Goal: Task Accomplishment & Management: Manage account settings

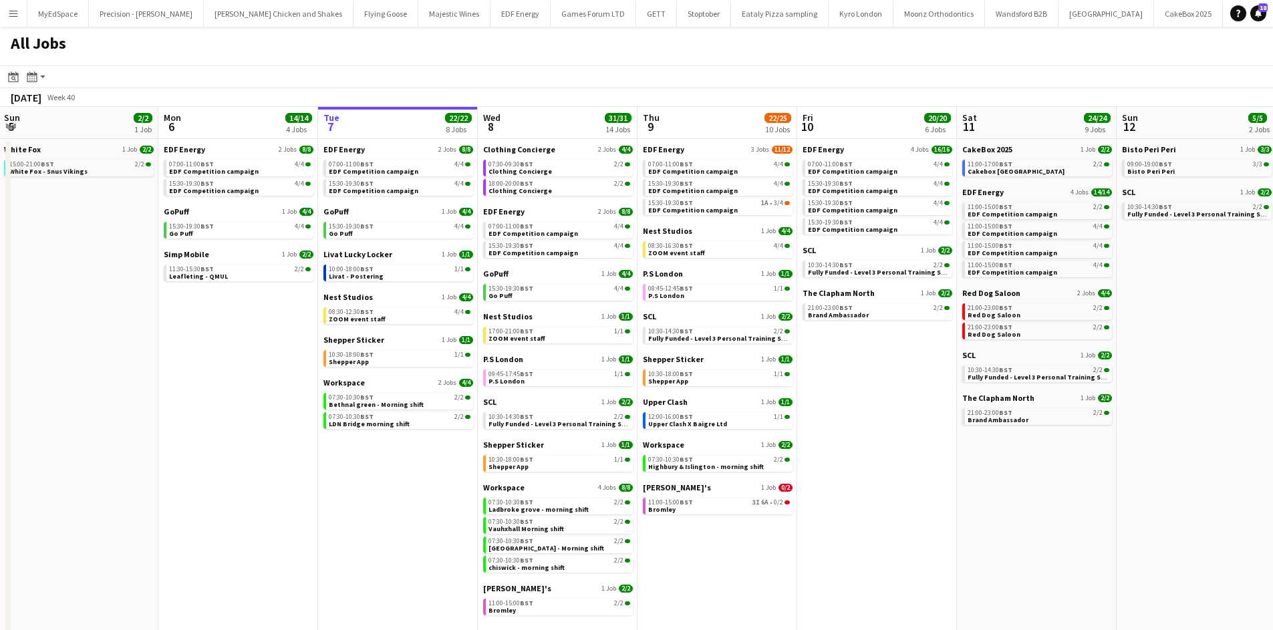
scroll to position [0, 356]
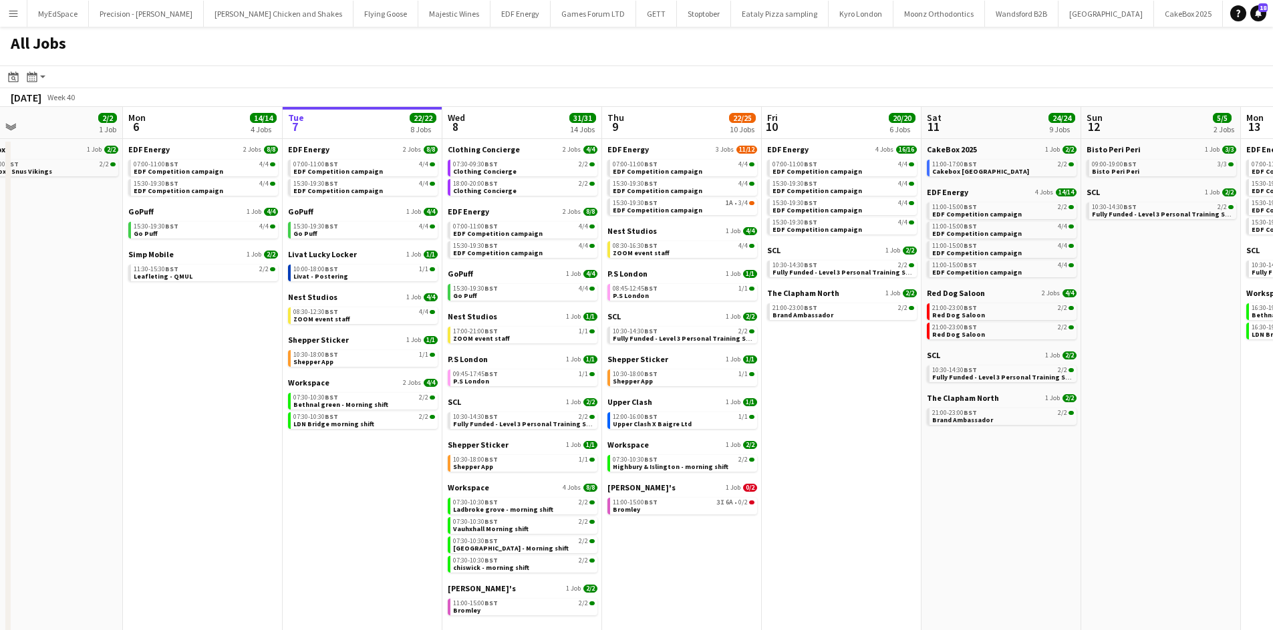
drag, startPoint x: 886, startPoint y: 407, endPoint x: 850, endPoint y: 400, distance: 36.2
click at [850, 400] on app-calendar-viewport "Fri 3 25/25 10 Jobs Sat 4 40/40 10 Jobs Sun 5 2/2 1 Job Mon 6 14/14 4 Jobs Tue …" at bounding box center [636, 378] width 1273 height 543
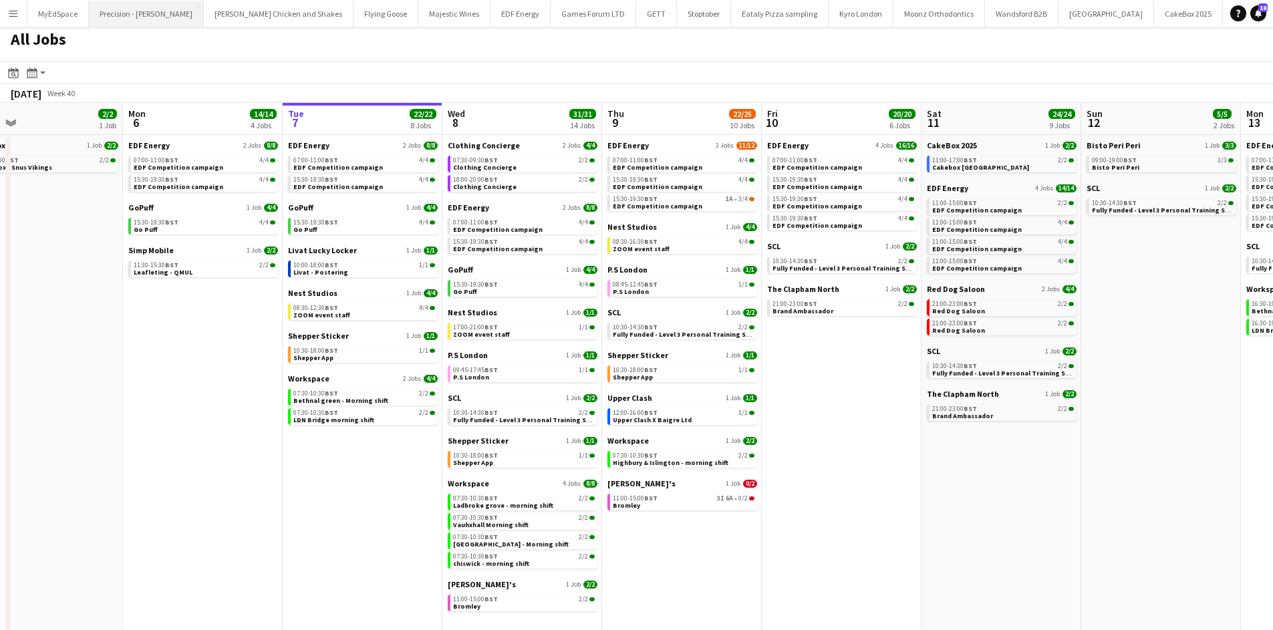
scroll to position [0, 0]
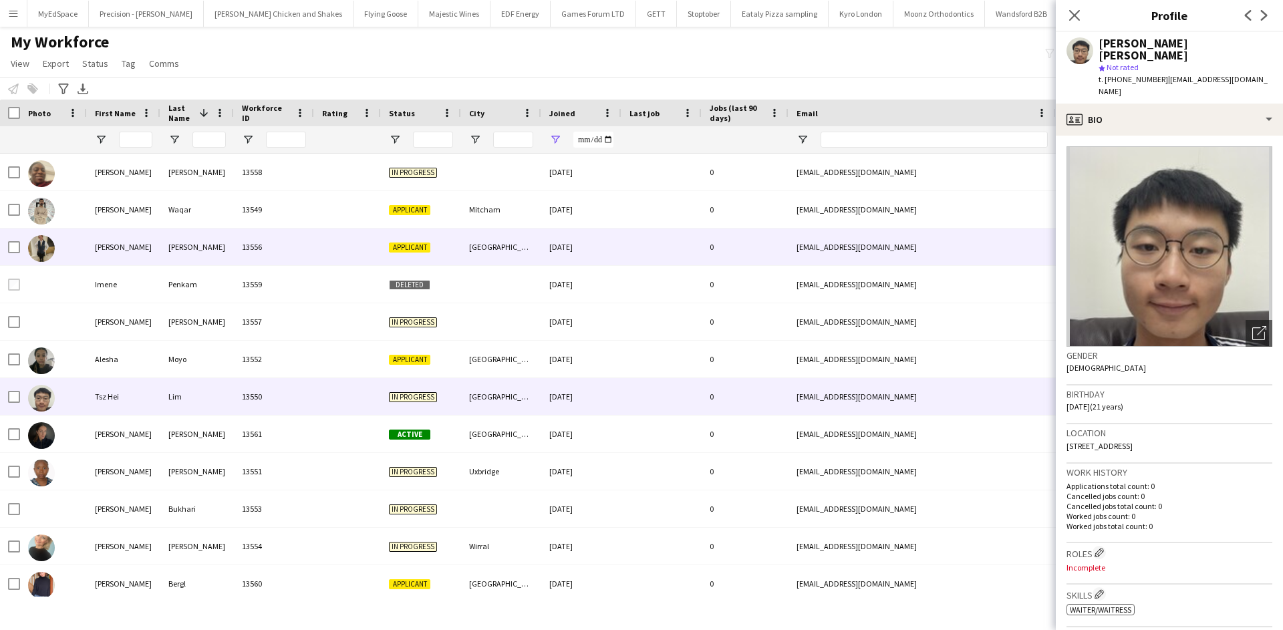
scroll to position [43, 0]
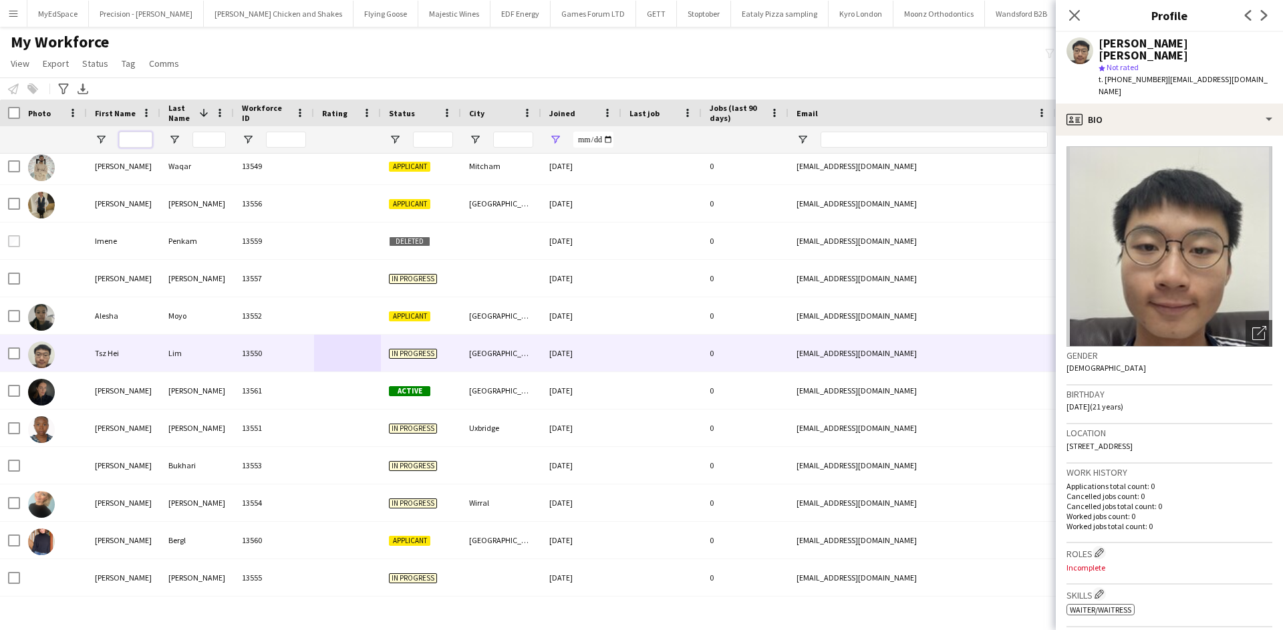
click at [130, 136] on input "First Name Filter Input" at bounding box center [135, 140] width 33 height 16
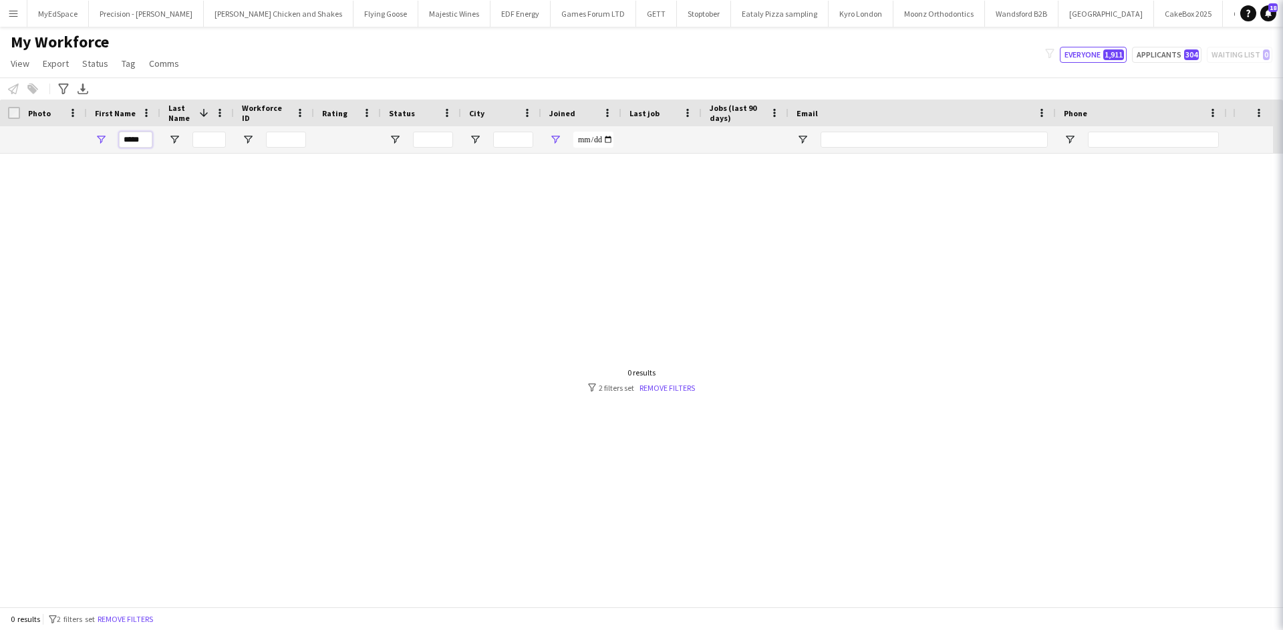
scroll to position [0, 0]
type input "*****"
click at [560, 138] on span "Open Filter Menu" at bounding box center [555, 140] width 12 height 12
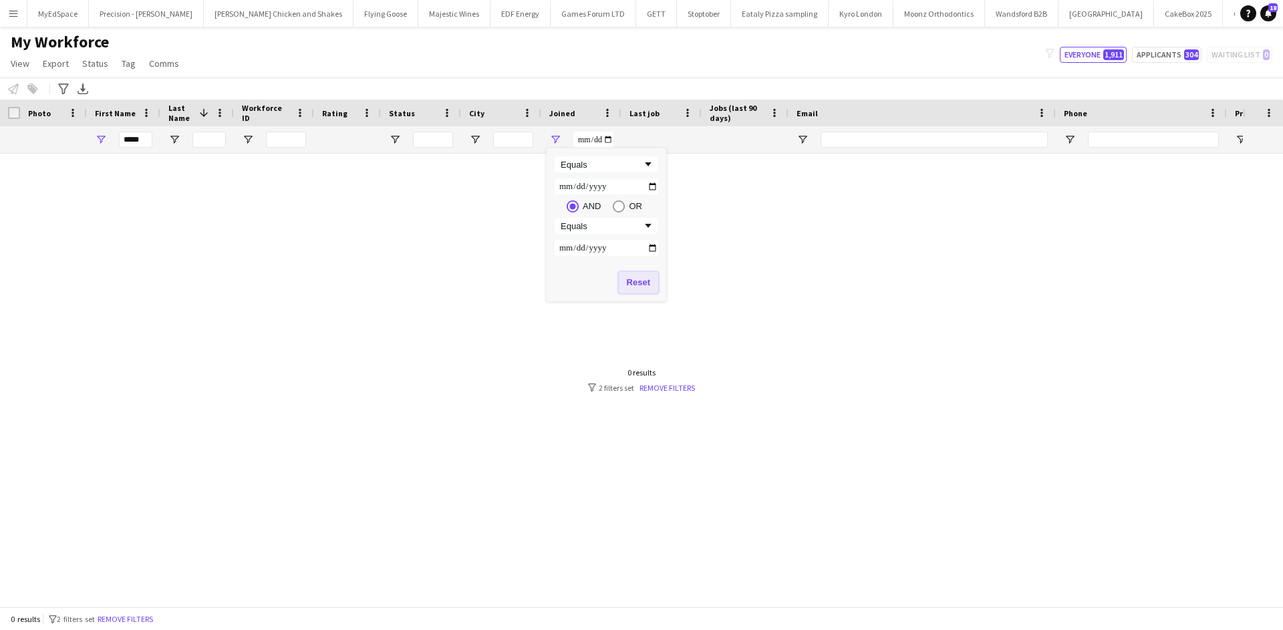
click at [648, 286] on button "Reset" at bounding box center [638, 282] width 39 height 21
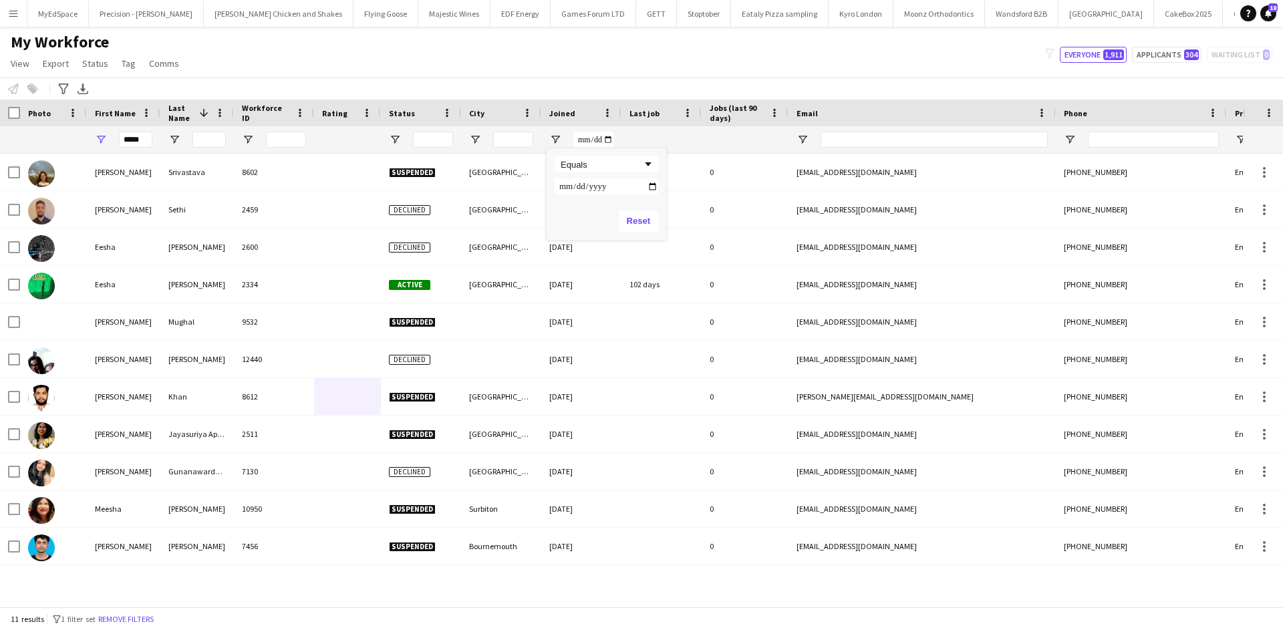
click at [501, 75] on div "My Workforce View Views Default view New view Update view Delete view Edit name…" at bounding box center [641, 54] width 1283 height 45
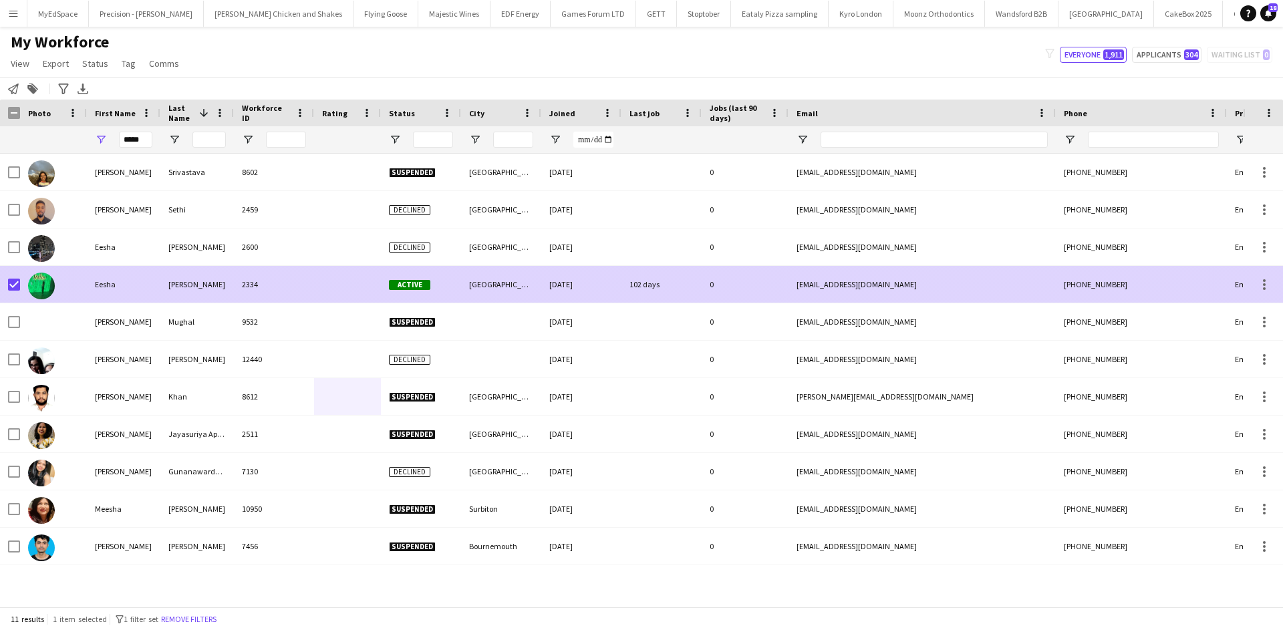
click at [219, 291] on div "Patel" at bounding box center [197, 284] width 74 height 37
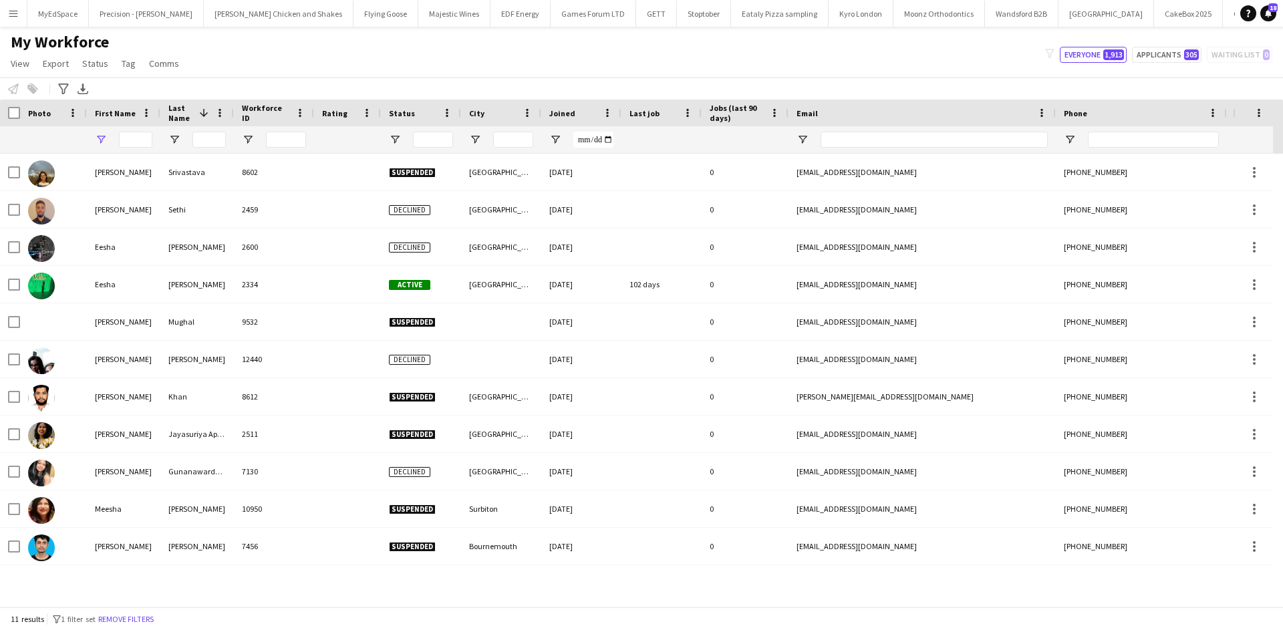
type input "*****"
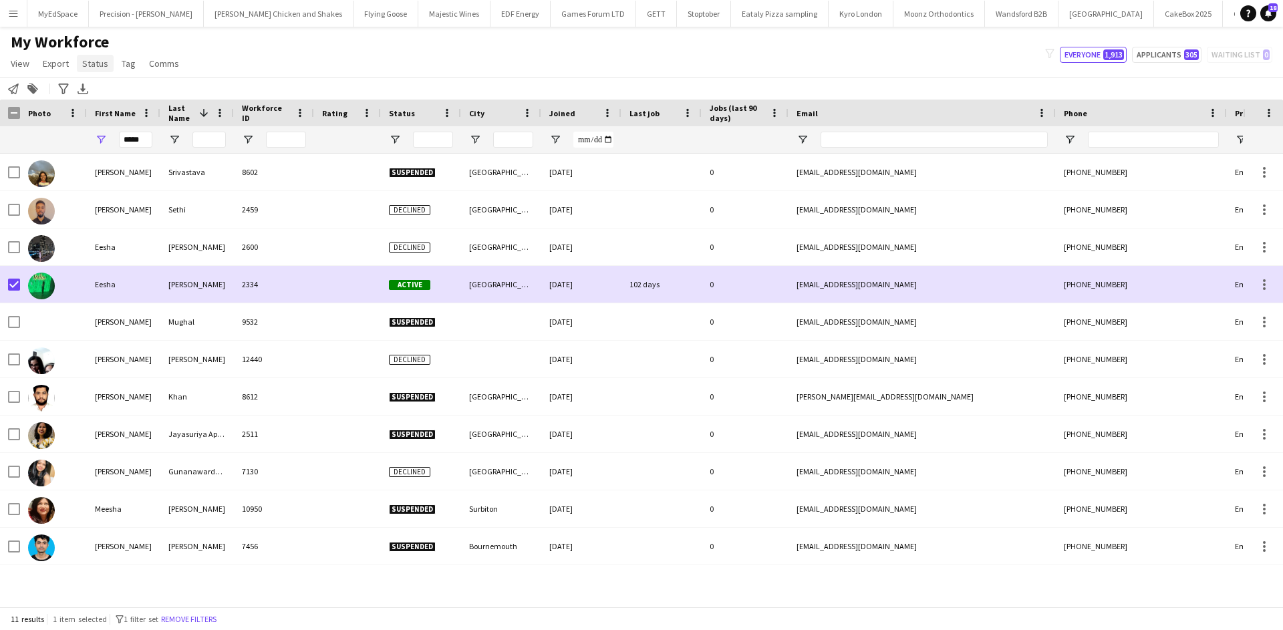
click at [98, 68] on span "Status" at bounding box center [95, 63] width 26 height 12
click at [136, 104] on link "Edit" at bounding box center [124, 92] width 94 height 28
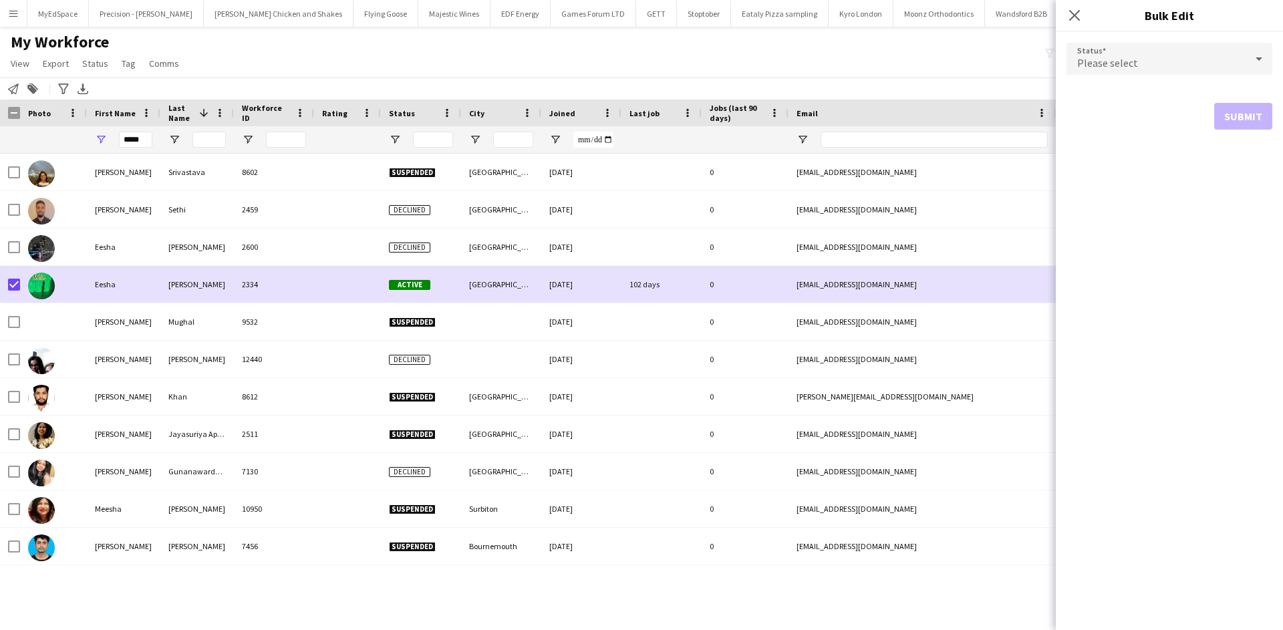
click at [1211, 45] on div "Please select" at bounding box center [1156, 59] width 179 height 32
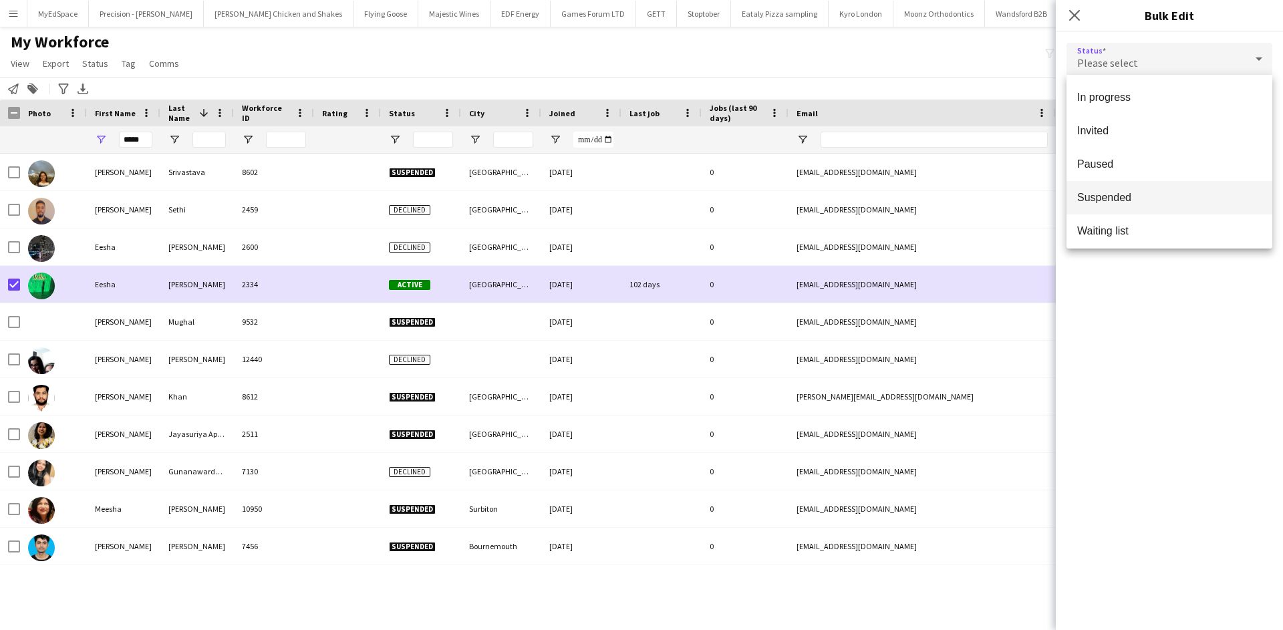
scroll to position [138, 0]
click at [1156, 201] on mat-option "Suspended" at bounding box center [1170, 192] width 206 height 33
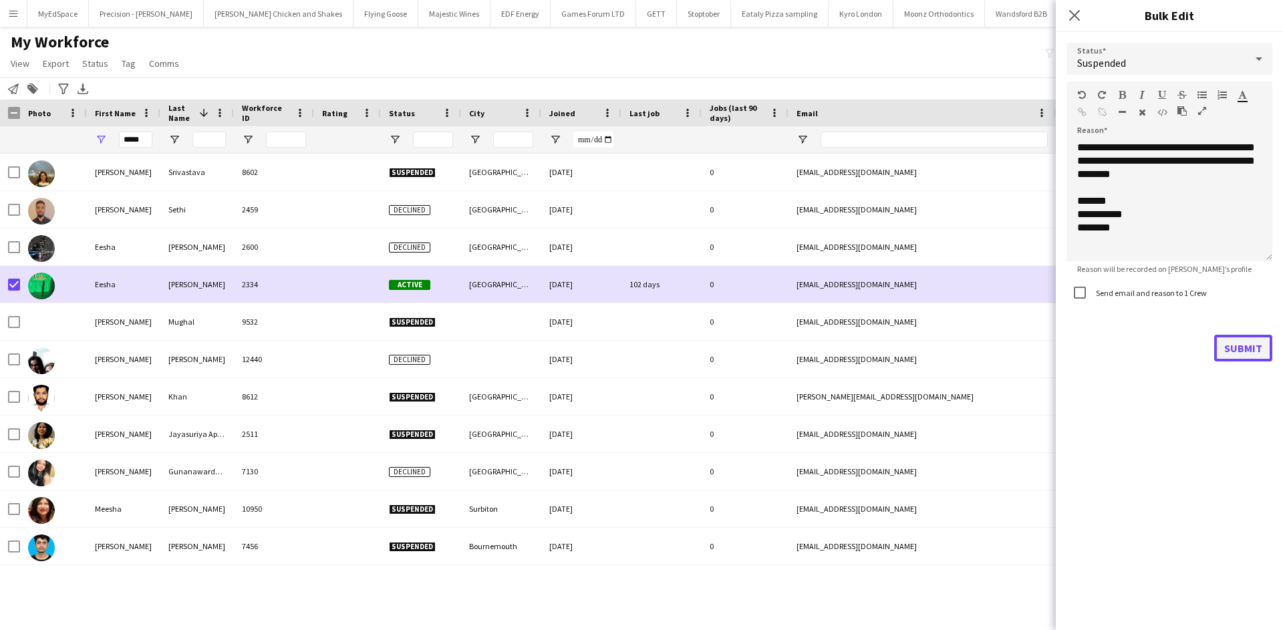
click at [1248, 348] on button "Submit" at bounding box center [1244, 348] width 58 height 27
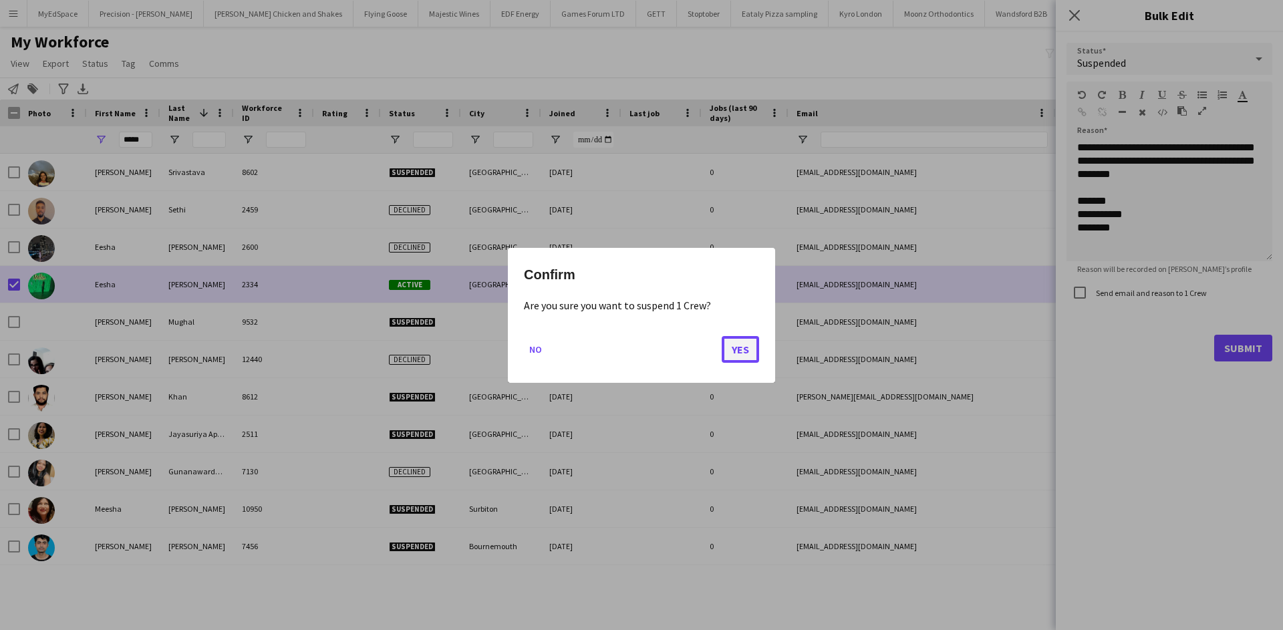
click at [734, 344] on button "Yes" at bounding box center [740, 349] width 37 height 27
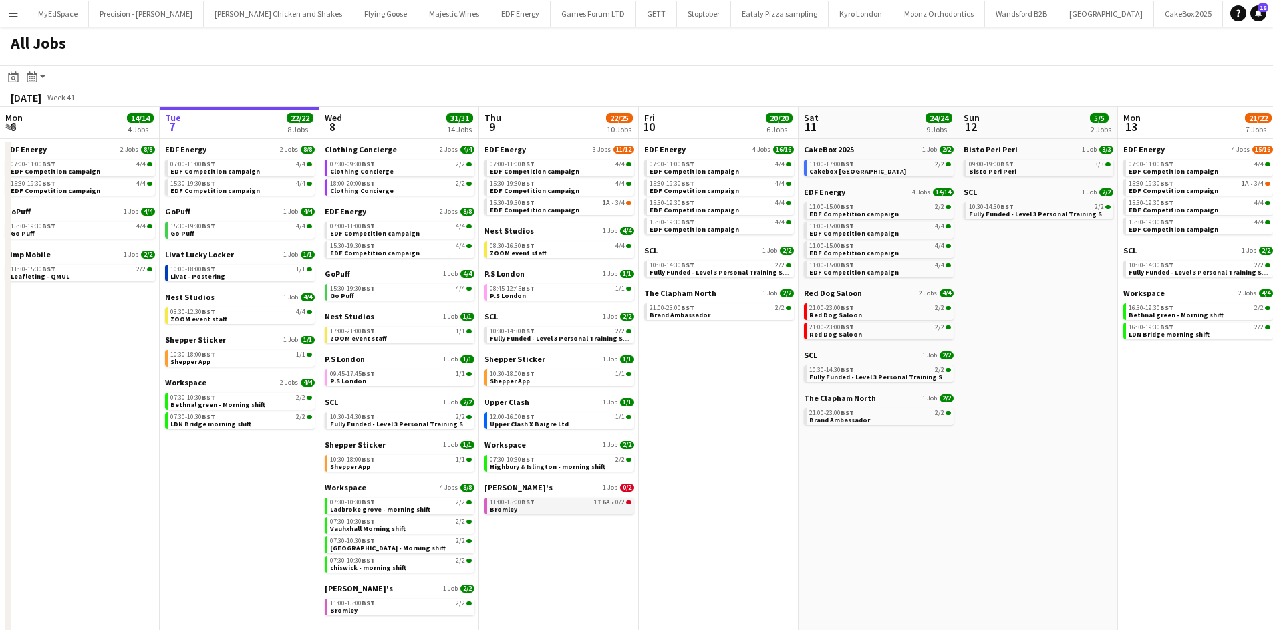
click at [598, 511] on link "11:00-15:00 BST 1I 6A • 0/2 Bromley" at bounding box center [561, 505] width 142 height 15
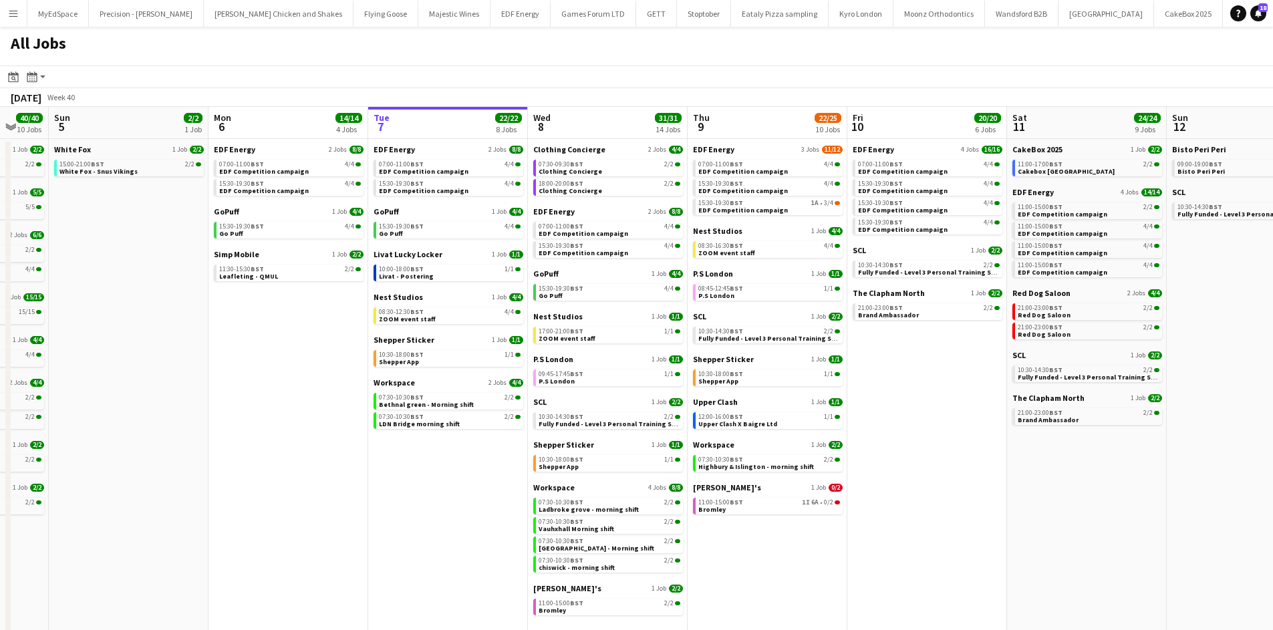
drag, startPoint x: 899, startPoint y: 385, endPoint x: 945, endPoint y: 395, distance: 47.2
click at [945, 395] on app-calendar-viewport "Thu 2 26/26 13 Jobs Fri 3 25/25 10 Jobs Sat 4 40/40 10 Jobs Sun 5 2/2 1 Job Mon…" at bounding box center [636, 378] width 1273 height 543
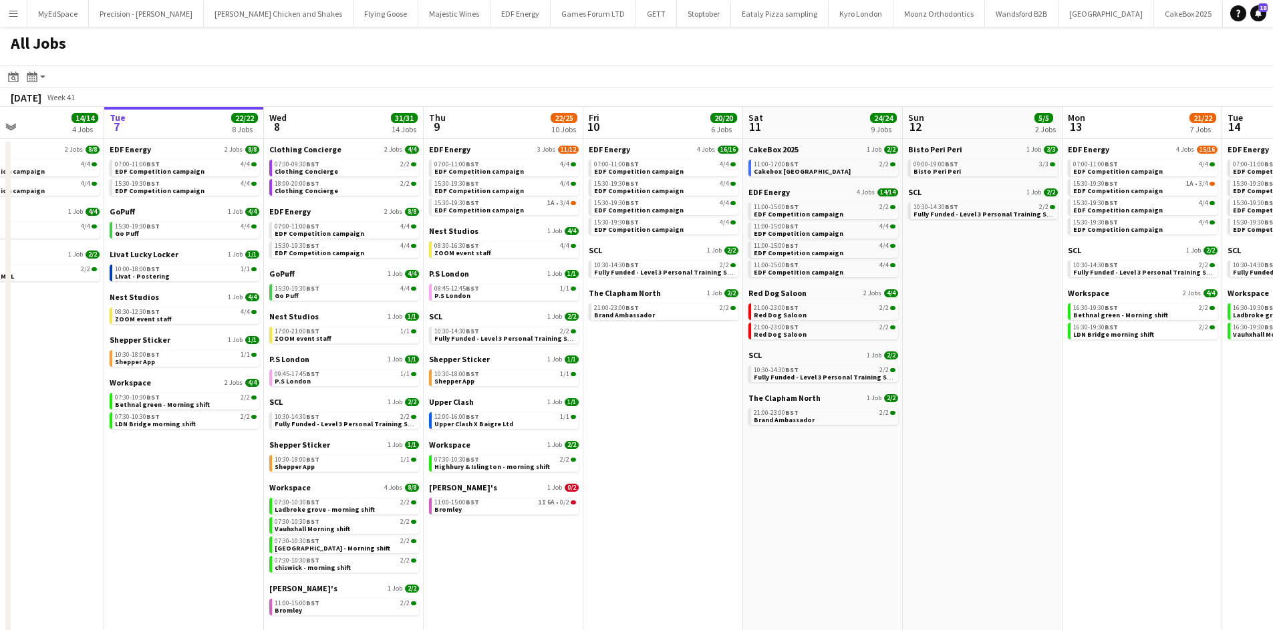
drag, startPoint x: 995, startPoint y: 388, endPoint x: 996, endPoint y: 380, distance: 8.7
click at [738, 384] on app-calendar-viewport "Sat 4 40/40 10 Jobs Sun 5 2/2 1 Job Mon 6 14/14 4 Jobs Tue 7 22/22 8 Jobs Wed 8…" at bounding box center [636, 378] width 1273 height 543
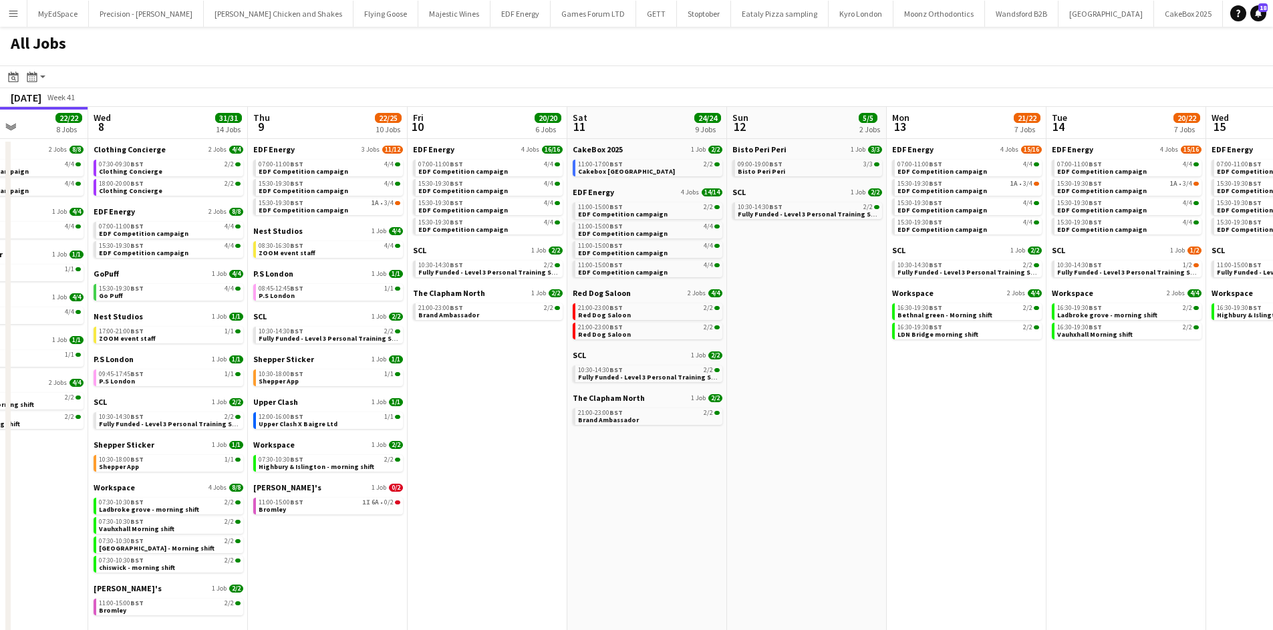
drag, startPoint x: 1012, startPoint y: 377, endPoint x: 830, endPoint y: 377, distance: 182.5
click at [830, 377] on app-calendar-viewport "Sat 4 40/40 10 Jobs Sun 5 2/2 1 Job Mon 6 14/14 4 Jobs Tue 7 22/22 8 Jobs Wed 8…" at bounding box center [636, 378] width 1273 height 543
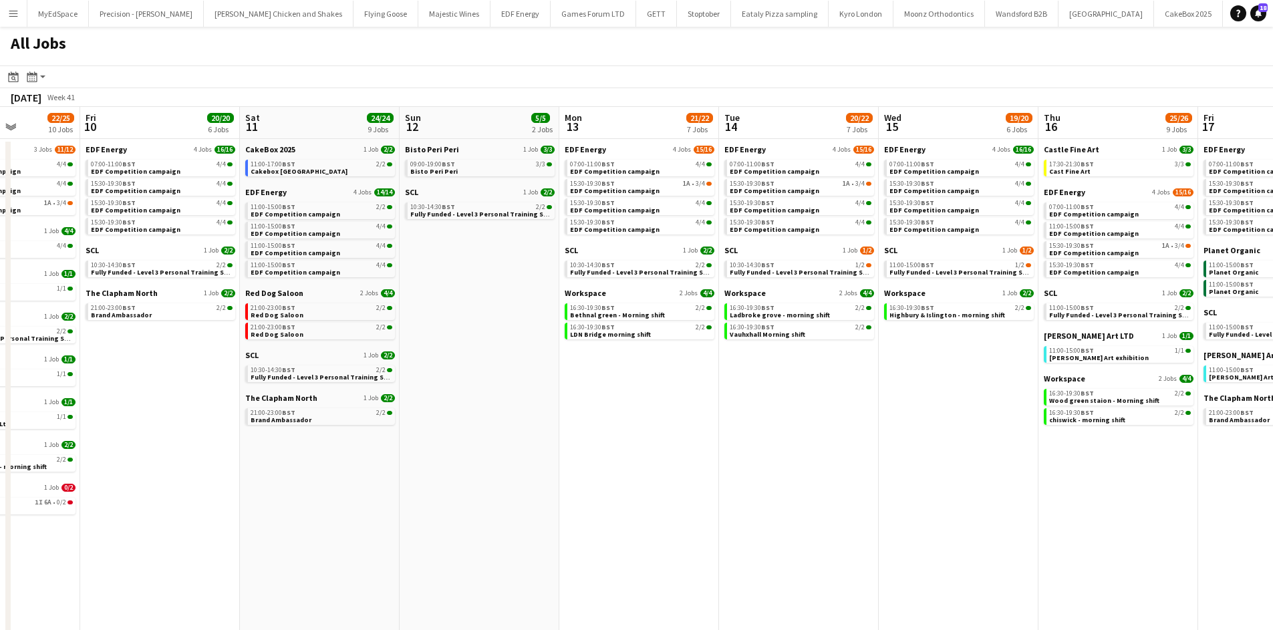
drag, startPoint x: 1090, startPoint y: 401, endPoint x: 770, endPoint y: 402, distance: 320.2
click at [770, 402] on app-calendar-viewport "Mon 6 14/14 4 Jobs Tue 7 22/22 8 Jobs Wed 8 31/31 14 Jobs Thu 9 22/25 10 Jobs F…" at bounding box center [636, 378] width 1273 height 543
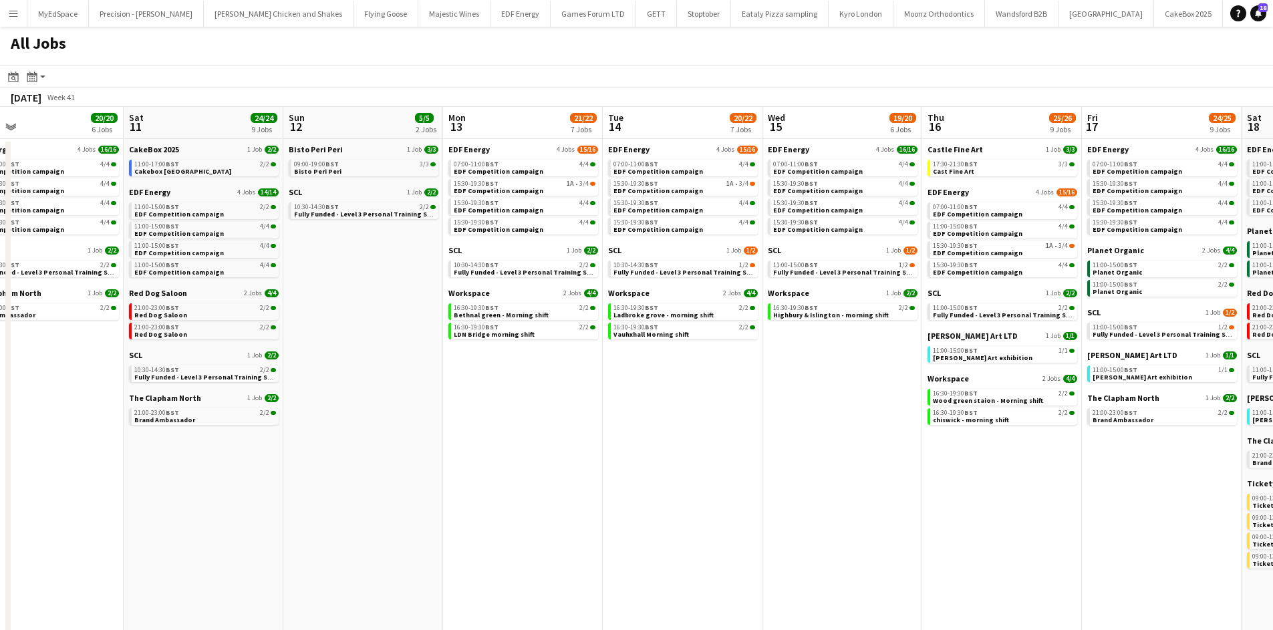
drag, startPoint x: 990, startPoint y: 399, endPoint x: 893, endPoint y: 394, distance: 97.0
click at [893, 394] on app-calendar-viewport "Mon 6 14/14 4 Jobs Tue 7 22/22 8 Jobs Wed 8 31/31 14 Jobs Thu 9 22/25 10 Jobs F…" at bounding box center [636, 378] width 1273 height 543
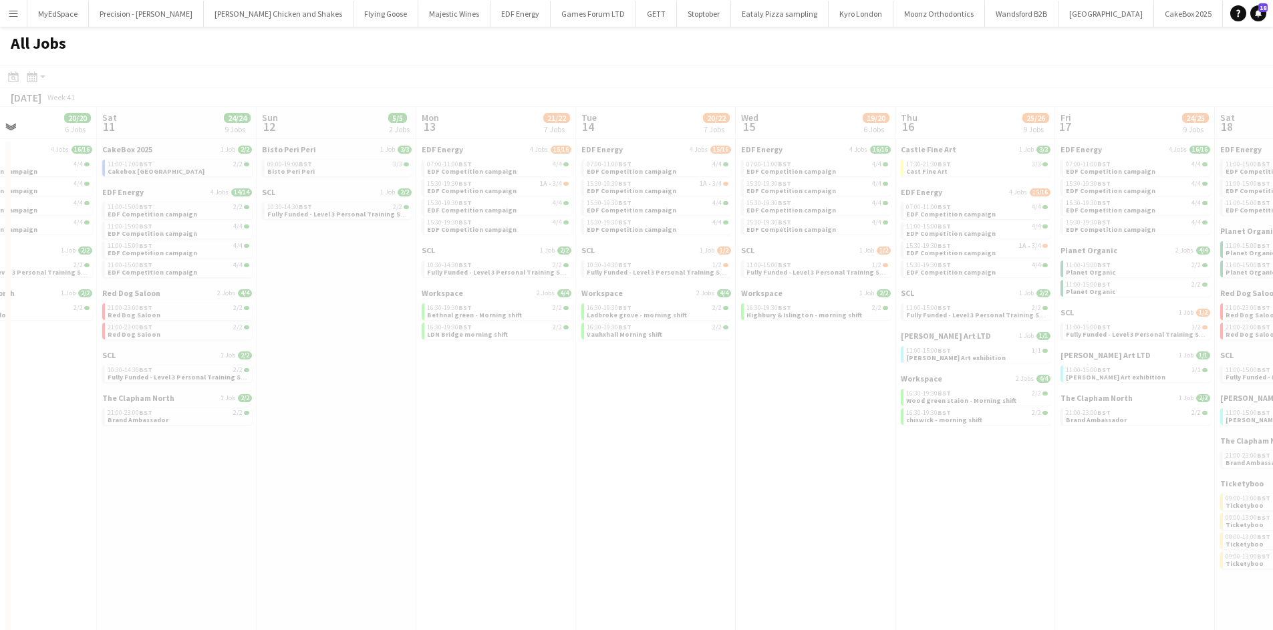
drag, startPoint x: 1019, startPoint y: 442, endPoint x: 829, endPoint y: 441, distance: 190.5
click at [822, 449] on app-all-jobs "All Jobs Date picker OCT 2025 OCT 2025 Monday M Tuesday T Wednesday W Thursday …" at bounding box center [636, 339] width 1273 height 624
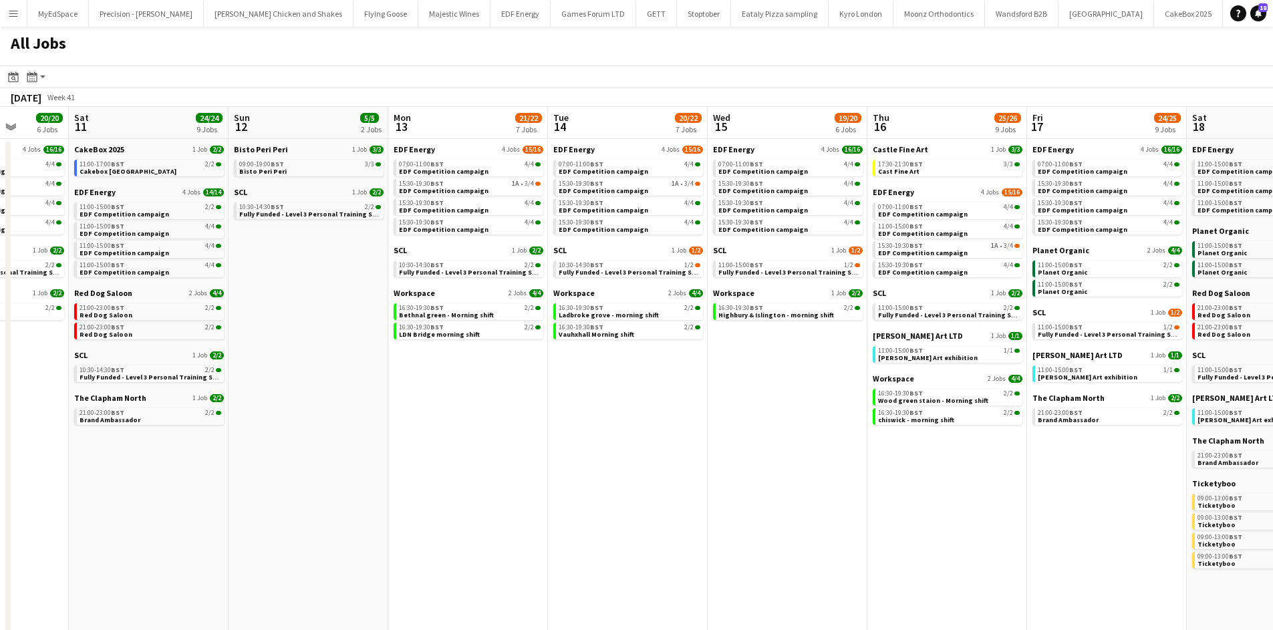
drag, startPoint x: 983, startPoint y: 522, endPoint x: 640, endPoint y: 469, distance: 347.0
click at [640, 469] on app-calendar-viewport "Wed 8 31/31 14 Jobs Thu 9 22/25 10 Jobs Fri 10 20/20 6 Jobs Sat 11 24/24 9 Jobs…" at bounding box center [636, 378] width 1273 height 543
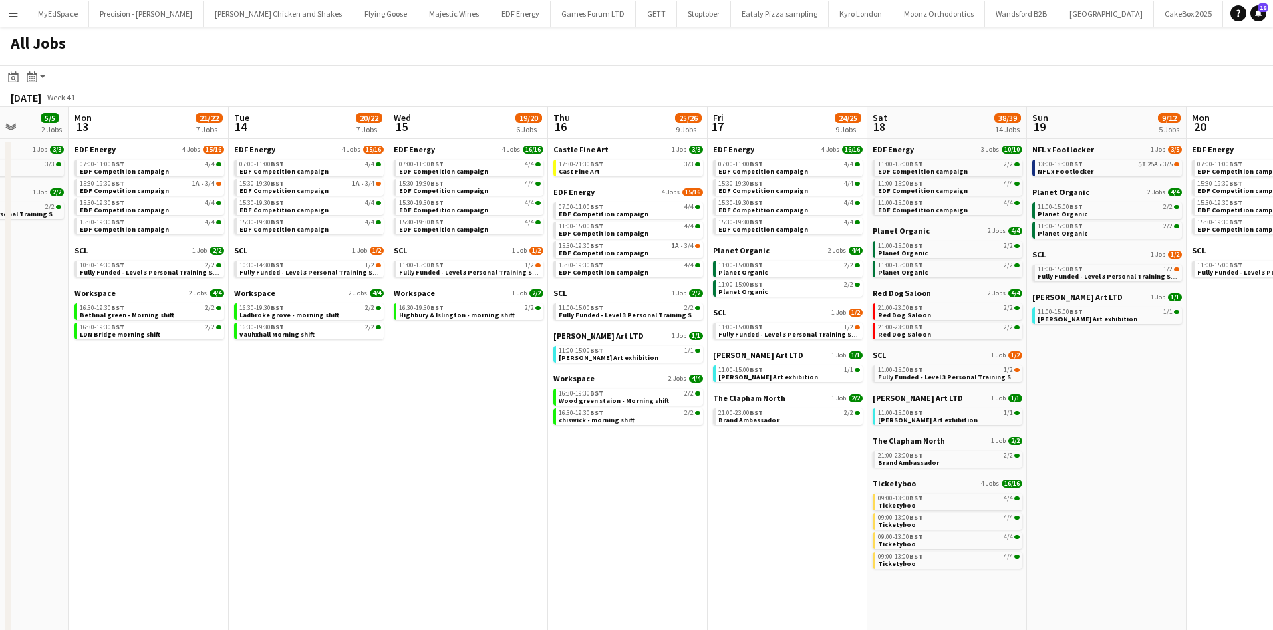
scroll to position [0, 429]
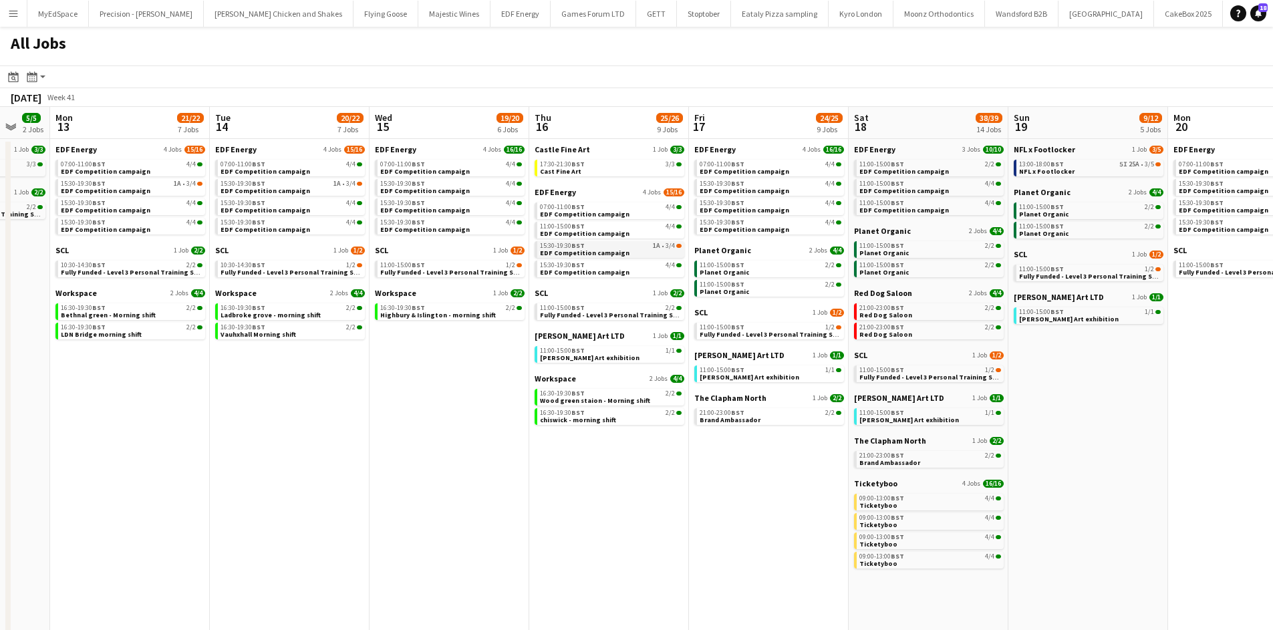
click at [639, 246] on div "15:30-19:30 BST 1A • 3/4" at bounding box center [611, 246] width 142 height 7
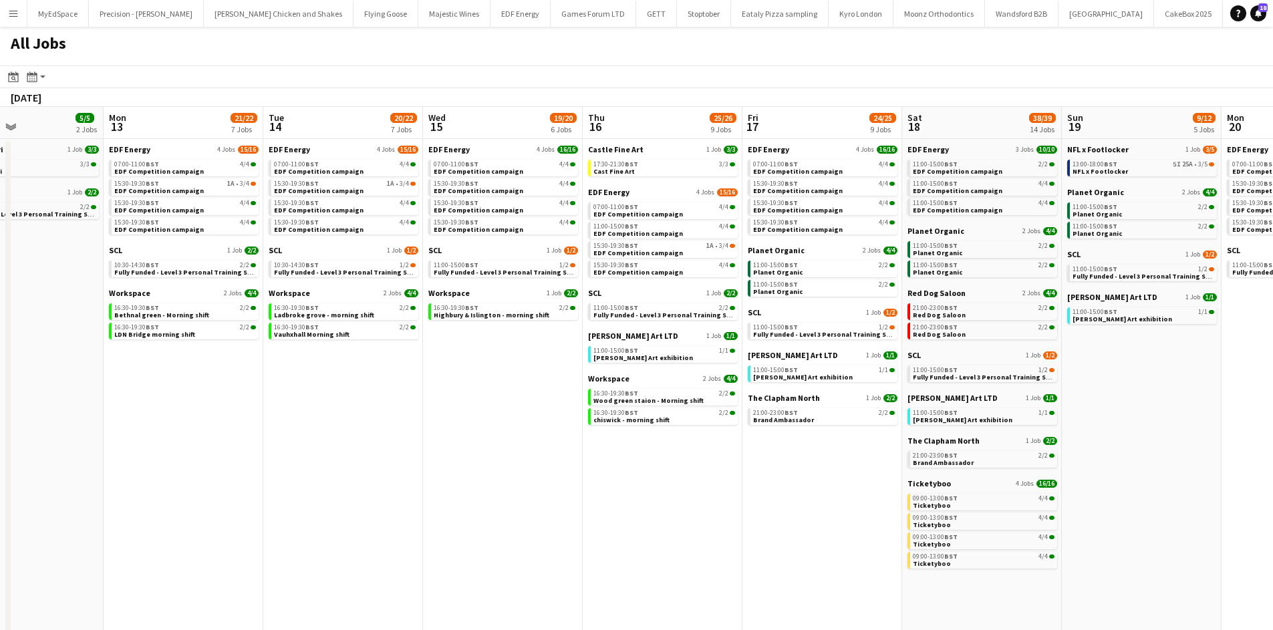
click at [808, 334] on app-all-jobs "All Jobs Date picker OCT 2025 OCT 2025 Monday M Tuesday T Wednesday W Thursday …" at bounding box center [636, 339] width 1273 height 624
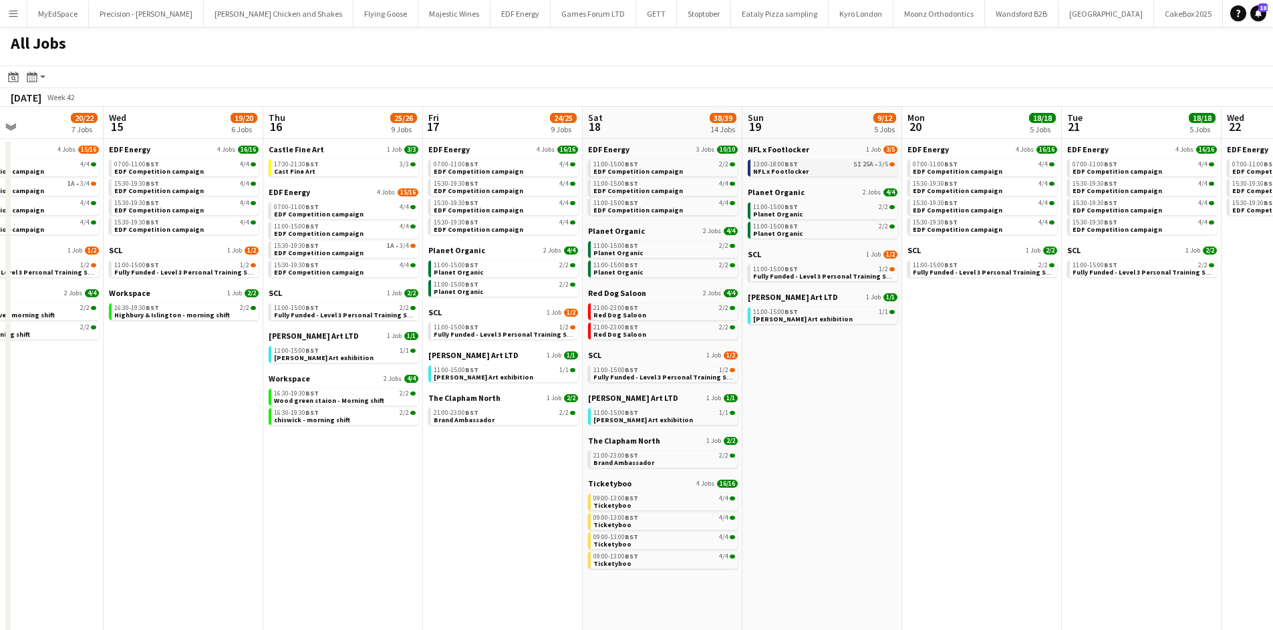
click at [853, 168] on link "13:00-18:00 BST 5I 25A • 3/5 NFL x Footlocker" at bounding box center [824, 167] width 142 height 15
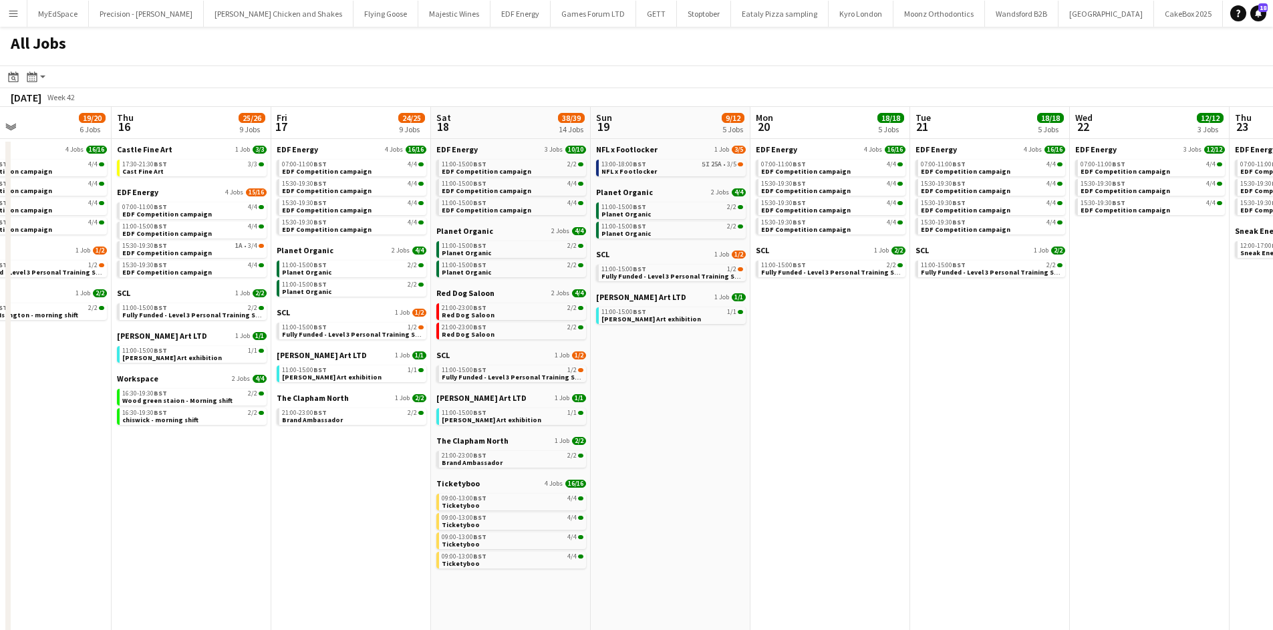
drag, startPoint x: 983, startPoint y: 510, endPoint x: 632, endPoint y: 439, distance: 358.0
click at [632, 439] on app-calendar-viewport "Sun 12 5/5 2 Jobs Mon 13 21/22 7 Jobs Tue 14 20/22 7 Jobs Wed 15 19/20 6 Jobs T…" at bounding box center [636, 378] width 1273 height 543
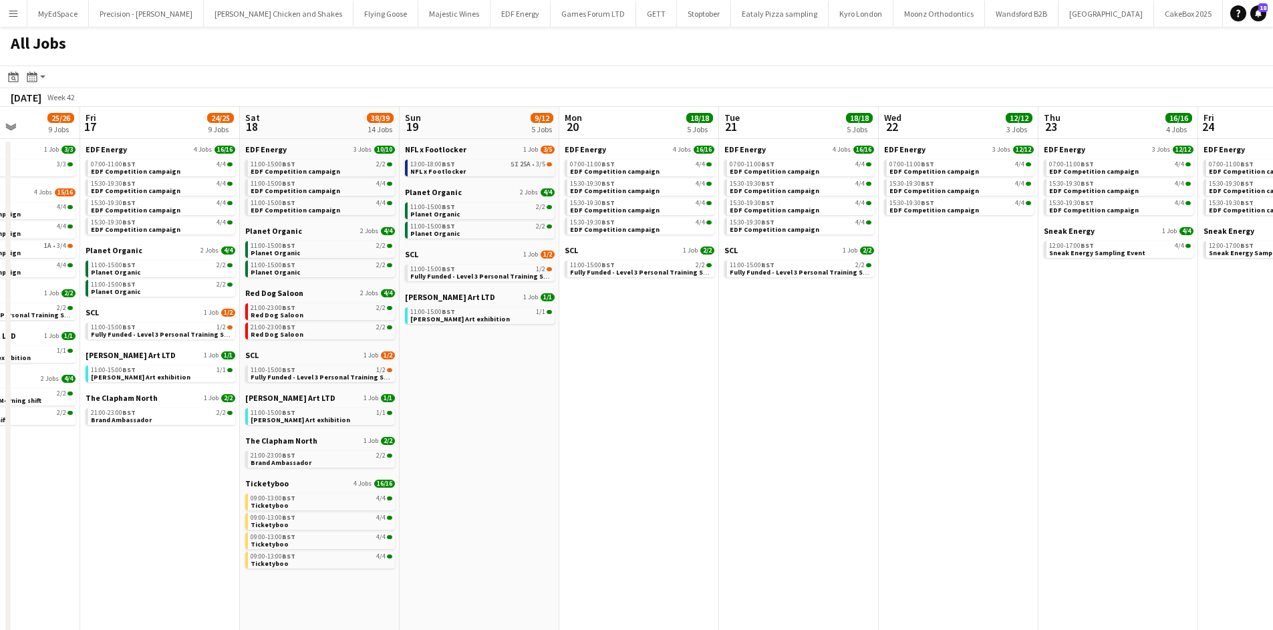
click at [825, 410] on app-all-jobs "All Jobs Date picker OCT 2025 OCT 2025 Monday M Tuesday T Wednesday W Thursday …" at bounding box center [636, 339] width 1273 height 624
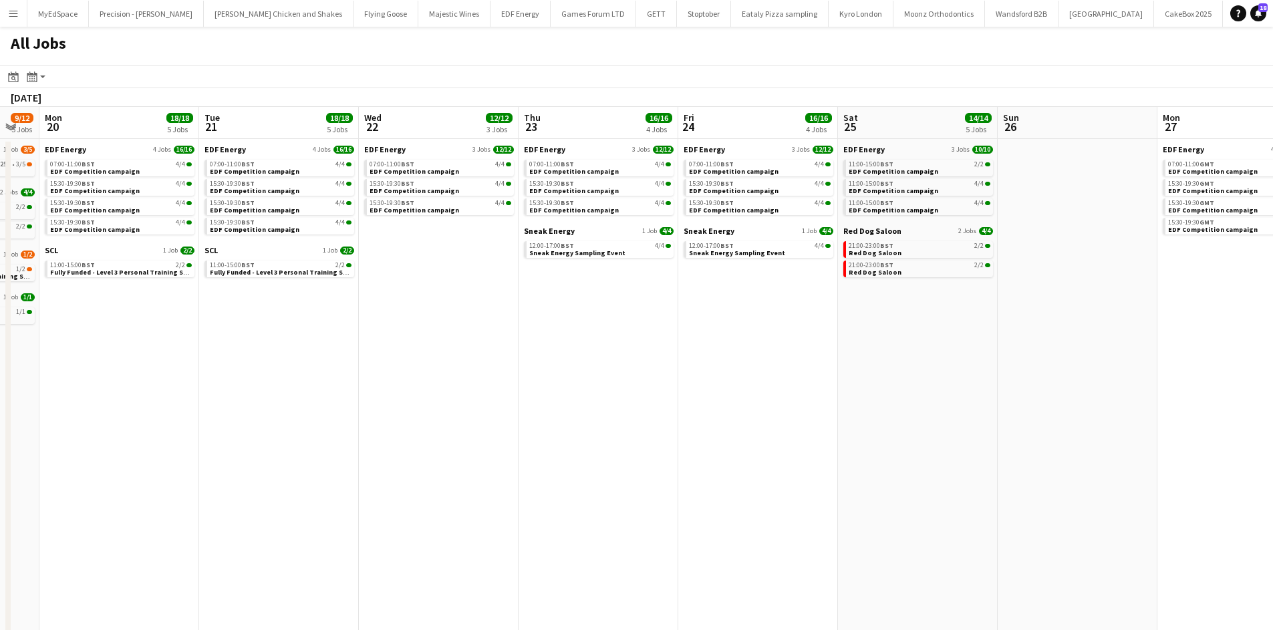
drag, startPoint x: 1052, startPoint y: 453, endPoint x: 807, endPoint y: 465, distance: 245.0
click at [808, 466] on app-calendar-viewport "Thu 16 25/26 9 Jobs Fri 17 24/25 9 Jobs Sat 18 38/39 14 Jobs Sun 19 9/12 5 Jobs…" at bounding box center [636, 378] width 1273 height 543
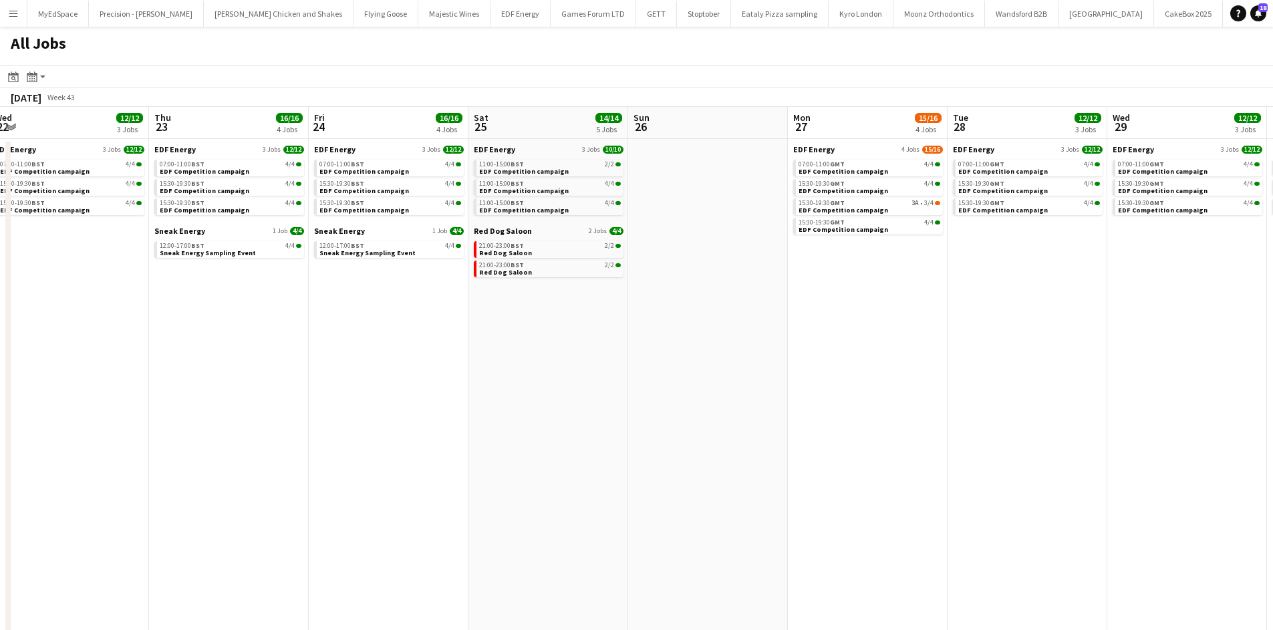
drag, startPoint x: 1092, startPoint y: 454, endPoint x: 778, endPoint y: 391, distance: 320.4
click at [778, 391] on app-calendar-viewport "Sat 18 38/39 14 Jobs Sun 19 9/12 5 Jobs Mon 20 18/18 5 Jobs Tue 21 18/18 5 Jobs…" at bounding box center [636, 378] width 1273 height 543
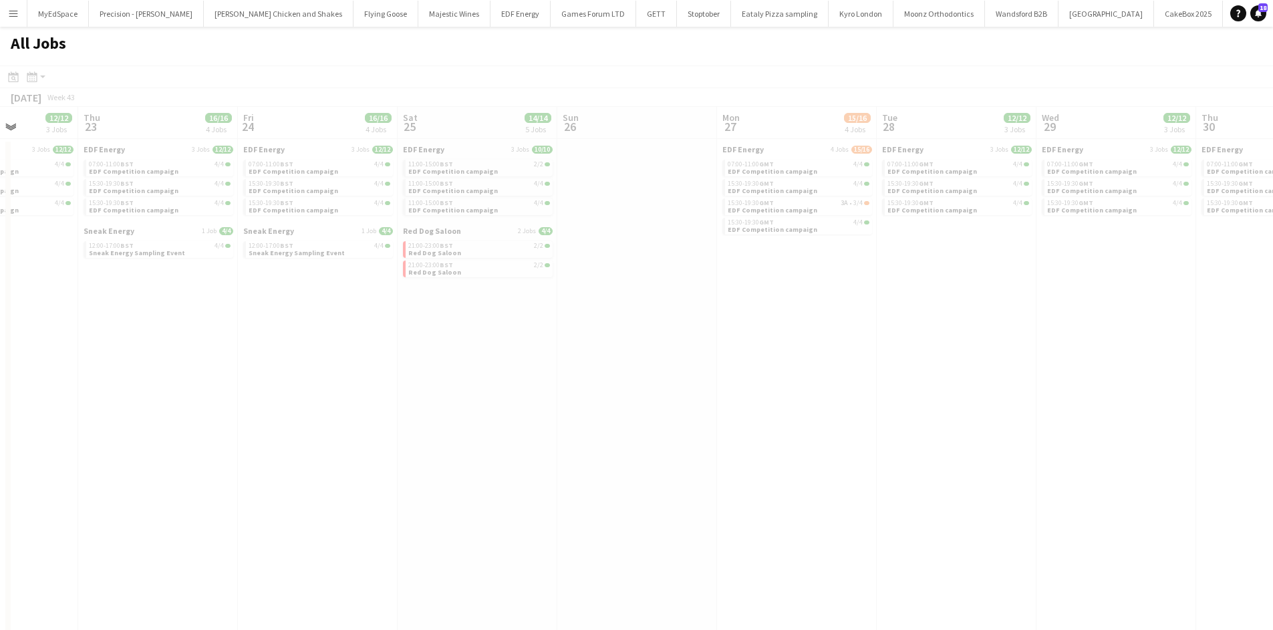
drag, startPoint x: 1071, startPoint y: 382, endPoint x: 773, endPoint y: 344, distance: 299.9
click at [655, 348] on app-all-jobs "All Jobs Date picker OCT 2025 OCT 2025 Monday M Tuesday T Wednesday W Thursday …" at bounding box center [636, 339] width 1273 height 624
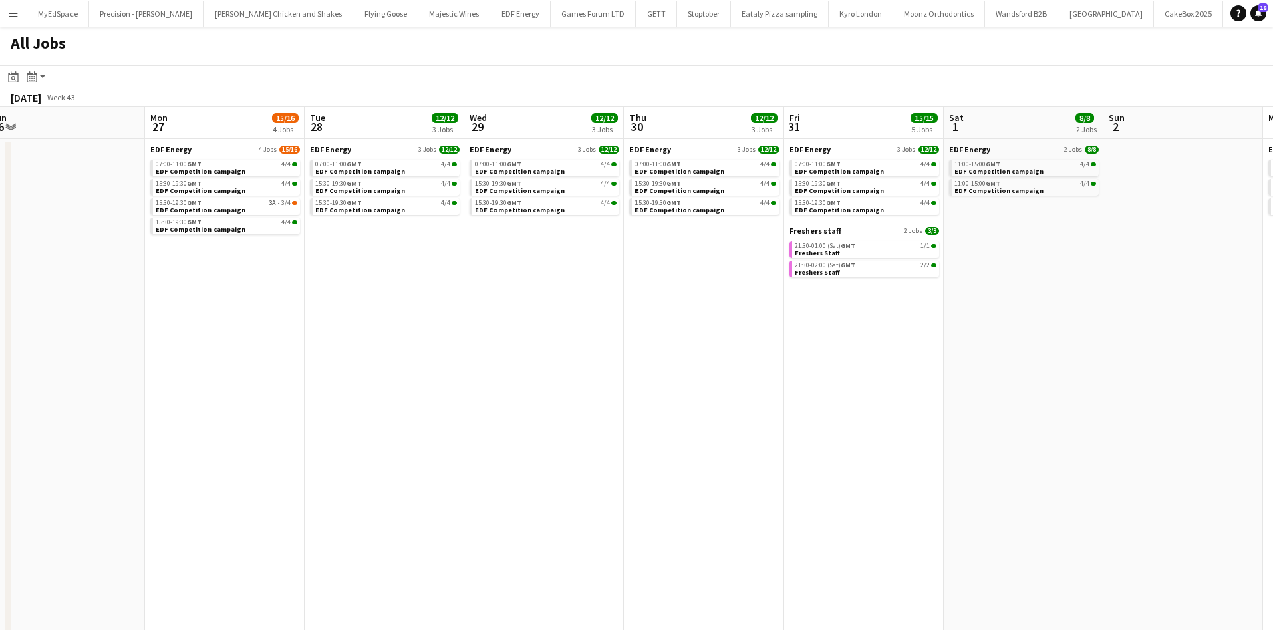
drag, startPoint x: 687, startPoint y: 340, endPoint x: 589, endPoint y: 304, distance: 103.8
click at [576, 305] on app-calendar-viewport "Wed 22 12/12 3 Jobs Thu 23 16/16 4 Jobs Fri 24 16/16 4 Jobs Sat 25 14/14 5 Jobs…" at bounding box center [636, 378] width 1273 height 543
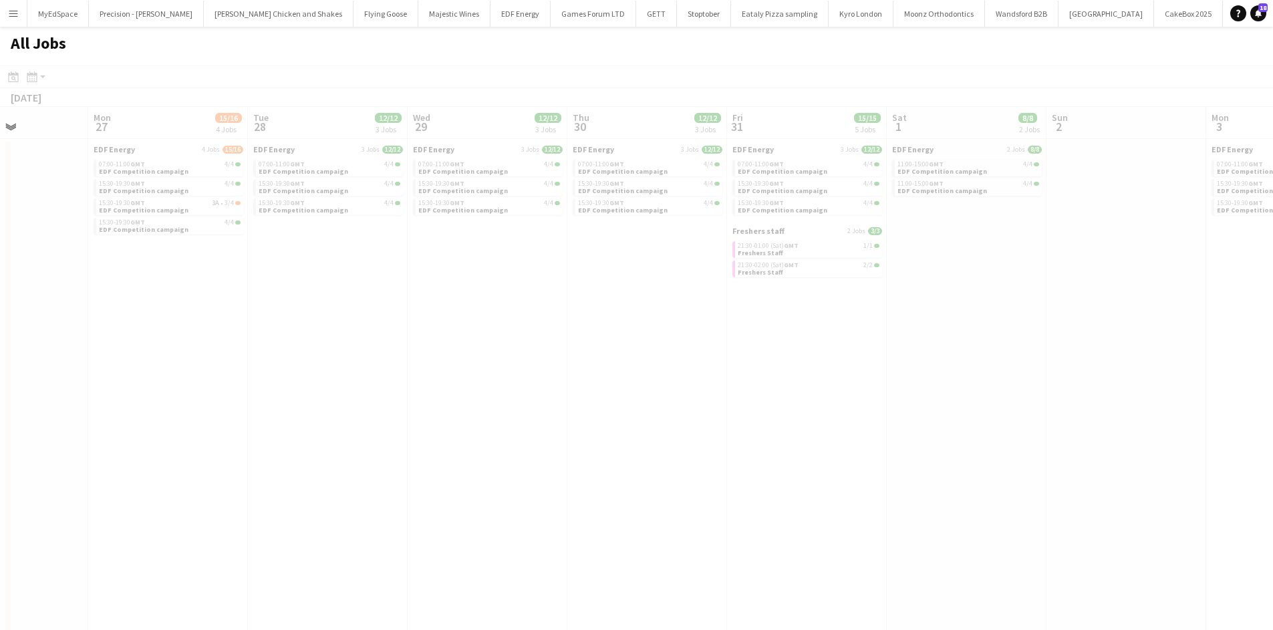
drag, startPoint x: 964, startPoint y: 340, endPoint x: 612, endPoint y: 287, distance: 355.7
click at [609, 287] on app-calendar-viewport "Fri 24 16/16 4 Jobs Sat 25 14/14 5 Jobs Sun 26 Mon 27 15/16 4 Jobs Tue 28 12/12…" at bounding box center [636, 378] width 1273 height 543
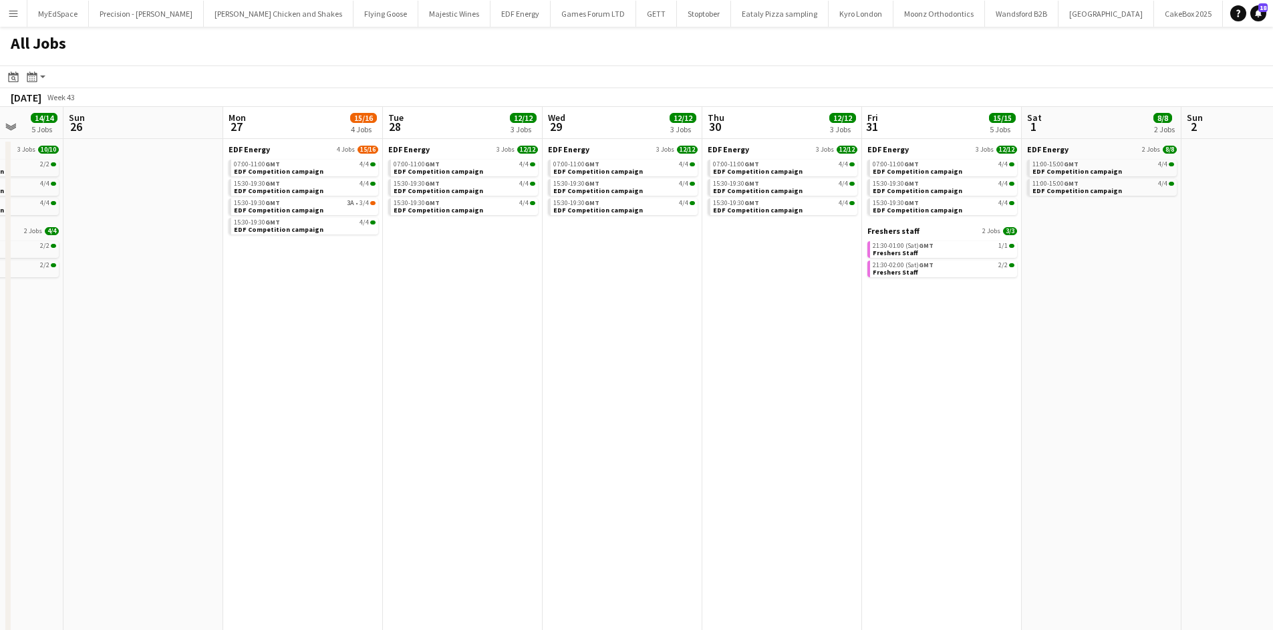
drag, startPoint x: 1224, startPoint y: 399, endPoint x: 1283, endPoint y: 417, distance: 61.5
click at [1273, 417] on html "Menu Boards Boards Boards All jobs Status Workforce Workforce My Workforce Recr…" at bounding box center [636, 325] width 1273 height 650
drag, startPoint x: 580, startPoint y: 425, endPoint x: 1097, endPoint y: 467, distance: 518.4
click at [1102, 462] on app-calendar-viewport "Thu 23 16/16 4 Jobs Fri 24 16/16 4 Jobs Sat 25 14/14 5 Jobs Sun 26 Mon 27 15/16…" at bounding box center [636, 378] width 1273 height 543
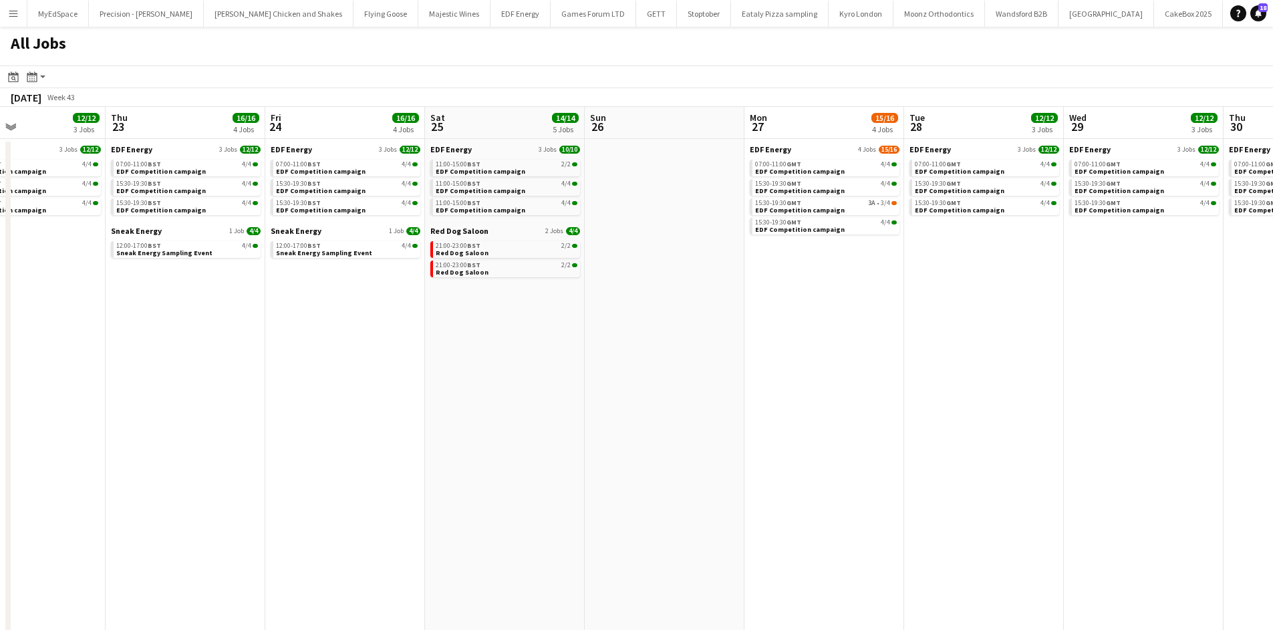
drag, startPoint x: 475, startPoint y: 330, endPoint x: 996, endPoint y: 230, distance: 531.0
click at [1038, 233] on app-calendar-viewport "Mon 20 18/18 5 Jobs Tue 21 18/18 5 Jobs Wed 22 12/12 3 Jobs Thu 23 16/16 4 Jobs…" at bounding box center [636, 378] width 1273 height 543
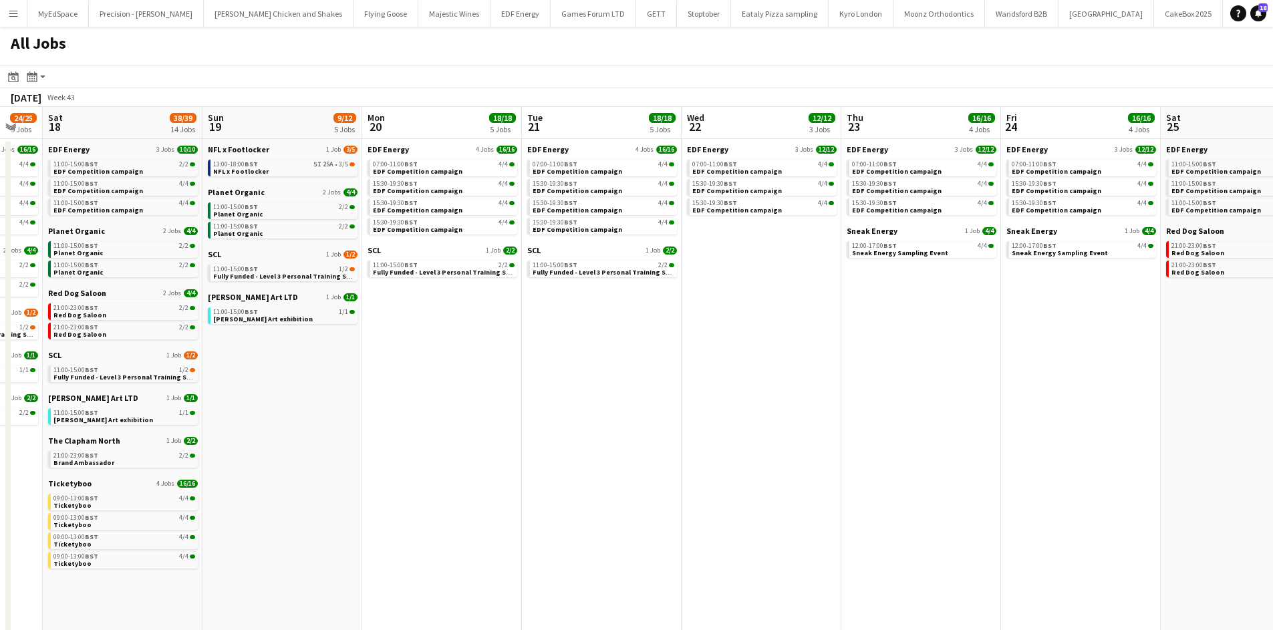
drag, startPoint x: 399, startPoint y: 325, endPoint x: 513, endPoint y: 287, distance: 119.6
click at [884, 273] on app-calendar-viewport "Thu 16 25/26 9 Jobs Fri 17 24/25 9 Jobs Sat 18 38/39 14 Jobs Sun 19 9/12 5 Jobs…" at bounding box center [636, 378] width 1273 height 543
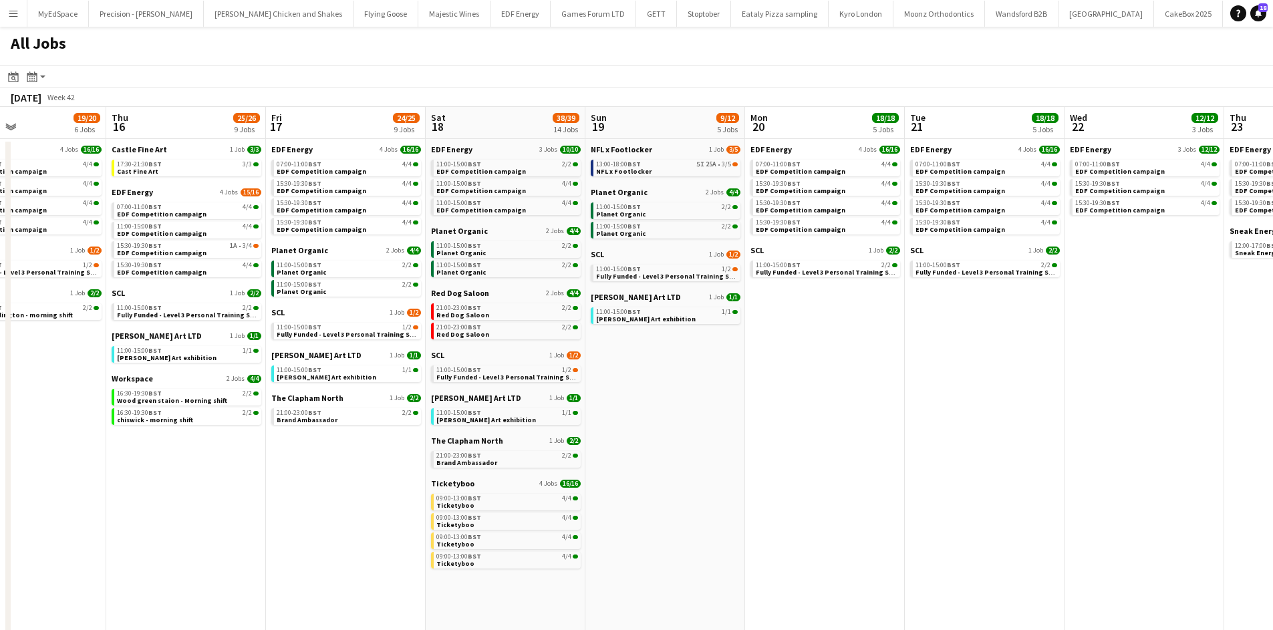
drag, startPoint x: 516, startPoint y: 305, endPoint x: 764, endPoint y: 266, distance: 251.0
click at [767, 269] on app-calendar-viewport "Mon 13 21/22 7 Jobs Tue 14 20/22 7 Jobs Wed 15 19/20 6 Jobs Thu 16 25/26 9 Jobs…" at bounding box center [636, 378] width 1273 height 543
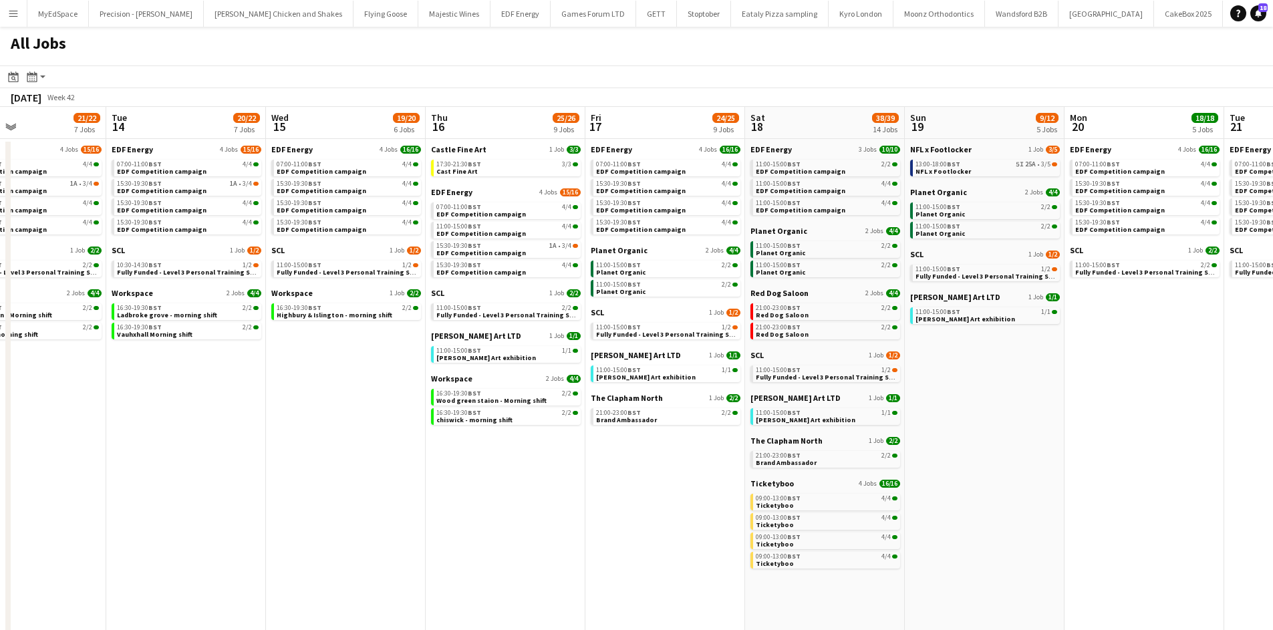
scroll to position [0, 372]
drag, startPoint x: 941, startPoint y: 507, endPoint x: 1044, endPoint y: 455, distance: 114.8
click at [1080, 464] on app-calendar-viewport "Sat 11 24/24 9 Jobs Sun 12 5/5 2 Jobs Mon 13 21/22 7 Jobs Tue 14 20/22 7 Jobs W…" at bounding box center [636, 378] width 1273 height 543
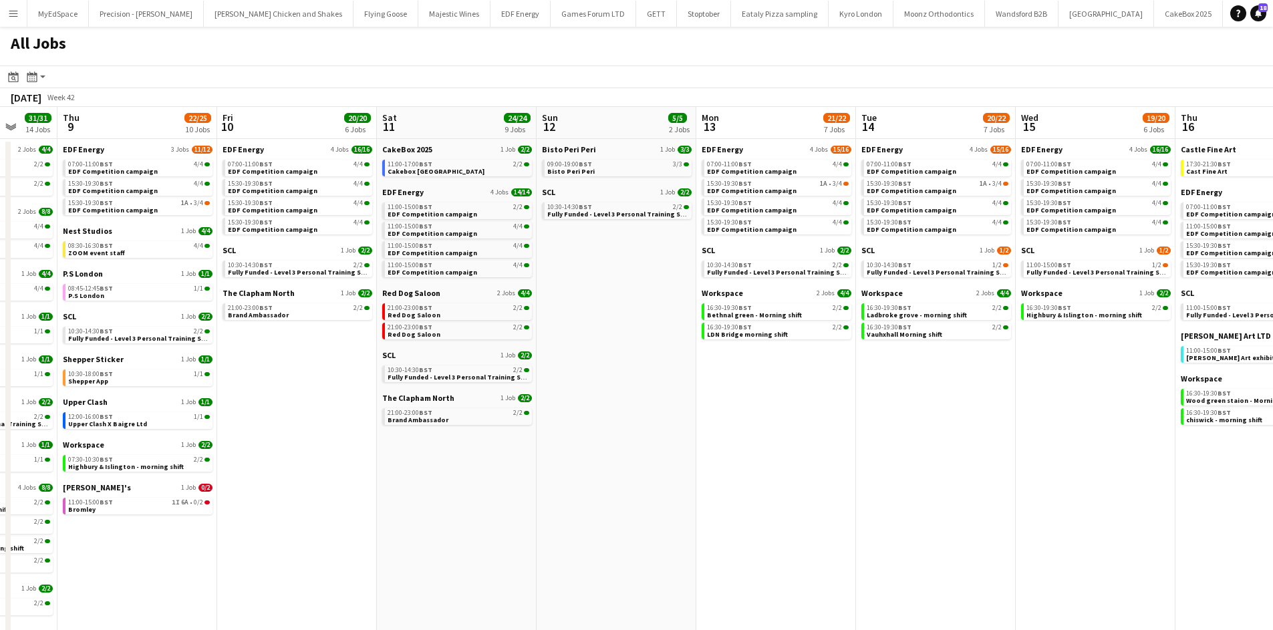
scroll to position [0, 422]
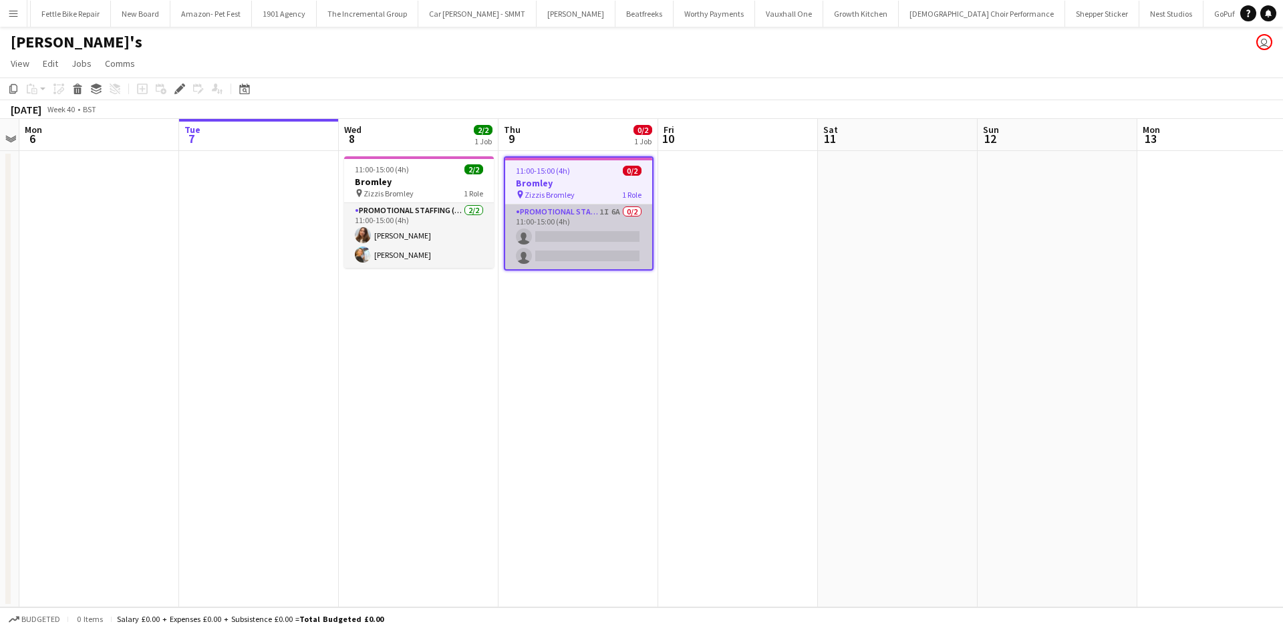
scroll to position [0, 1930]
click at [614, 205] on app-card-role "Promotional Staffing (Brand Ambassadors) 1I 6A 0/2 11:00-15:00 (4h) single-neut…" at bounding box center [578, 237] width 147 height 65
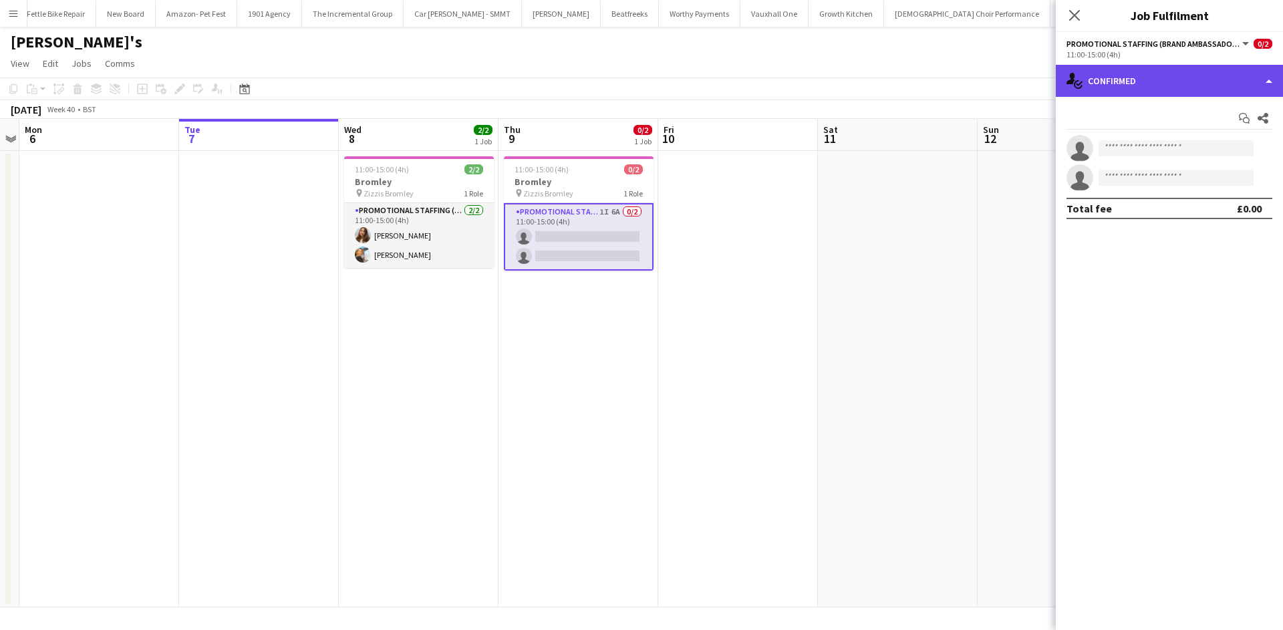
click at [1171, 81] on div "single-neutral-actions-check-2 Confirmed" at bounding box center [1169, 81] width 227 height 32
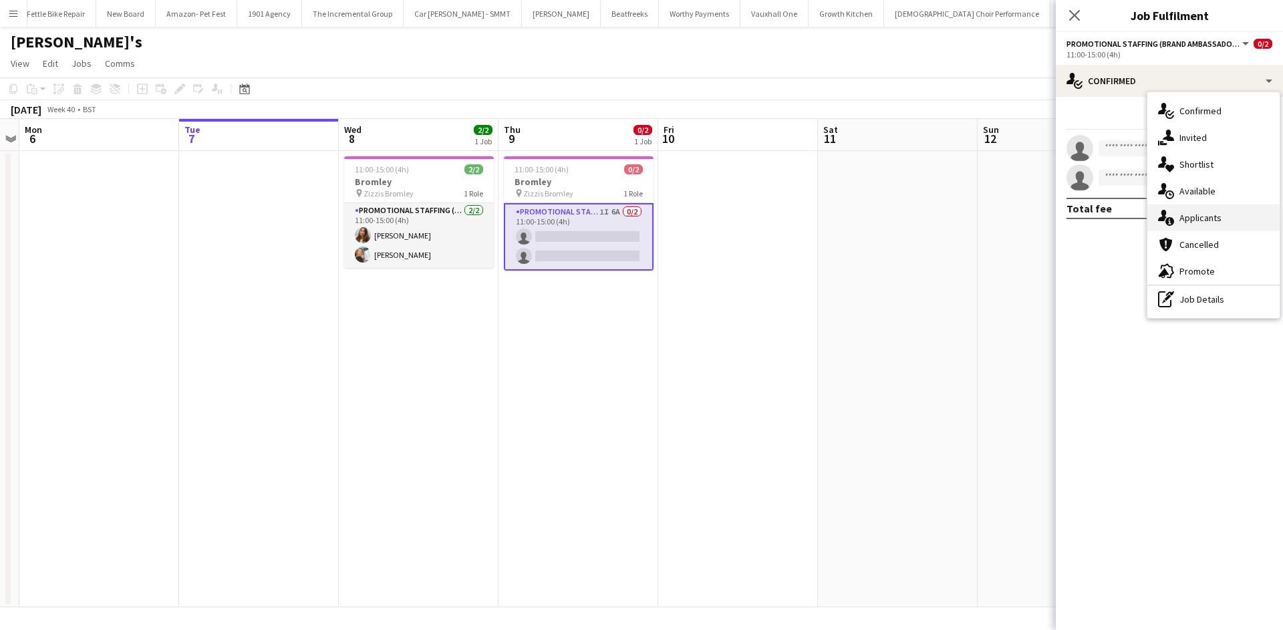
click at [1227, 228] on div "single-neutral-actions-information Applicants" at bounding box center [1214, 218] width 132 height 27
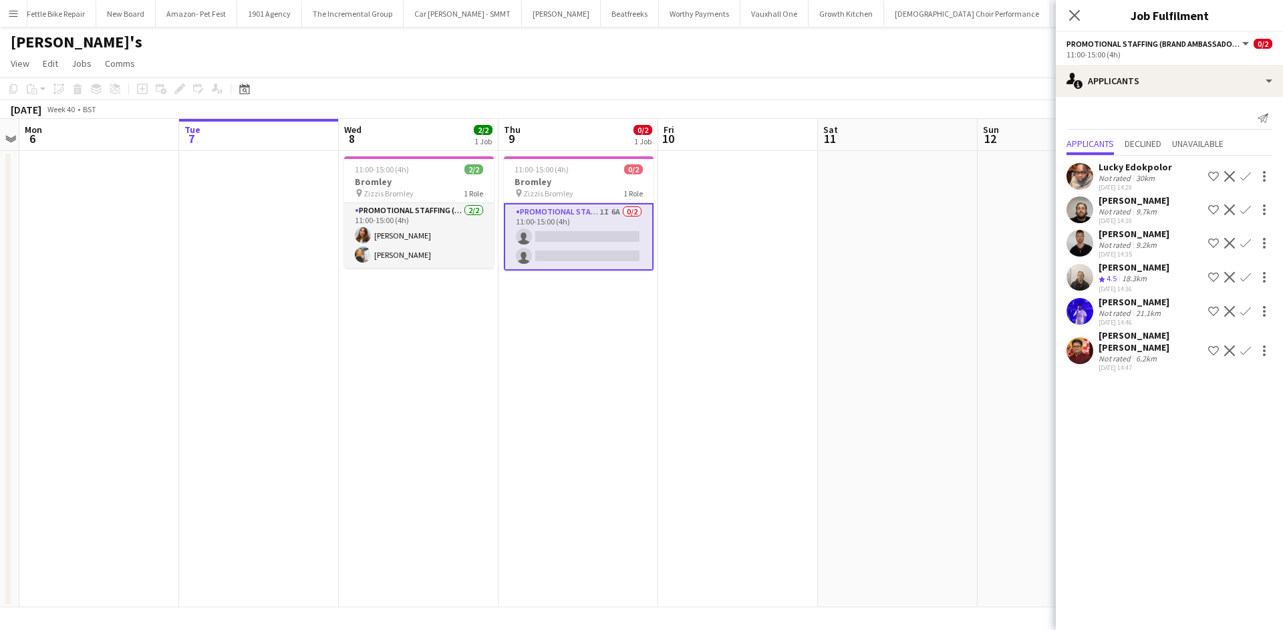
scroll to position [0, 0]
click at [699, 256] on app-date-cell at bounding box center [738, 379] width 160 height 457
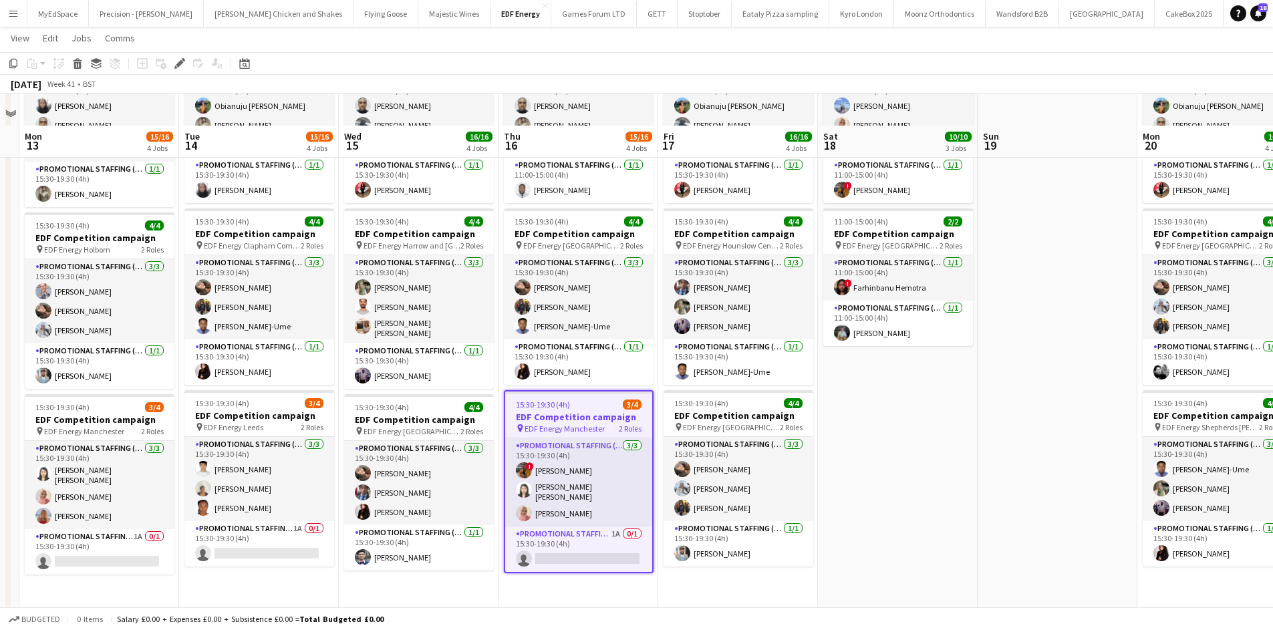
scroll to position [348, 0]
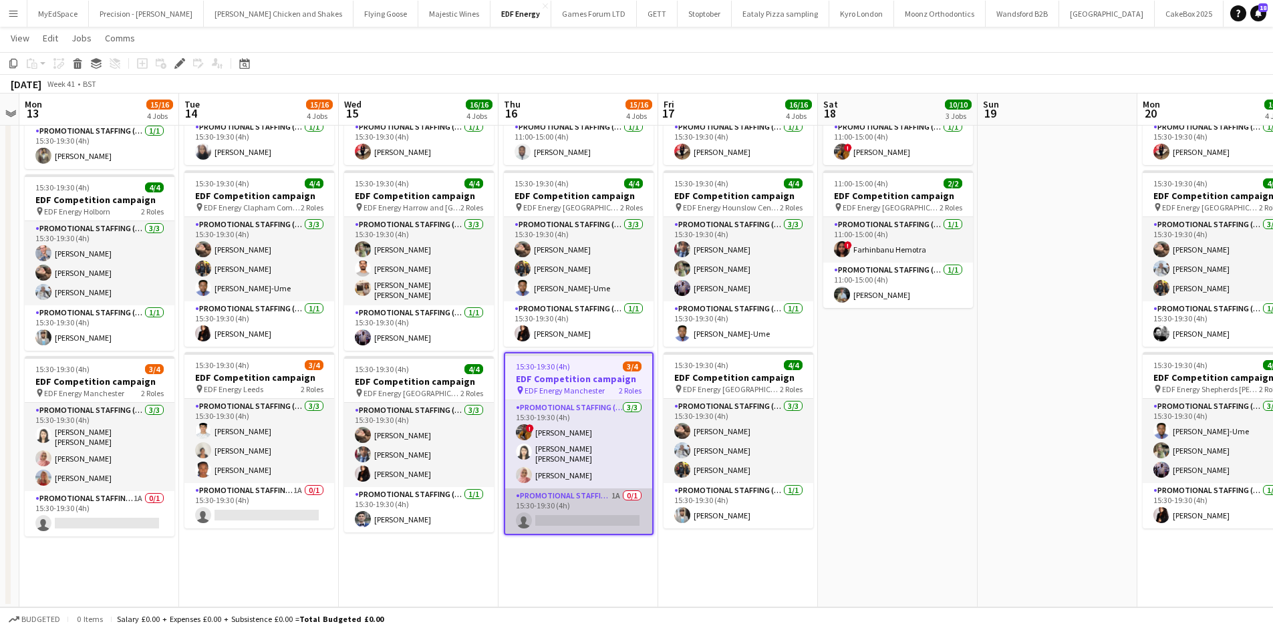
click at [616, 499] on app-card-role "Promotional Staffing (Team Leader) 1A 0/1 15:30-19:30 (4h) single-neutral-actio…" at bounding box center [578, 511] width 147 height 45
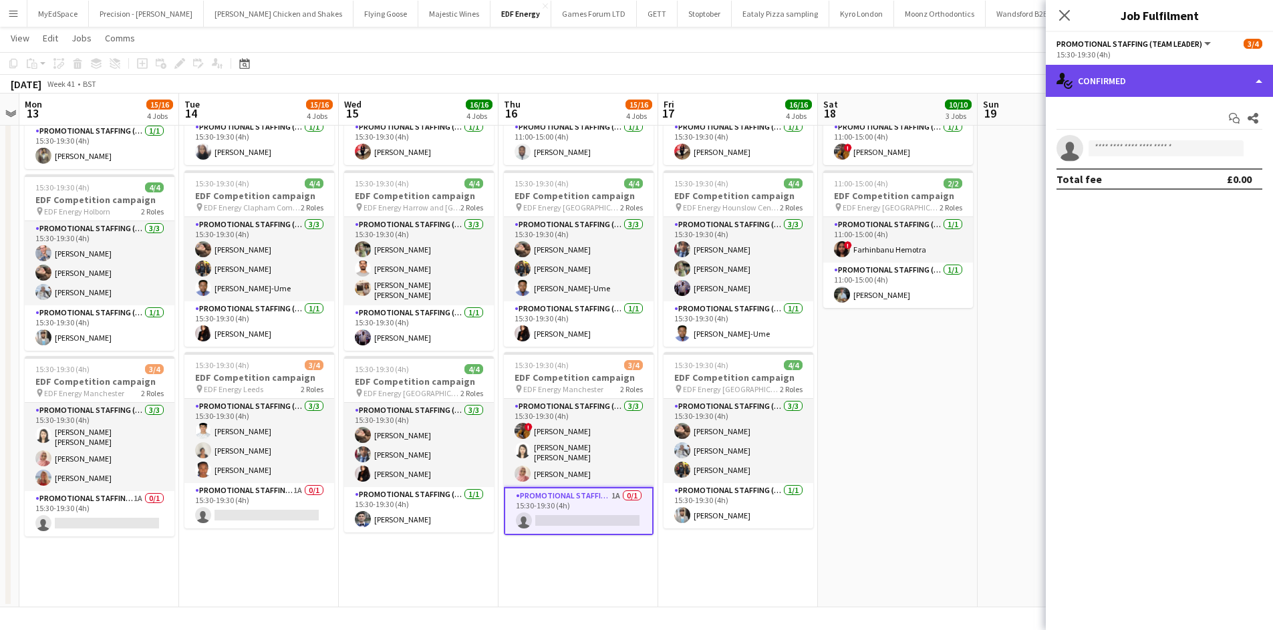
click at [1166, 84] on div "single-neutral-actions-check-2 Confirmed" at bounding box center [1159, 81] width 227 height 32
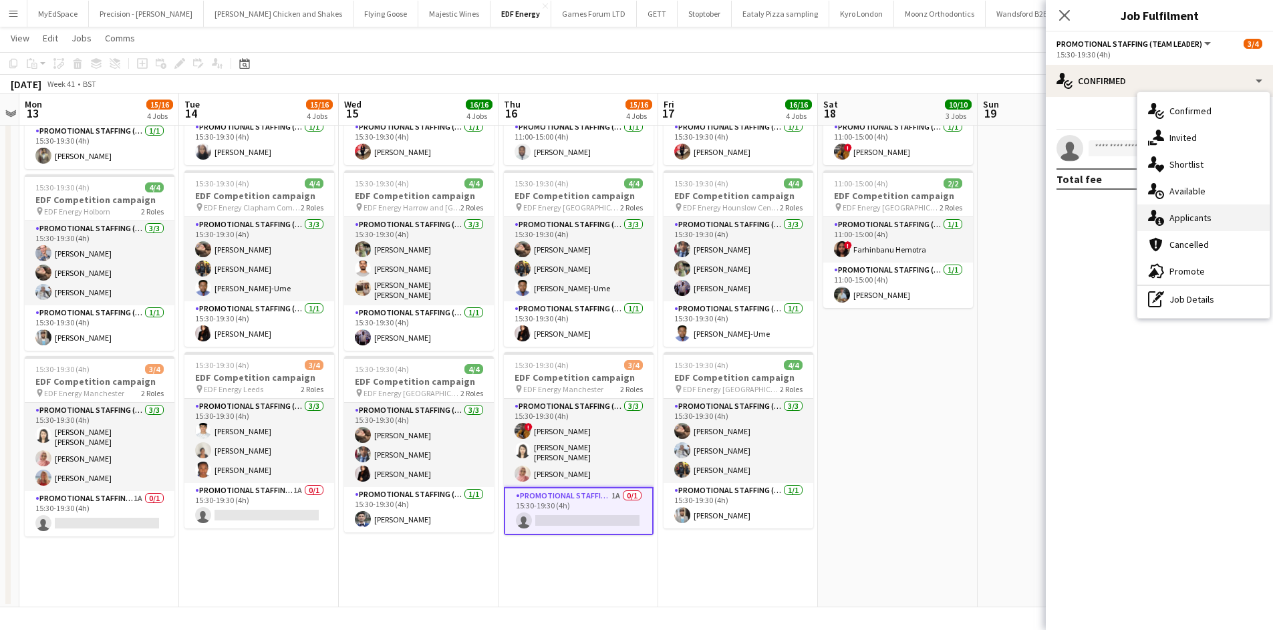
click at [1217, 227] on div "single-neutral-actions-information Applicants" at bounding box center [1204, 218] width 132 height 27
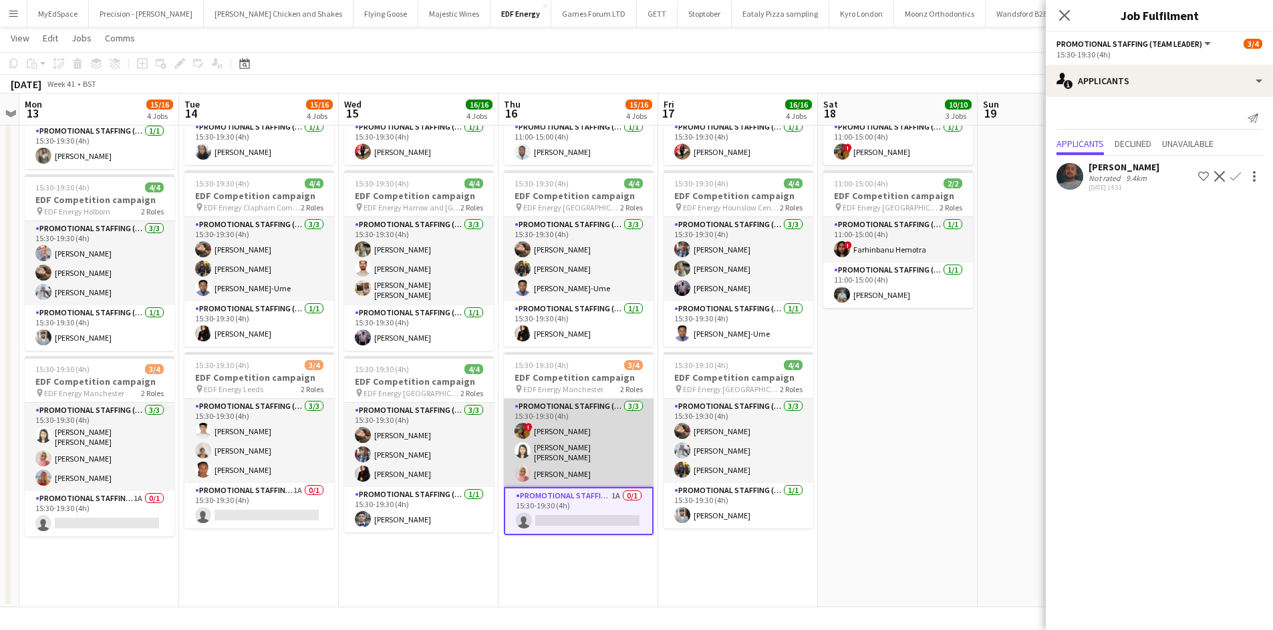
click at [614, 407] on app-card-role "Promotional Staffing (Flyering Staff) 3/3 15:30-19:30 (4h) ! Sean Porter Yee Ch…" at bounding box center [579, 443] width 150 height 88
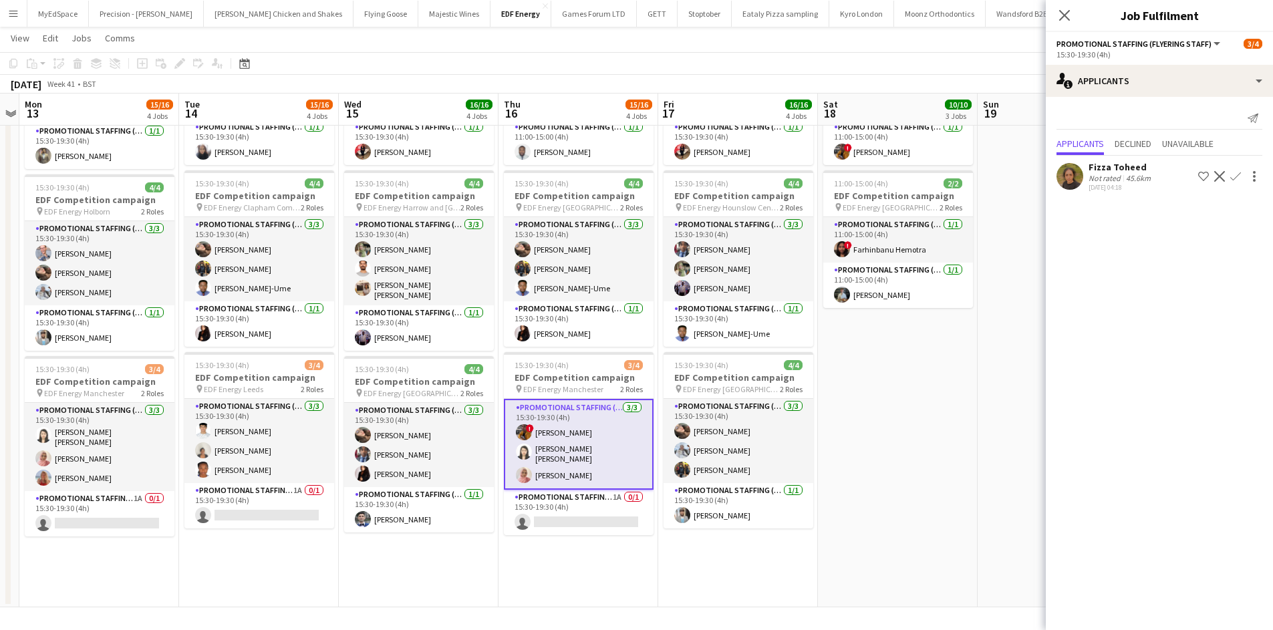
click at [903, 358] on app-date-cell "11:00-15:00 (4h) 4/4 EDF Competition campaign pin EDF Energy Leeds 2 Roles Prom…" at bounding box center [898, 204] width 160 height 806
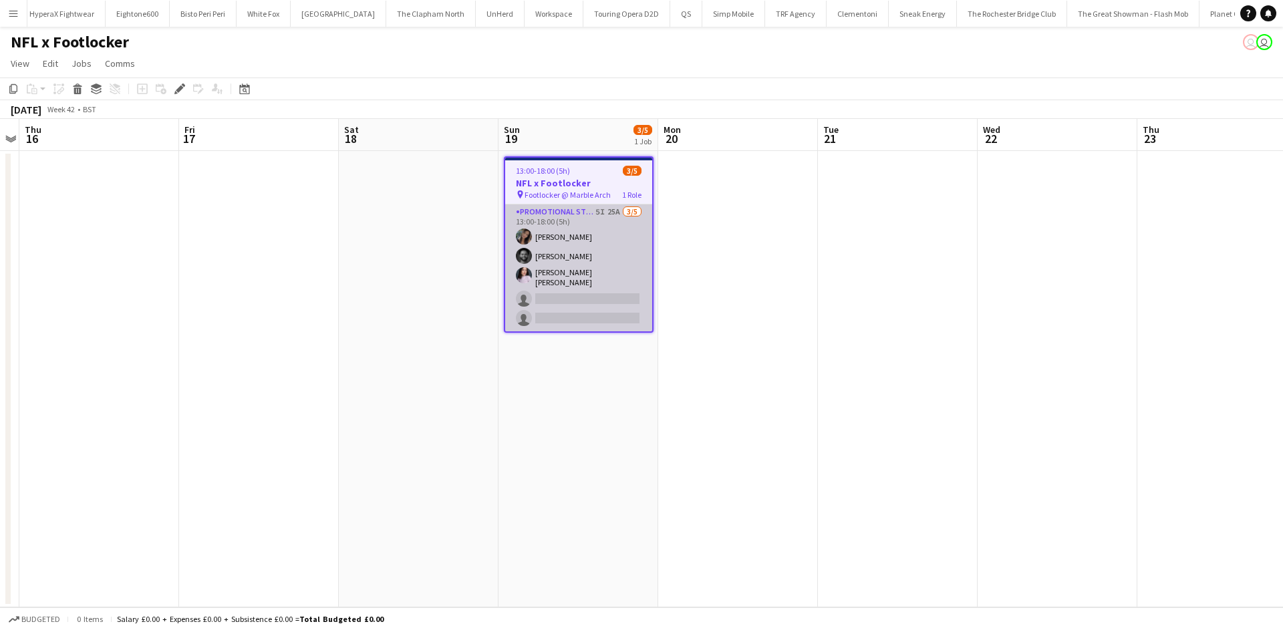
scroll to position [0, 4623]
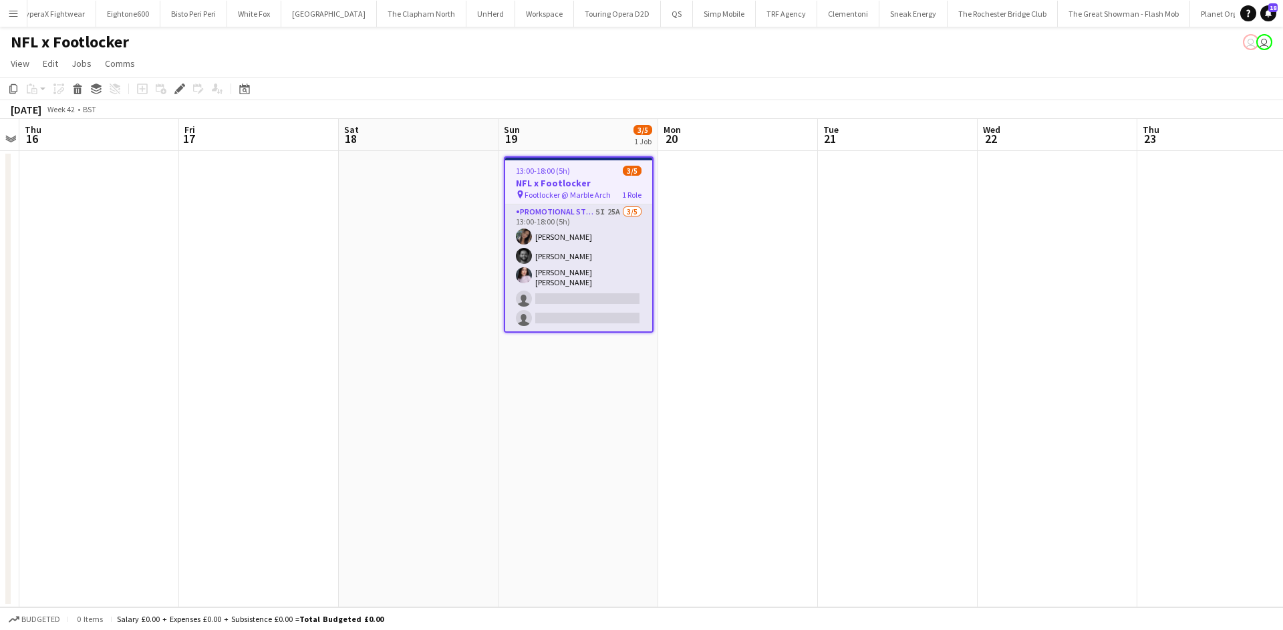
drag, startPoint x: 609, startPoint y: 221, endPoint x: 588, endPoint y: 201, distance: 29.8
click at [606, 222] on app-card-role "Promotional Staffing (Brand Ambassadors) 5I 25A 3/5 13:00-18:00 (5h) Mariia Kop…" at bounding box center [578, 268] width 147 height 127
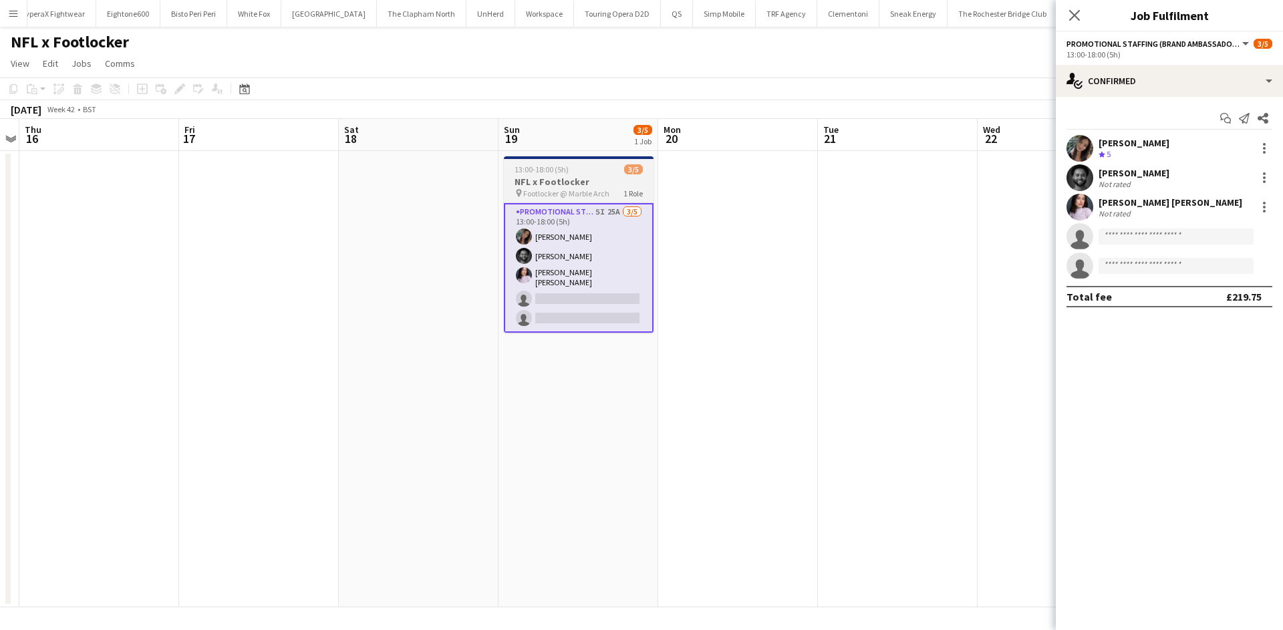
scroll to position [0, 463]
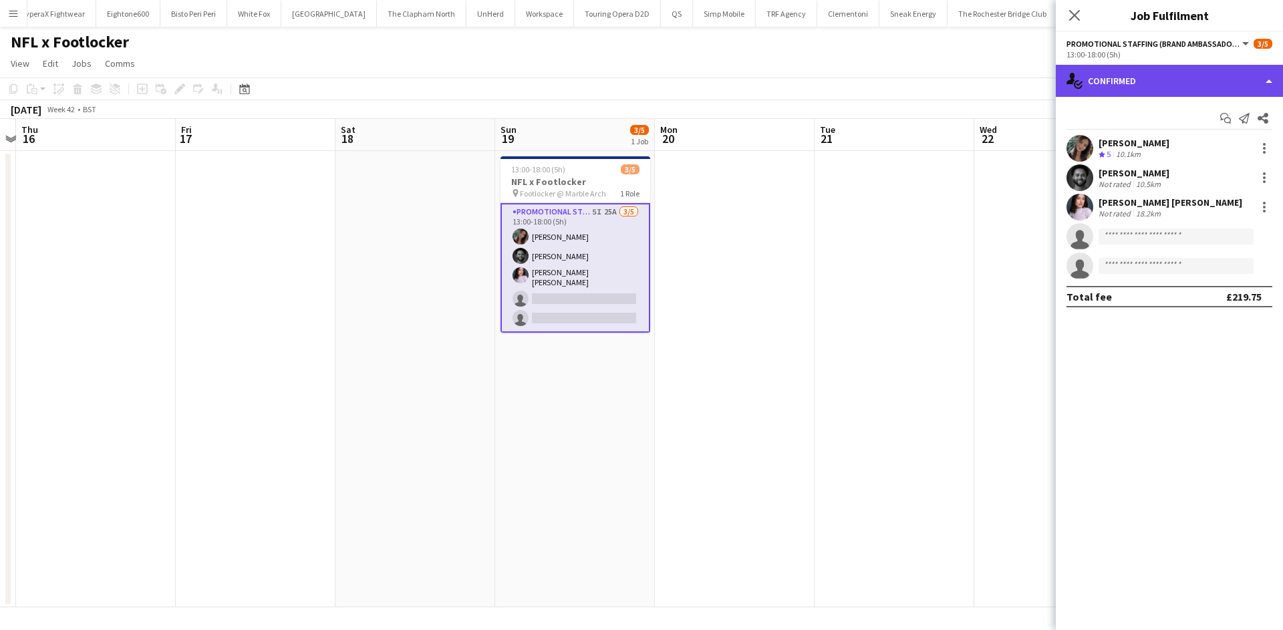
click at [1138, 95] on div "single-neutral-actions-check-2 Confirmed" at bounding box center [1169, 81] width 227 height 32
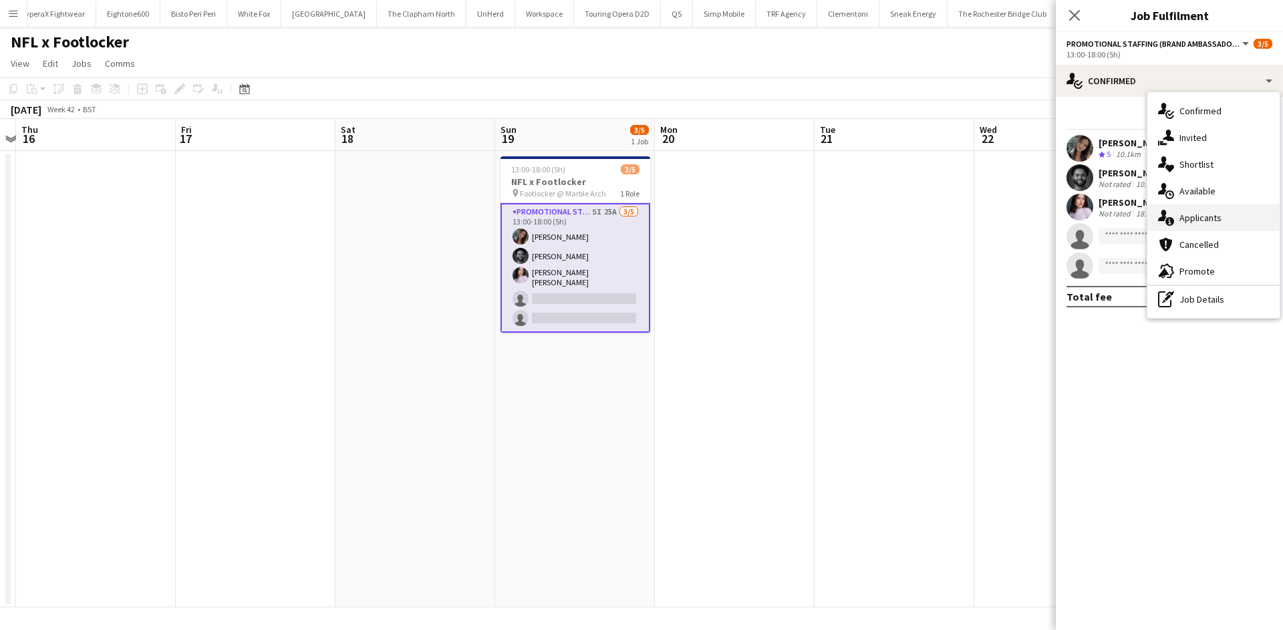
click at [1202, 217] on span "Applicants" at bounding box center [1201, 218] width 42 height 12
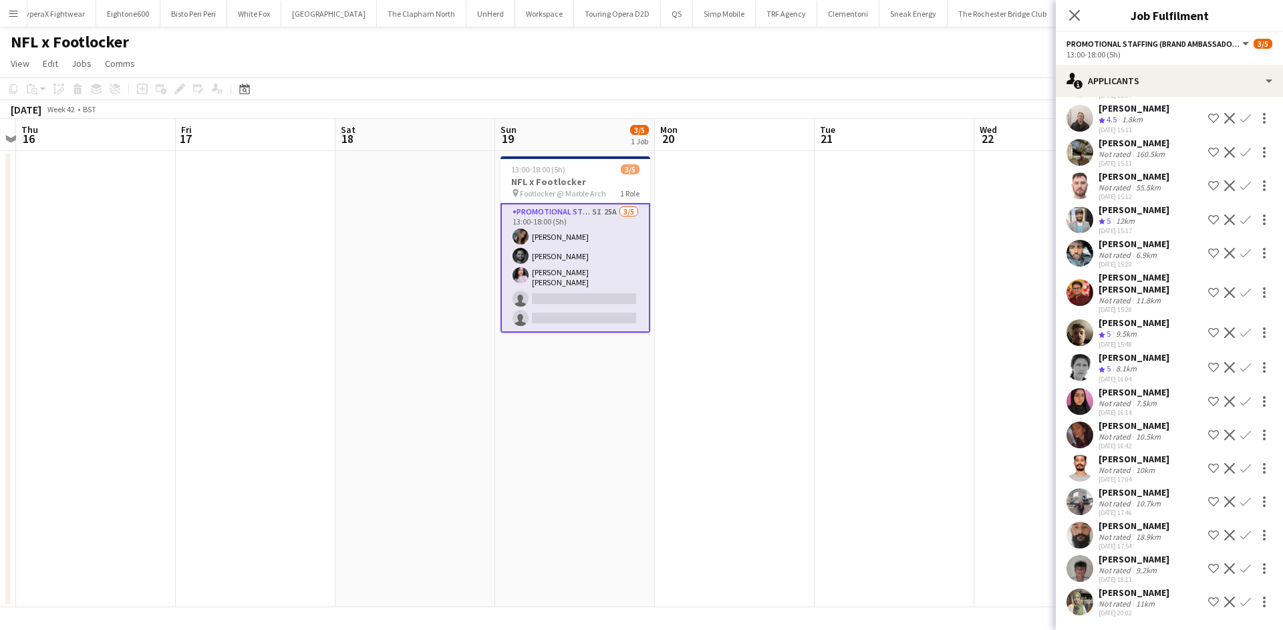
scroll to position [465, 0]
click at [1114, 554] on div "Jay Simmons Not rated 9.2km 06-10-2025 18:11" at bounding box center [1134, 569] width 71 height 31
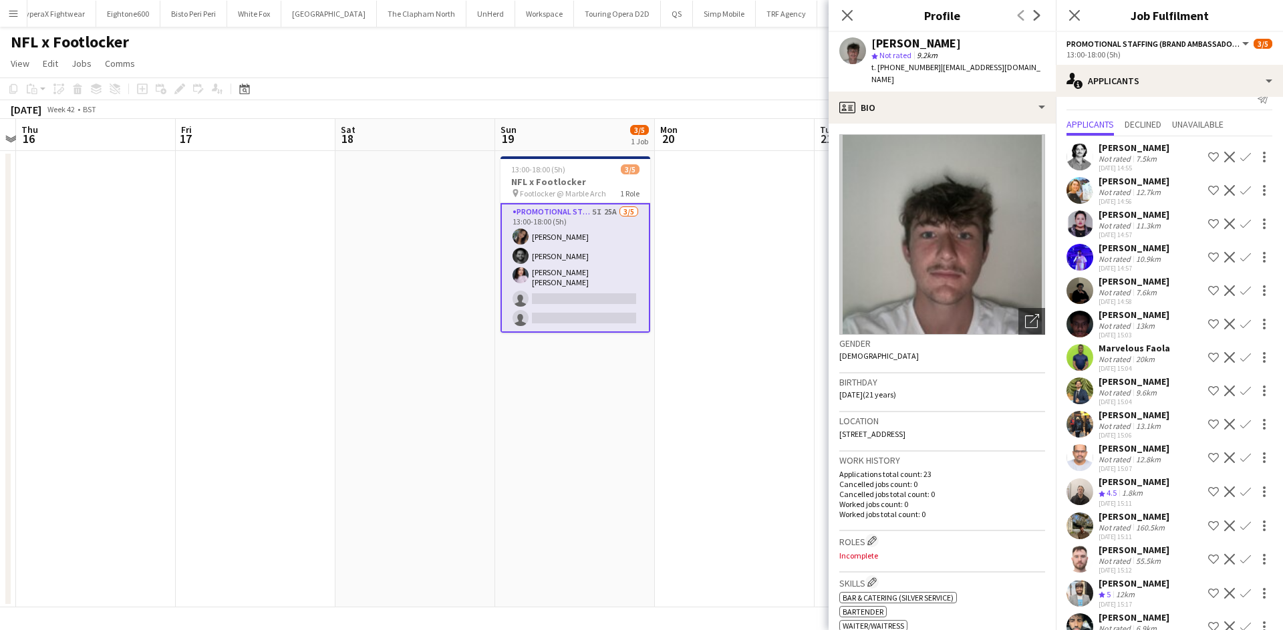
scroll to position [0, 0]
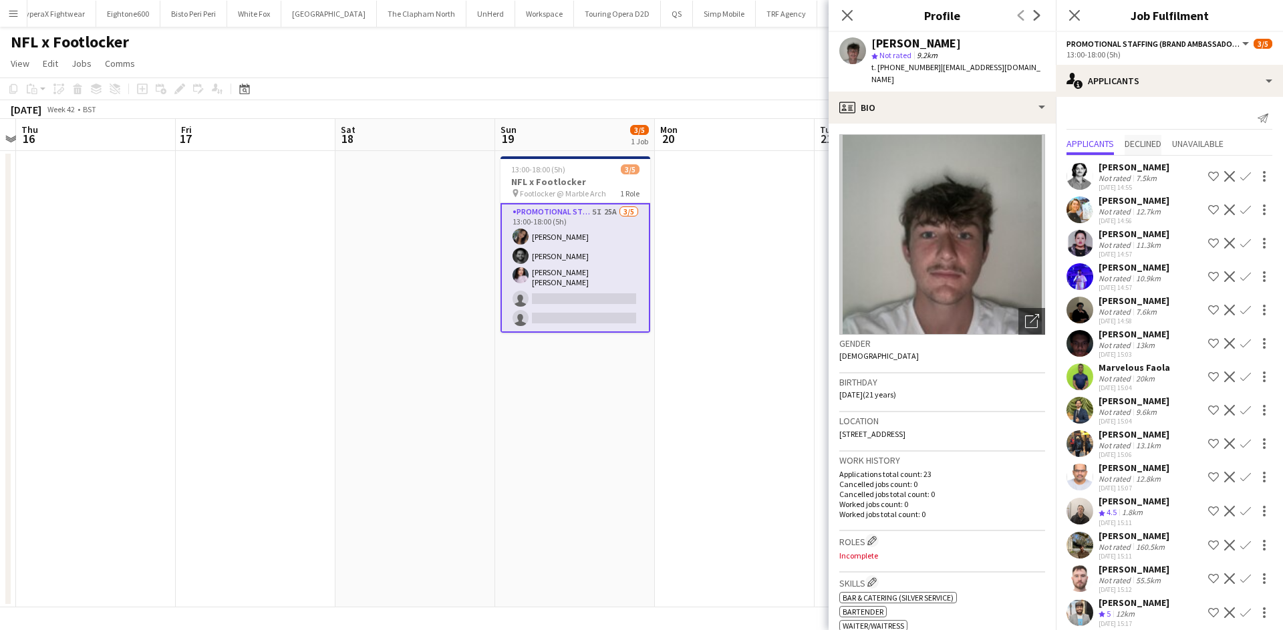
click at [1155, 142] on span "Declined" at bounding box center [1143, 143] width 37 height 9
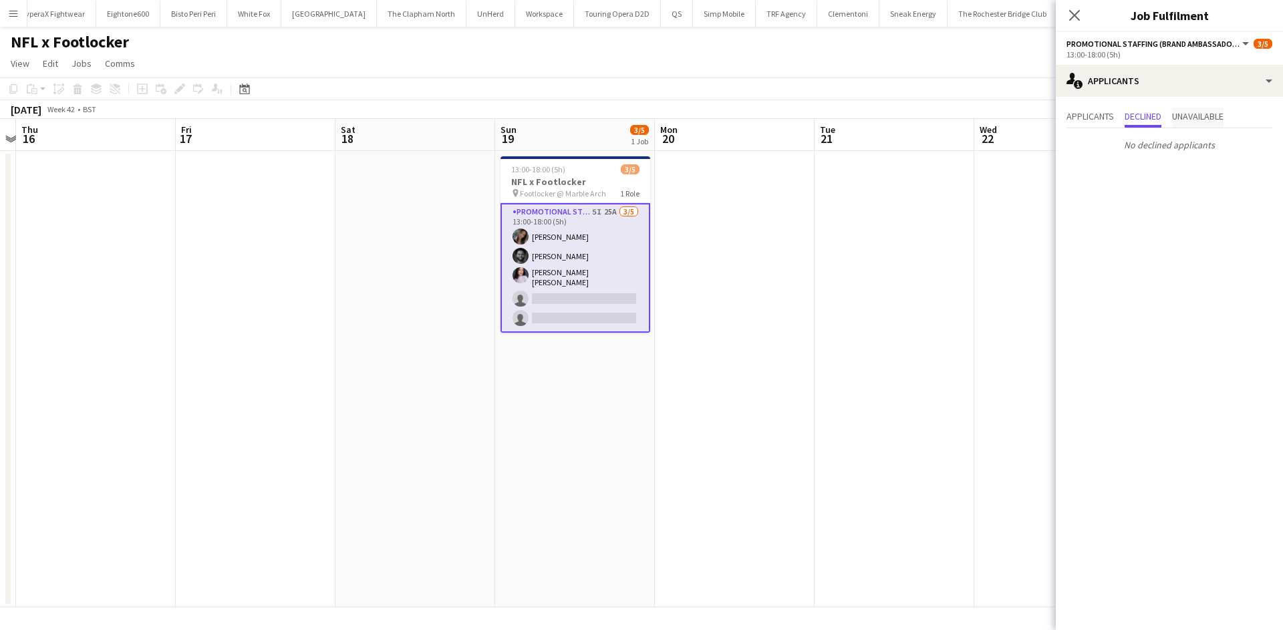
click at [1183, 118] on span "Unavailable" at bounding box center [1198, 116] width 51 height 9
click at [1079, 112] on span "Applicants" at bounding box center [1090, 116] width 47 height 9
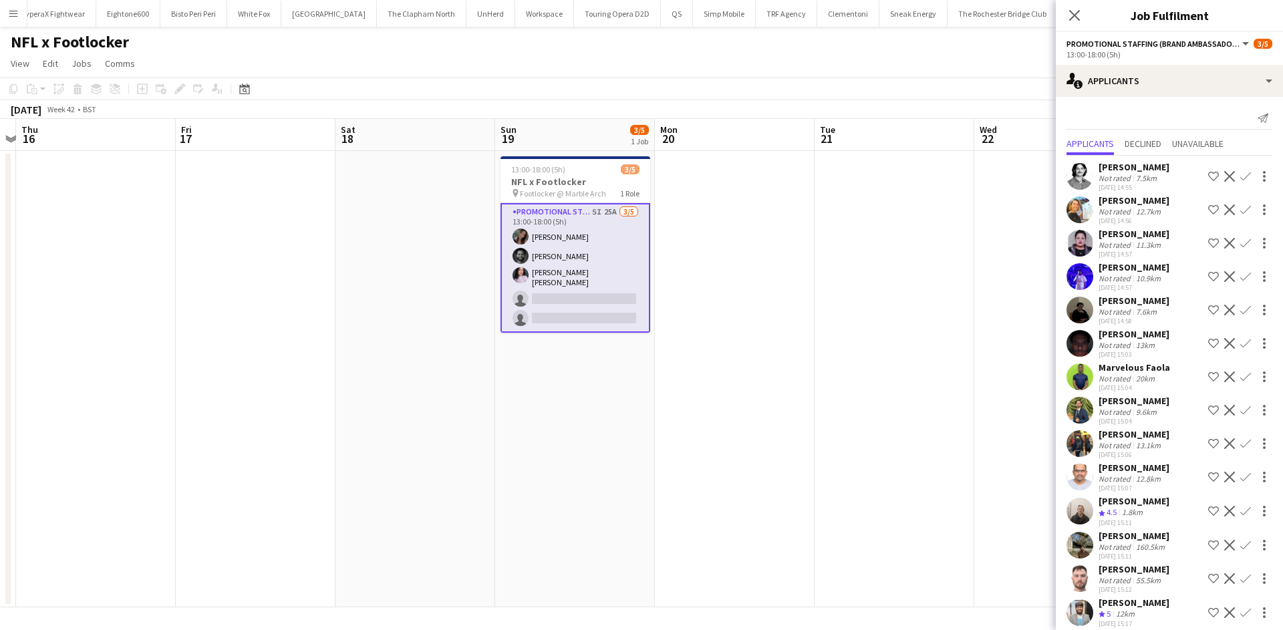
click at [899, 353] on app-date-cell at bounding box center [895, 379] width 160 height 457
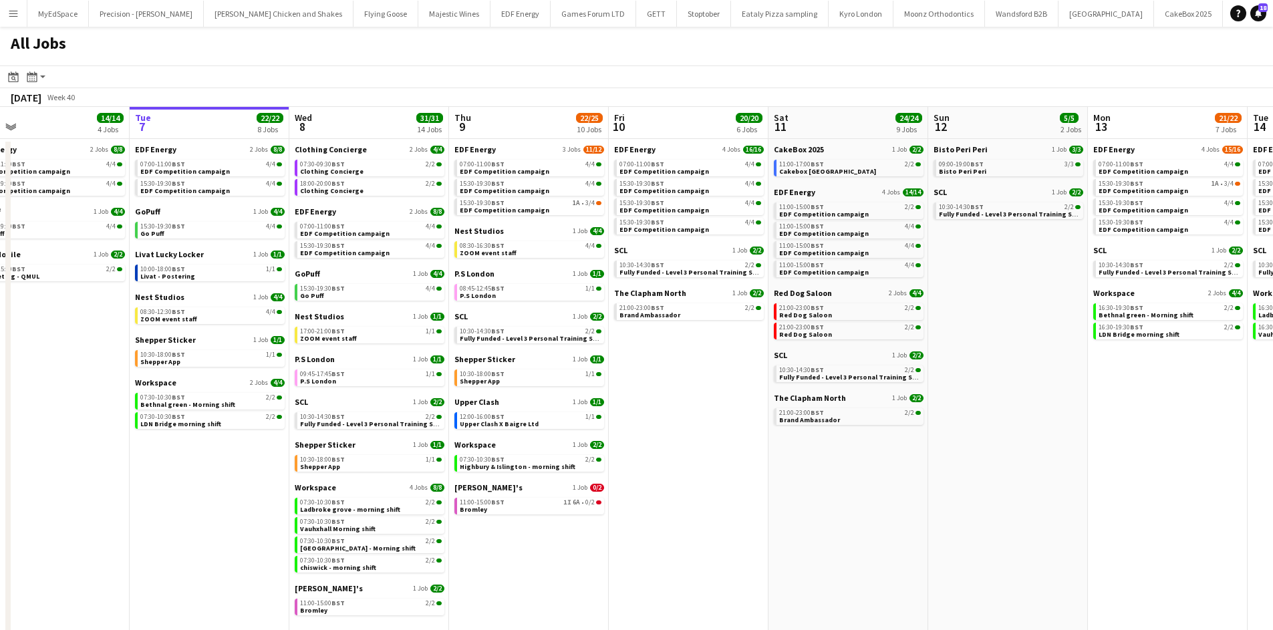
scroll to position [0, 378]
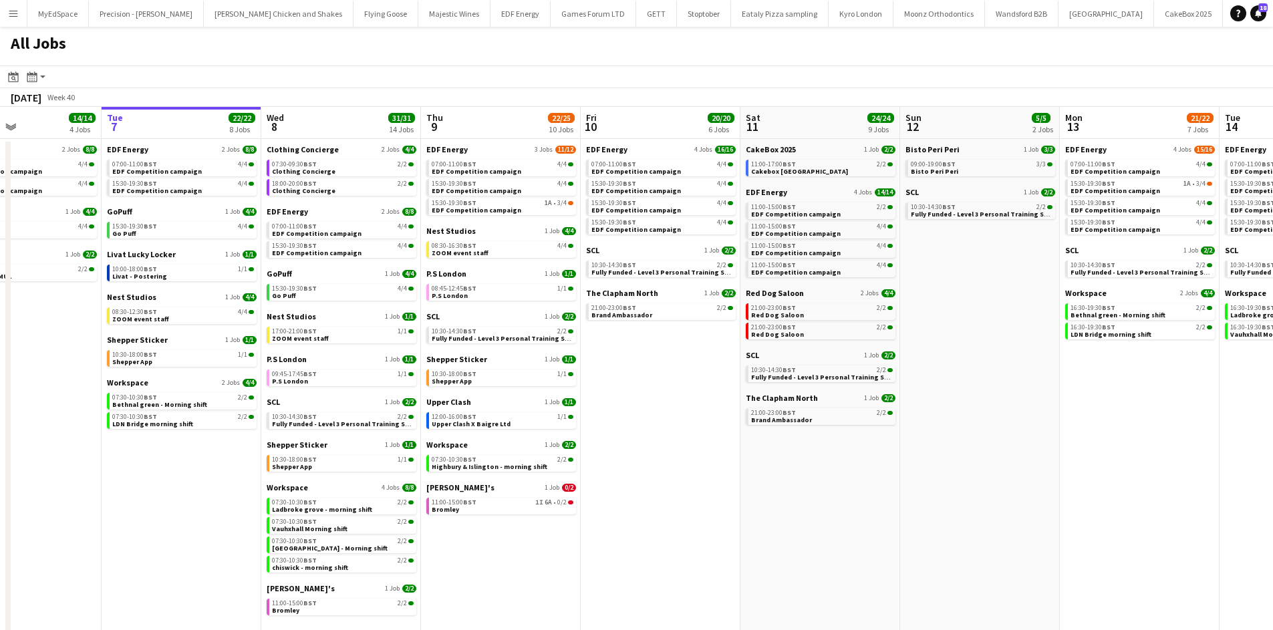
drag, startPoint x: 1064, startPoint y: 503, endPoint x: 1165, endPoint y: 507, distance: 101.7
click at [1165, 507] on app-calendar-viewport "Sat 4 40/40 10 Jobs Sun 5 2/2 1 Job Mon 6 14/14 4 Jobs Tue 7 22/22 8 Jobs Wed 8…" at bounding box center [636, 378] width 1273 height 543
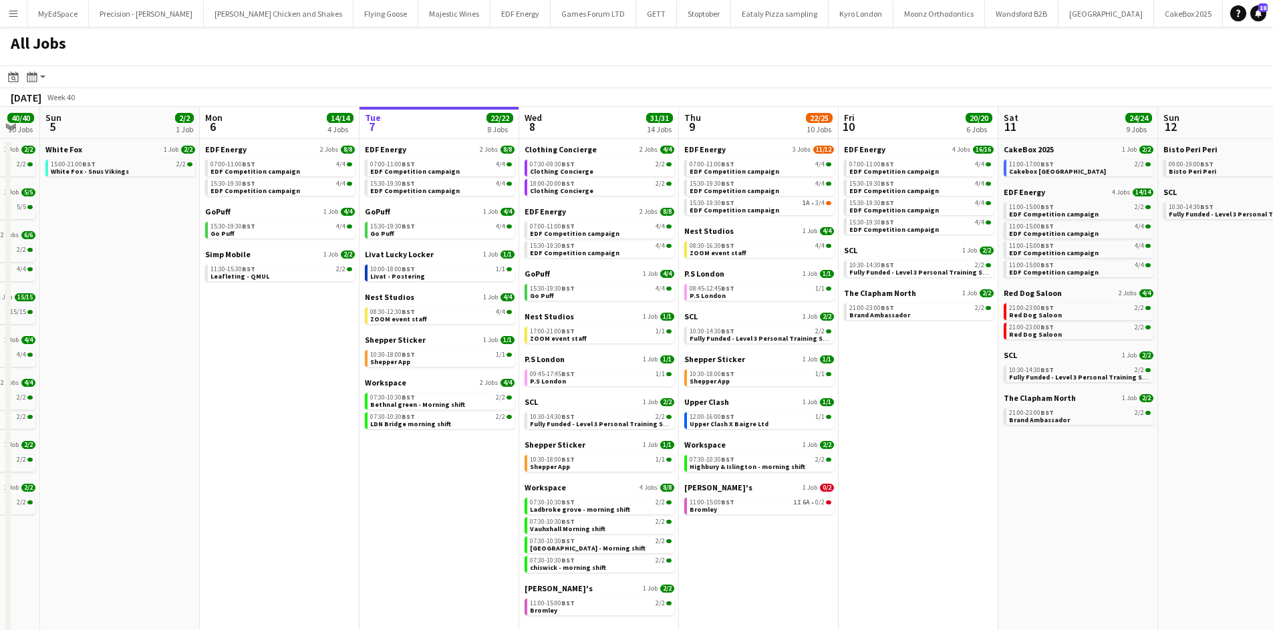
scroll to position [0, 427]
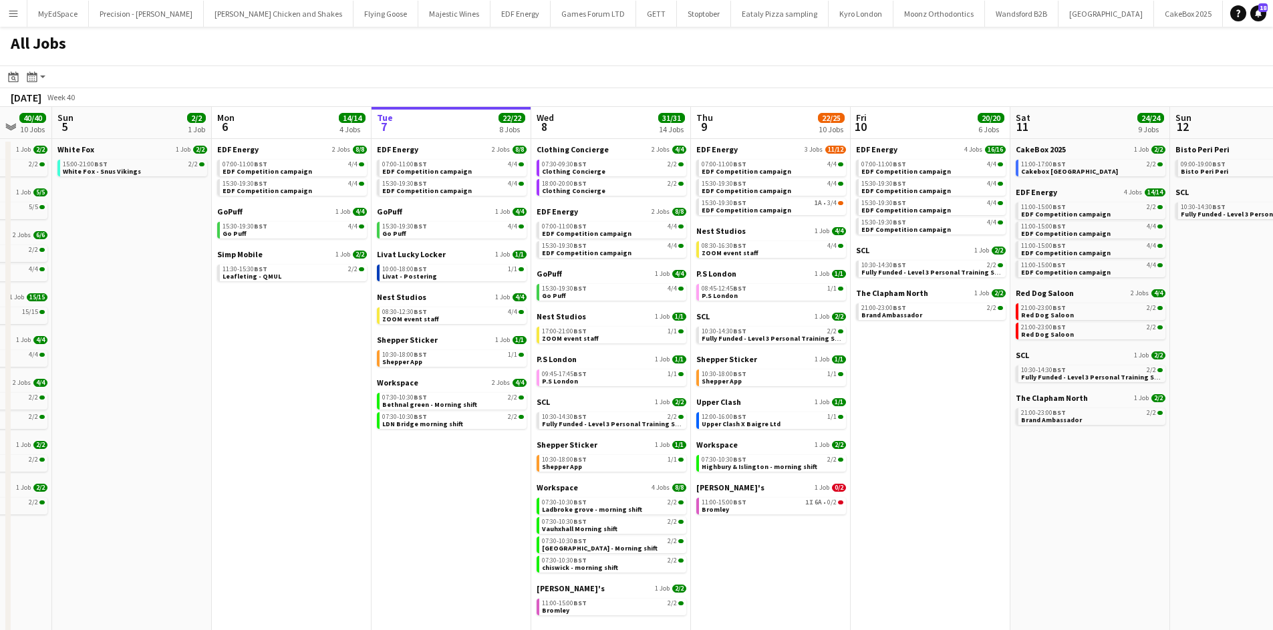
drag, startPoint x: 890, startPoint y: 498, endPoint x: 984, endPoint y: 496, distance: 93.6
click at [984, 496] on app-calendar-viewport "Thu 2 26/26 13 Jobs Fri 3 25/25 10 Jobs Sat 4 40/40 10 Jobs Sun 5 2/2 1 Job Mon…" at bounding box center [636, 378] width 1273 height 543
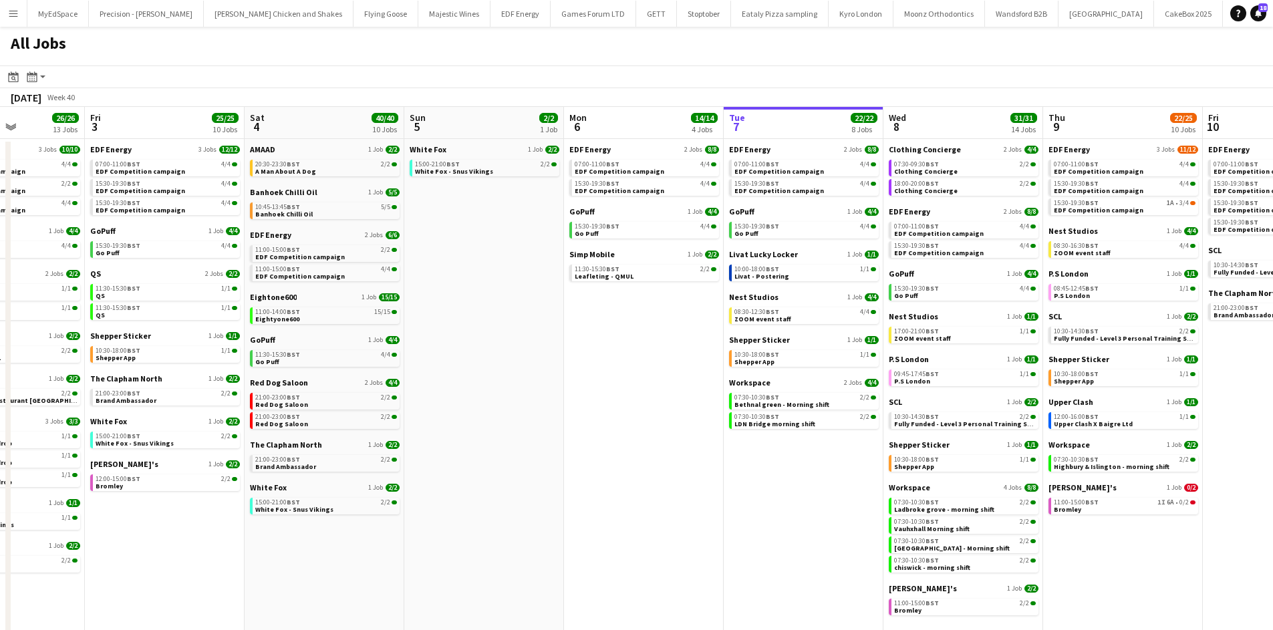
scroll to position [0, 384]
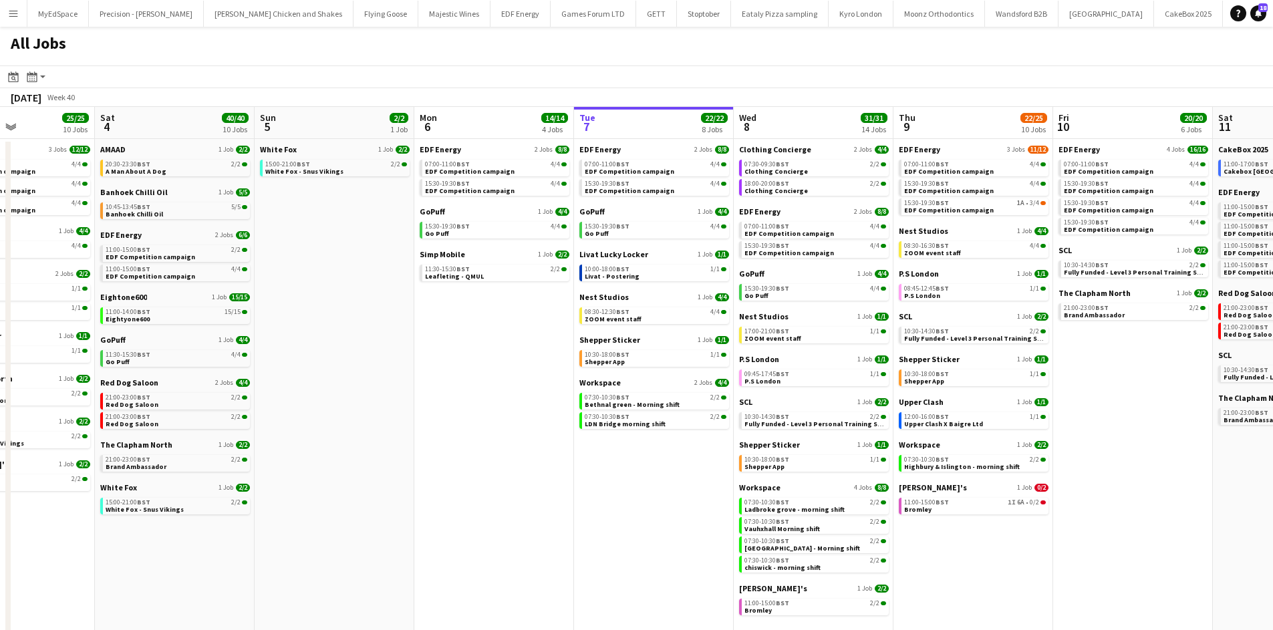
click at [718, 410] on app-all-jobs "All Jobs Date picker [DATE] [DATE] [DATE] M [DATE] T [DATE] W [DATE] T [DATE] F…" at bounding box center [636, 339] width 1273 height 624
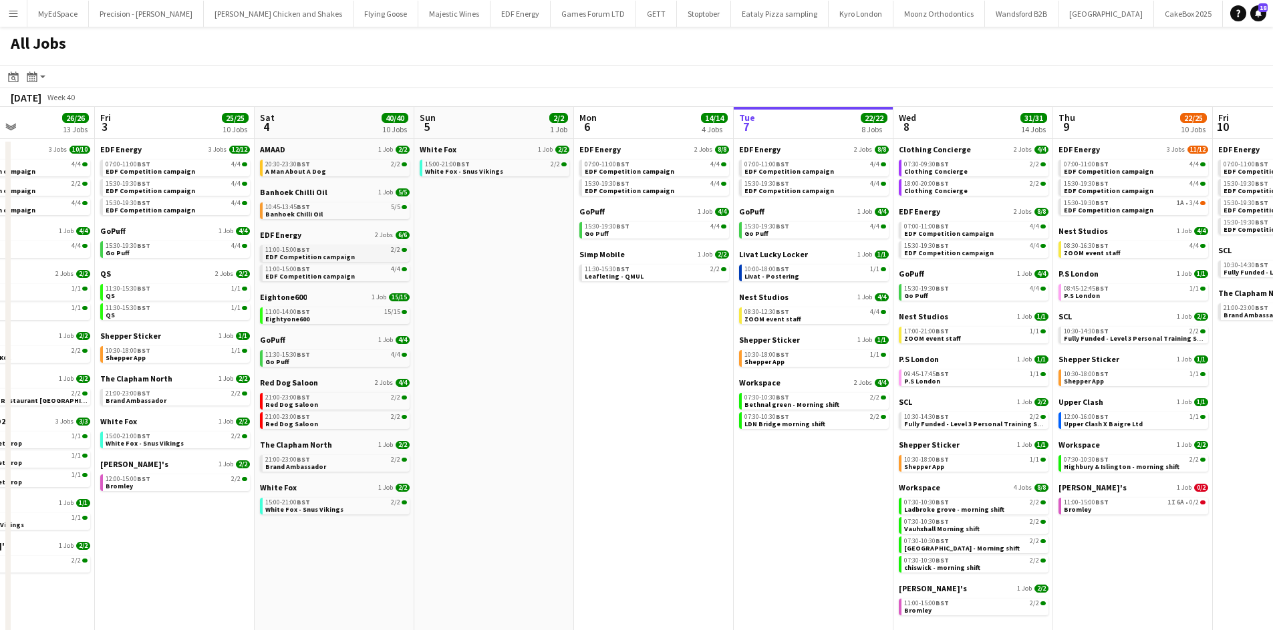
click at [371, 255] on link "11:00-15:00 BST 2/2 EDF Competition campaign" at bounding box center [336, 252] width 142 height 15
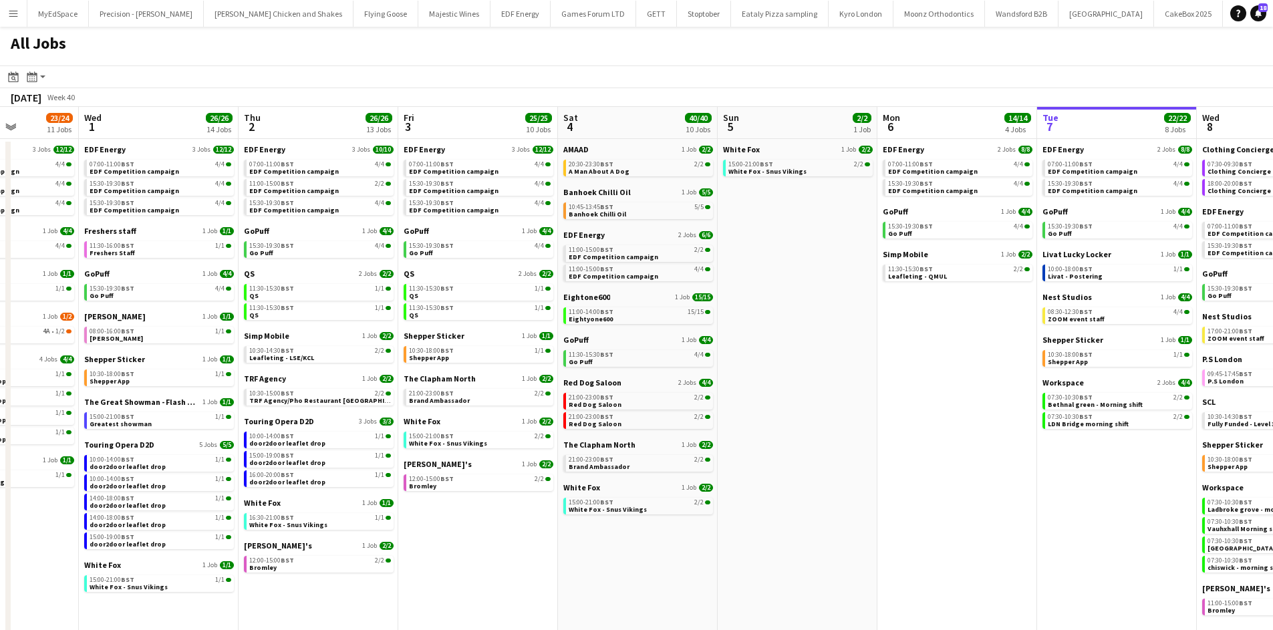
scroll to position [0, 404]
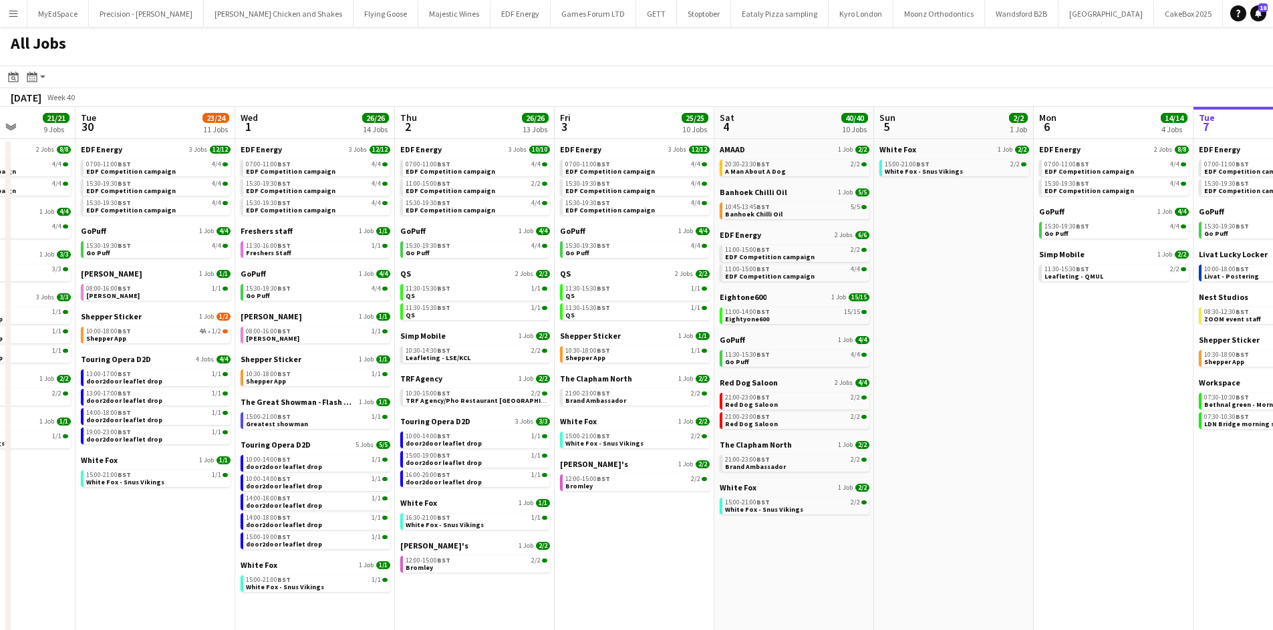
drag, startPoint x: 428, startPoint y: 382, endPoint x: 886, endPoint y: 379, distance: 457.9
click at [886, 379] on app-calendar-viewport "Sat 27 25/29 9 Jobs Sun 28 11/12 4 Jobs Mon 29 21/21 9 Jobs Tue 30 23/24 11 Job…" at bounding box center [636, 378] width 1273 height 543
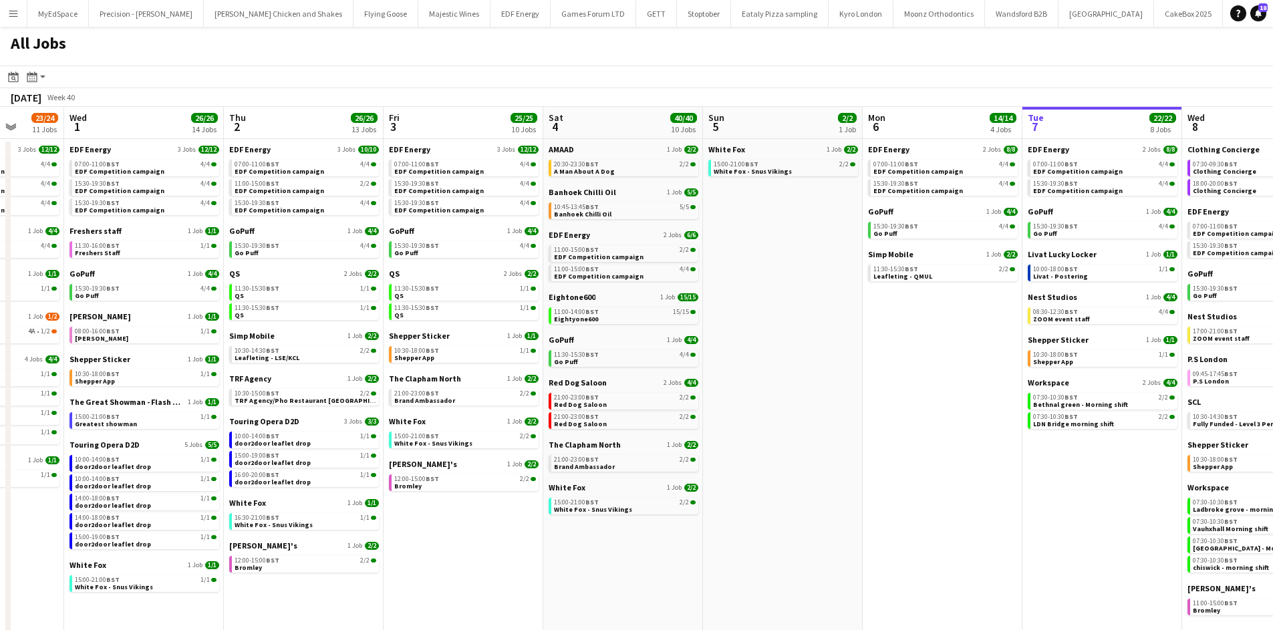
drag, startPoint x: 782, startPoint y: 308, endPoint x: 501, endPoint y: 299, distance: 281.6
click at [388, 294] on app-calendar-viewport "Sat 27 25/29 9 Jobs Sun 28 11/12 4 Jobs Mon 29 21/21 9 Jobs Tue 30 23/24 11 Job…" at bounding box center [636, 378] width 1273 height 543
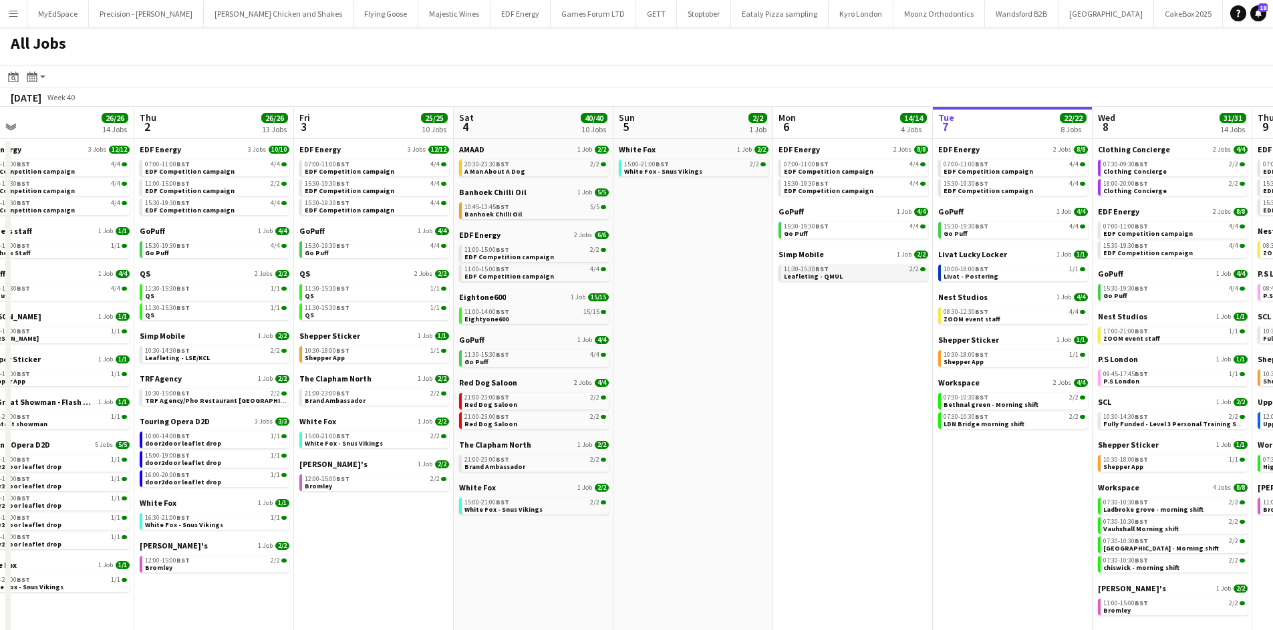
drag, startPoint x: 635, startPoint y: 283, endPoint x: 803, endPoint y: 271, distance: 168.2
click at [834, 272] on app-calendar-viewport "Mon 29 21/21 9 Jobs Tue 30 23/24 11 Jobs Wed 1 26/26 14 Jobs Thu 2 26/26 13 Job…" at bounding box center [636, 378] width 1273 height 543
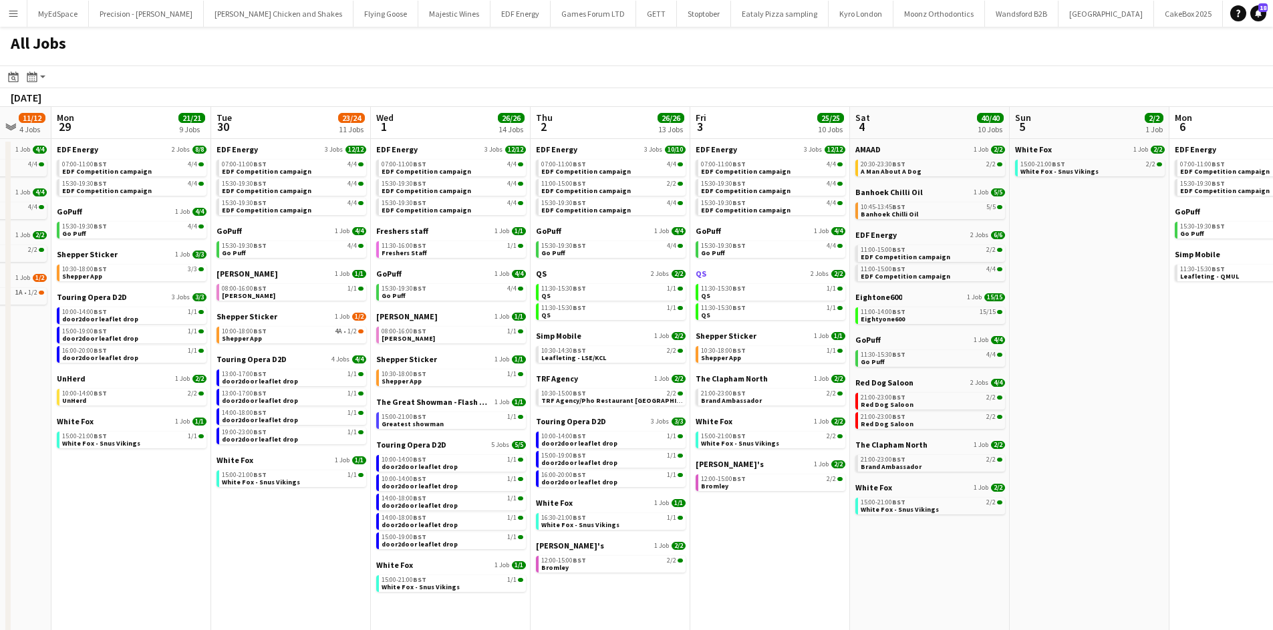
drag, startPoint x: 737, startPoint y: 282, endPoint x: 828, endPoint y: 275, distance: 91.8
click at [838, 279] on app-calendar-viewport "Sat 27 25/29 9 Jobs Sun 28 11/12 4 Jobs Mon 29 21/21 9 Jobs Tue 30 23/24 11 Job…" at bounding box center [636, 378] width 1273 height 543
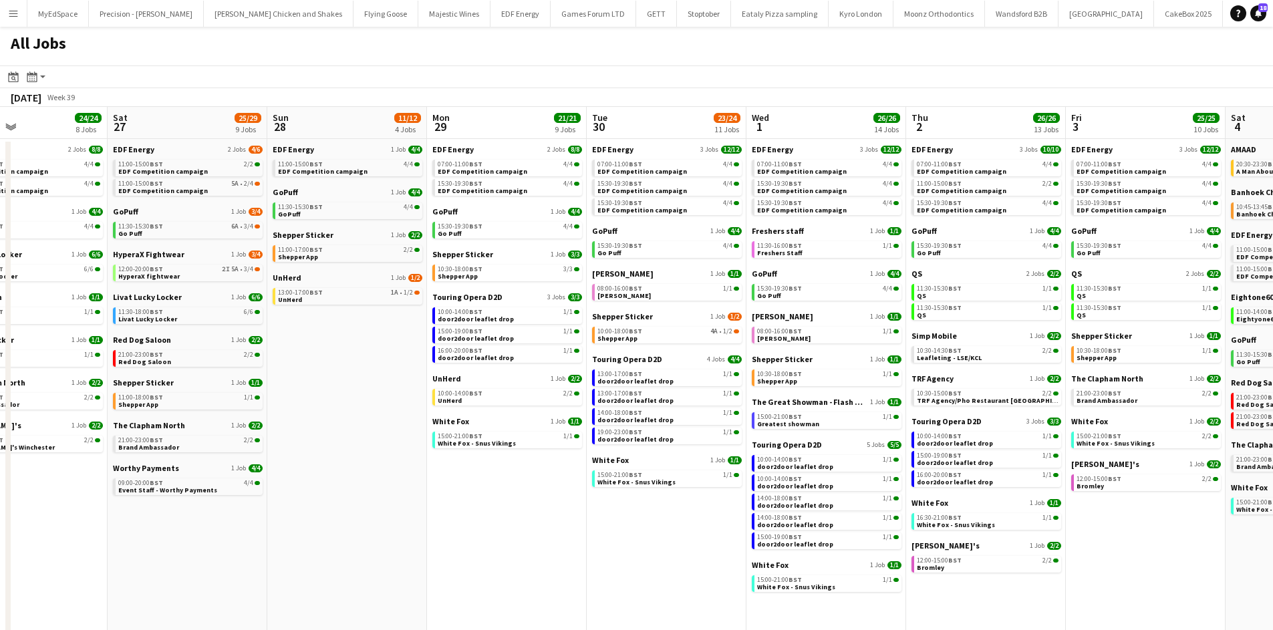
drag, startPoint x: 365, startPoint y: 302, endPoint x: 743, endPoint y: 314, distance: 377.9
click at [743, 314] on app-calendar-viewport "Wed 24 20/20 7 Jobs Thu 25 37/37 12 Jobs Fri 26 24/24 8 Jobs Sat 27 25/29 9 Job…" at bounding box center [636, 378] width 1273 height 543
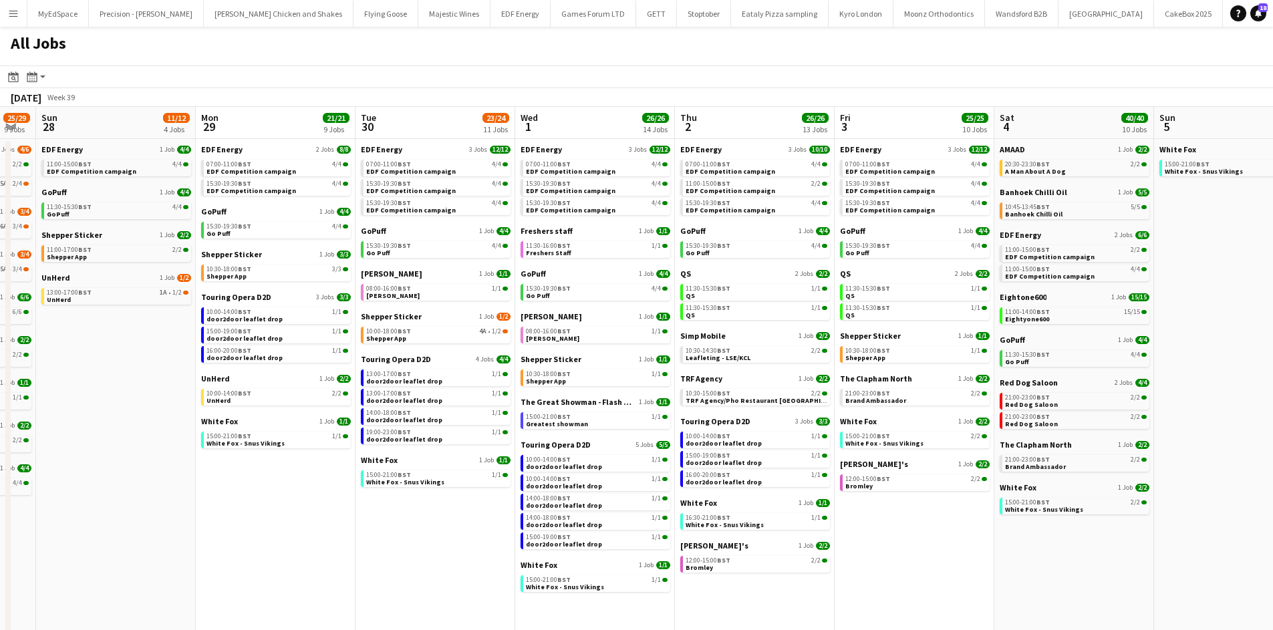
scroll to position [0, 606]
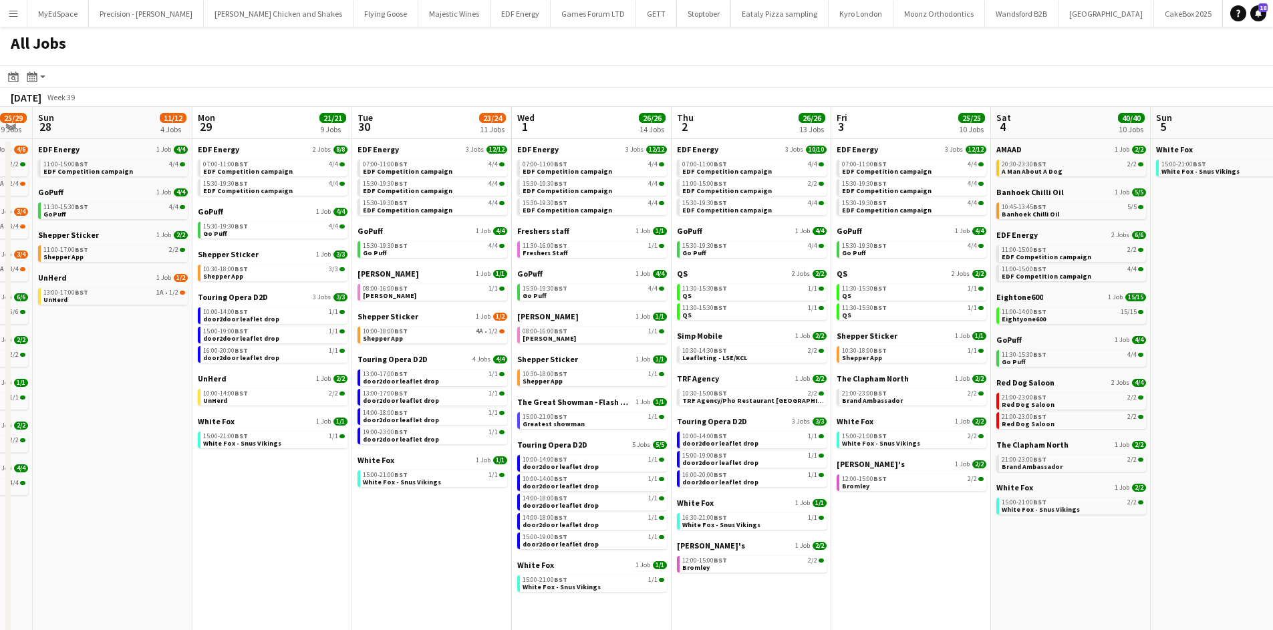
drag, startPoint x: 727, startPoint y: 315, endPoint x: 492, endPoint y: 308, distance: 234.7
click at [492, 308] on app-calendar-viewport "Wed 24 20/20 7 Jobs Thu 25 37/37 12 Jobs Fri 26 24/24 8 Jobs Sat 27 25/29 9 Job…" at bounding box center [636, 378] width 1273 height 543
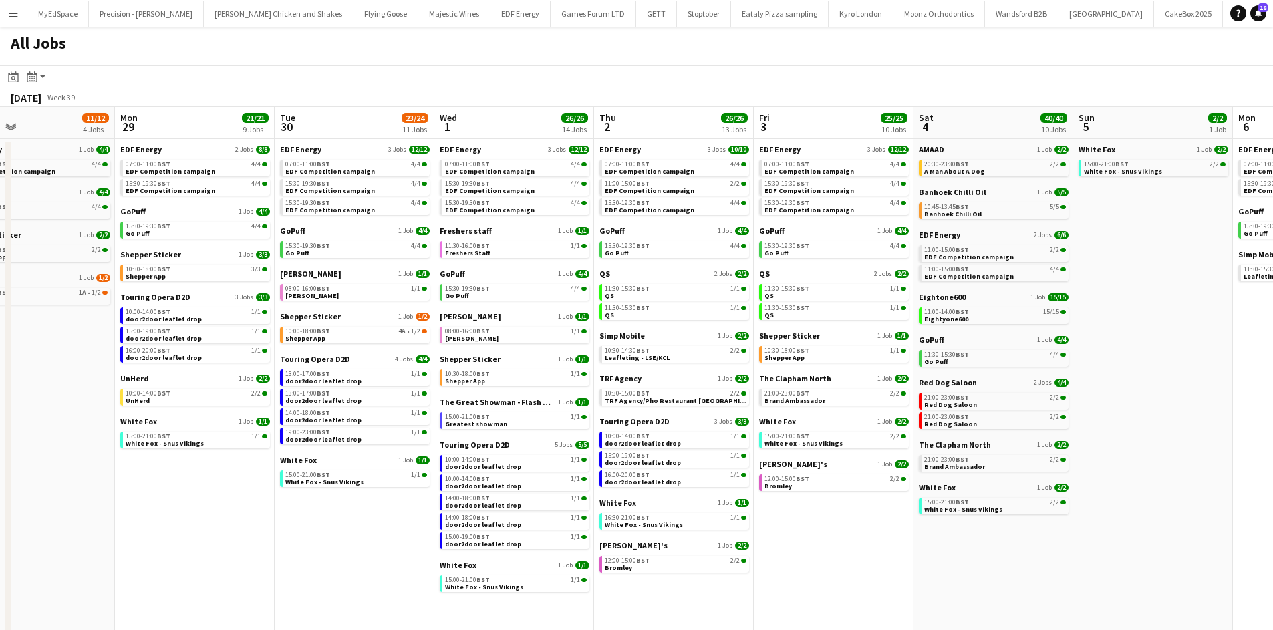
drag, startPoint x: 802, startPoint y: 189, endPoint x: 724, endPoint y: 243, distance: 94.7
click at [724, 243] on app-calendar-viewport "Fri 26 24/24 8 Jobs Sat 27 25/29 9 Jobs Sun 28 11/12 4 Jobs Mon 29 21/21 9 Jobs…" at bounding box center [636, 378] width 1273 height 543
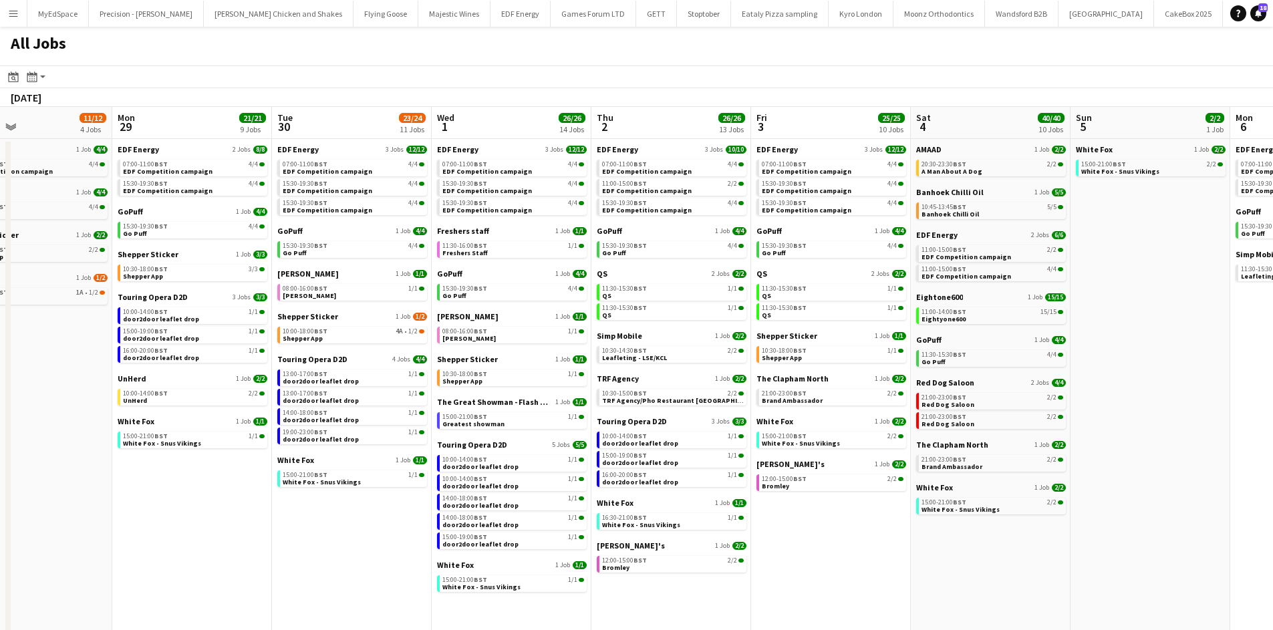
drag, startPoint x: 1150, startPoint y: 368, endPoint x: 977, endPoint y: 352, distance: 173.2
click at [736, 350] on app-calendar-viewport "Fri 26 24/24 8 Jobs Sat 27 25/29 9 Jobs Sun 28 11/12 4 Jobs Mon 29 21/21 9 Jobs…" at bounding box center [636, 378] width 1273 height 543
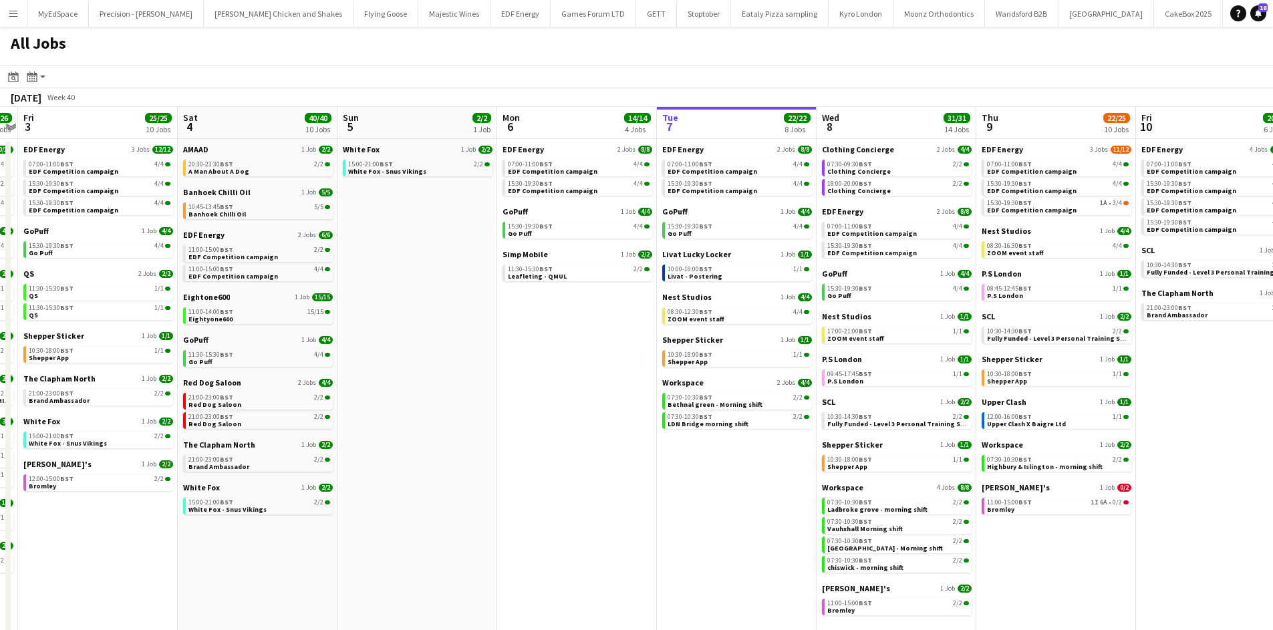
drag, startPoint x: 912, startPoint y: 379, endPoint x: 841, endPoint y: 392, distance: 72.6
click at [727, 371] on app-calendar-viewport "Tue 30 23/24 11 Jobs Wed 1 26/26 14 Jobs Thu 2 26/26 13 Jobs Fri 3 25/25 10 Job…" at bounding box center [636, 378] width 1273 height 543
drag, startPoint x: 941, startPoint y: 422, endPoint x: 779, endPoint y: 416, distance: 161.9
click at [779, 416] on app-calendar-viewport "Tue 30 23/24 11 Jobs Wed 1 26/26 14 Jobs Thu 2 26/26 13 Jobs Fri 3 25/25 10 Job…" at bounding box center [636, 378] width 1273 height 543
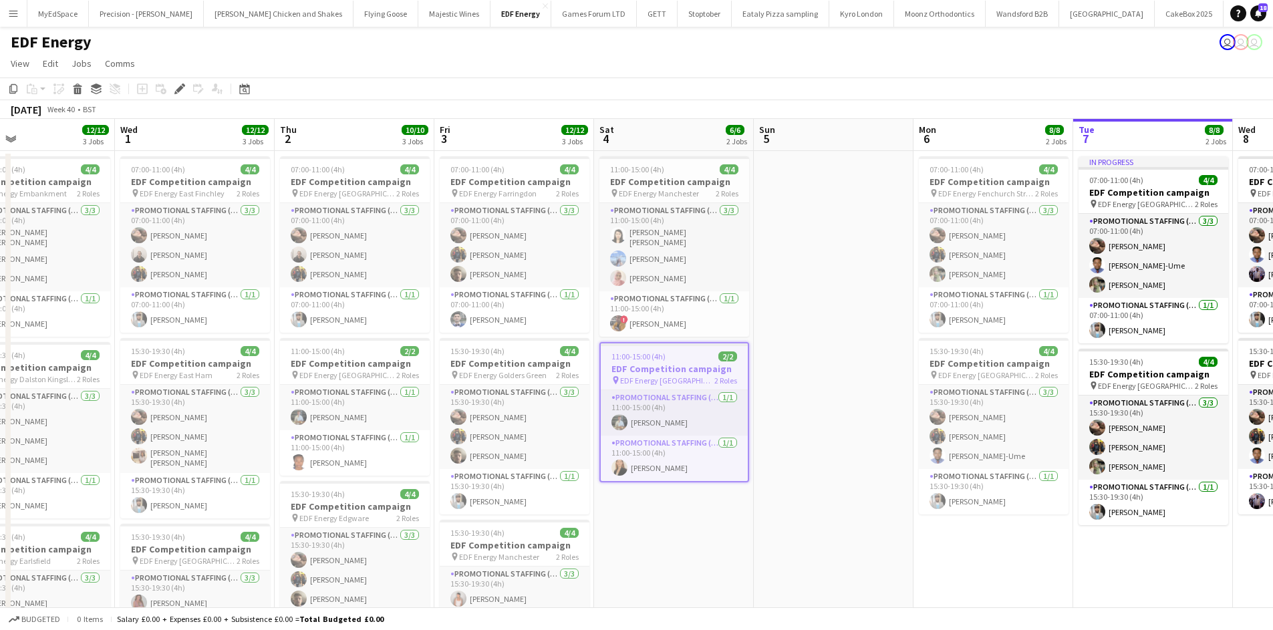
scroll to position [0, 352]
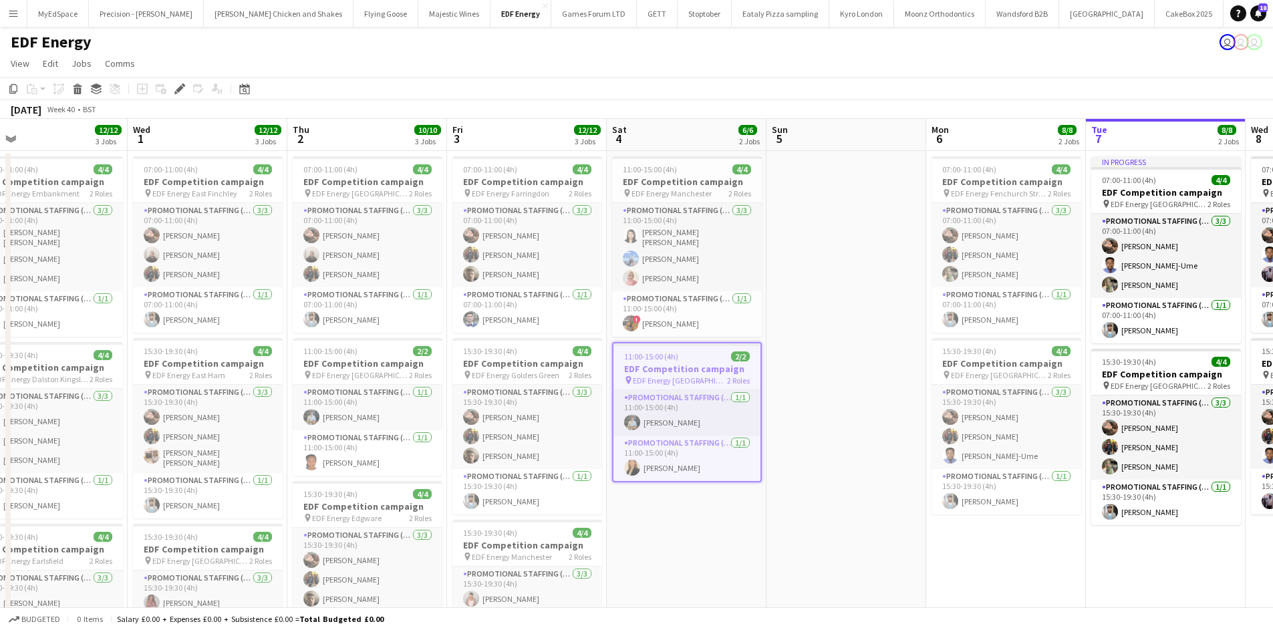
drag, startPoint x: 680, startPoint y: 579, endPoint x: 746, endPoint y: 559, distance: 69.2
click at [746, 559] on app-calendar-viewport "Sun 28 4/4 1 Job Mon 29 8/8 2 Jobs Tue 30 12/12 3 Jobs Wed 1 12/12 3 Jobs Thu 2…" at bounding box center [636, 538] width 1273 height 838
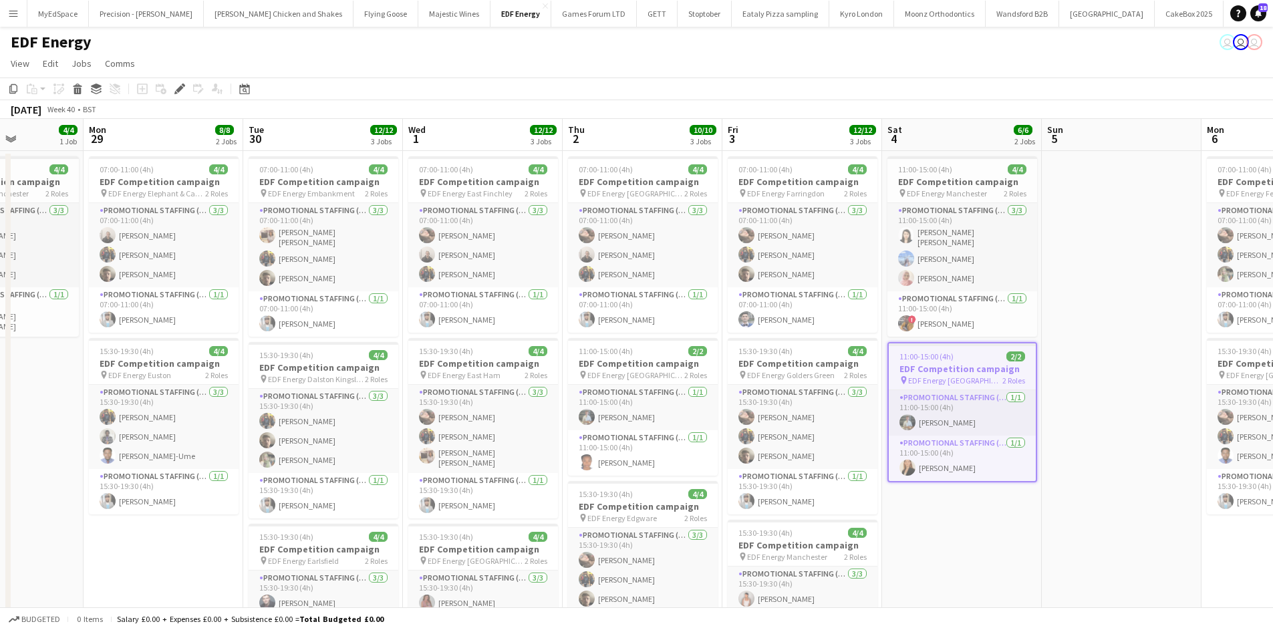
scroll to position [0, 379]
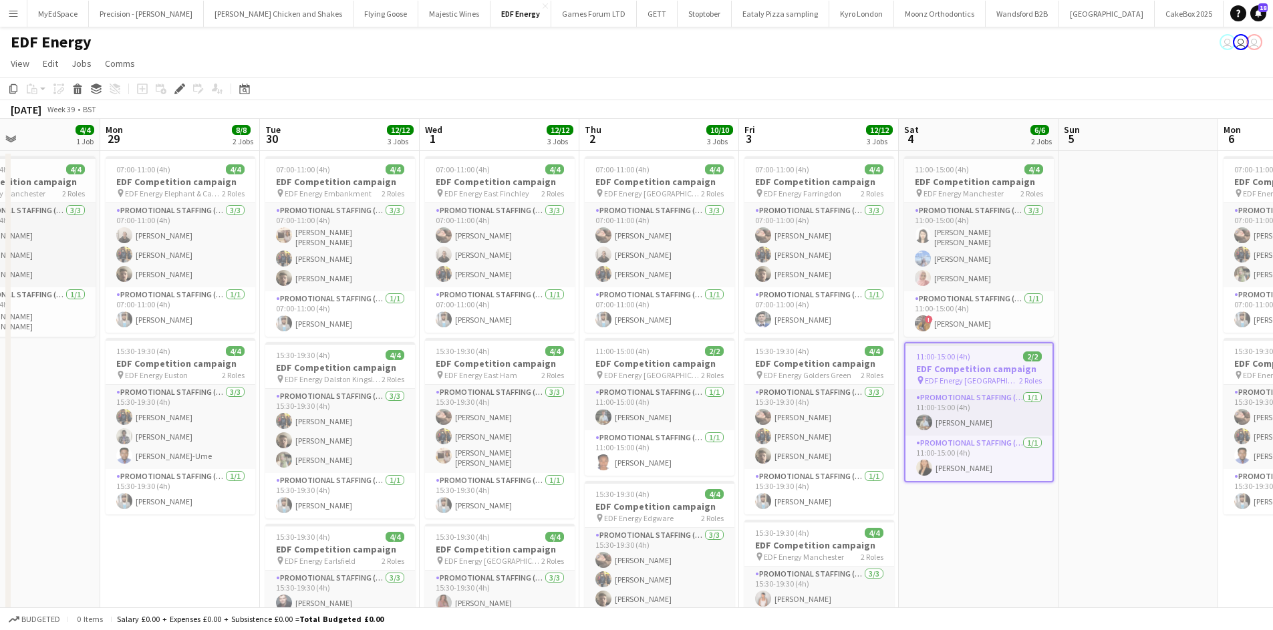
drag, startPoint x: 658, startPoint y: 467, endPoint x: 885, endPoint y: 497, distance: 228.6
click at [885, 497] on app-calendar-viewport "Fri 26 8/8 2 Jobs Sat 27 4/6 2 Jobs Sun 28 4/4 1 Job Mon 29 8/8 2 Jobs Tue 30 1…" at bounding box center [636, 538] width 1273 height 838
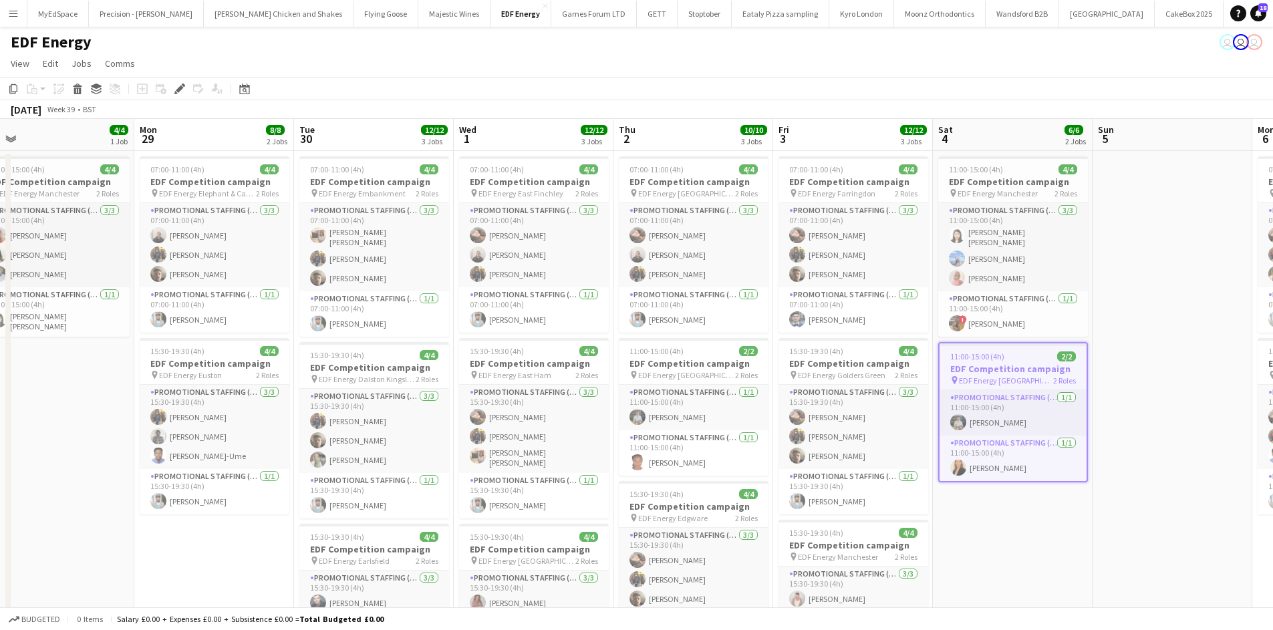
scroll to position [0, 342]
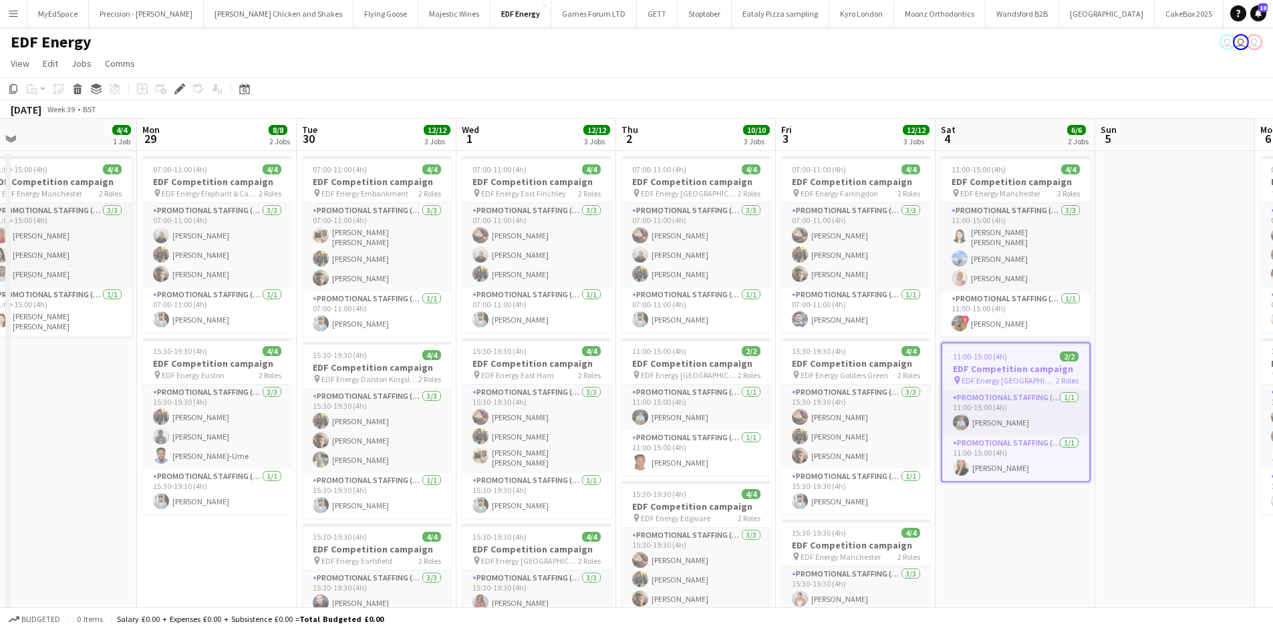
drag, startPoint x: 588, startPoint y: 434, endPoint x: 742, endPoint y: 433, distance: 154.4
click at [742, 433] on app-calendar-viewport "Fri 26 8/8 2 Jobs Sat 27 4/6 2 Jobs Sun 28 4/4 1 Job Mon 29 8/8 2 Jobs Tue 30 1…" at bounding box center [636, 538] width 1273 height 838
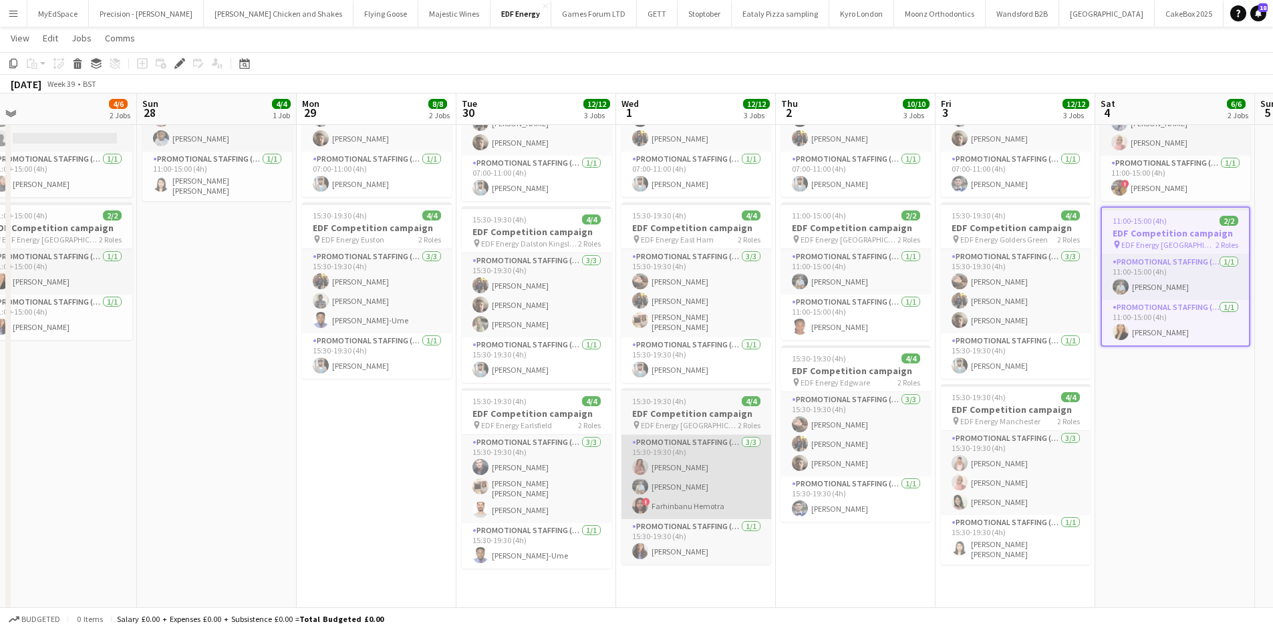
scroll to position [134, 0]
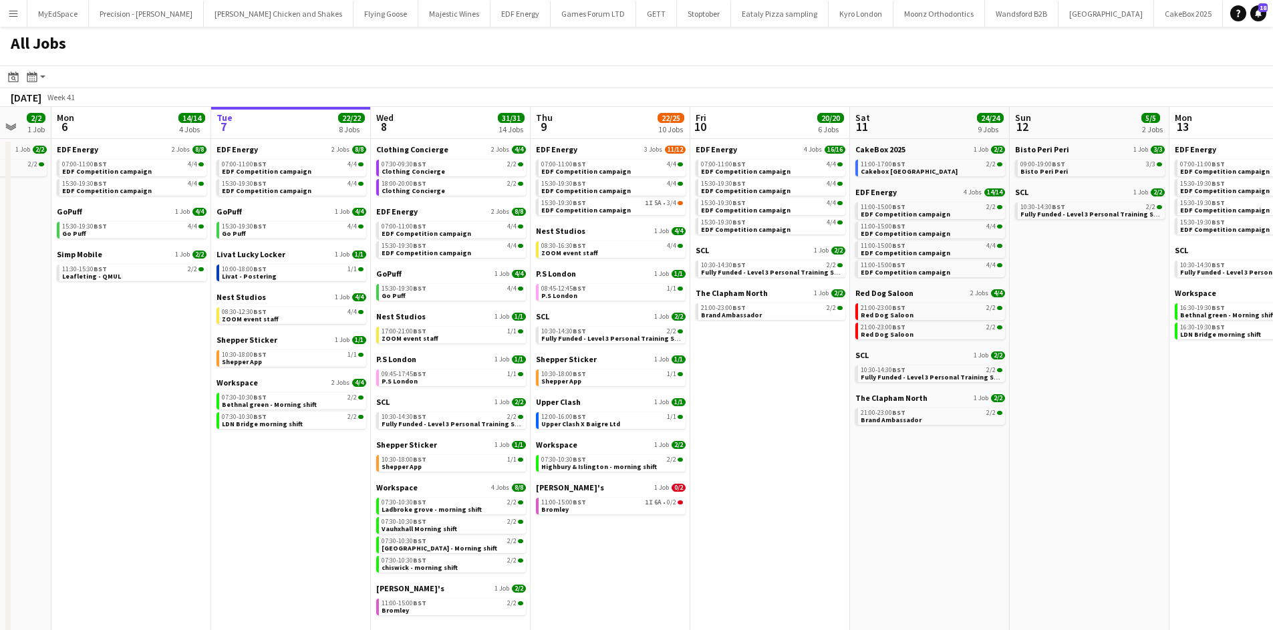
scroll to position [0, 427]
drag, startPoint x: 566, startPoint y: 546, endPoint x: 598, endPoint y: 524, distance: 38.4
click at [598, 524] on app-calendar-viewport "Fri 3 25/25 10 Jobs Sat 4 40/40 10 Jobs Sun 5 2/2 1 Job Mon 6 14/14 4 Jobs Tue …" at bounding box center [636, 378] width 1273 height 543
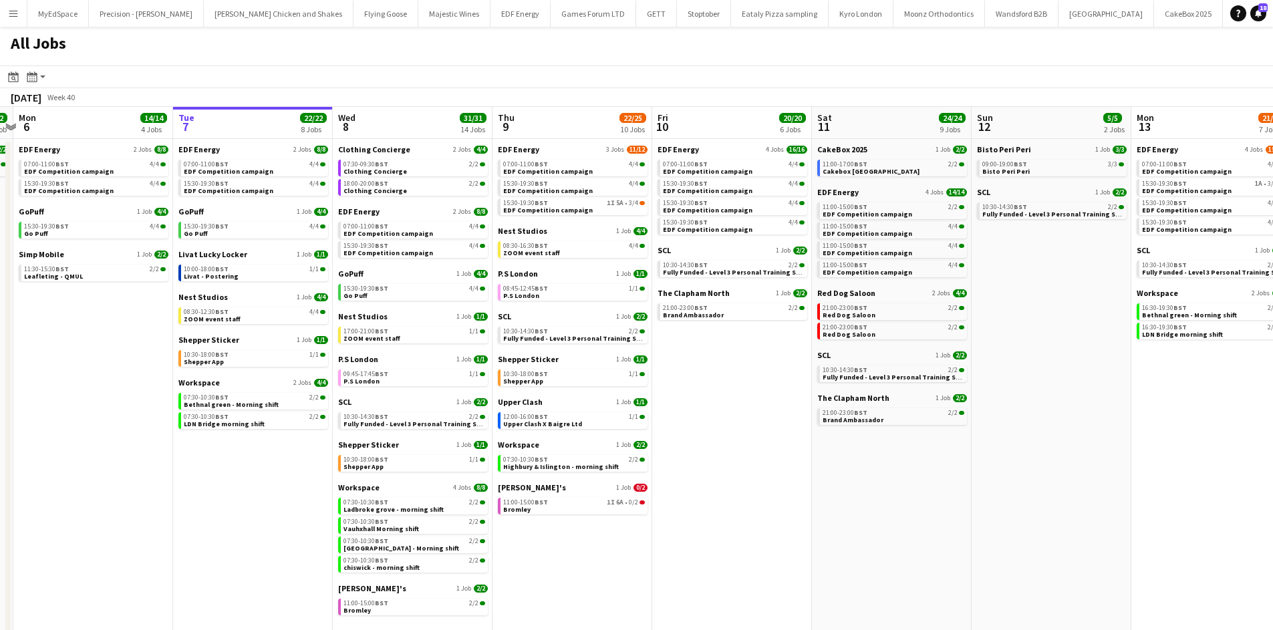
drag, startPoint x: 783, startPoint y: 475, endPoint x: 741, endPoint y: 486, distance: 44.1
click at [741, 486] on app-calendar-viewport "Fri 3 25/25 10 Jobs Sat 4 40/40 10 Jobs Sun 5 2/2 1 Job Mon 6 14/14 4 Jobs Tue …" at bounding box center [636, 378] width 1273 height 543
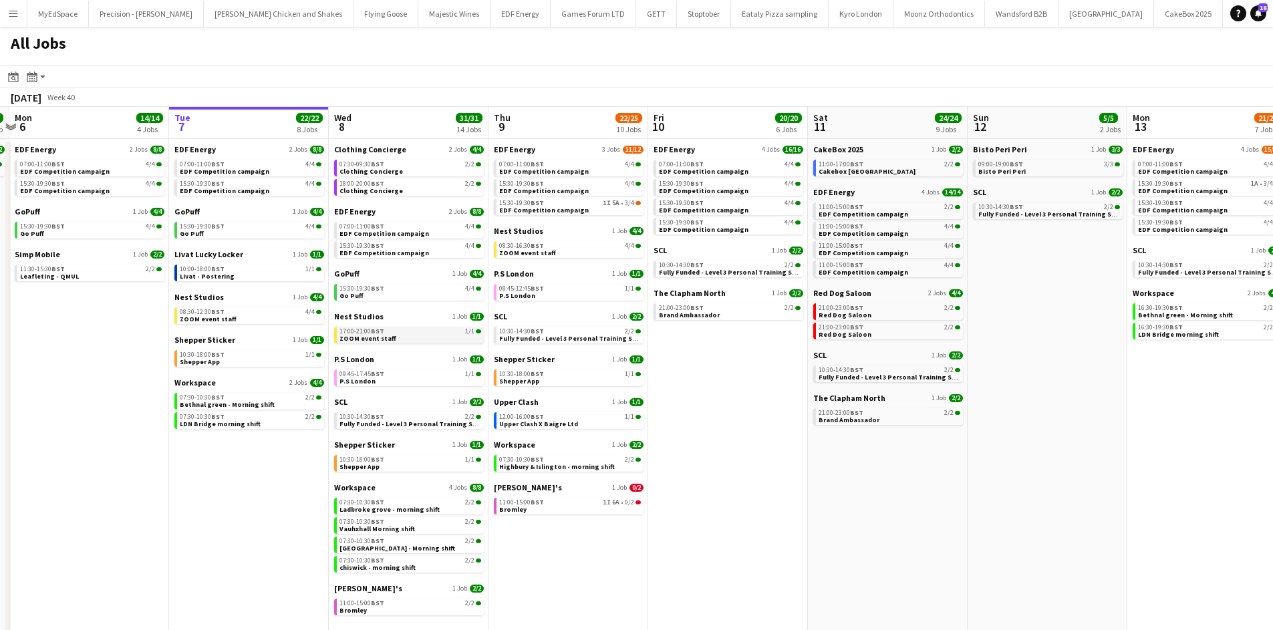
click at [395, 338] on link "17:00-21:00 BST 1/1 ZOOM event staff" at bounding box center [411, 334] width 142 height 15
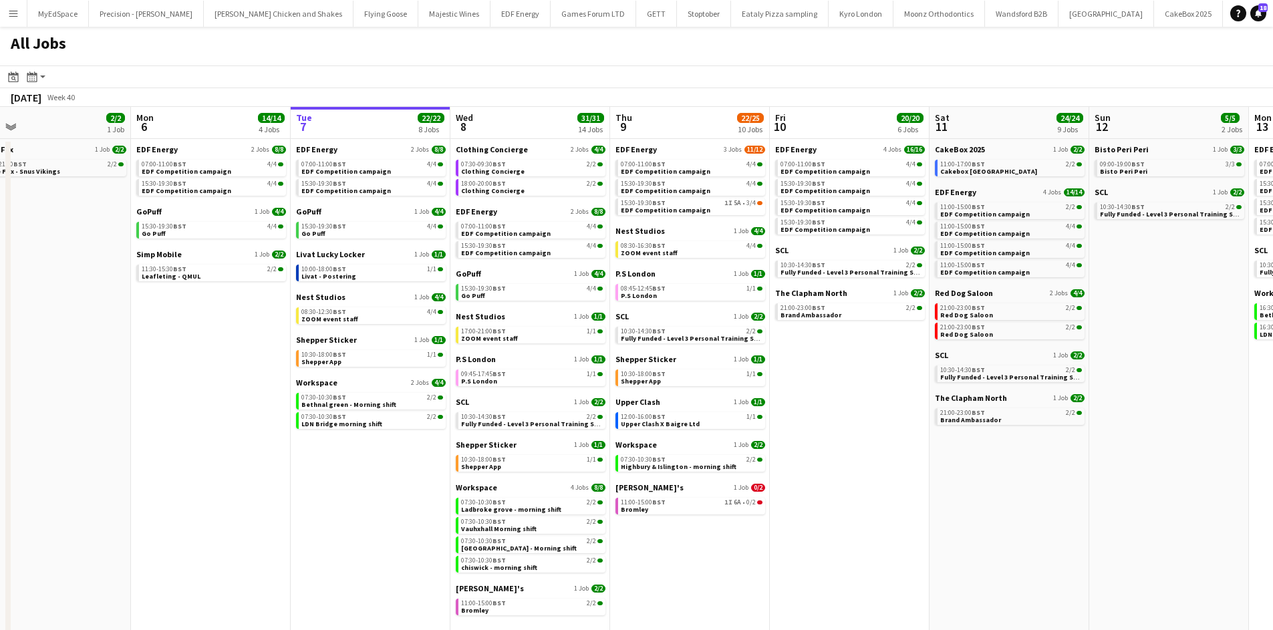
drag, startPoint x: 623, startPoint y: 568, endPoint x: 701, endPoint y: 541, distance: 82.9
click at [711, 562] on app-calendar-viewport "Fri 3 25/25 10 Jobs Sat 4 40/40 10 Jobs Sun 5 2/2 1 Job Mon 6 14/14 4 Jobs Tue …" at bounding box center [636, 378] width 1273 height 543
click at [722, 517] on app-date-cell "EDF Energy 3 Jobs [DATE] 07:00-11:00 BST 4/4 EDF Competition campaign 15:30-19:…" at bounding box center [690, 394] width 160 height 511
click at [729, 509] on link "11:00-15:00 BST 1I 6A • 0/2 Bromley" at bounding box center [692, 505] width 142 height 15
drag, startPoint x: 892, startPoint y: 501, endPoint x: 874, endPoint y: 501, distance: 18.0
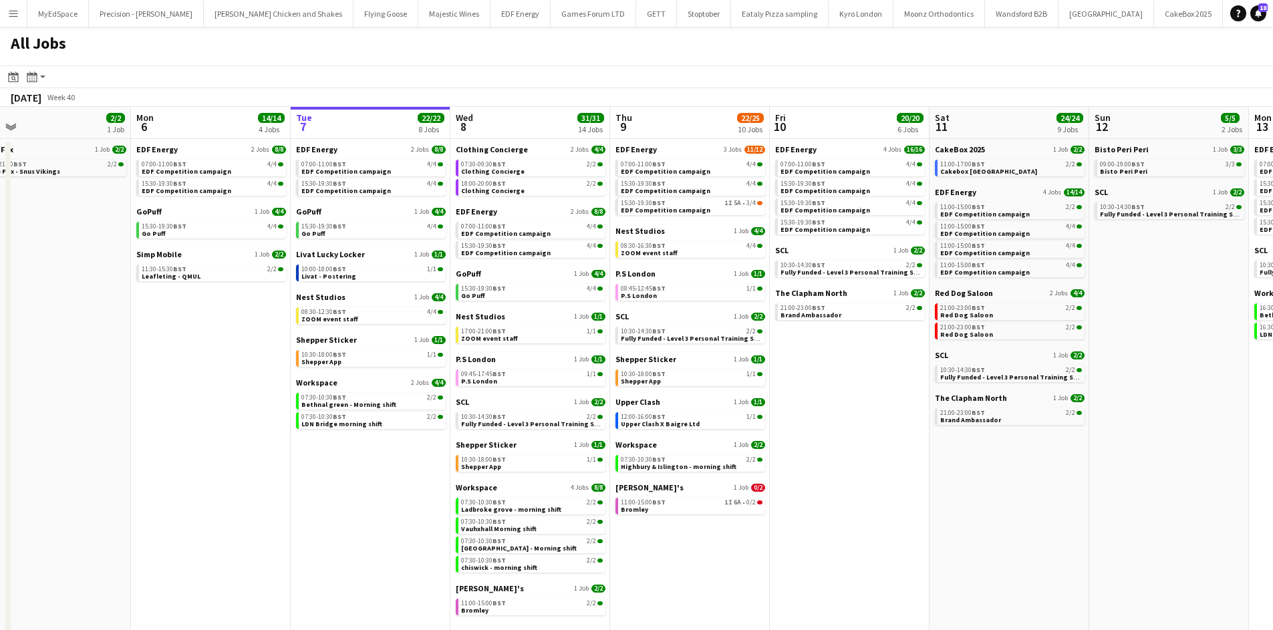
click at [875, 501] on app-calendar-viewport "Fri 3 25/25 10 Jobs Sat 4 40/40 10 Jobs Sun 5 2/2 1 Job Mon 6 14/14 4 Jobs Tue …" at bounding box center [636, 378] width 1273 height 543
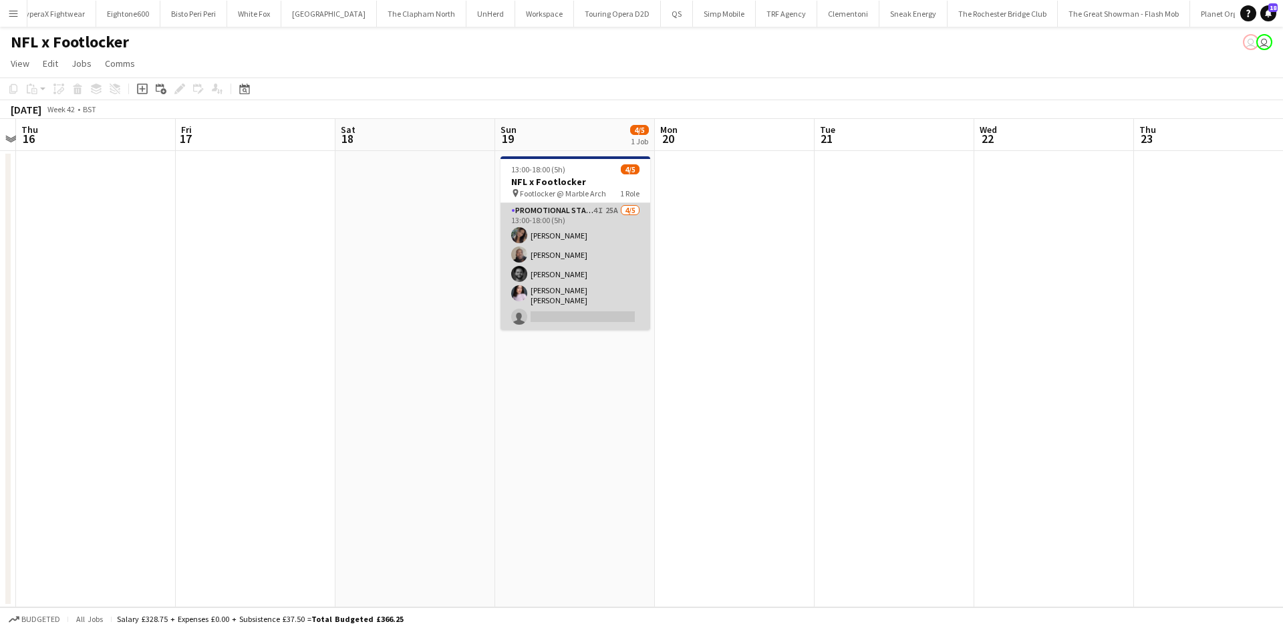
scroll to position [0, 464]
click at [602, 209] on app-card-role "Promotional Staffing (Brand Ambassadors) 4I 25A [DATE] 13:00-18:00 (5h) [PERSON…" at bounding box center [575, 266] width 150 height 127
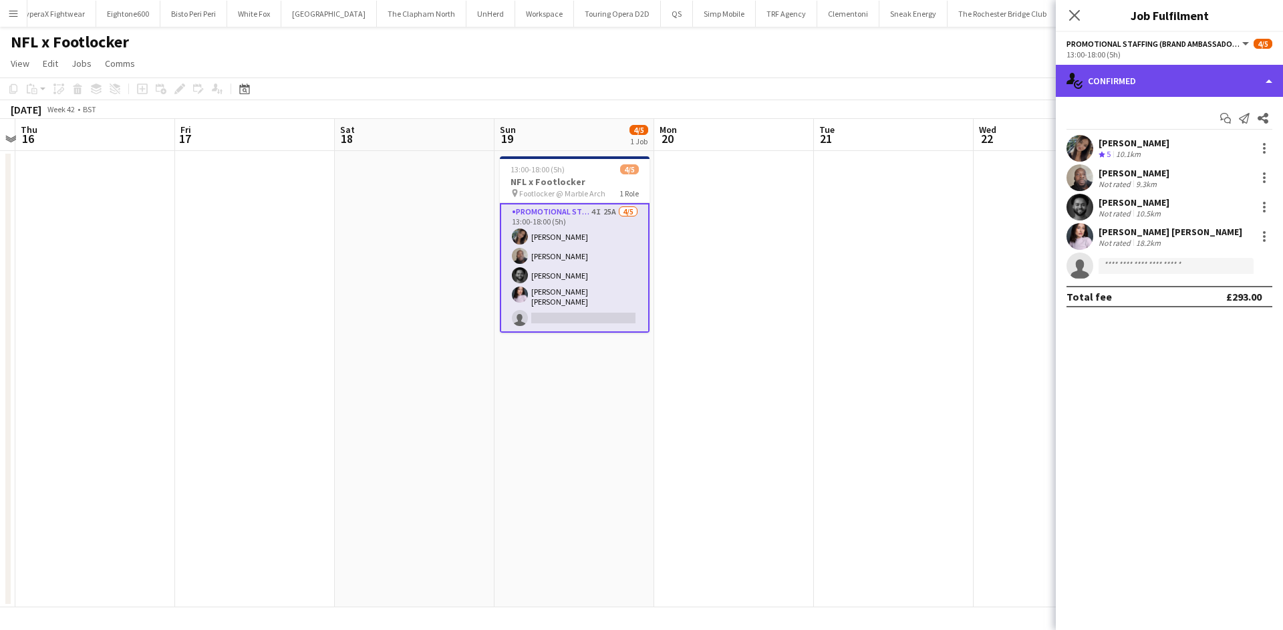
click at [1092, 74] on div "single-neutral-actions-check-2 Confirmed" at bounding box center [1169, 81] width 227 height 32
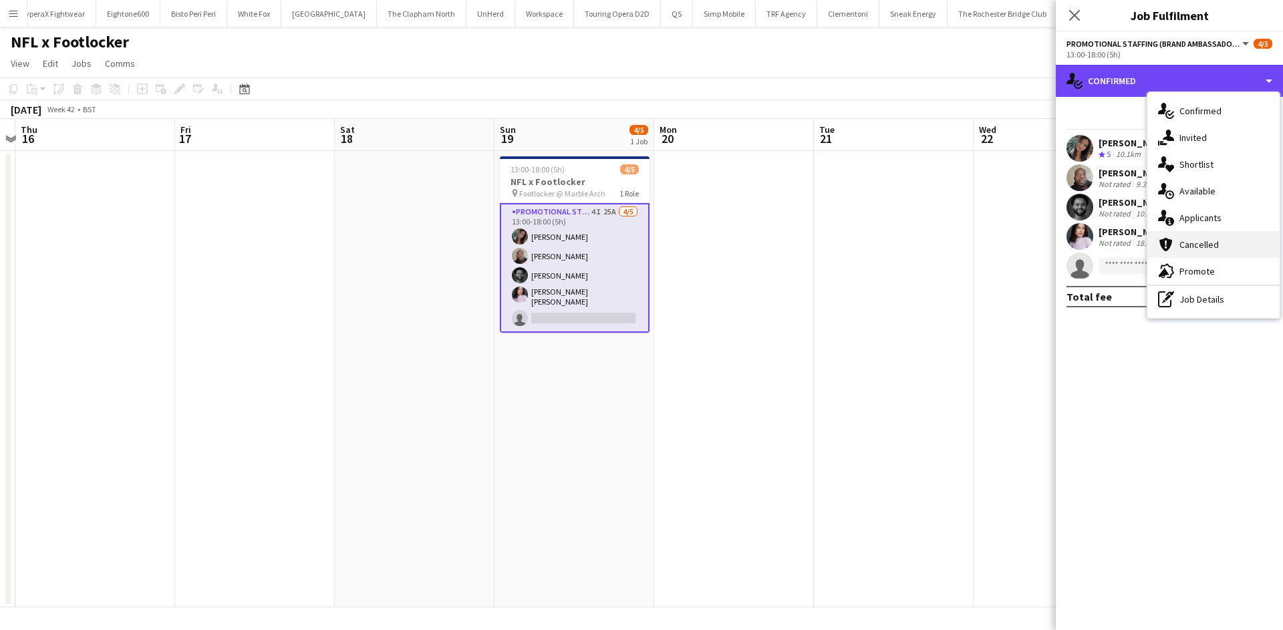
drag, startPoint x: 1115, startPoint y: 69, endPoint x: 1241, endPoint y: 257, distance: 226.6
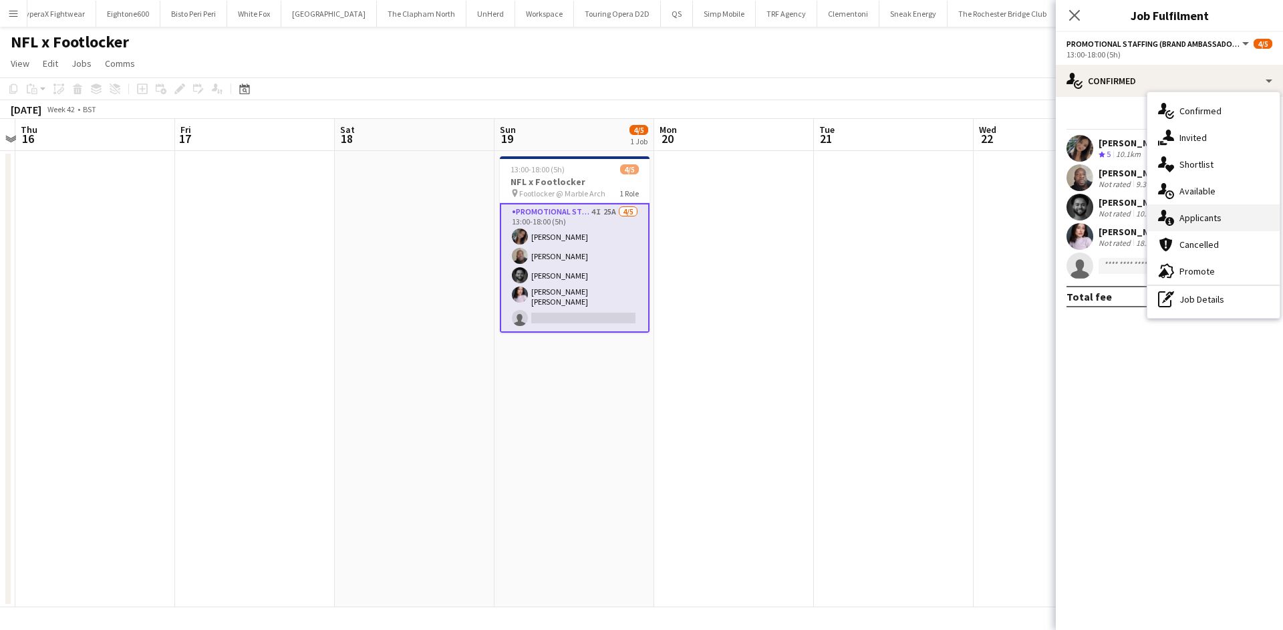
drag, startPoint x: 1241, startPoint y: 257, endPoint x: 1200, endPoint y: 211, distance: 61.6
click at [1200, 211] on div "single-neutral-actions-information Applicants" at bounding box center [1214, 218] width 132 height 27
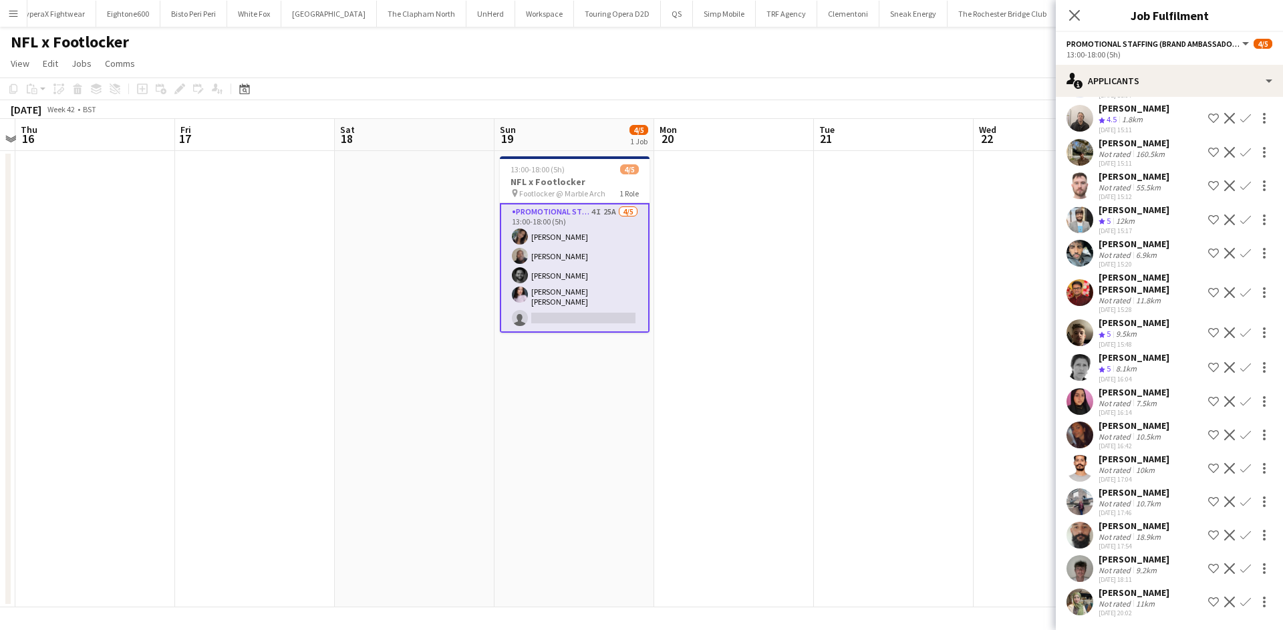
scroll to position [465, 0]
click at [720, 244] on app-date-cell at bounding box center [734, 379] width 160 height 457
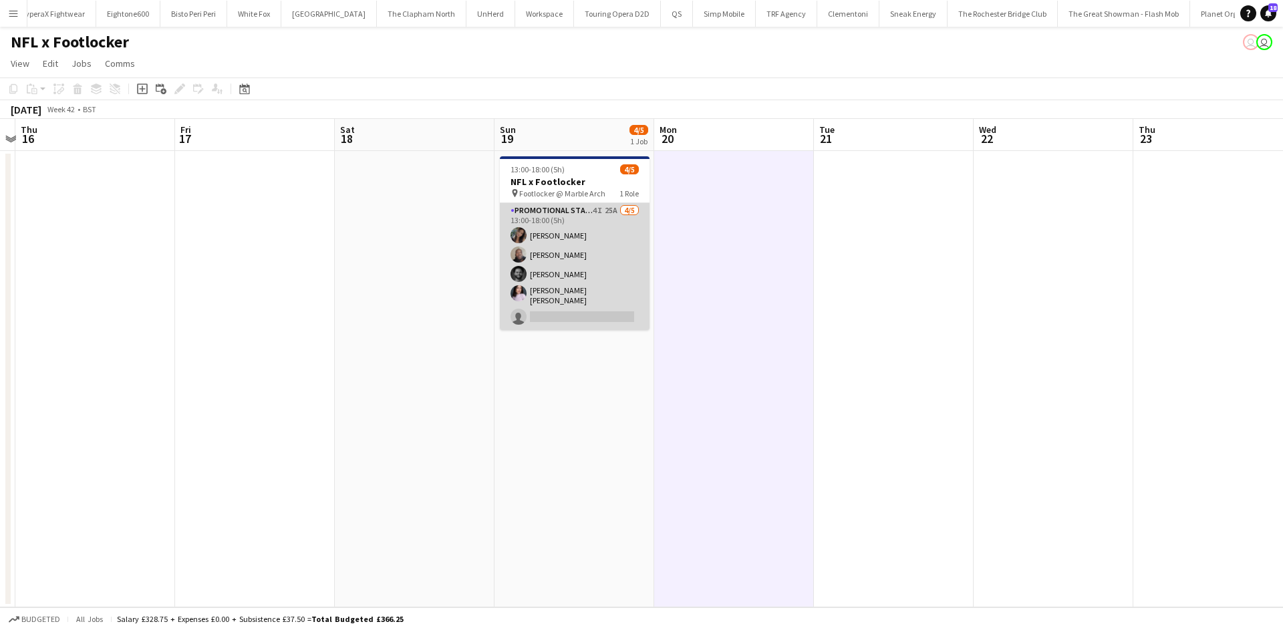
click at [526, 229] on app-card-role "Promotional Staffing (Brand Ambassadors) 4I 25A [DATE] 13:00-18:00 (5h) [PERSON…" at bounding box center [575, 266] width 150 height 127
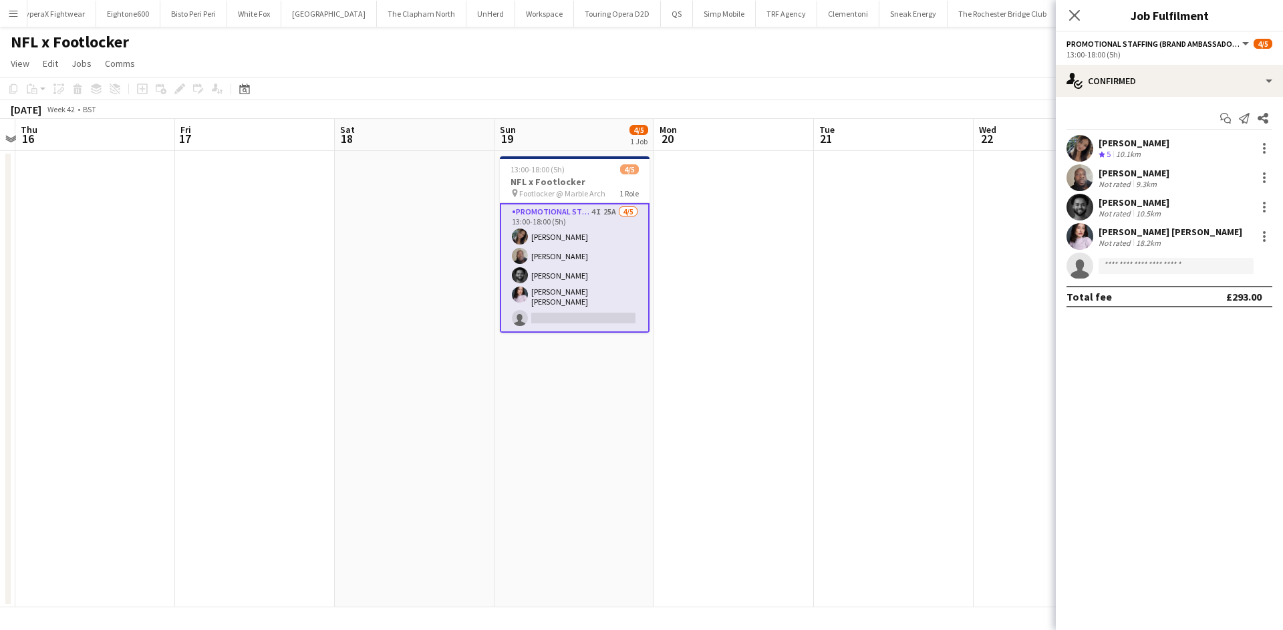
click at [1086, 144] on app-user-avatar at bounding box center [1080, 148] width 27 height 27
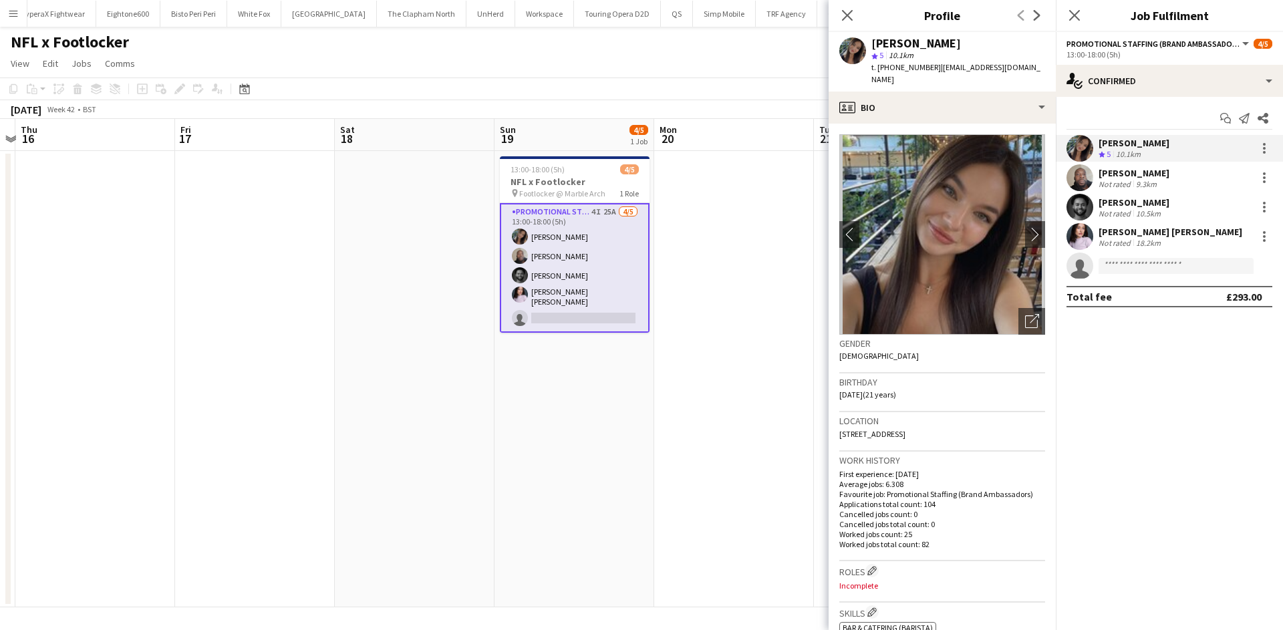
click at [943, 228] on img at bounding box center [943, 234] width 206 height 201
click at [1025, 227] on app-icon "chevron-right" at bounding box center [1035, 234] width 21 height 14
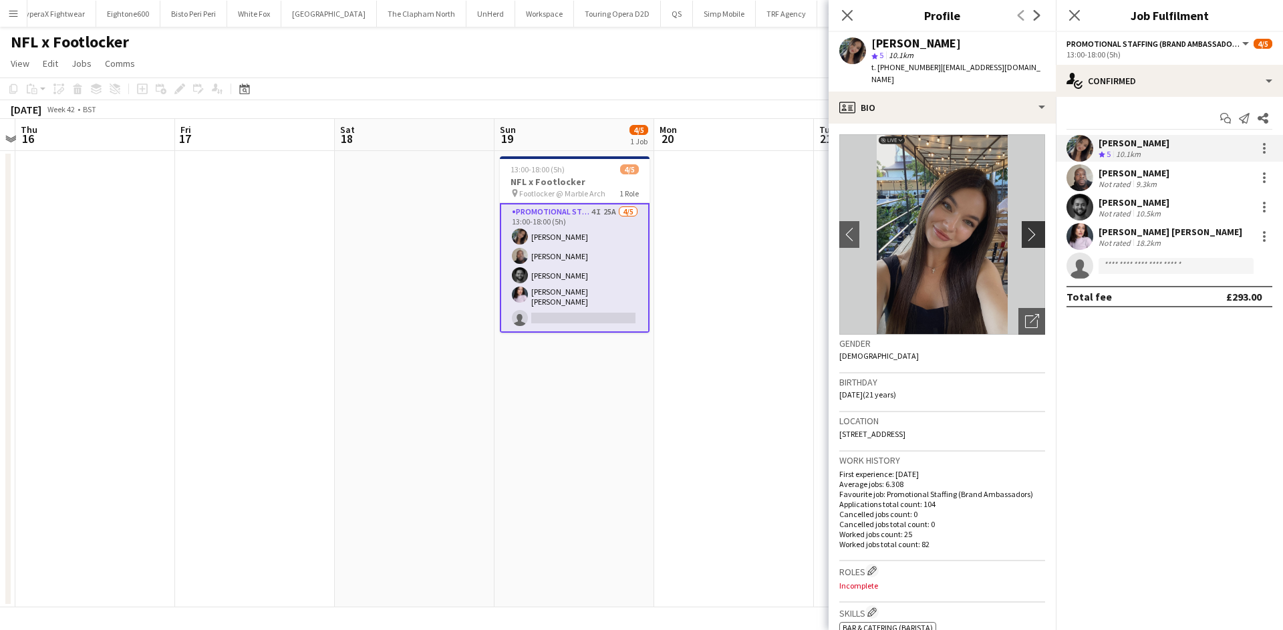
click at [1025, 227] on app-icon "chevron-right" at bounding box center [1035, 234] width 21 height 14
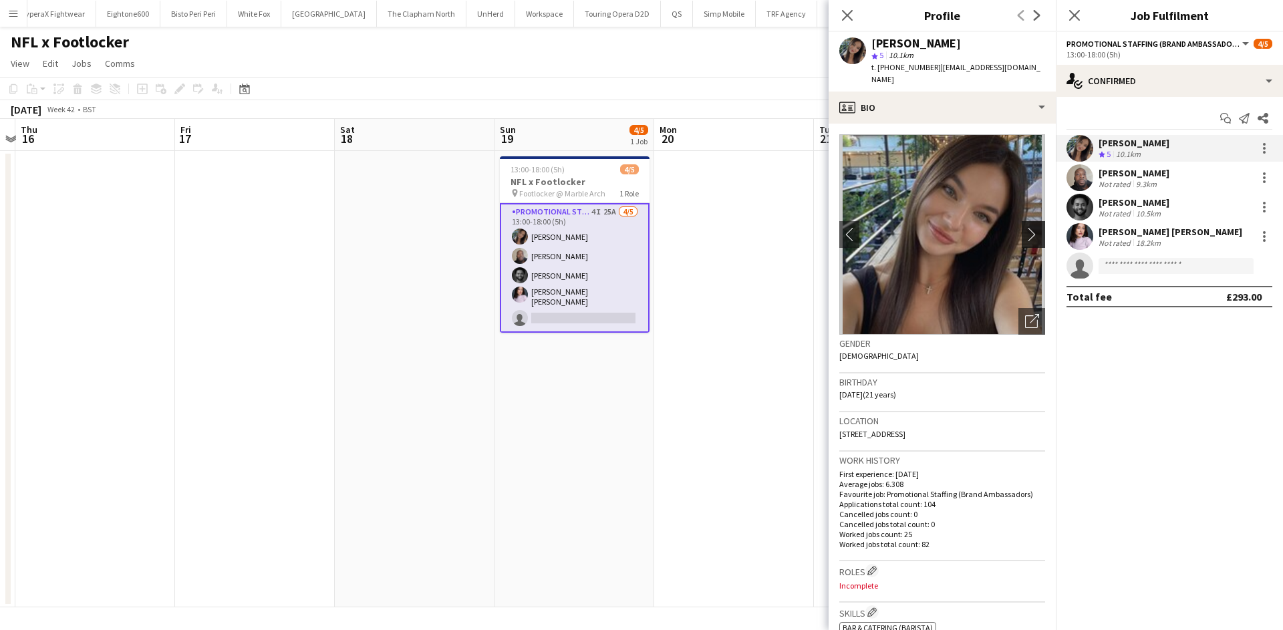
click at [1025, 227] on app-icon "chevron-right" at bounding box center [1035, 234] width 21 height 14
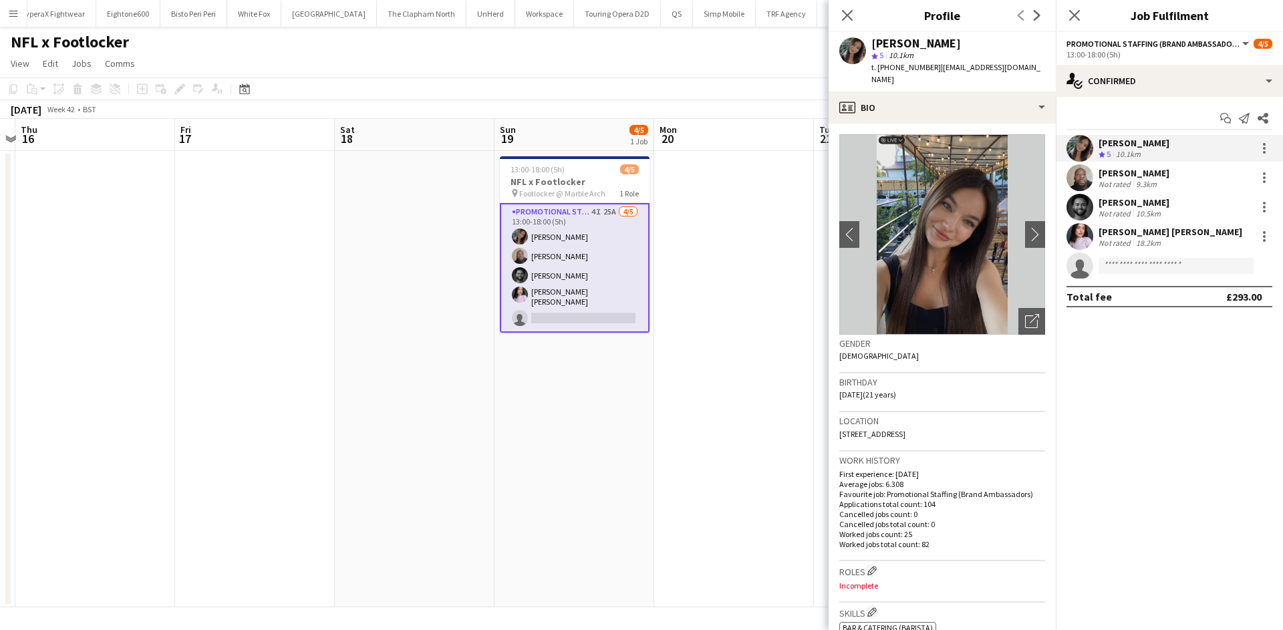
click at [1137, 180] on div "9.3km" at bounding box center [1147, 184] width 26 height 10
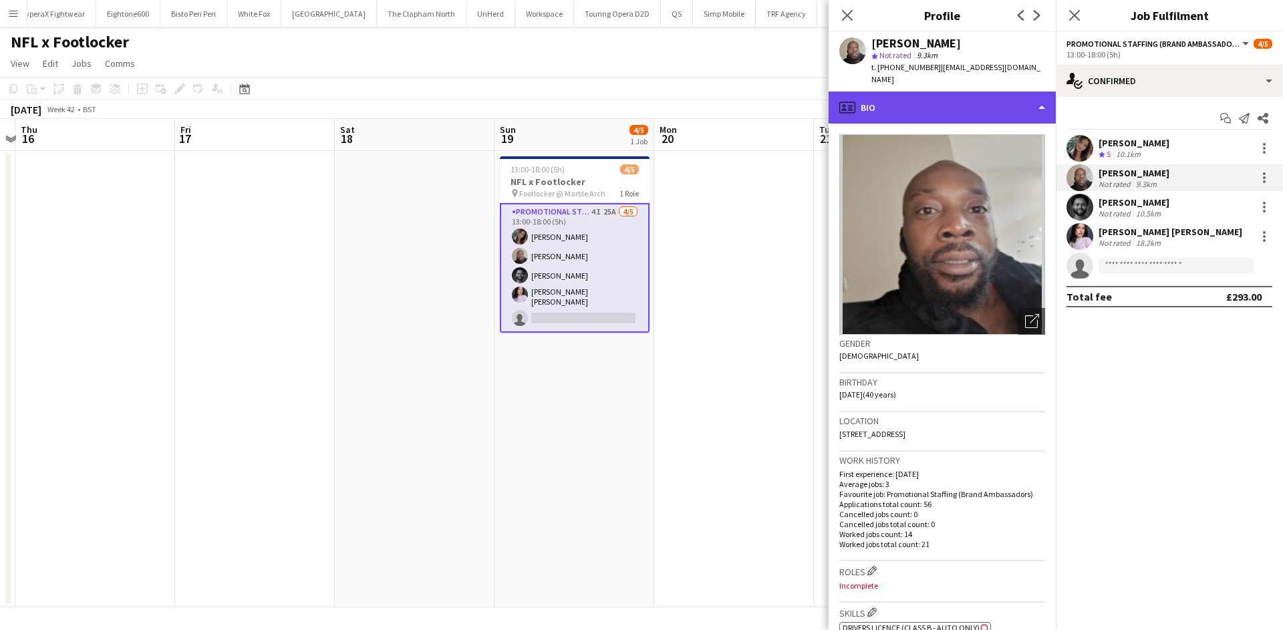
drag, startPoint x: 986, startPoint y: 95, endPoint x: 993, endPoint y: 80, distance: 16.8
click at [985, 95] on div "profile Bio" at bounding box center [942, 108] width 227 height 32
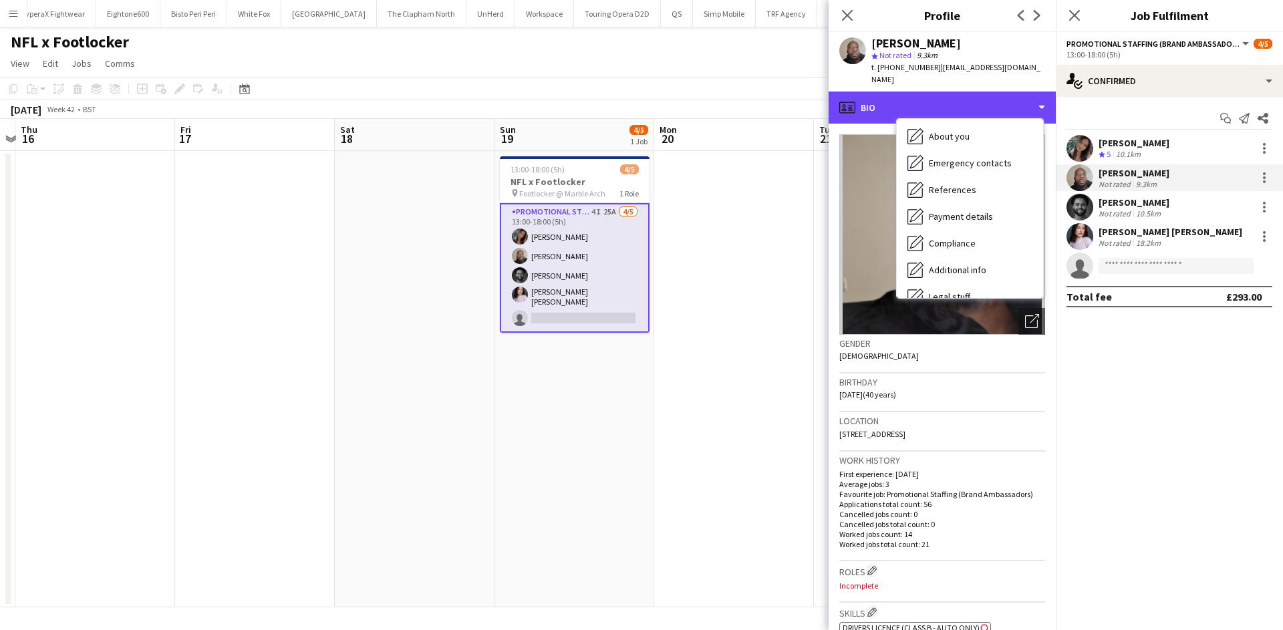
scroll to position [179, 0]
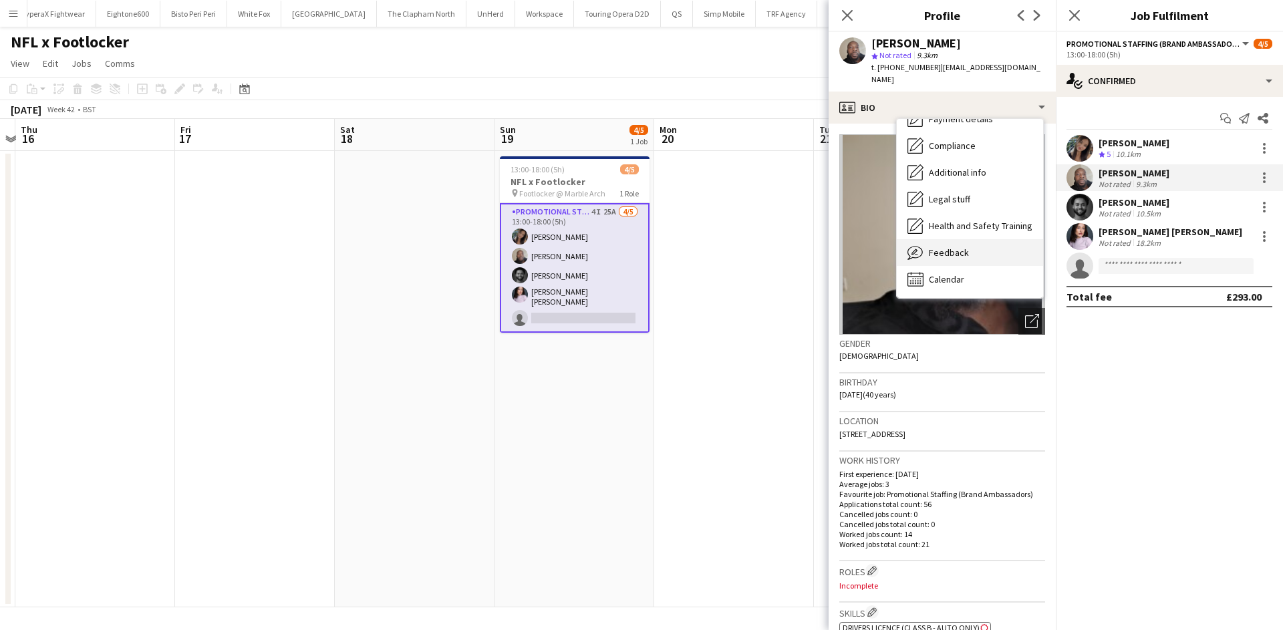
click at [968, 247] on div "Feedback Feedback" at bounding box center [970, 252] width 146 height 27
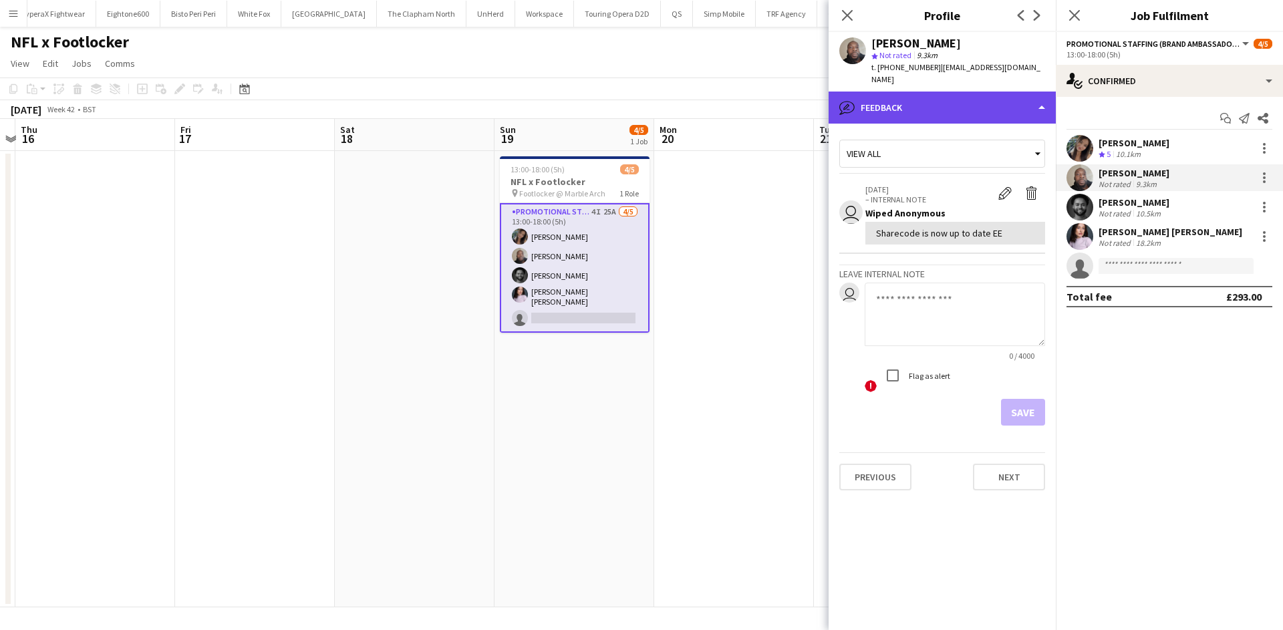
click at [962, 92] on div "bubble-pencil Feedback" at bounding box center [942, 108] width 227 height 32
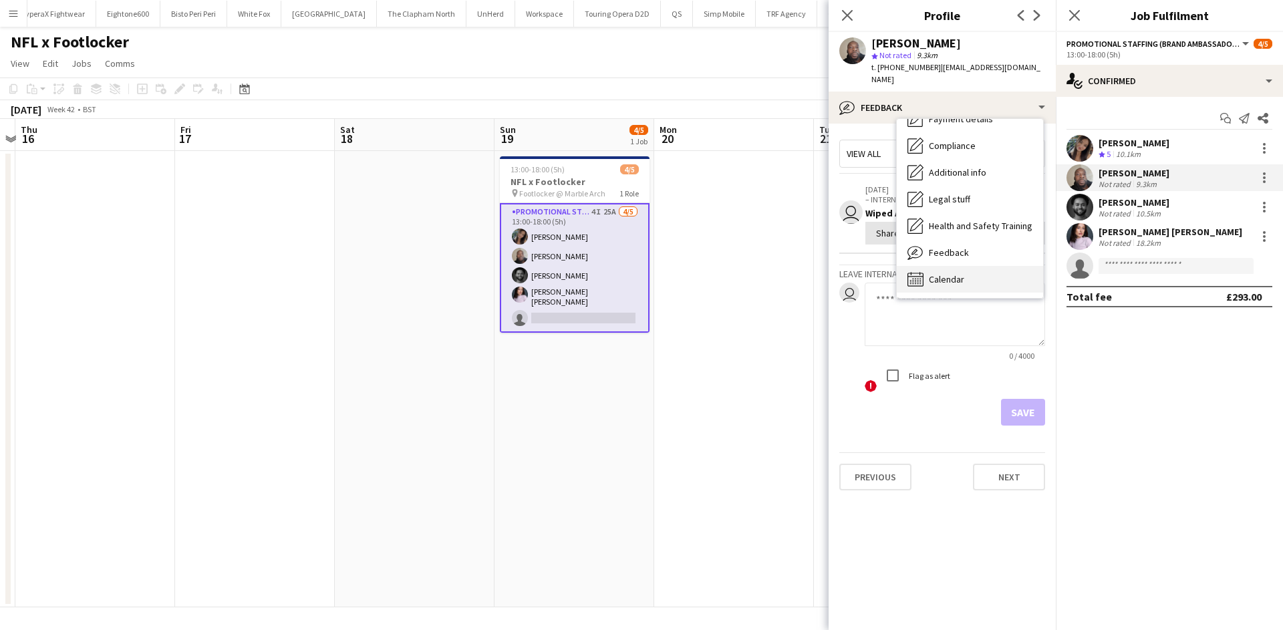
click at [963, 266] on div "Calendar Calendar" at bounding box center [970, 279] width 146 height 27
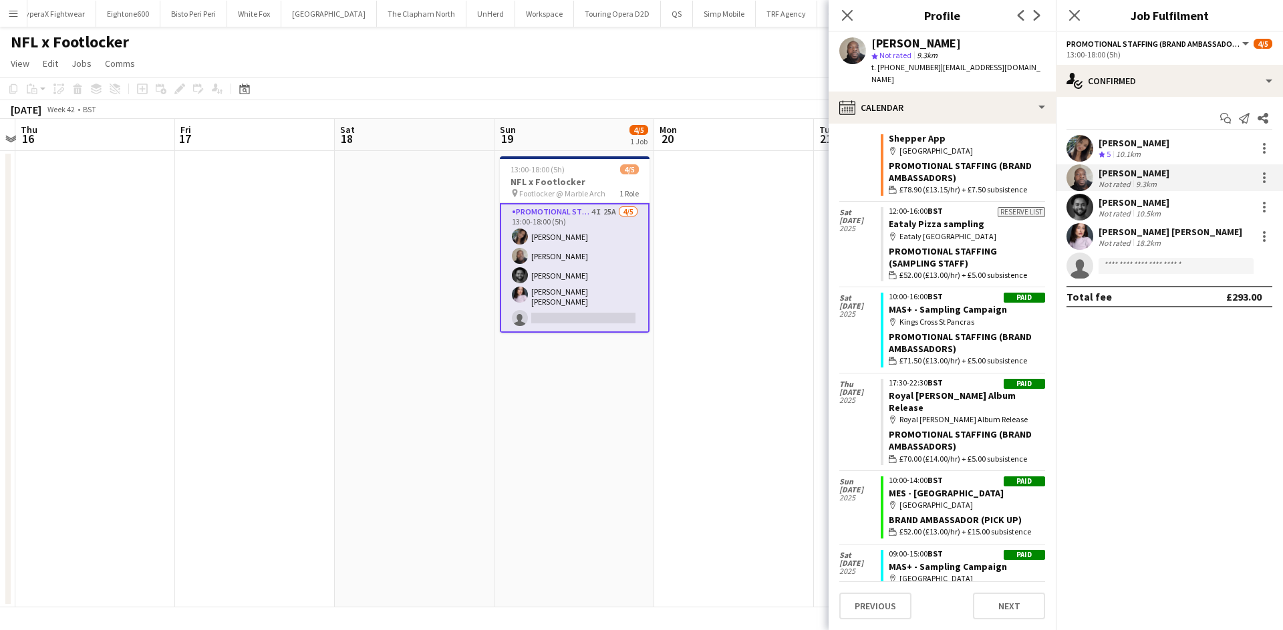
scroll to position [1471, 0]
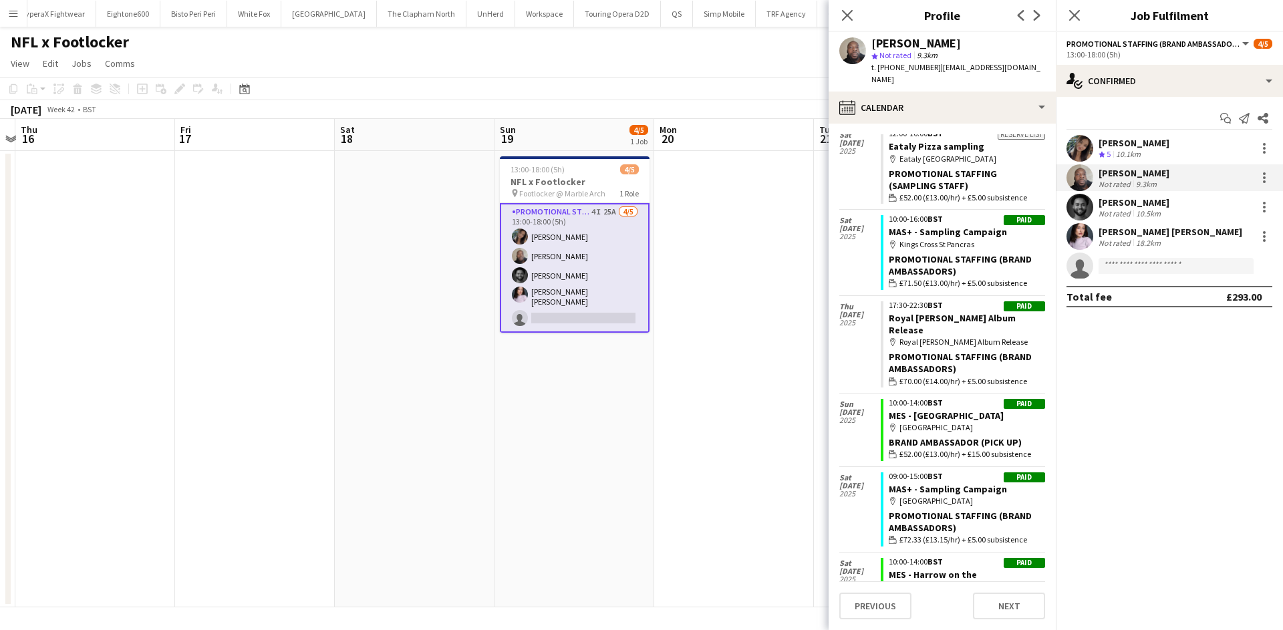
click at [1093, 174] on app-user-avatar at bounding box center [1080, 177] width 27 height 27
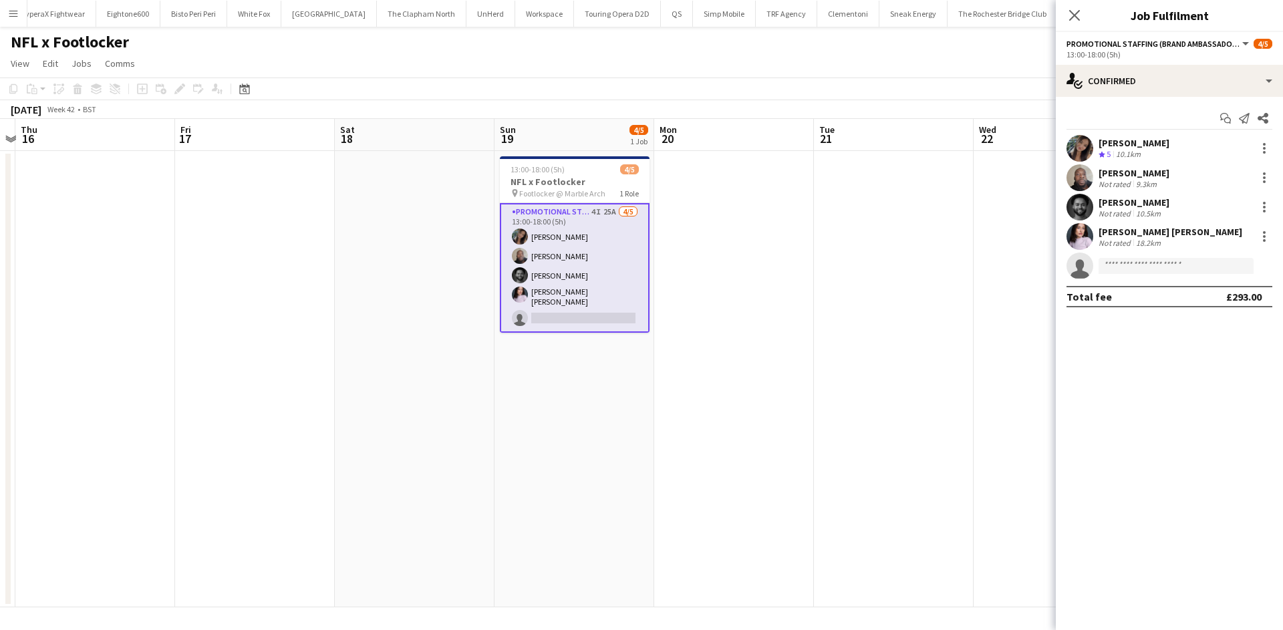
click at [1092, 174] on app-user-avatar at bounding box center [1080, 177] width 27 height 27
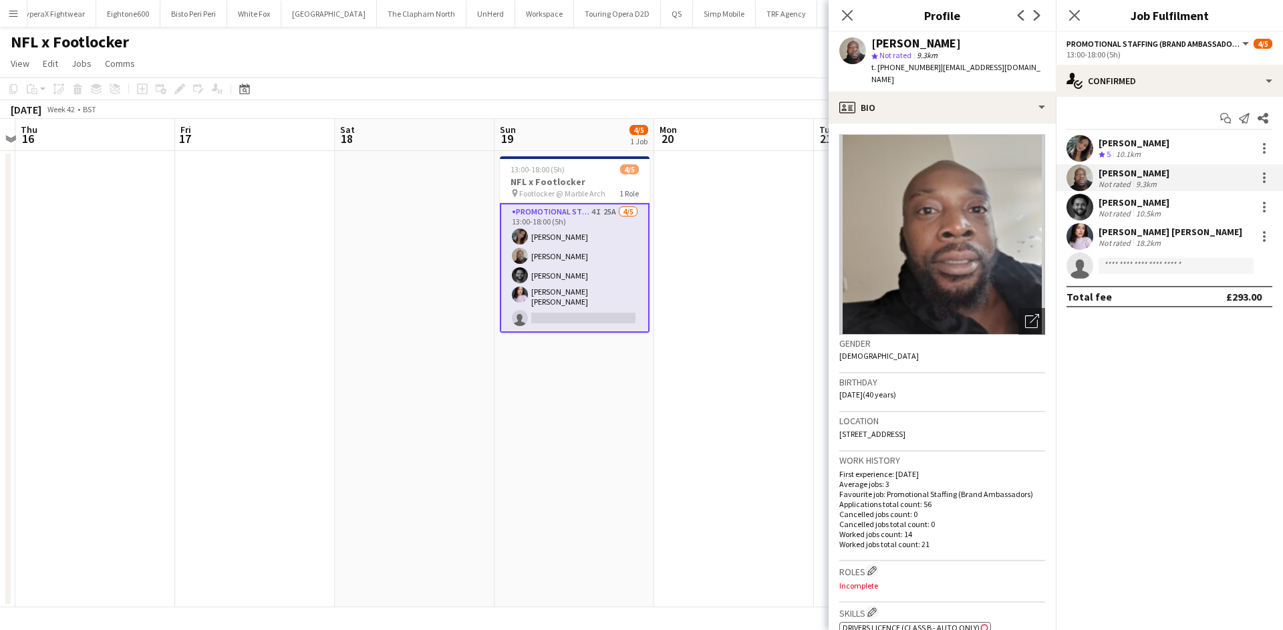
click at [1108, 213] on div "Not rated" at bounding box center [1116, 214] width 35 height 10
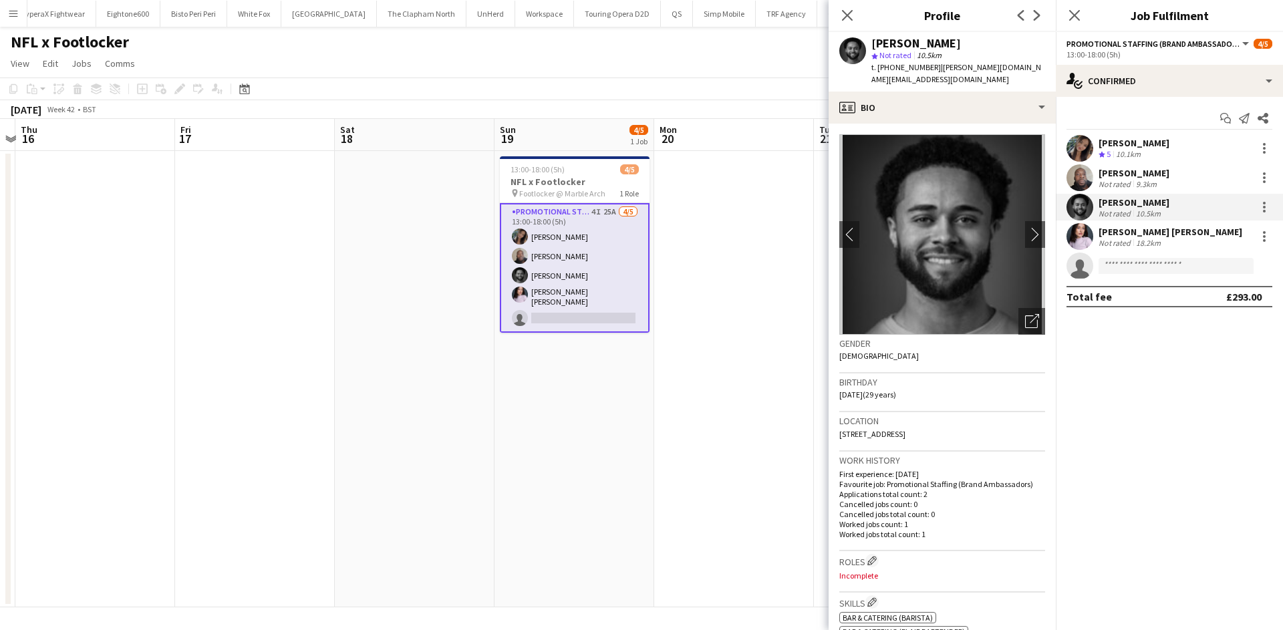
click at [1013, 215] on img at bounding box center [943, 234] width 206 height 201
click at [1025, 227] on app-icon "chevron-right" at bounding box center [1035, 234] width 21 height 14
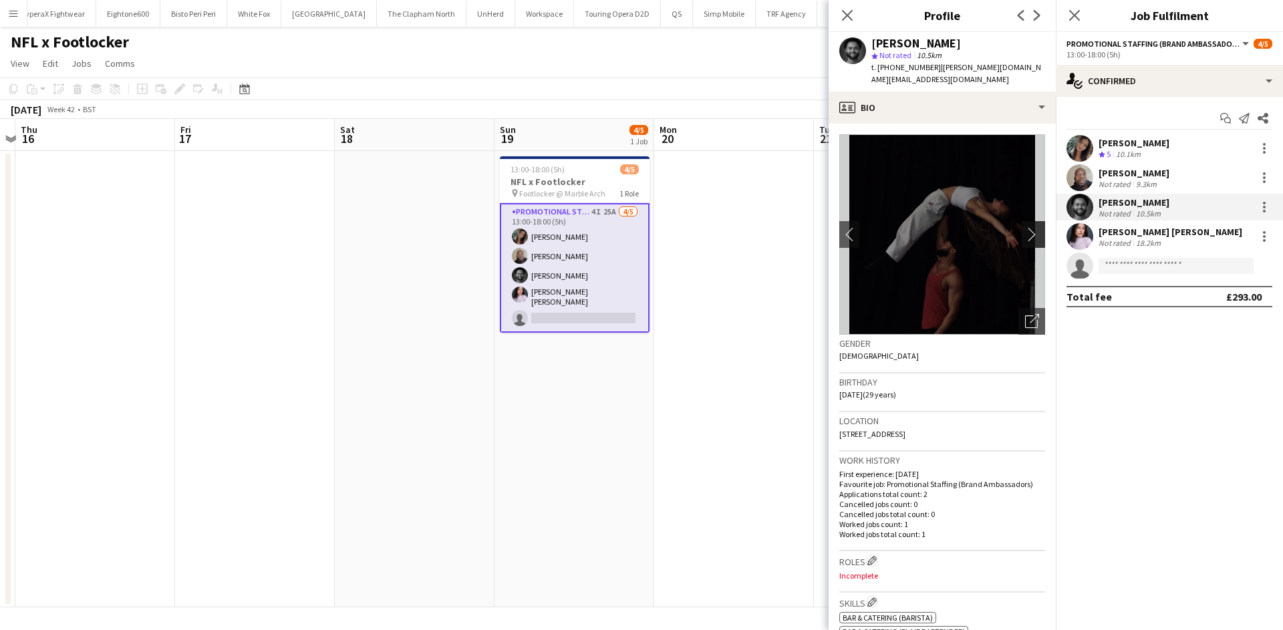
click at [1025, 227] on app-icon "chevron-right" at bounding box center [1035, 234] width 21 height 14
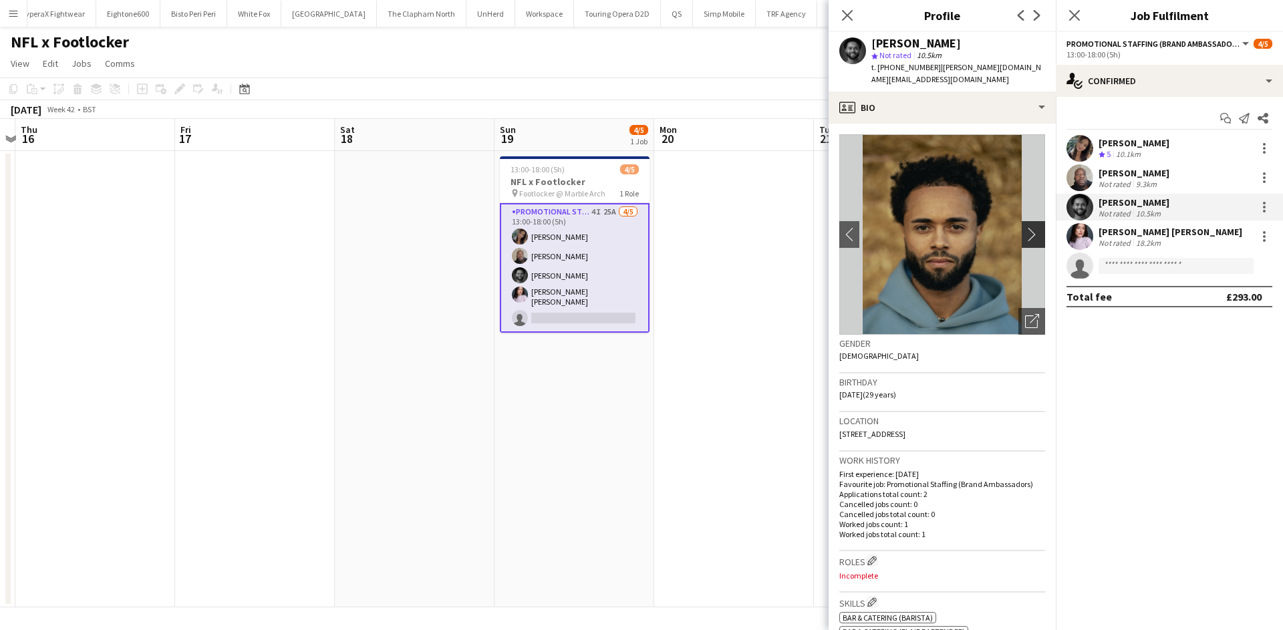
click at [1031, 227] on app-icon "chevron-right" at bounding box center [1035, 234] width 21 height 14
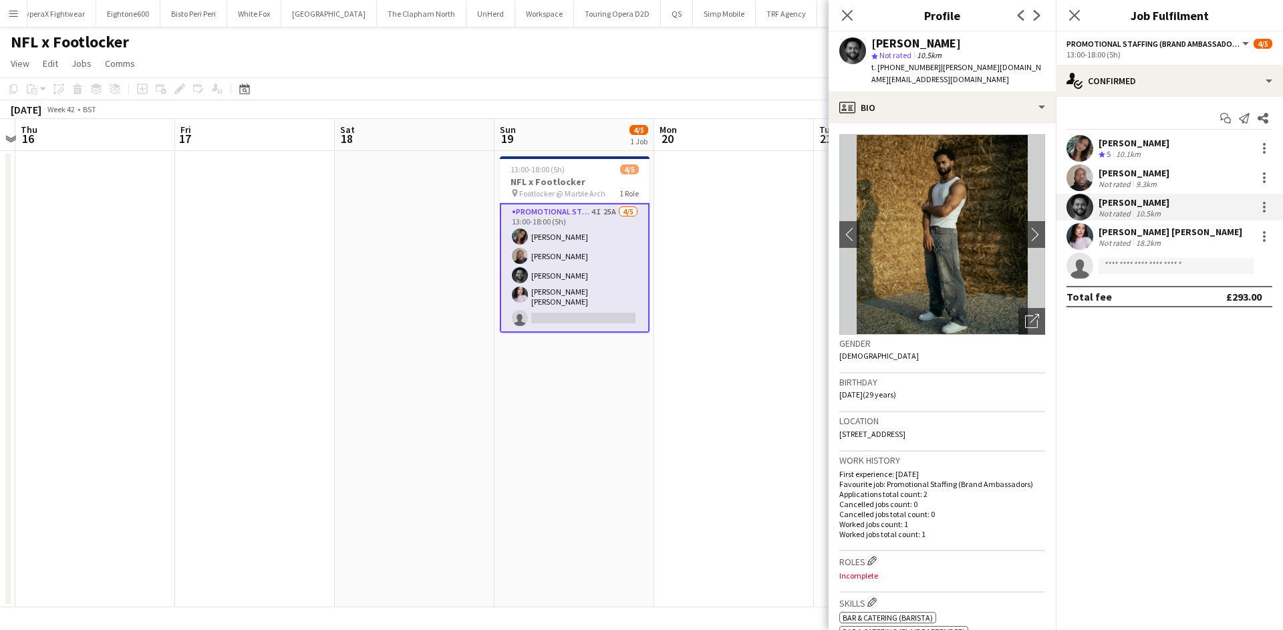
drag, startPoint x: 1108, startPoint y: 251, endPoint x: 1111, endPoint y: 242, distance: 9.9
click at [1108, 251] on div "Mariia Koptieva Crew rating 5 10.1km Joseph Mesioye Not rated 9.3km Brima Fulla…" at bounding box center [1169, 207] width 227 height 144
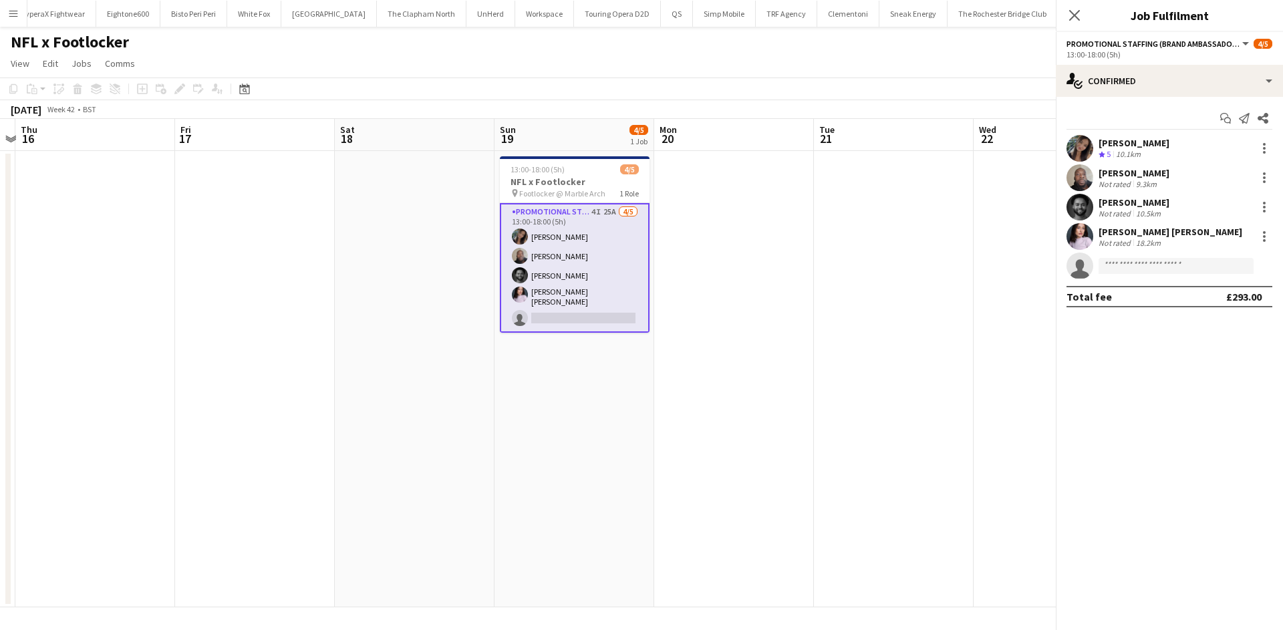
click at [1114, 235] on div "Ella Taylor Bliss" at bounding box center [1171, 232] width 144 height 12
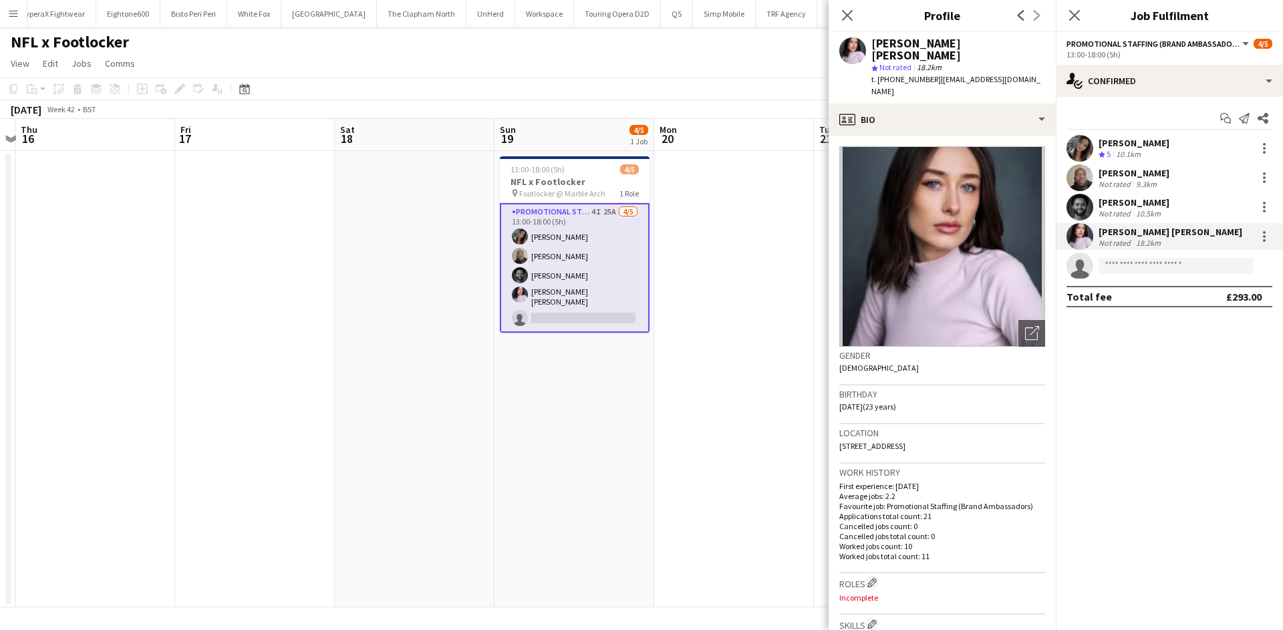
click at [940, 222] on img at bounding box center [943, 246] width 206 height 201
click at [574, 489] on app-date-cell "13:00-18:00 (5h) 4/5 NFL x Footlocker pin Footlocker @ Marble Arch 1 Role Promo…" at bounding box center [575, 379] width 160 height 457
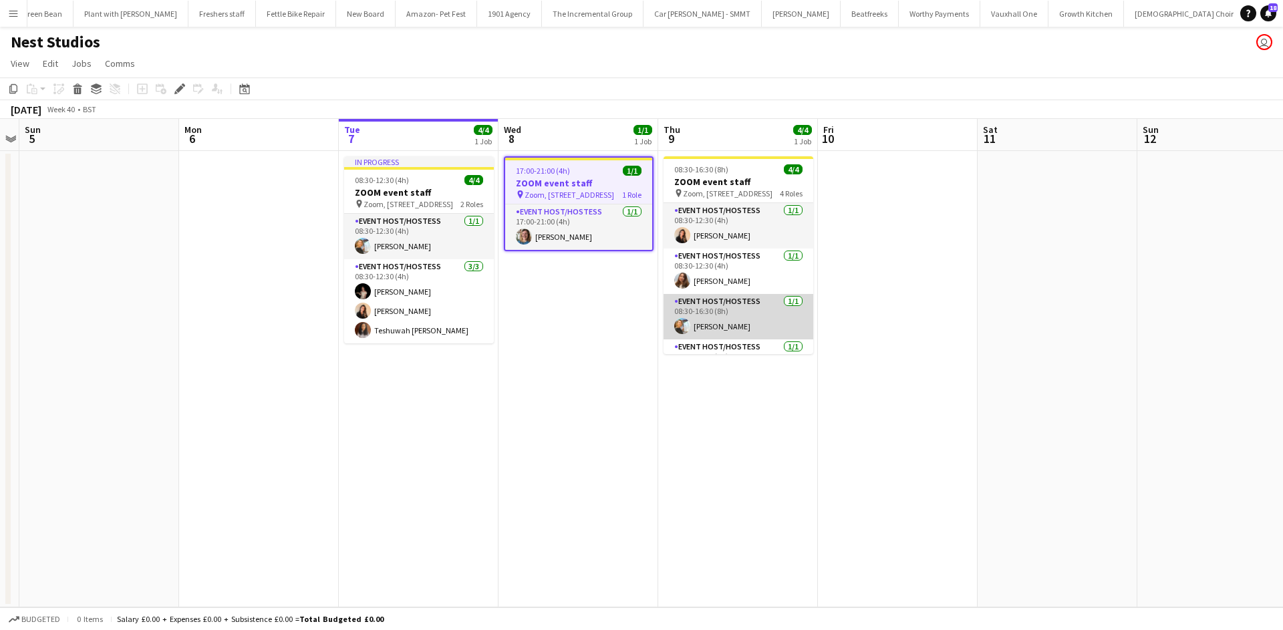
scroll to position [31, 0]
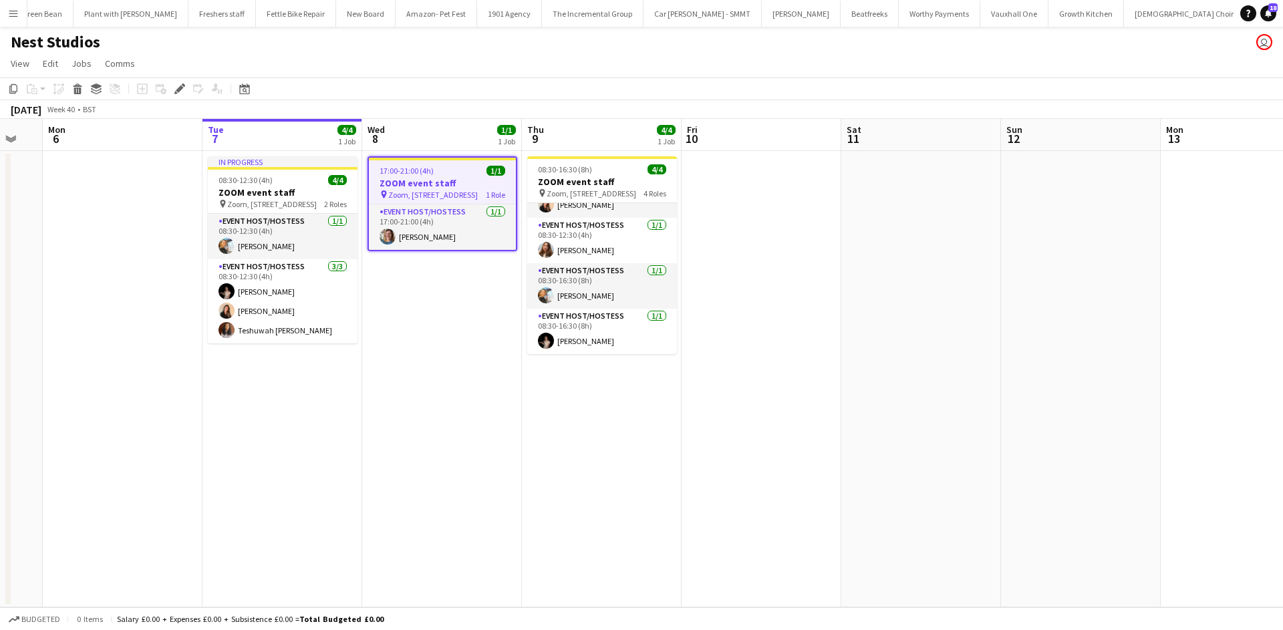
drag, startPoint x: 652, startPoint y: 380, endPoint x: 527, endPoint y: 360, distance: 126.1
click at [530, 361] on app-calendar-viewport "Thu 2 Fri 3 Sat 4 Sun 5 Mon 6 Tue 7 4/4 1 Job Wed 8 1/1 1 Job Thu 9 4/4 1 Job F…" at bounding box center [641, 363] width 1283 height 489
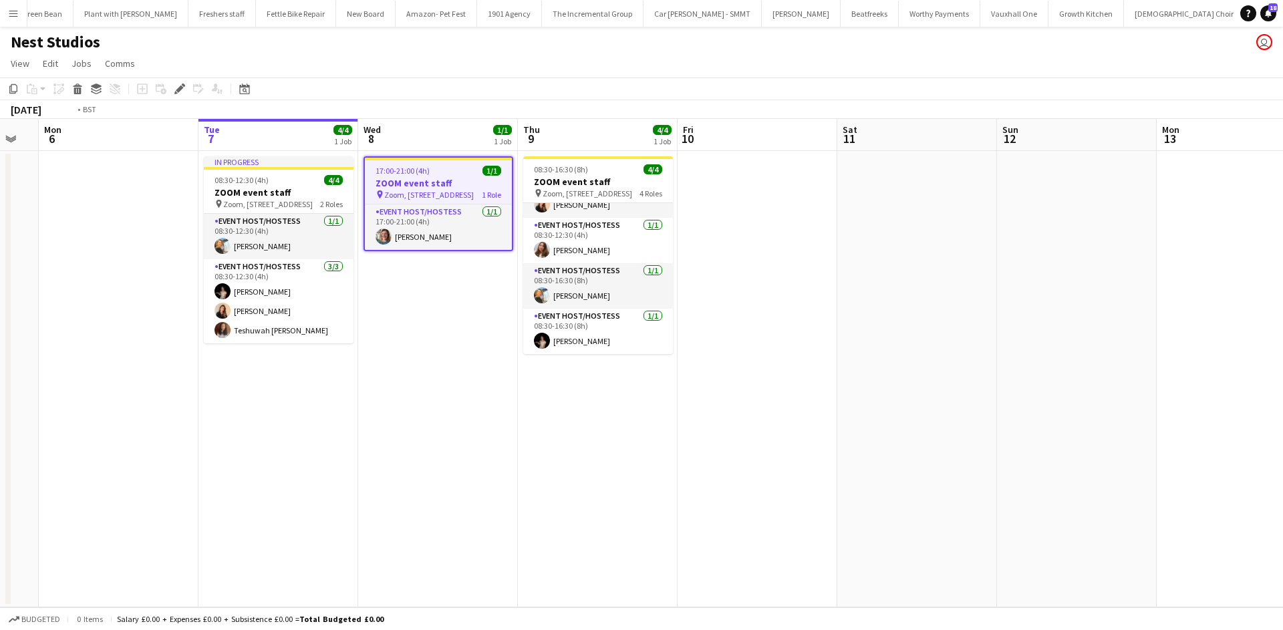
scroll to position [0, 652]
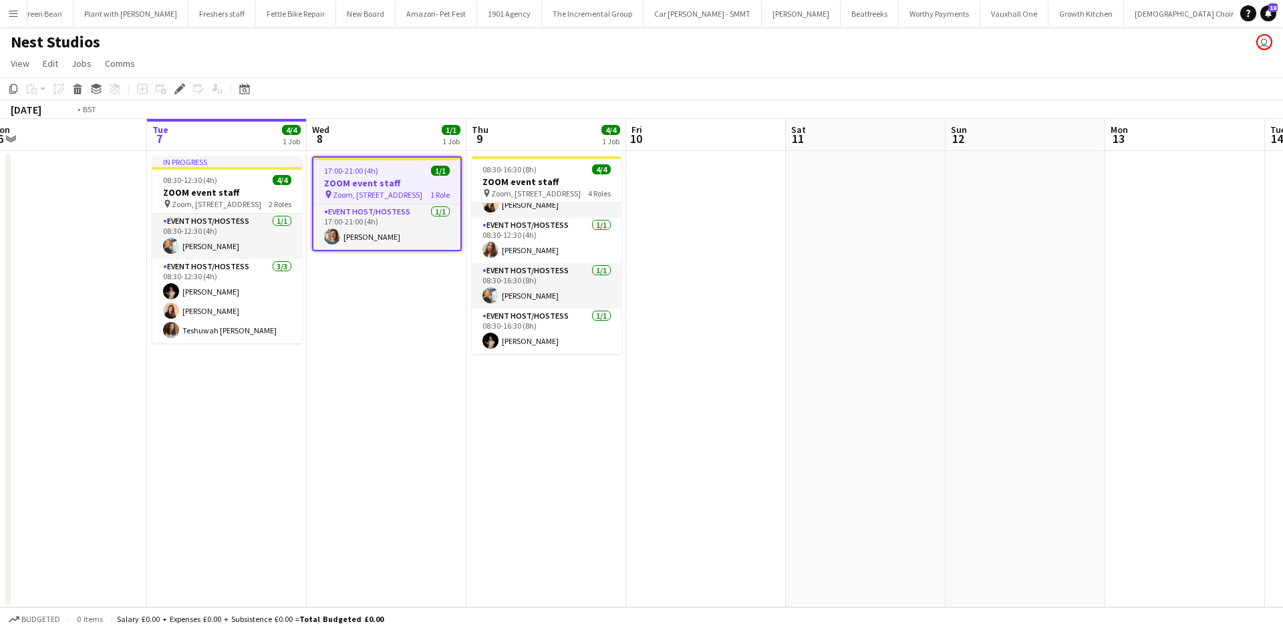
drag, startPoint x: 767, startPoint y: 305, endPoint x: 715, endPoint y: 306, distance: 51.5
click at [715, 306] on app-calendar-viewport "Thu 2 Fri 3 Sat 4 Sun 5 Mon 6 Tue 7 4/4 1 Job Wed 8 1/1 1 Job Thu 9 4/4 1 Job F…" at bounding box center [641, 363] width 1283 height 489
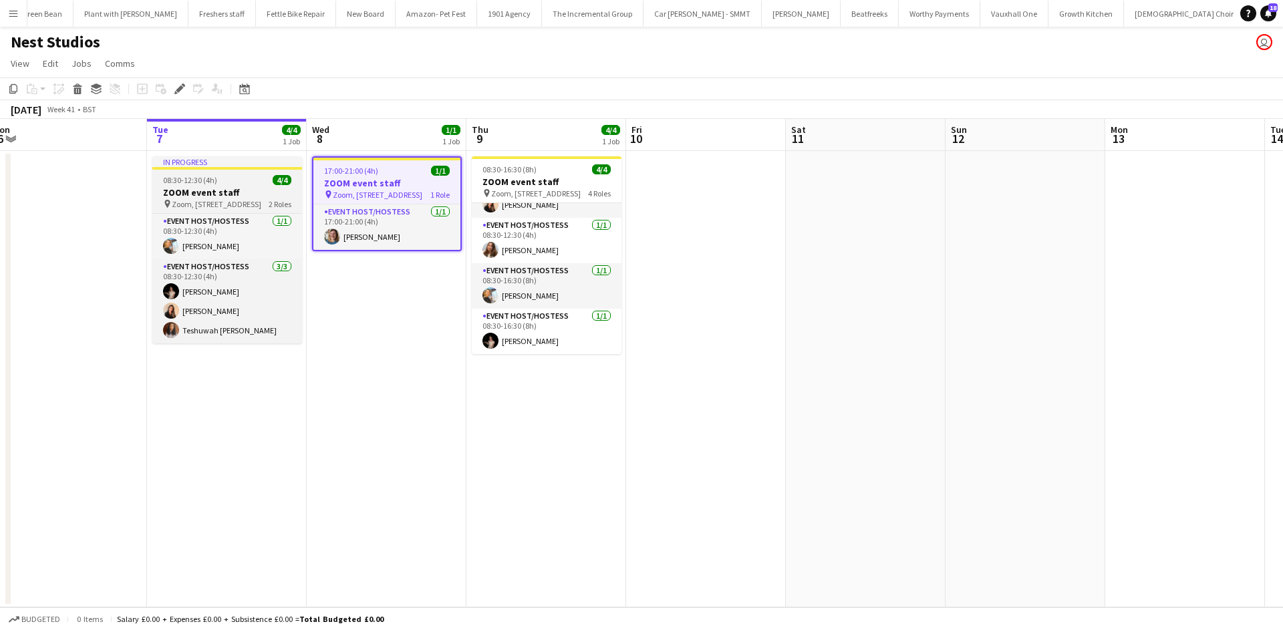
click at [242, 204] on span "Zoom, Midcity Place, 71 High Holborn, London WC1V 6EA" at bounding box center [217, 204] width 90 height 10
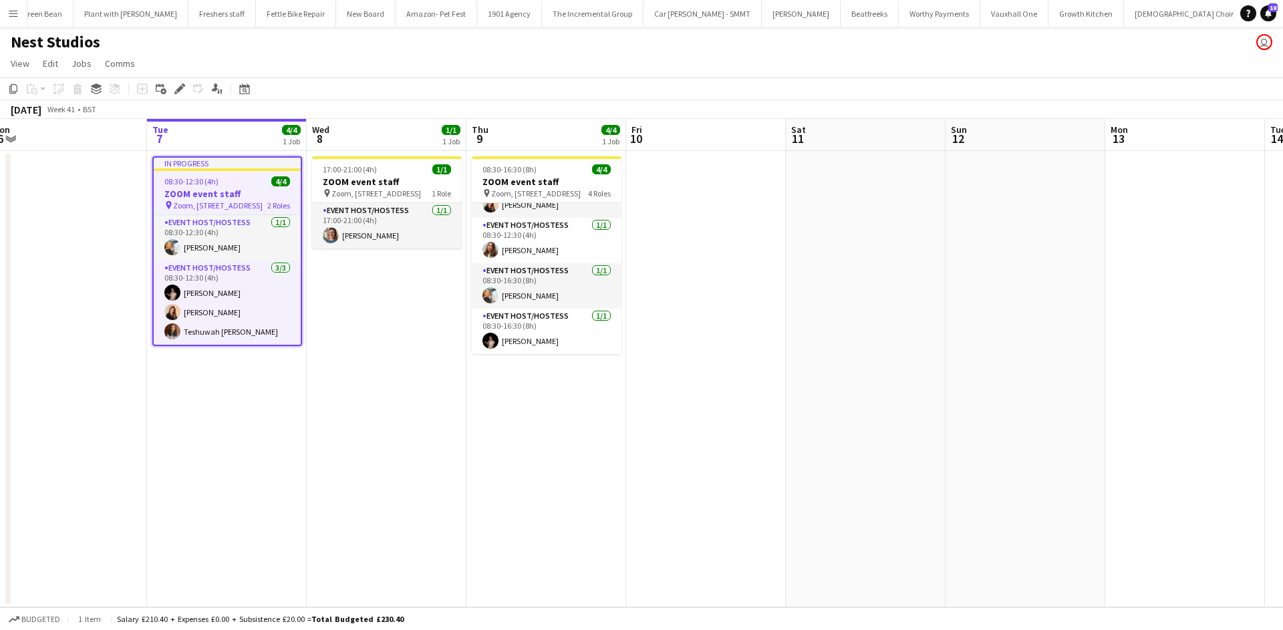
scroll to position [0, 651]
click at [19, 87] on div "Copy" at bounding box center [13, 89] width 16 height 16
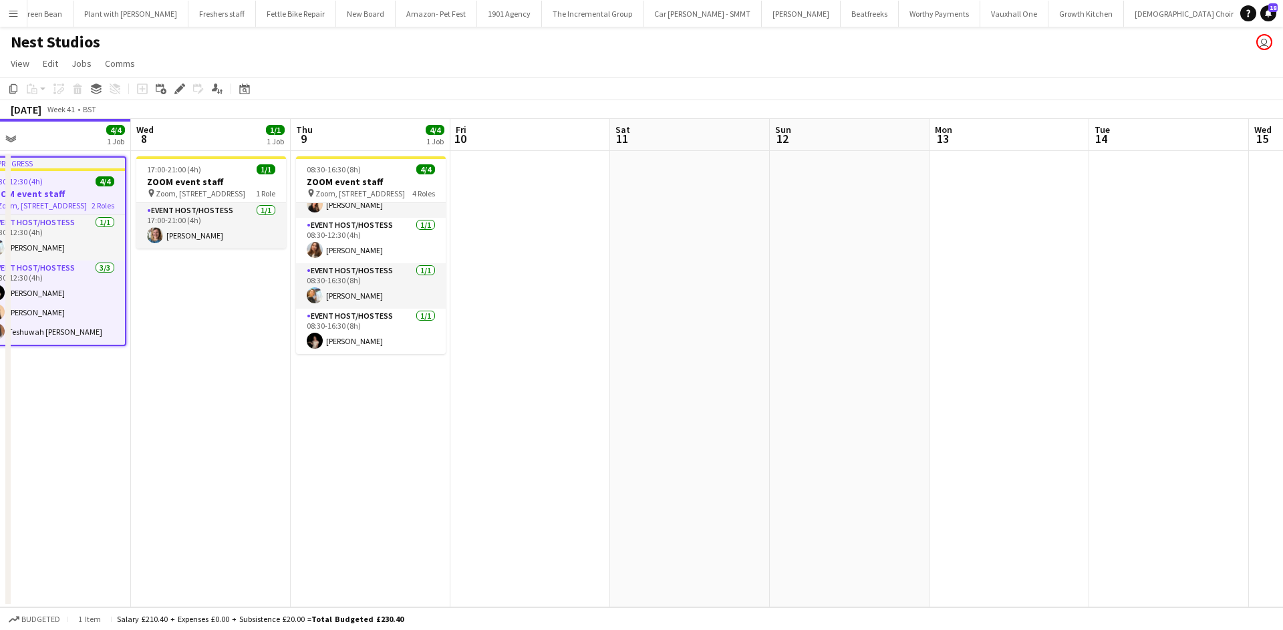
drag, startPoint x: 922, startPoint y: 272, endPoint x: 815, endPoint y: 261, distance: 107.6
click at [815, 261] on app-calendar-viewport "Sat 4 Sun 5 Mon 6 Tue 7 4/4 1 Job Wed 8 1/1 1 Job Thu 9 4/4 1 Job Fri 10 Sat 11…" at bounding box center [641, 363] width 1283 height 489
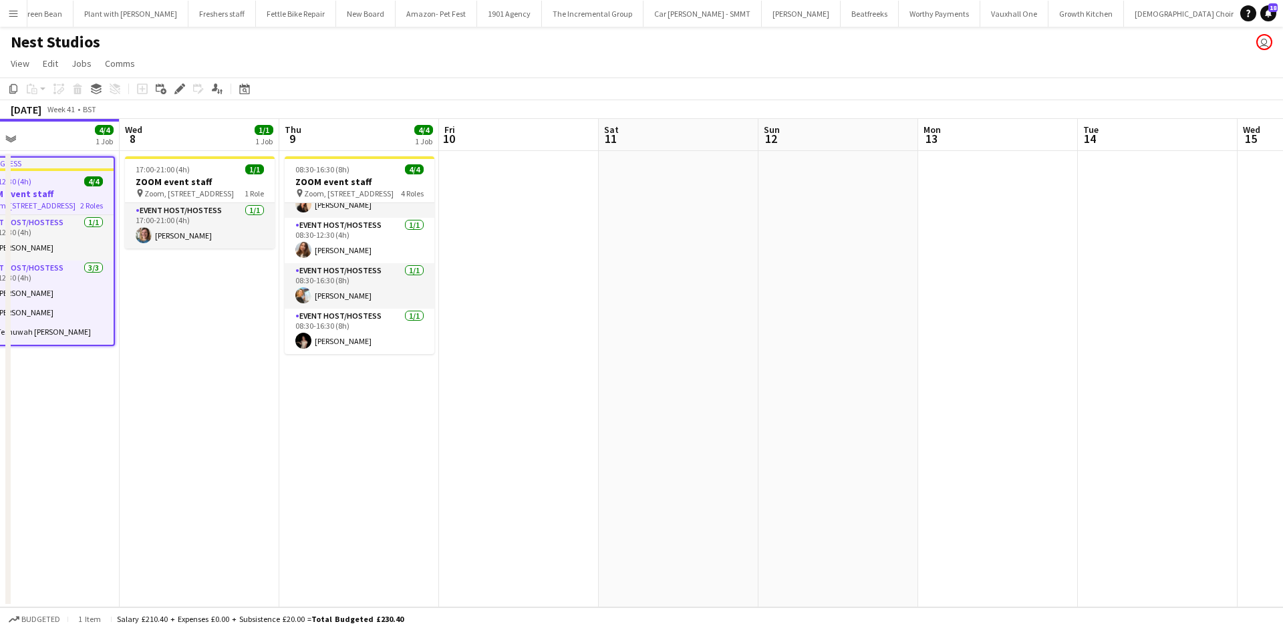
click at [1134, 188] on app-date-cell at bounding box center [1158, 379] width 160 height 457
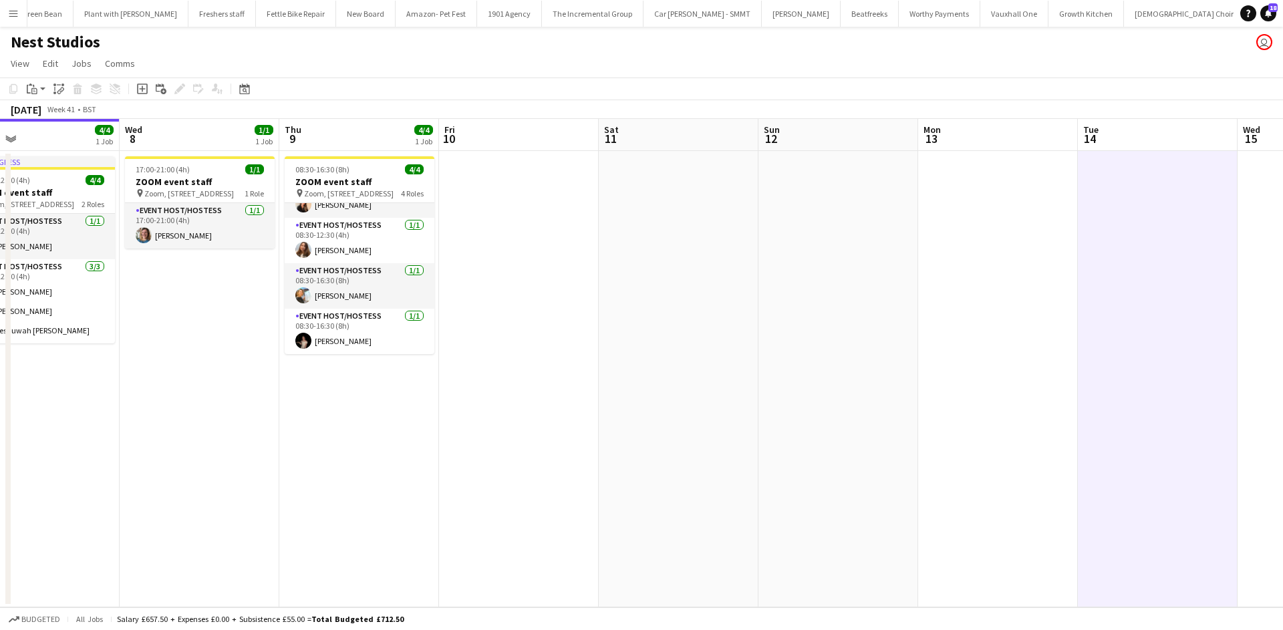
click at [135, 95] on div "Add job" at bounding box center [142, 89] width 16 height 16
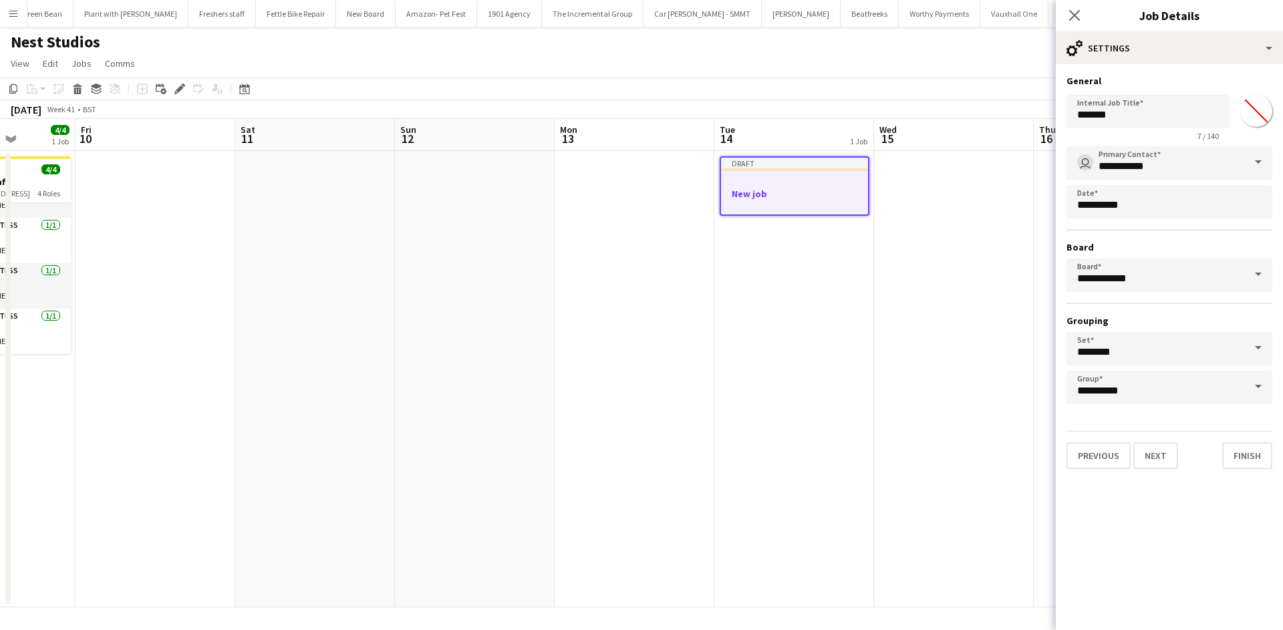
drag, startPoint x: 793, startPoint y: 248, endPoint x: 539, endPoint y: 211, distance: 256.8
click at [539, 211] on app-calendar-viewport "Mon 6 Tue 7 4/4 1 Job Wed 8 1/1 1 Job Thu 9 4/4 1 Job Fri 10 Sat 11 Sun 12 Mon …" at bounding box center [641, 363] width 1283 height 489
click at [945, 417] on app-date-cell at bounding box center [954, 379] width 160 height 457
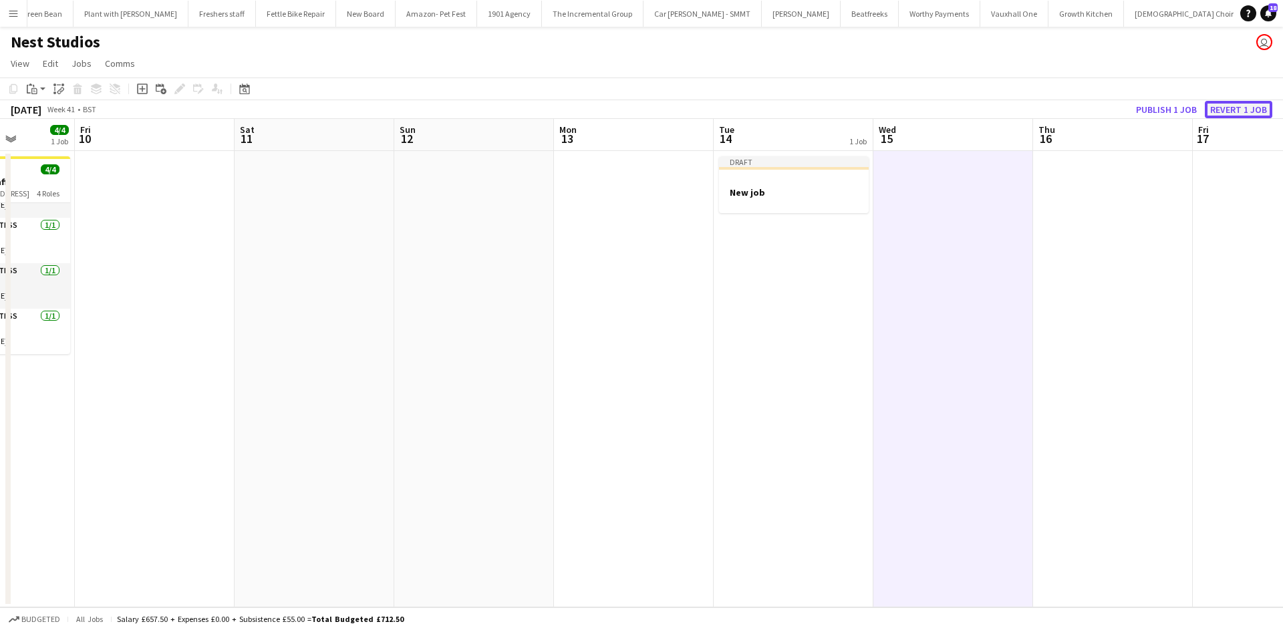
click at [1249, 106] on button "Revert 1 job" at bounding box center [1239, 109] width 68 height 17
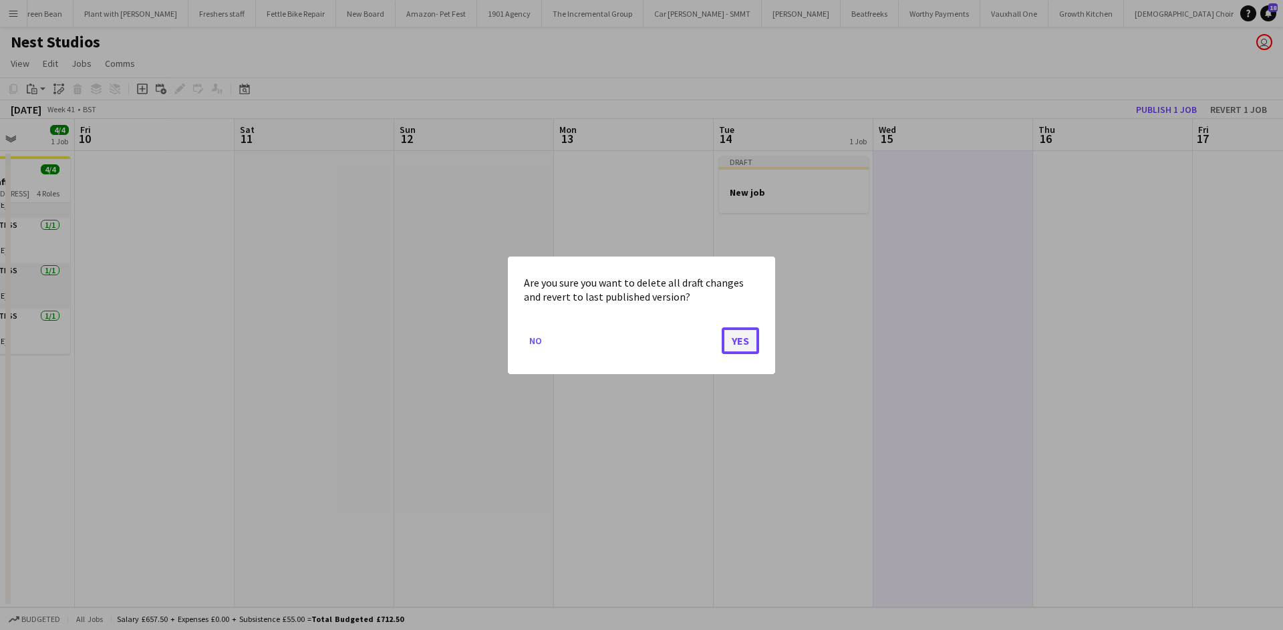
click at [733, 338] on button "Yes" at bounding box center [740, 340] width 37 height 27
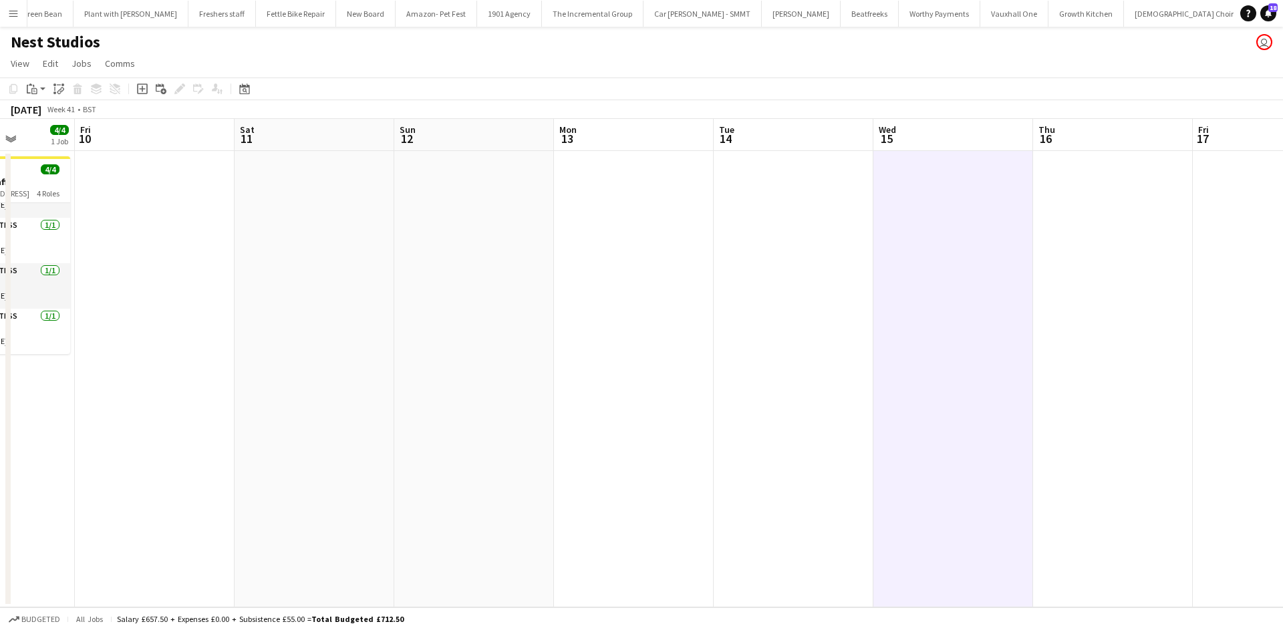
click at [786, 205] on app-date-cell at bounding box center [794, 379] width 160 height 457
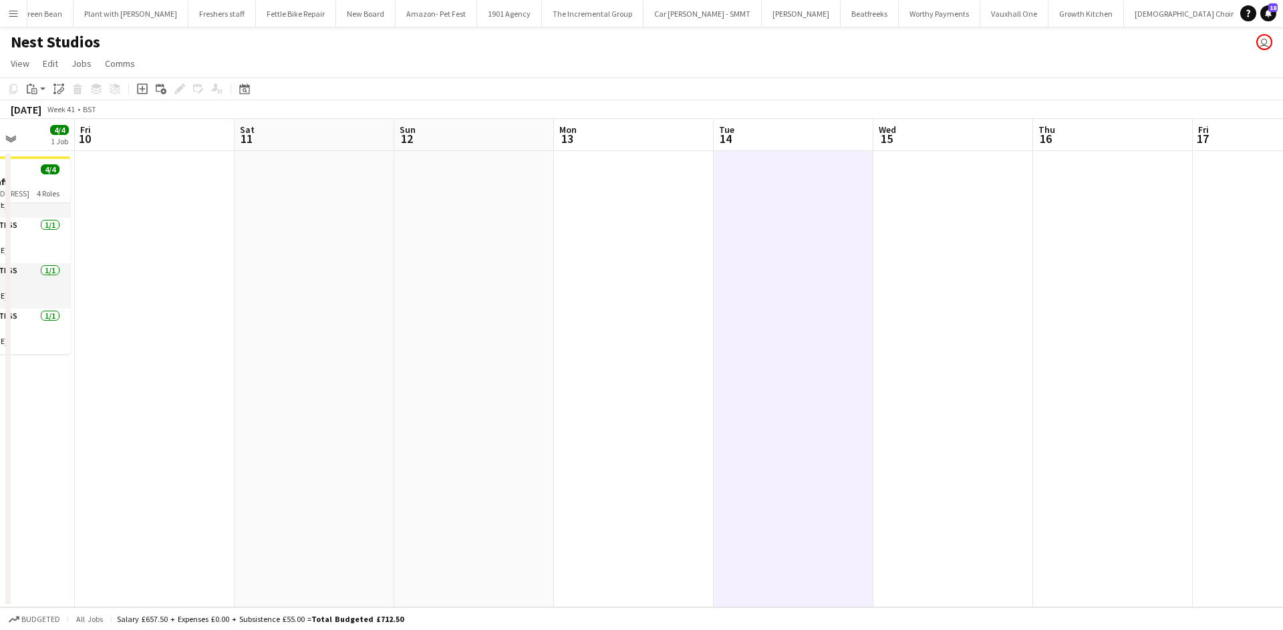
click at [774, 198] on app-date-cell at bounding box center [794, 379] width 160 height 457
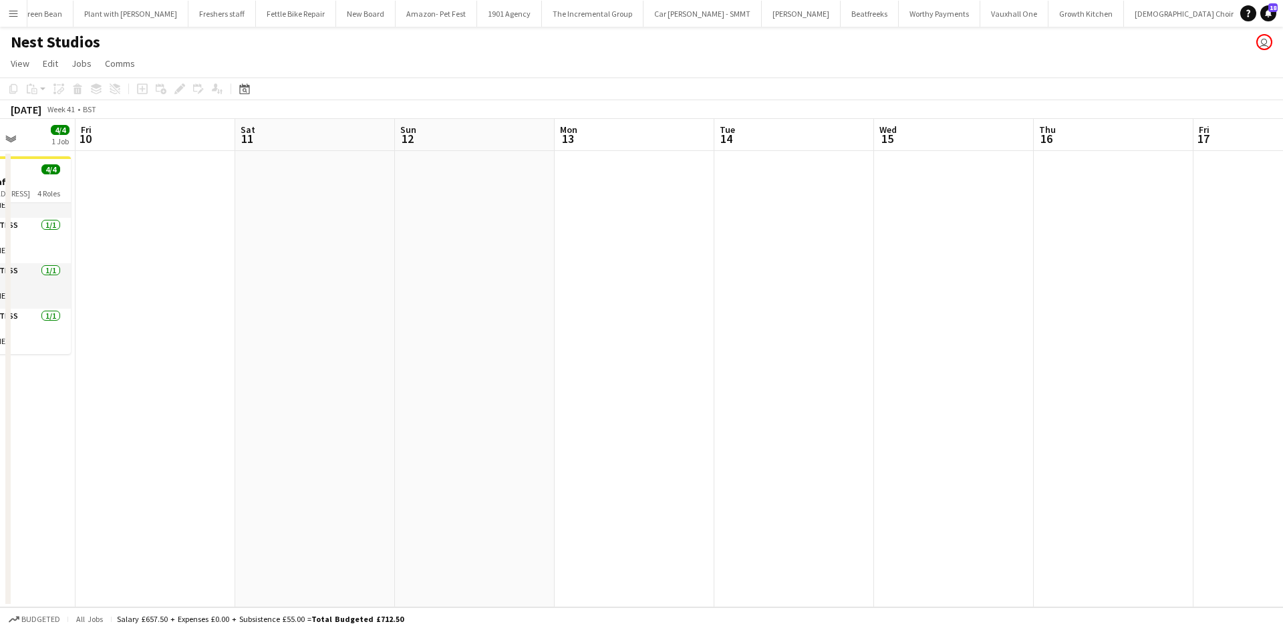
click at [761, 203] on app-date-cell at bounding box center [795, 379] width 160 height 457
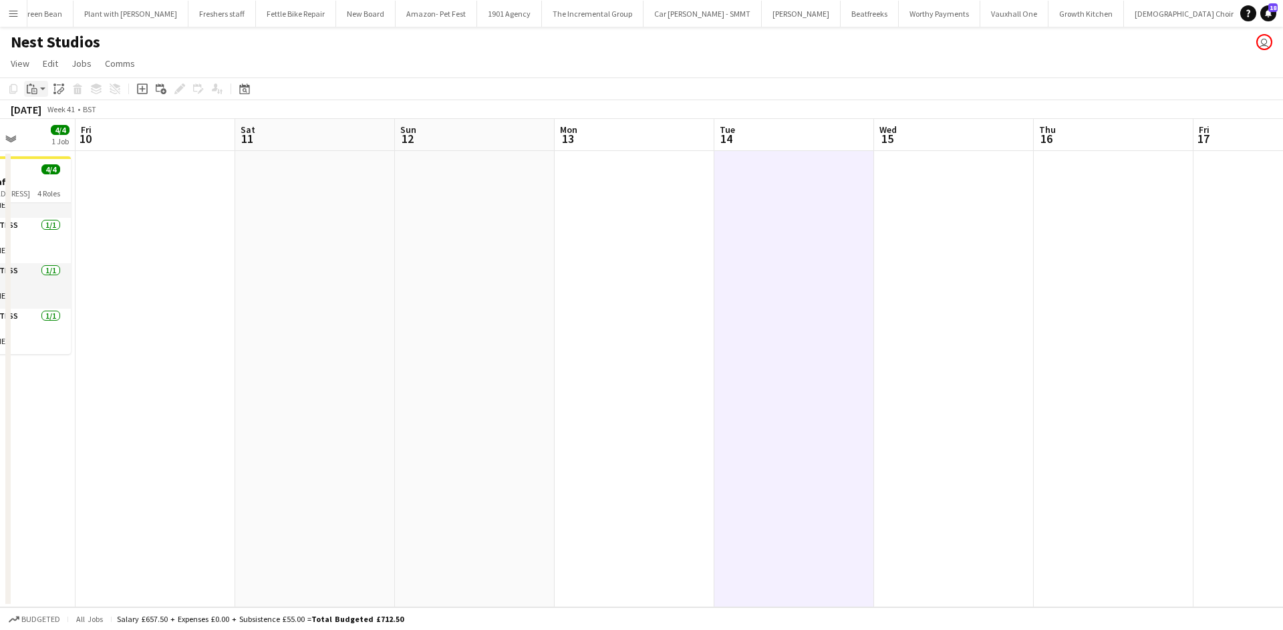
click at [36, 88] on icon "Paste" at bounding box center [32, 89] width 11 height 11
click at [62, 116] on link "Paste Ctrl+V" at bounding box center [98, 114] width 126 height 12
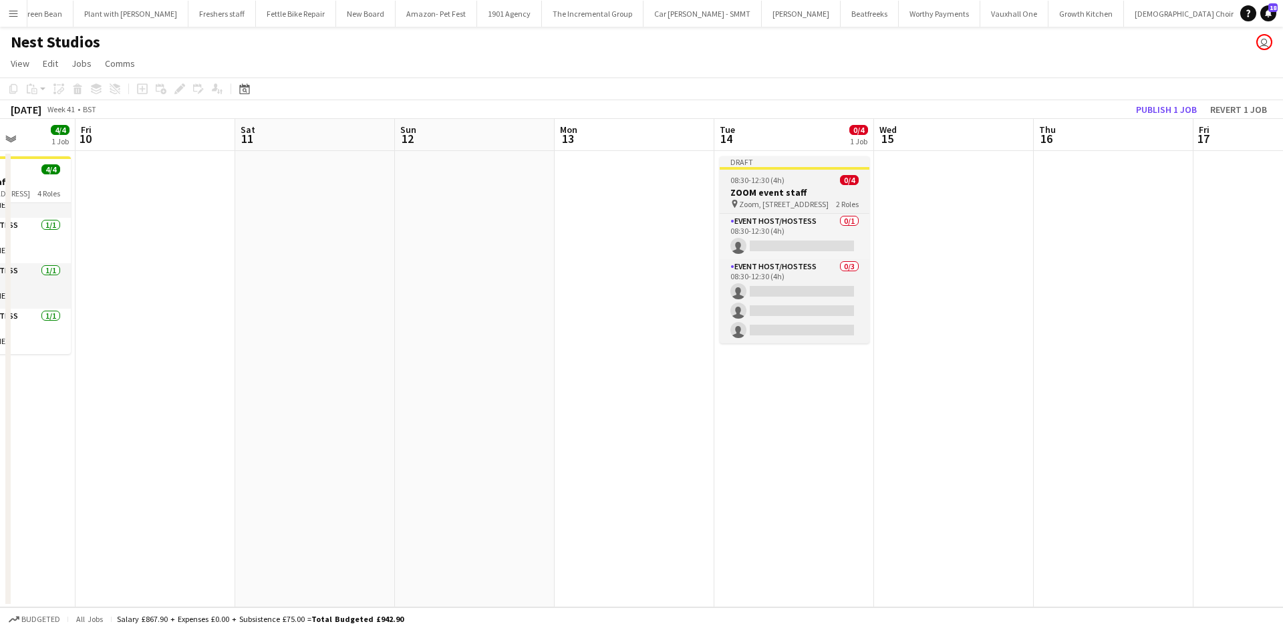
click at [808, 191] on h3 "ZOOM event staff" at bounding box center [795, 193] width 150 height 12
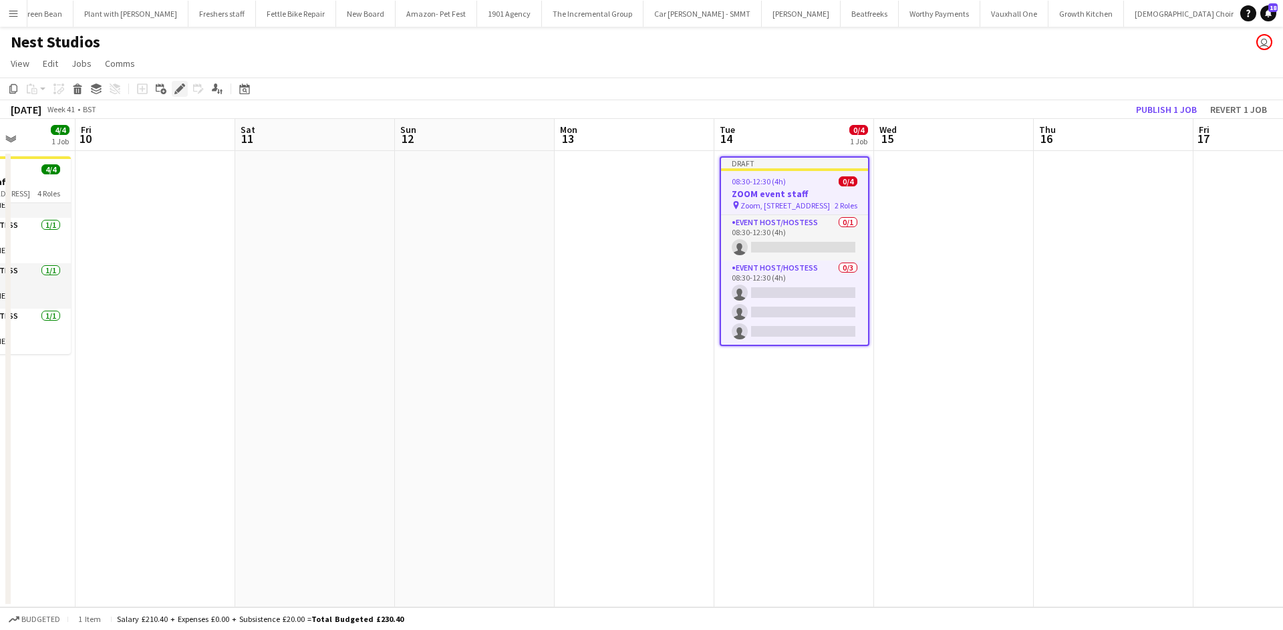
click at [175, 82] on div "Edit" at bounding box center [180, 89] width 16 height 16
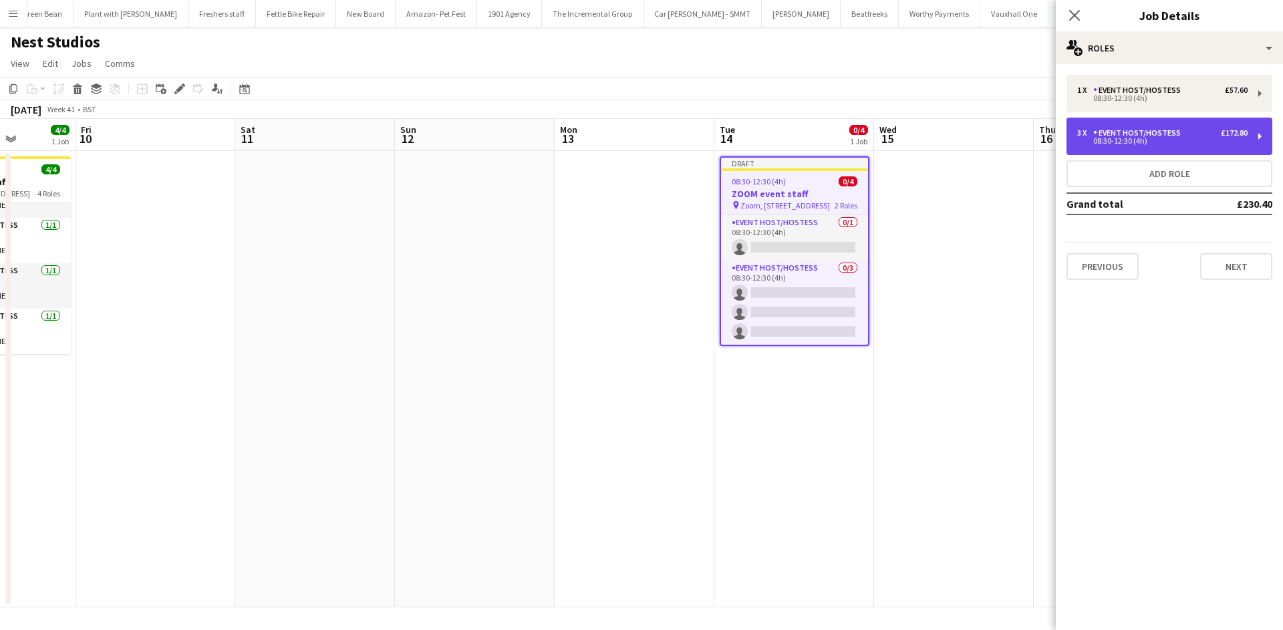
click at [1229, 132] on div "£172.80" at bounding box center [1234, 132] width 27 height 9
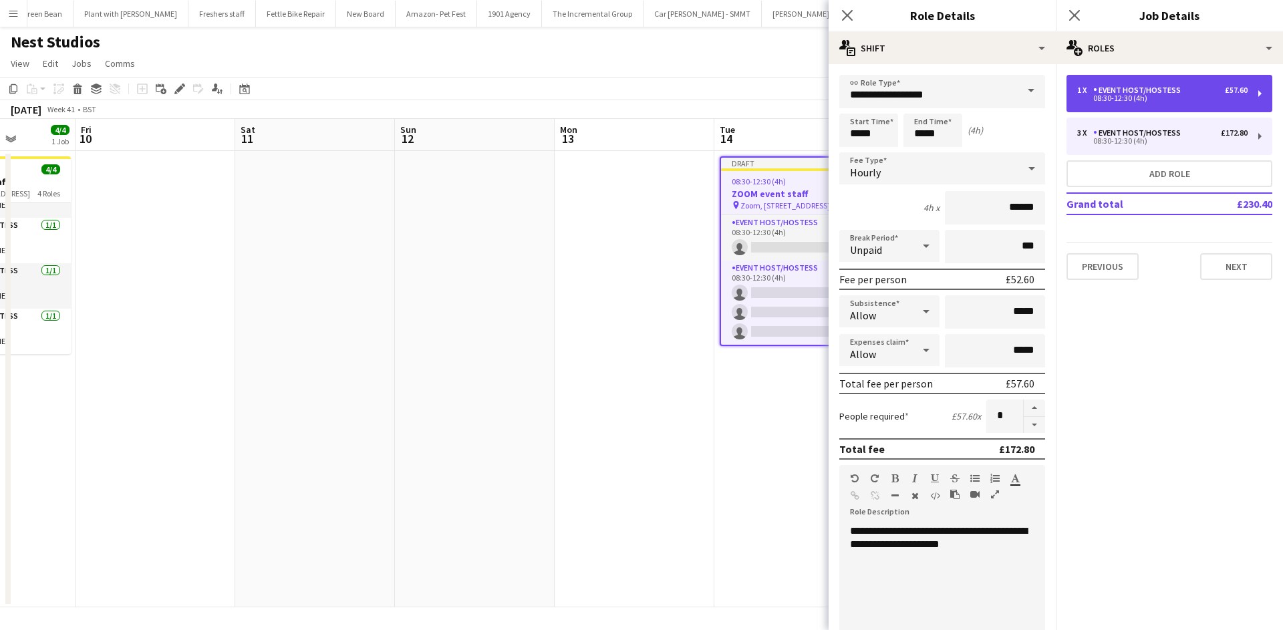
click at [1209, 80] on div "1 x Event Host/Hostess £57.60 08:30-12:30 (4h)" at bounding box center [1170, 93] width 206 height 37
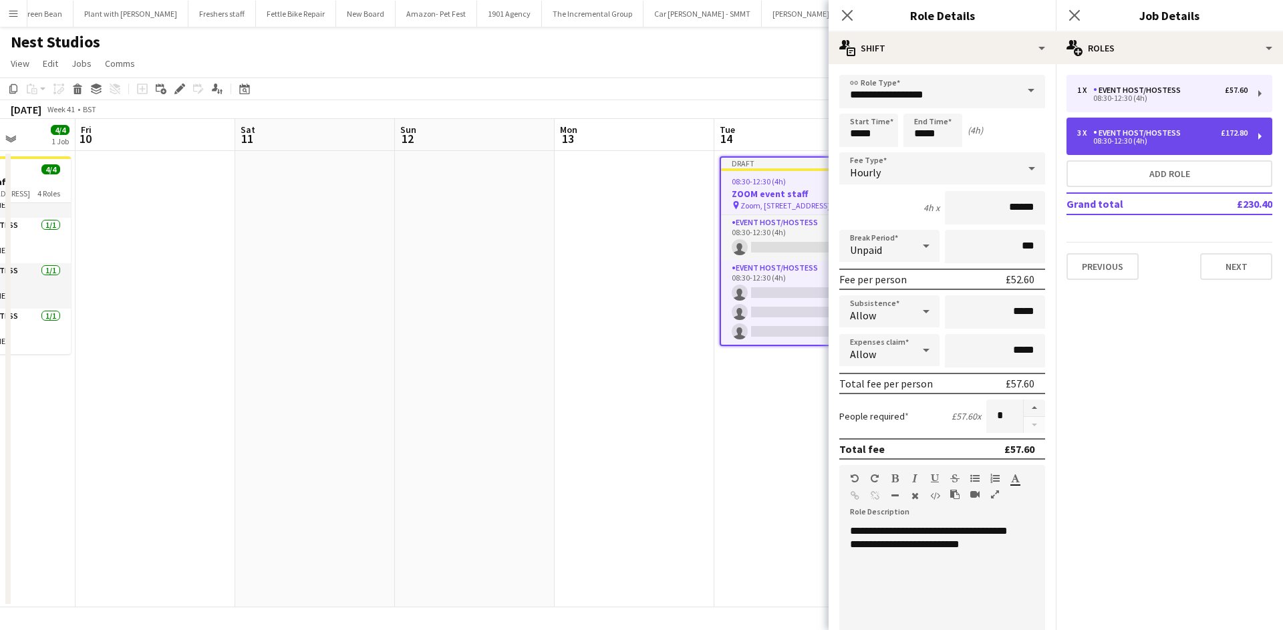
click at [1207, 130] on div "3 x Event Host/Hostess £172.80" at bounding box center [1163, 132] width 170 height 9
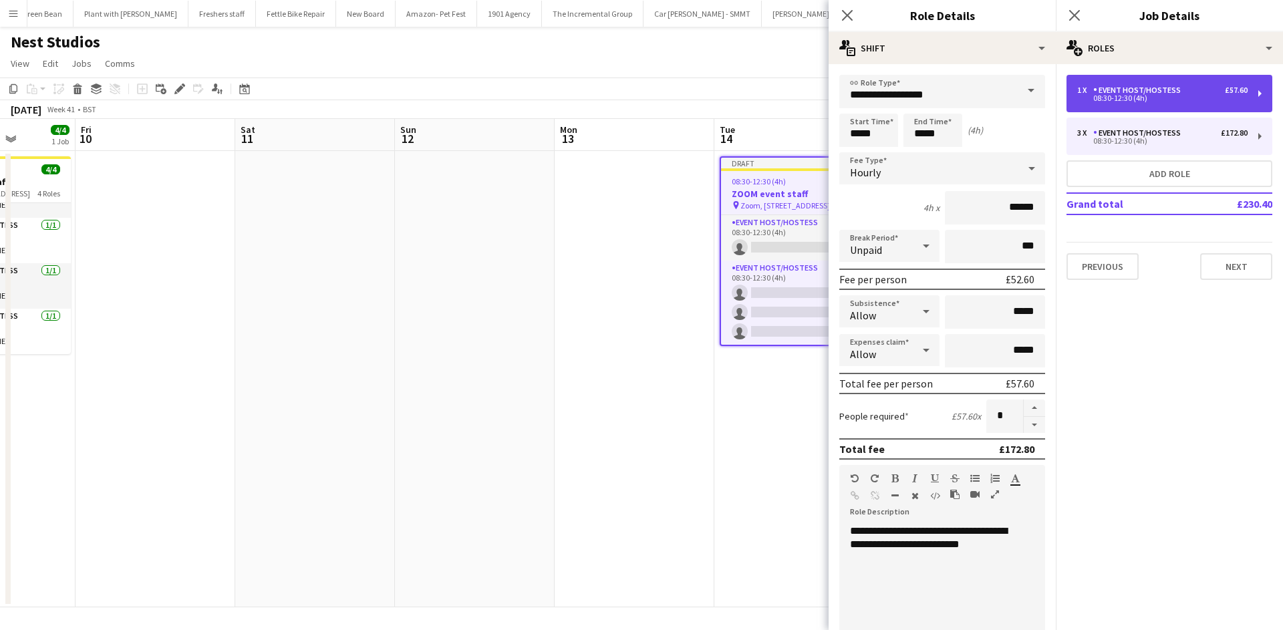
click at [1205, 105] on div "1 x Event Host/Hostess £57.60 08:30-12:30 (4h)" at bounding box center [1170, 93] width 206 height 37
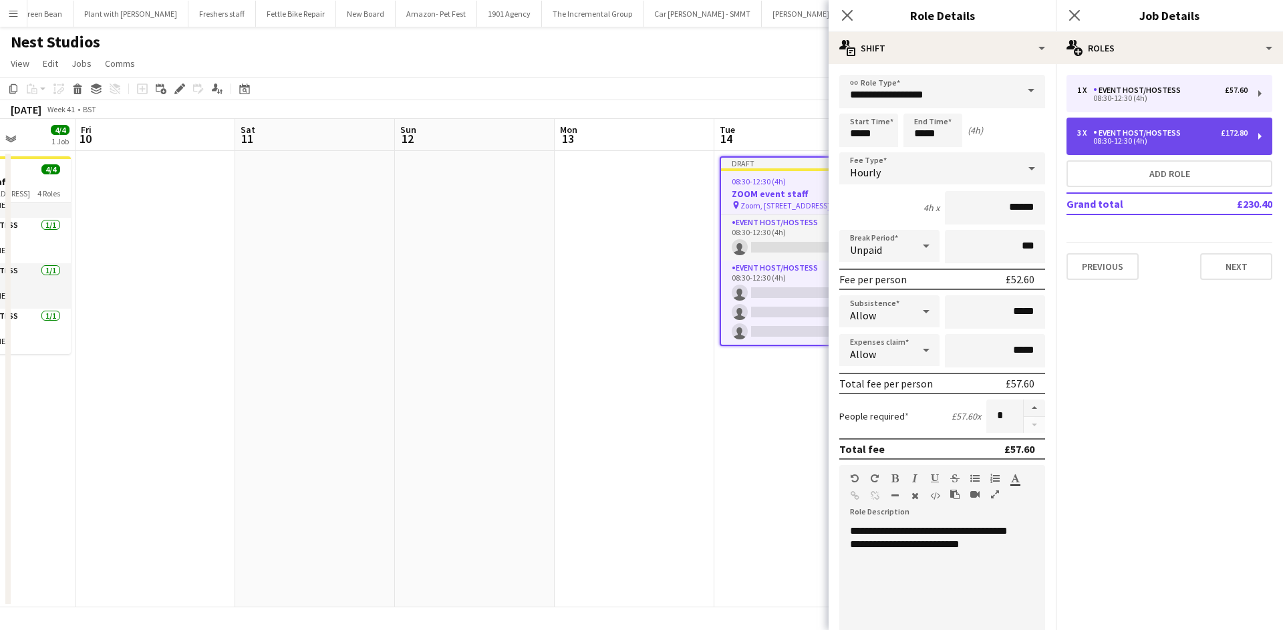
click at [1213, 150] on div "3 x Event Host/Hostess £172.80 08:30-12:30 (4h)" at bounding box center [1170, 136] width 206 height 37
type input "*"
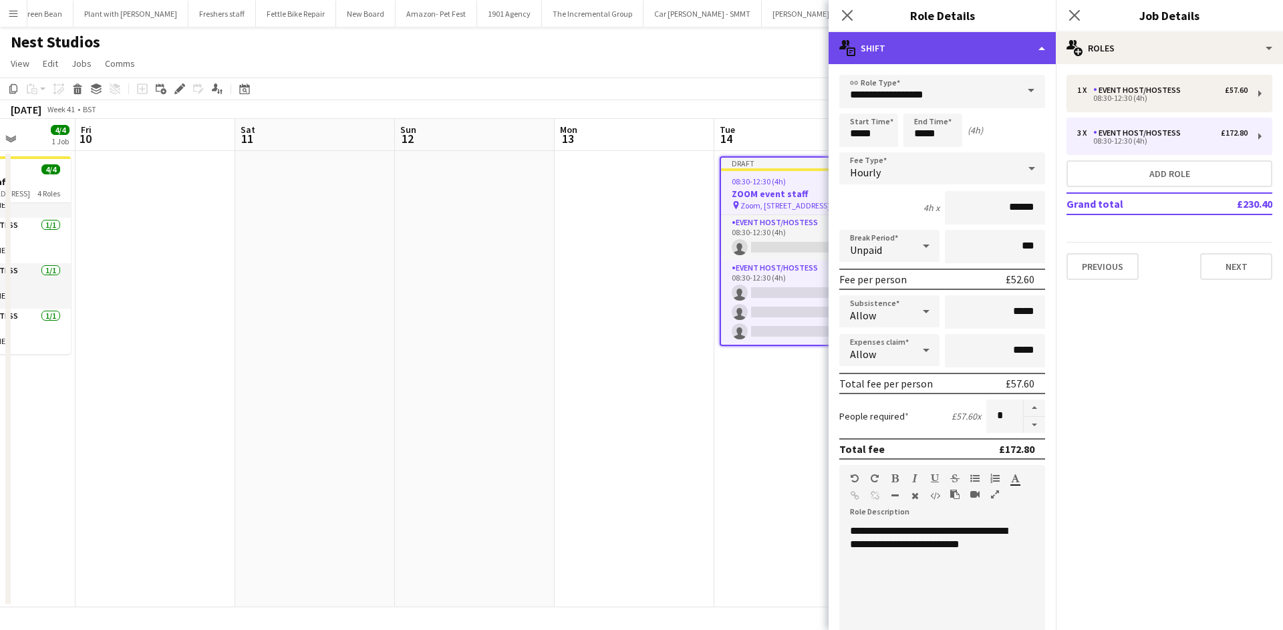
click at [993, 41] on div "multiple-actions-text Shift" at bounding box center [942, 48] width 227 height 32
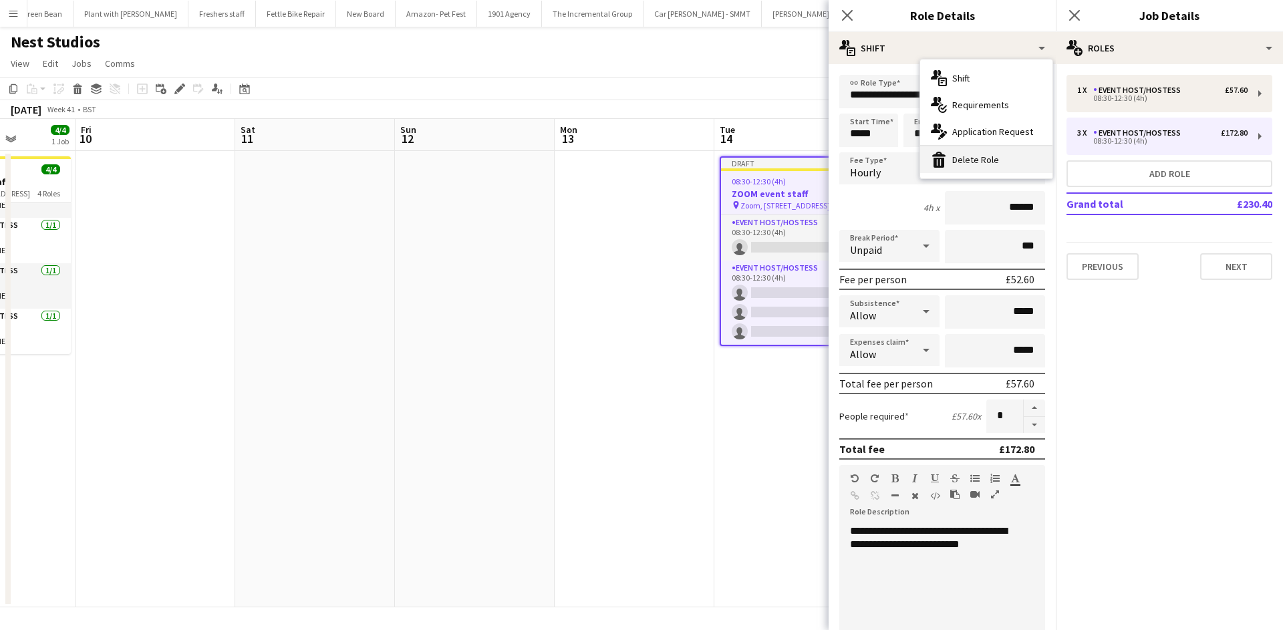
click at [1002, 167] on div "bin-2 Delete Role" at bounding box center [987, 159] width 132 height 27
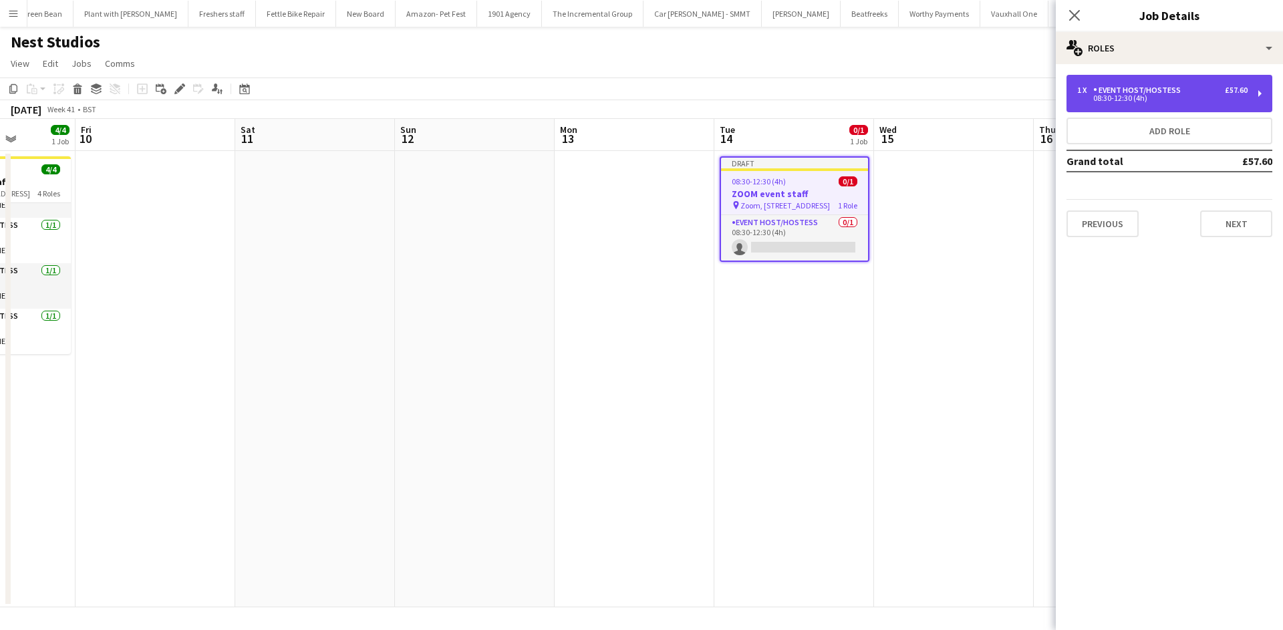
click at [1195, 91] on div "1 x Event Host/Hostess £57.60" at bounding box center [1163, 90] width 170 height 9
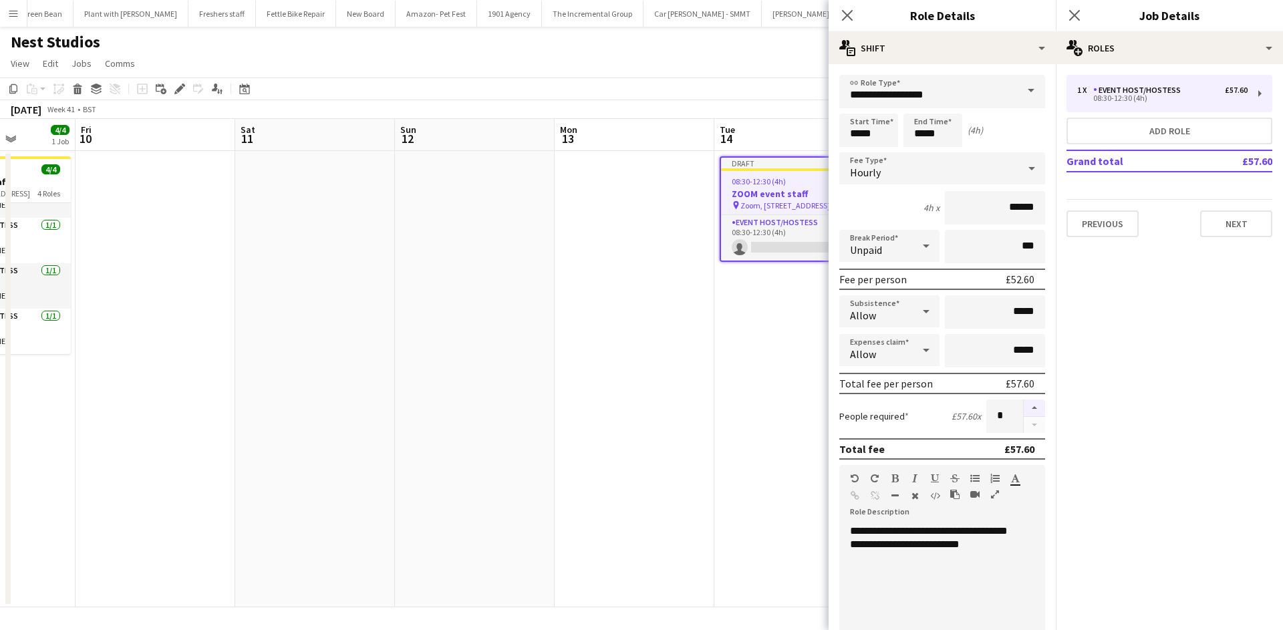
click at [1024, 409] on button "button" at bounding box center [1034, 408] width 21 height 17
type input "*"
click at [765, 370] on app-date-cell "Draft 08:30-12:30 (4h) 0/1 ZOOM event staff pin Zoom, Midcity Place, 71 High Ho…" at bounding box center [795, 379] width 160 height 457
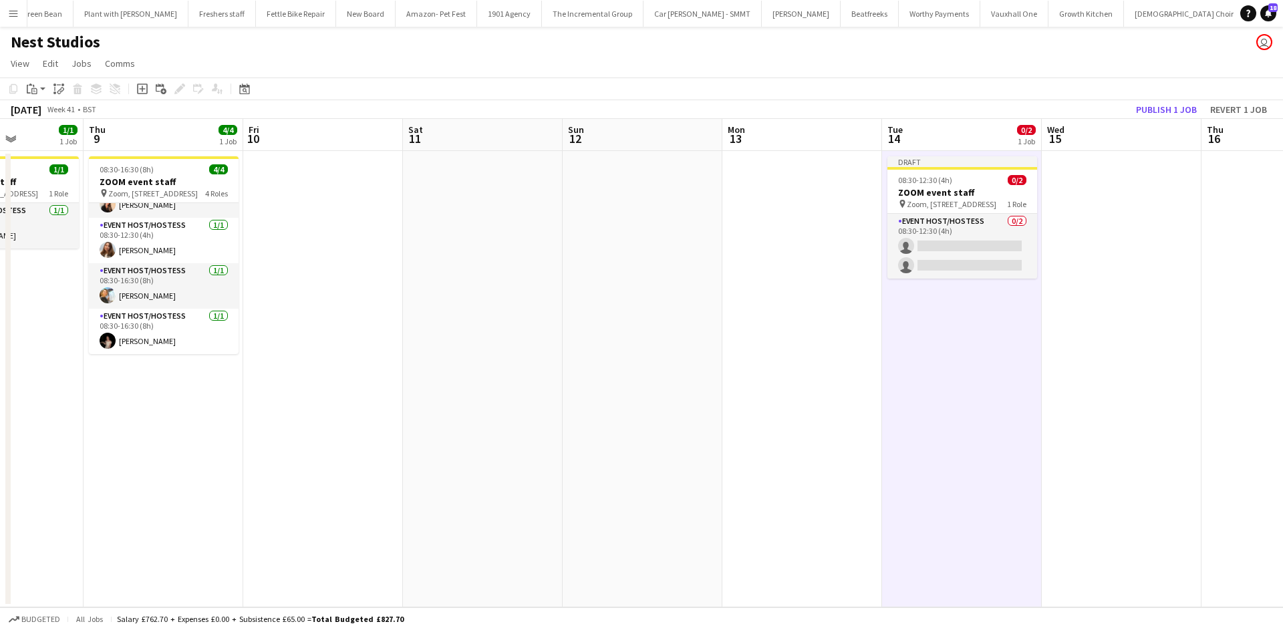
scroll to position [0, 395]
drag, startPoint x: 767, startPoint y: 331, endPoint x: 936, endPoint y: 309, distance: 170.6
click at [936, 309] on app-calendar-viewport "Mon 6 Tue 7 4/4 1 Job Wed 8 1/1 1 Job Thu 9 4/4 1 Job Fri 10 Sat 11 Sun 12 Mon …" at bounding box center [641, 363] width 1283 height 489
click at [1171, 109] on button "Publish 1 job" at bounding box center [1167, 109] width 72 height 17
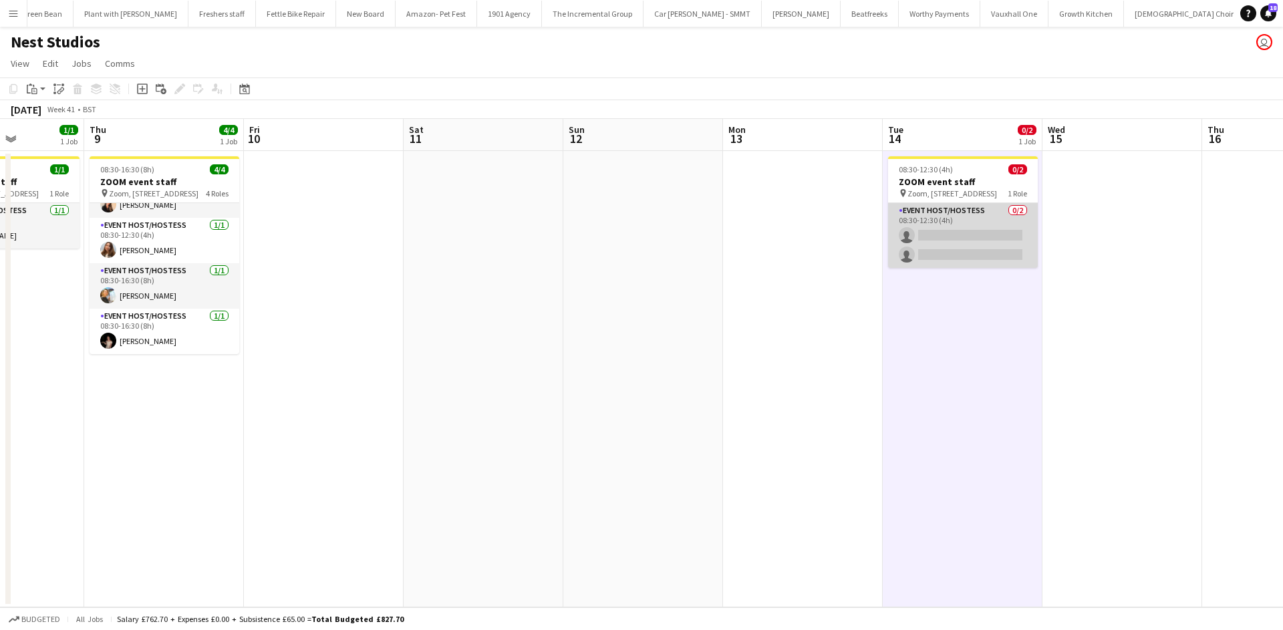
click at [991, 208] on app-card-role "Event Host/Hostess 0/2 08:30-12:30 (4h) single-neutral-actions single-neutral-a…" at bounding box center [963, 235] width 150 height 65
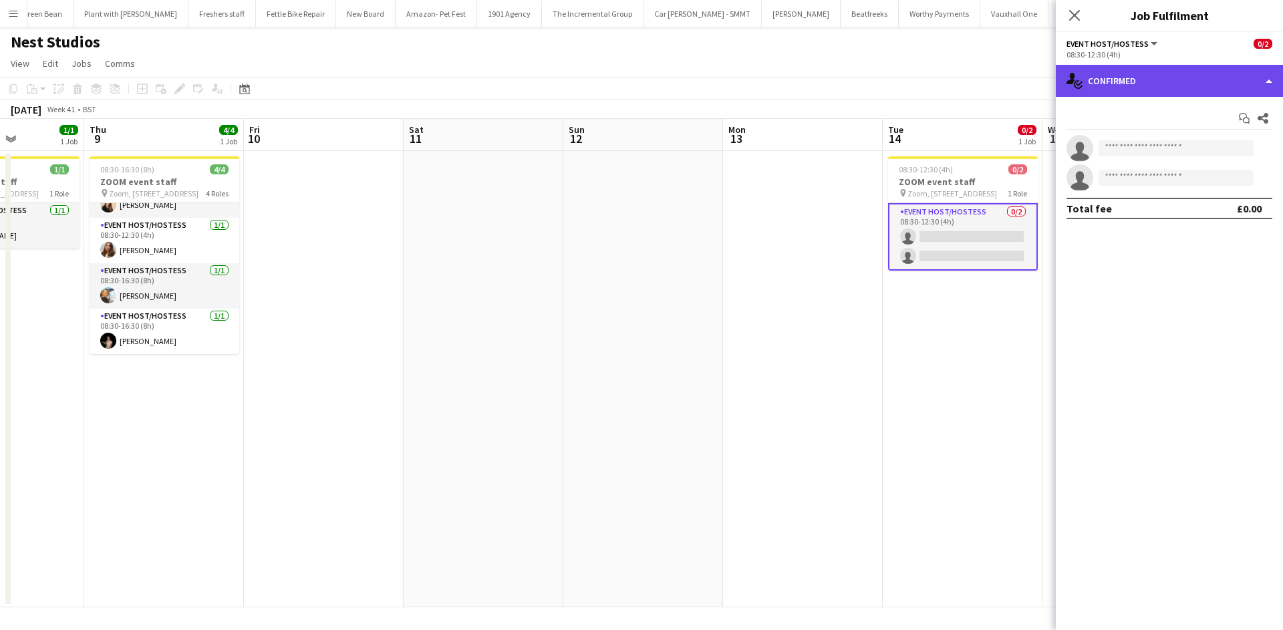
click at [1116, 84] on div "single-neutral-actions-check-2 Confirmed" at bounding box center [1169, 81] width 227 height 32
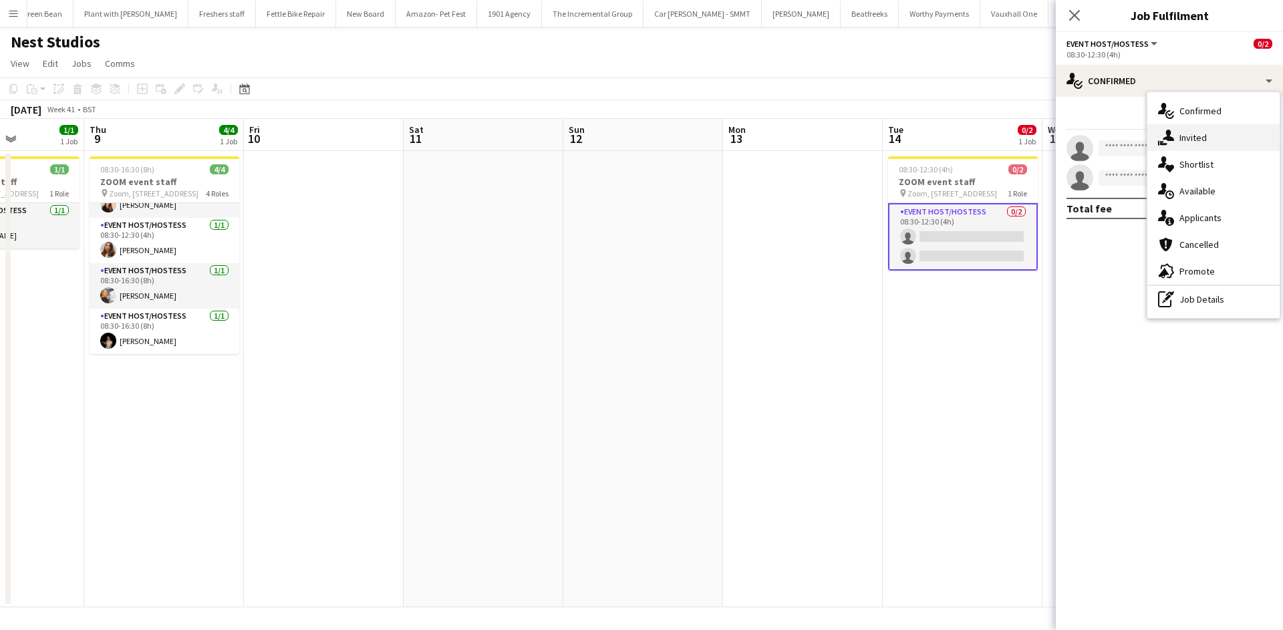
click at [1187, 127] on div "single-neutral-actions-share-1 Invited" at bounding box center [1214, 137] width 132 height 27
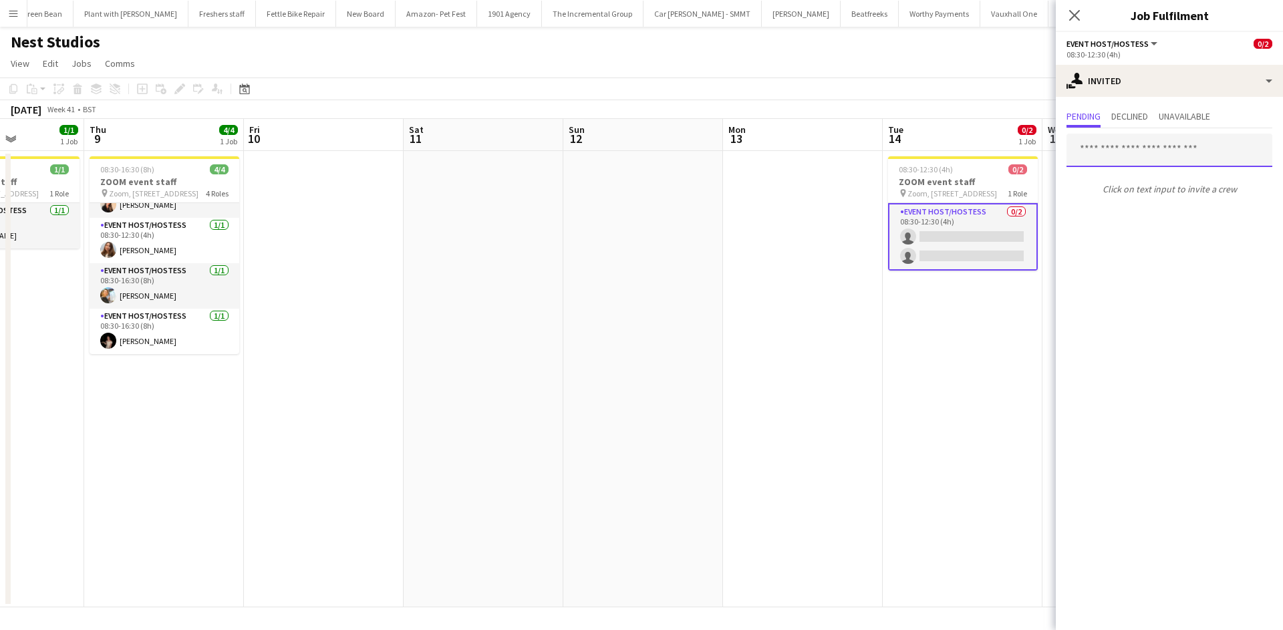
click at [1126, 156] on input "text" at bounding box center [1170, 150] width 206 height 33
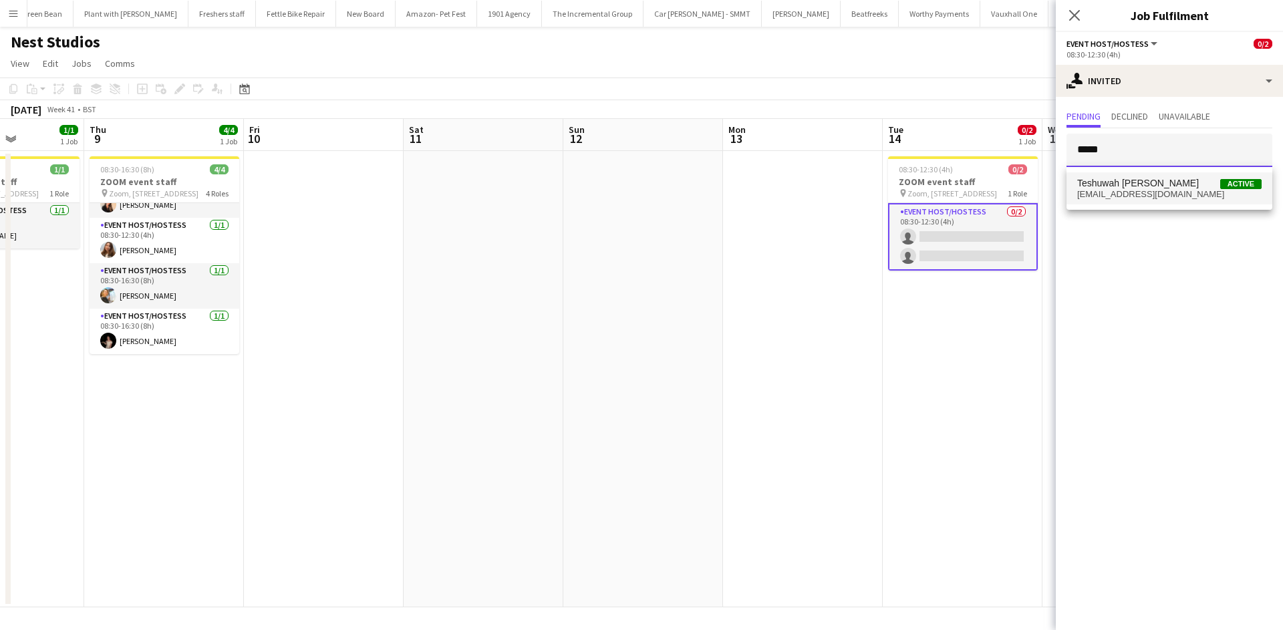
type input "*****"
click at [1106, 181] on span "Teshuwah STOTT" at bounding box center [1139, 183] width 122 height 11
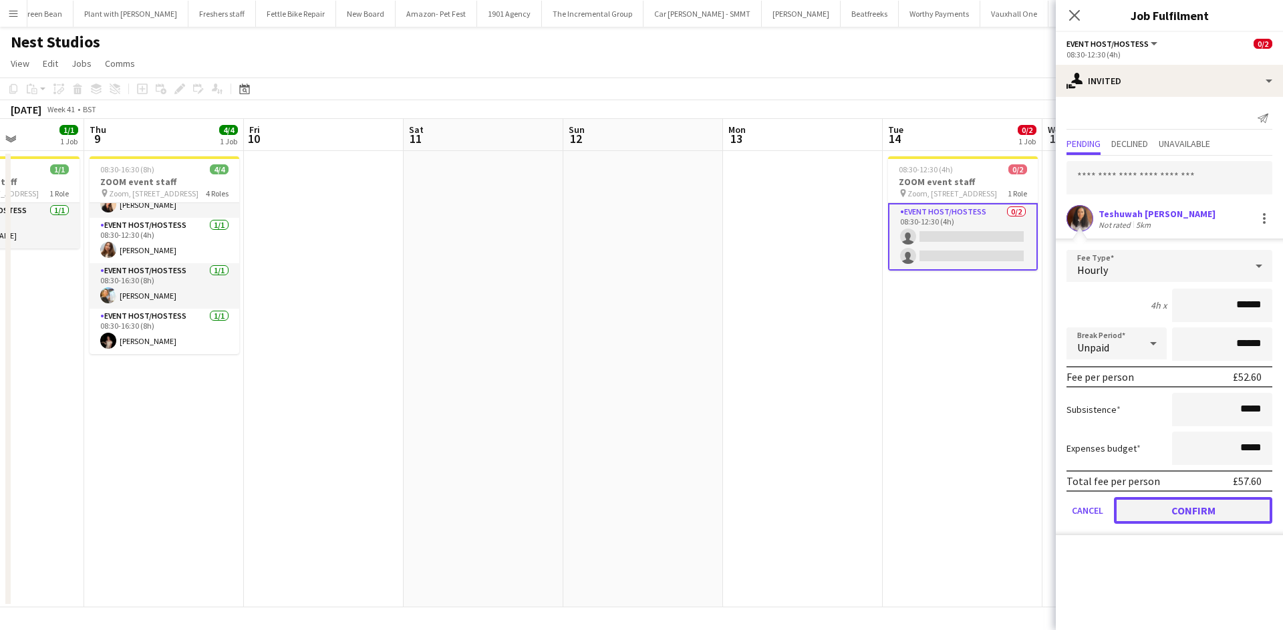
click at [1189, 510] on button "Confirm" at bounding box center [1193, 510] width 158 height 27
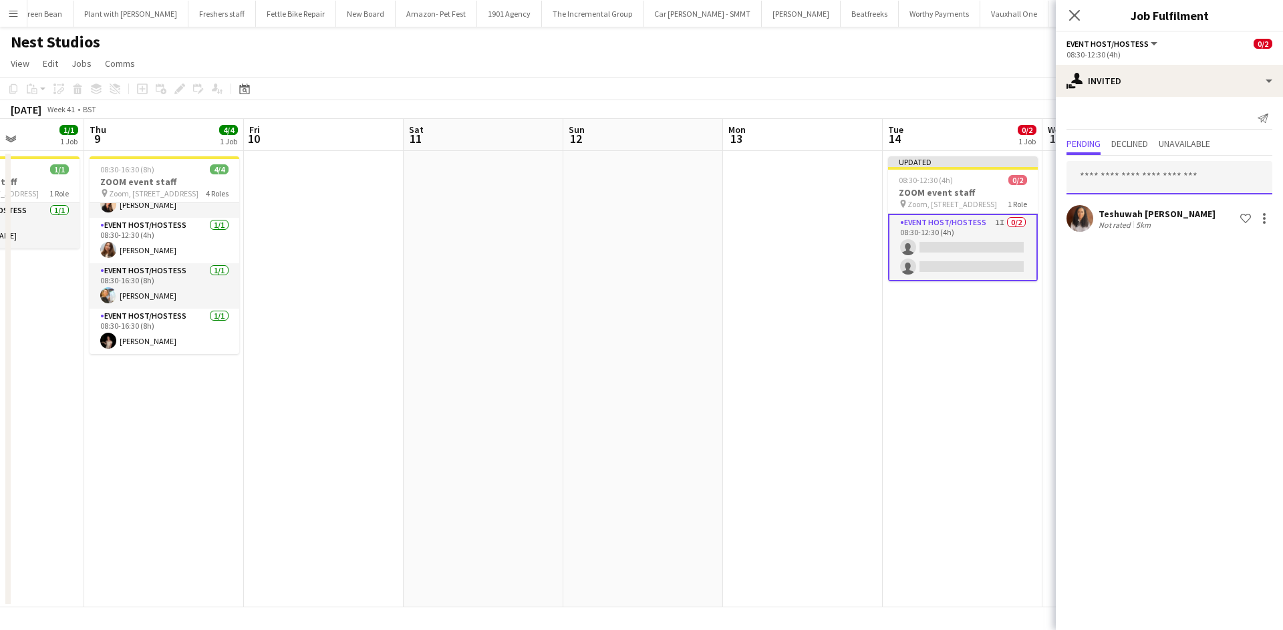
click at [1181, 188] on input "text" at bounding box center [1170, 177] width 206 height 33
type input "****"
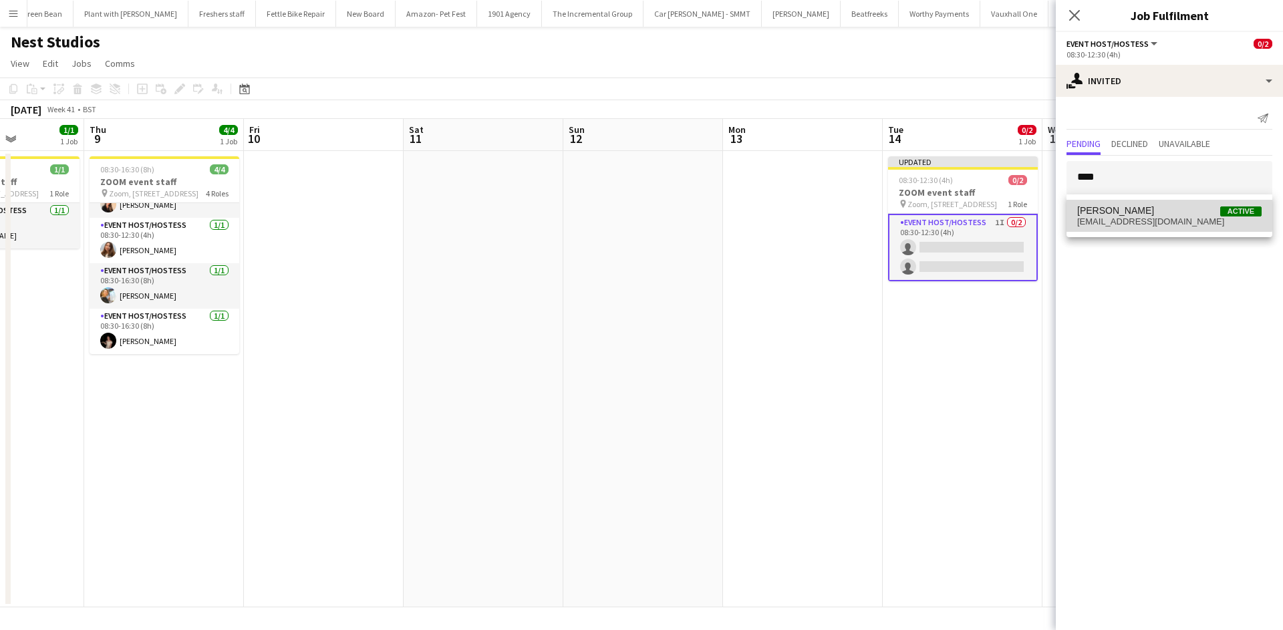
click at [1157, 213] on span "Yuliia Levytska Active" at bounding box center [1170, 210] width 185 height 11
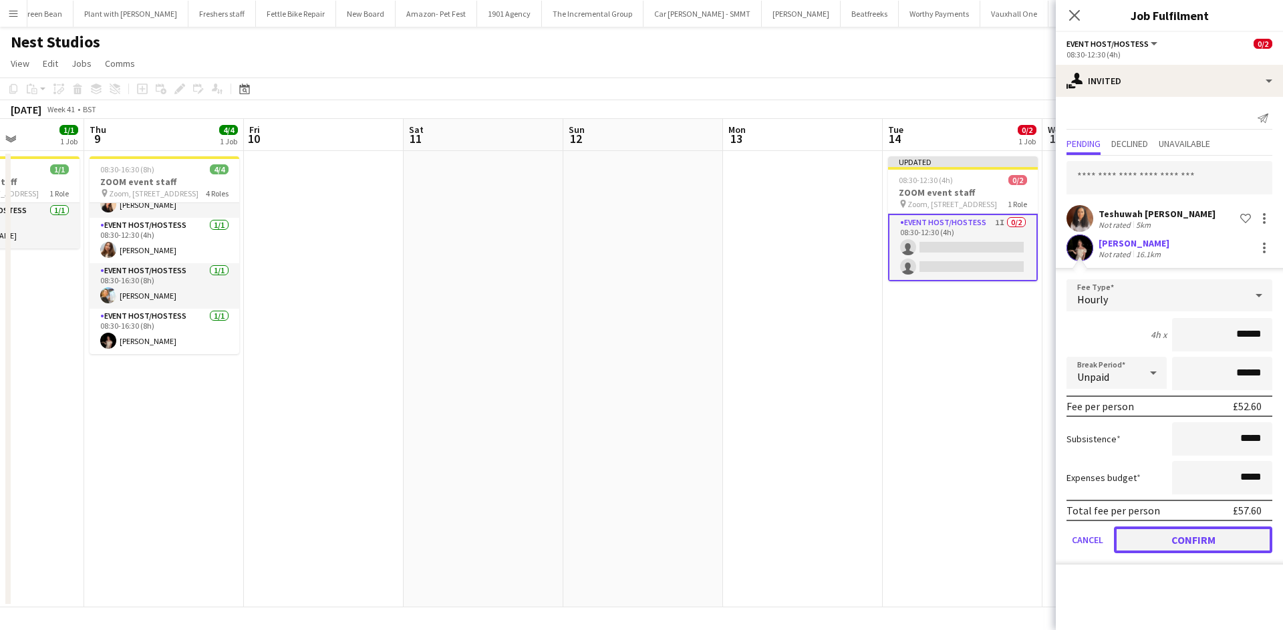
click at [1192, 538] on button "Confirm" at bounding box center [1193, 540] width 158 height 27
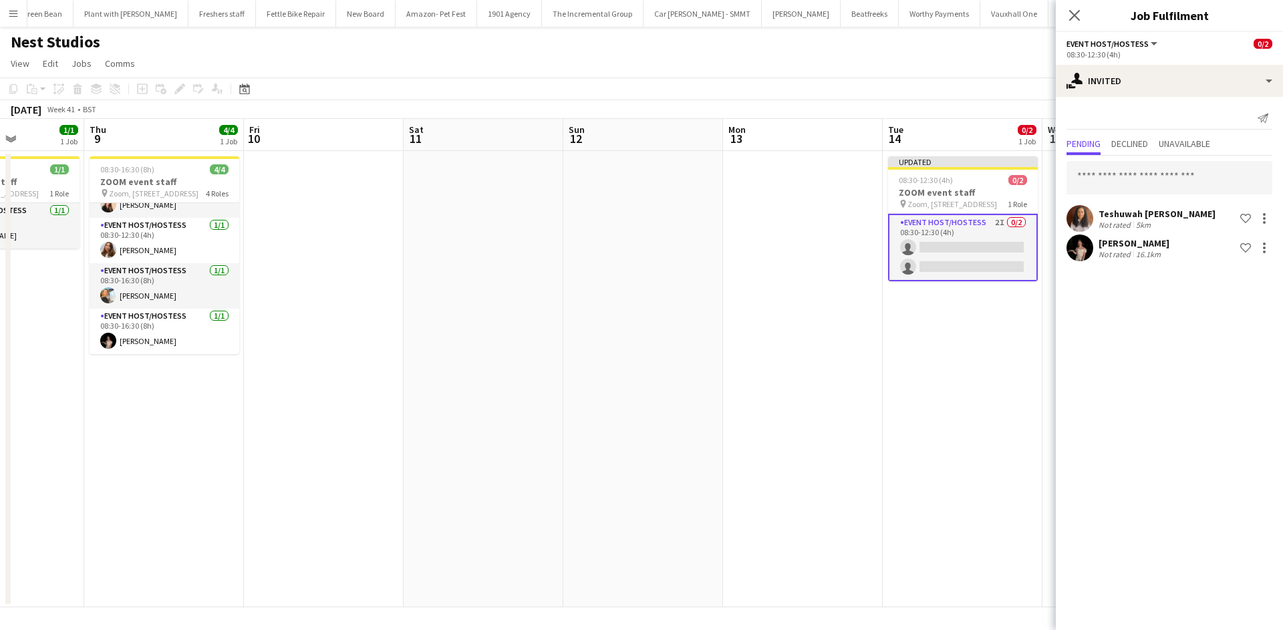
drag, startPoint x: 986, startPoint y: 451, endPoint x: 1000, endPoint y: 435, distance: 21.8
click at [987, 451] on app-date-cell "Updated 08:30-12:30 (4h) 0/2 ZOOM event staff pin Zoom, Midcity Place, 71 High …" at bounding box center [963, 379] width 160 height 457
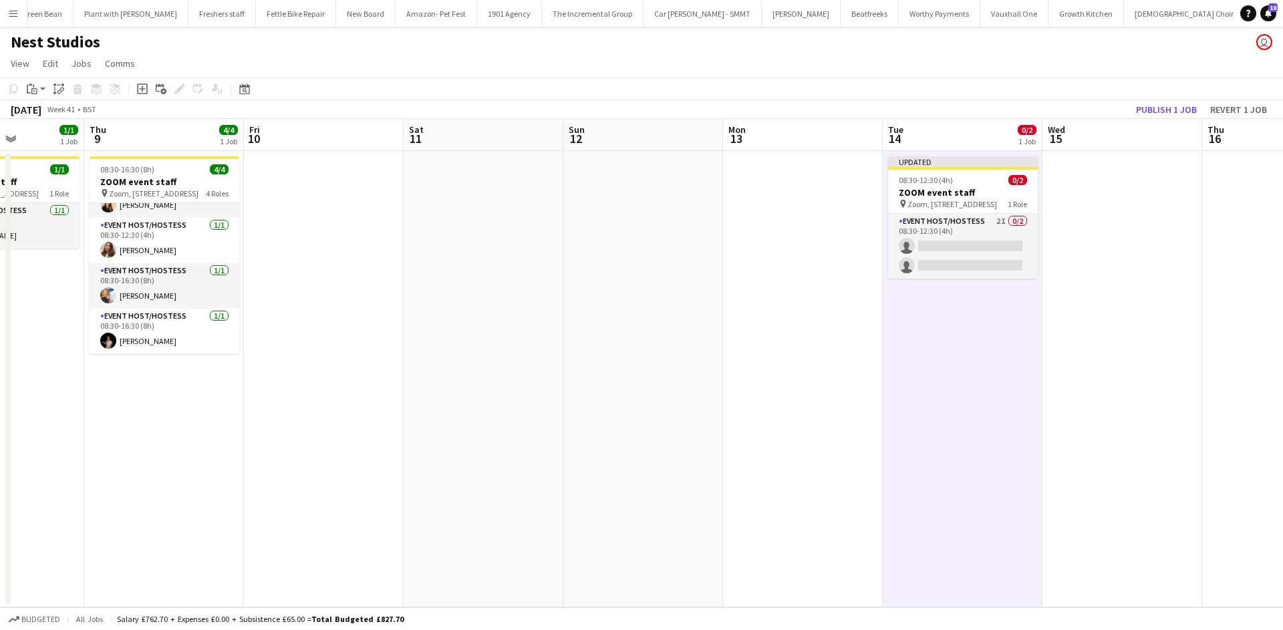
scroll to position [0, 394]
click at [1190, 114] on button "Publish 1 job" at bounding box center [1167, 109] width 72 height 17
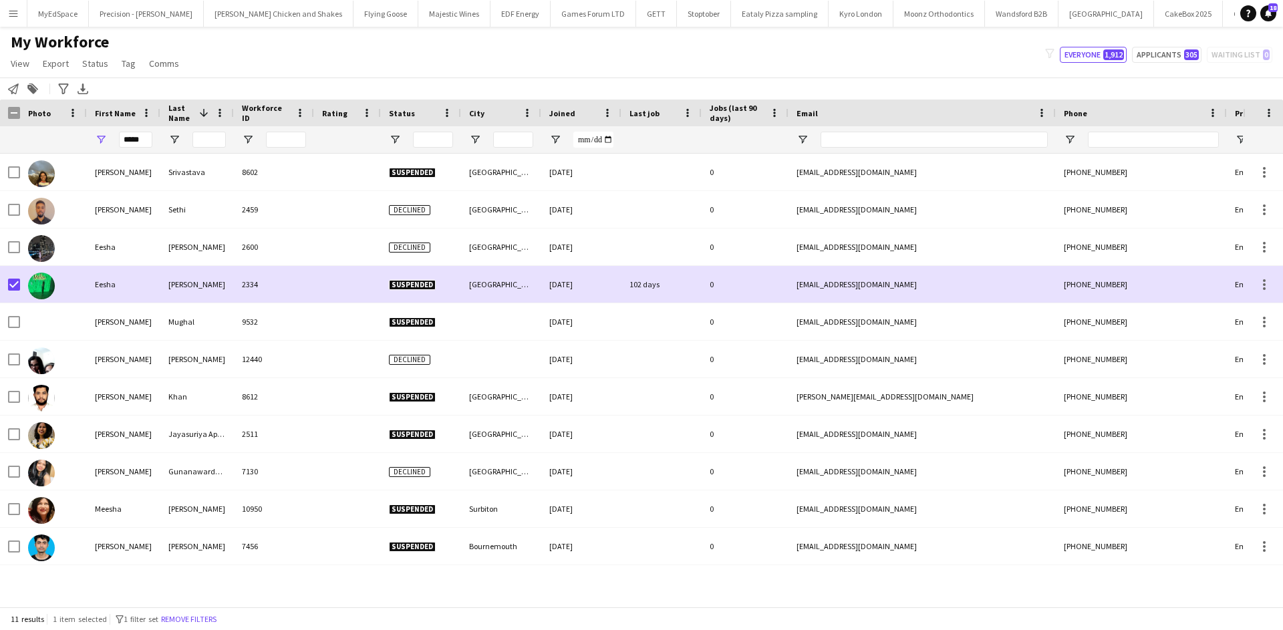
click at [140, 140] on input "*****" at bounding box center [135, 140] width 33 height 16
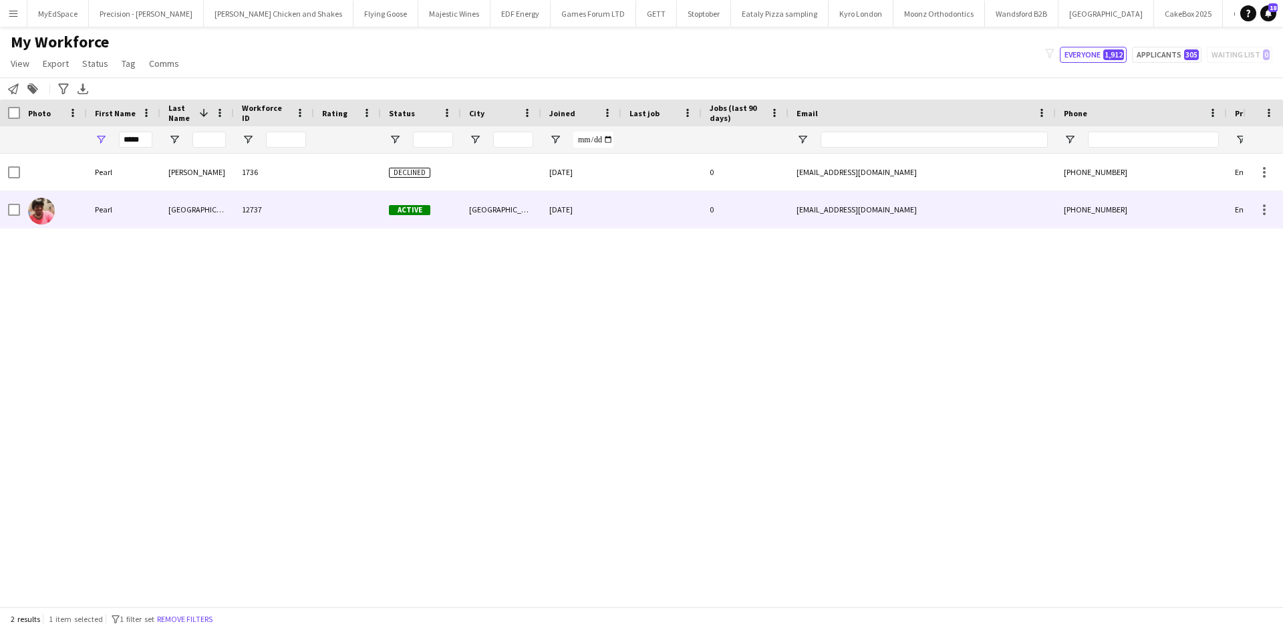
type input "*****"
click at [244, 219] on div "12737" at bounding box center [274, 209] width 80 height 37
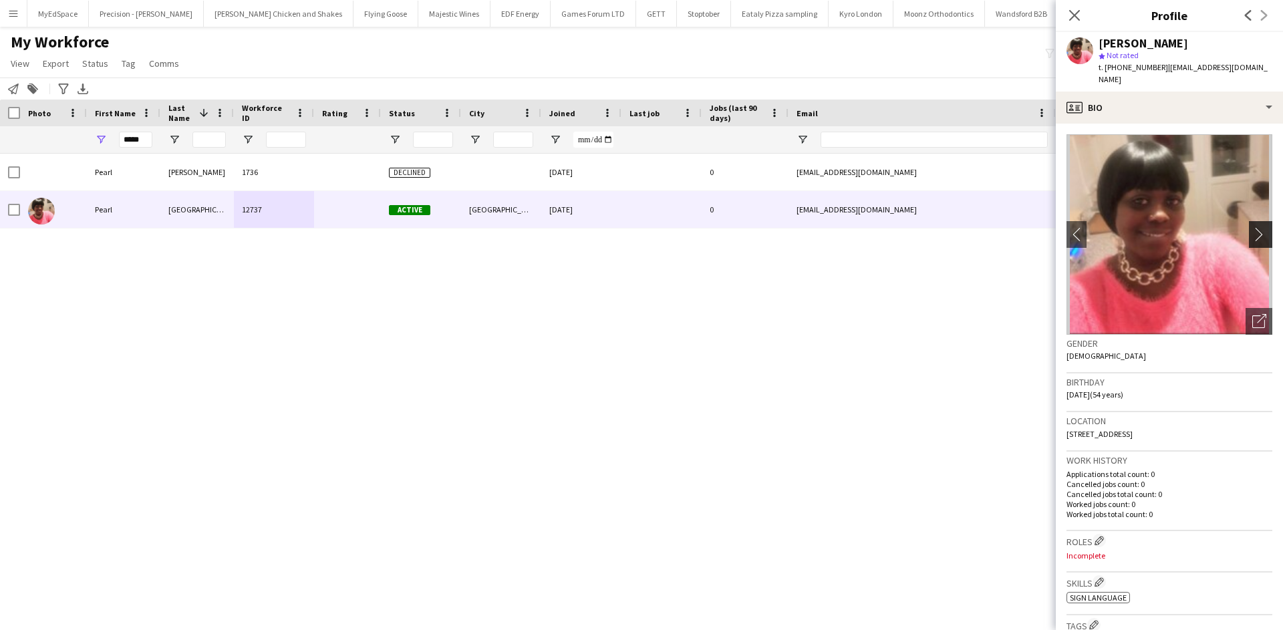
click at [1249, 221] on button "chevron-right" at bounding box center [1262, 234] width 27 height 27
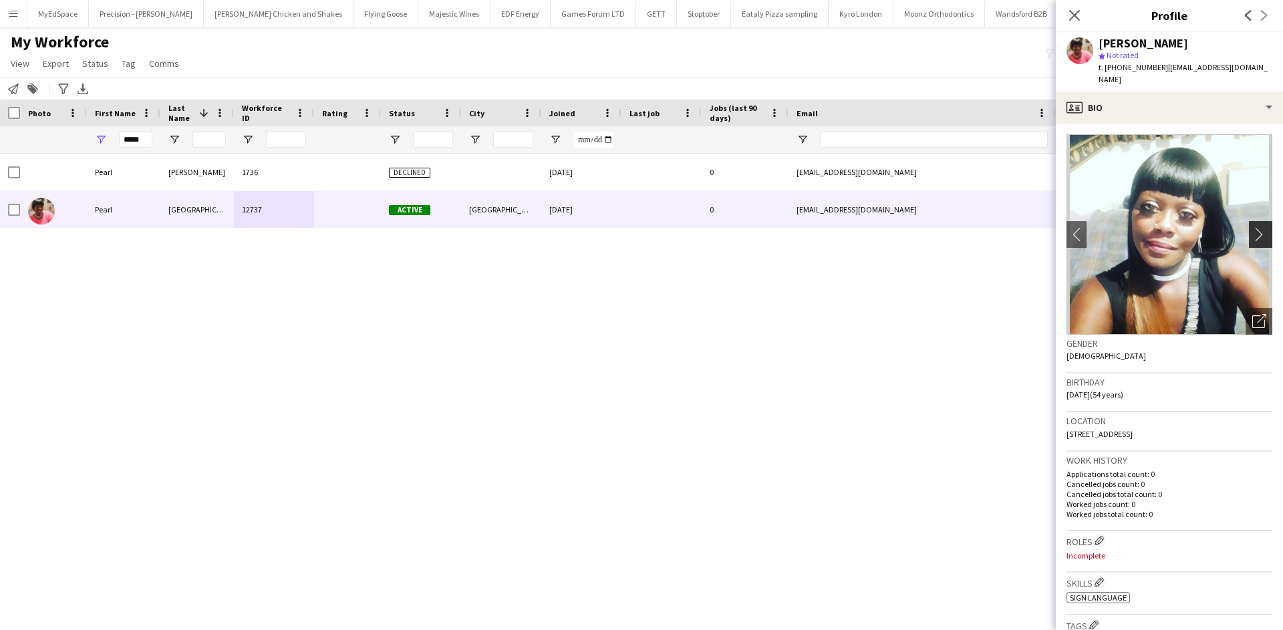
click at [1253, 227] on app-icon "chevron-right" at bounding box center [1263, 234] width 21 height 14
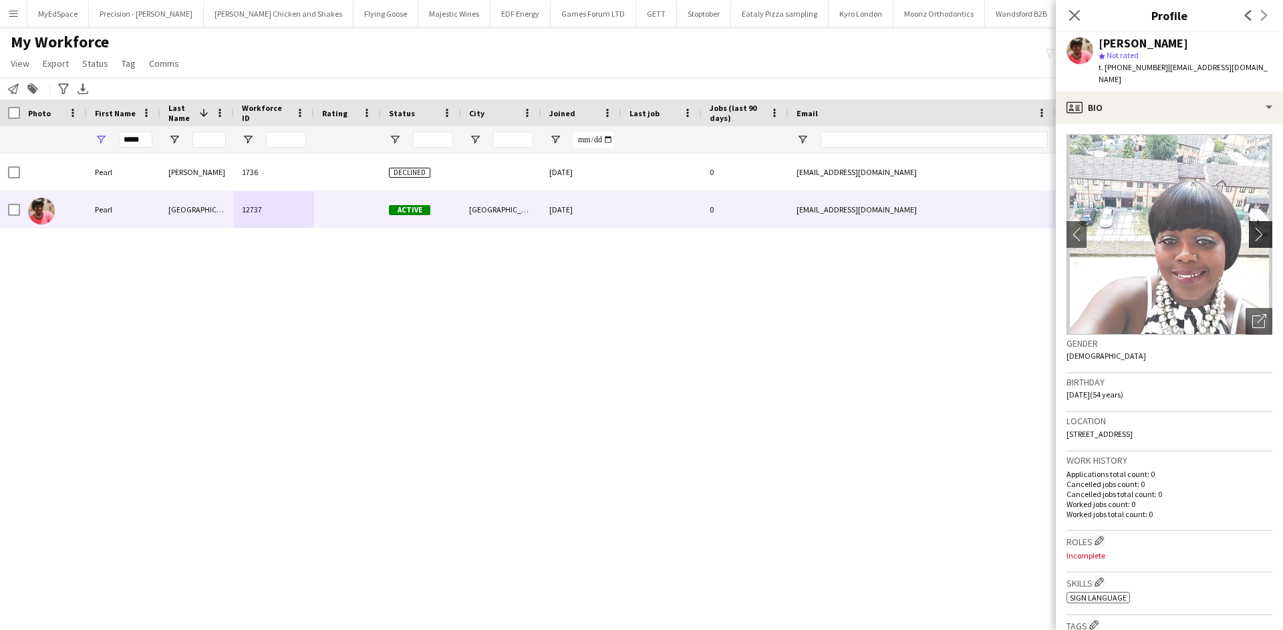
click at [1257, 221] on button "chevron-right" at bounding box center [1262, 234] width 27 height 27
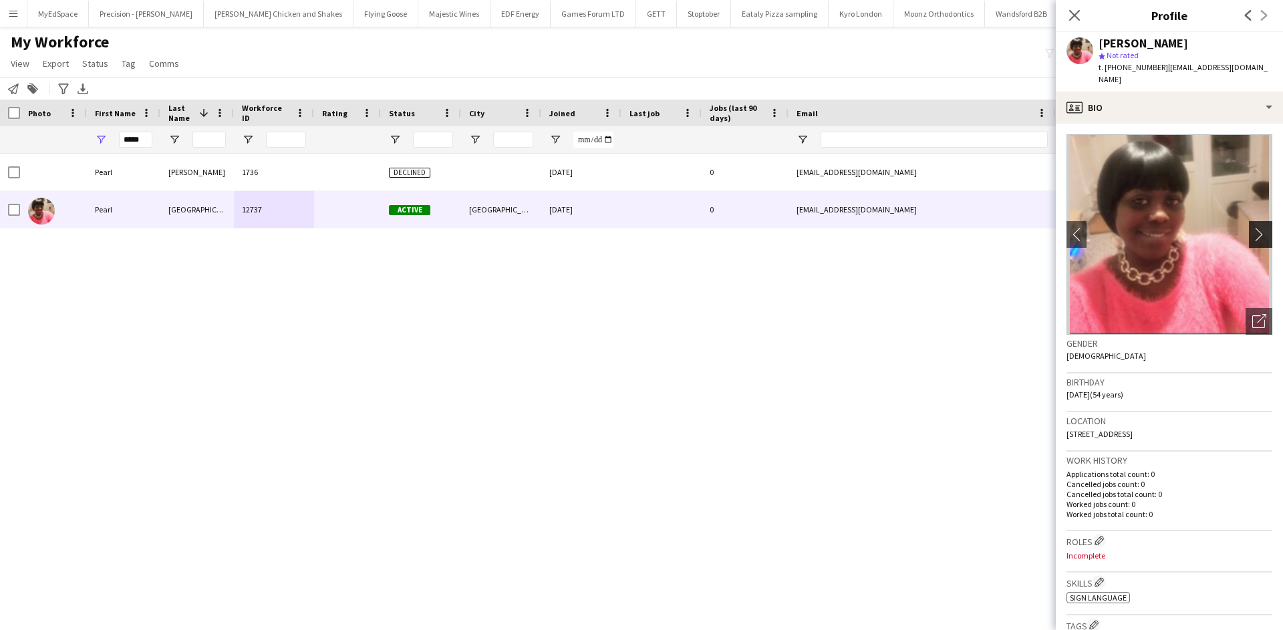
click at [1253, 227] on app-icon "chevron-right" at bounding box center [1263, 234] width 21 height 14
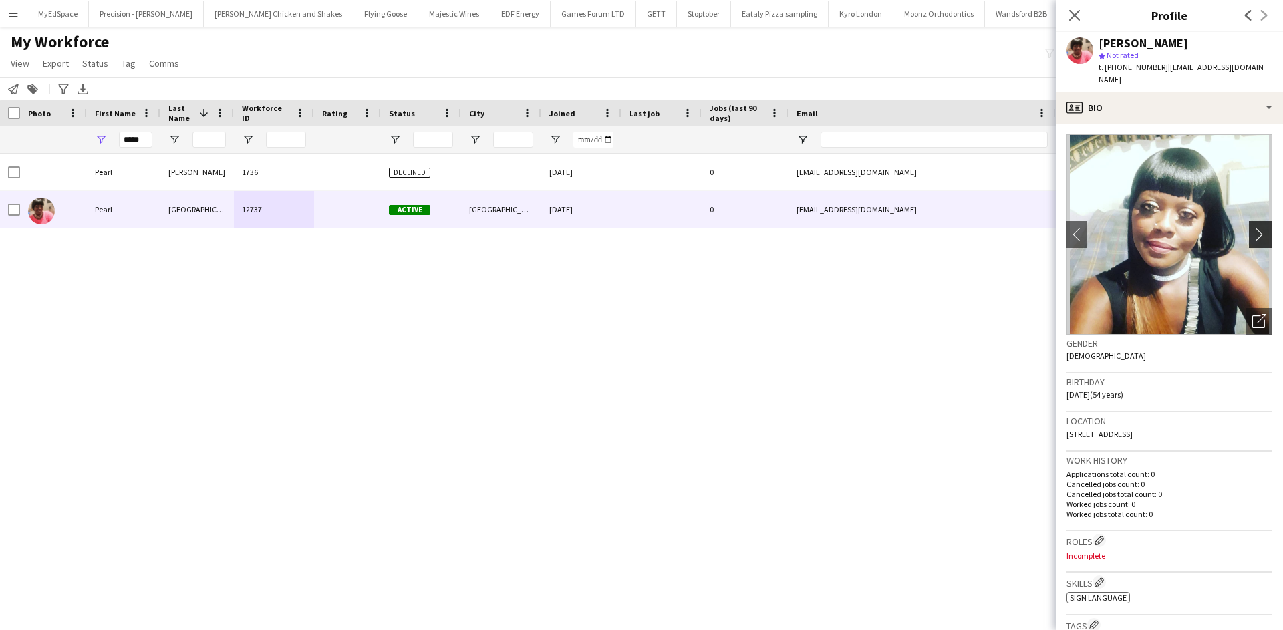
click at [1253, 227] on app-icon "chevron-right" at bounding box center [1263, 234] width 21 height 14
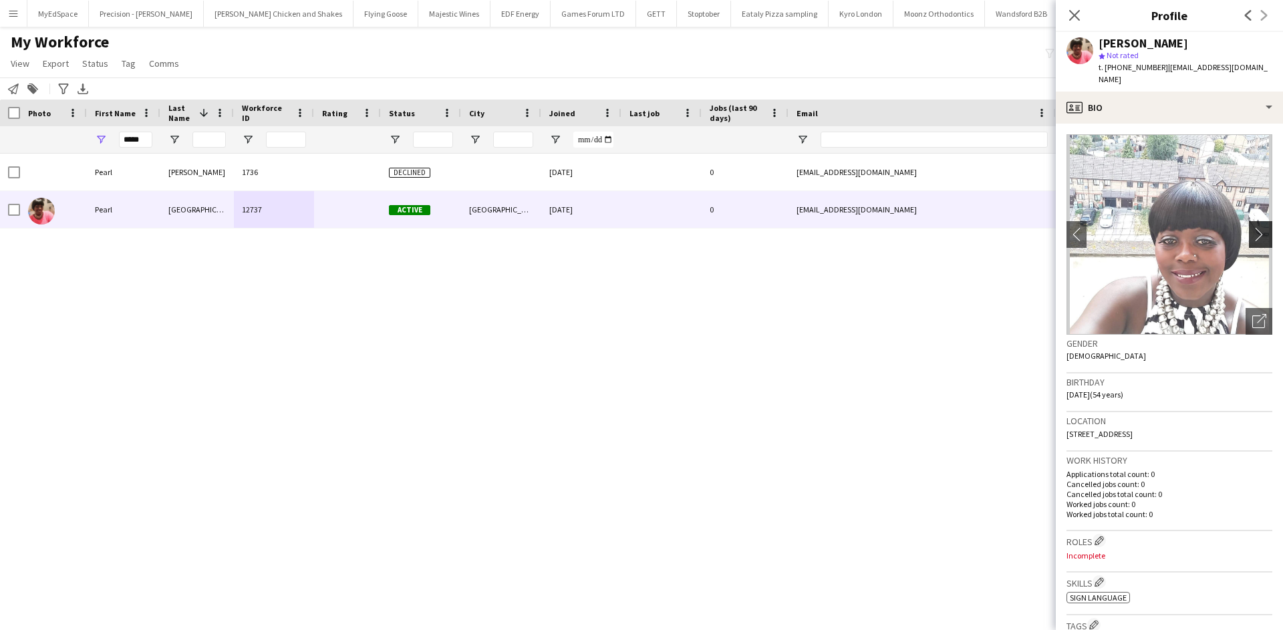
click at [1253, 227] on app-icon "chevron-right" at bounding box center [1263, 234] width 21 height 14
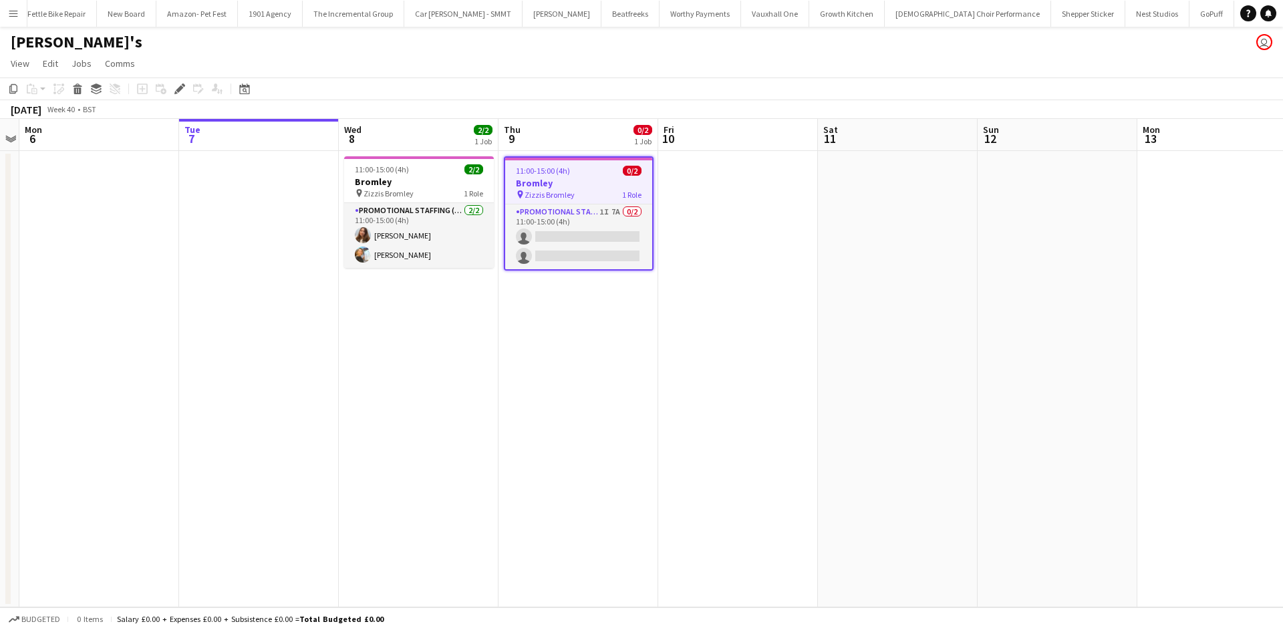
scroll to position [0, 1930]
drag, startPoint x: 618, startPoint y: 209, endPoint x: 611, endPoint y: 224, distance: 16.2
click at [618, 211] on app-card-role "Promotional Staffing (Brand Ambassadors) 1I 7A 0/2 11:00-15:00 (4h) single-neut…" at bounding box center [578, 237] width 147 height 65
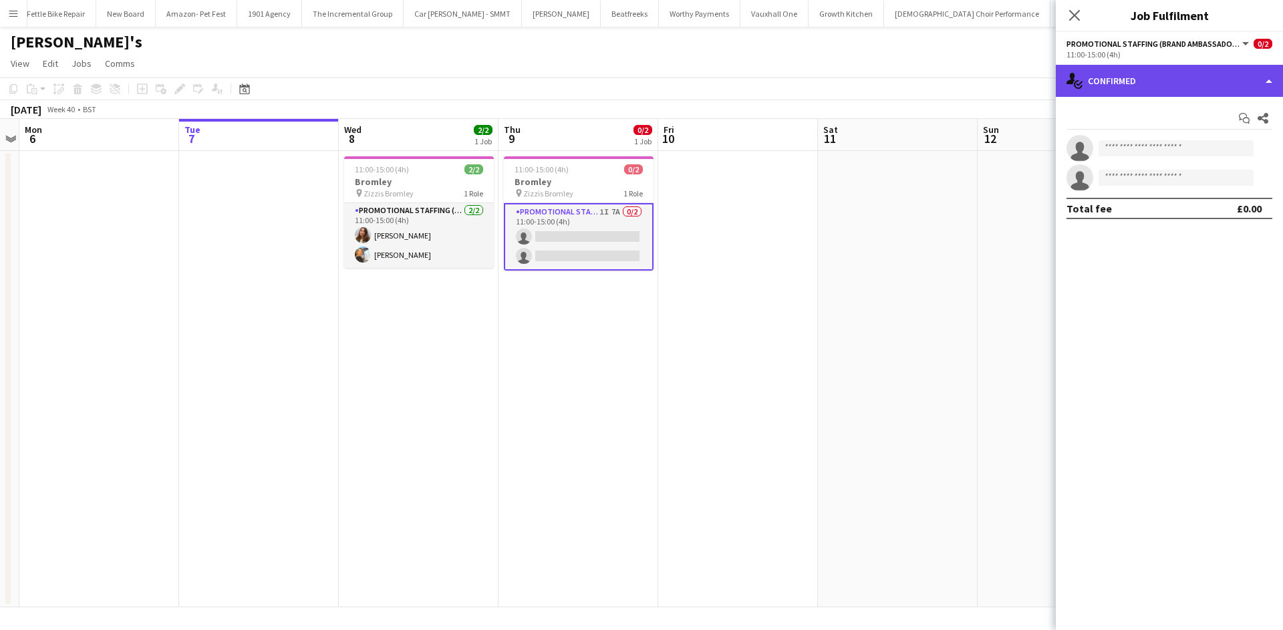
click at [1204, 88] on div "single-neutral-actions-check-2 Confirmed" at bounding box center [1169, 81] width 227 height 32
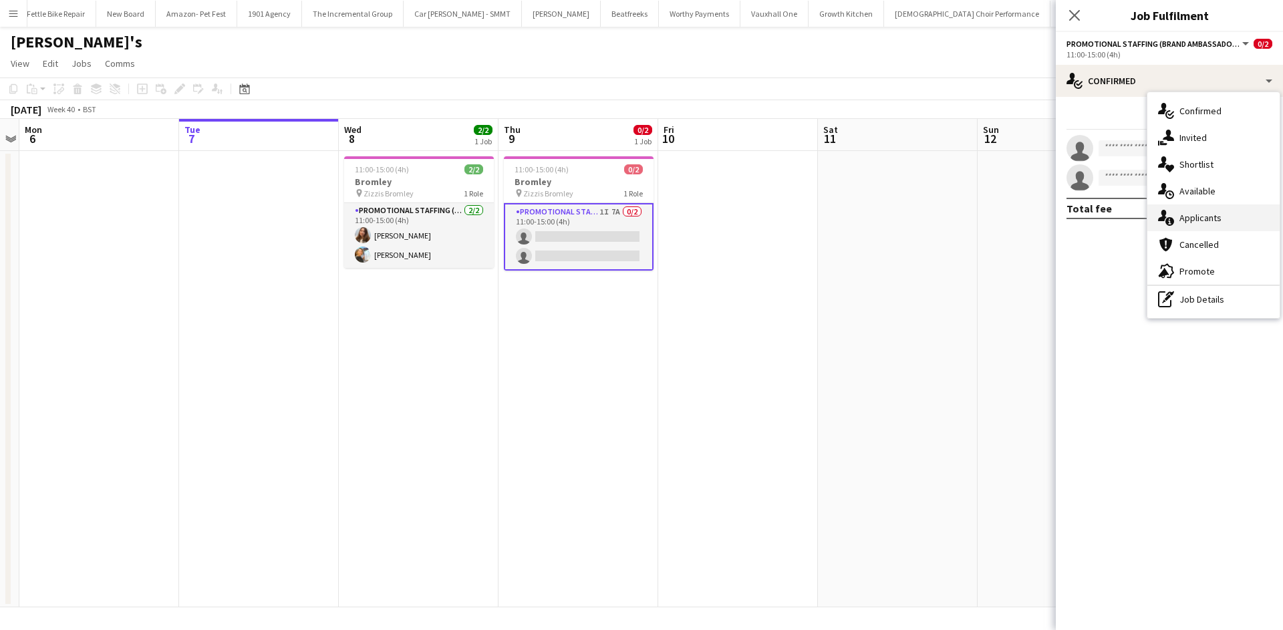
click at [1245, 217] on div "single-neutral-actions-information Applicants" at bounding box center [1214, 218] width 132 height 27
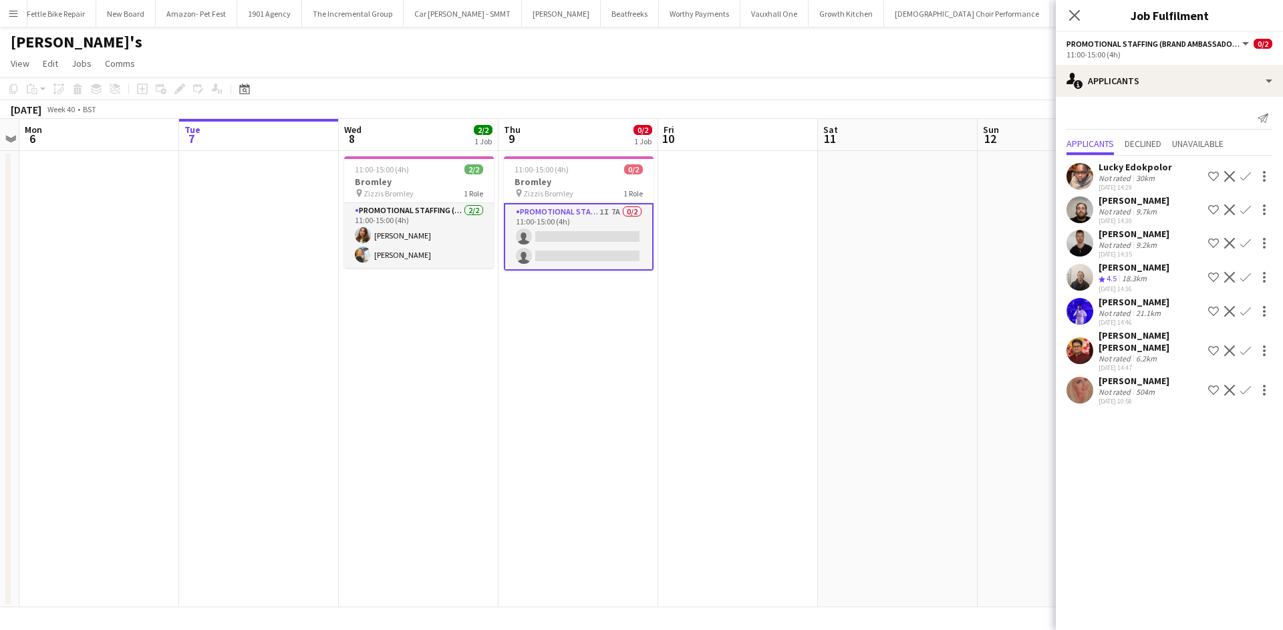
scroll to position [24, 0]
click at [1139, 375] on div "Melanie Hutson" at bounding box center [1134, 381] width 71 height 12
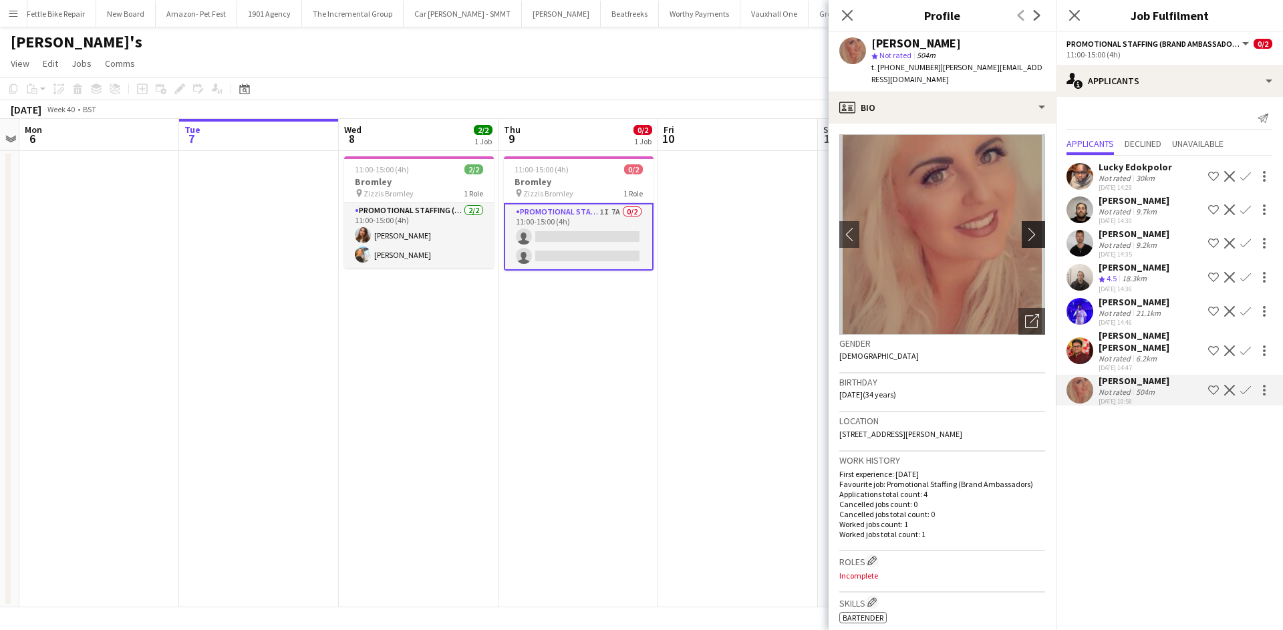
click at [1024, 230] on button "chevron-right" at bounding box center [1035, 234] width 27 height 27
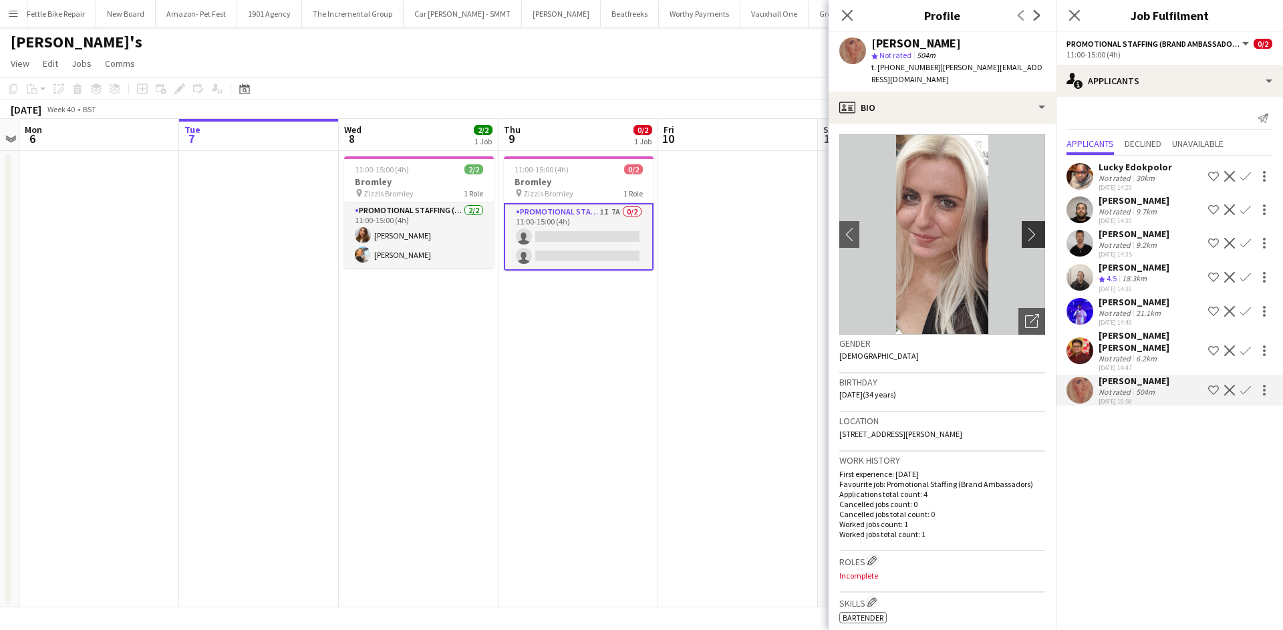
click at [1025, 227] on app-icon "chevron-right" at bounding box center [1035, 234] width 21 height 14
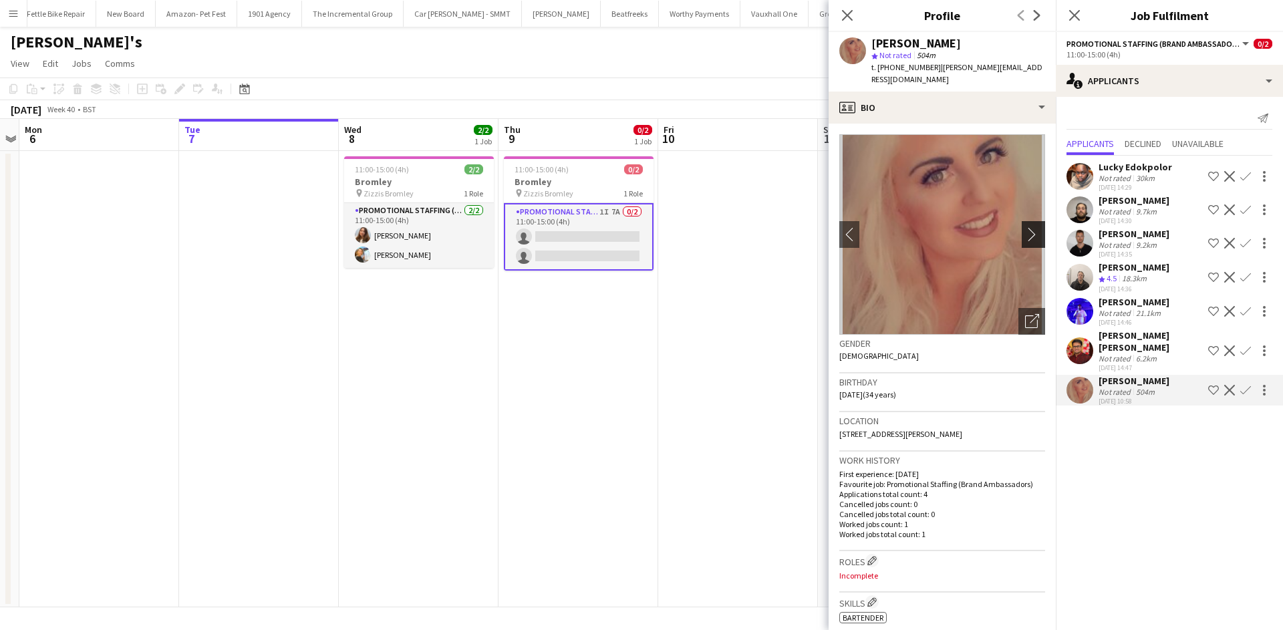
click at [1025, 227] on app-icon "chevron-right" at bounding box center [1035, 234] width 21 height 14
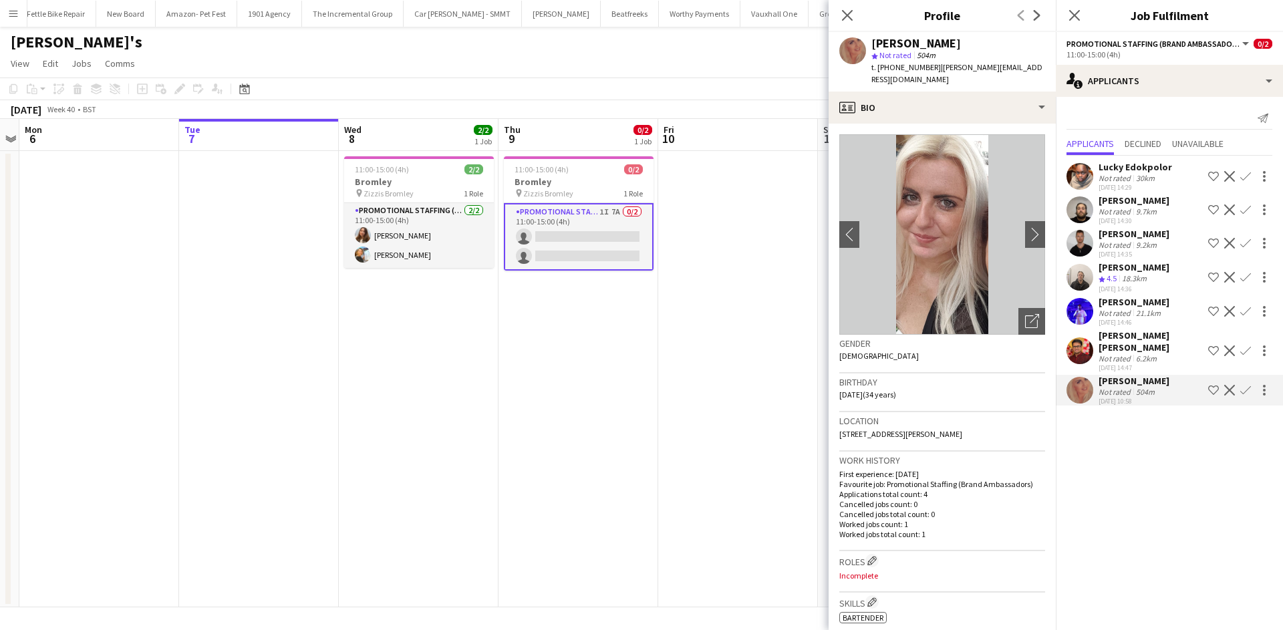
scroll to position [0, 0]
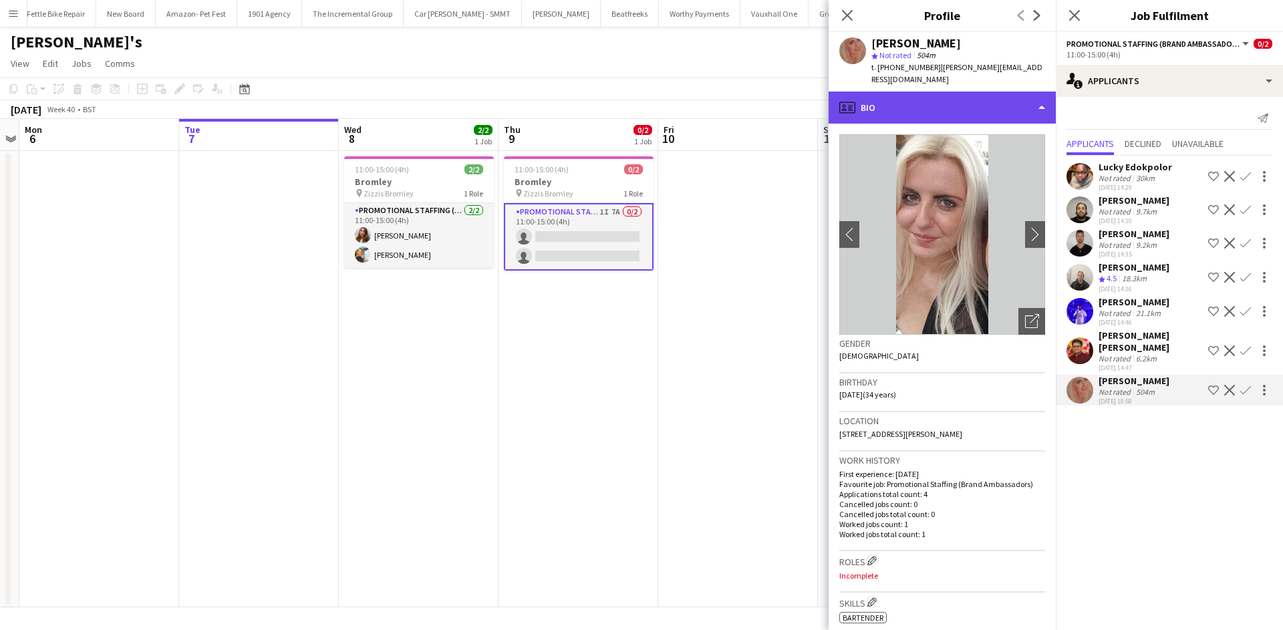
click at [948, 94] on div "profile Bio" at bounding box center [942, 108] width 227 height 32
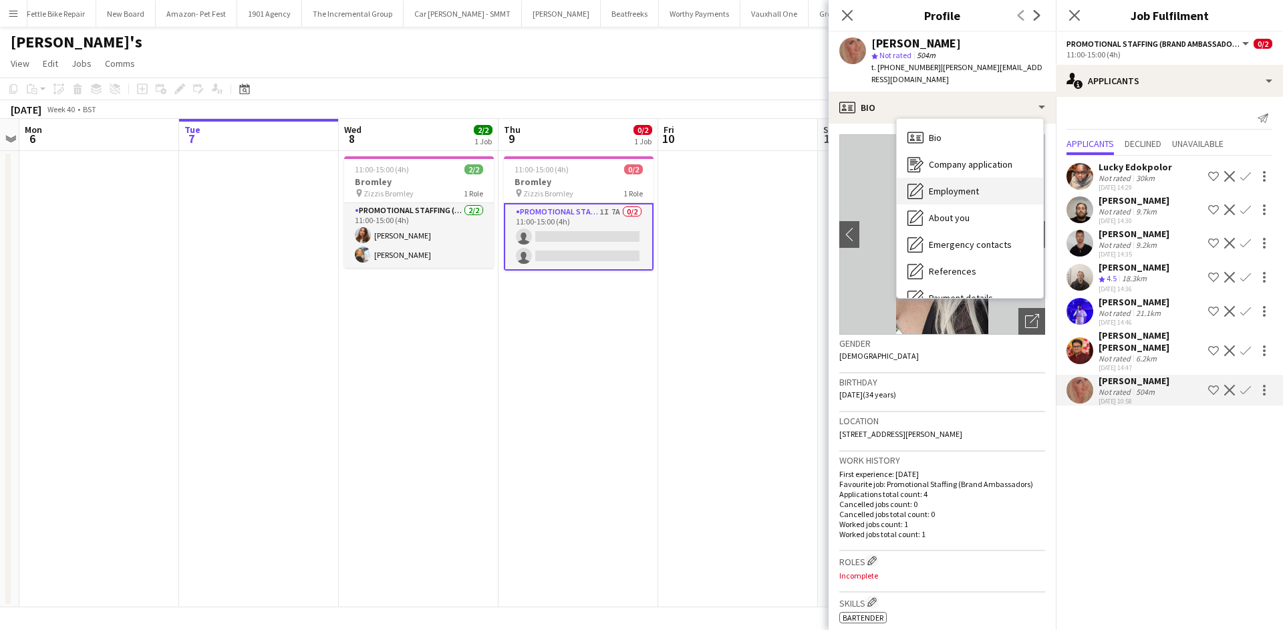
click at [977, 191] on div "Employment Employment" at bounding box center [970, 191] width 146 height 27
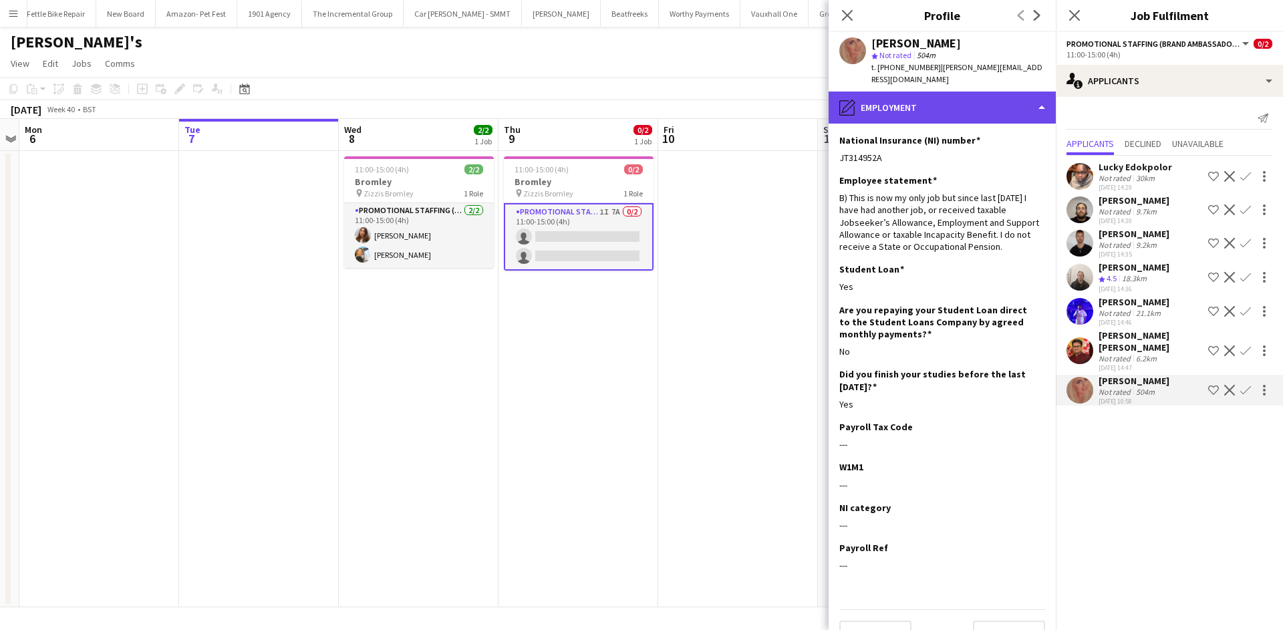
click at [985, 107] on div "pencil4 Employment" at bounding box center [942, 108] width 227 height 32
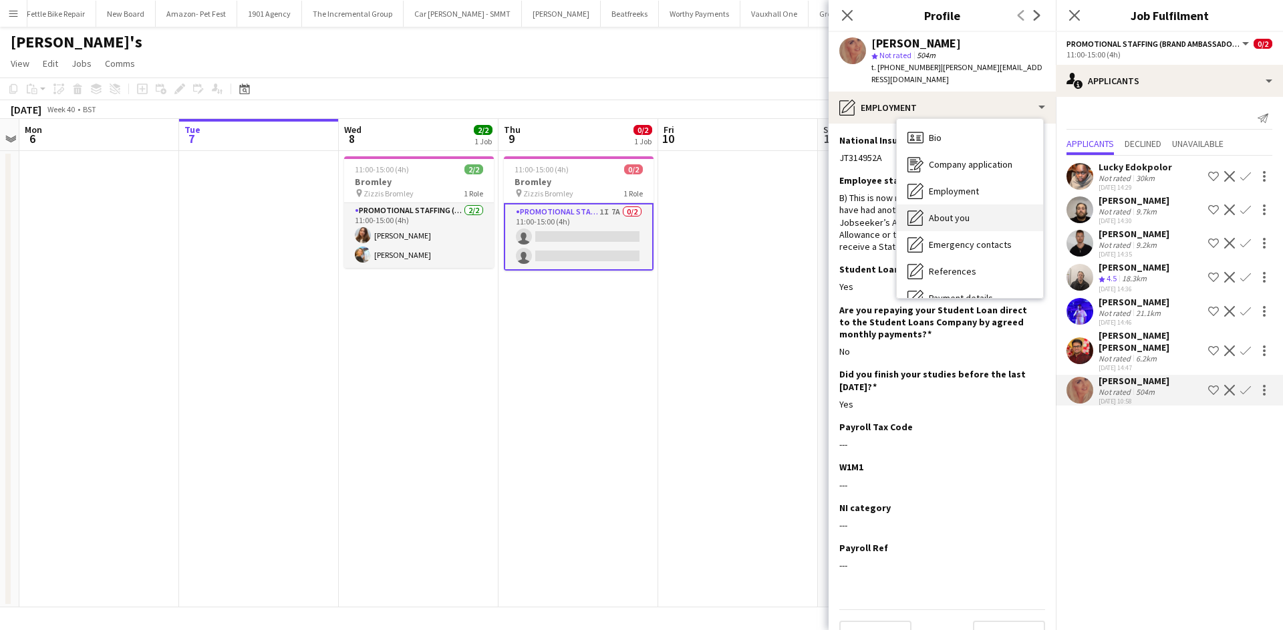
click at [999, 205] on div "About you About you" at bounding box center [970, 218] width 146 height 27
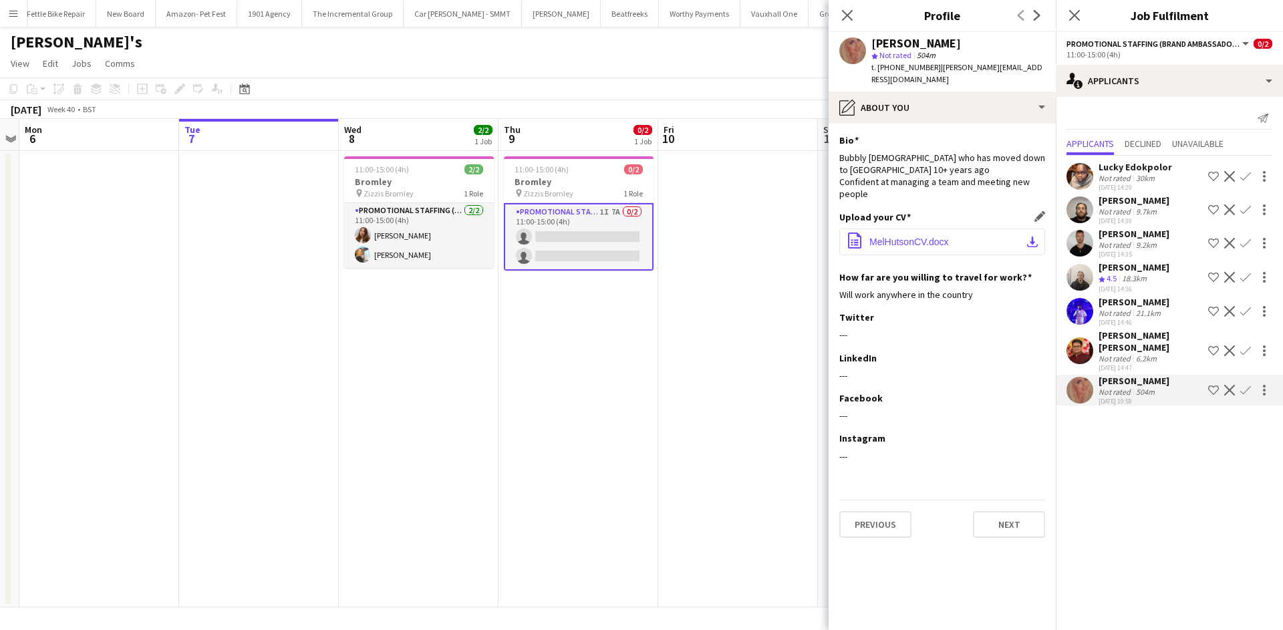
click at [967, 229] on button "office-file-sheet MelHutsonCV.docx download-bottom" at bounding box center [943, 242] width 206 height 27
drag, startPoint x: 889, startPoint y: 68, endPoint x: 931, endPoint y: 70, distance: 42.2
click at [931, 70] on div "t. +447455262448 | melaniehutson@hotmail.com" at bounding box center [959, 74] width 174 height 24
copy span "7455262448"
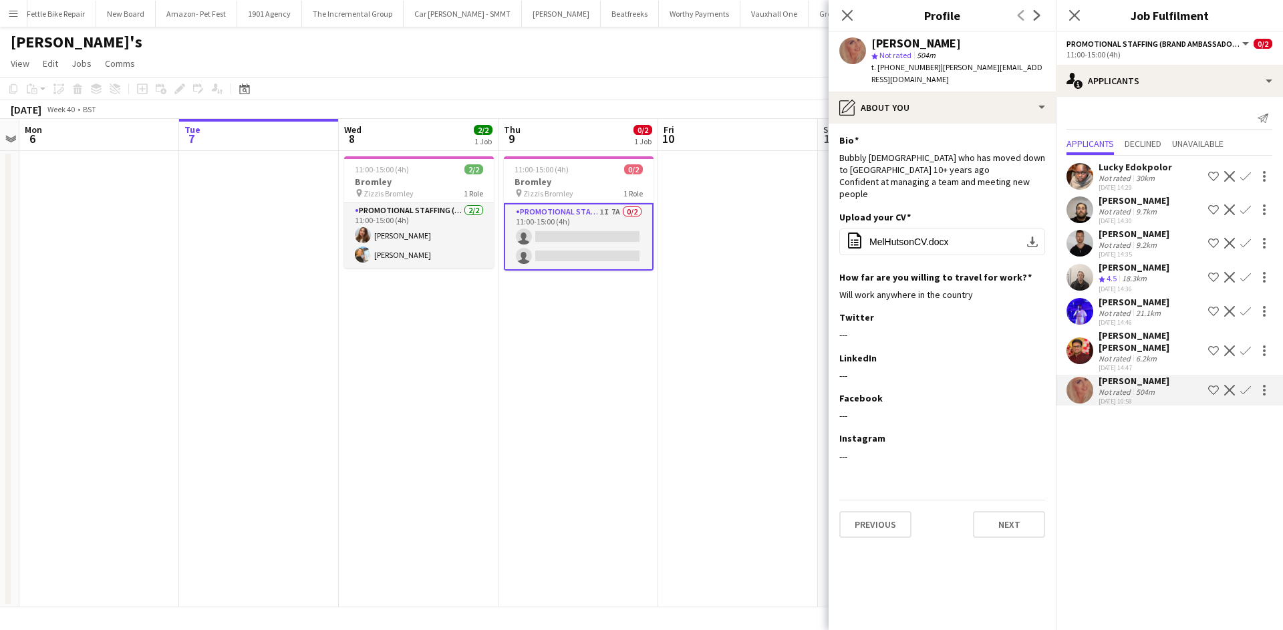
click at [1241, 385] on app-icon "Confirm" at bounding box center [1246, 390] width 11 height 11
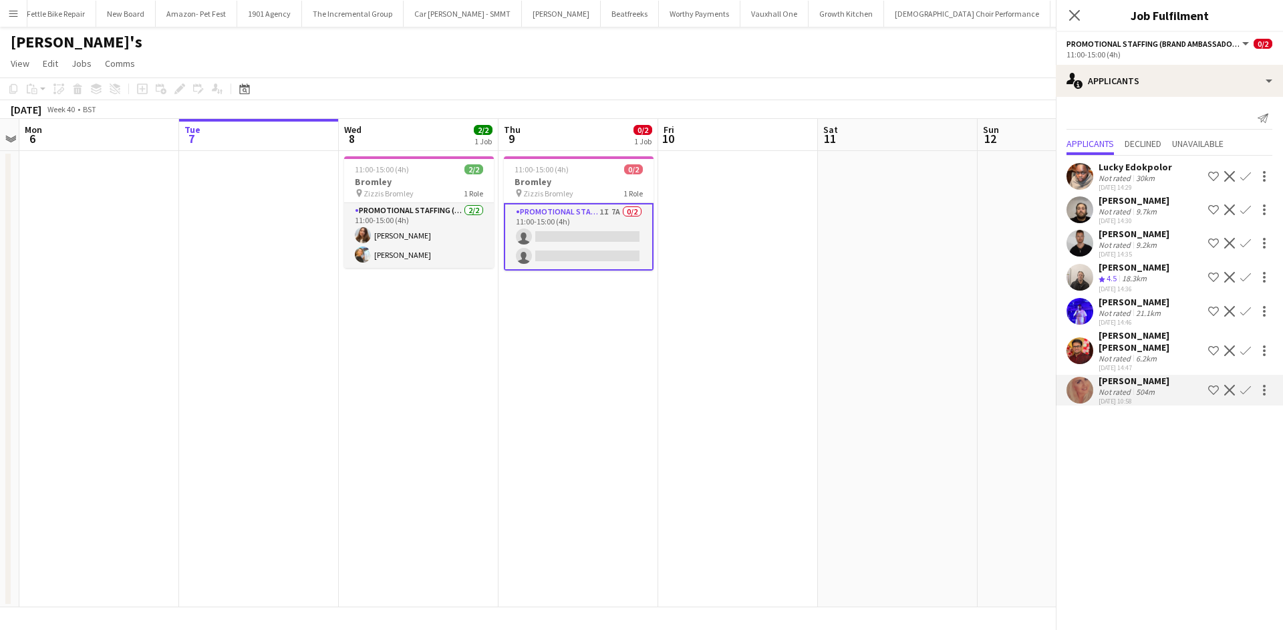
scroll to position [0, 0]
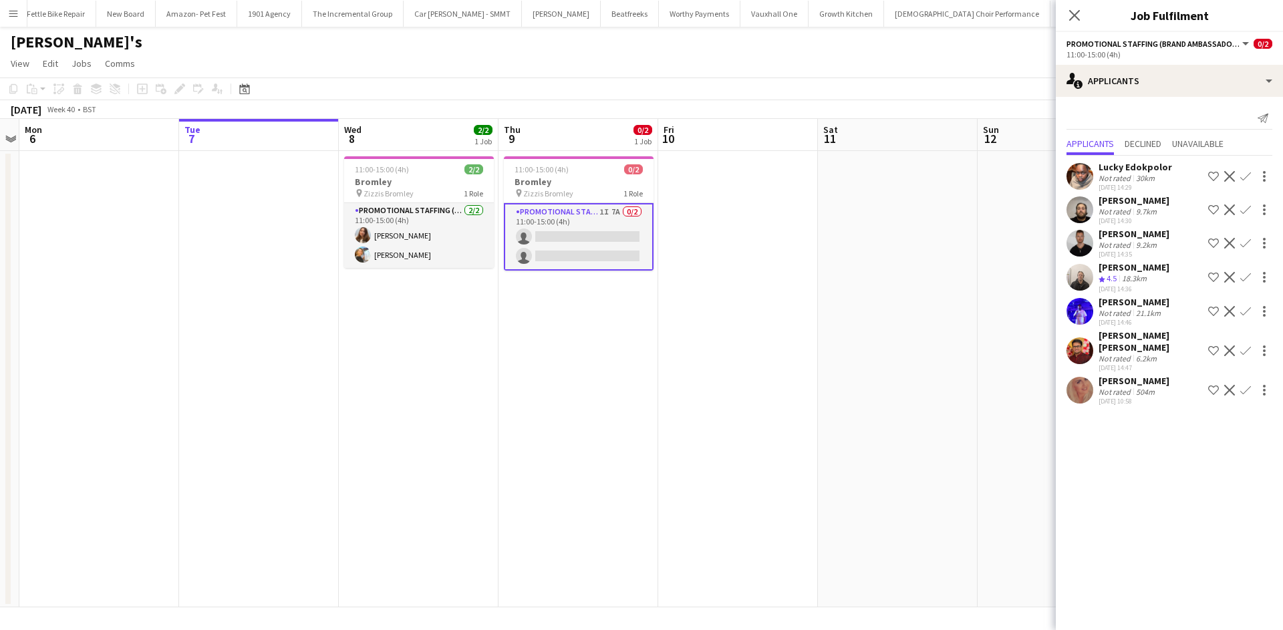
click at [1242, 385] on app-icon "Confirm" at bounding box center [1246, 390] width 11 height 11
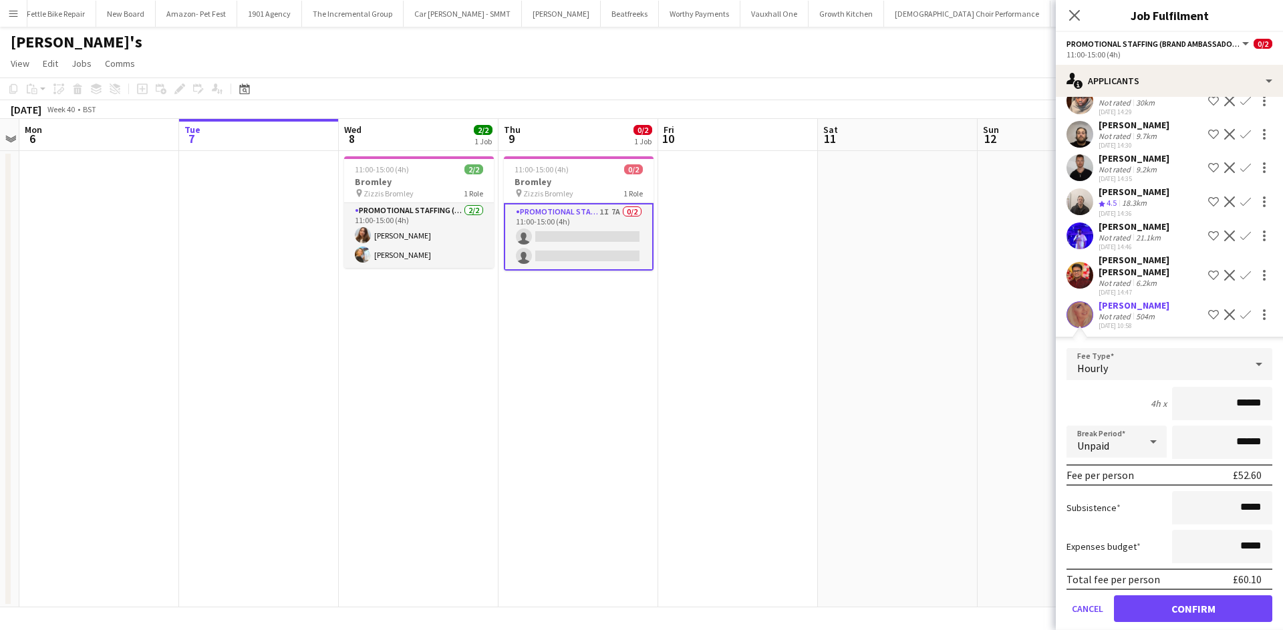
scroll to position [104, 0]
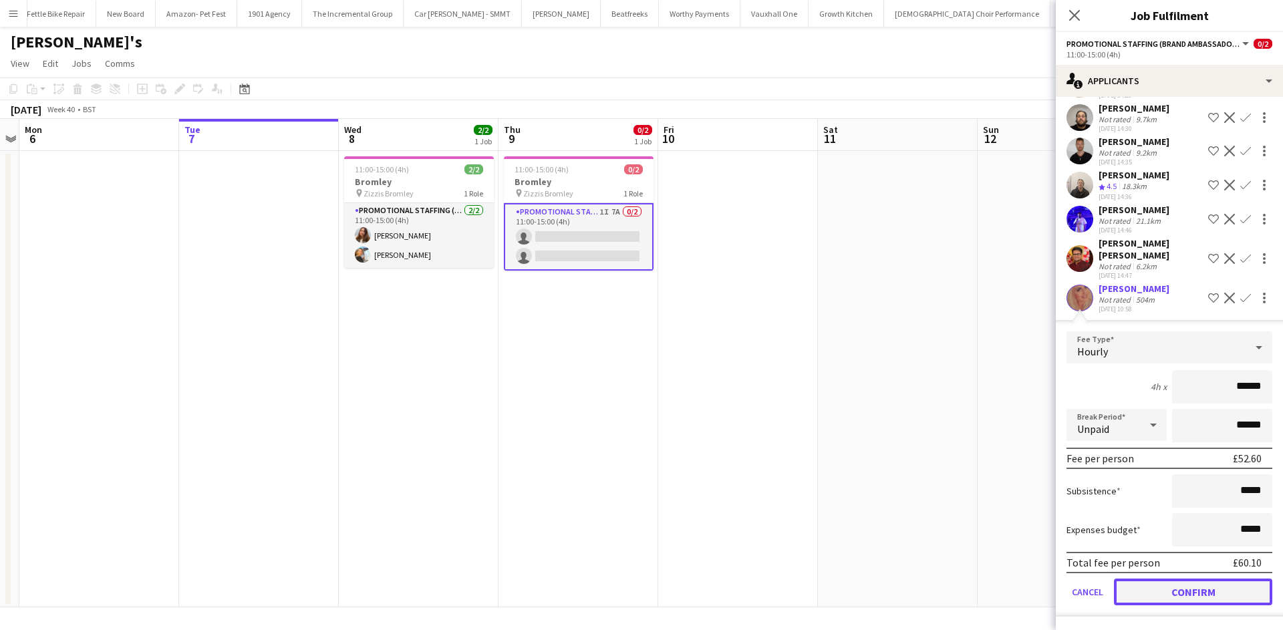
click at [1219, 592] on button "Confirm" at bounding box center [1193, 592] width 158 height 27
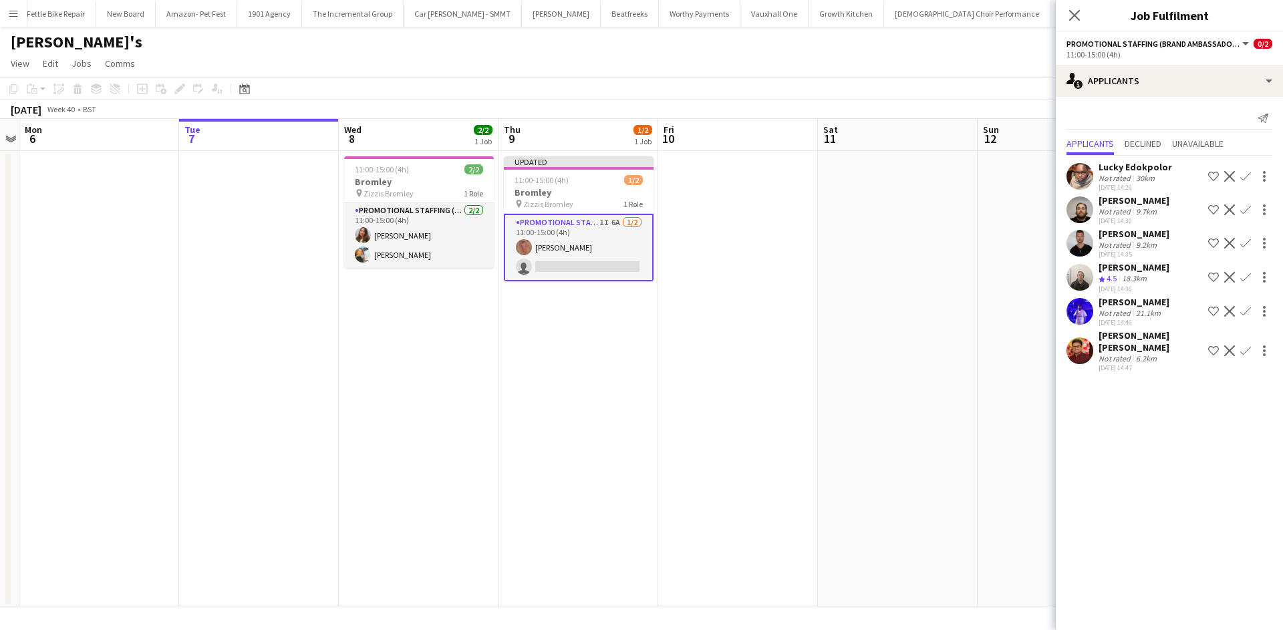
click at [971, 308] on app-date-cell at bounding box center [898, 379] width 160 height 457
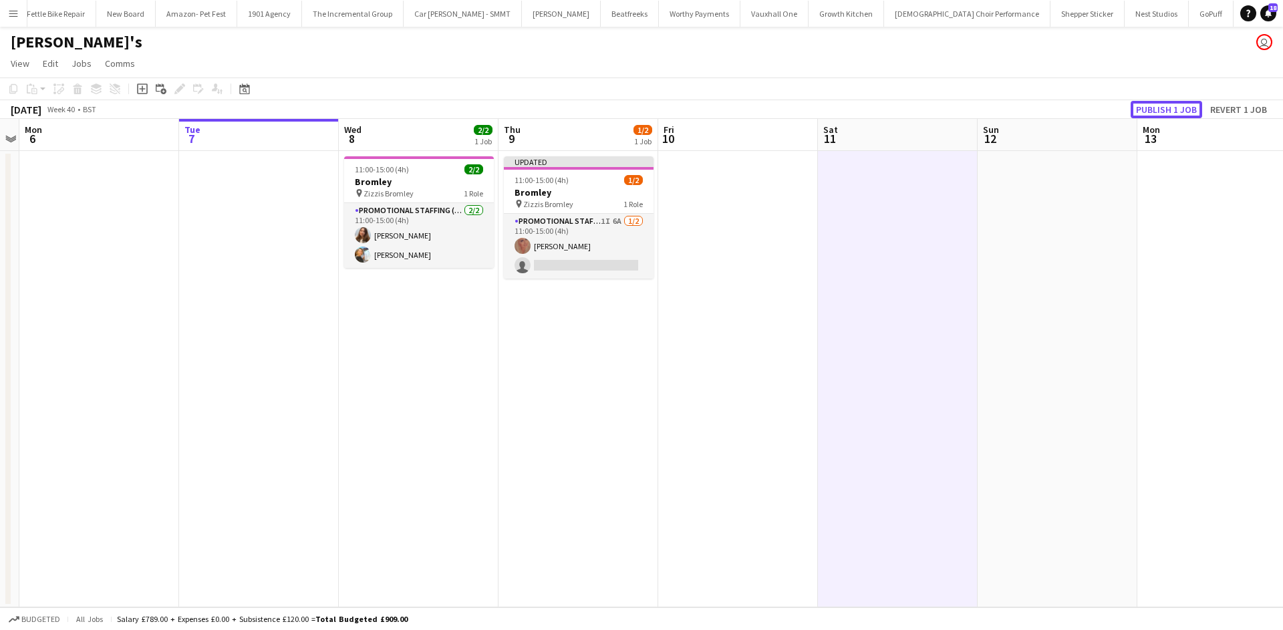
click at [1171, 108] on button "Publish 1 job" at bounding box center [1167, 109] width 72 height 17
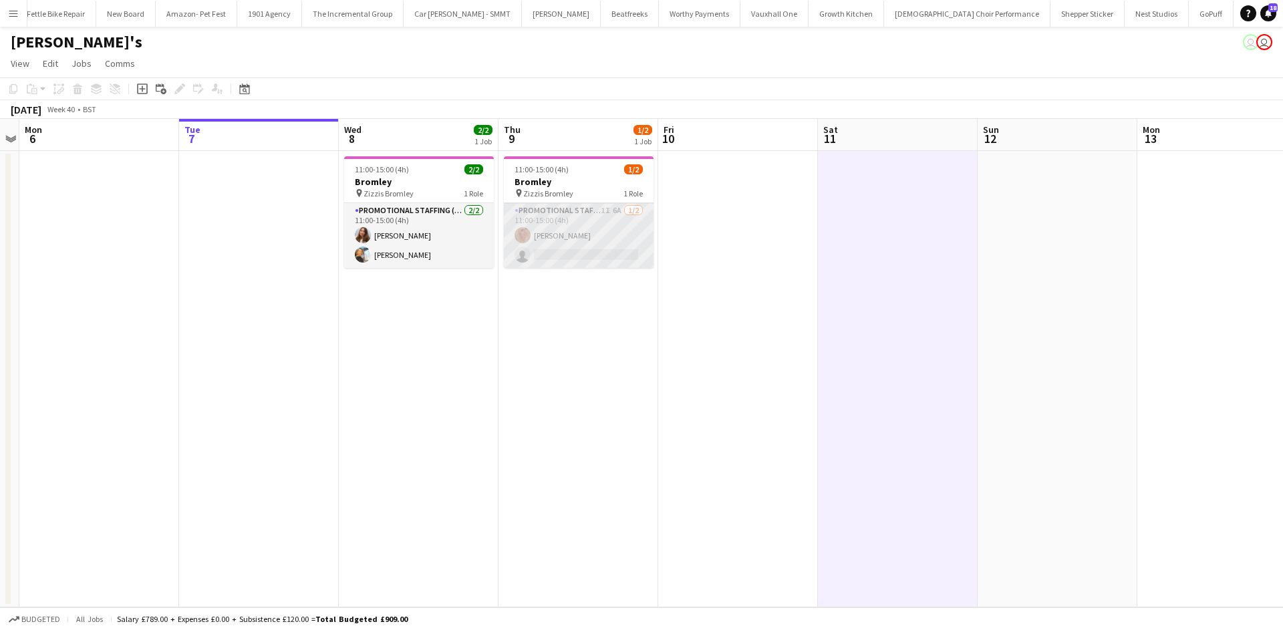
click at [619, 210] on app-card-role "Promotional Staffing (Brand Ambassadors) 1I 6A 1/2 11:00-15:00 (4h) Melanie Hut…" at bounding box center [579, 235] width 150 height 65
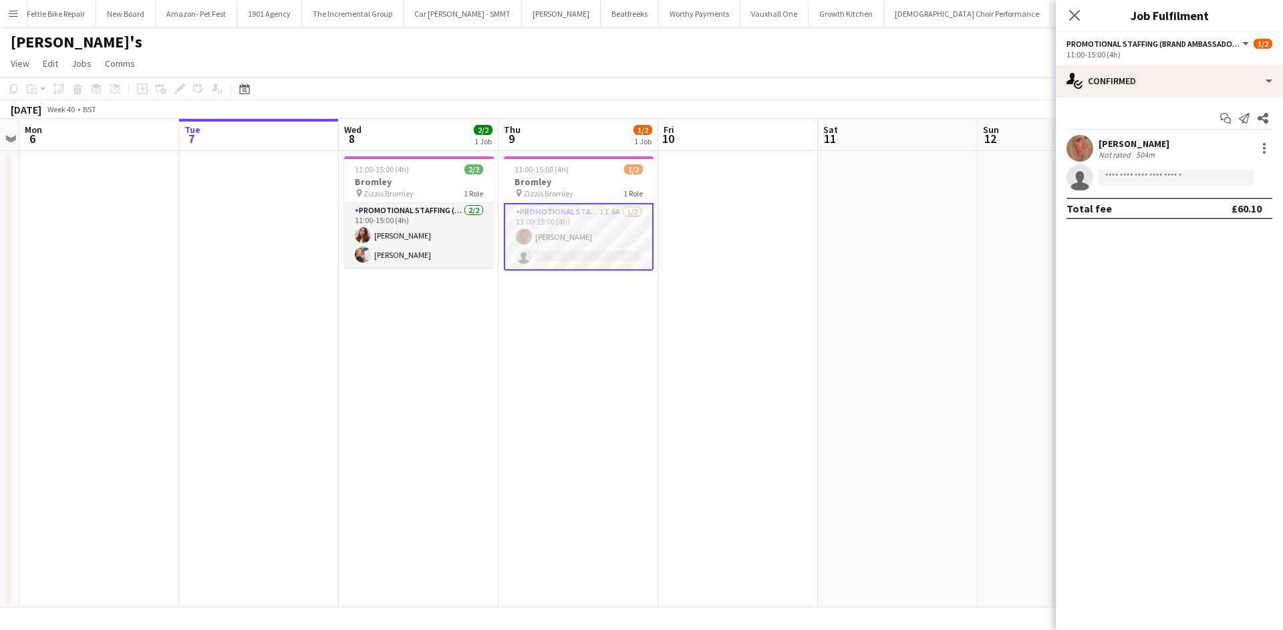
click at [1194, 60] on app-options-switcher "Promotional Staffing (Brand Ambassadors) All roles Promotional Staffing (Brand …" at bounding box center [1169, 48] width 227 height 33
click at [1194, 64] on app-options-switcher "Promotional Staffing (Brand Ambassadors) All roles Promotional Staffing (Brand …" at bounding box center [1169, 48] width 227 height 33
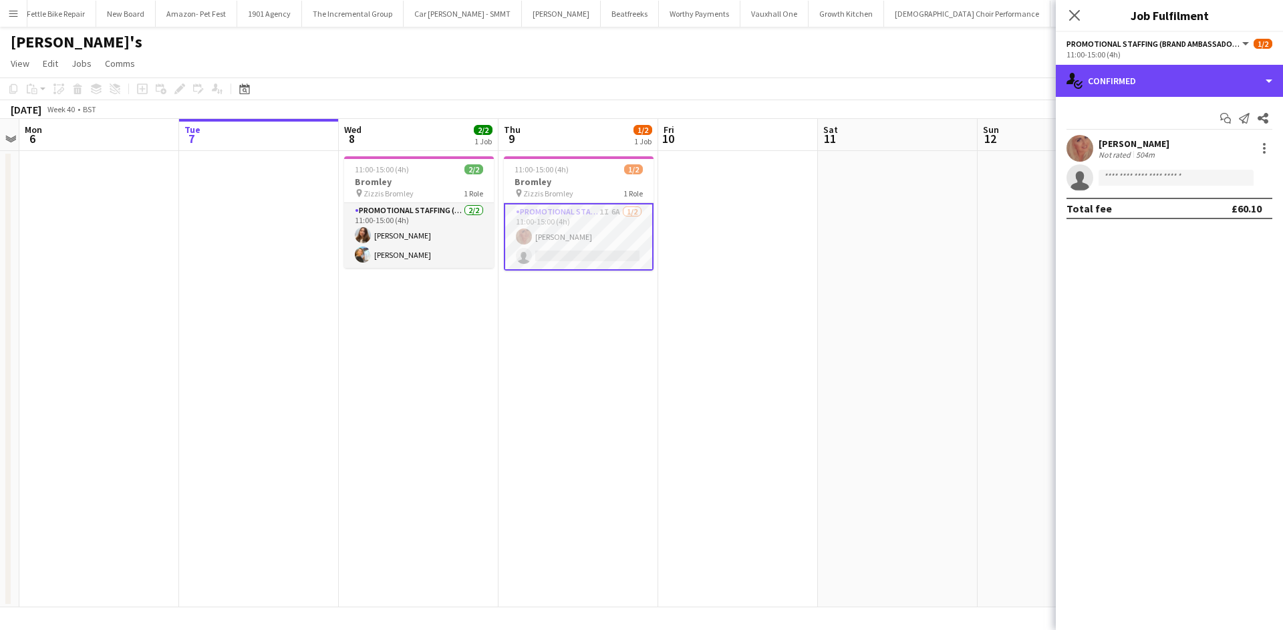
click at [1204, 96] on div "single-neutral-actions-check-2 Confirmed" at bounding box center [1169, 81] width 227 height 32
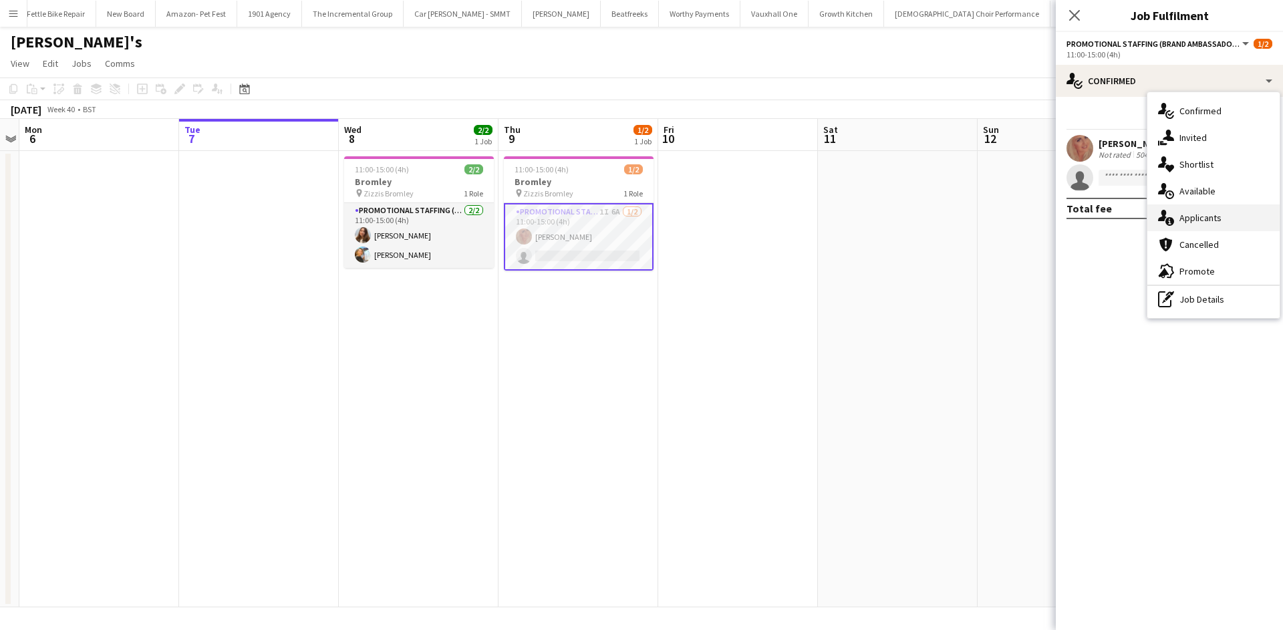
click at [1222, 207] on div "single-neutral-actions-information Applicants" at bounding box center [1214, 218] width 132 height 27
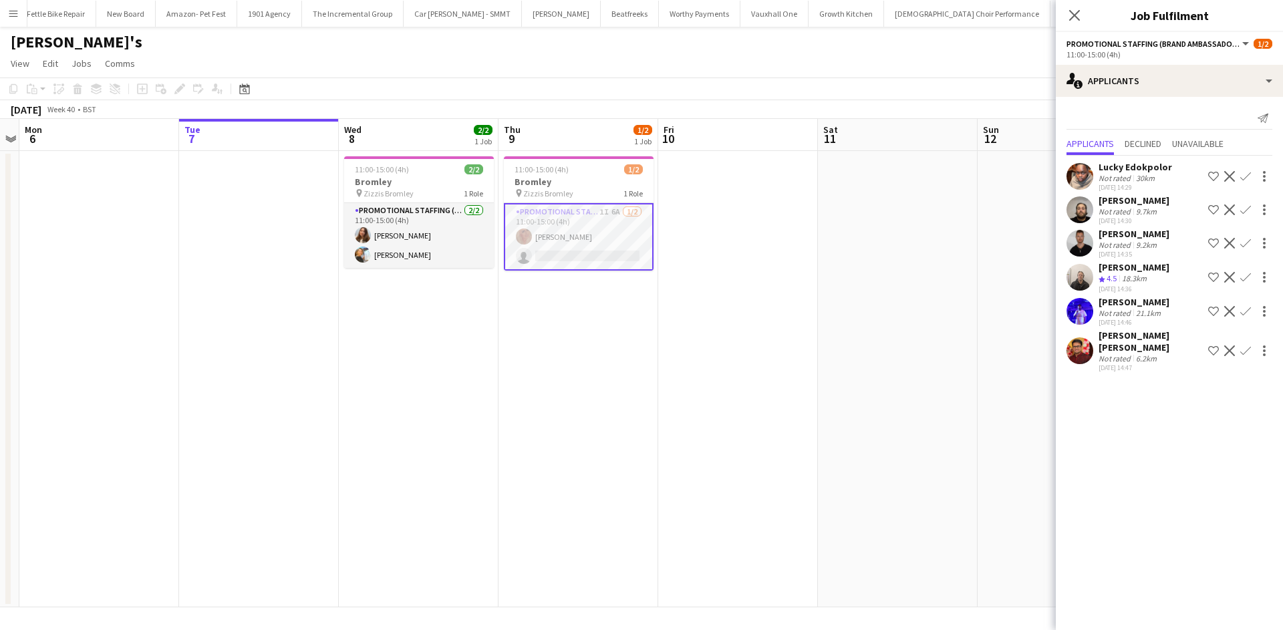
scroll to position [24, 0]
click at [1128, 240] on div "Not rated" at bounding box center [1116, 245] width 35 height 10
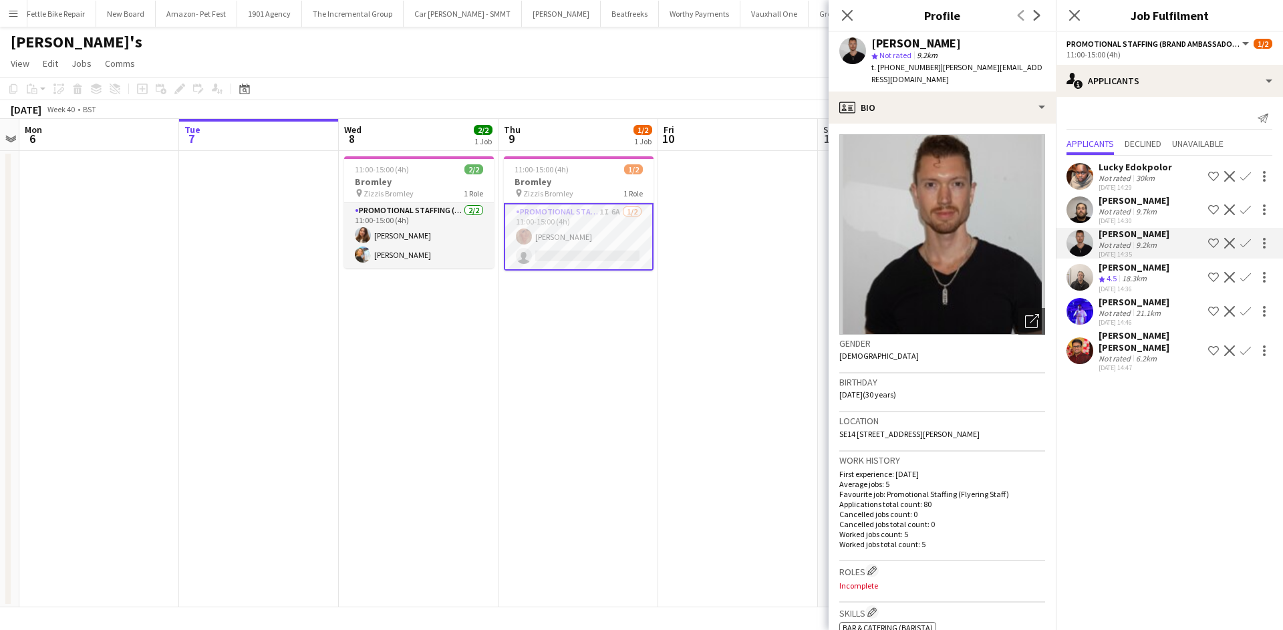
click at [1241, 238] on app-icon "Confirm" at bounding box center [1246, 243] width 11 height 11
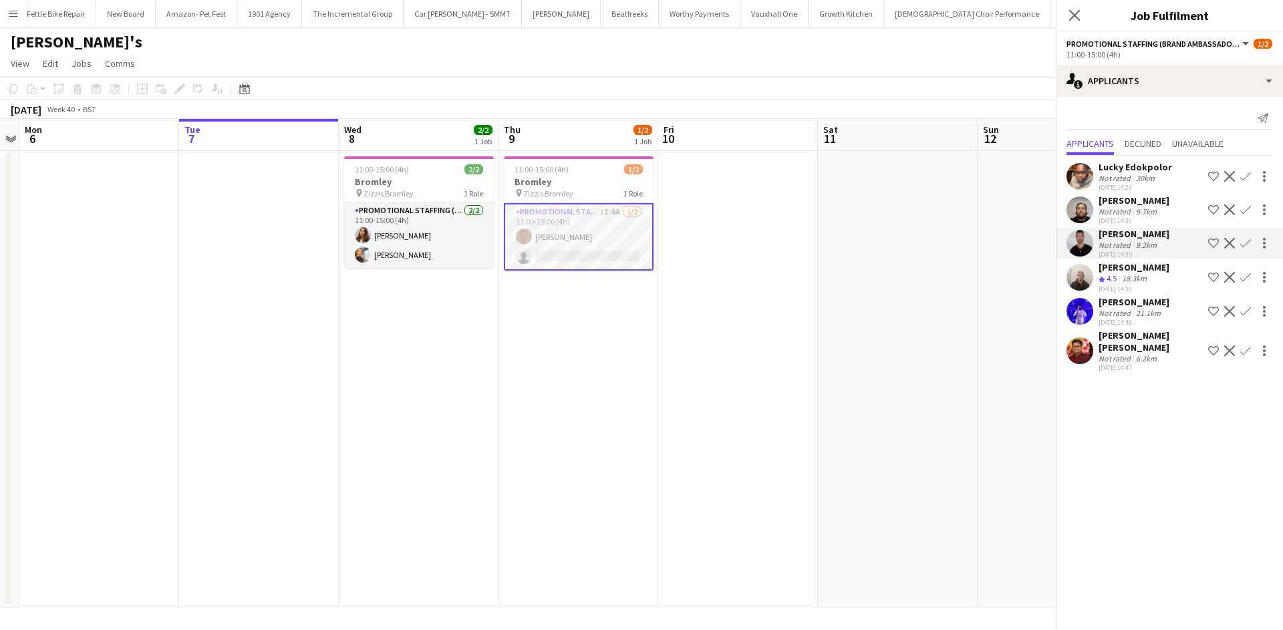
scroll to position [0, 0]
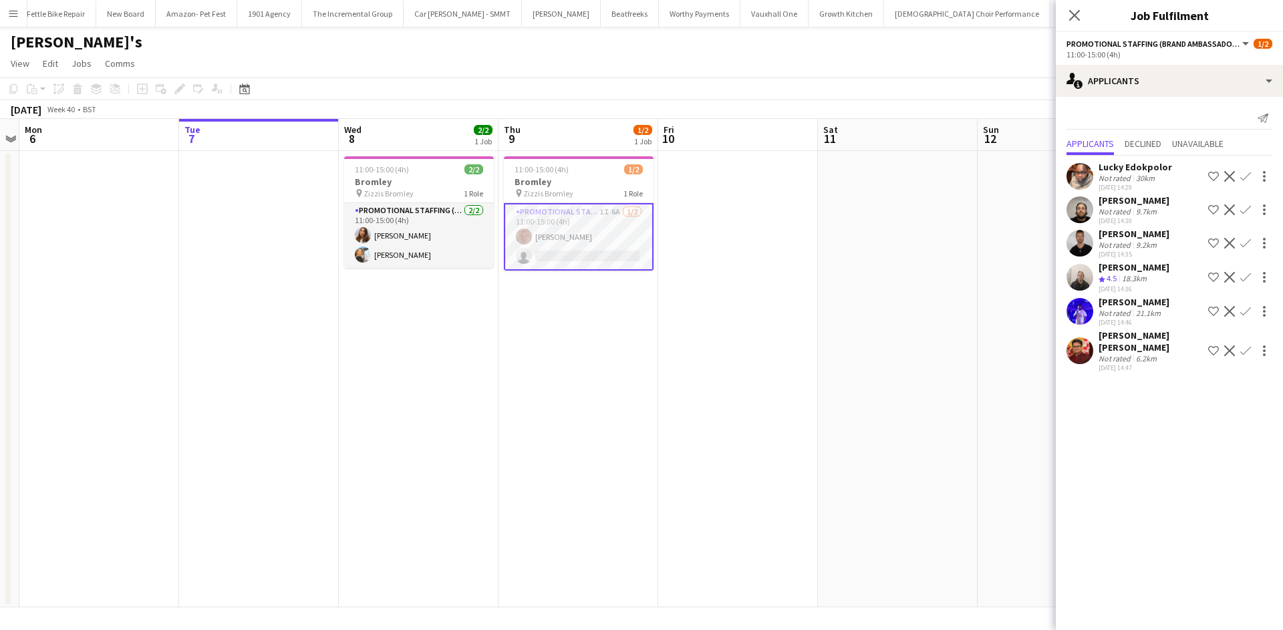
click at [1250, 241] on app-icon "Confirm" at bounding box center [1246, 243] width 11 height 11
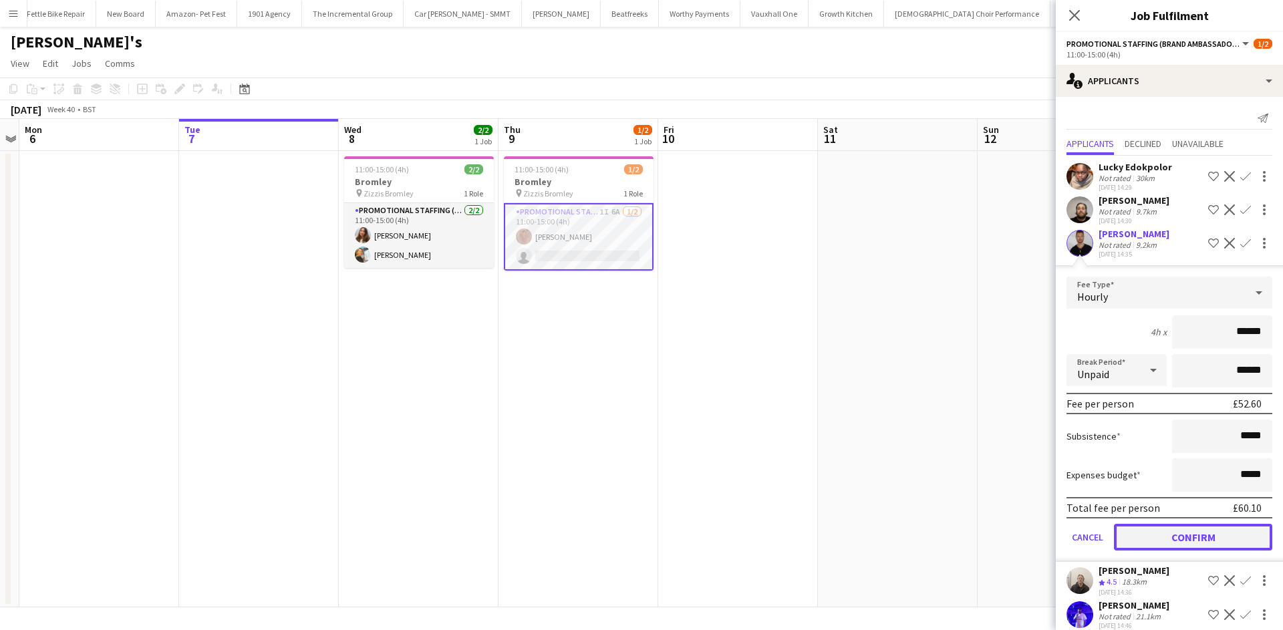
drag, startPoint x: 1168, startPoint y: 551, endPoint x: 1024, endPoint y: 479, distance: 161.1
click at [1168, 551] on button "Confirm" at bounding box center [1193, 537] width 158 height 27
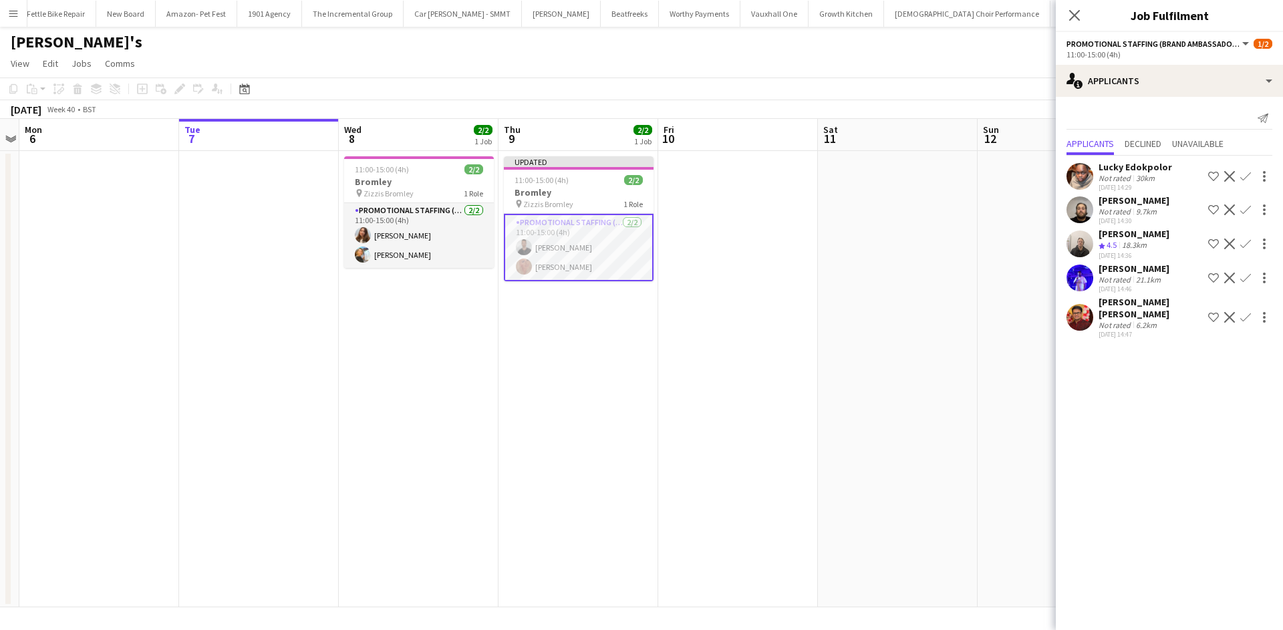
click at [935, 398] on app-date-cell at bounding box center [898, 379] width 160 height 457
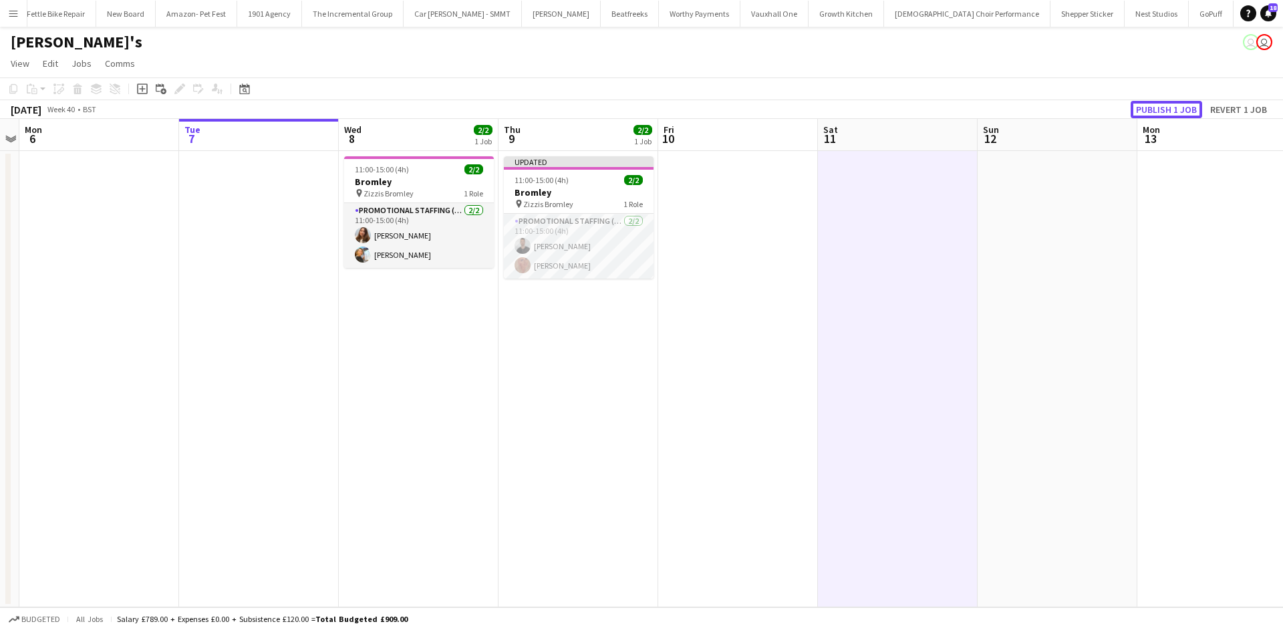
click at [1191, 110] on button "Publish 1 job" at bounding box center [1167, 109] width 72 height 17
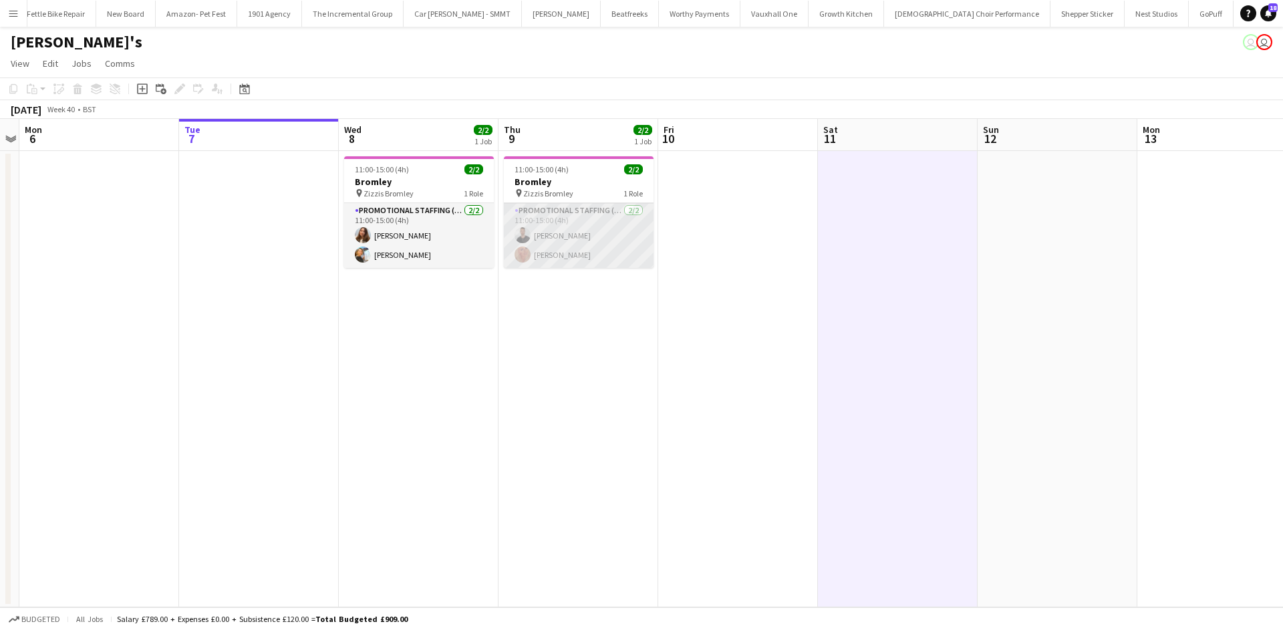
click at [573, 234] on app-card-role "Promotional Staffing (Brand Ambassadors) 2/2 11:00-15:00 (4h) Quinn Evans-Jeanr…" at bounding box center [579, 235] width 150 height 65
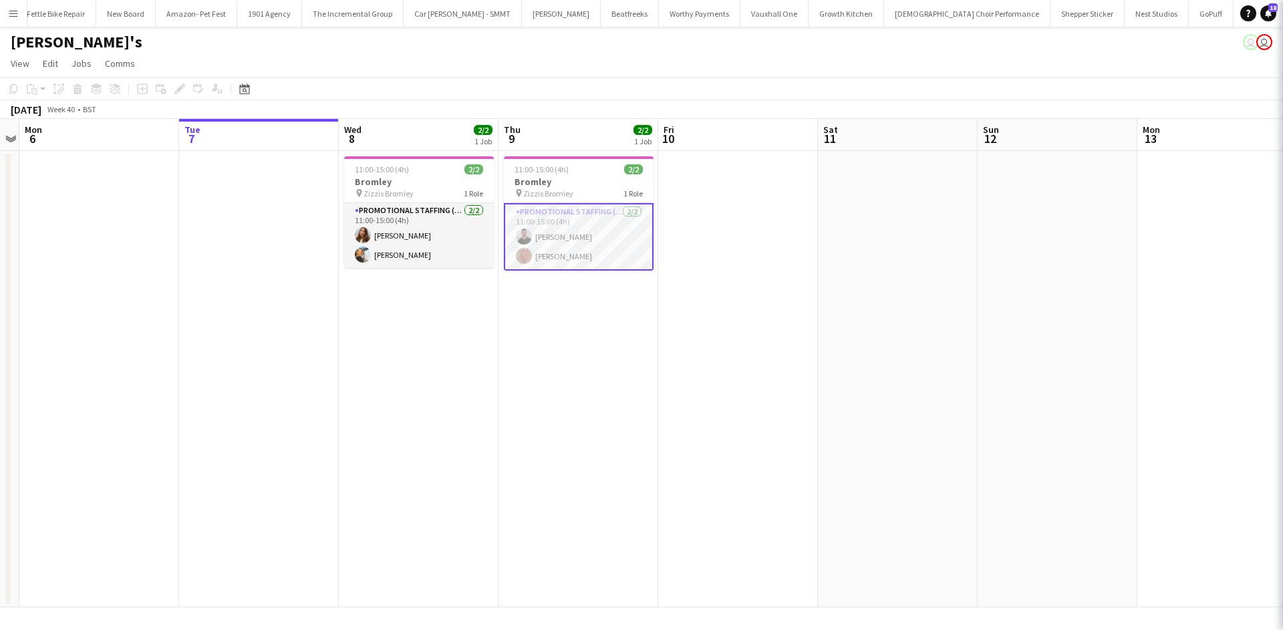
scroll to position [0, 457]
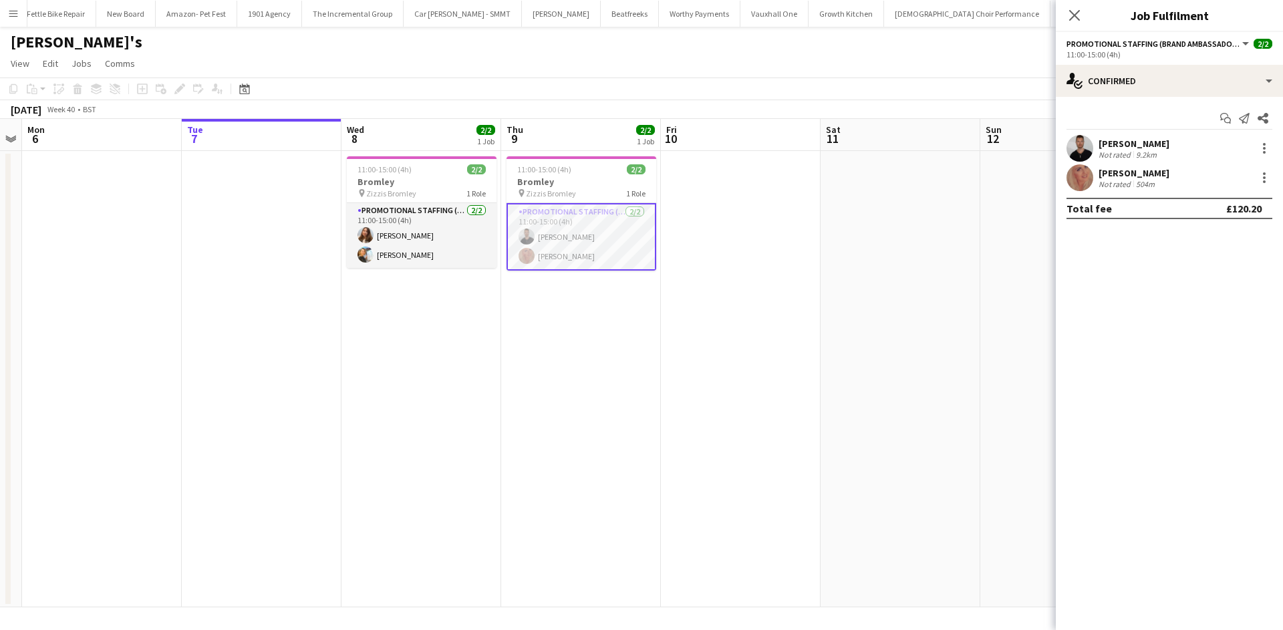
click at [1138, 142] on div "Quinn Evans-Jeanrenaud" at bounding box center [1134, 144] width 71 height 12
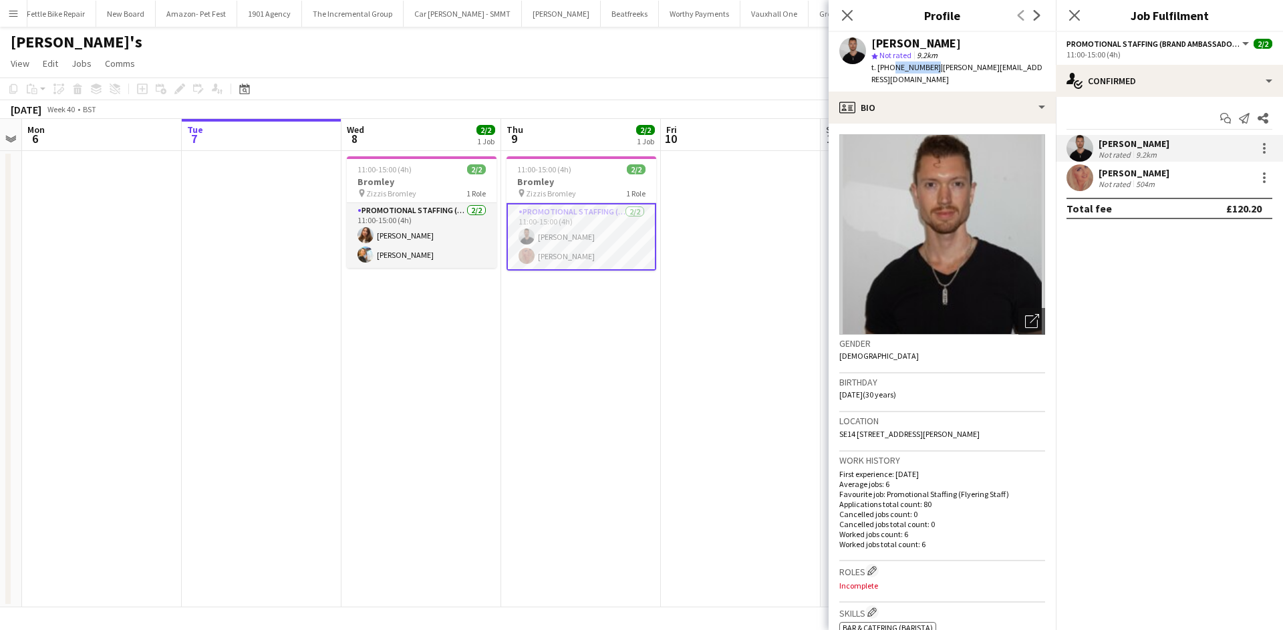
drag, startPoint x: 890, startPoint y: 67, endPoint x: 930, endPoint y: 66, distance: 39.4
click at [930, 66] on span "t. +447704419610" at bounding box center [907, 67] width 70 height 10
copy span "7704419610"
drag, startPoint x: 489, startPoint y: 334, endPoint x: 435, endPoint y: 189, distance: 154.8
click at [489, 334] on app-date-cell "11:00-15:00 (4h) 2/2 Bromley pin Zizzis Bromley 1 Role Promotional Staffing (Br…" at bounding box center [422, 379] width 160 height 457
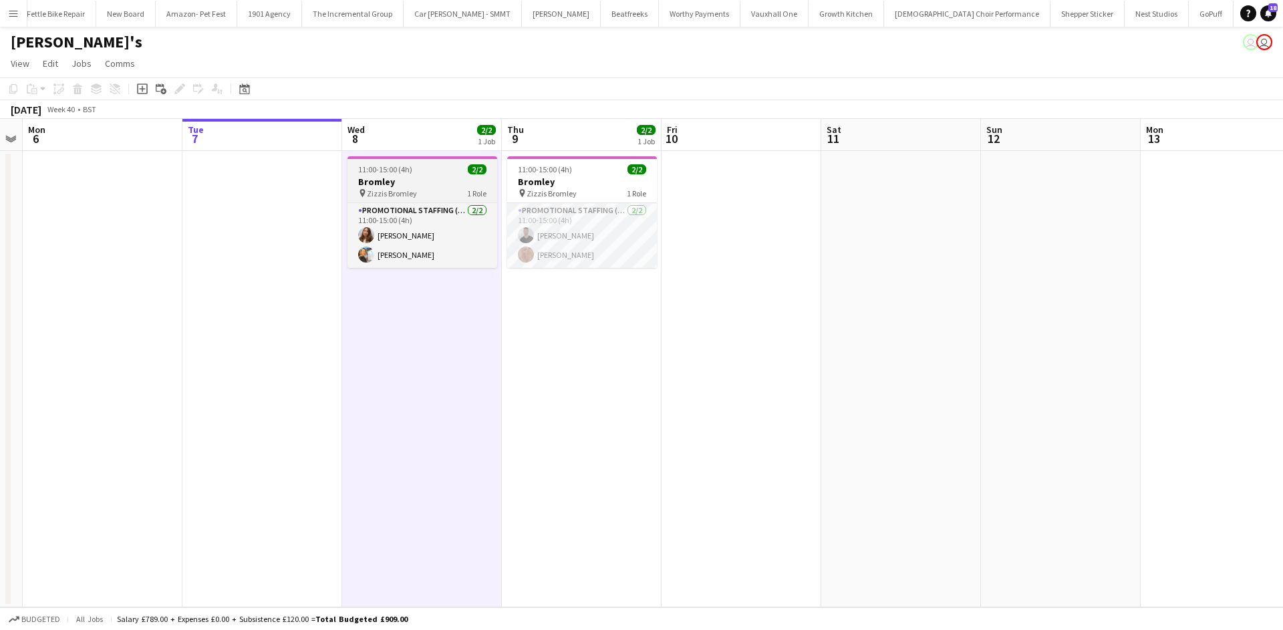
click at [416, 176] on h3 "Bromley" at bounding box center [423, 182] width 150 height 12
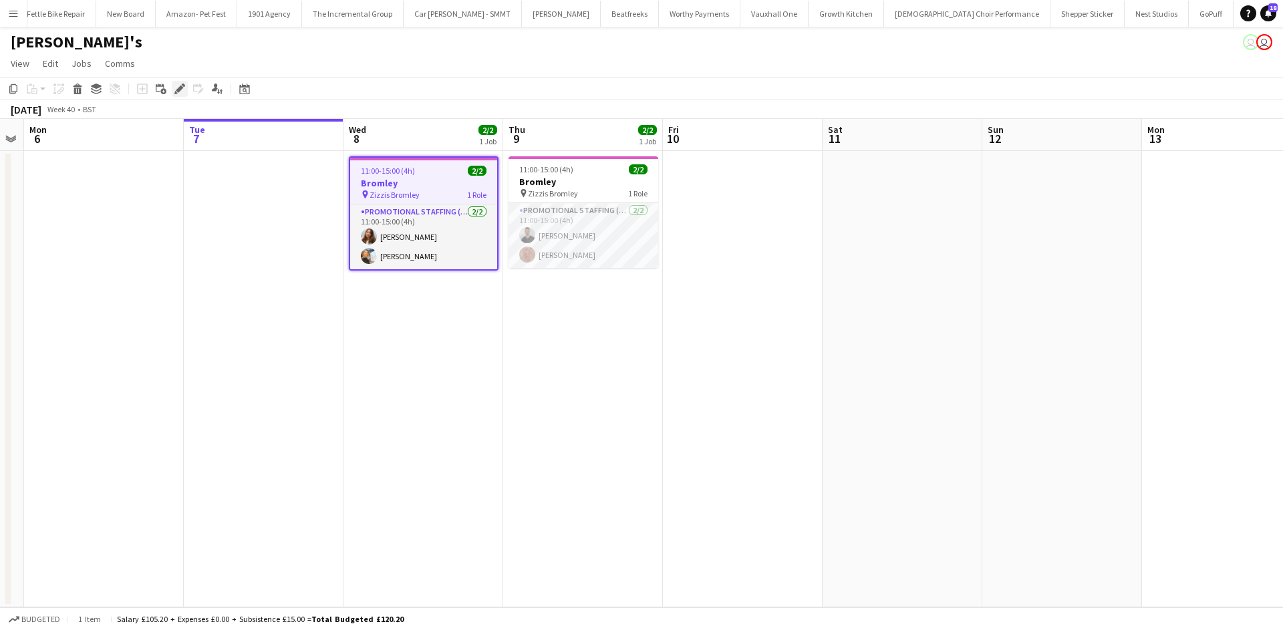
drag, startPoint x: 176, startPoint y: 88, endPoint x: 175, endPoint y: 101, distance: 13.4
click at [176, 88] on icon "Edit" at bounding box center [179, 89] width 11 height 11
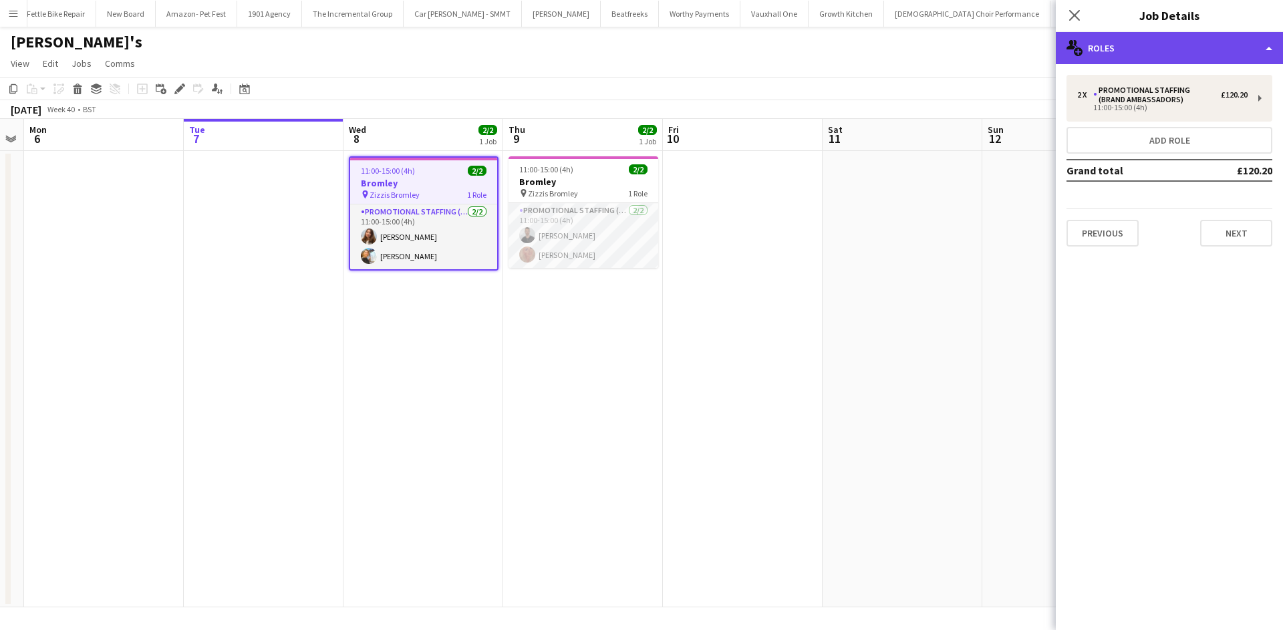
click at [1158, 62] on div "multiple-users-add Roles" at bounding box center [1169, 48] width 227 height 32
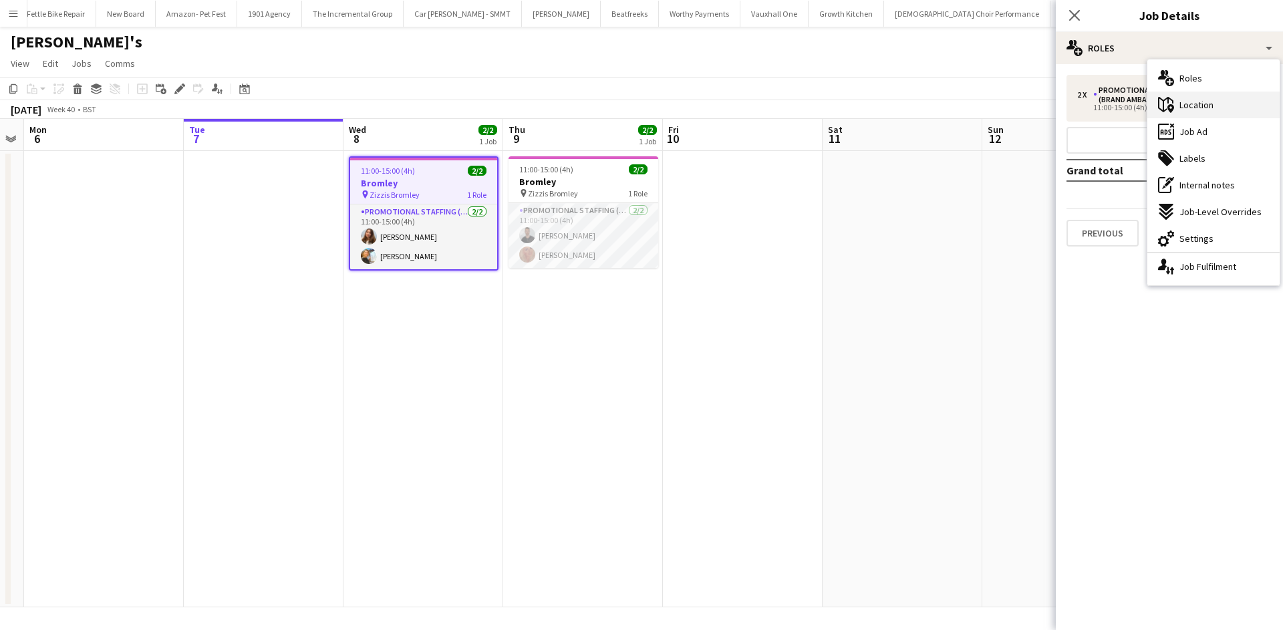
click at [1211, 112] on div "maps-pin-1 Location" at bounding box center [1214, 105] width 132 height 27
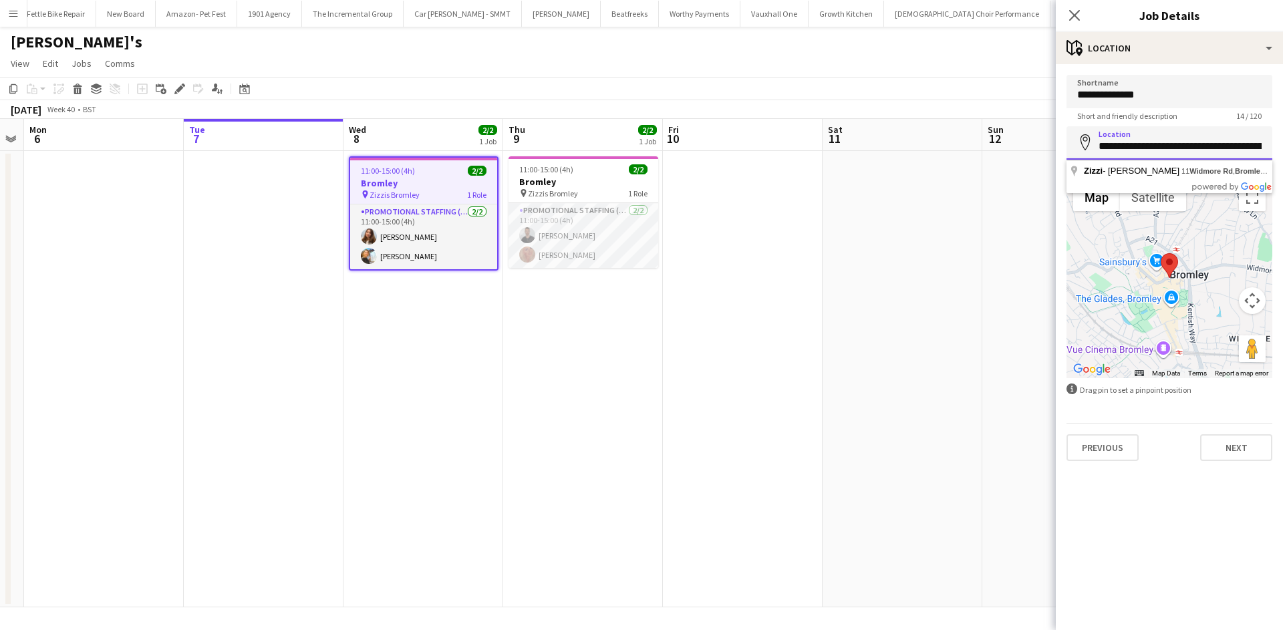
scroll to position [0, 73]
drag, startPoint x: 1095, startPoint y: 144, endPoint x: 1245, endPoint y: 161, distance: 150.7
click at [1245, 161] on body "Menu Boards Boards Boards All jobs Status Workforce Workforce My Workforce Recr…" at bounding box center [641, 315] width 1283 height 630
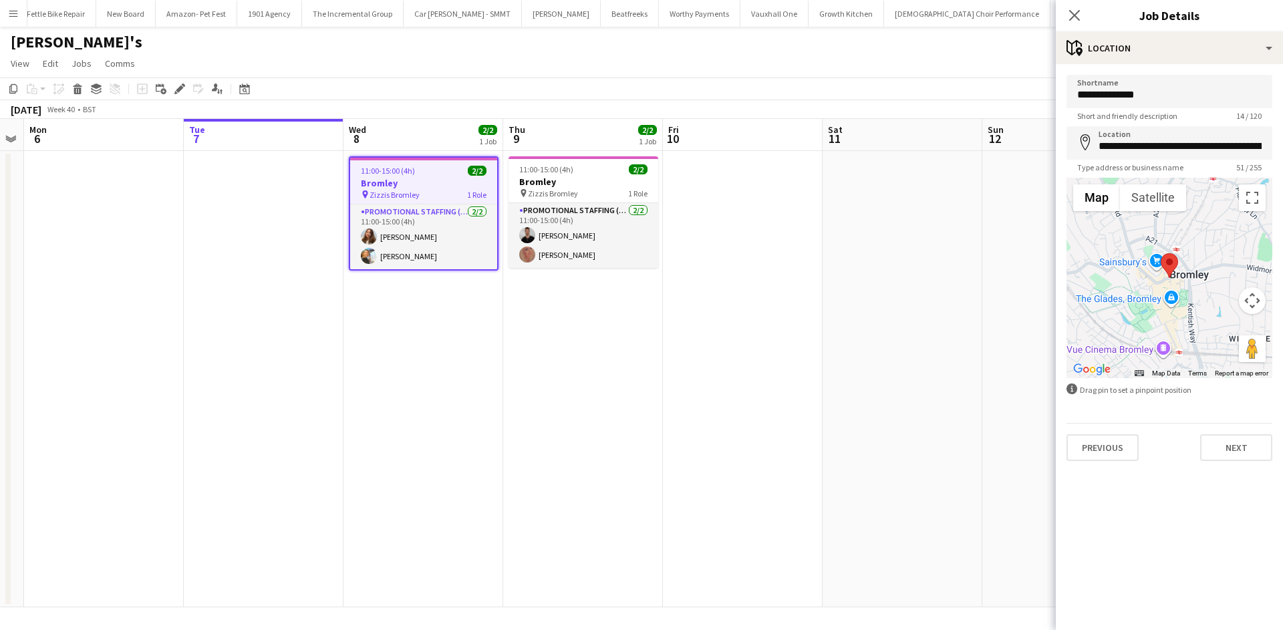
drag, startPoint x: 860, startPoint y: 483, endPoint x: 869, endPoint y: 489, distance: 11.1
click at [860, 483] on app-date-cell at bounding box center [903, 379] width 160 height 457
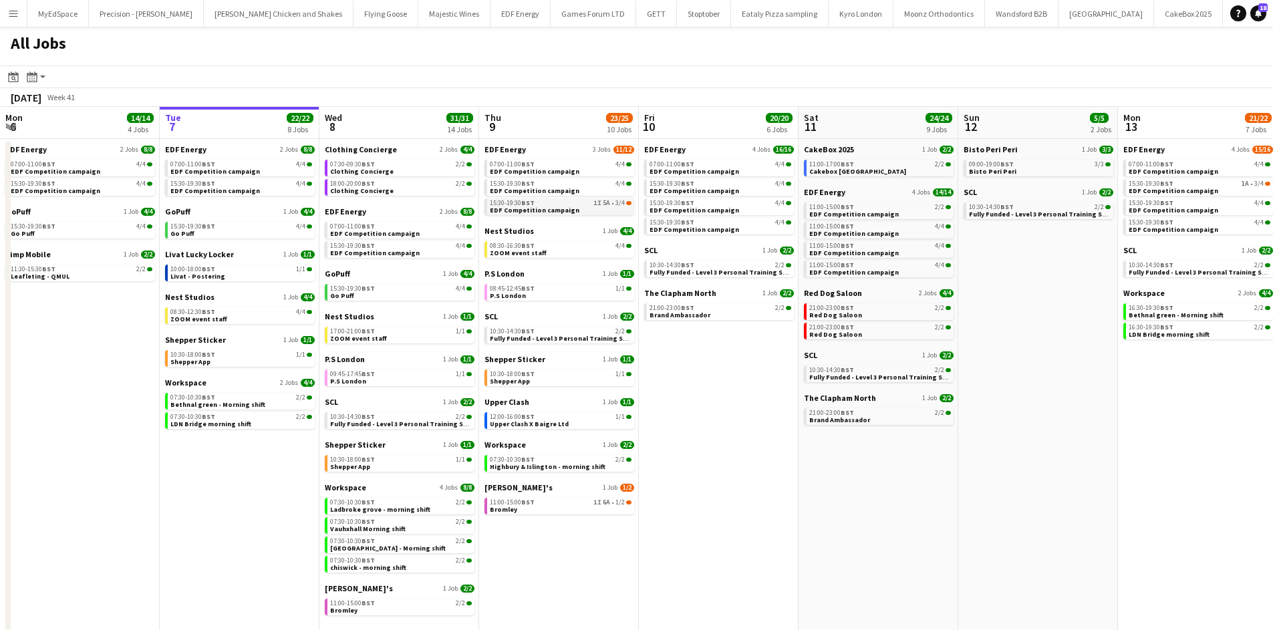
click at [605, 210] on link "15:30-19:30 BST 1I 5A • 3/4 EDF Competition campaign" at bounding box center [561, 206] width 142 height 15
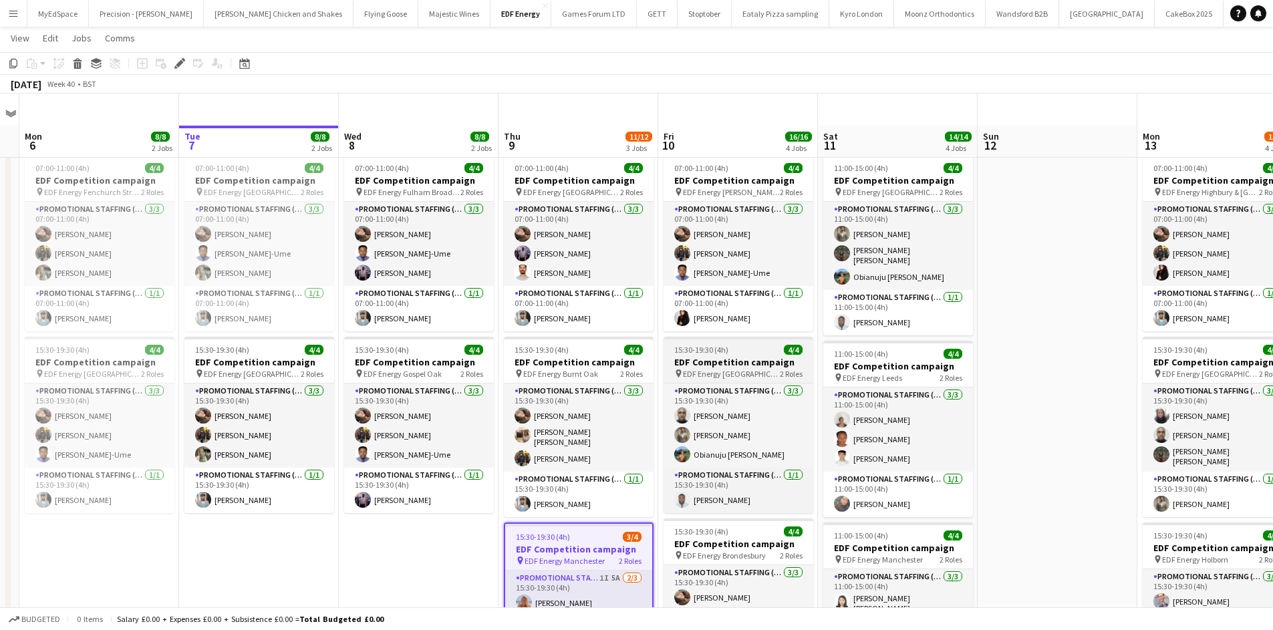
scroll to position [334, 0]
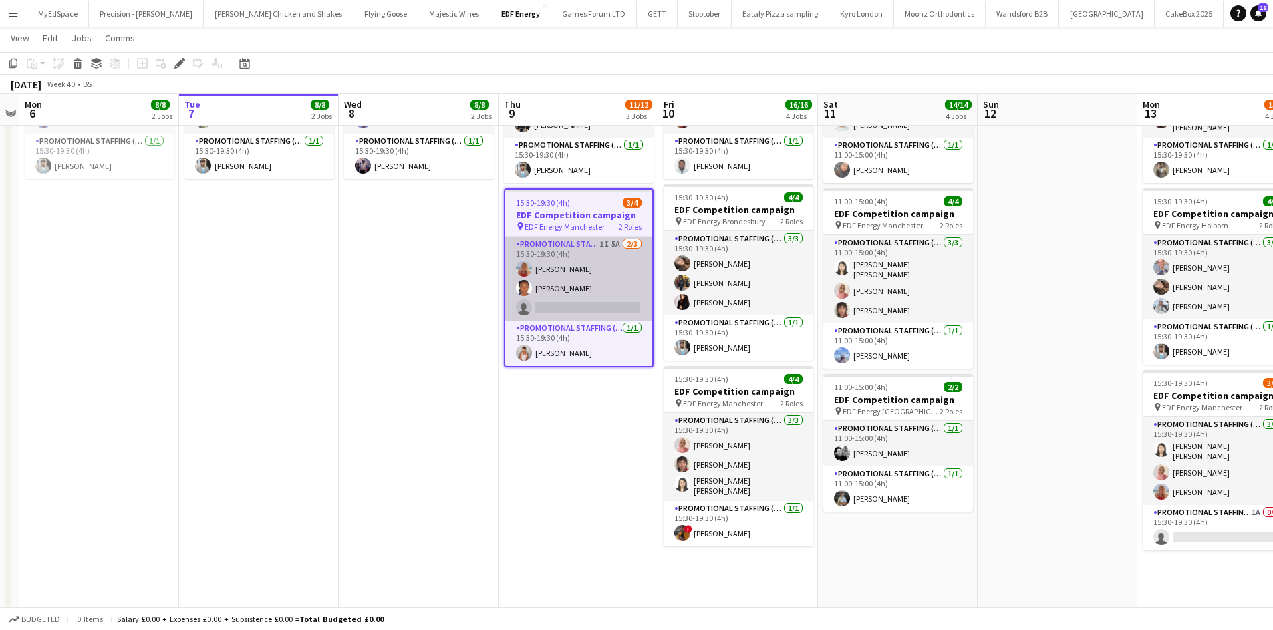
click at [614, 237] on app-card-role "Promotional Staffing (Flyering Staff) 1I 5A [DATE] 15:30-19:30 (4h) [PERSON_NAM…" at bounding box center [578, 279] width 147 height 84
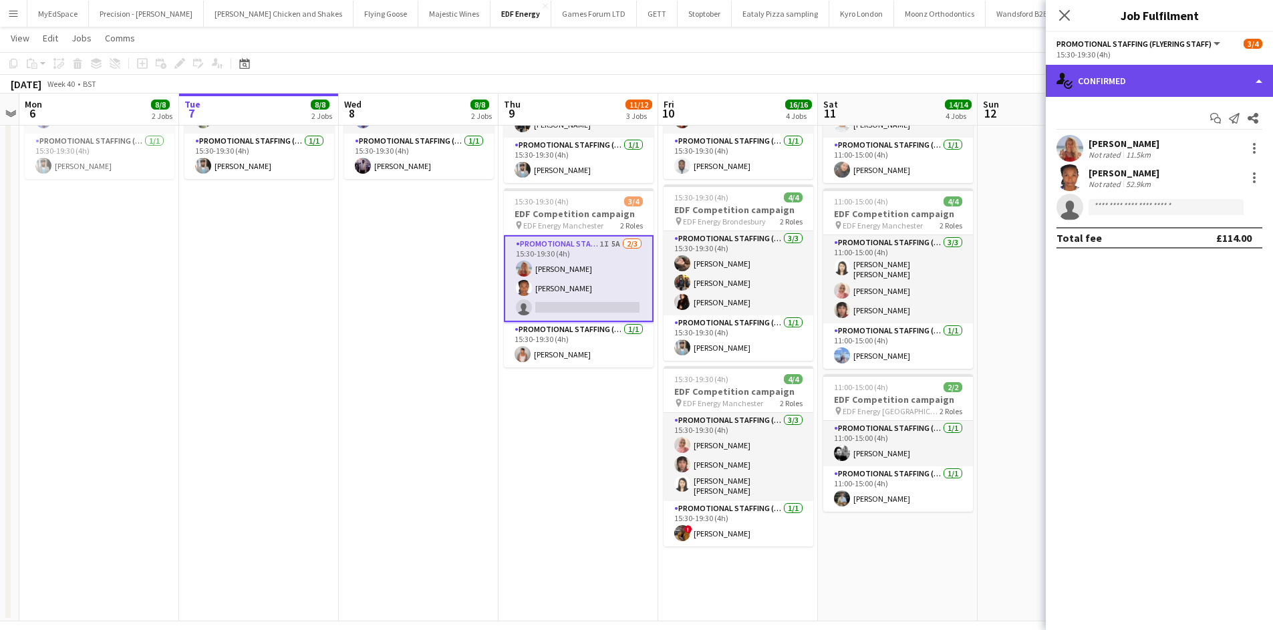
click at [1207, 76] on div "single-neutral-actions-check-2 Confirmed" at bounding box center [1159, 81] width 227 height 32
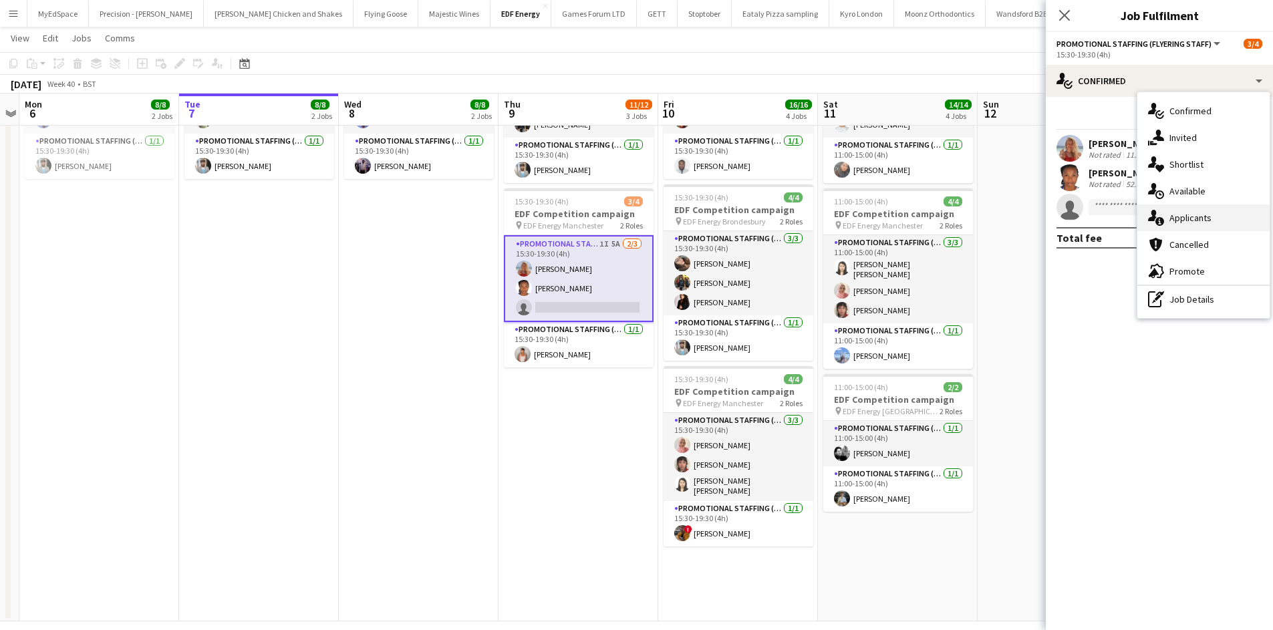
click at [1215, 221] on div "single-neutral-actions-information Applicants" at bounding box center [1204, 218] width 132 height 27
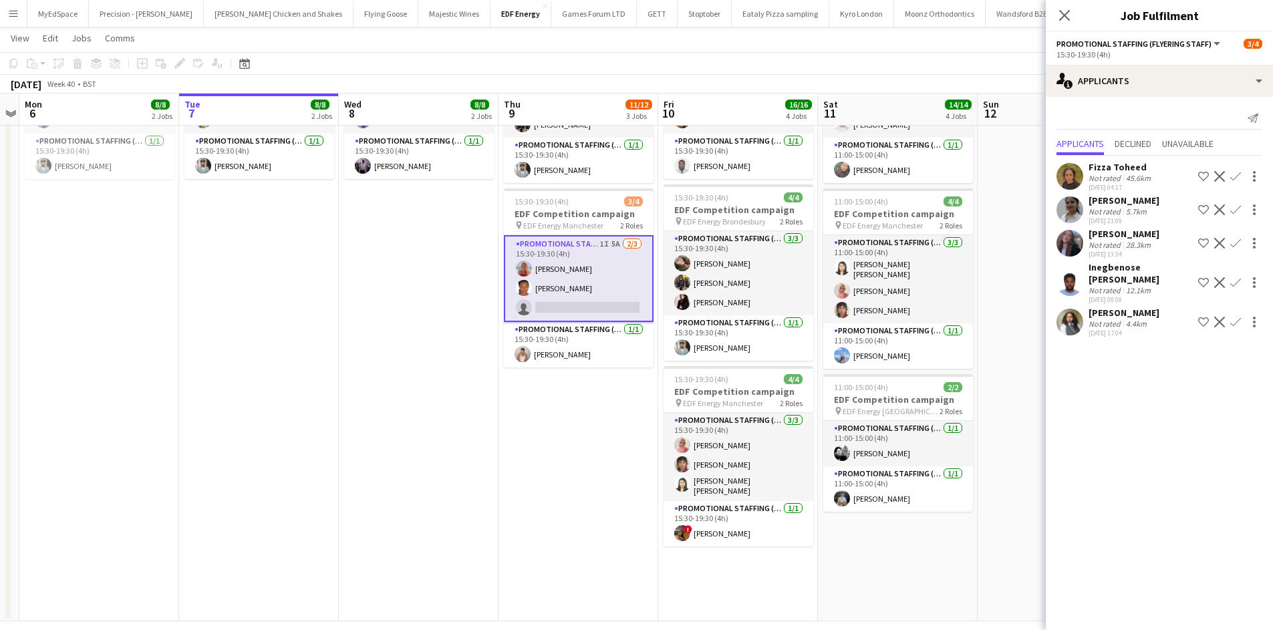
click at [1134, 321] on div "4.4km" at bounding box center [1137, 324] width 26 height 10
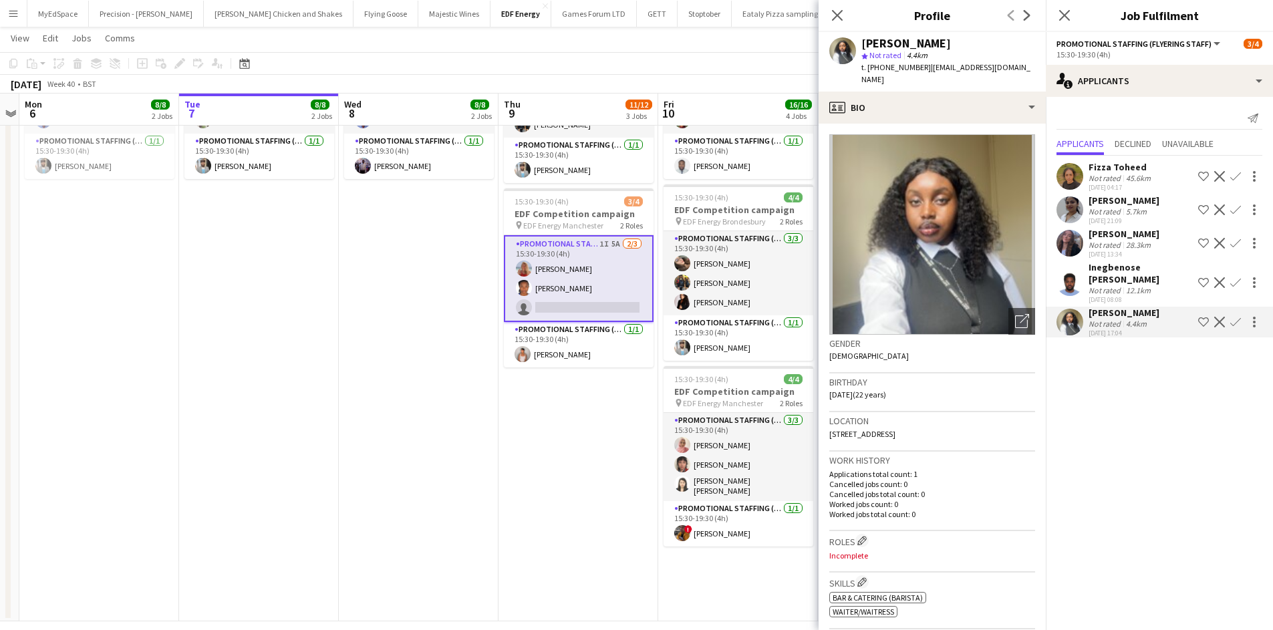
click at [1135, 287] on div "12.1km" at bounding box center [1139, 290] width 30 height 10
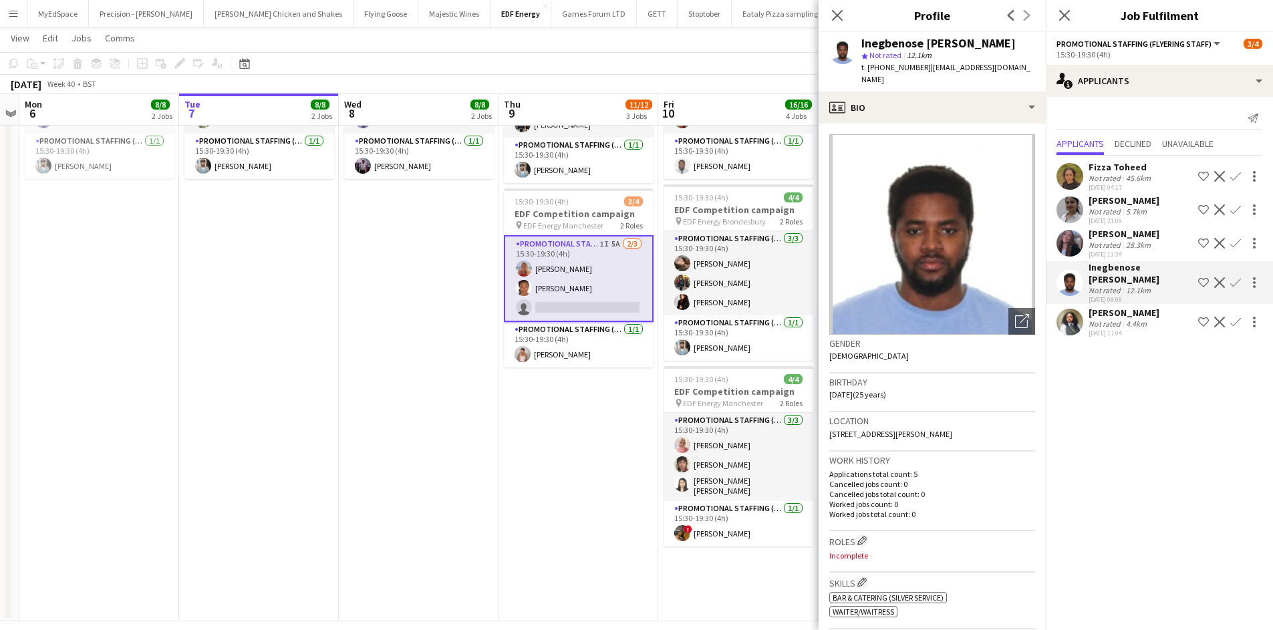
click at [1142, 239] on div "Amy Gibbons" at bounding box center [1124, 234] width 71 height 12
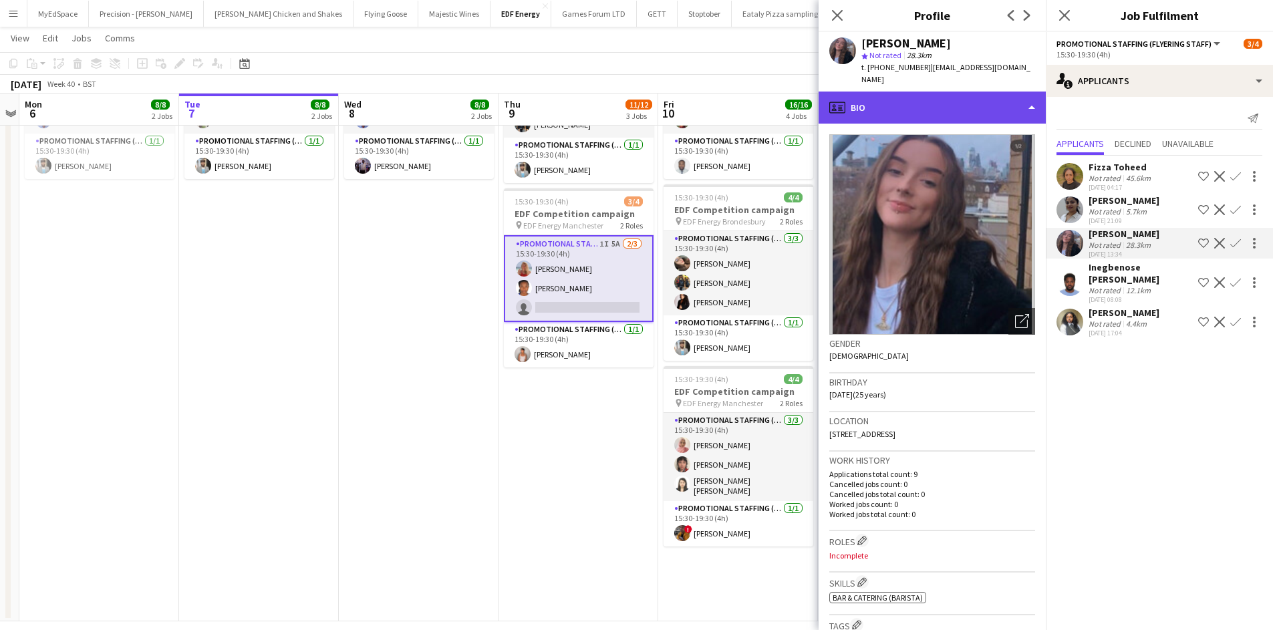
click at [949, 104] on div "profile Bio" at bounding box center [932, 108] width 227 height 32
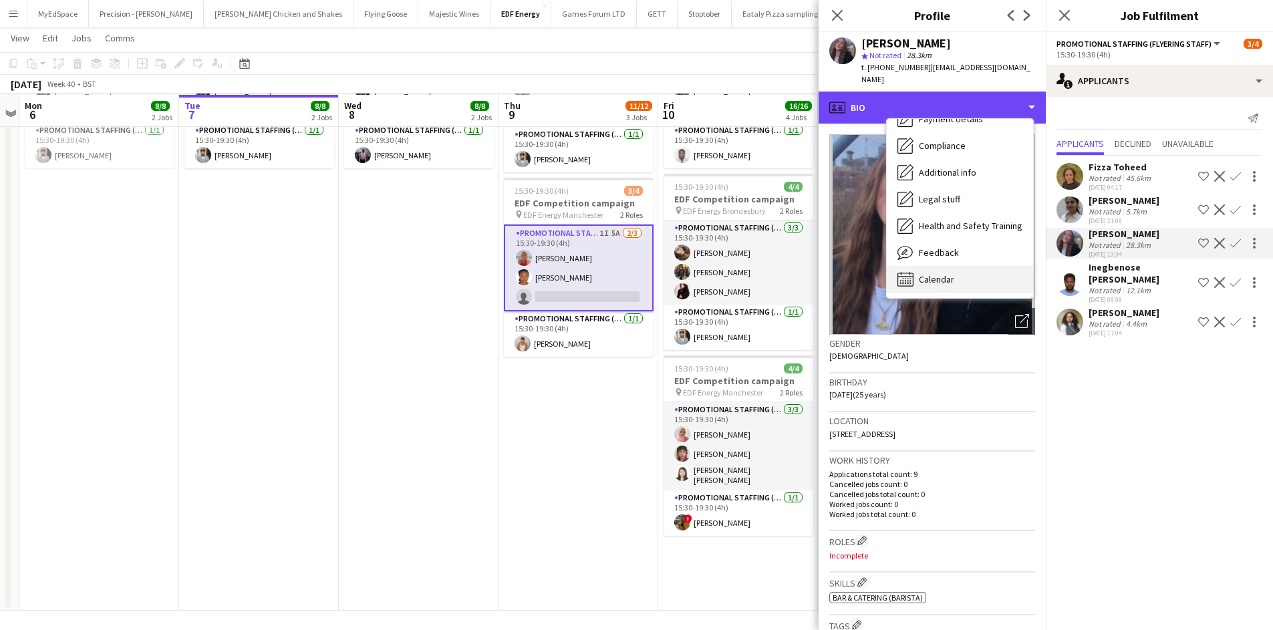
scroll to position [348, 0]
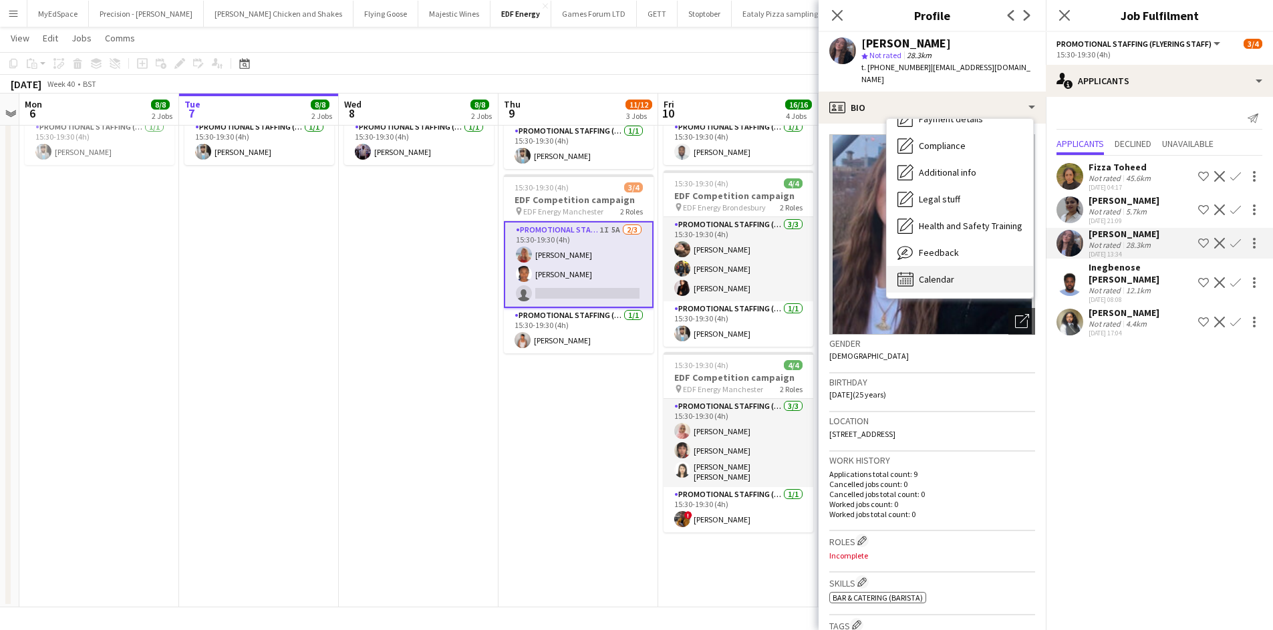
click at [974, 266] on div "Calendar Calendar" at bounding box center [960, 279] width 146 height 27
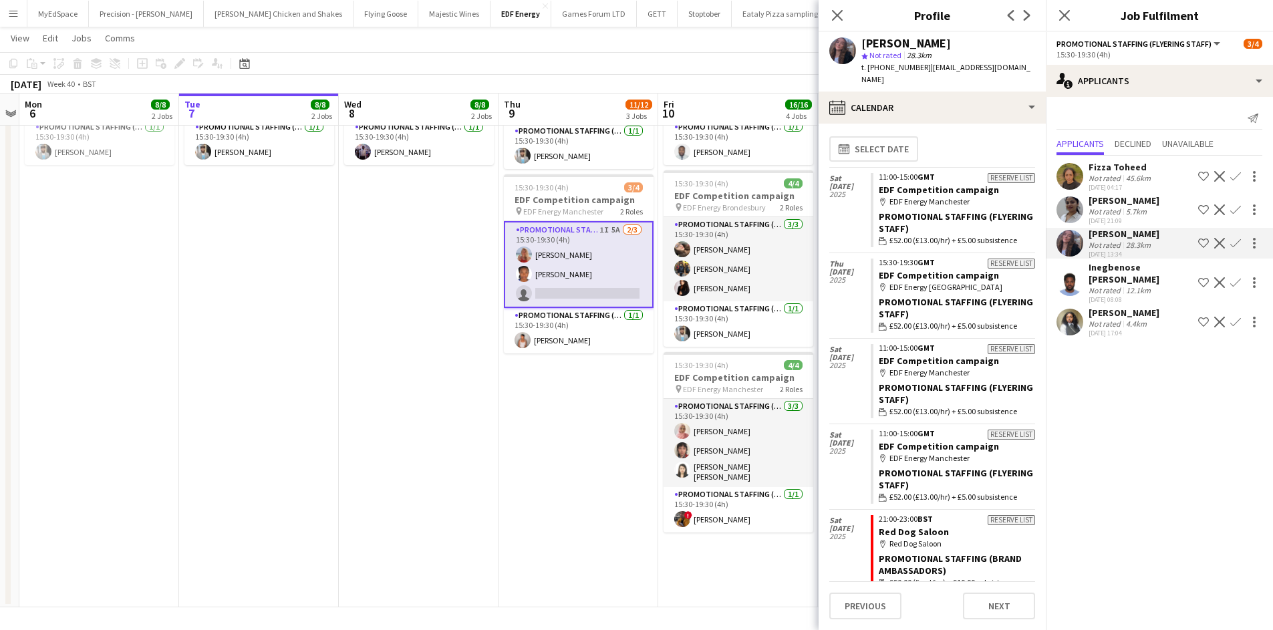
scroll to position [0, 0]
click at [1128, 318] on div "Tola Oladimeji" at bounding box center [1124, 313] width 71 height 12
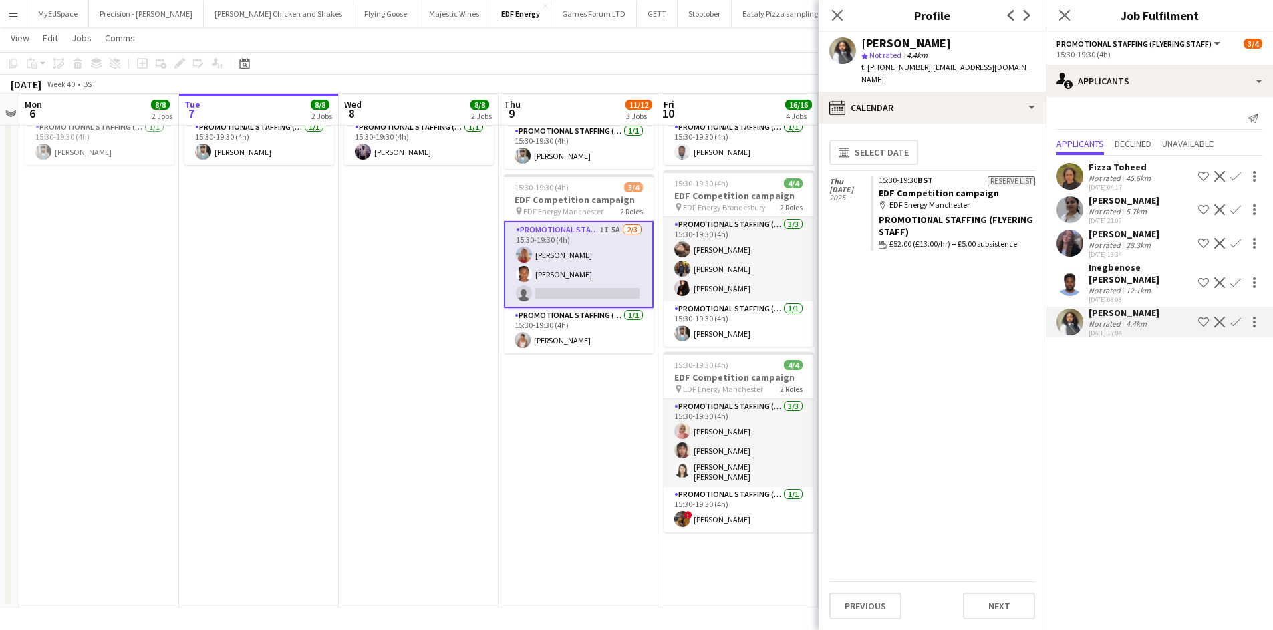
click at [1110, 219] on div "22-09-2025 21:09" at bounding box center [1124, 221] width 71 height 9
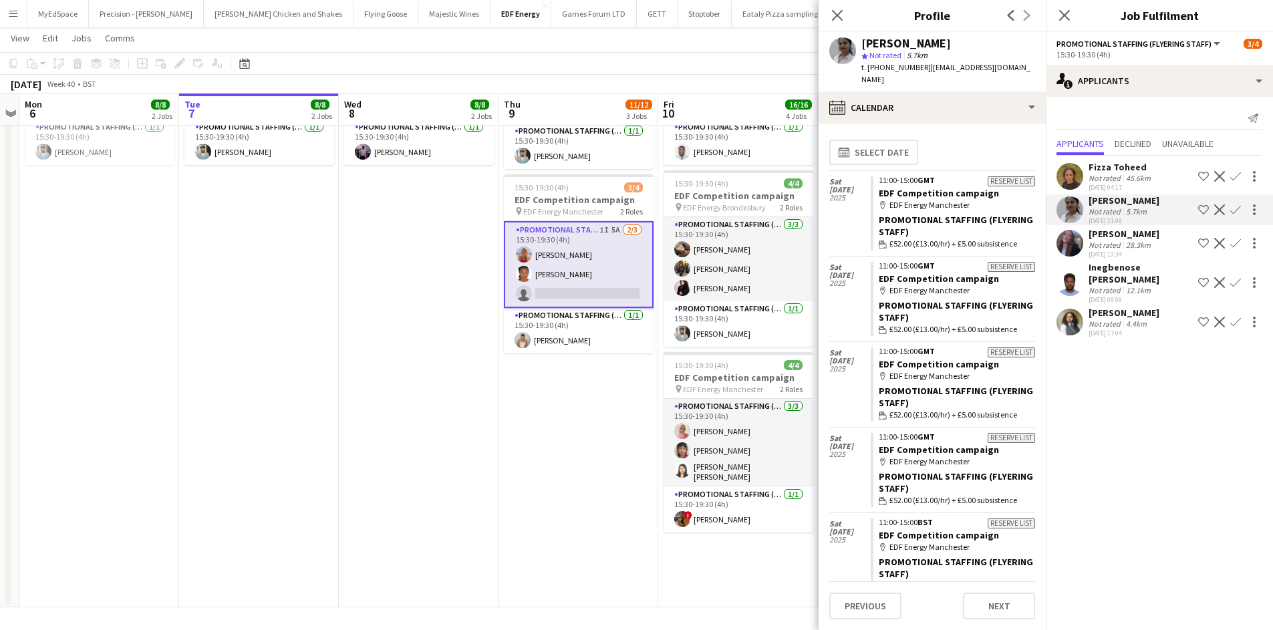
click at [1125, 244] on div "28.3km" at bounding box center [1139, 245] width 30 height 10
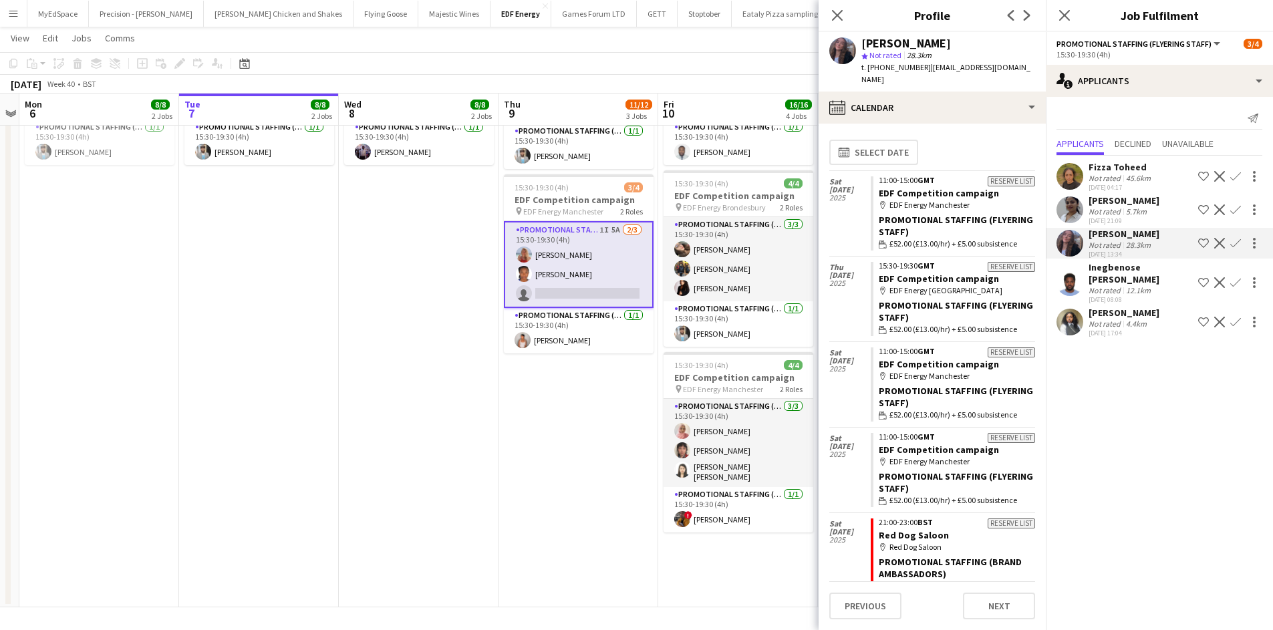
click at [1138, 275] on div "Inegbenose Ehi-Douglas" at bounding box center [1141, 273] width 104 height 24
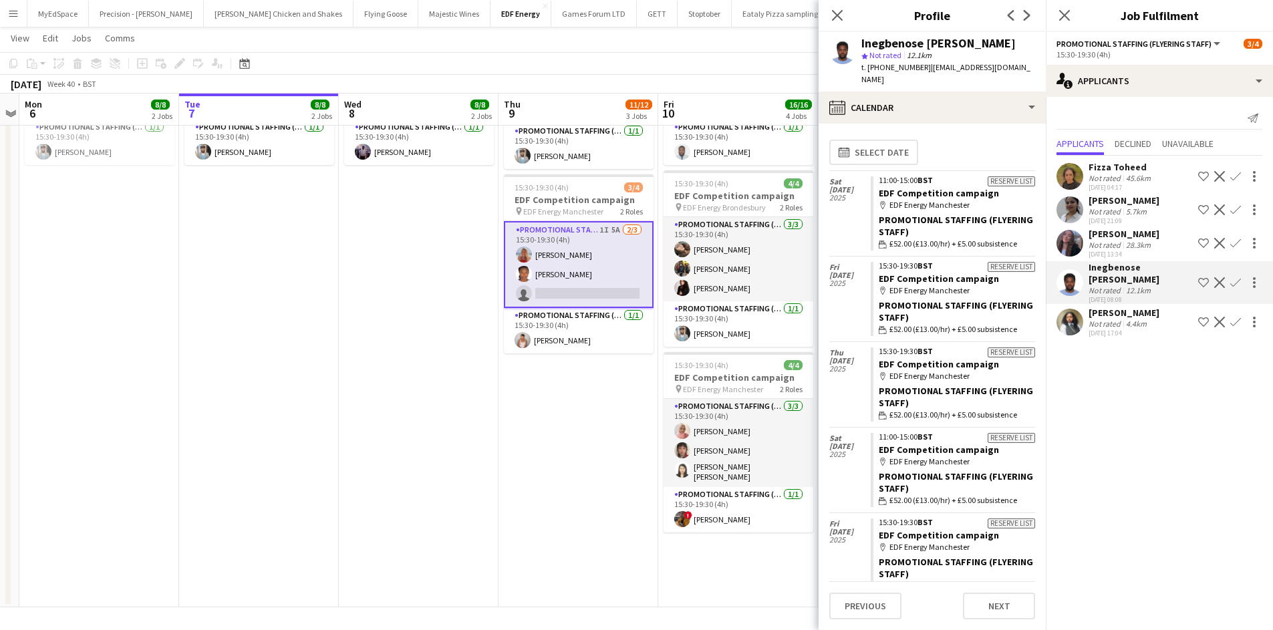
click at [1139, 320] on div "4.4km" at bounding box center [1137, 324] width 26 height 10
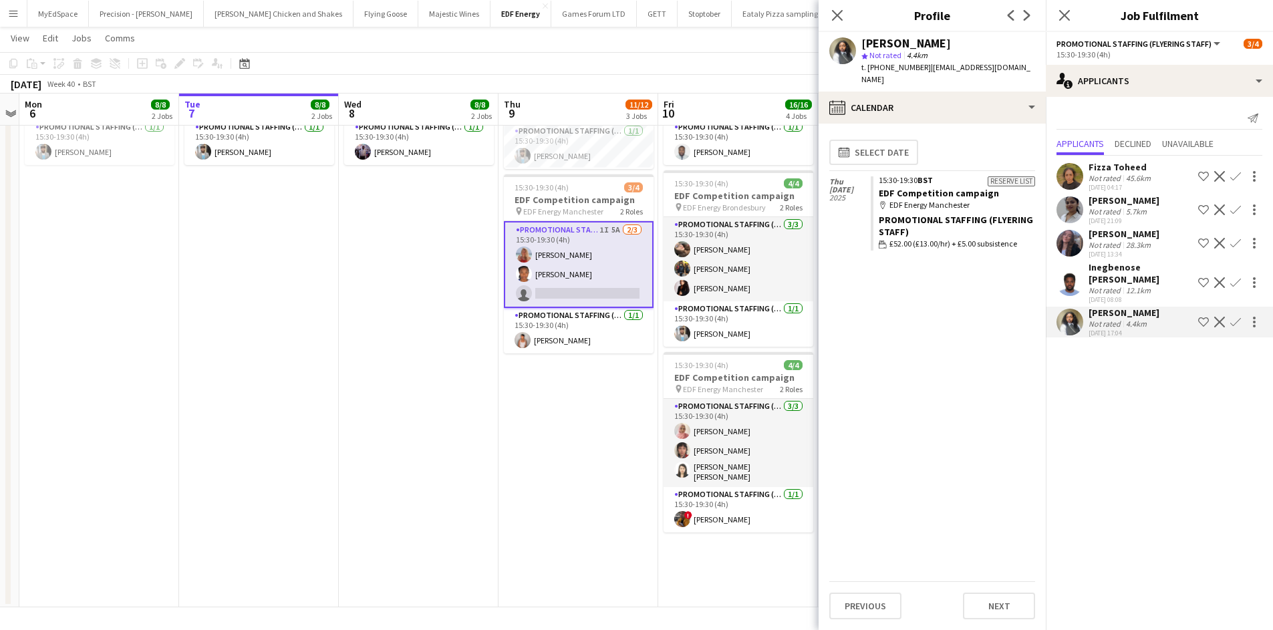
click at [1134, 324] on div "4.4km" at bounding box center [1137, 324] width 26 height 10
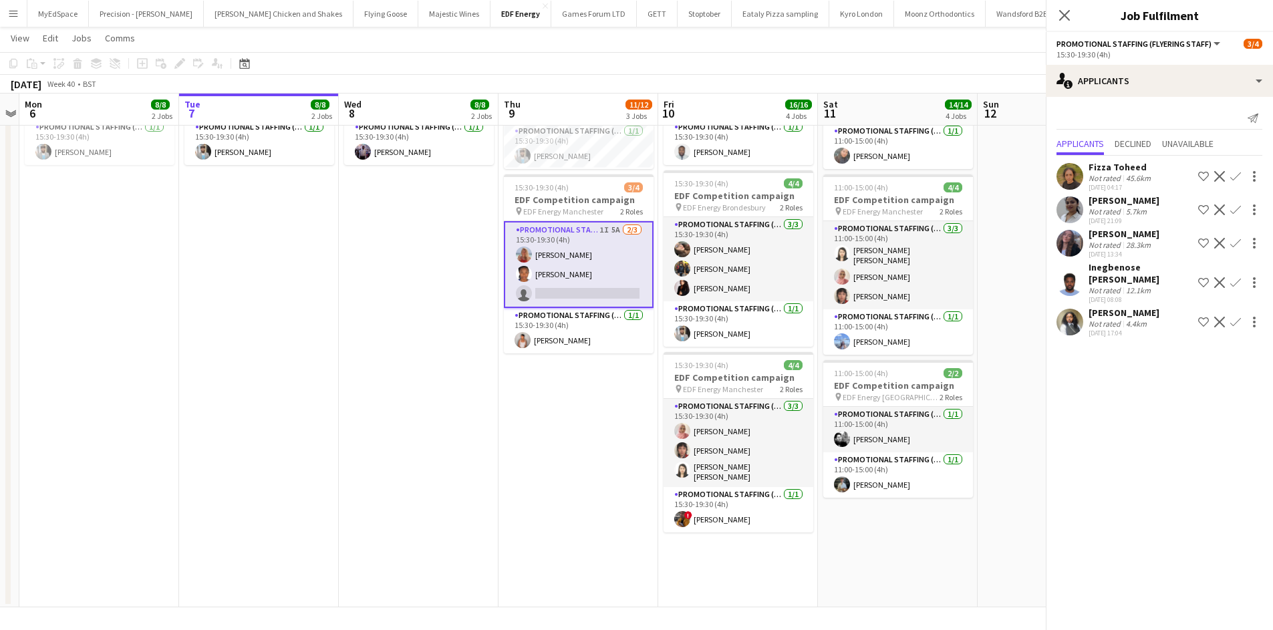
click at [1134, 324] on div "4.4km" at bounding box center [1137, 324] width 26 height 10
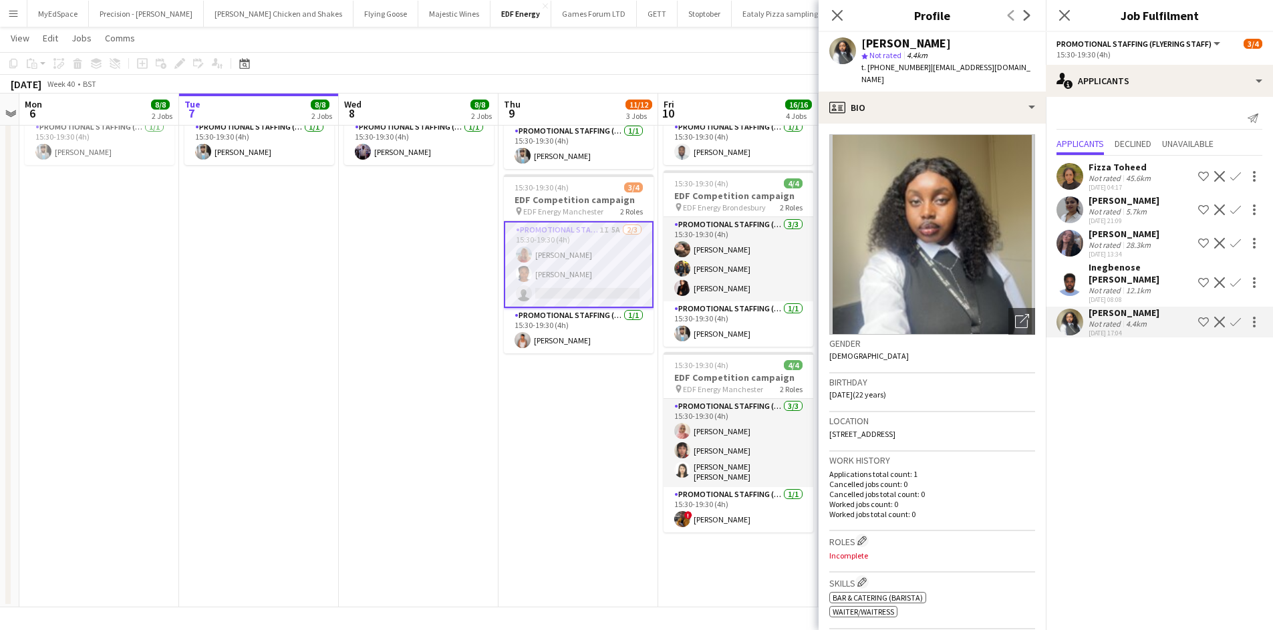
click at [1126, 241] on div "28.3km" at bounding box center [1139, 245] width 30 height 10
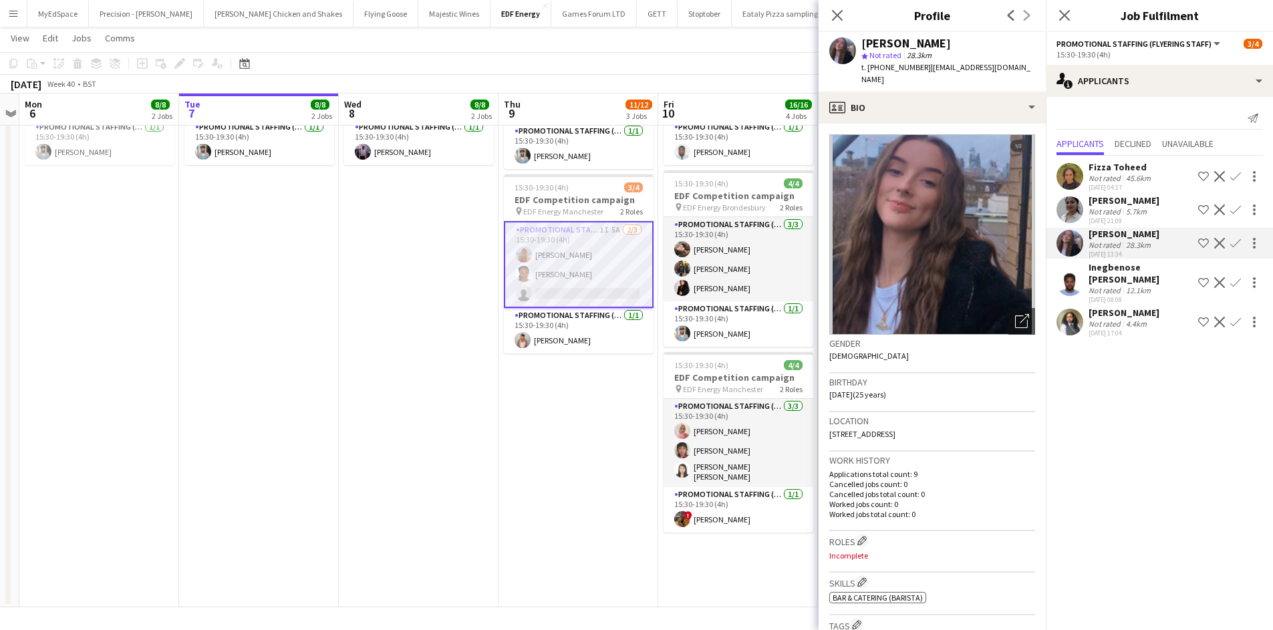
click at [558, 410] on app-date-cell "07:00-11:00 (4h) 4/4 EDF Competition campaign pin EDF Energy Belsize Park 2 Rol…" at bounding box center [579, 204] width 160 height 806
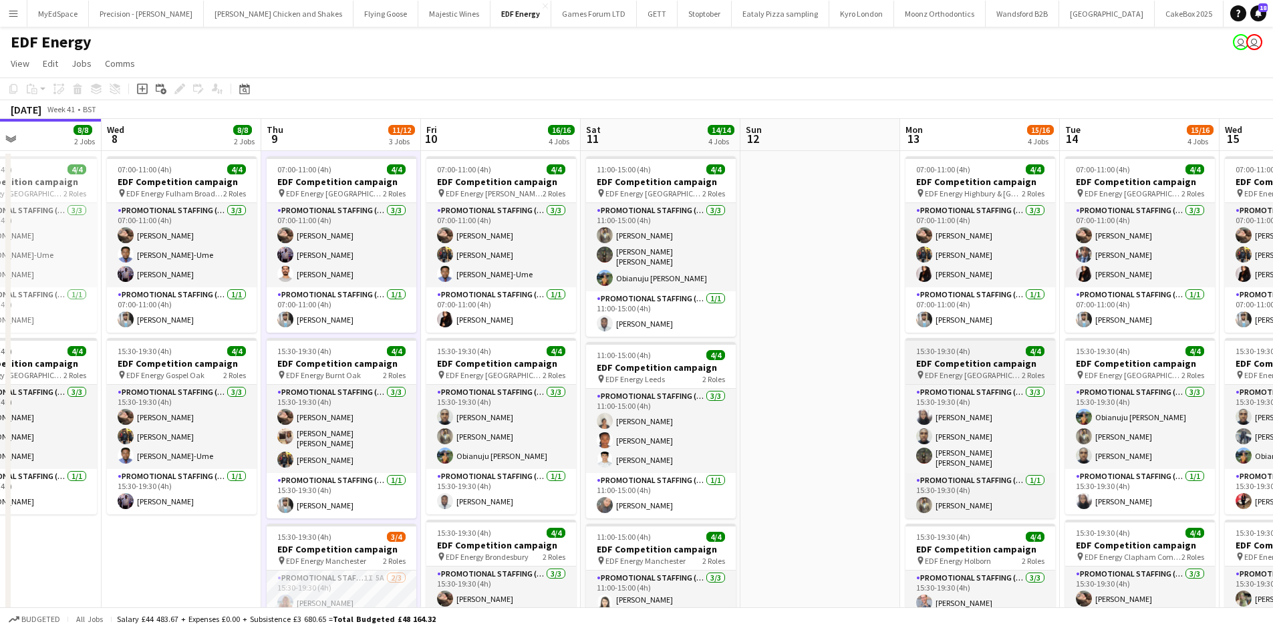
drag, startPoint x: 1058, startPoint y: 435, endPoint x: 630, endPoint y: 381, distance: 430.5
click at [529, 378] on app-calendar-viewport "Sun 5 Mon 6 8/8 2 Jobs Tue 7 8/8 2 Jobs Wed 8 8/8 2 Jobs Thu 9 11/12 3 Jobs Fri…" at bounding box center [636, 538] width 1273 height 838
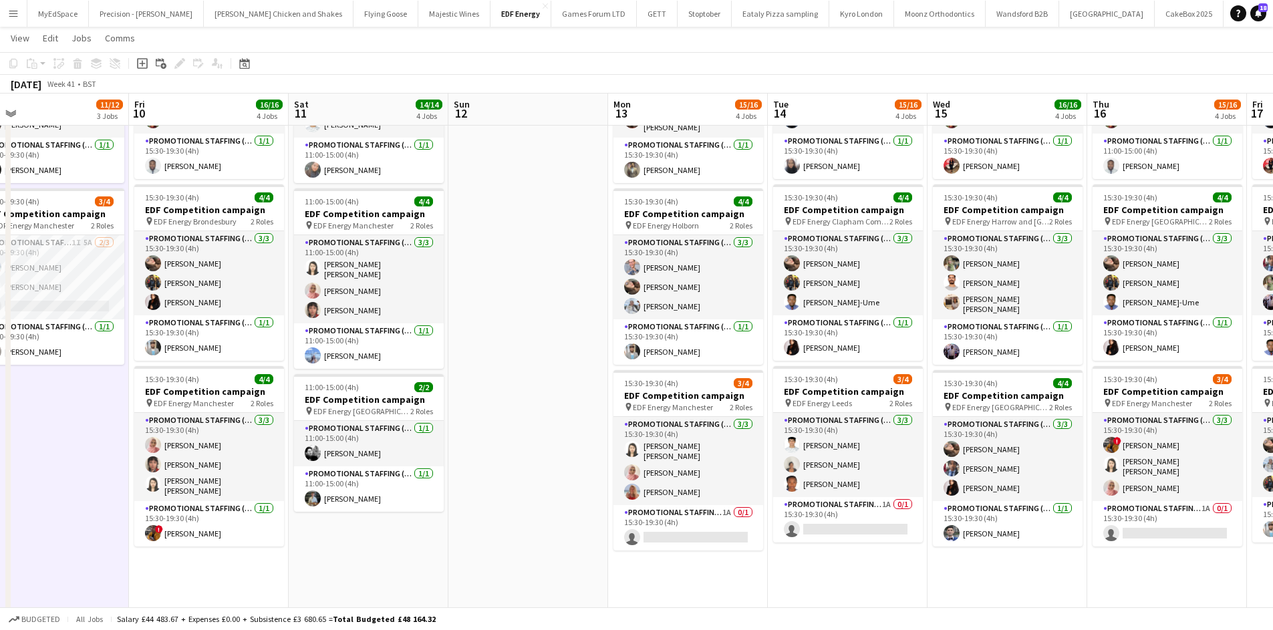
scroll to position [0, 388]
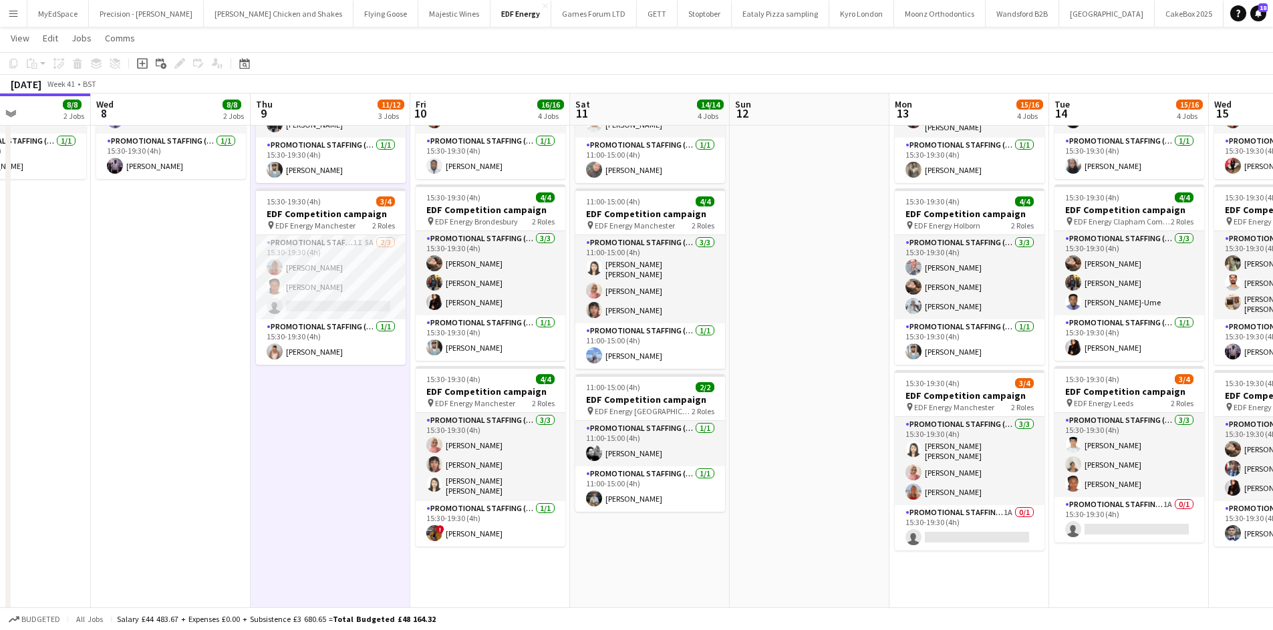
drag, startPoint x: 786, startPoint y: 560, endPoint x: 736, endPoint y: 557, distance: 50.2
click at [748, 560] on app-calendar-viewport "Sun 5 Mon 6 8/8 2 Jobs Tue 7 8/8 2 Jobs Wed 8 8/8 2 Jobs Thu 9 11/12 3 Jobs Fri…" at bounding box center [636, 170] width 1273 height 904
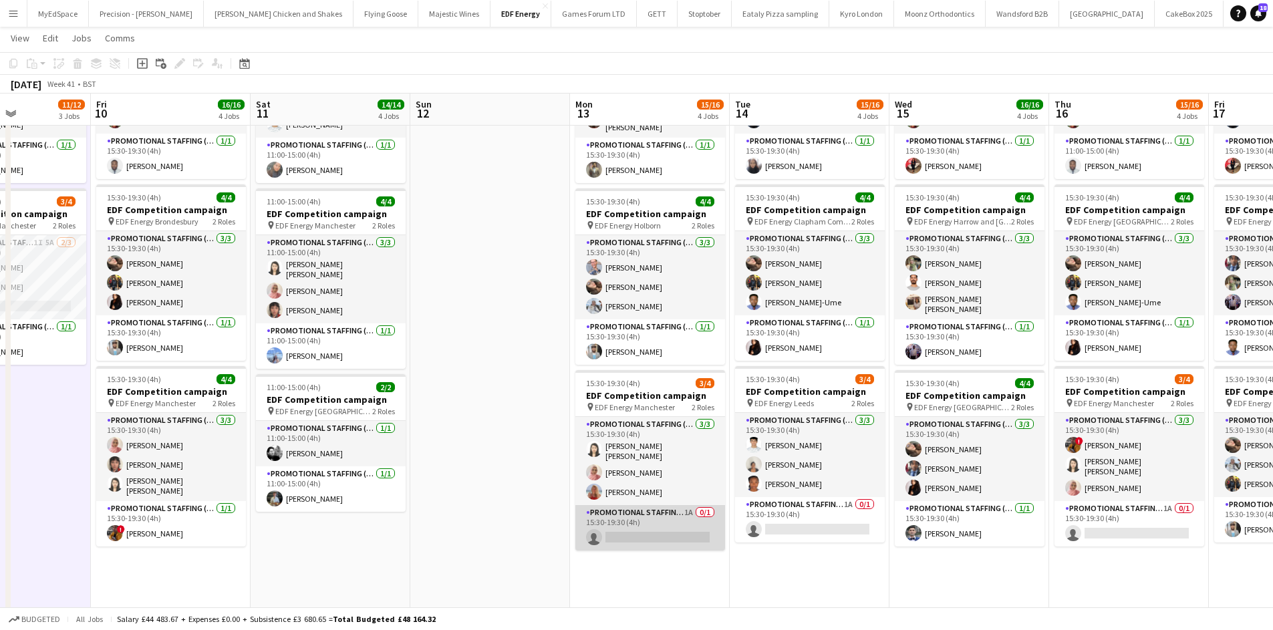
click at [689, 508] on app-card-role "Promotional Staffing (Team Leader) 1A 0/1 15:30-19:30 (4h) single-neutral-actio…" at bounding box center [651, 527] width 150 height 45
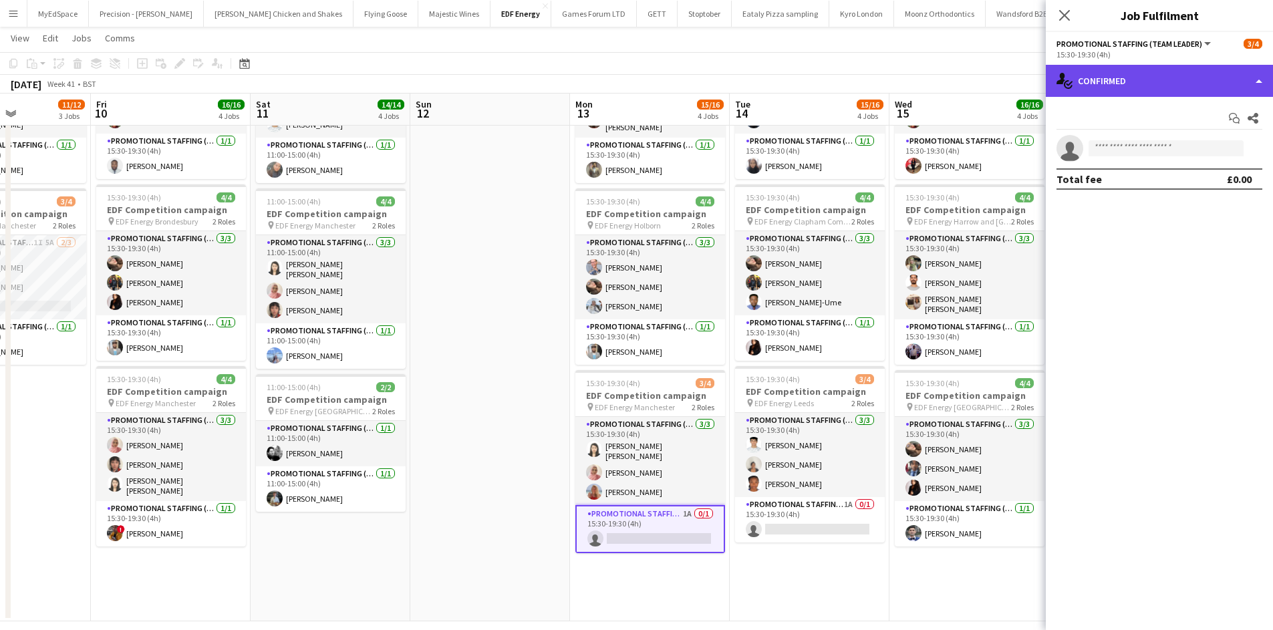
click at [1192, 87] on div "single-neutral-actions-check-2 Confirmed" at bounding box center [1159, 81] width 227 height 32
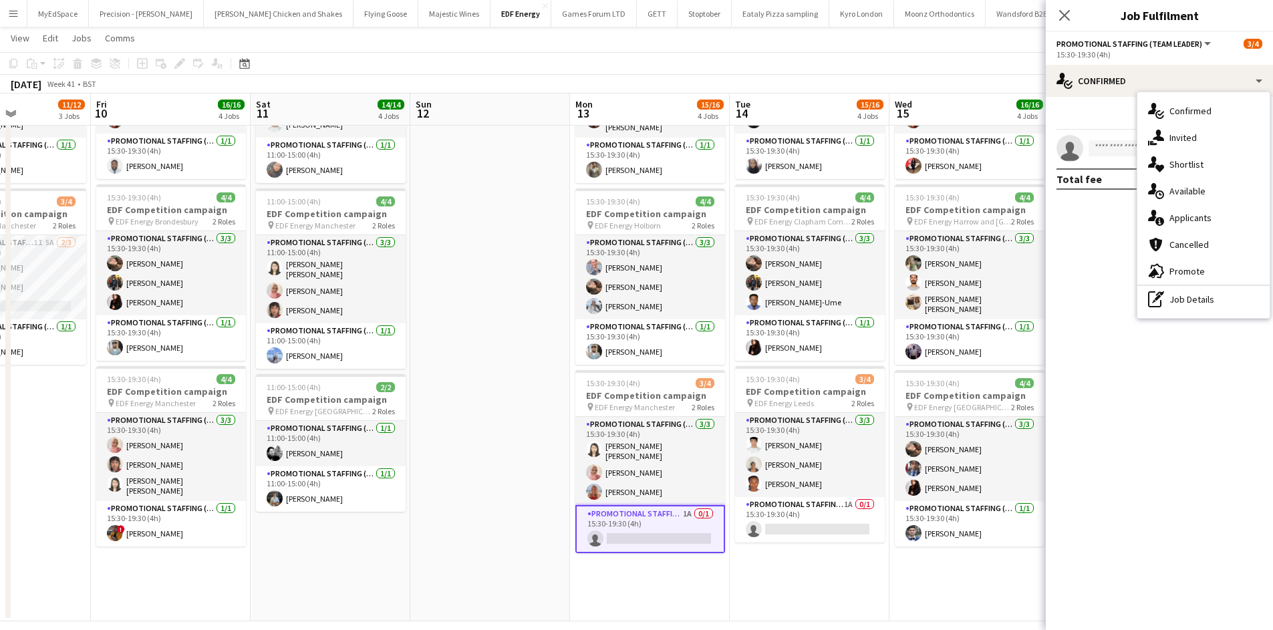
click at [1208, 213] on span "Applicants" at bounding box center [1191, 218] width 42 height 12
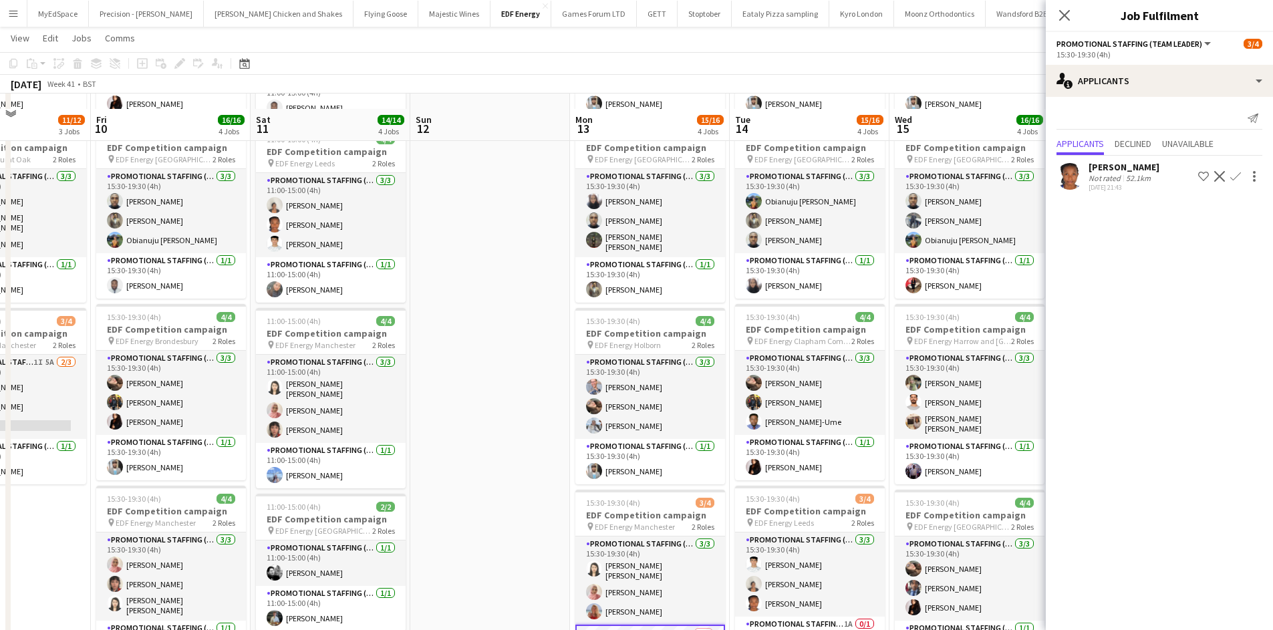
scroll to position [281, 0]
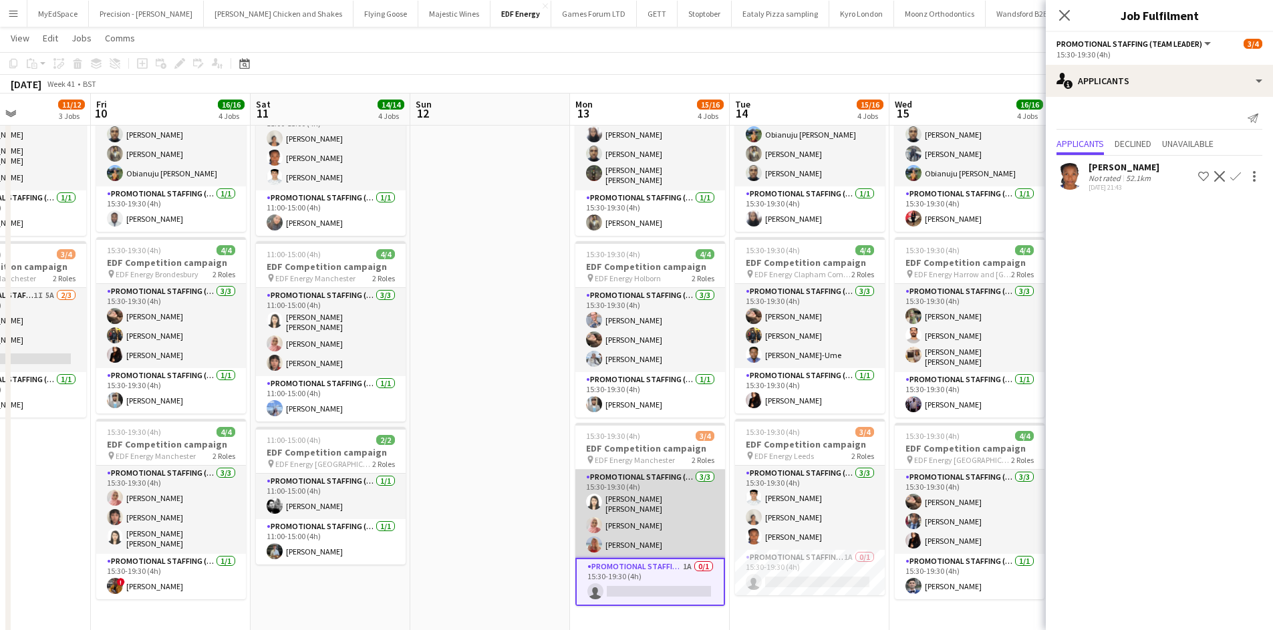
click at [677, 479] on app-card-role "Promotional Staffing (Flyering Staff) 3/3 15:30-19:30 (4h) Yee Ching Wong Shabn…" at bounding box center [651, 514] width 150 height 88
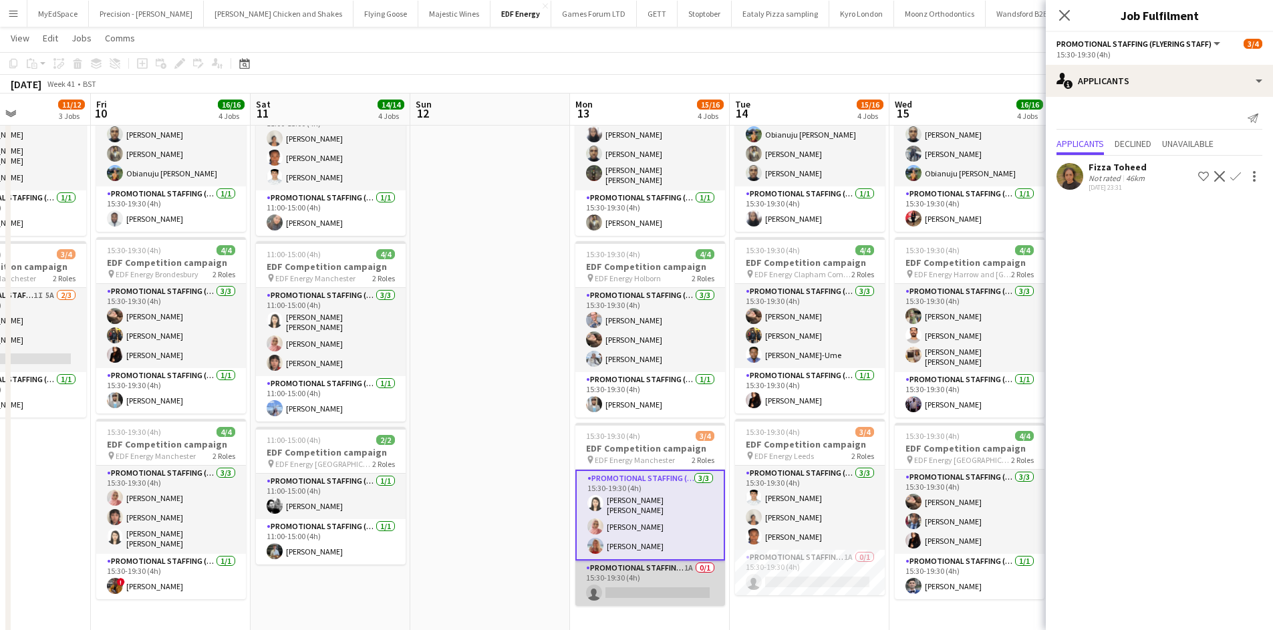
click at [693, 561] on app-card-role "Promotional Staffing (Team Leader) 1A 0/1 15:30-19:30 (4h) single-neutral-actio…" at bounding box center [651, 583] width 150 height 45
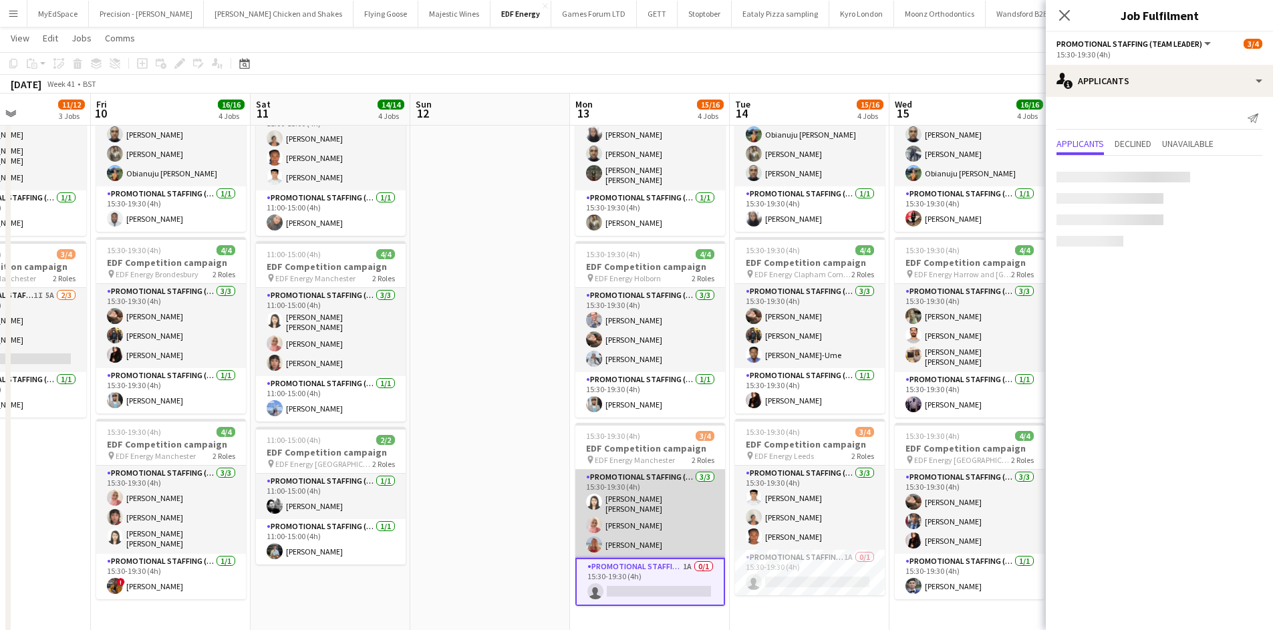
scroll to position [0, 389]
click at [651, 508] on app-card-role "Promotional Staffing (Flyering Staff) 3/3 15:30-19:30 (4h) Yee Ching Wong Shabn…" at bounding box center [650, 514] width 150 height 88
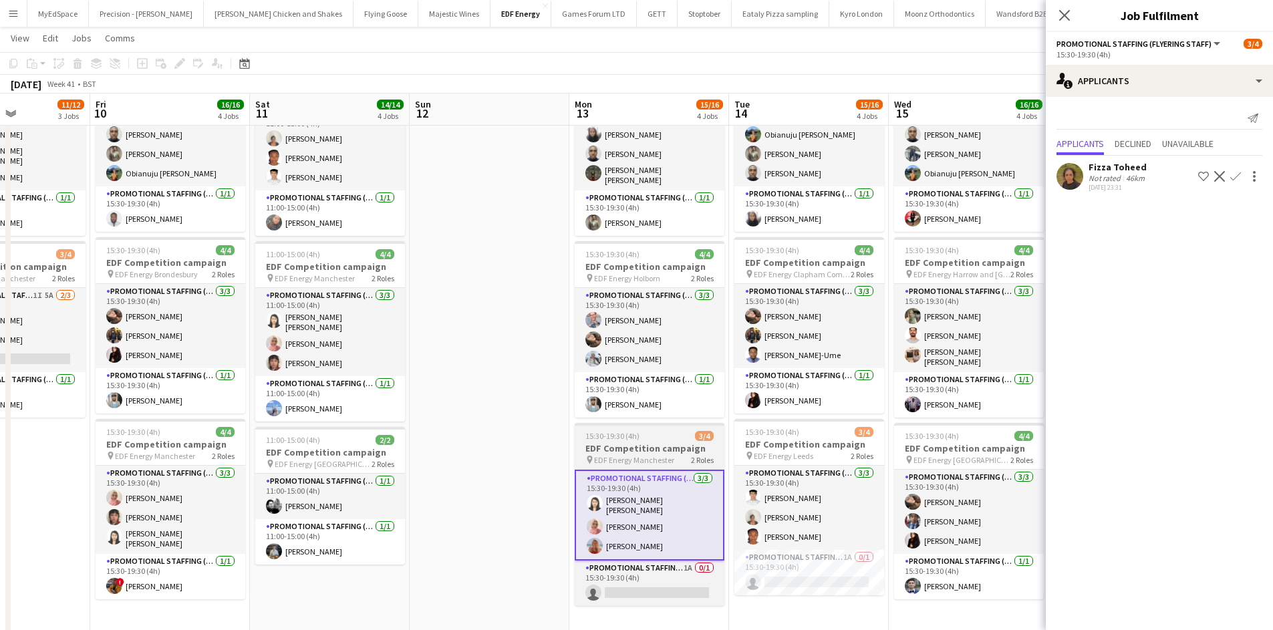
click at [637, 497] on app-card-role "Promotional Staffing (Flyering Staff) 3/3 15:30-19:30 (4h) Yee Ching Wong Shabn…" at bounding box center [650, 515] width 150 height 91
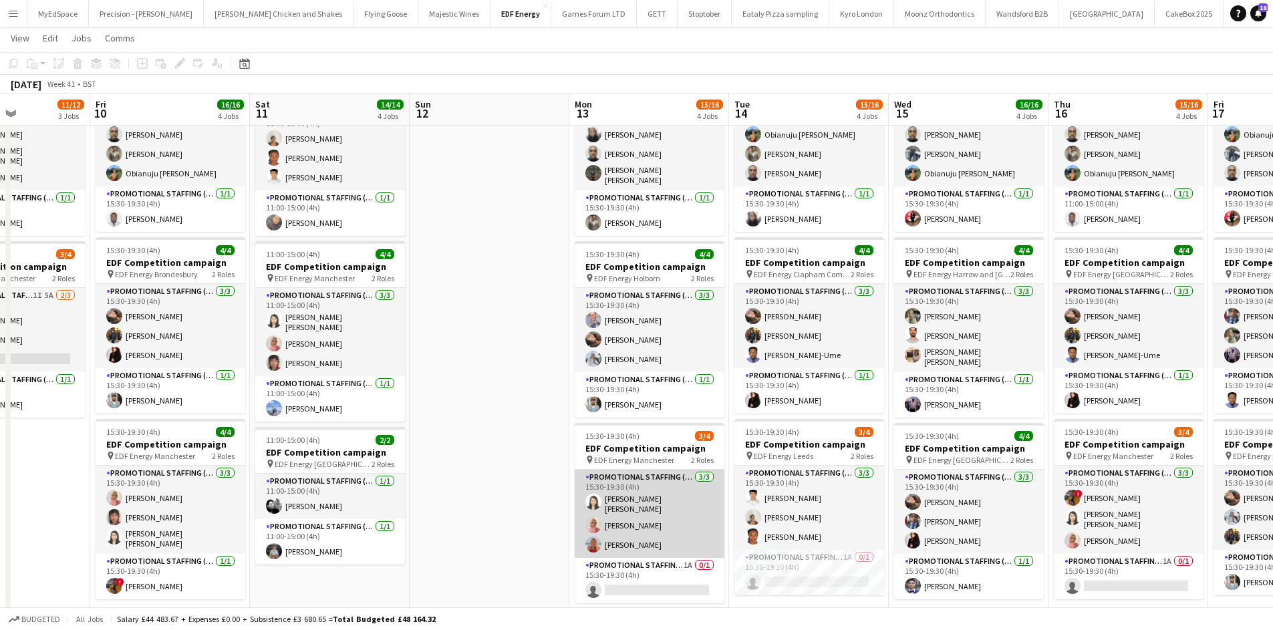
drag, startPoint x: 648, startPoint y: 473, endPoint x: 649, endPoint y: 497, distance: 24.7
click at [648, 473] on app-card-role "Promotional Staffing (Flyering Staff) 3/3 15:30-19:30 (4h) Yee Ching Wong Shabn…" at bounding box center [650, 514] width 150 height 88
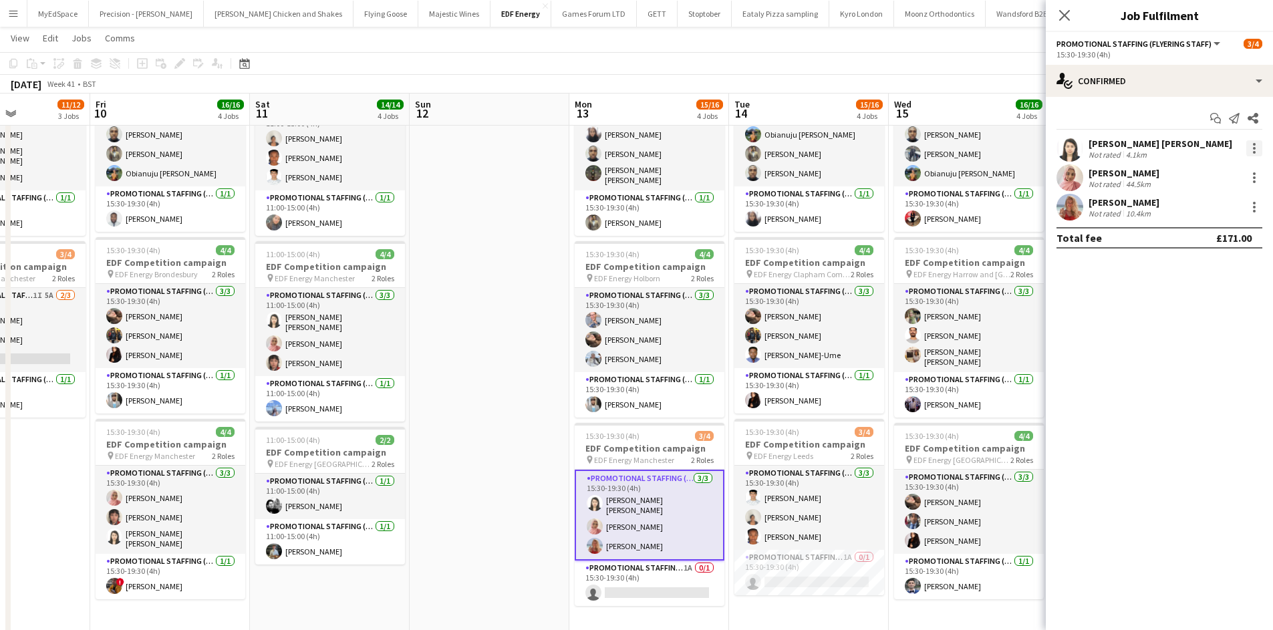
click at [1257, 150] on div at bounding box center [1255, 148] width 16 height 16
drag, startPoint x: 1197, startPoint y: 295, endPoint x: 945, endPoint y: 447, distance: 294.7
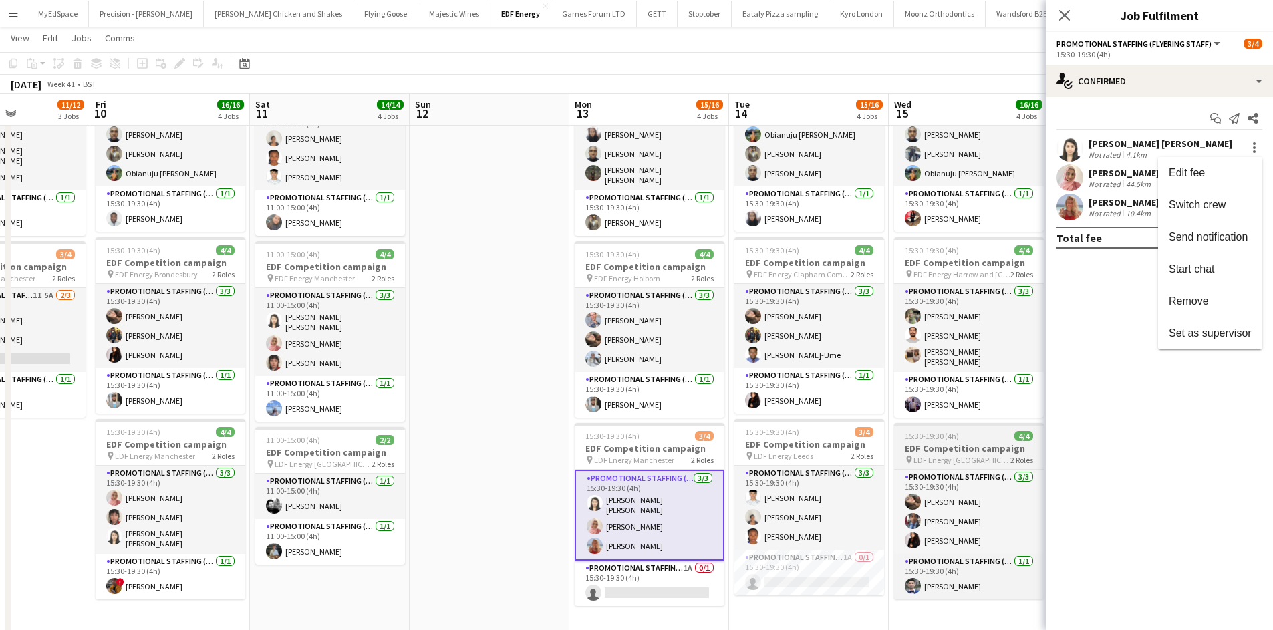
click at [1197, 295] on span "Remove" at bounding box center [1189, 300] width 40 height 11
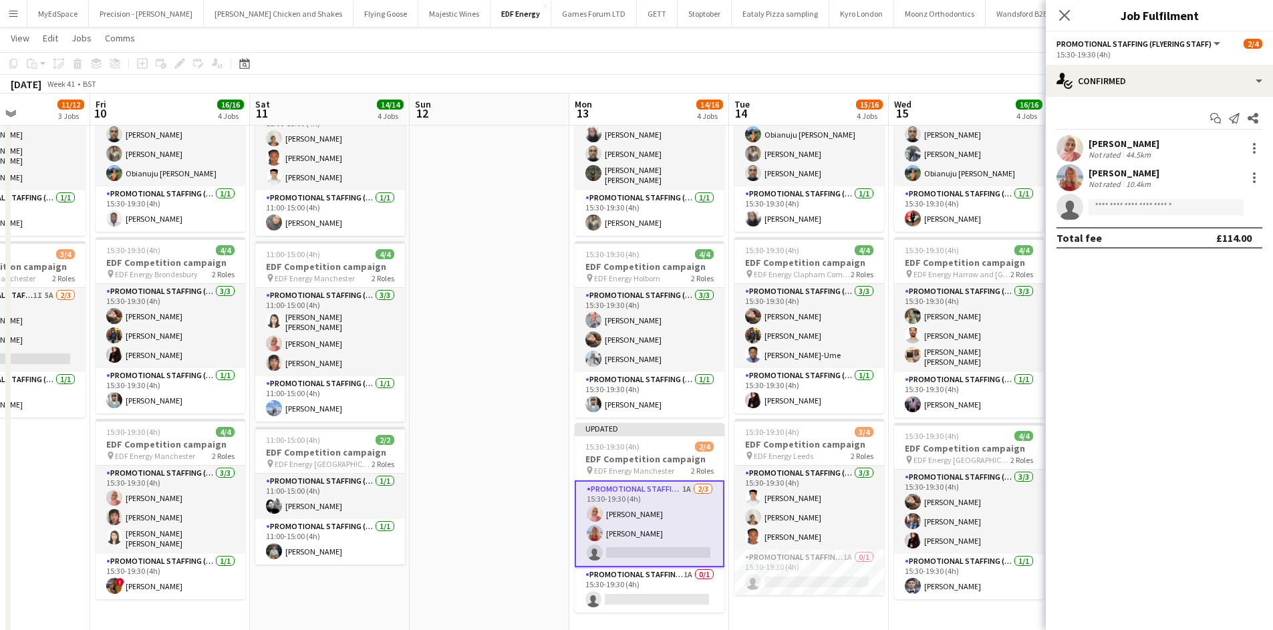
click at [483, 360] on app-date-cell at bounding box center [490, 271] width 160 height 806
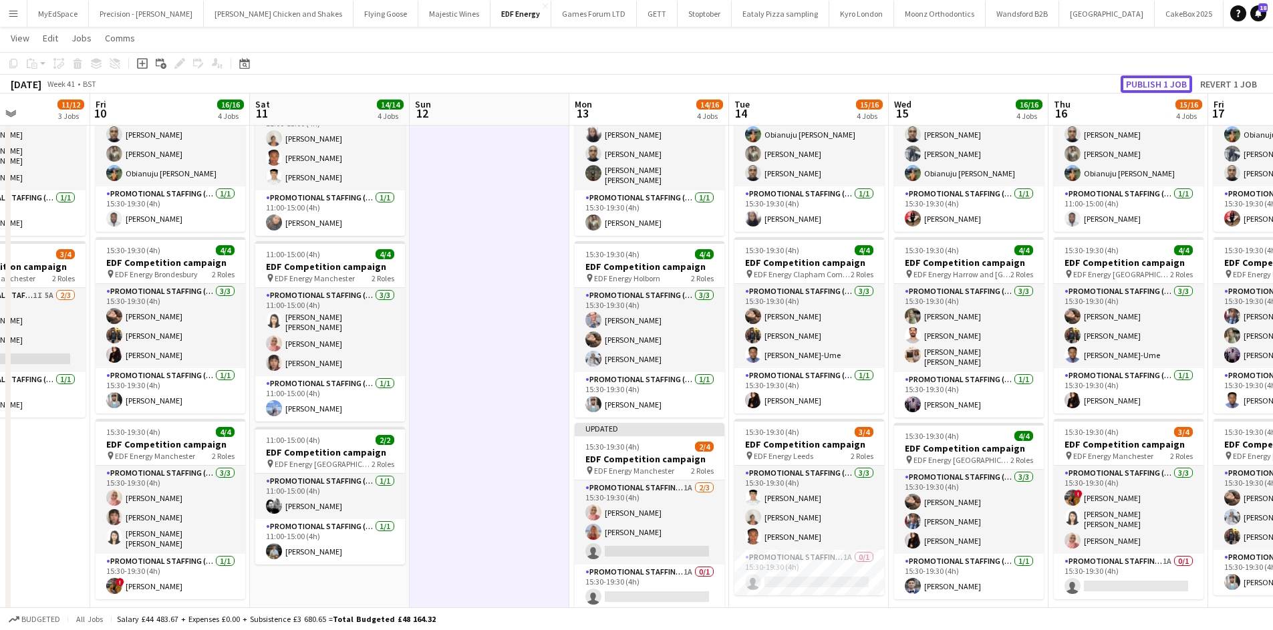
click at [1167, 88] on button "Publish 1 job" at bounding box center [1157, 84] width 72 height 17
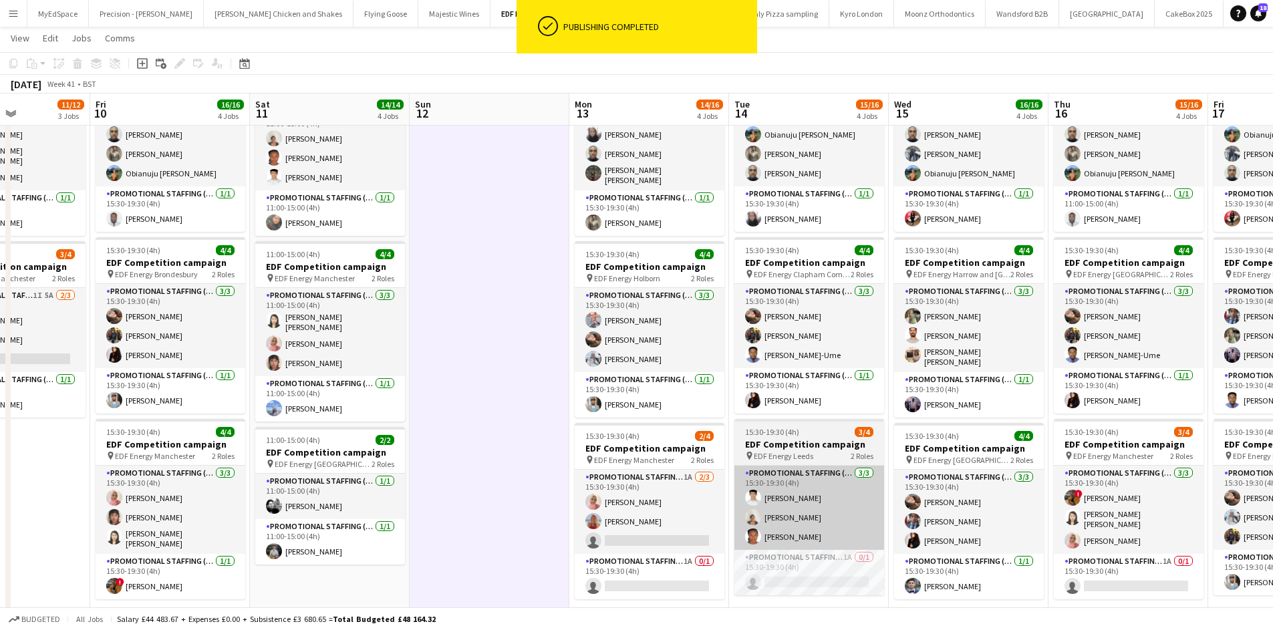
click at [627, 584] on app-card-role "Promotional Staffing (Team Leader) 1A 0/1 15:30-19:30 (4h) single-neutral-actio…" at bounding box center [650, 576] width 150 height 45
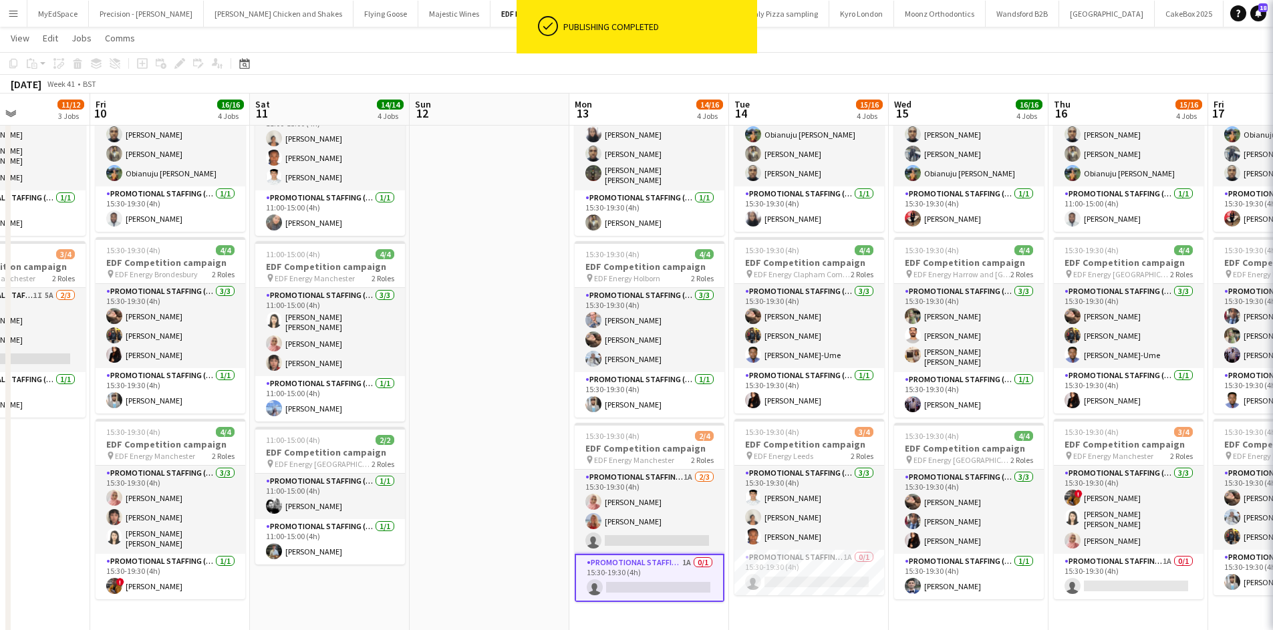
scroll to position [0, 388]
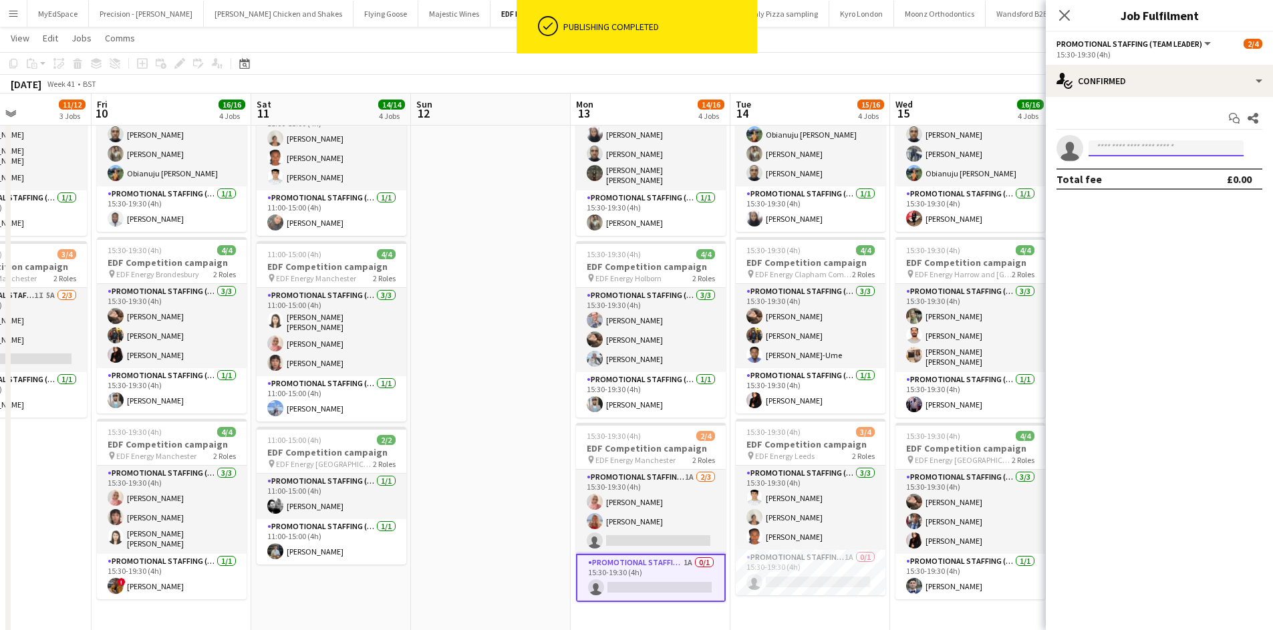
click at [1142, 140] on input at bounding box center [1166, 148] width 155 height 16
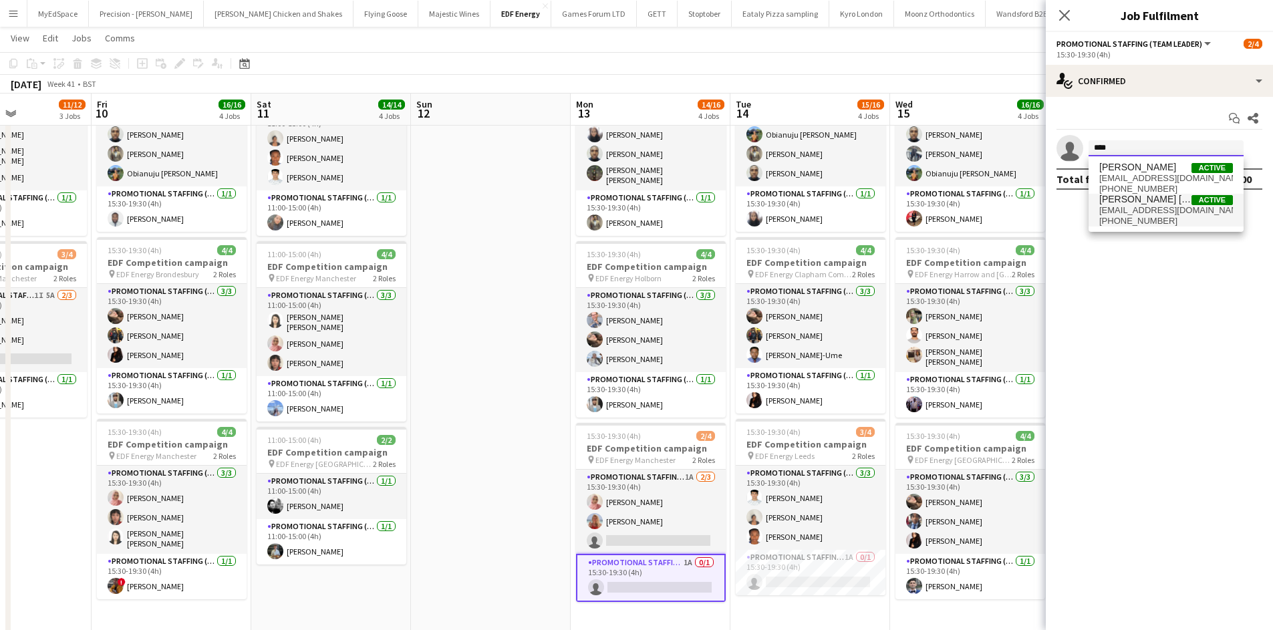
type input "****"
click at [1130, 203] on span "Yee Ching Wong" at bounding box center [1146, 199] width 92 height 11
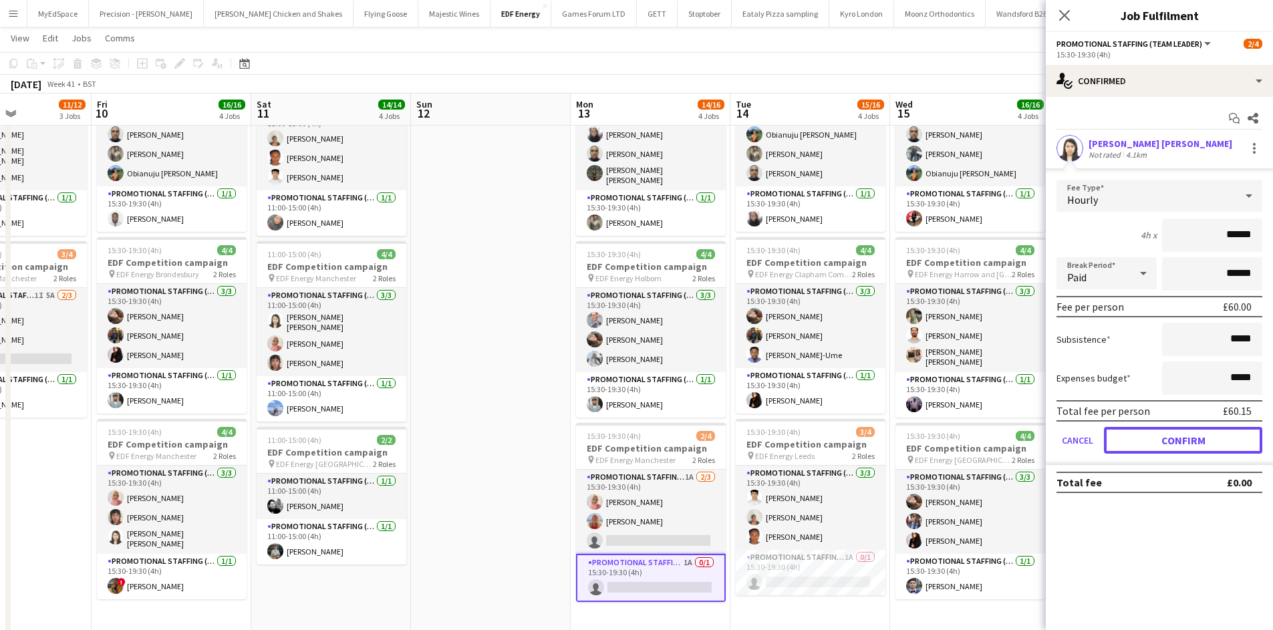
click at [1181, 439] on button "Confirm" at bounding box center [1183, 440] width 158 height 27
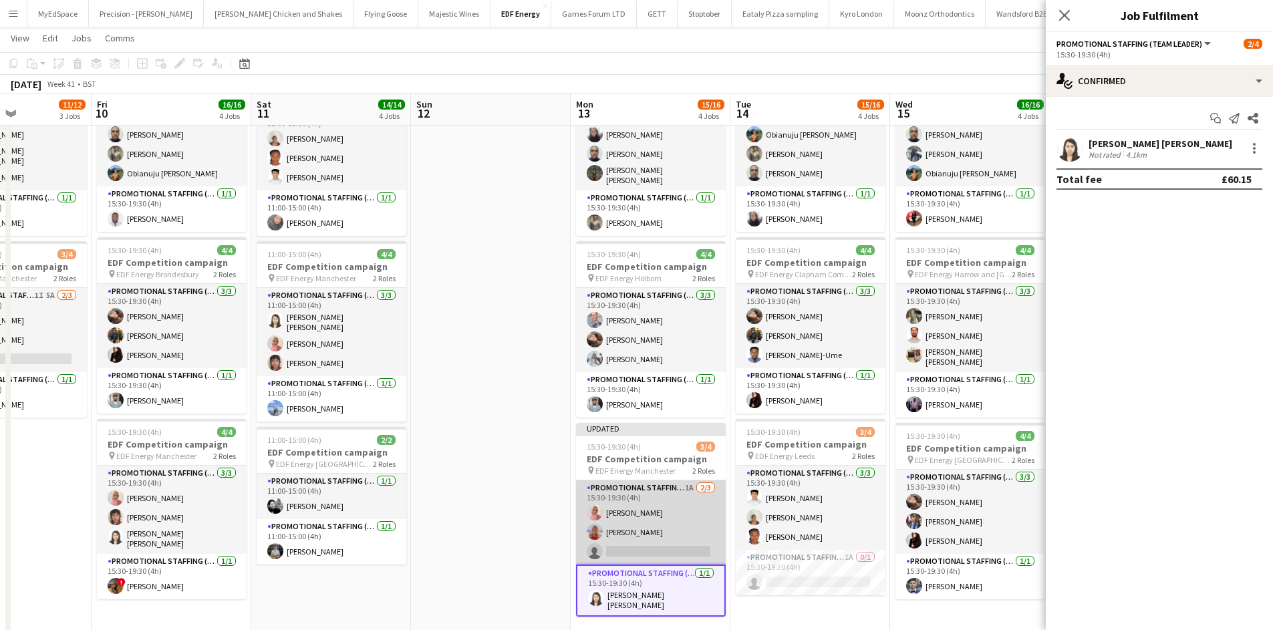
click at [634, 551] on app-card-role "Promotional Staffing (Flyering Staff) 1A 2/3 15:30-19:30 (4h) Shabnam Jallal Ta…" at bounding box center [651, 523] width 150 height 84
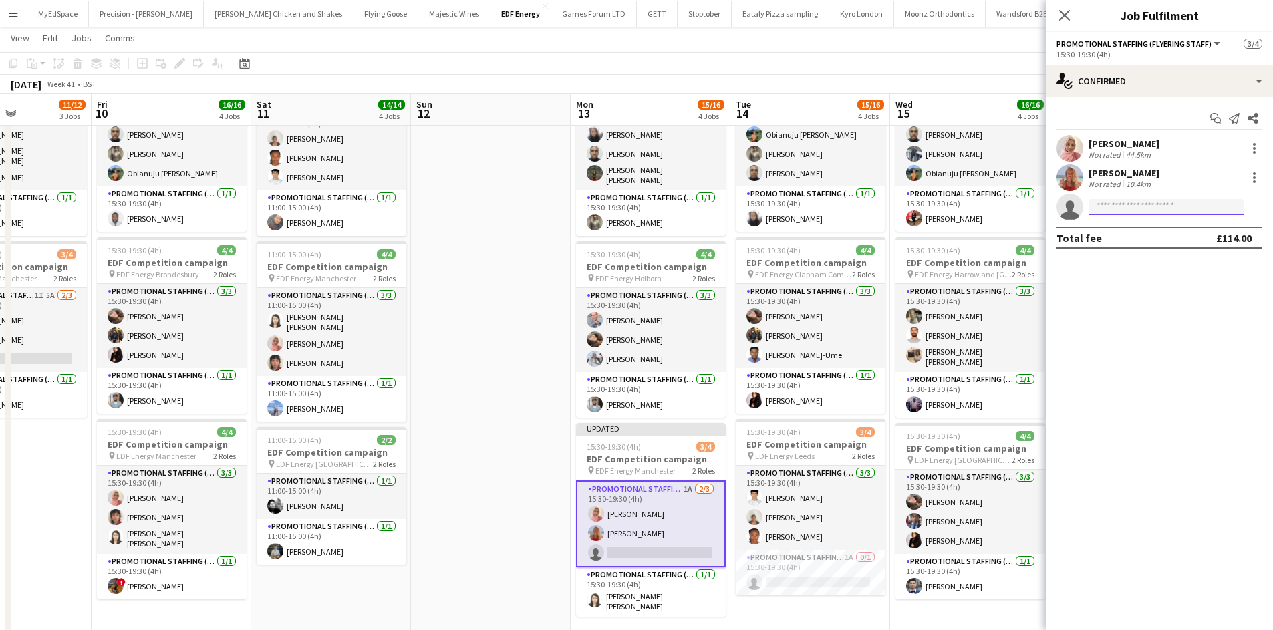
click at [1147, 214] on input at bounding box center [1166, 207] width 155 height 16
type input "********"
click at [1161, 226] on span "Lauretta Chimezie" at bounding box center [1138, 226] width 77 height 11
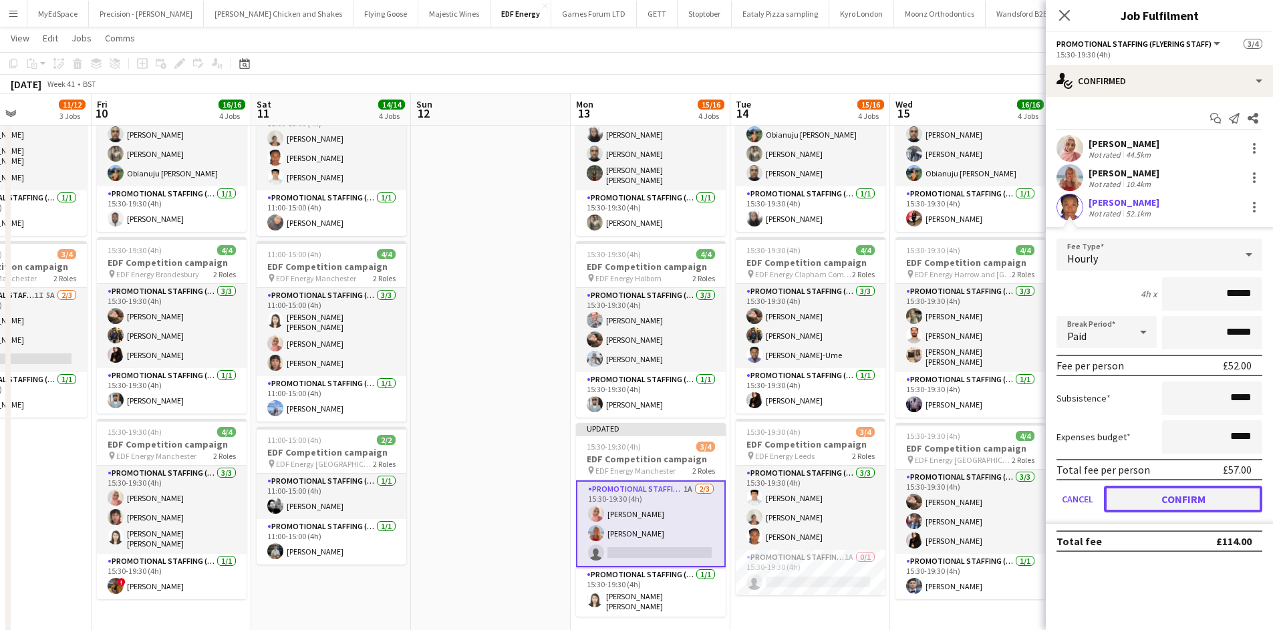
drag, startPoint x: 1181, startPoint y: 495, endPoint x: 1063, endPoint y: 475, distance: 119.5
click at [1181, 495] on button "Confirm" at bounding box center [1183, 499] width 158 height 27
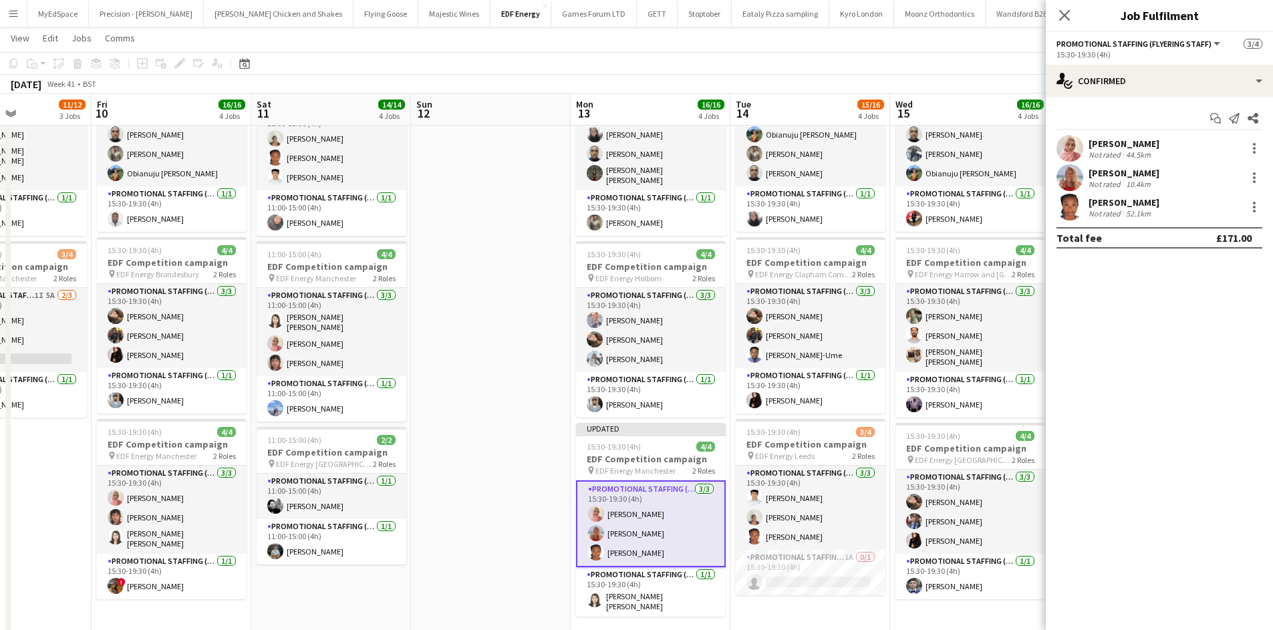
click at [517, 265] on app-date-cell at bounding box center [491, 275] width 160 height 815
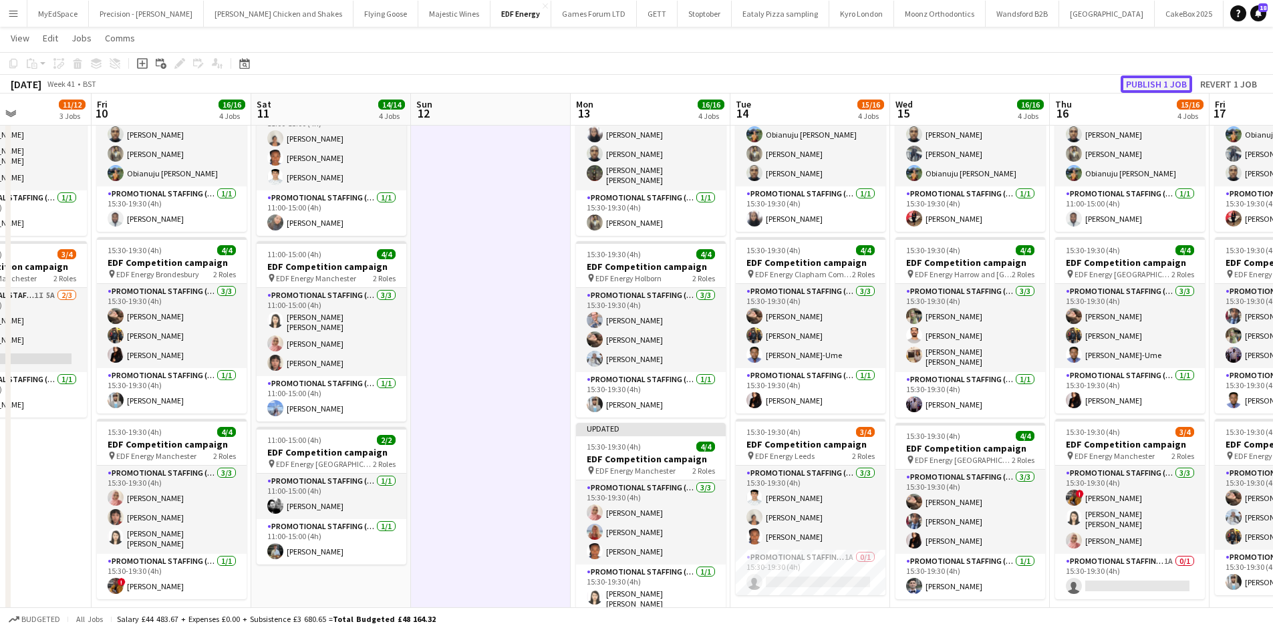
click at [1169, 87] on button "Publish 1 job" at bounding box center [1157, 84] width 72 height 17
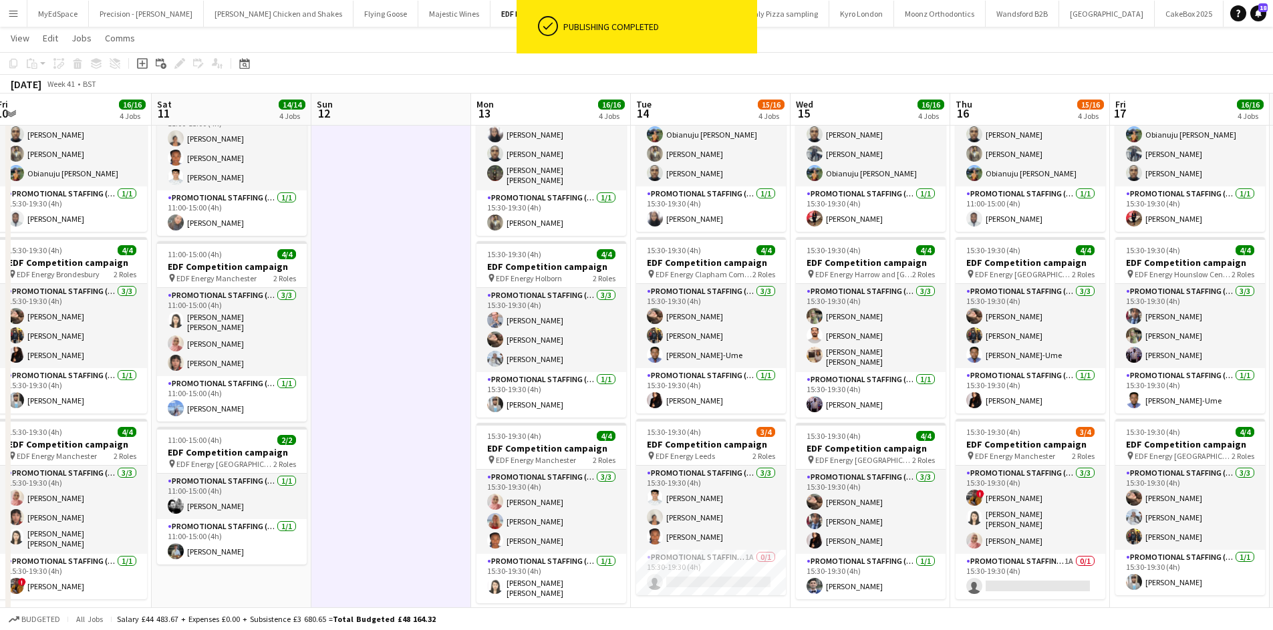
scroll to position [0, 489]
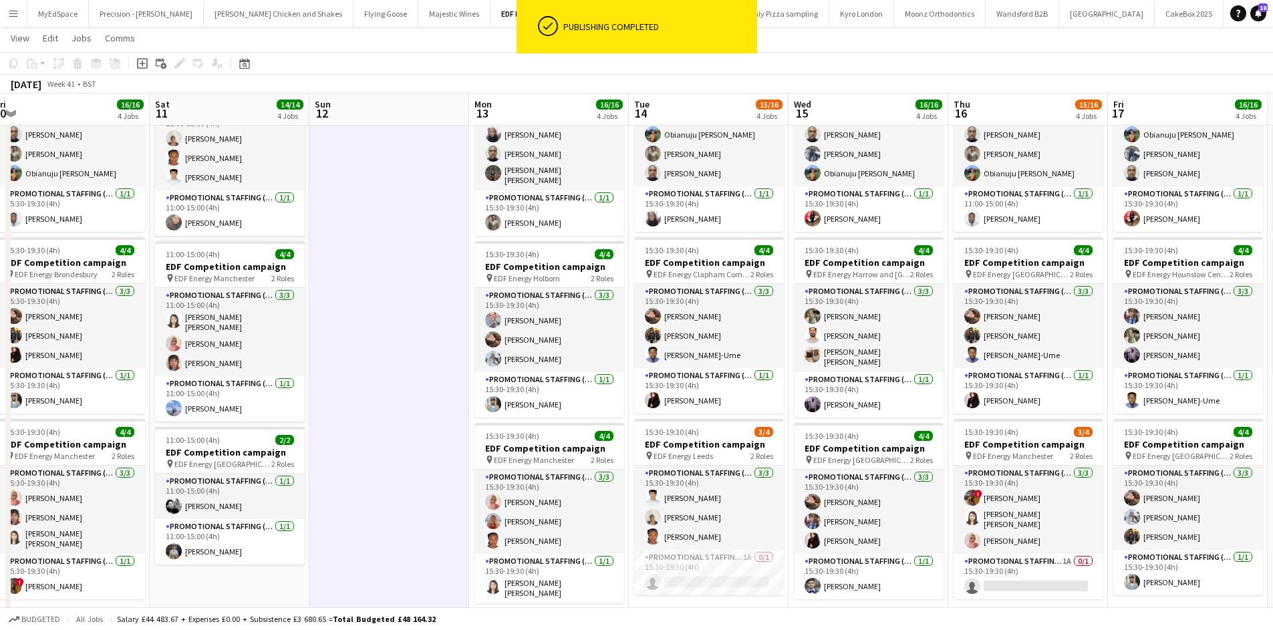
drag, startPoint x: 952, startPoint y: 438, endPoint x: 850, endPoint y: 433, distance: 101.7
click at [850, 433] on app-calendar-viewport "Tue 7 8/8 2 Jobs Wed 8 8/8 2 Jobs Thu 9 11/12 3 Jobs Fri 10 16/16 4 Jobs Sat 11…" at bounding box center [636, 227] width 1273 height 912
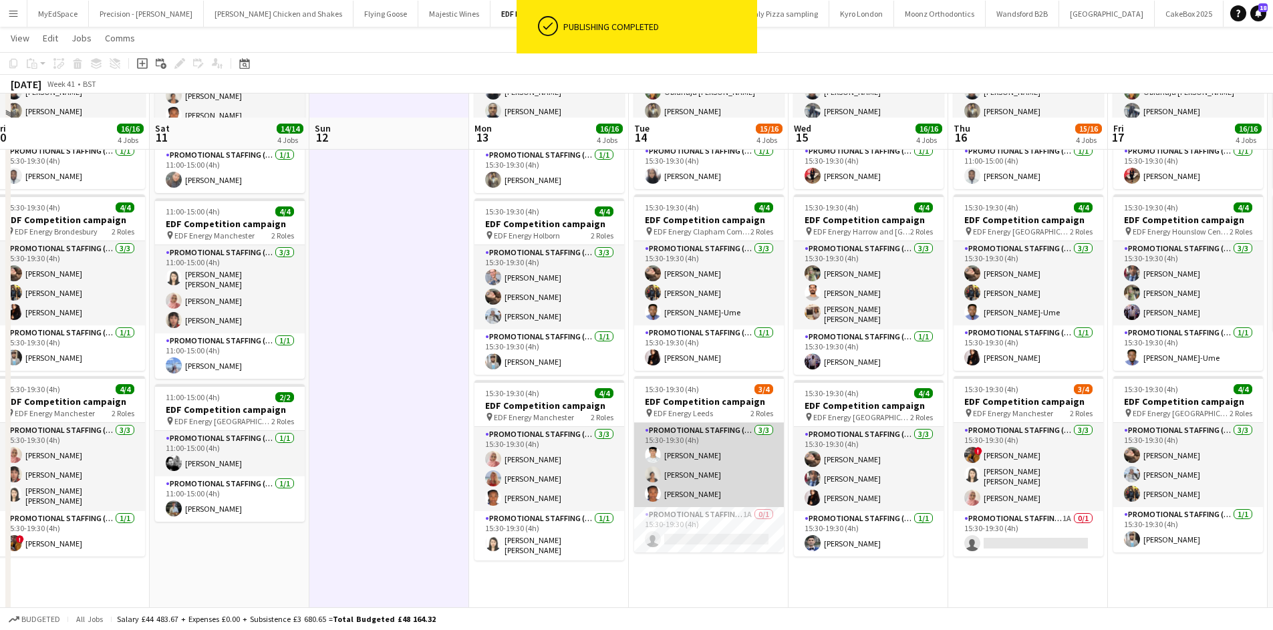
scroll to position [348, 0]
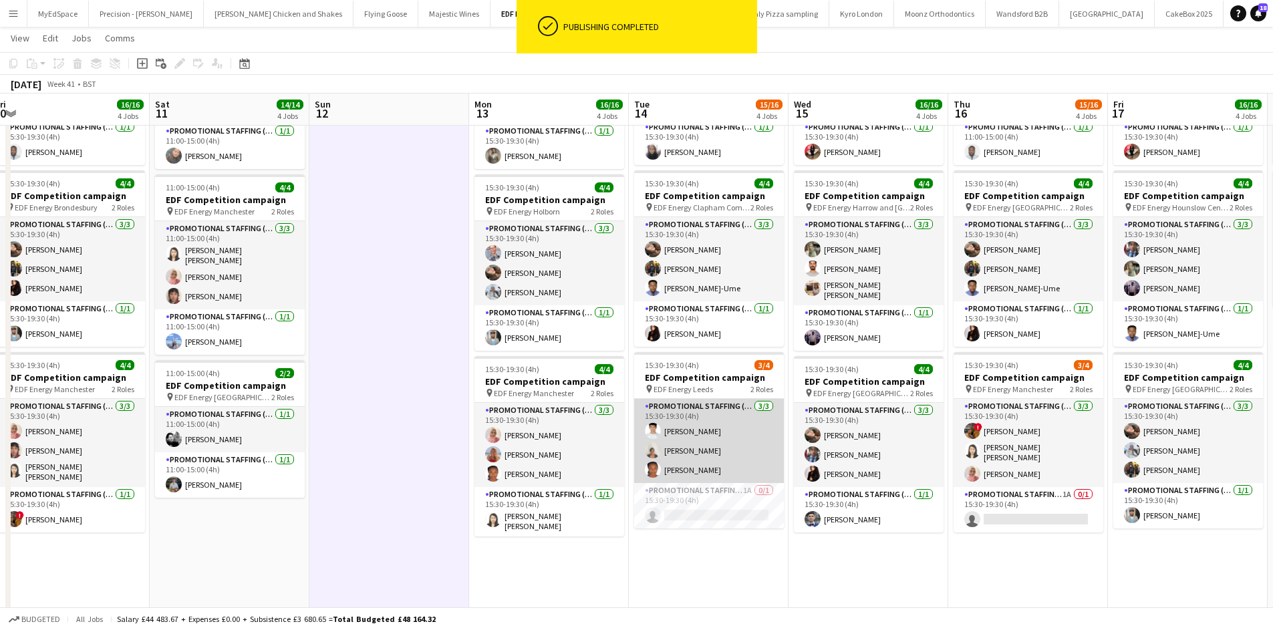
click at [703, 475] on app-card-role "Promotional Staffing (Flyering Staff) 3/3 15:30-19:30 (4h) Parth Chabhadiya Tha…" at bounding box center [709, 441] width 150 height 84
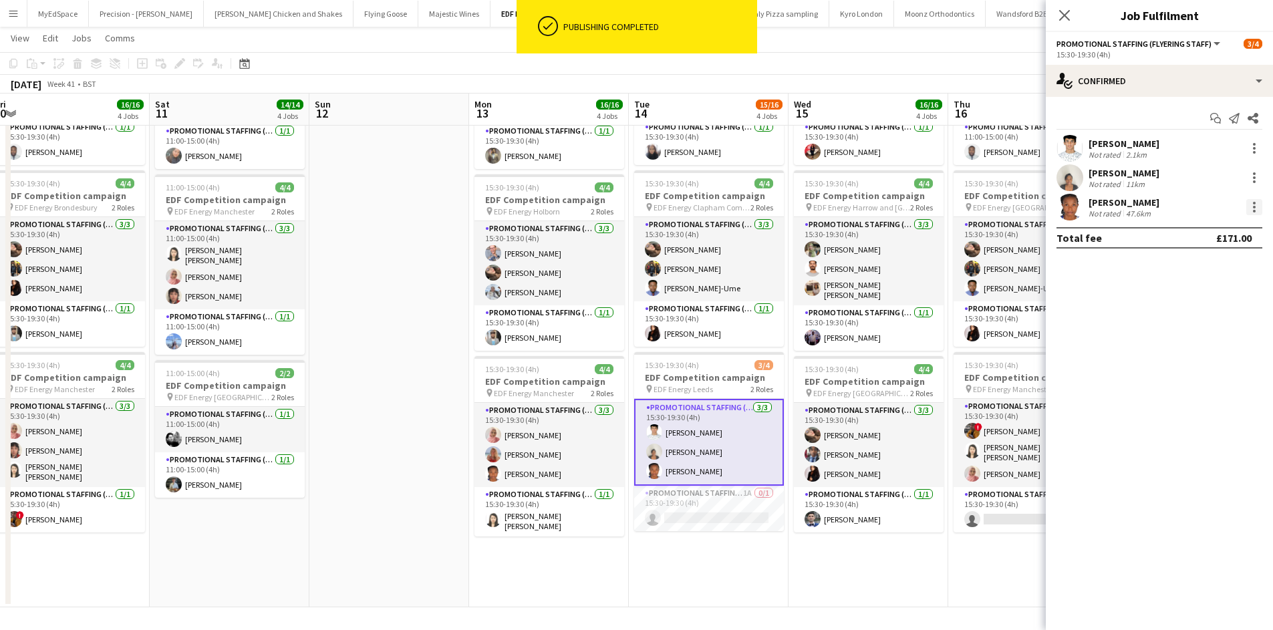
click at [1252, 199] on div at bounding box center [1255, 207] width 16 height 16
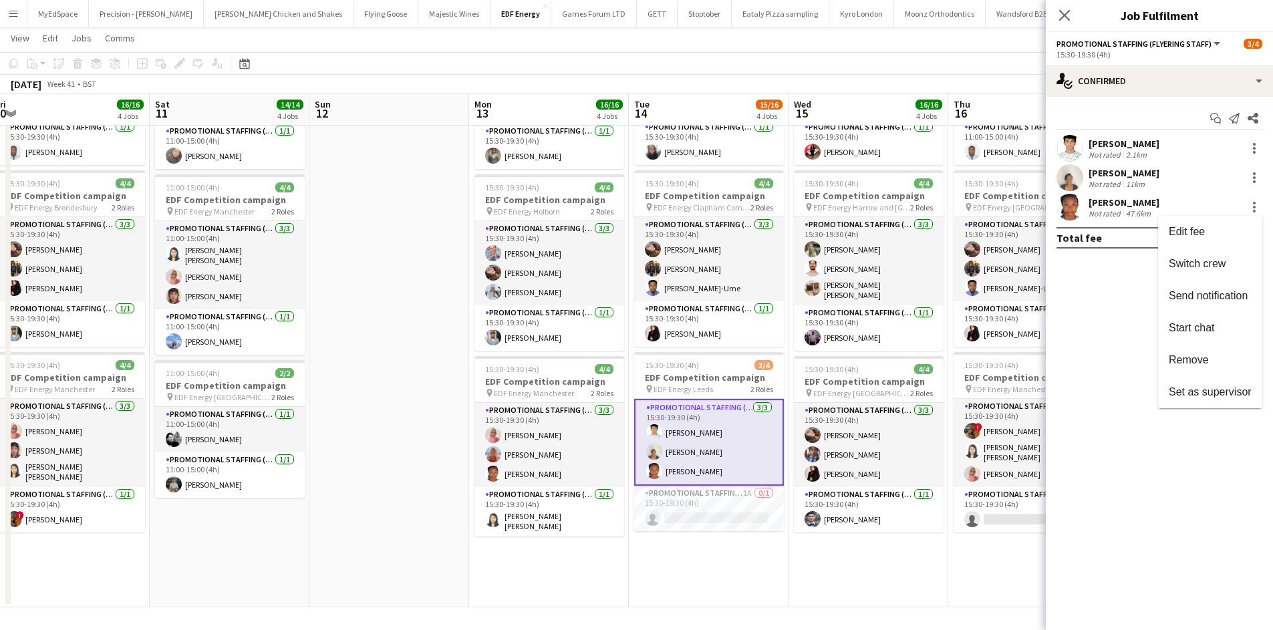
click at [954, 572] on div at bounding box center [636, 315] width 1273 height 630
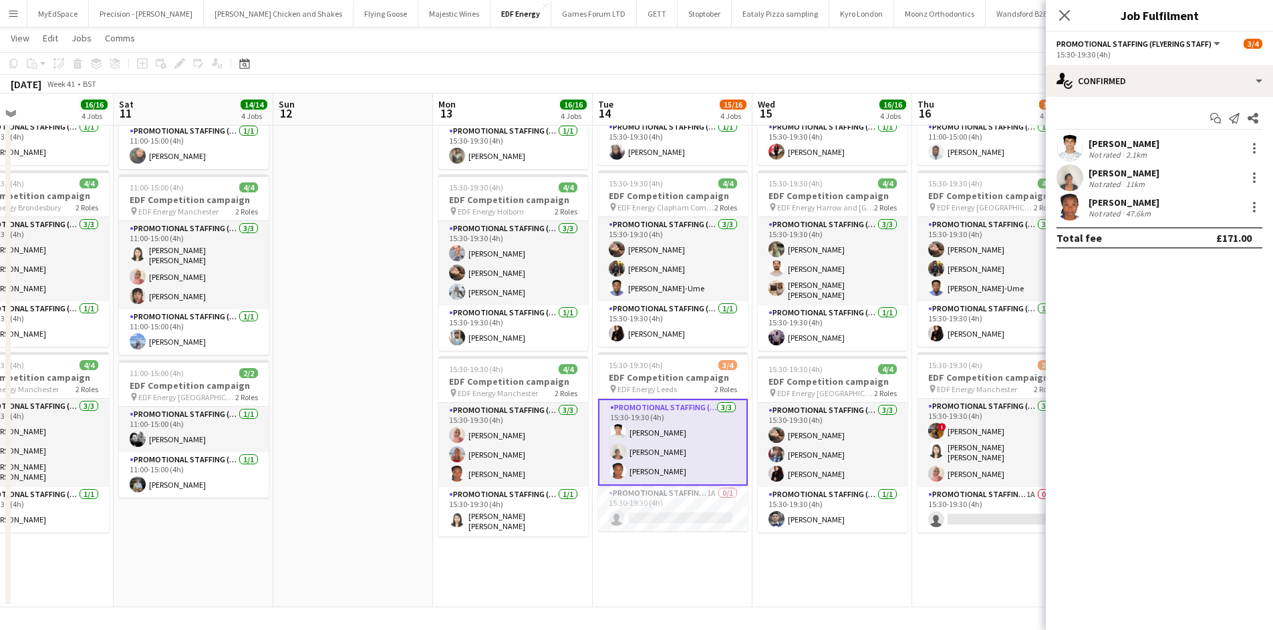
drag, startPoint x: 852, startPoint y: 560, endPoint x: 642, endPoint y: 531, distance: 212.5
click at [642, 532] on app-calendar-viewport "Tue 7 8/8 2 Jobs Wed 8 8/8 2 Jobs Thu 9 11/12 3 Jobs Fri 10 16/16 4 Jobs Sat 11…" at bounding box center [636, 156] width 1273 height 904
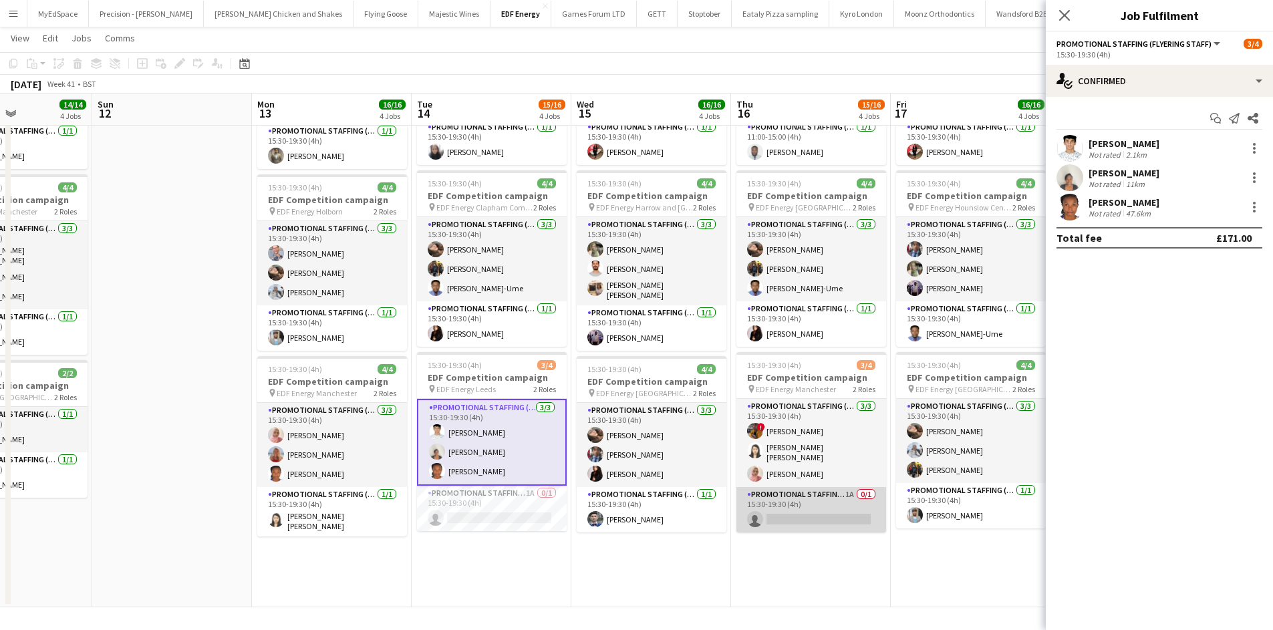
click at [849, 487] on app-card-role "Promotional Staffing (Team Leader) 1A 0/1 15:30-19:30 (4h) single-neutral-actio…" at bounding box center [812, 509] width 150 height 45
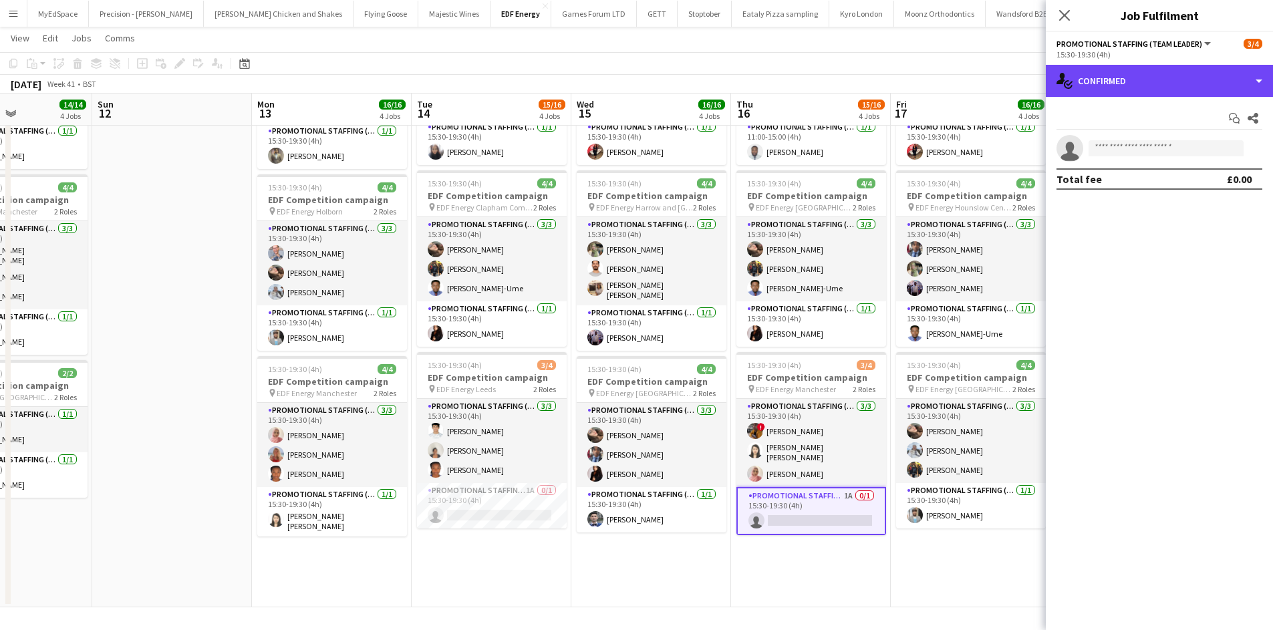
drag, startPoint x: 1195, startPoint y: 73, endPoint x: 1198, endPoint y: 98, distance: 24.9
click at [1195, 72] on div "single-neutral-actions-check-2 Confirmed" at bounding box center [1159, 81] width 227 height 32
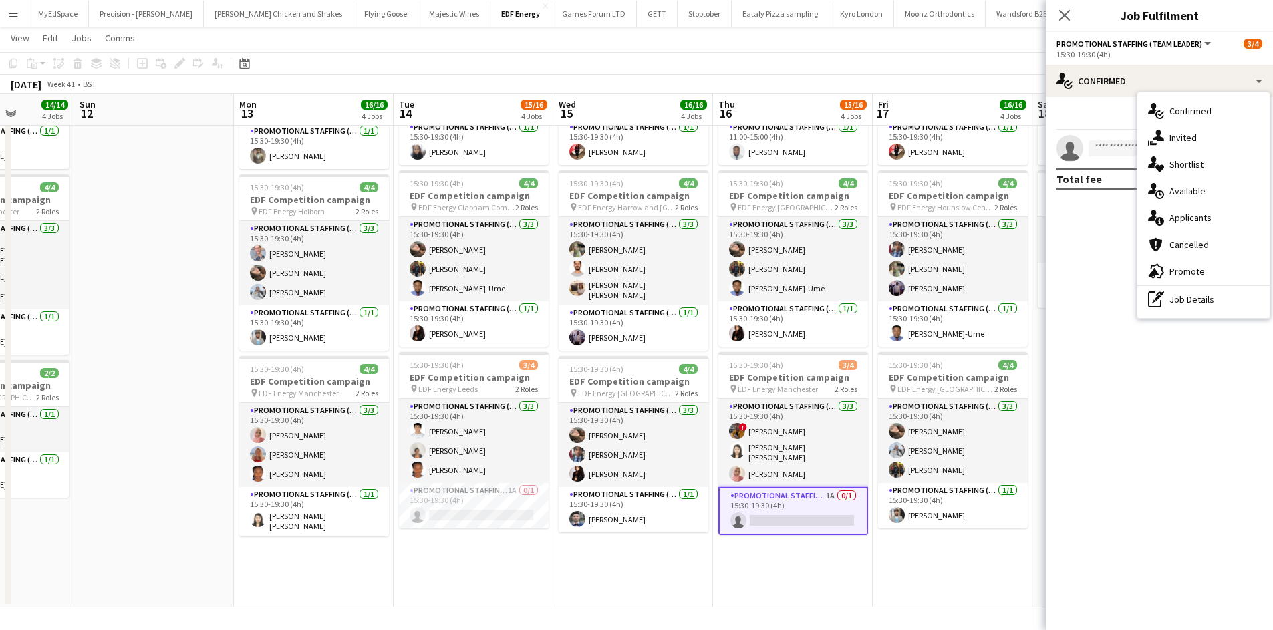
scroll to position [0, 414]
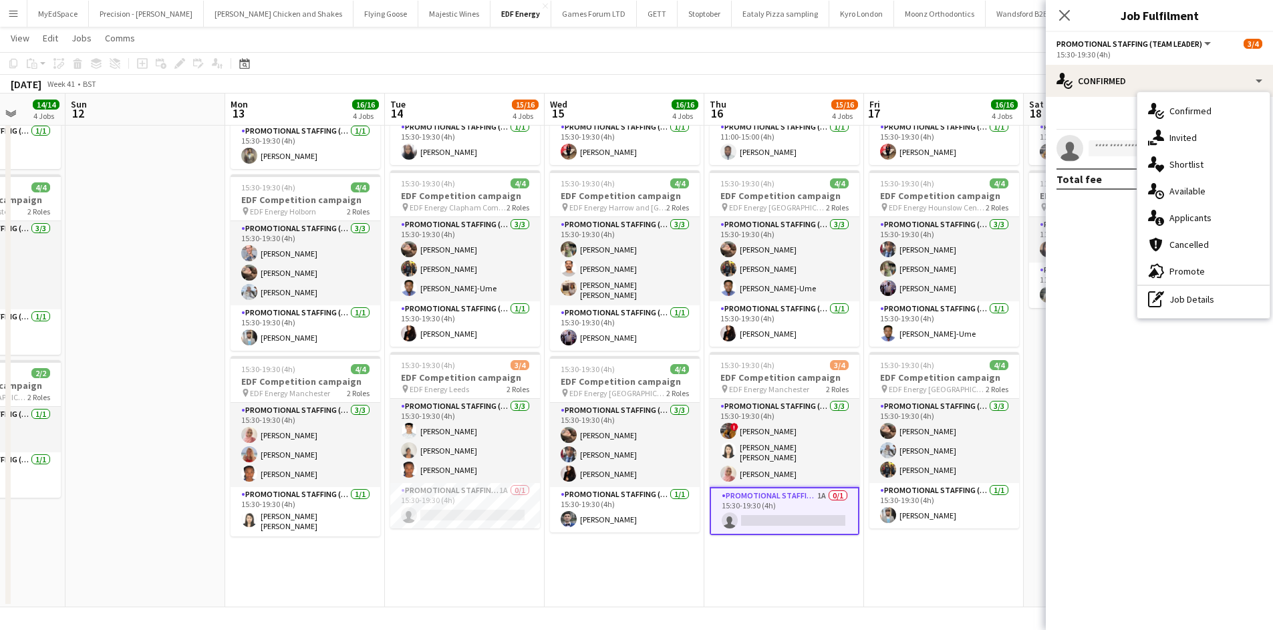
drag, startPoint x: 882, startPoint y: 513, endPoint x: 862, endPoint y: 515, distance: 19.5
click at [862, 515] on app-calendar-viewport "Thu 9 11/12 3 Jobs Fri 10 16/16 4 Jobs Sat 11 14/14 4 Jobs Sun 12 Mon 13 16/16 …" at bounding box center [636, 156] width 1273 height 904
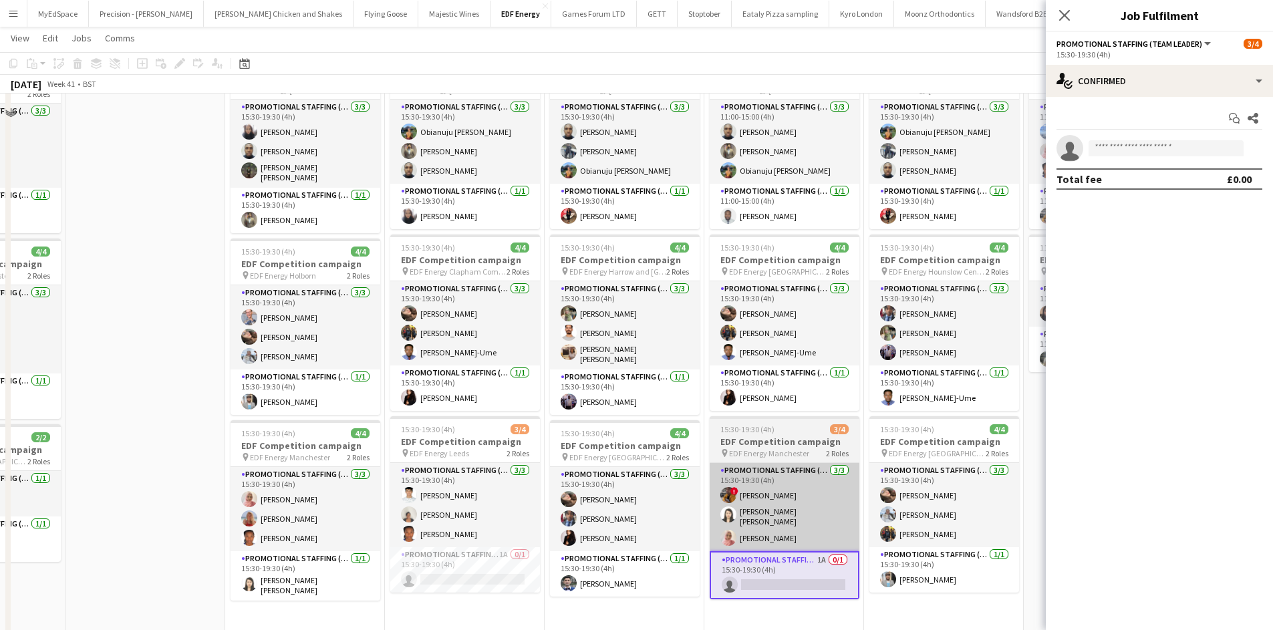
scroll to position [348, 0]
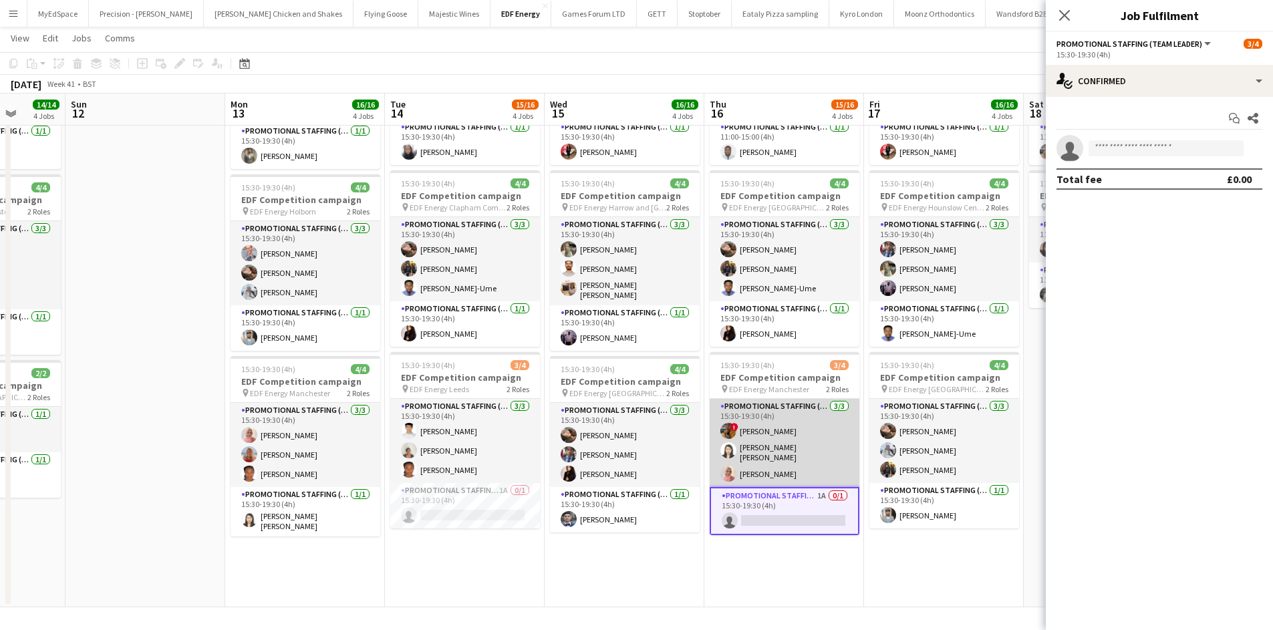
drag, startPoint x: 815, startPoint y: 494, endPoint x: 840, endPoint y: 480, distance: 28.4
click at [815, 493] on app-card-role "Promotional Staffing (Team Leader) 1A 0/1 15:30-19:30 (4h) single-neutral-actio…" at bounding box center [785, 511] width 150 height 48
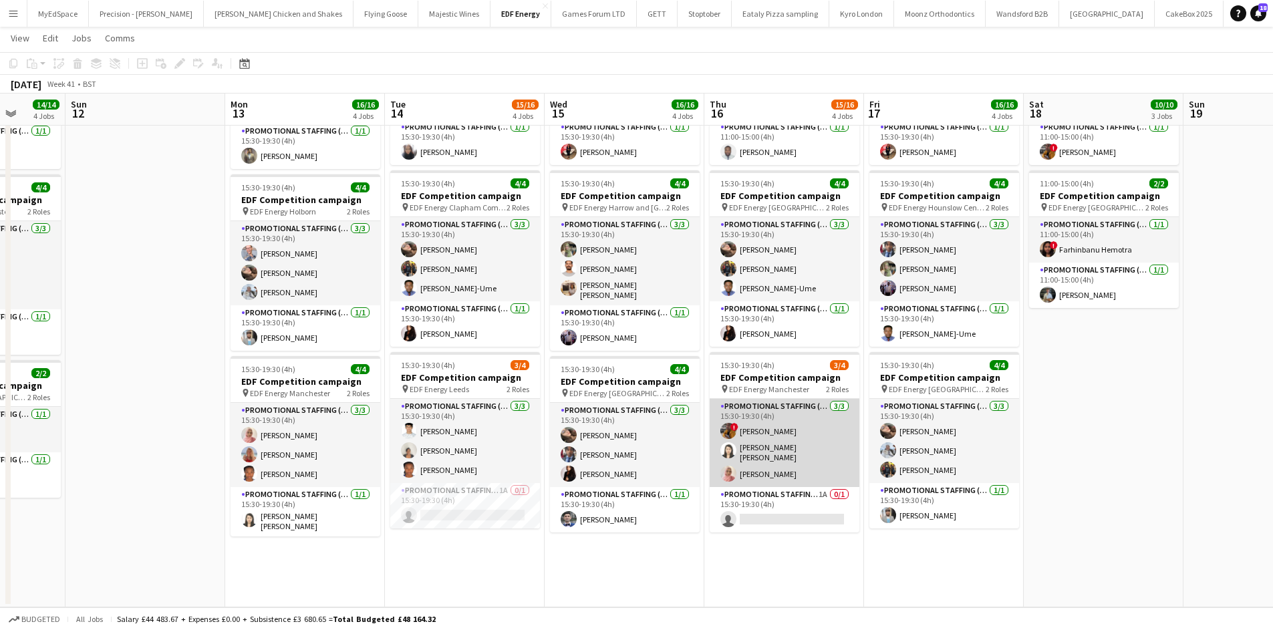
click at [754, 428] on app-card-role "Promotional Staffing (Flyering Staff) 3/3 15:30-19:30 (4h) ! Sean Porter Yee Ch…" at bounding box center [785, 443] width 150 height 88
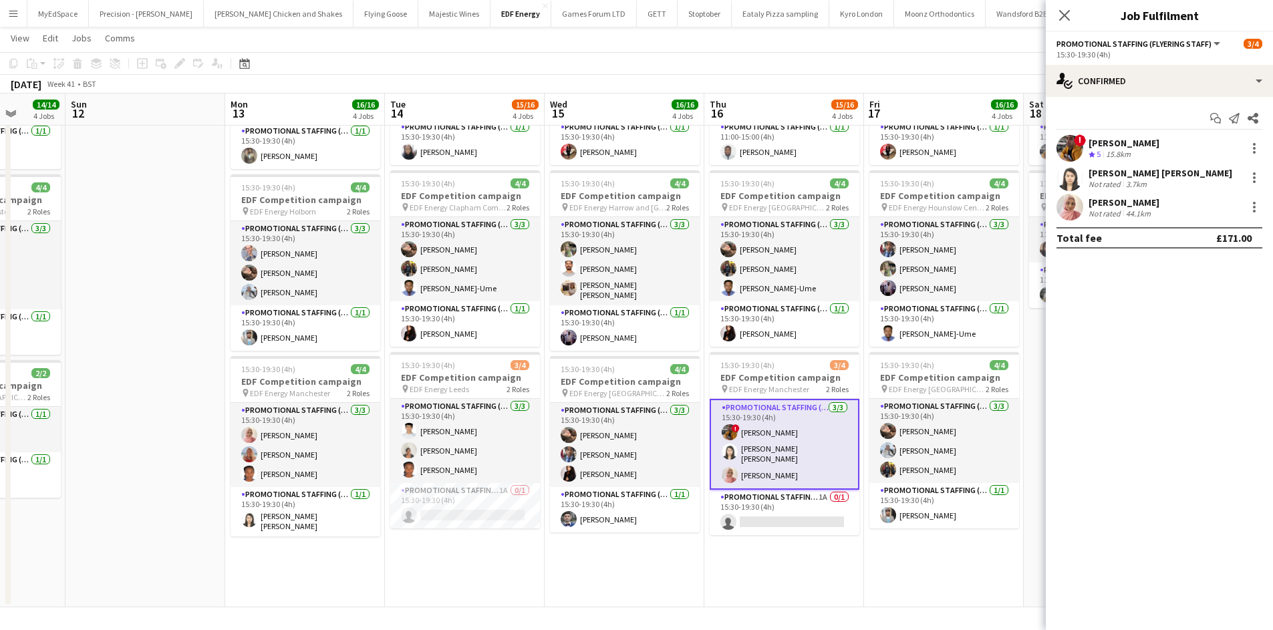
click at [1150, 146] on div "! Sean Porter Crew rating 5 15.8km" at bounding box center [1159, 148] width 227 height 27
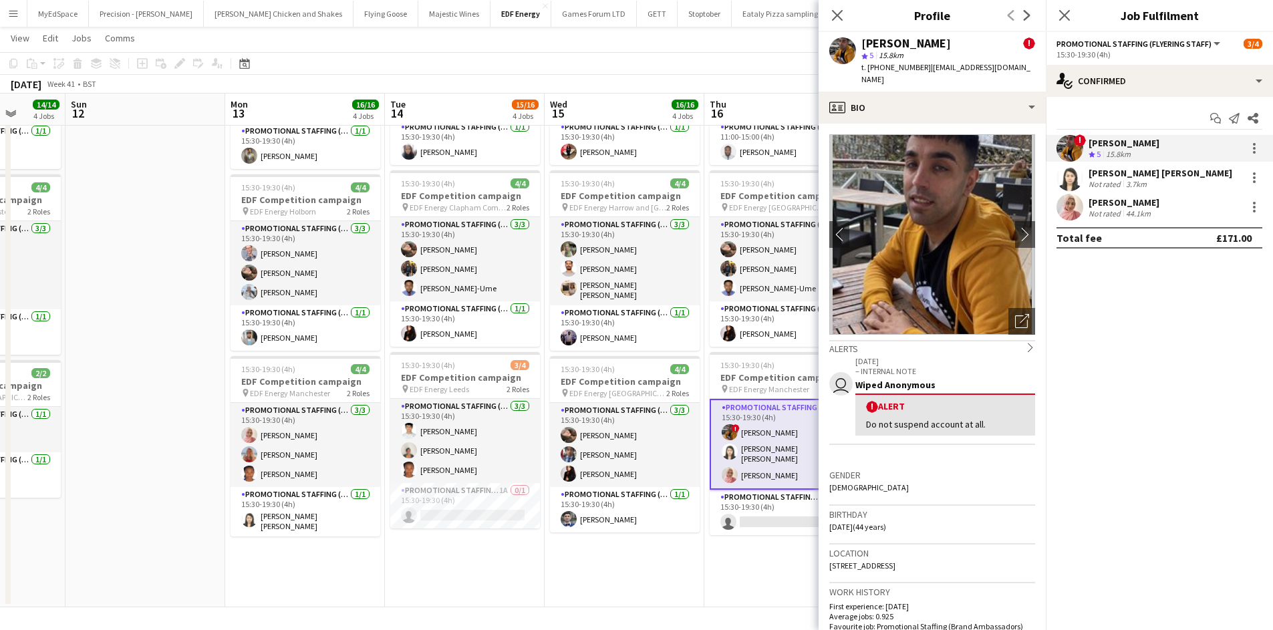
click at [1249, 161] on div "! Sean Porter Crew rating 5 15.8km" at bounding box center [1159, 148] width 227 height 27
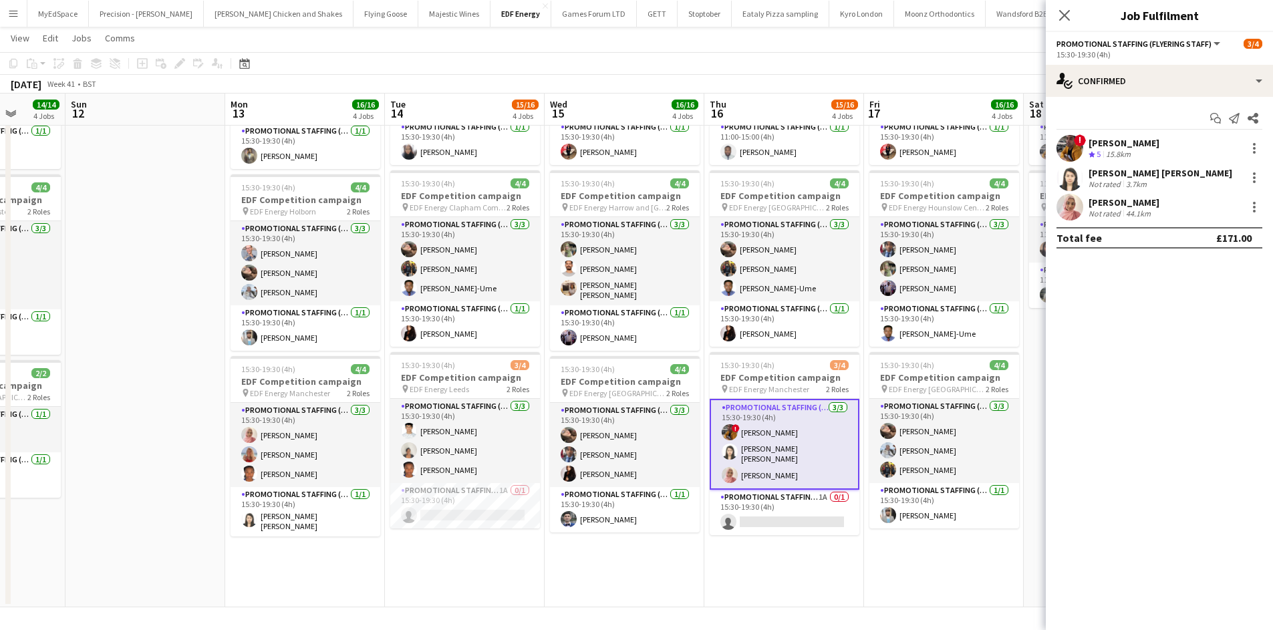
click at [799, 411] on app-card-role "Promotional Staffing (Flyering Staff) 3/3 15:30-19:30 (4h) ! Sean Porter Yee Ch…" at bounding box center [785, 444] width 150 height 91
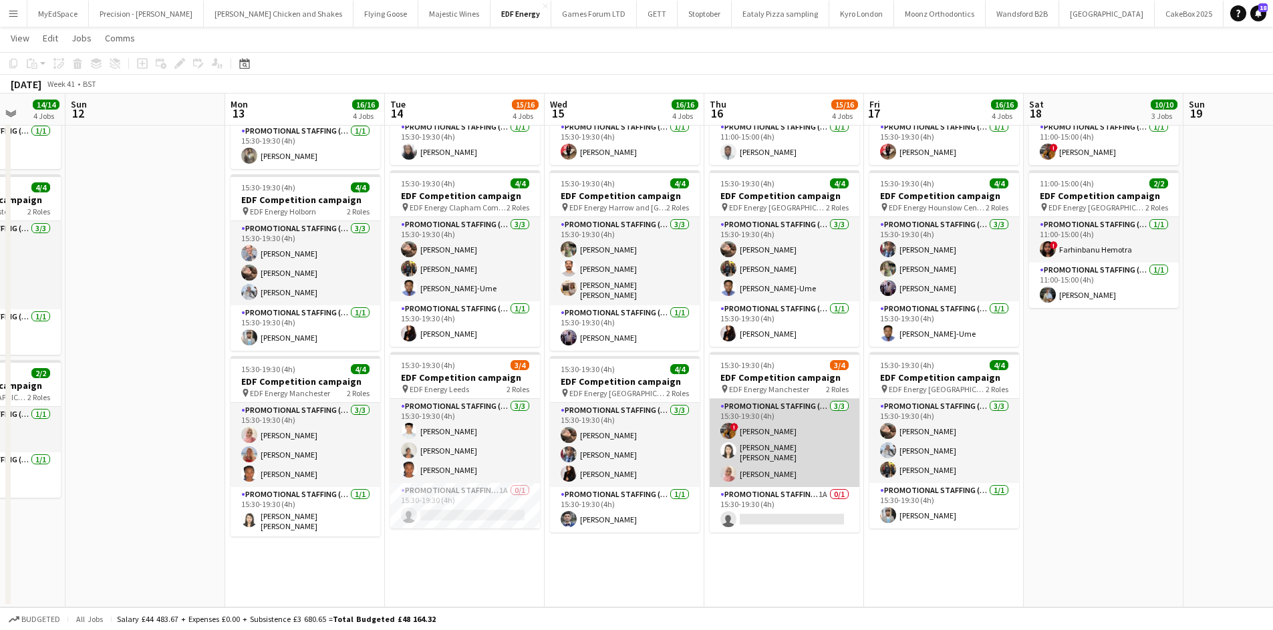
click at [800, 410] on app-card-role "Promotional Staffing (Flyering Staff) 3/3 15:30-19:30 (4h) ! Sean Porter Yee Ch…" at bounding box center [785, 443] width 150 height 88
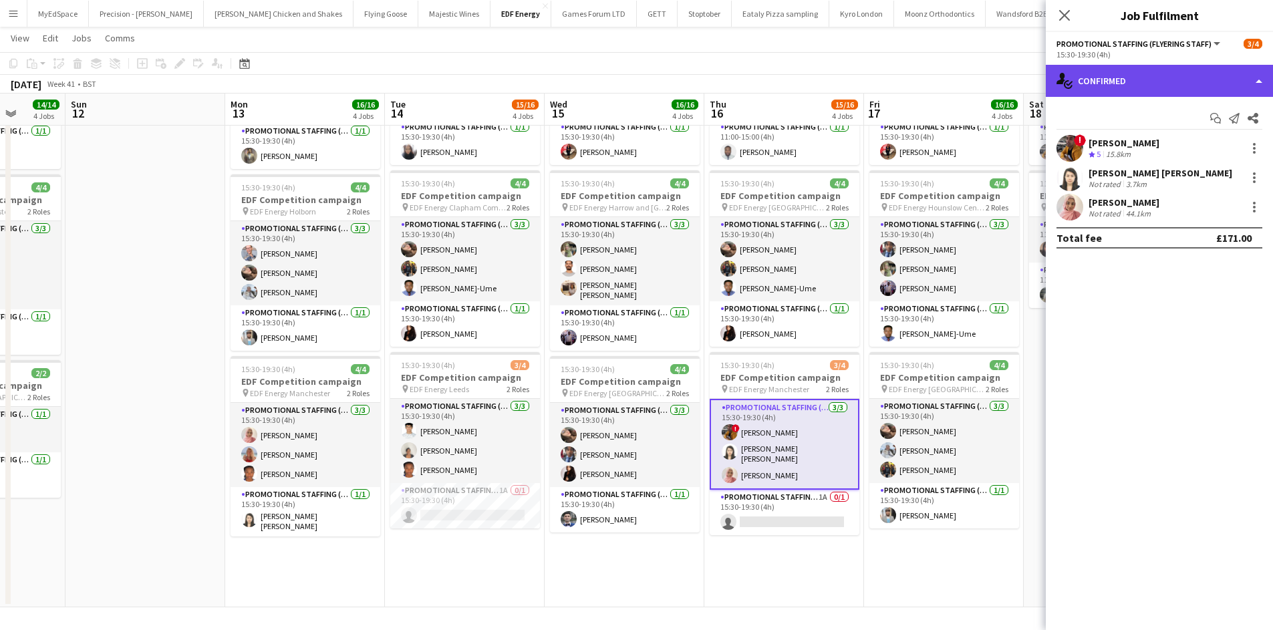
click at [1158, 81] on div "single-neutral-actions-check-2 Confirmed" at bounding box center [1159, 81] width 227 height 32
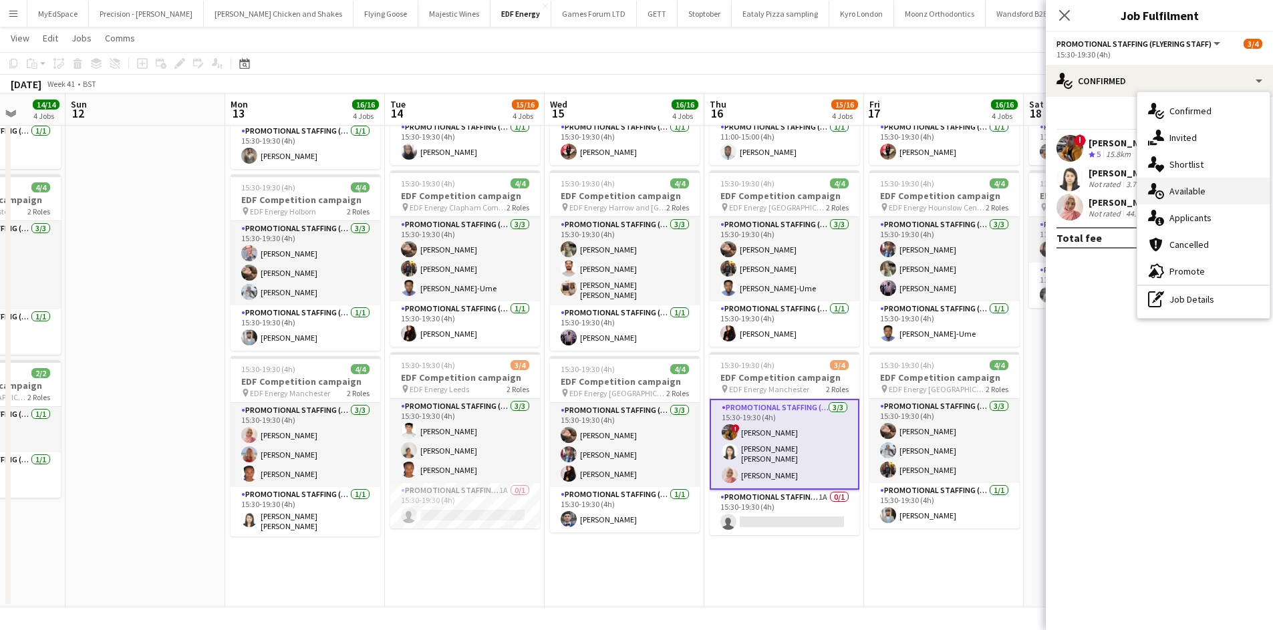
click at [1213, 190] on div "single-neutral-actions-upload Available" at bounding box center [1204, 191] width 132 height 27
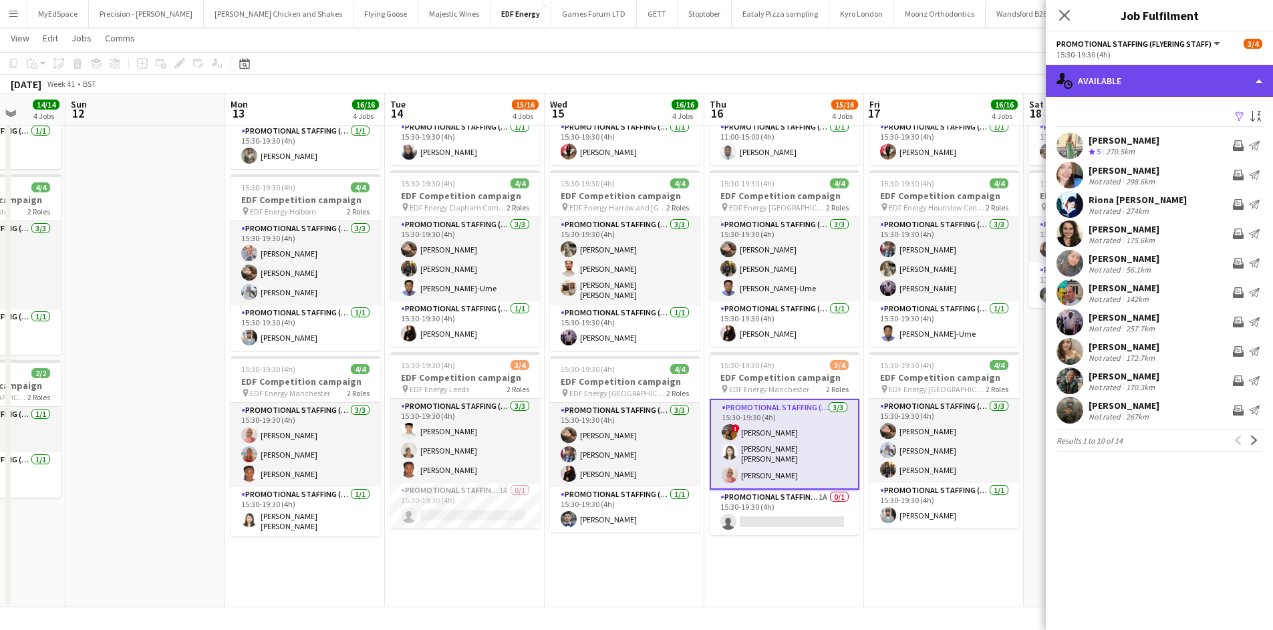
click at [1177, 88] on div "single-neutral-actions-upload Available" at bounding box center [1159, 81] width 227 height 32
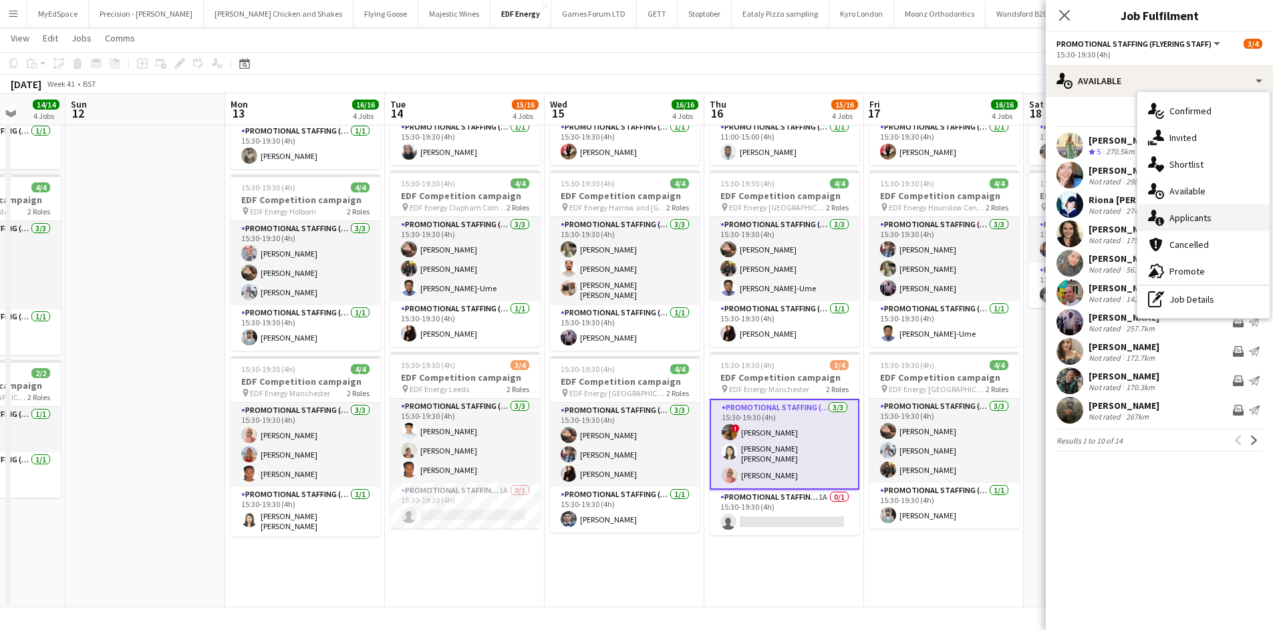
click at [1210, 218] on span "Applicants" at bounding box center [1191, 218] width 42 height 12
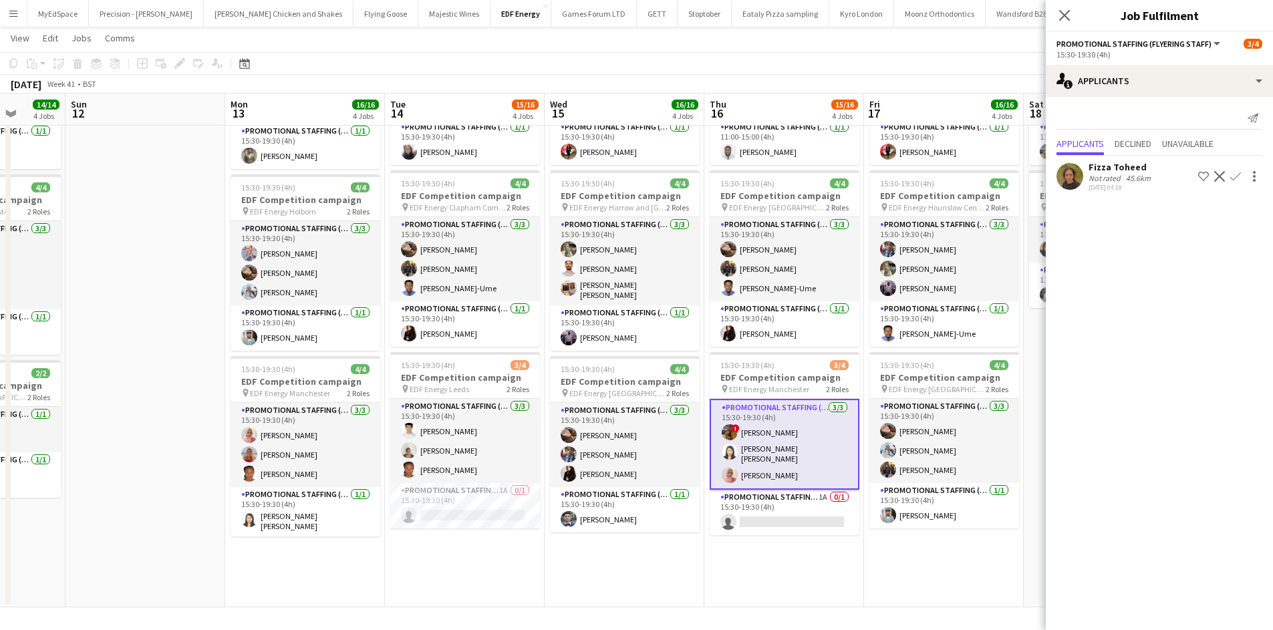
click at [757, 445] on app-card-role "Promotional Staffing (Flyering Staff) 3/3 15:30-19:30 (4h) ! Sean Porter Yee Ch…" at bounding box center [785, 444] width 150 height 91
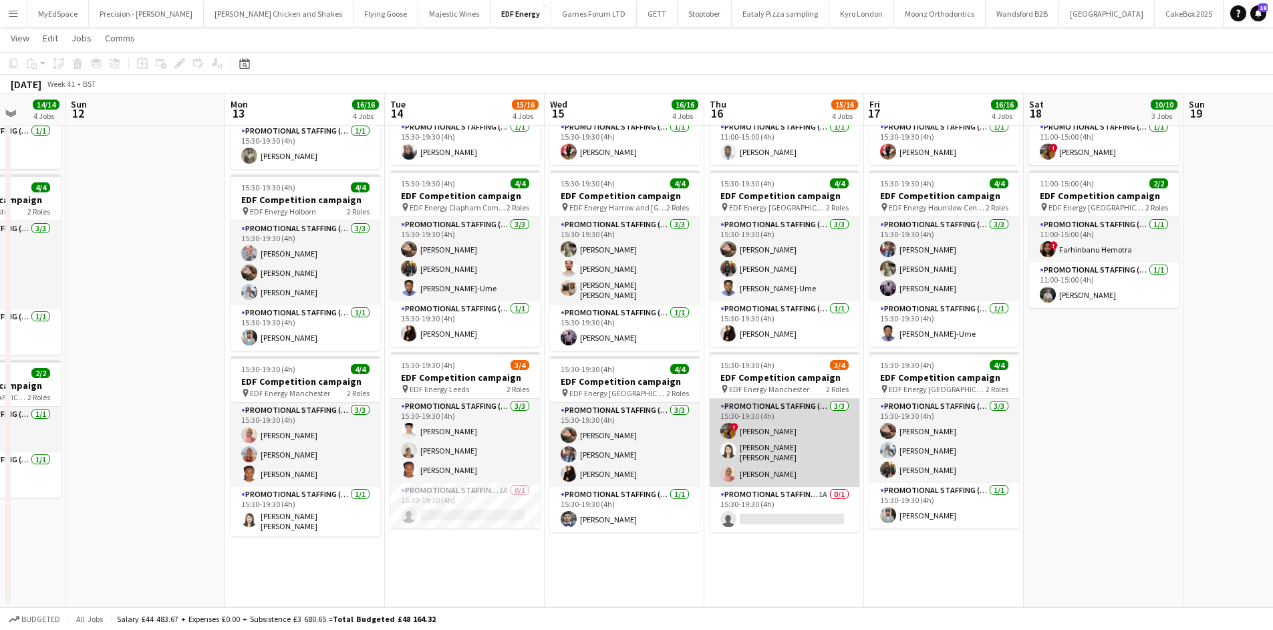
drag, startPoint x: 770, startPoint y: 451, endPoint x: 794, endPoint y: 461, distance: 26.1
click at [771, 448] on app-card-role "Promotional Staffing (Flyering Staff) 3/3 15:30-19:30 (4h) ! Sean Porter Yee Ch…" at bounding box center [785, 443] width 150 height 88
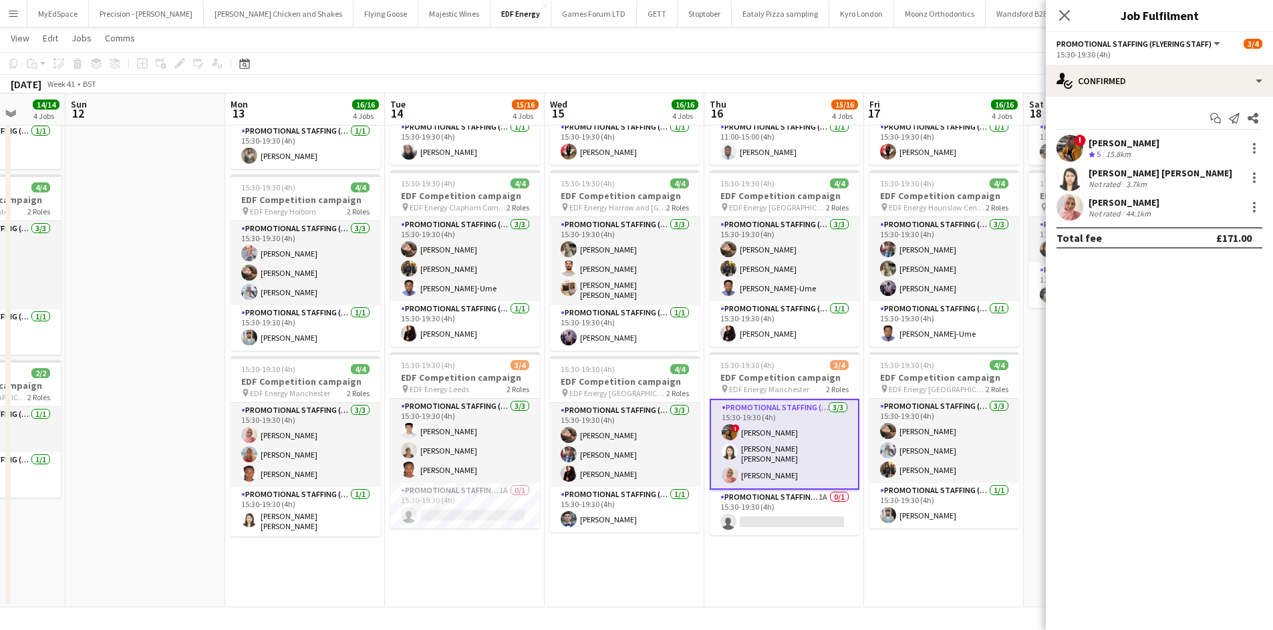
scroll to position [0, 413]
click at [1253, 172] on div at bounding box center [1255, 178] width 16 height 16
drag, startPoint x: 1225, startPoint y: 326, endPoint x: 1068, endPoint y: 458, distance: 205.9
click at [1225, 325] on span "Remove" at bounding box center [1210, 331] width 83 height 12
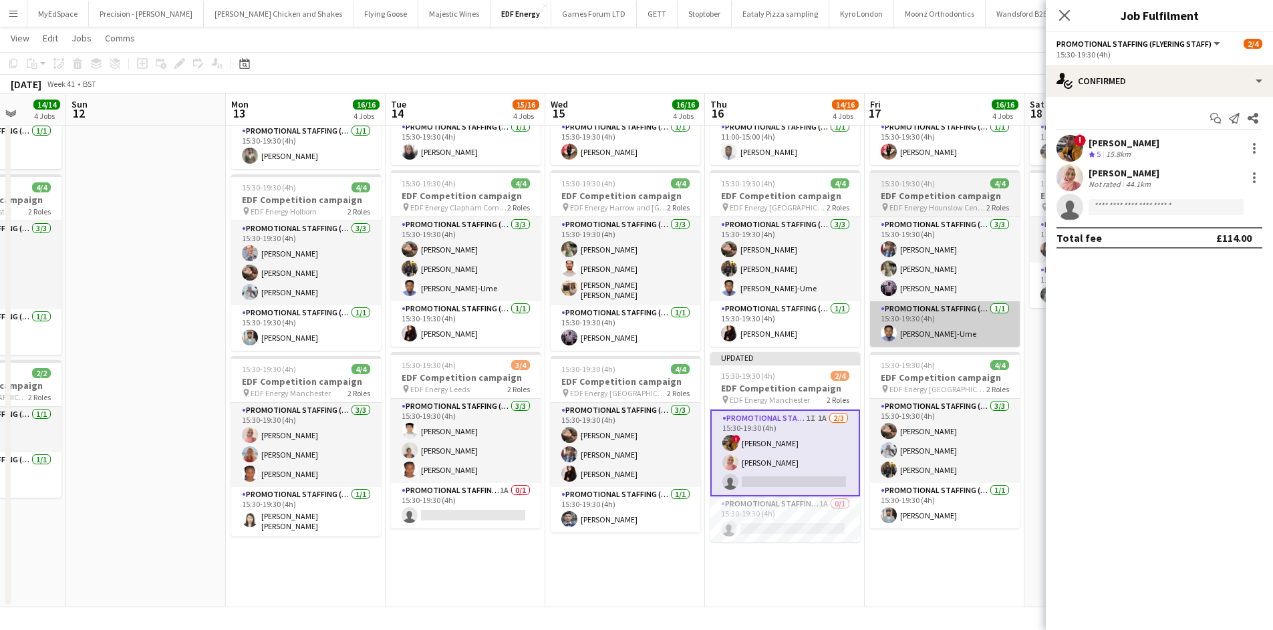
drag, startPoint x: 918, startPoint y: 594, endPoint x: 1017, endPoint y: 346, distance: 267.6
click at [919, 590] on app-date-cell "07:00-11:00 (4h) 4/4 EDF Competition campaign pin EDF Energy Kilburn 2 Roles Pr…" at bounding box center [945, 204] width 160 height 806
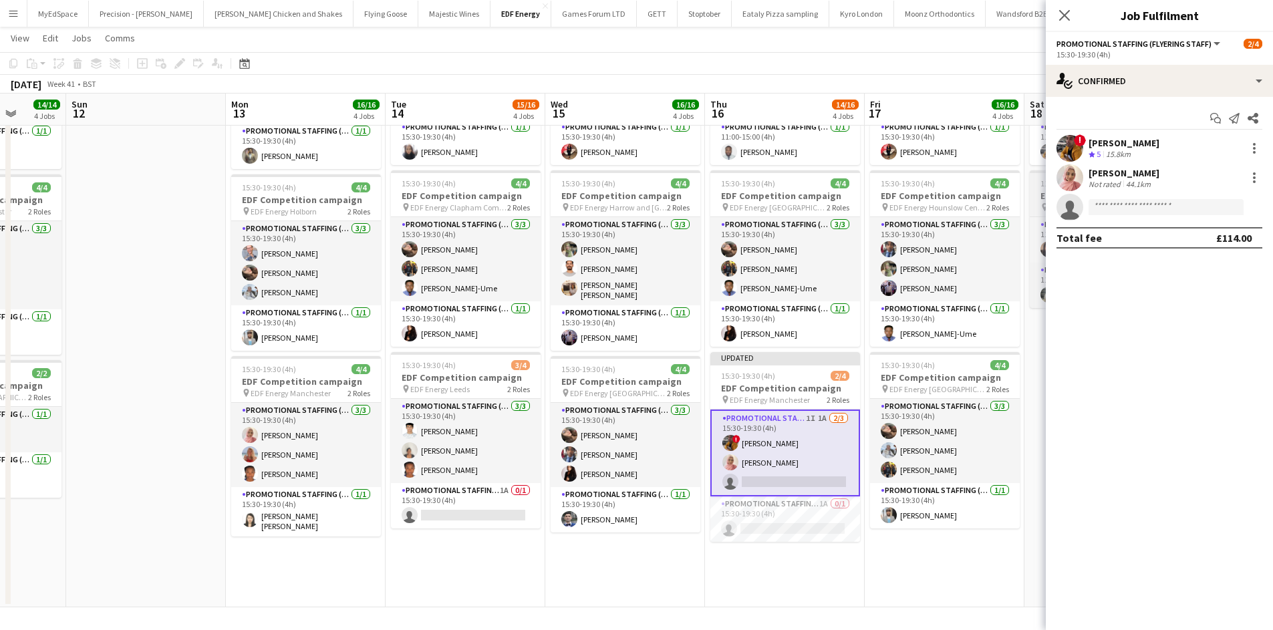
scroll to position [0, 412]
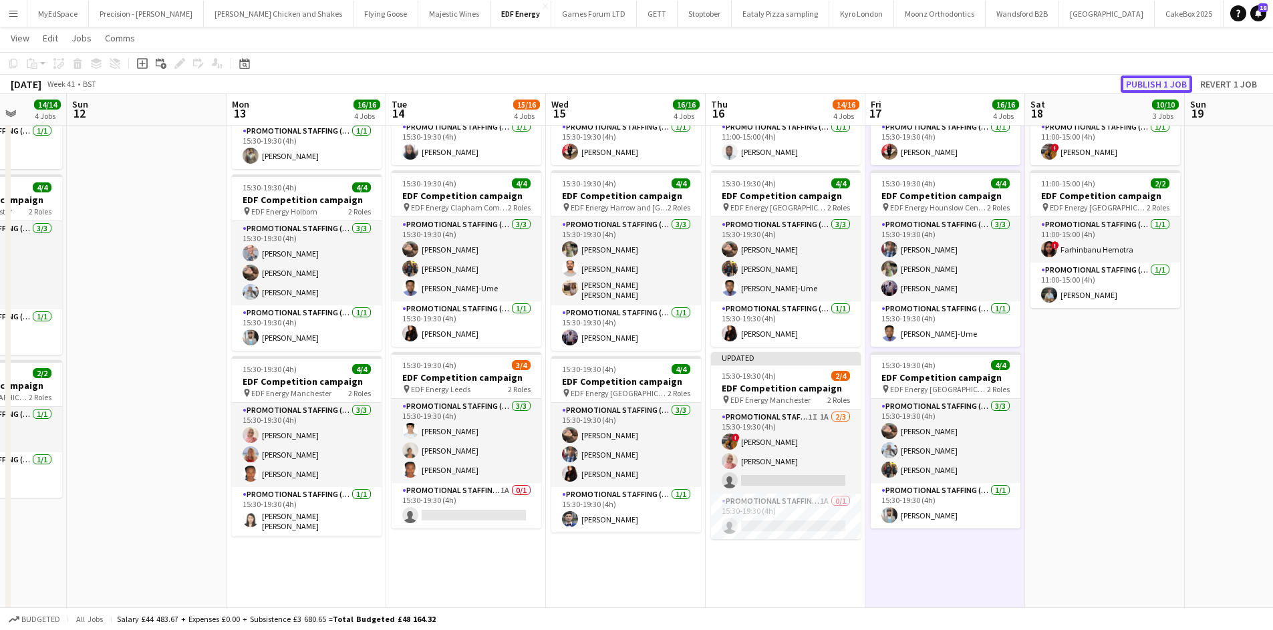
click at [1163, 76] on button "Publish 1 job" at bounding box center [1157, 84] width 72 height 17
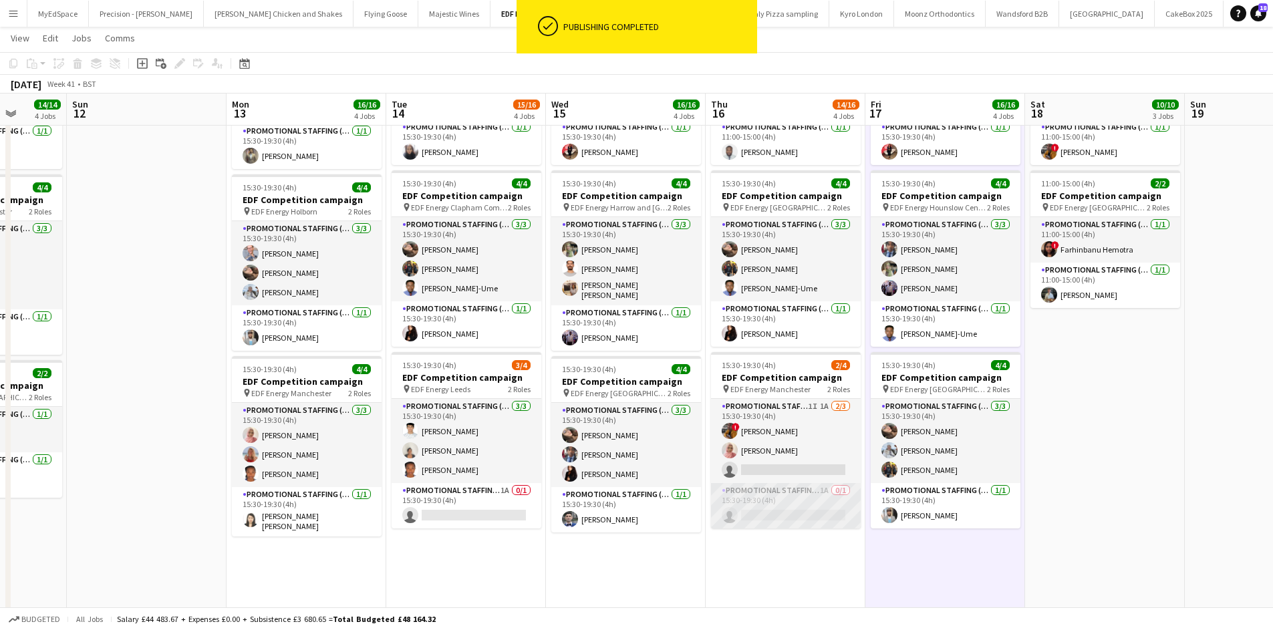
click at [773, 497] on app-card-role "Promotional Staffing (Team Leader) 1A 0/1 15:30-19:30 (4h) single-neutral-actio…" at bounding box center [786, 505] width 150 height 45
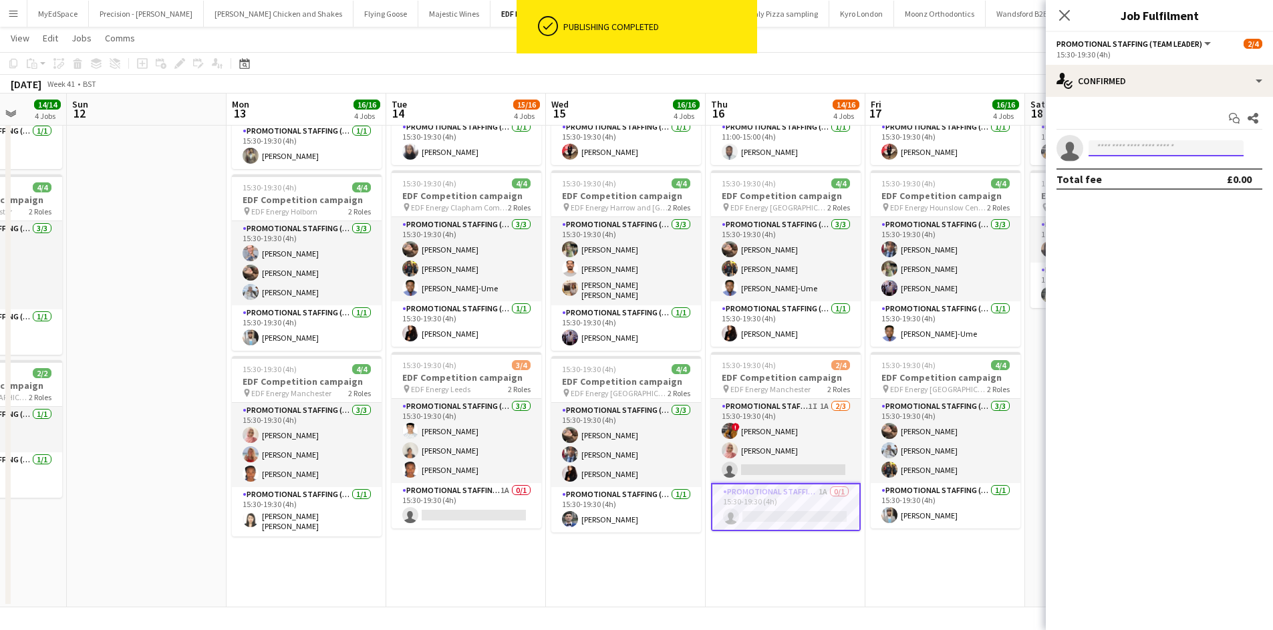
click at [1167, 153] on input at bounding box center [1166, 148] width 155 height 16
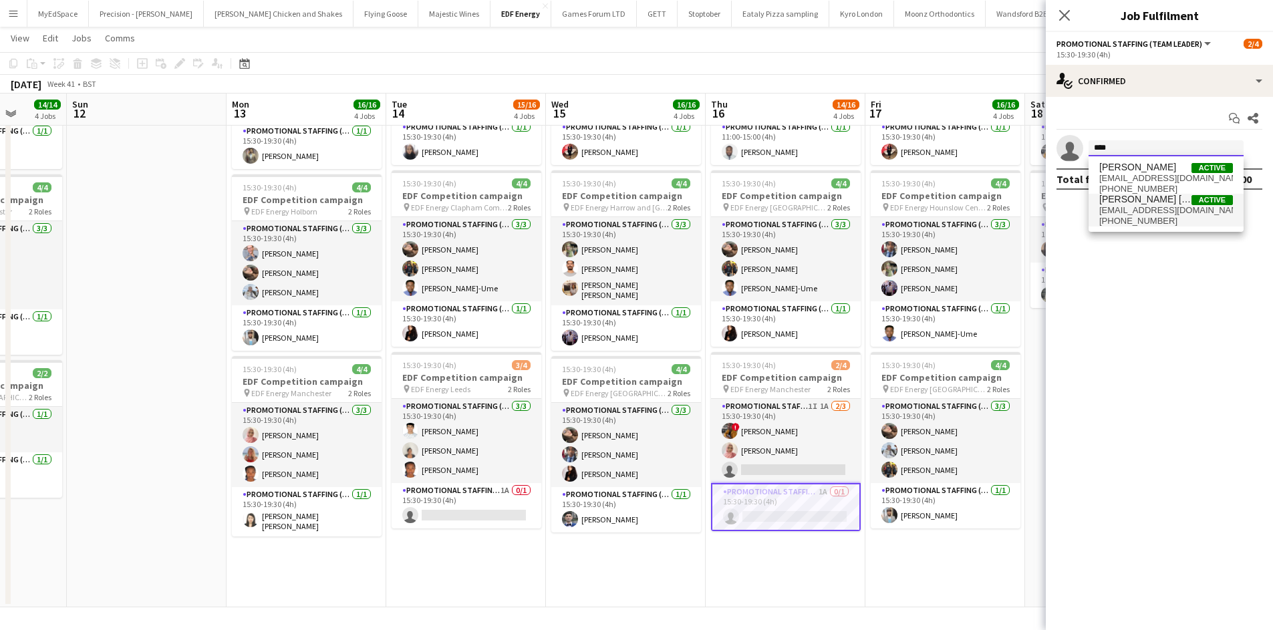
type input "****"
click at [1152, 216] on span "+447857037971" at bounding box center [1167, 221] width 134 height 11
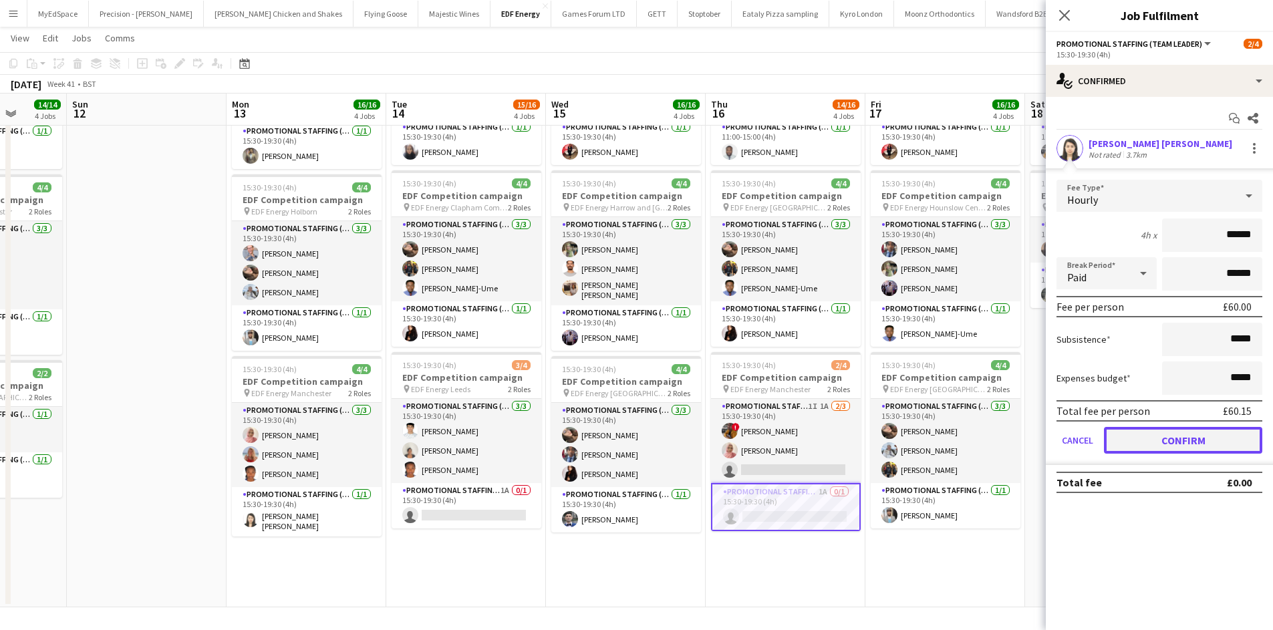
click at [1185, 442] on button "Confirm" at bounding box center [1183, 440] width 158 height 27
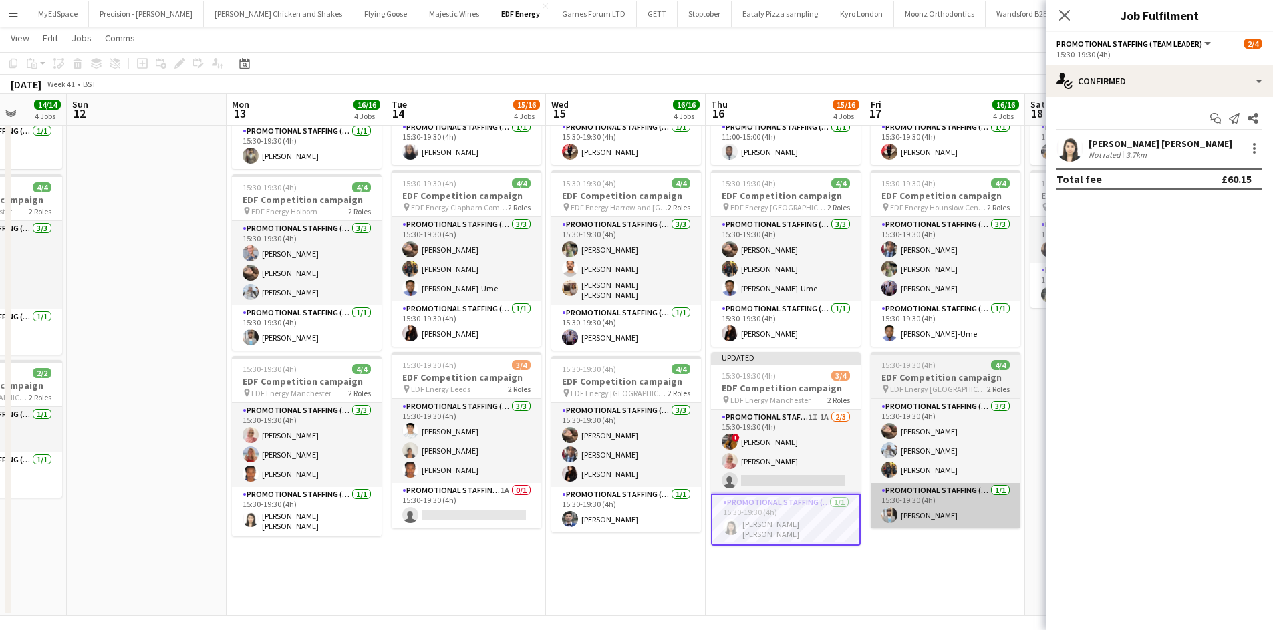
drag, startPoint x: 900, startPoint y: 549, endPoint x: 914, endPoint y: 499, distance: 52.1
click at [900, 549] on app-date-cell "07:00-11:00 (4h) 4/4 EDF Competition campaign pin EDF Energy Kilburn 2 Roles Pr…" at bounding box center [946, 208] width 160 height 815
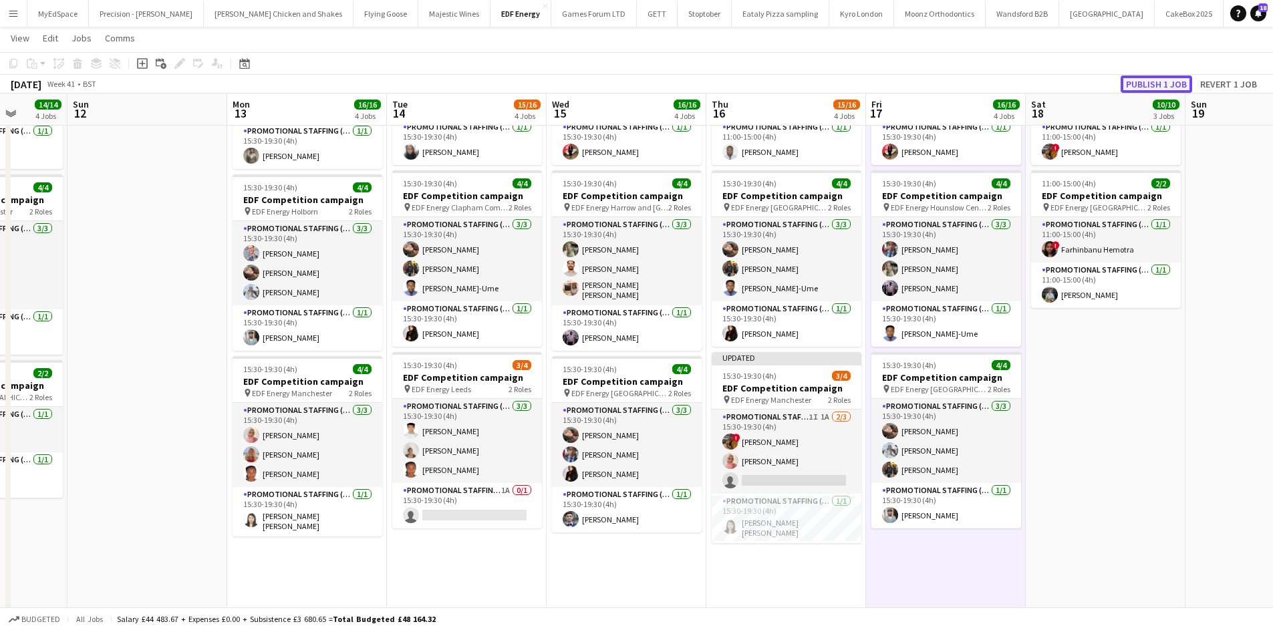
click at [1171, 80] on button "Publish 1 job" at bounding box center [1157, 84] width 72 height 17
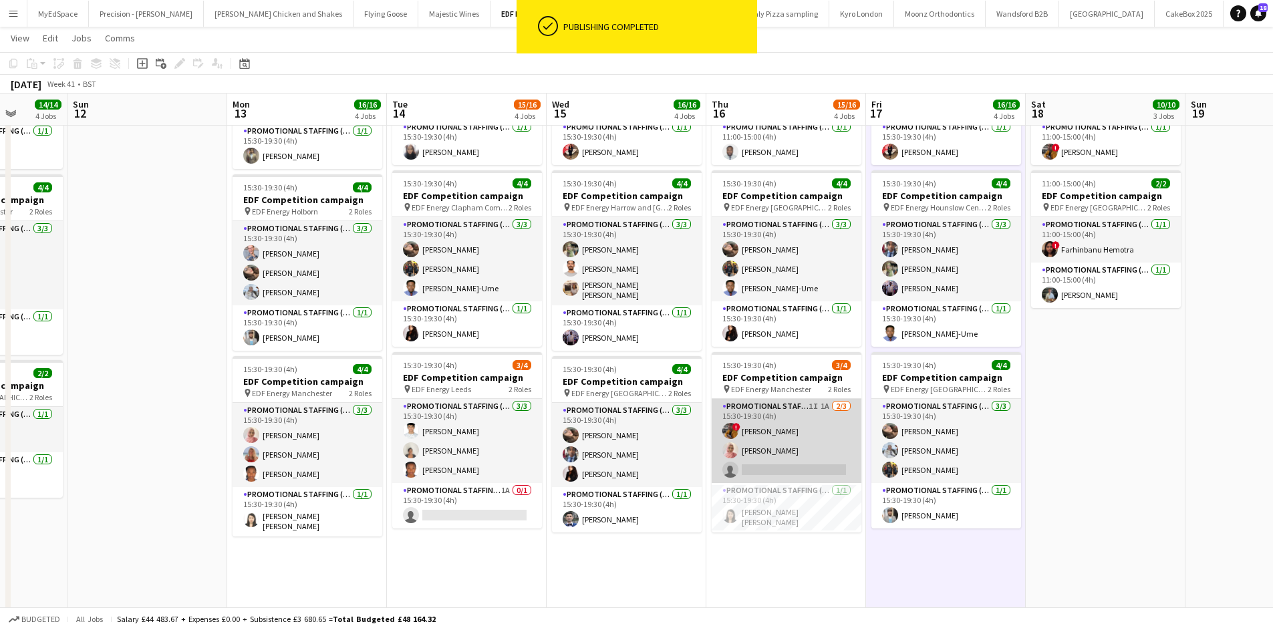
click at [823, 404] on app-card-role "Promotional Staffing (Flyering Staff) 1I 1A 2/3 15:30-19:30 (4h) ! Sean Porter …" at bounding box center [787, 441] width 150 height 84
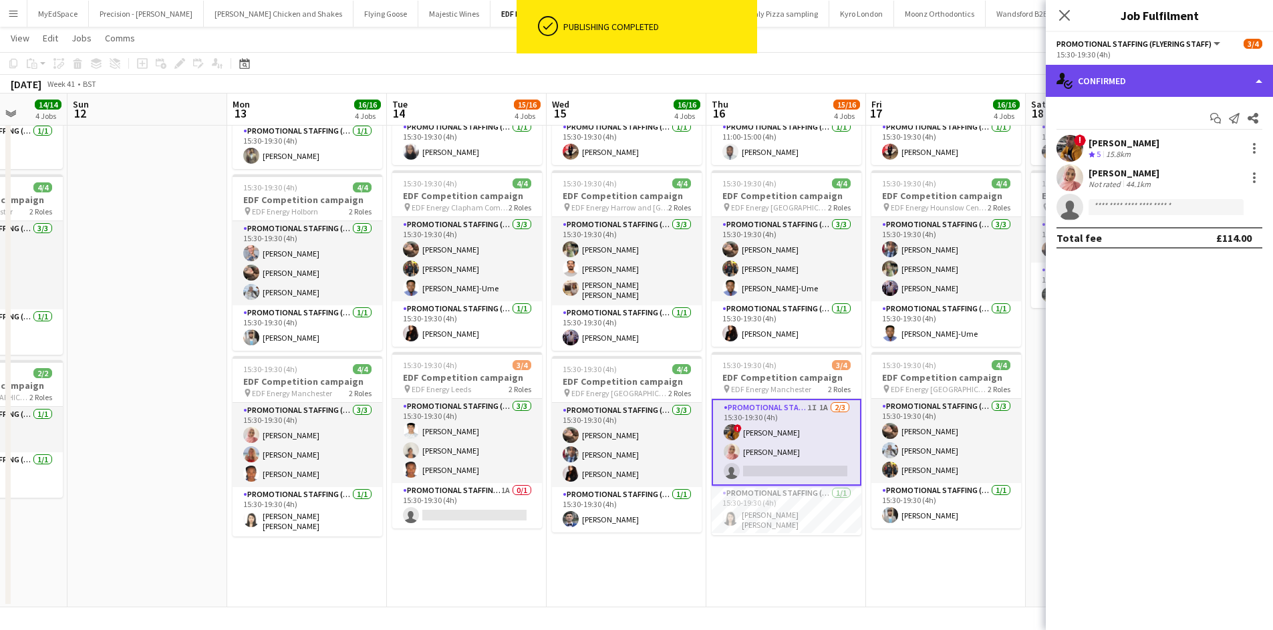
click at [1191, 85] on div "single-neutral-actions-check-2 Confirmed" at bounding box center [1159, 81] width 227 height 32
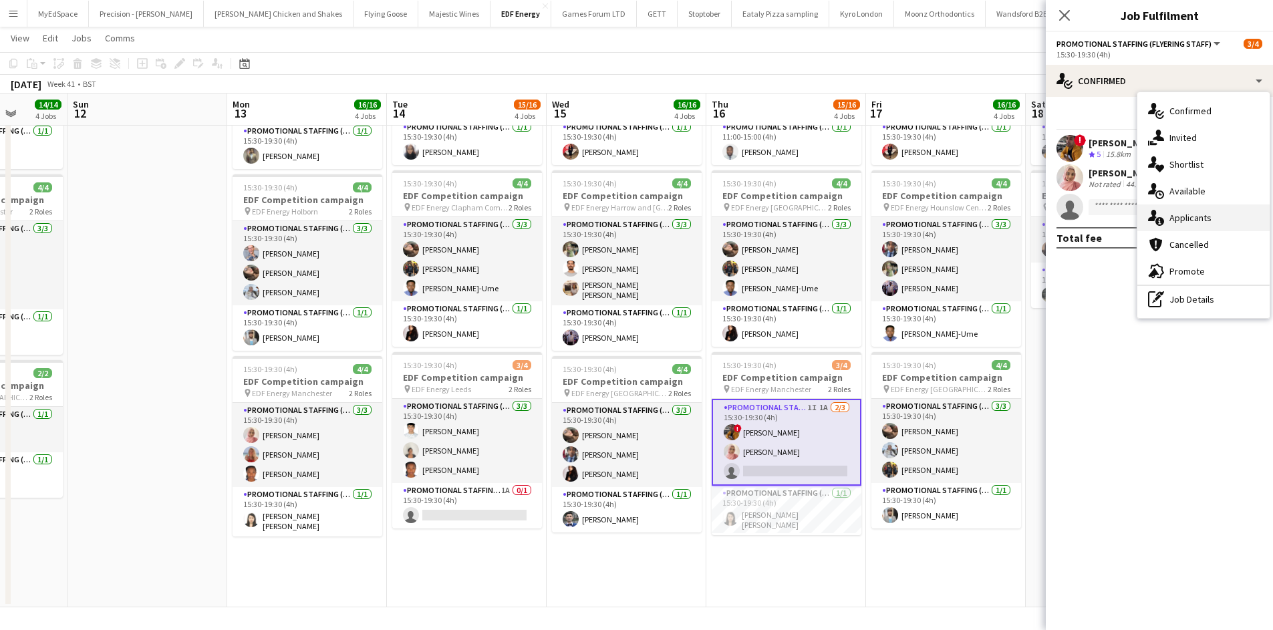
click at [1218, 227] on div "single-neutral-actions-information Applicants" at bounding box center [1204, 218] width 132 height 27
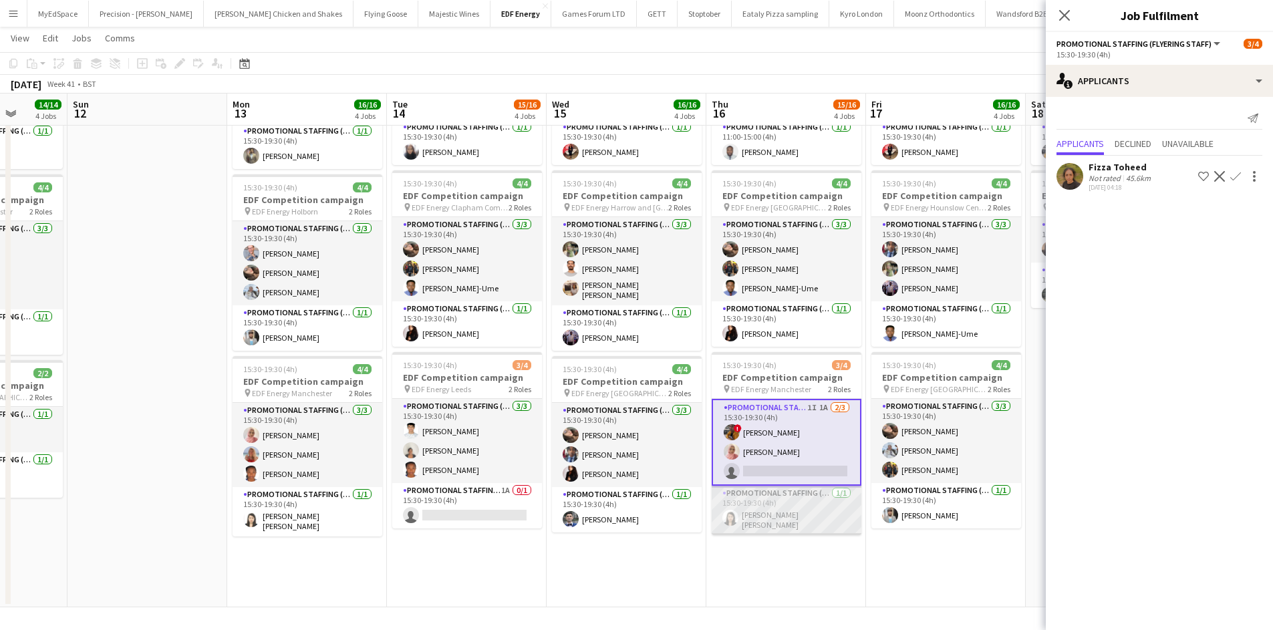
click at [823, 493] on app-card-role "Promotional Staffing (Team Leader) 1/1 15:30-19:30 (4h) Yee Ching Wong" at bounding box center [787, 510] width 150 height 49
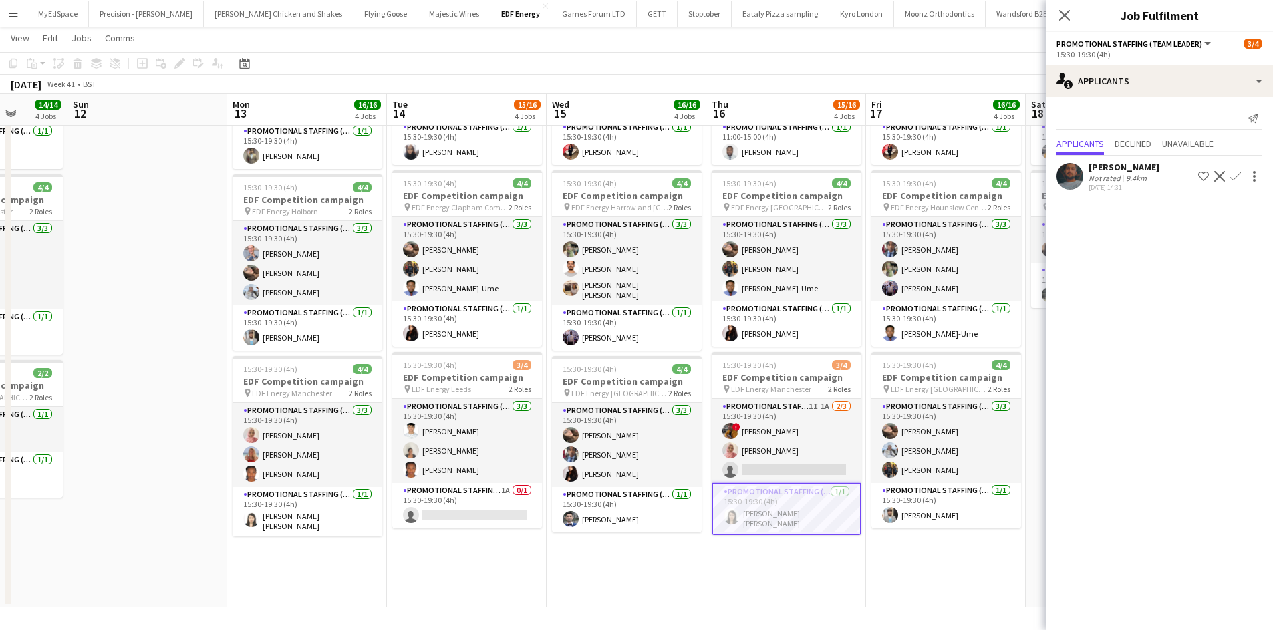
click at [948, 578] on app-date-cell "07:00-11:00 (4h) 4/4 EDF Competition campaign pin EDF Energy Kilburn 2 Roles Pr…" at bounding box center [946, 204] width 160 height 806
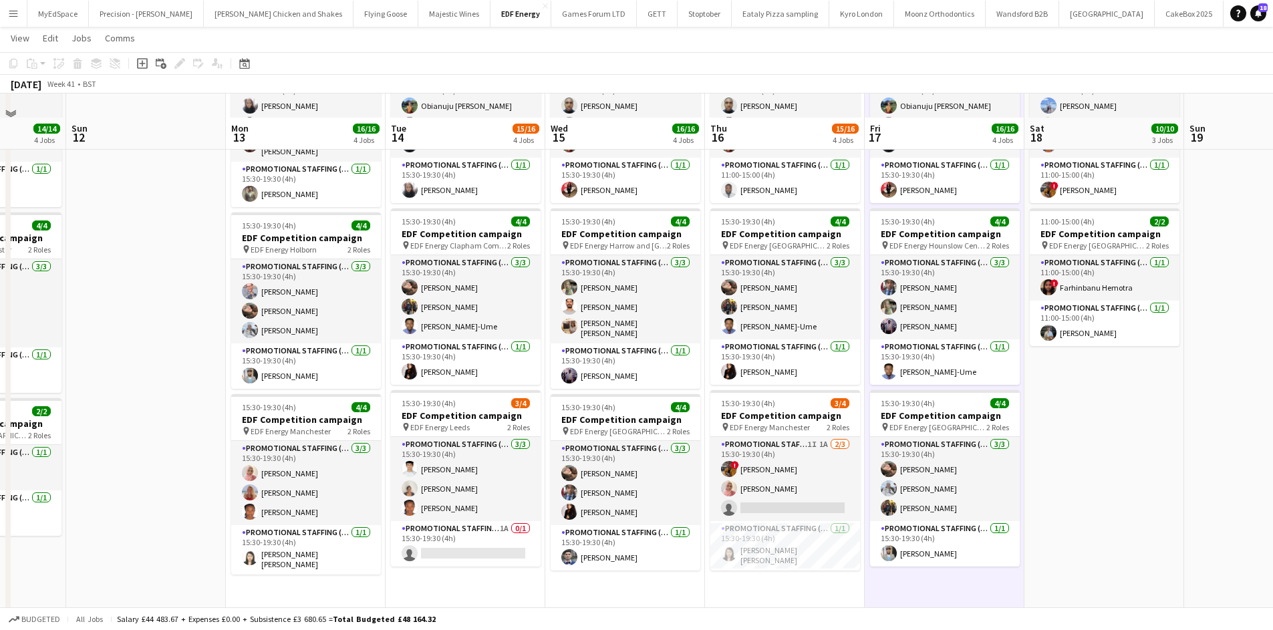
scroll to position [334, 0]
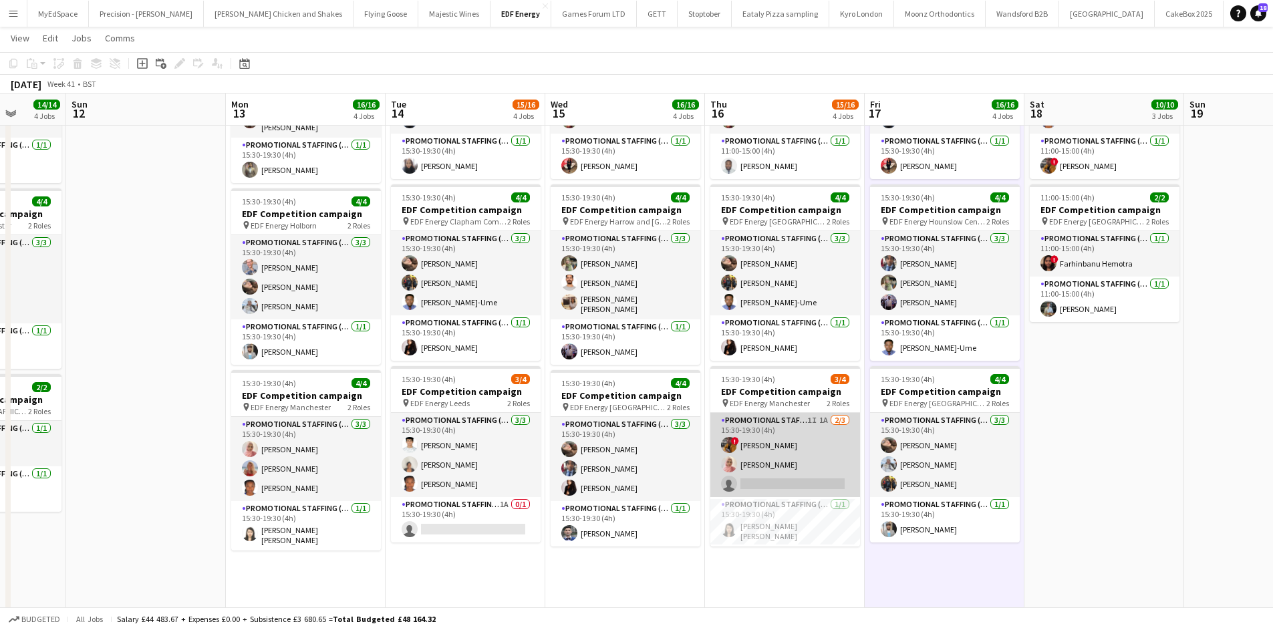
click at [818, 421] on app-card-role "Promotional Staffing (Flyering Staff) 1I 1A 2/3 15:30-19:30 (4h) ! Sean Porter …" at bounding box center [786, 455] width 150 height 84
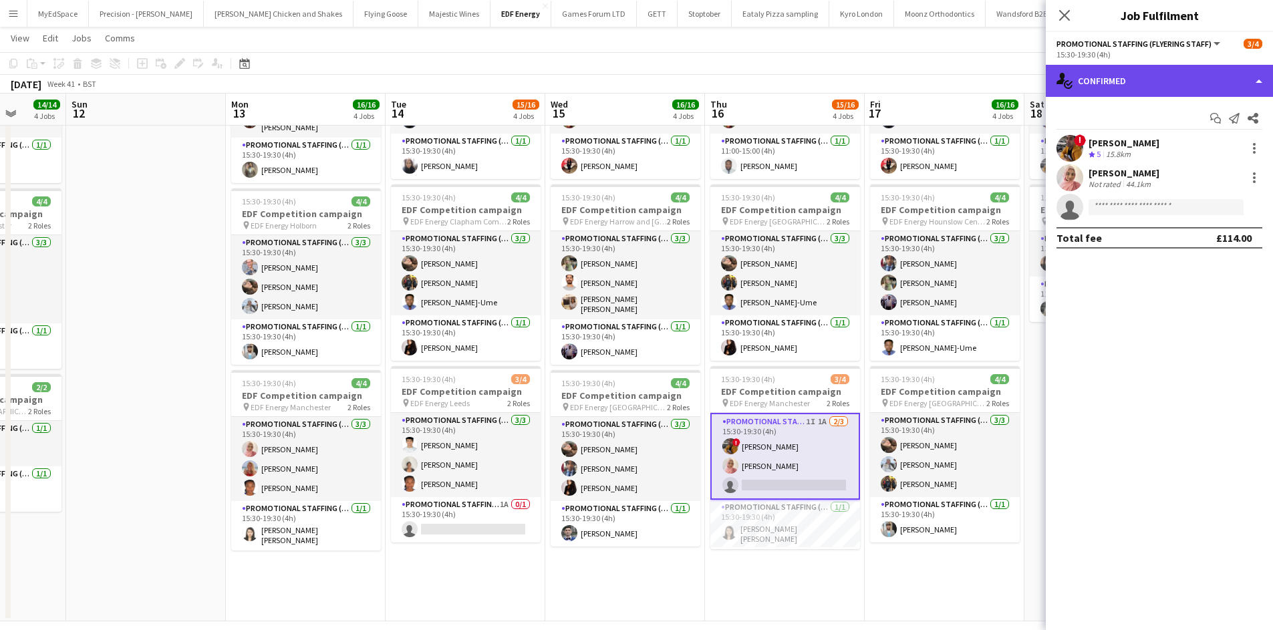
click at [1170, 78] on div "single-neutral-actions-check-2 Confirmed" at bounding box center [1159, 81] width 227 height 32
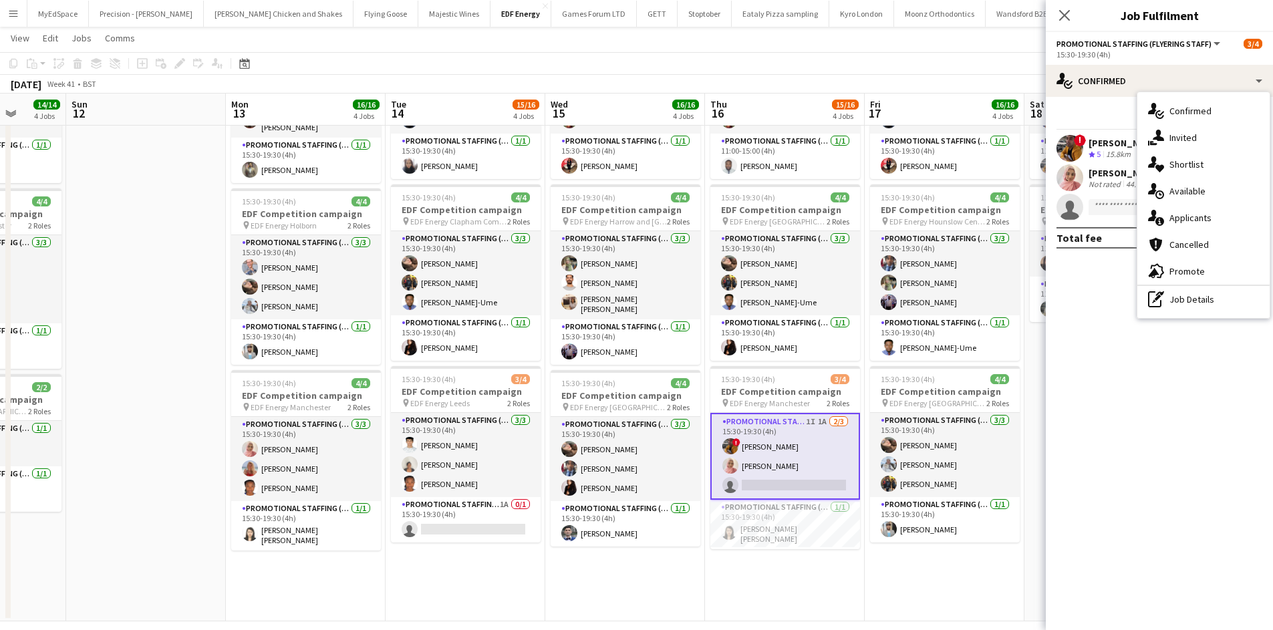
click at [1205, 142] on div "single-neutral-actions-share-1 Invited" at bounding box center [1204, 137] width 132 height 27
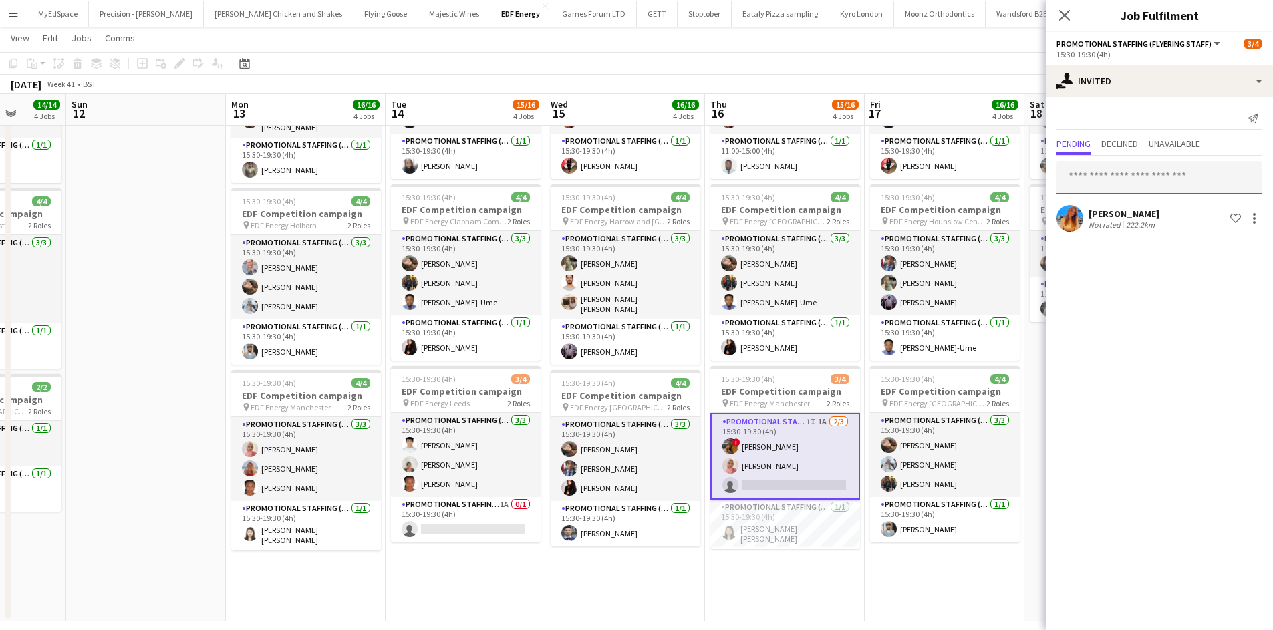
click at [1178, 182] on input "text" at bounding box center [1160, 177] width 206 height 33
type input "*****"
click at [1096, 215] on span "Tallulah Kerrigan" at bounding box center [1106, 210] width 77 height 11
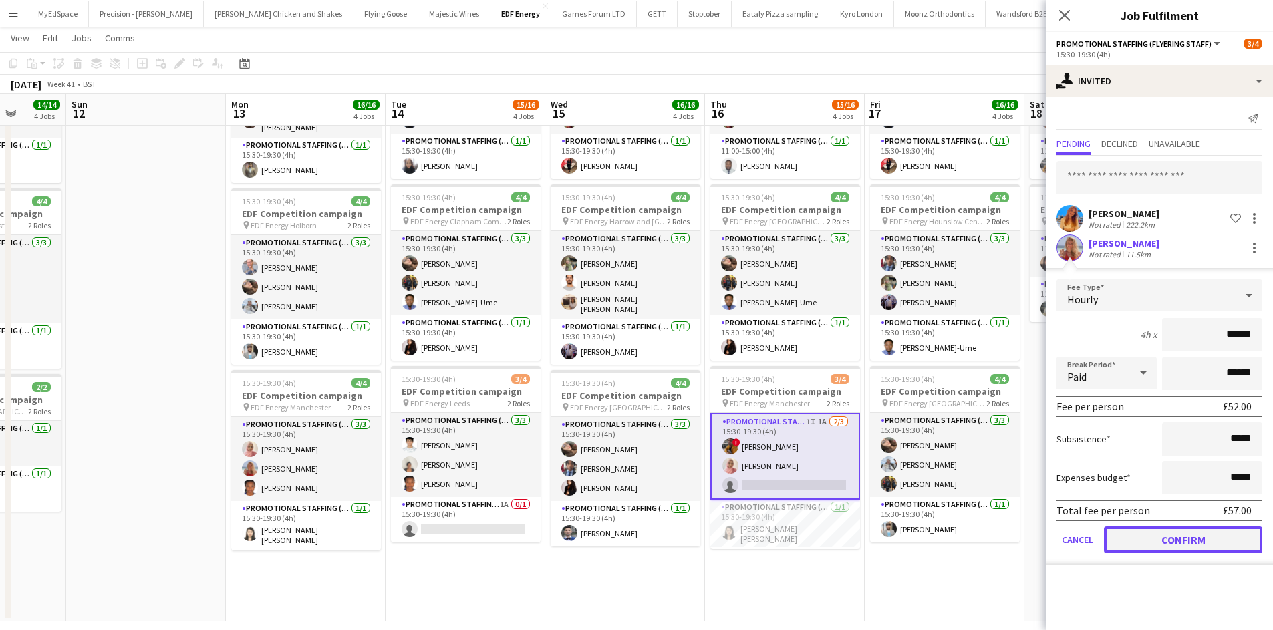
click at [1148, 530] on button "Confirm" at bounding box center [1183, 540] width 158 height 27
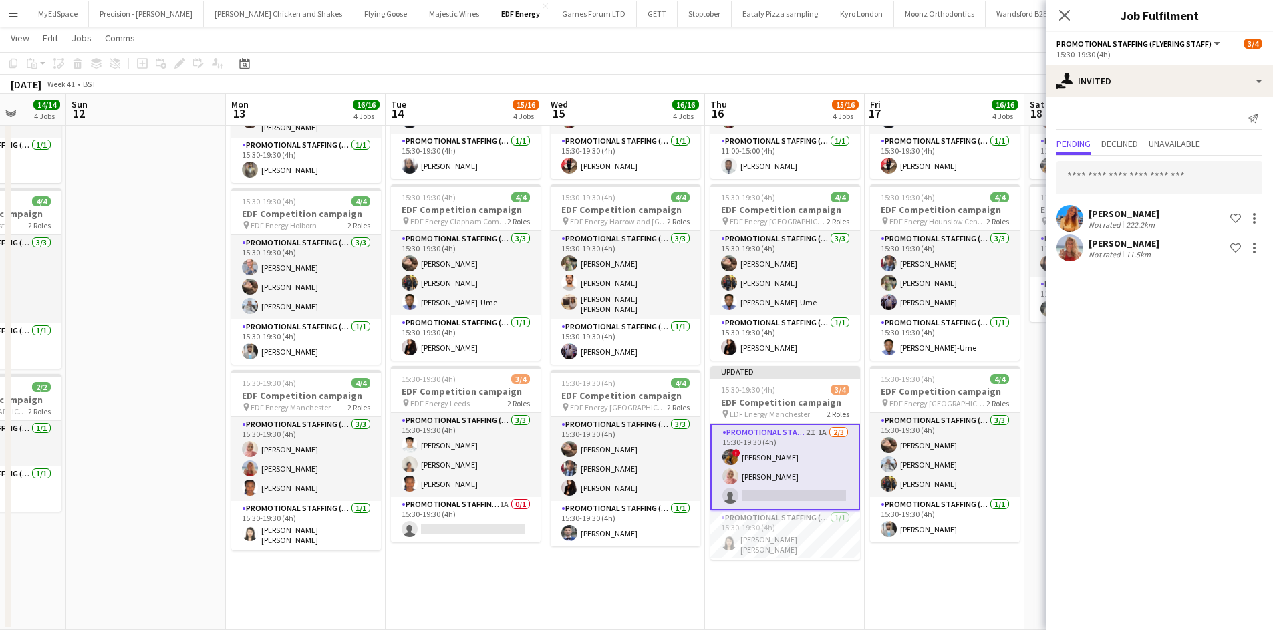
click at [983, 571] on app-date-cell "07:00-11:00 (4h) 4/4 EDF Competition campaign pin EDF Energy Kilburn 2 Roles Pr…" at bounding box center [945, 222] width 160 height 815
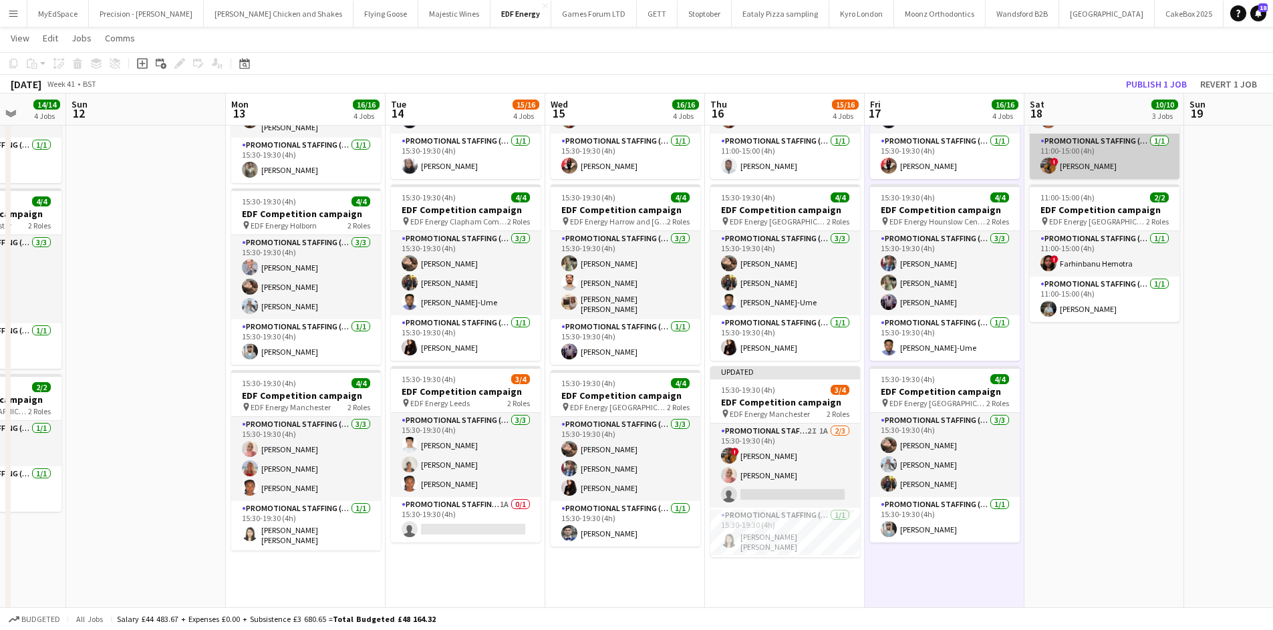
scroll to position [0, 412]
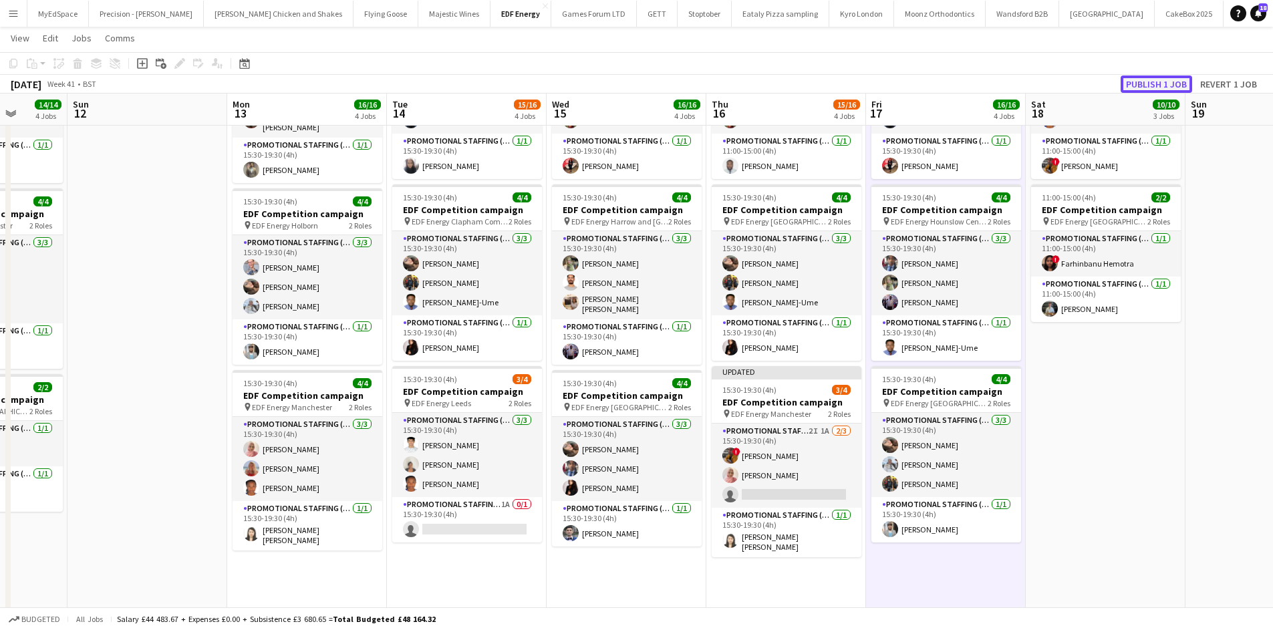
click at [1152, 76] on button "Publish 1 job" at bounding box center [1157, 84] width 72 height 17
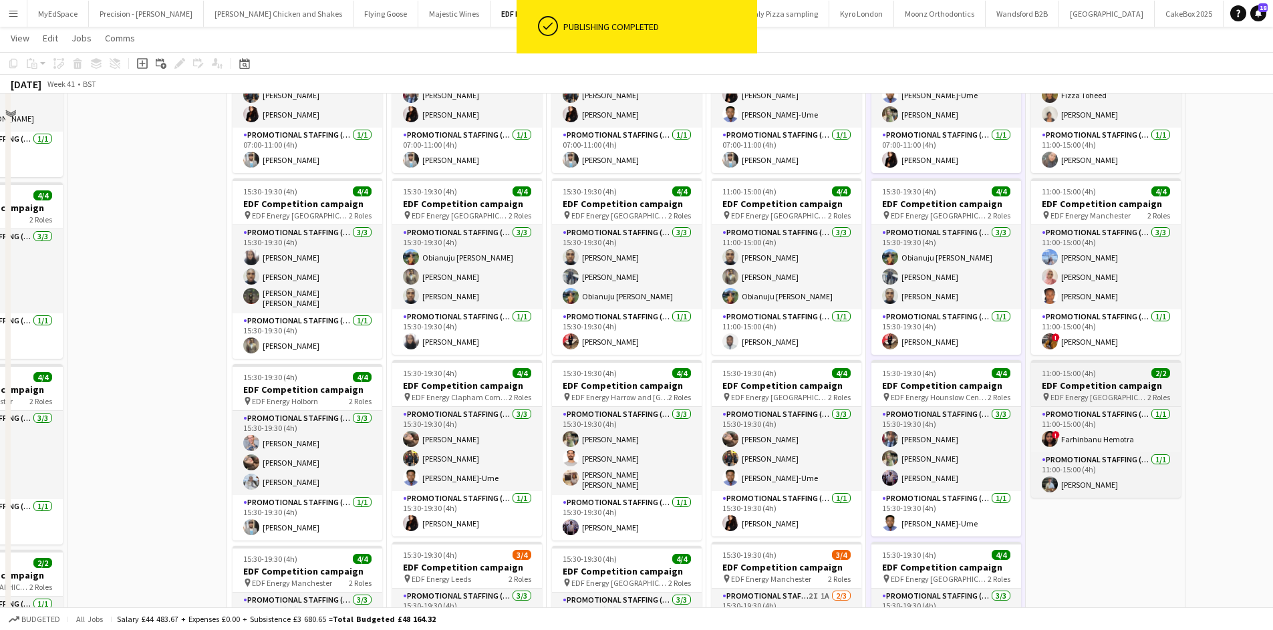
scroll to position [67, 0]
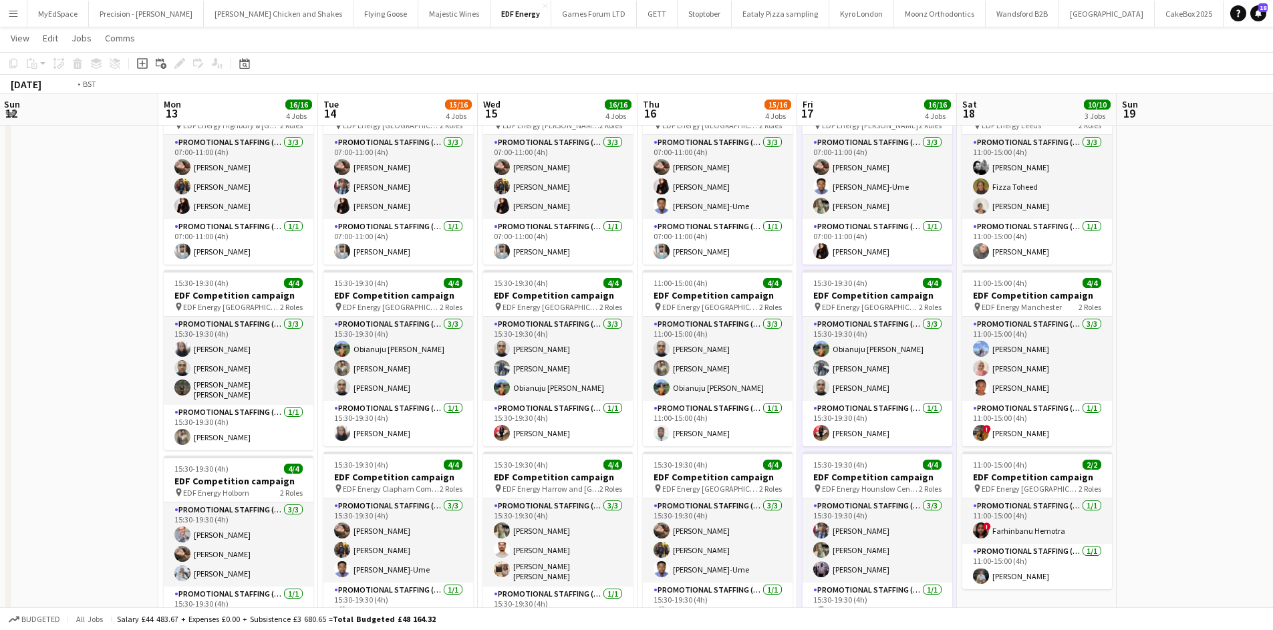
drag, startPoint x: 1201, startPoint y: 427, endPoint x: 476, endPoint y: 409, distance: 724.9
click at [335, 427] on app-calendar-viewport "Thu 9 11/12 3 Jobs Fri 10 16/16 4 Jobs Sat 11 14/14 4 Jobs Sun 12 Mon 13 16/16 …" at bounding box center [636, 441] width 1273 height 912
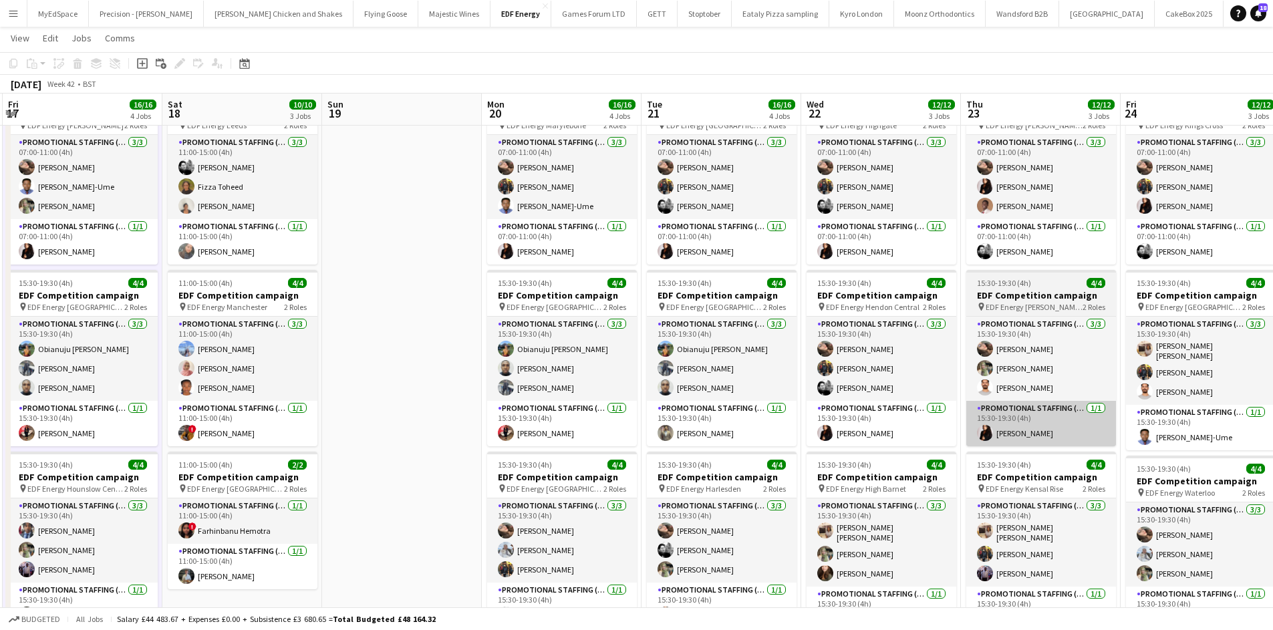
drag, startPoint x: 942, startPoint y: 412, endPoint x: 737, endPoint y: 406, distance: 205.3
click at [656, 408] on app-calendar-viewport "Tue 14 15/16 4 Jobs Wed 15 16/16 4 Jobs Thu 16 15/16 4 Jobs Fri 17 16/16 4 Jobs…" at bounding box center [636, 437] width 1273 height 904
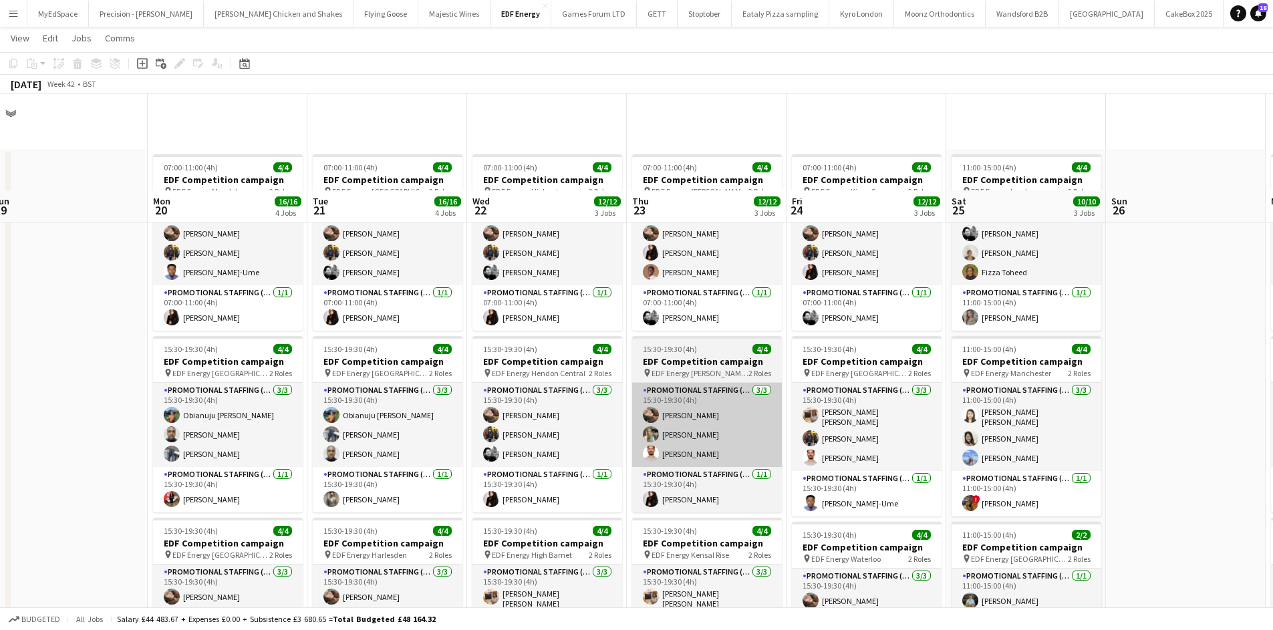
scroll to position [0, 0]
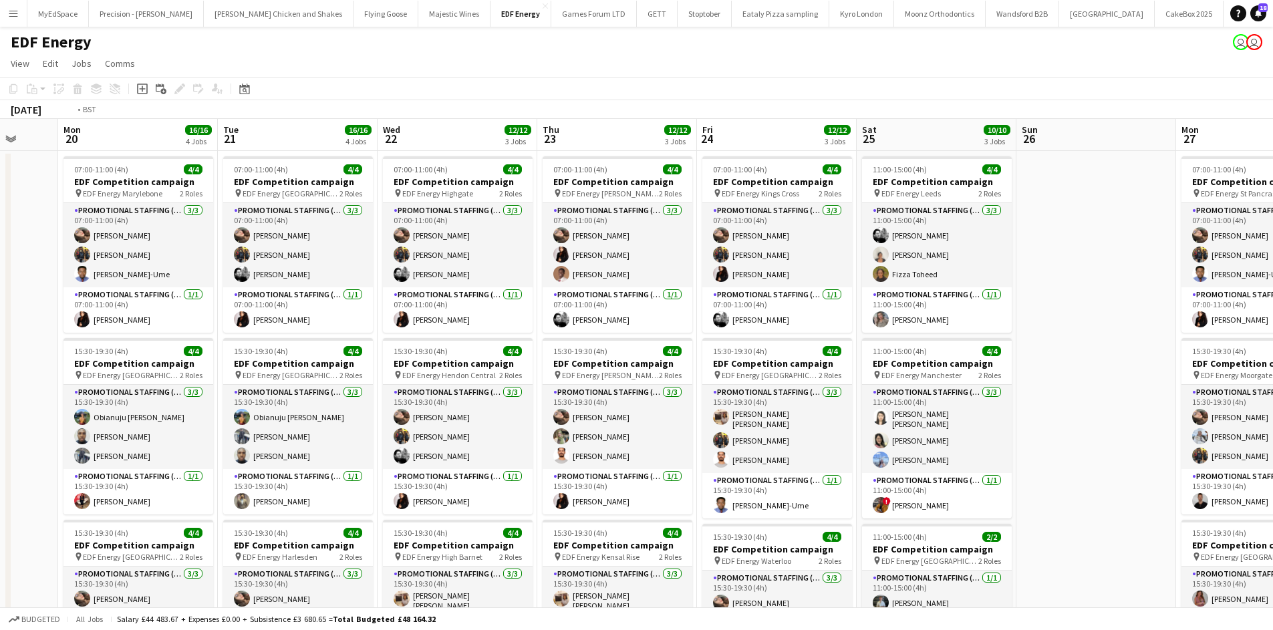
drag, startPoint x: 1100, startPoint y: 461, endPoint x: 667, endPoint y: 416, distance: 435.5
click at [669, 416] on app-calendar-viewport "Thu 16 15/16 4 Jobs Fri 17 16/16 4 Jobs Sat 18 10/10 3 Jobs Sun 19 Mon 20 16/16…" at bounding box center [636, 538] width 1273 height 838
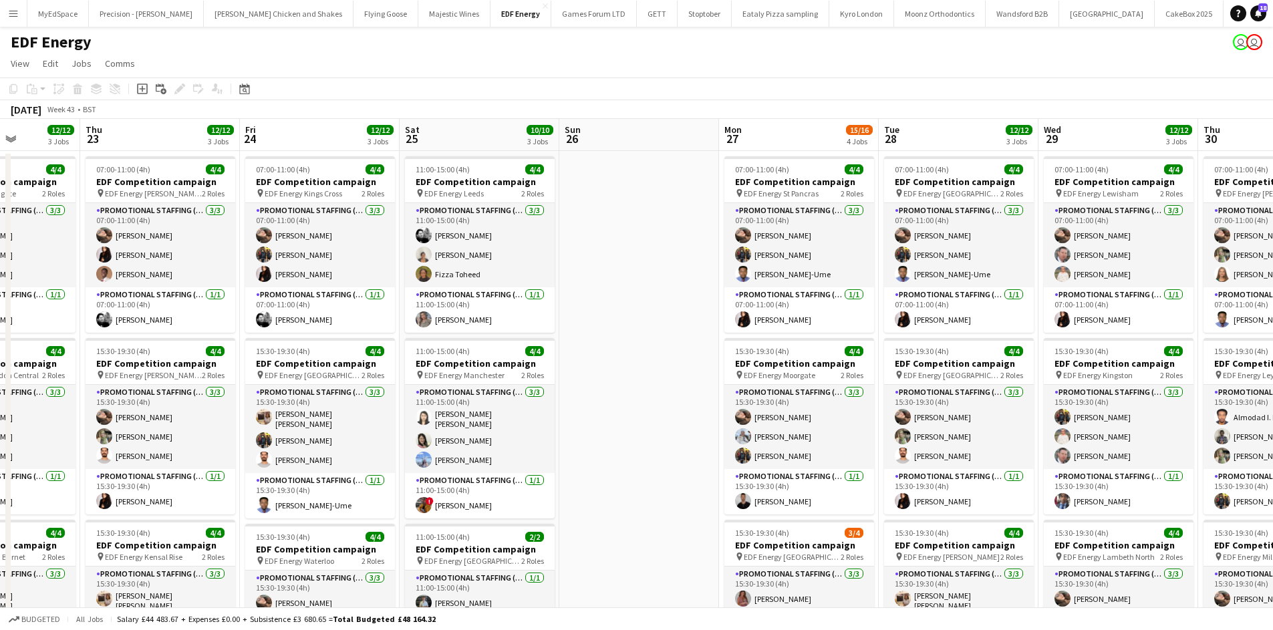
drag, startPoint x: 933, startPoint y: 410, endPoint x: 501, endPoint y: 396, distance: 432.0
click at [501, 396] on app-calendar-viewport "Sat 18 10/10 3 Jobs Sun 19 Mon 20 16/16 4 Jobs Tue 21 16/16 4 Jobs Wed 22 12/12…" at bounding box center [636, 538] width 1273 height 838
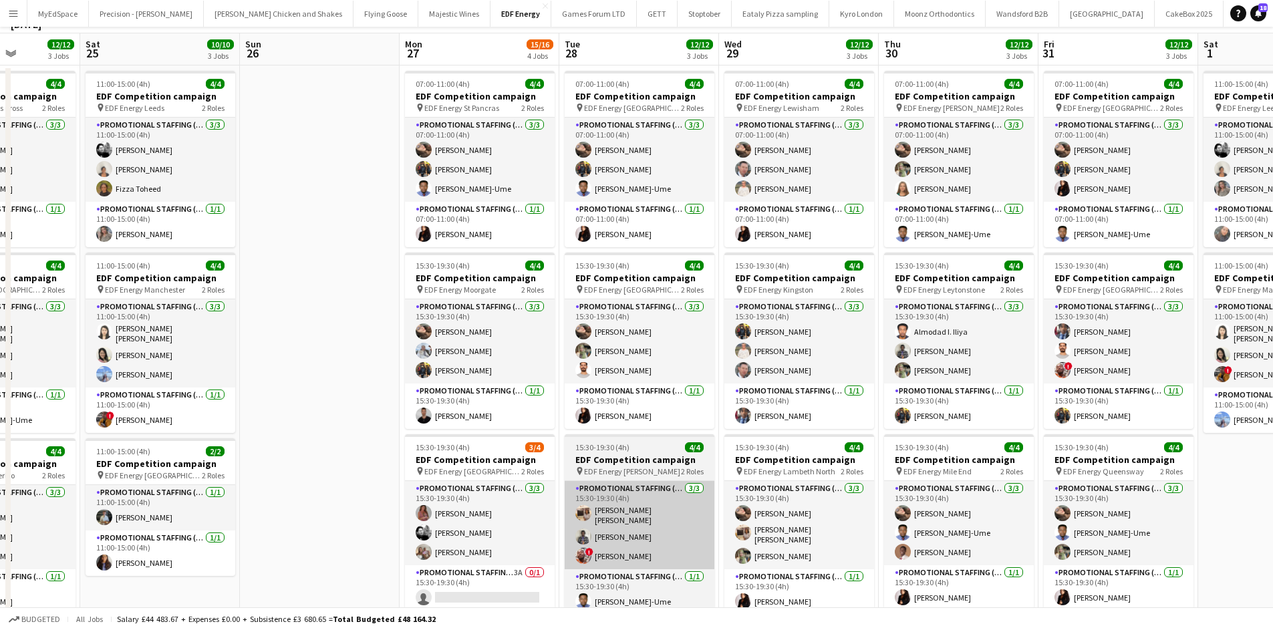
scroll to position [134, 0]
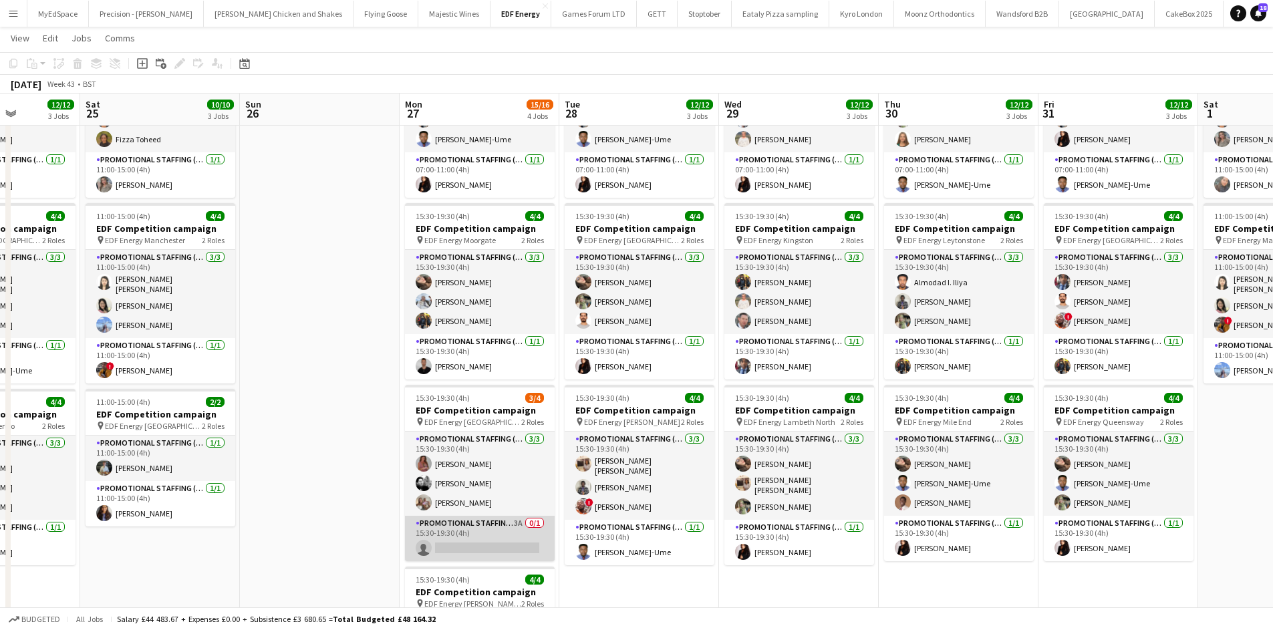
click at [518, 523] on app-card-role "Promotional Staffing (Team Leader) 3A 0/1 15:30-19:30 (4h) single-neutral-actio…" at bounding box center [480, 538] width 150 height 45
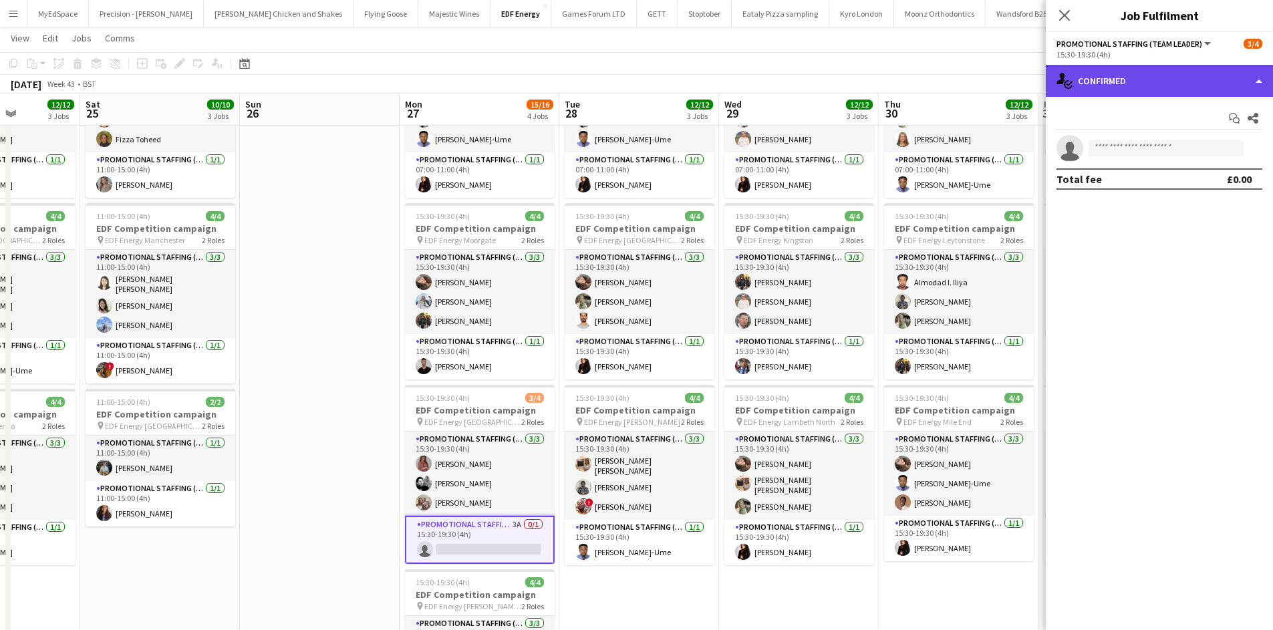
click at [1162, 76] on div "single-neutral-actions-check-2 Confirmed" at bounding box center [1159, 81] width 227 height 32
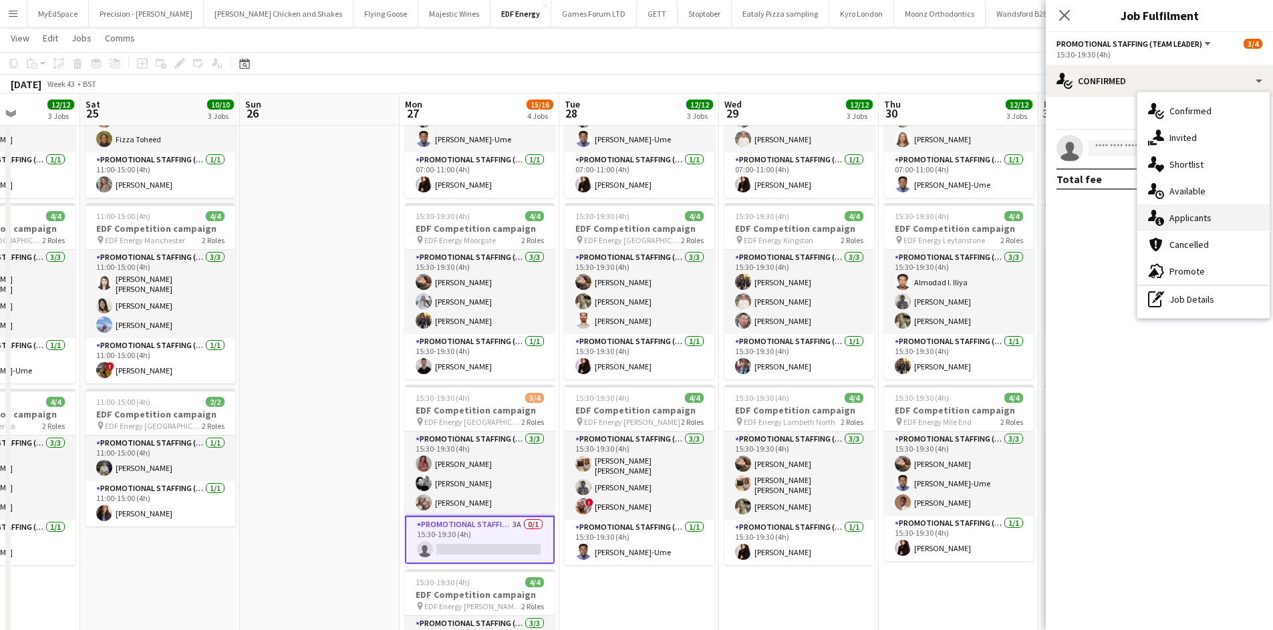
click at [1220, 213] on div "single-neutral-actions-information Applicants" at bounding box center [1204, 218] width 132 height 27
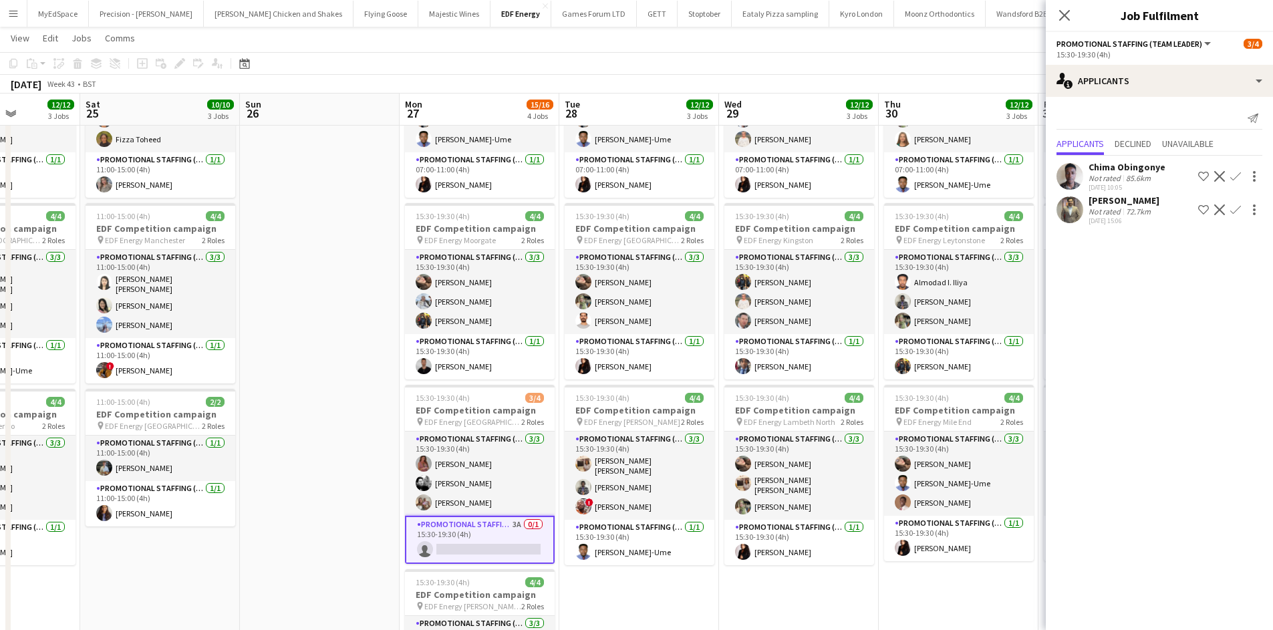
click at [1237, 207] on app-icon "Confirm" at bounding box center [1236, 210] width 11 height 11
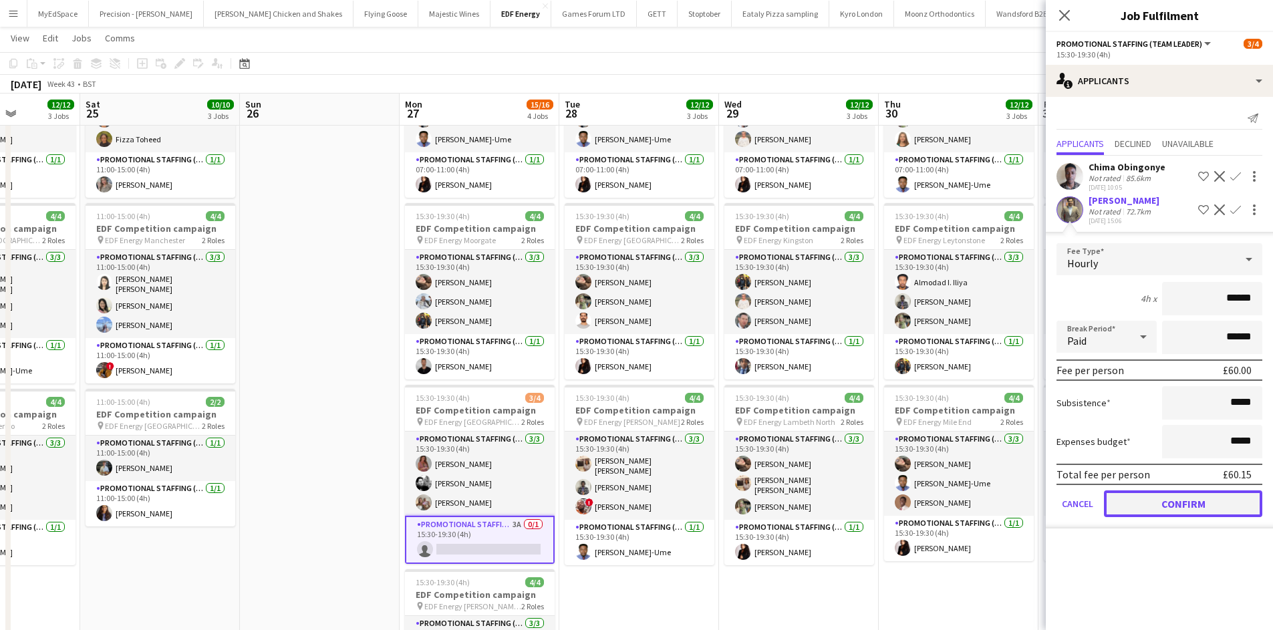
click at [1195, 500] on button "Confirm" at bounding box center [1183, 504] width 158 height 27
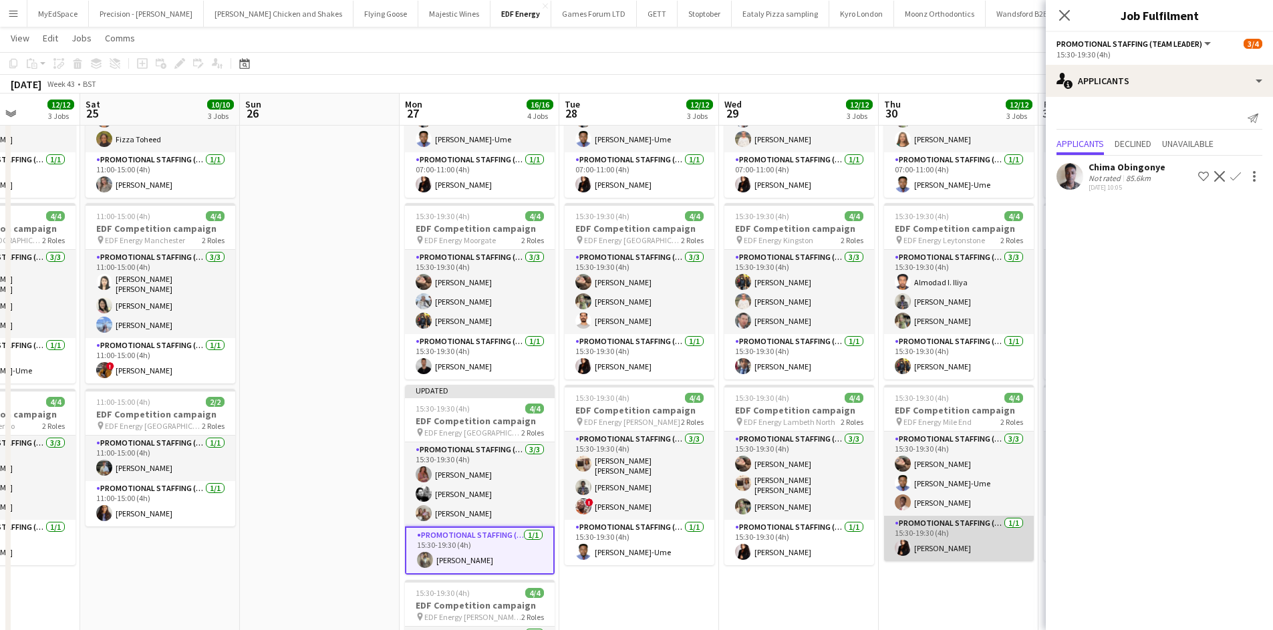
click at [1005, 559] on app-card-role "Promotional Staffing (Team Leader) 1/1 15:30-19:30 (4h) Ilaria Manciani" at bounding box center [959, 538] width 150 height 45
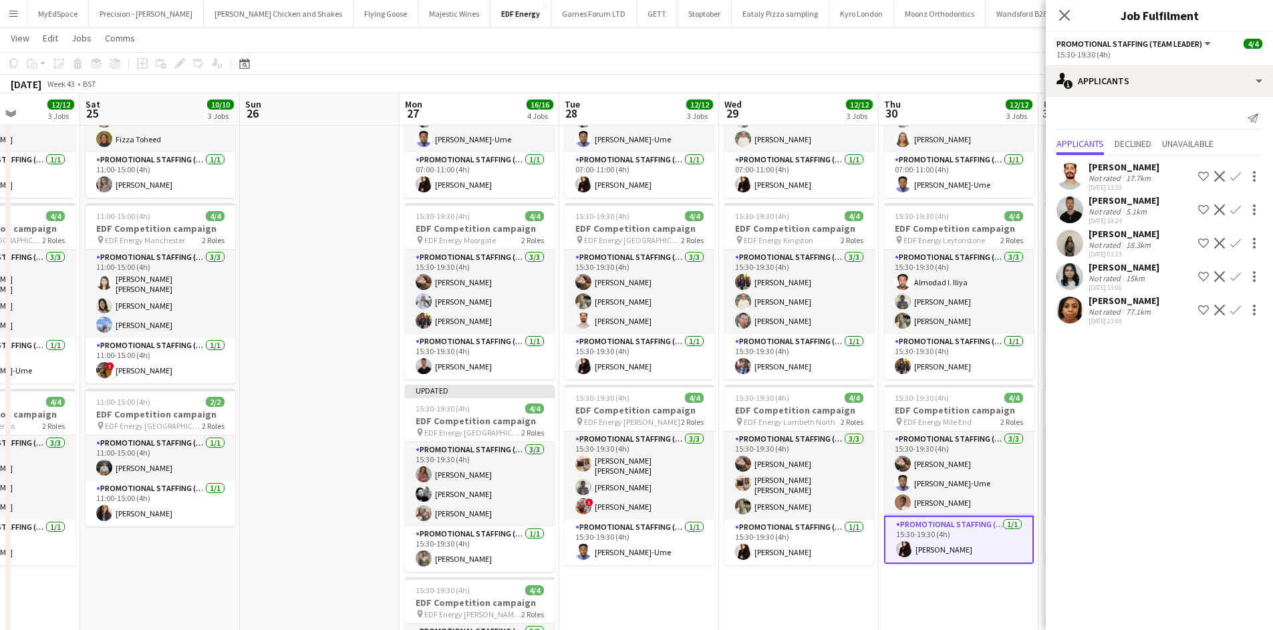
click at [1002, 64] on app-toolbar "Copy Paste Paste Ctrl+V Paste with crew Ctrl+Shift+V Paste linked Job Delete Gr…" at bounding box center [636, 63] width 1273 height 23
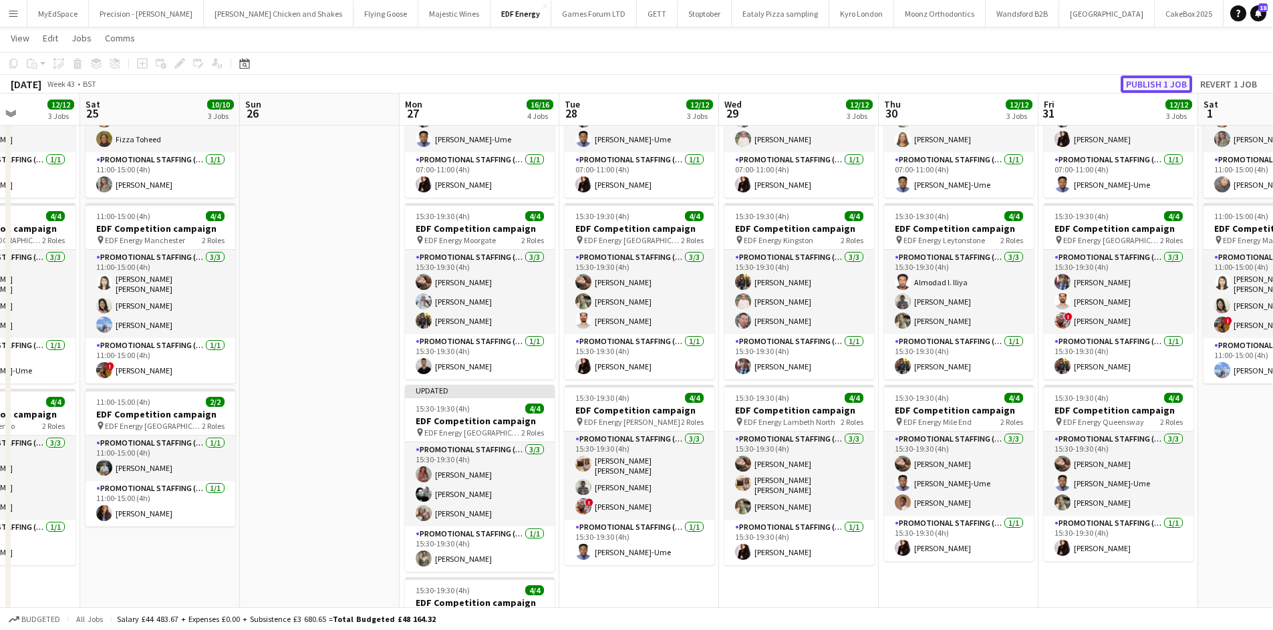
click at [1172, 82] on button "Publish 1 job" at bounding box center [1157, 84] width 72 height 17
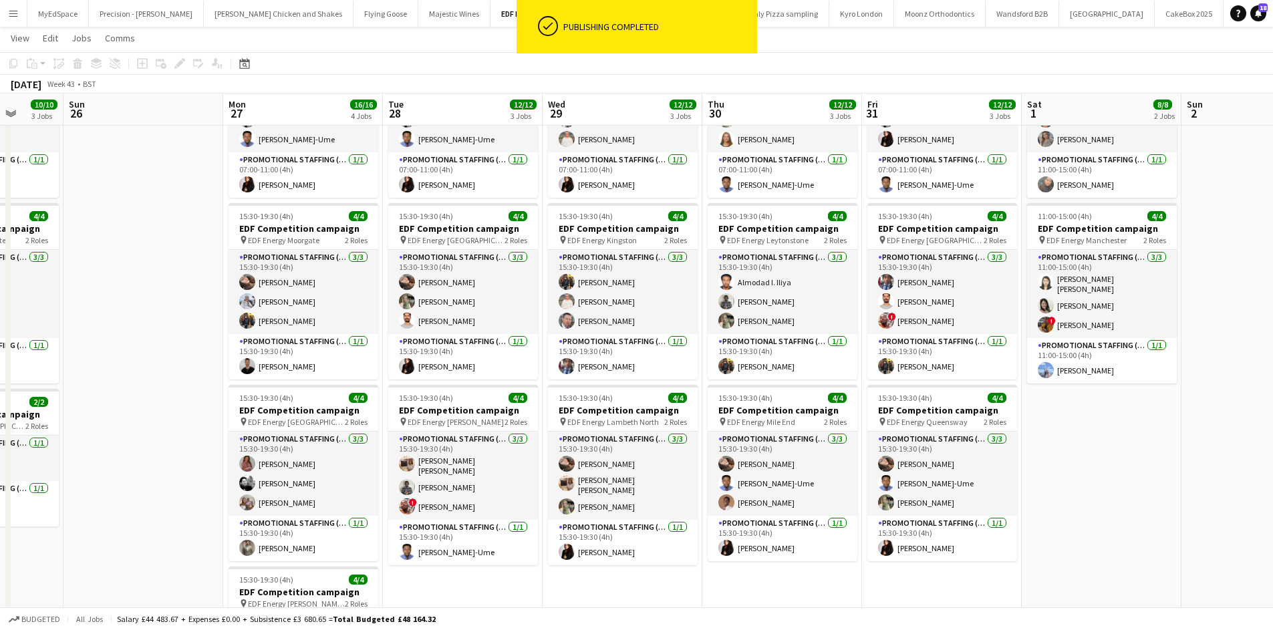
scroll to position [0, 451]
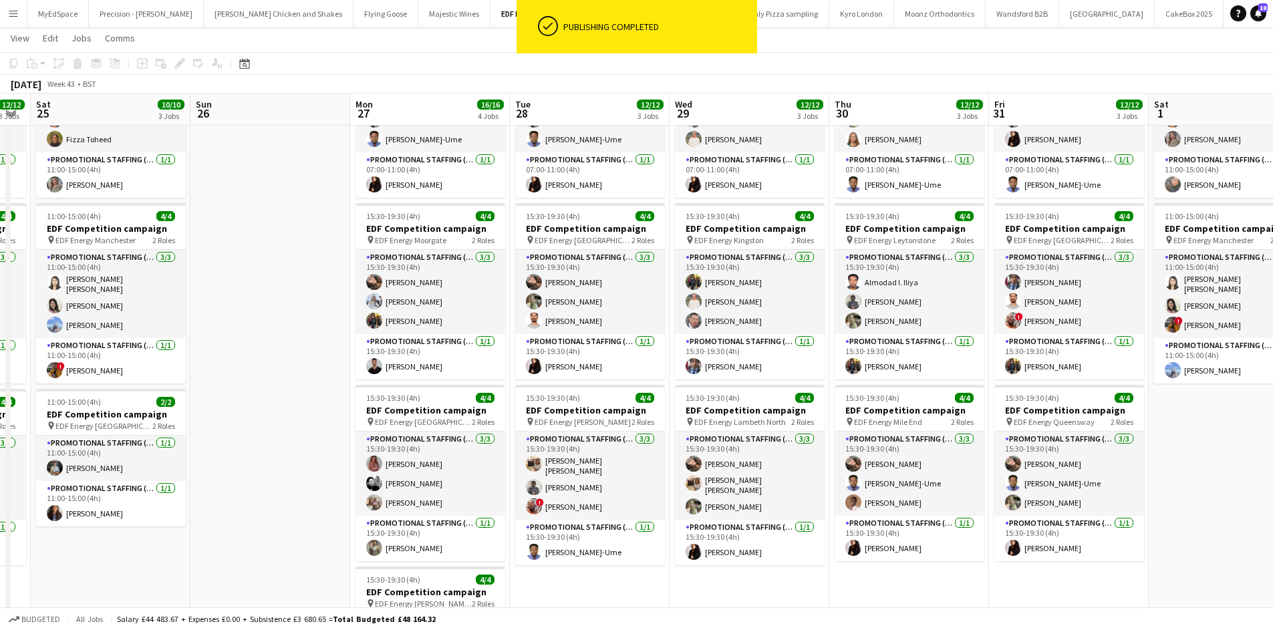
drag, startPoint x: 1201, startPoint y: 450, endPoint x: 884, endPoint y: 403, distance: 320.3
click at [850, 404] on app-calendar-viewport "Wed 22 12/12 3 Jobs Thu 23 12/12 3 Jobs Fri 24 12/12 3 Jobs Sat 25 10/10 3 Jobs…" at bounding box center [636, 374] width 1273 height 912
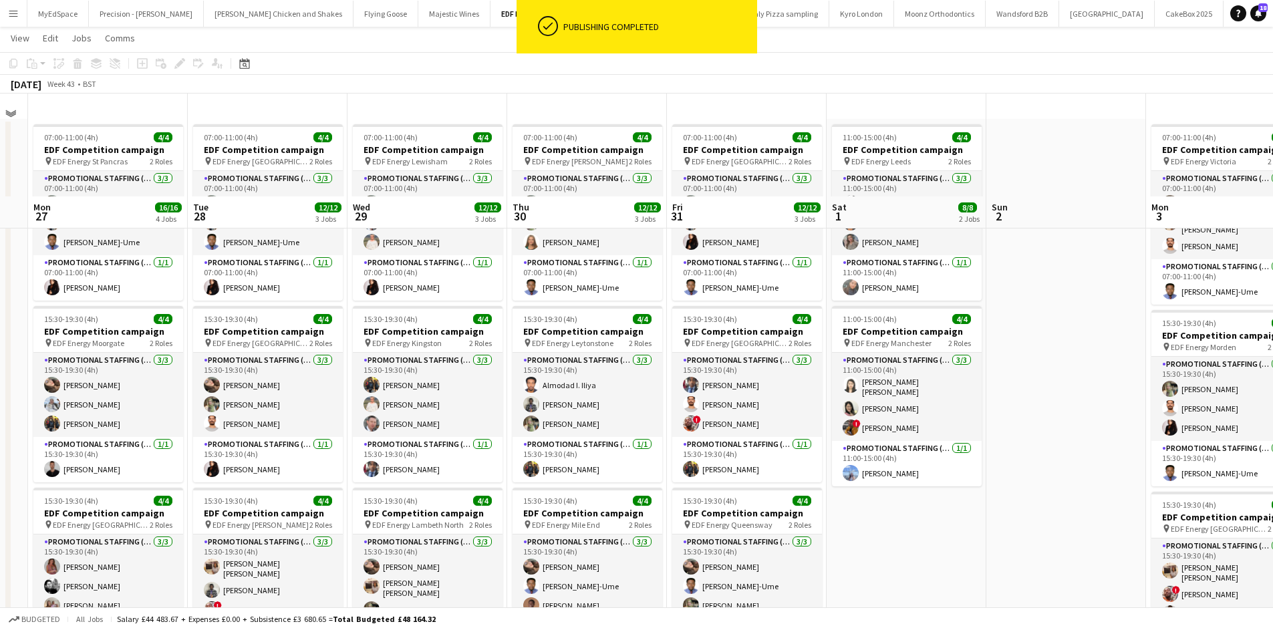
scroll to position [0, 0]
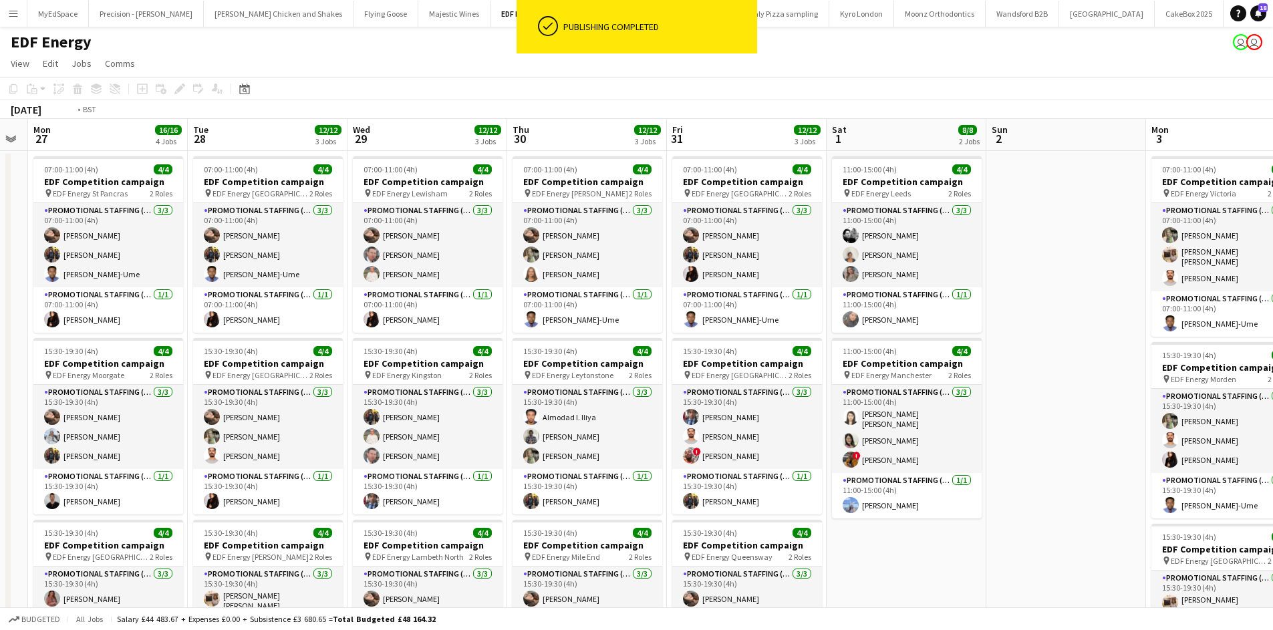
drag, startPoint x: 1089, startPoint y: 401, endPoint x: 592, endPoint y: 328, distance: 502.0
click at [571, 326] on app-calendar-viewport "Fri 24 12/12 3 Jobs Sat 25 10/10 3 Jobs Sun 26 Mon 27 16/16 4 Jobs Tue 28 12/12…" at bounding box center [636, 538] width 1273 height 838
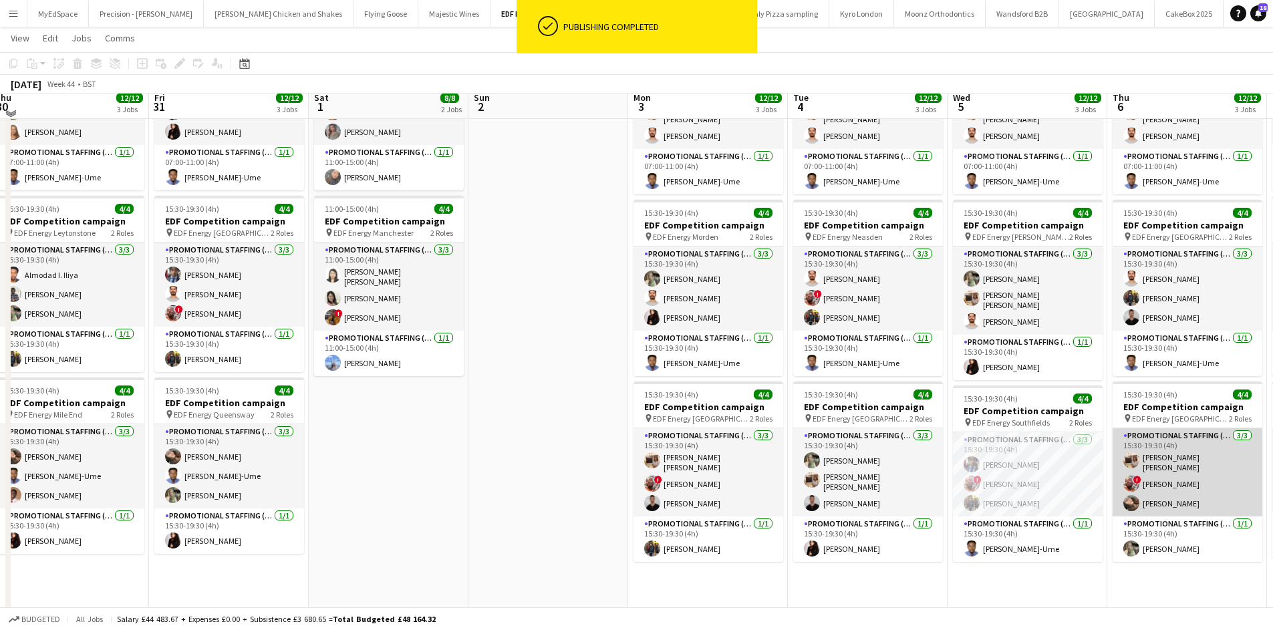
scroll to position [134, 0]
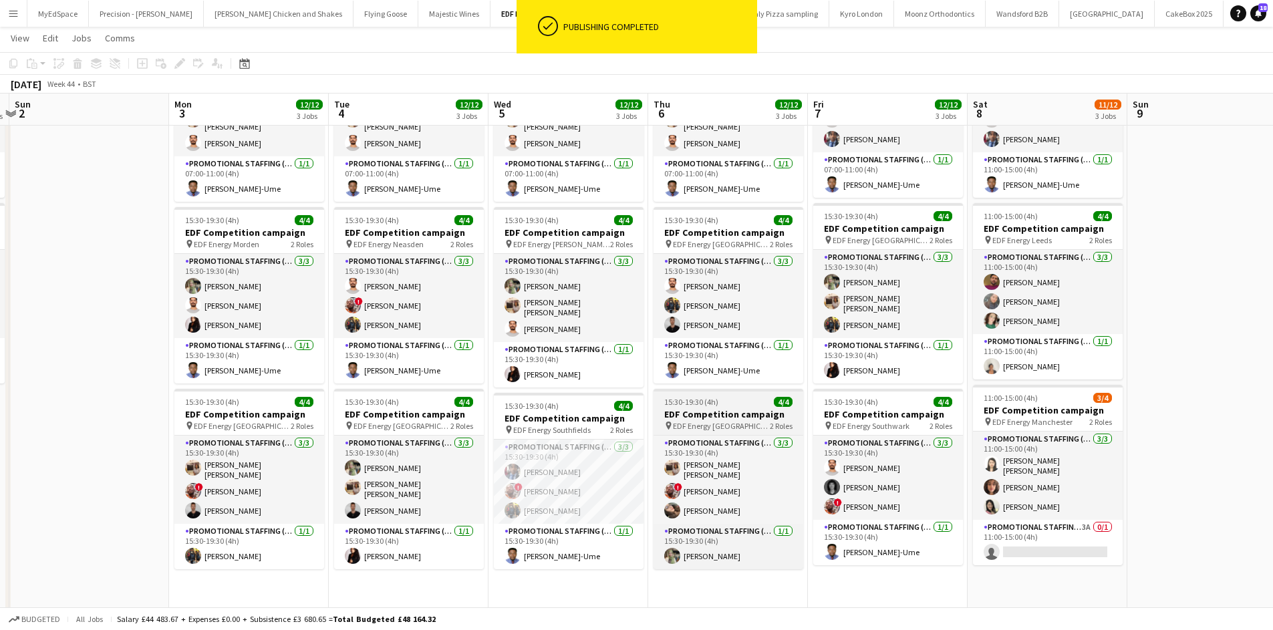
drag, startPoint x: 1128, startPoint y: 494, endPoint x: 647, endPoint y: 394, distance: 491.0
click at [643, 396] on app-calendar-viewport "Thu 30 12/12 3 Jobs Fri 31 12/12 3 Jobs Sat 1 8/8 2 Jobs Sun 2 Mon 3 12/12 3 Jo…" at bounding box center [636, 370] width 1273 height 904
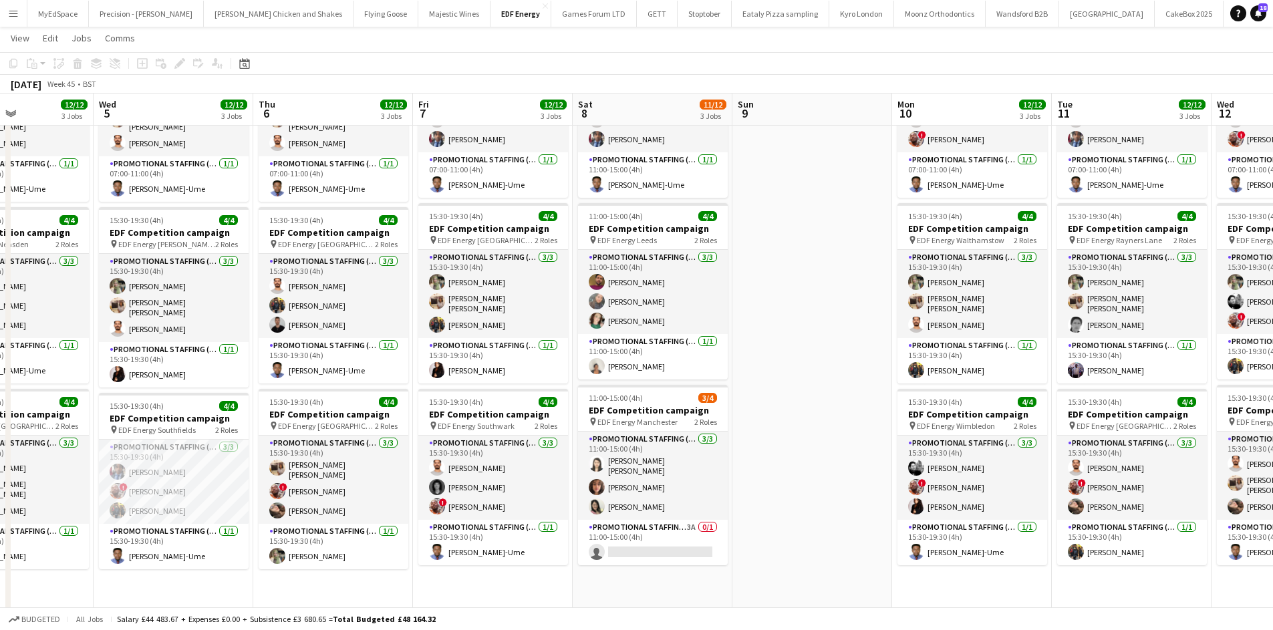
drag, startPoint x: 1034, startPoint y: 466, endPoint x: 743, endPoint y: 523, distance: 296.4
click at [762, 469] on app-calendar-viewport "Sat 1 8/8 2 Jobs Sun 2 Mon 3 12/12 3 Jobs Tue 4 12/12 3 Jobs Wed 5 12/12 3 Jobs…" at bounding box center [636, 370] width 1273 height 904
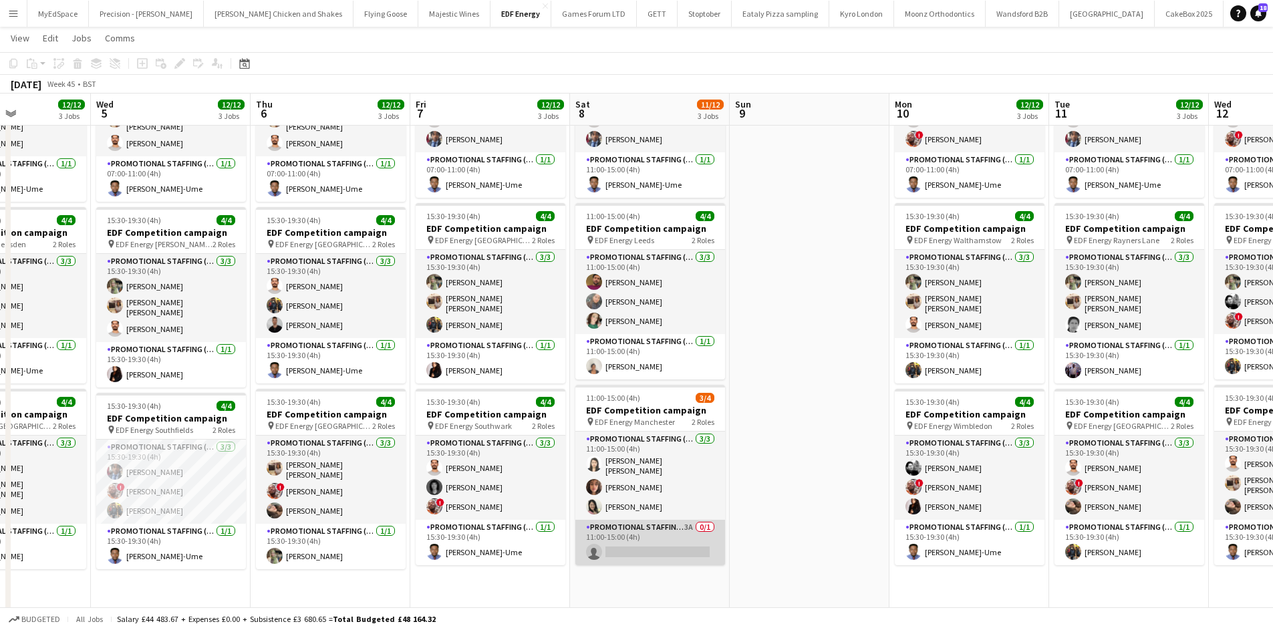
click at [682, 525] on app-card-role "Promotional Staffing (Team Leader) 3A 0/1 11:00-15:00 (4h) single-neutral-actio…" at bounding box center [651, 542] width 150 height 45
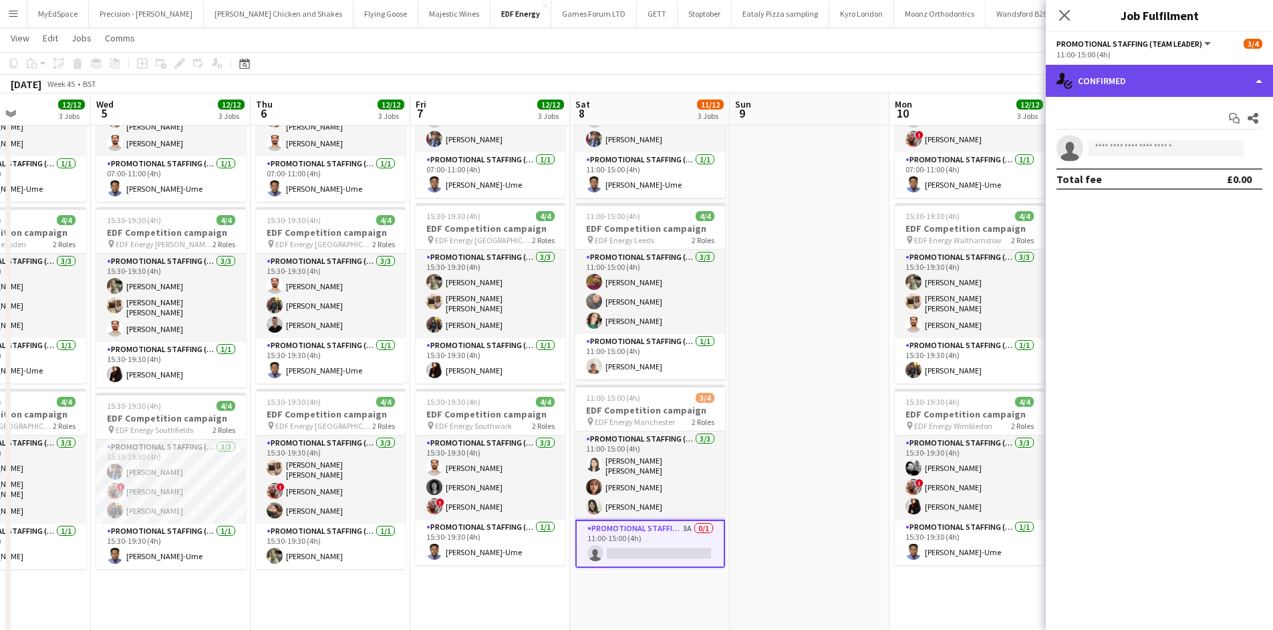
click at [1092, 76] on div "single-neutral-actions-check-2 Confirmed" at bounding box center [1159, 81] width 227 height 32
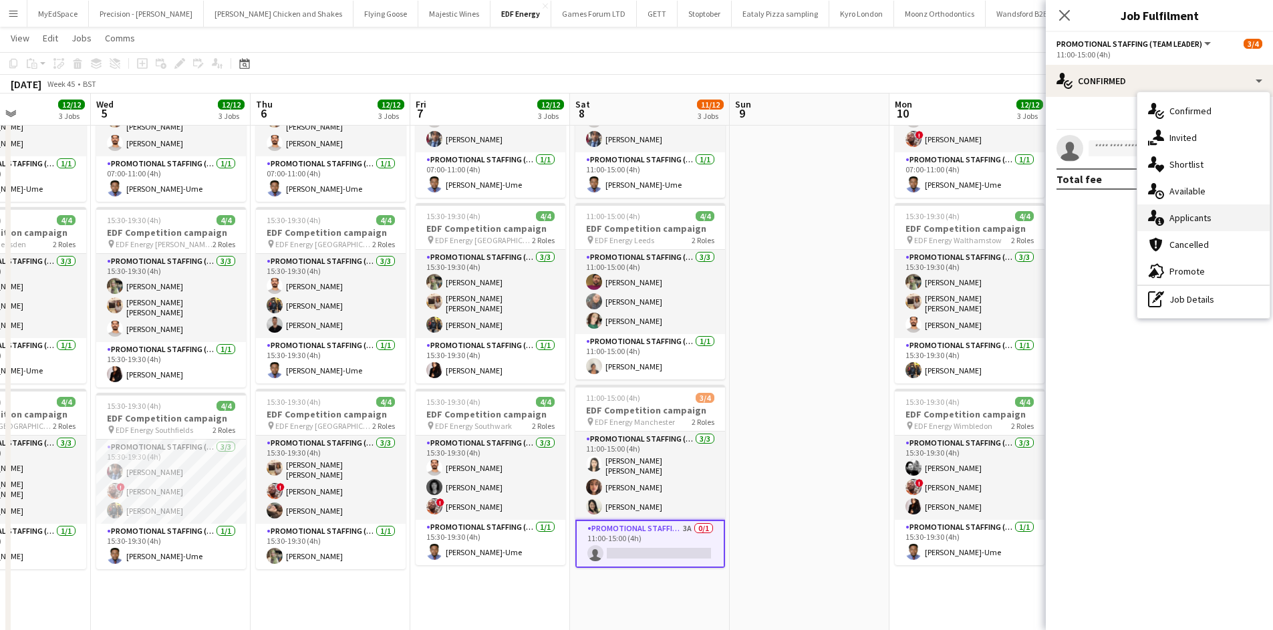
click at [1205, 225] on div "single-neutral-actions-information Applicants" at bounding box center [1204, 218] width 132 height 27
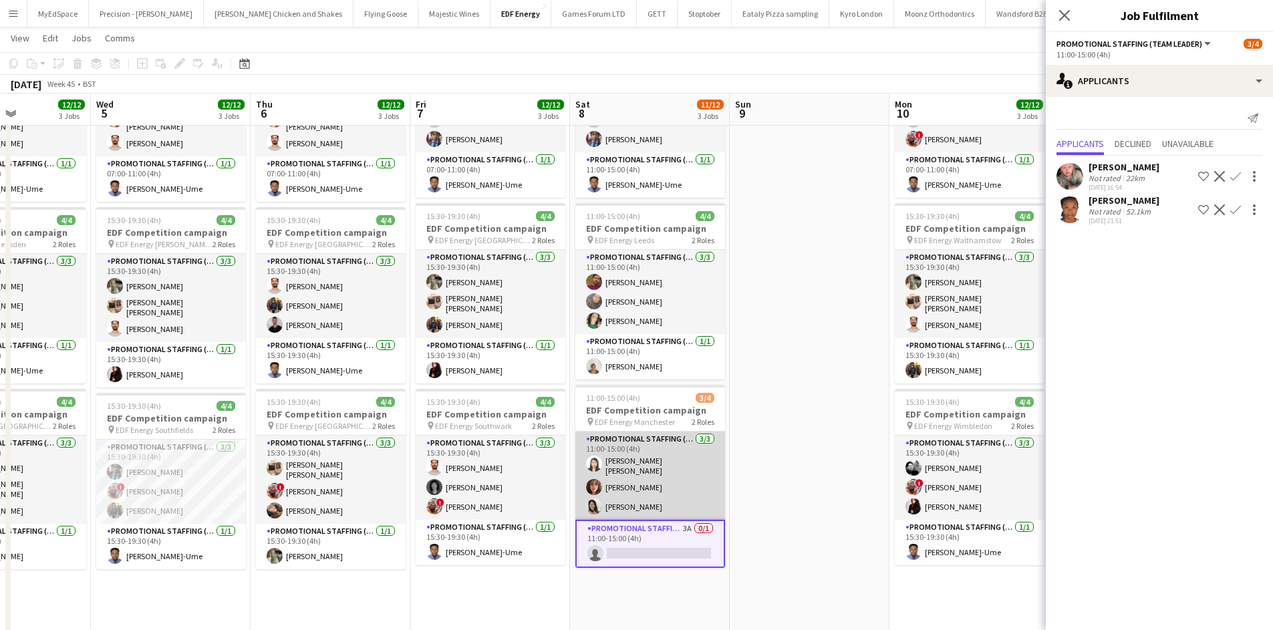
click at [636, 464] on app-card-role "Promotional Staffing (Flyering Staff) 3/3 11:00-15:00 (4h) Yee Ching Wong Franc…" at bounding box center [651, 476] width 150 height 88
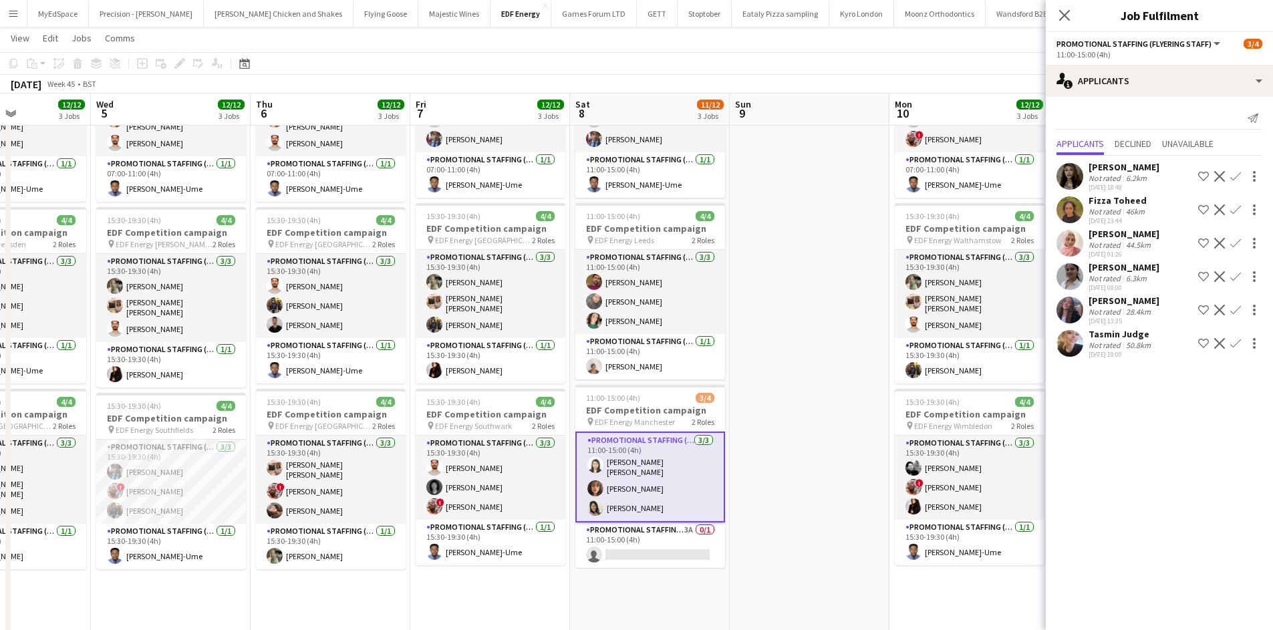
click at [768, 447] on app-date-cell at bounding box center [810, 419] width 160 height 806
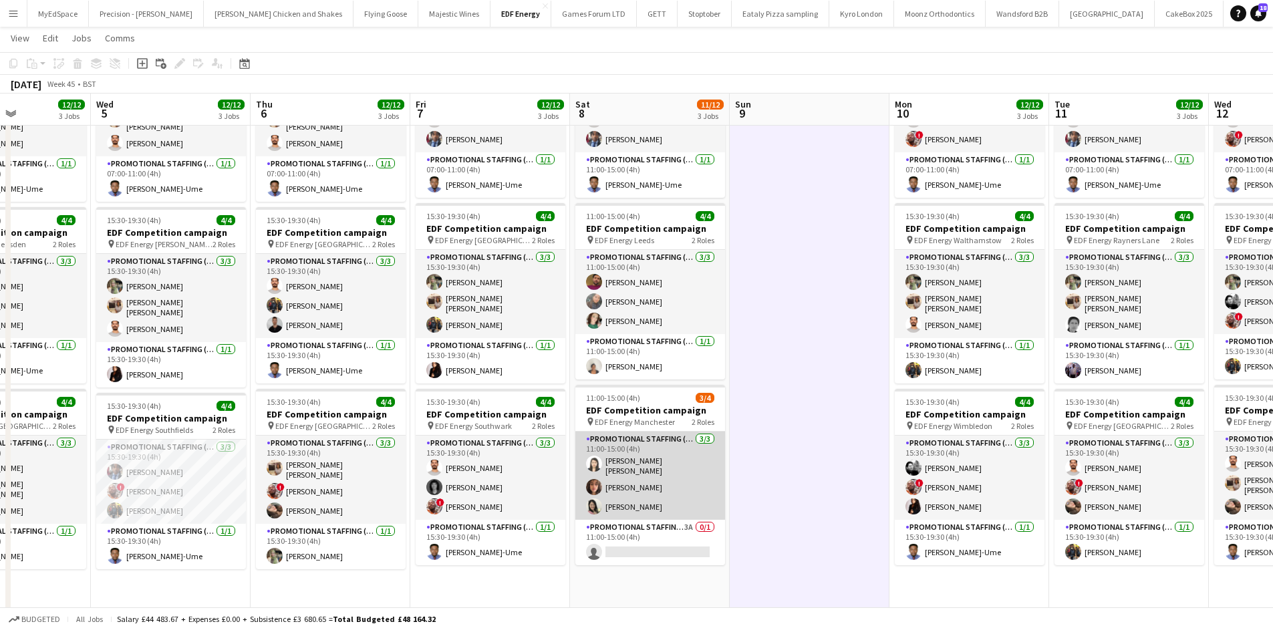
click at [620, 462] on app-card-role "Promotional Staffing (Flyering Staff) 3/3 11:00-15:00 (4h) Yee Ching Wong Franc…" at bounding box center [651, 476] width 150 height 88
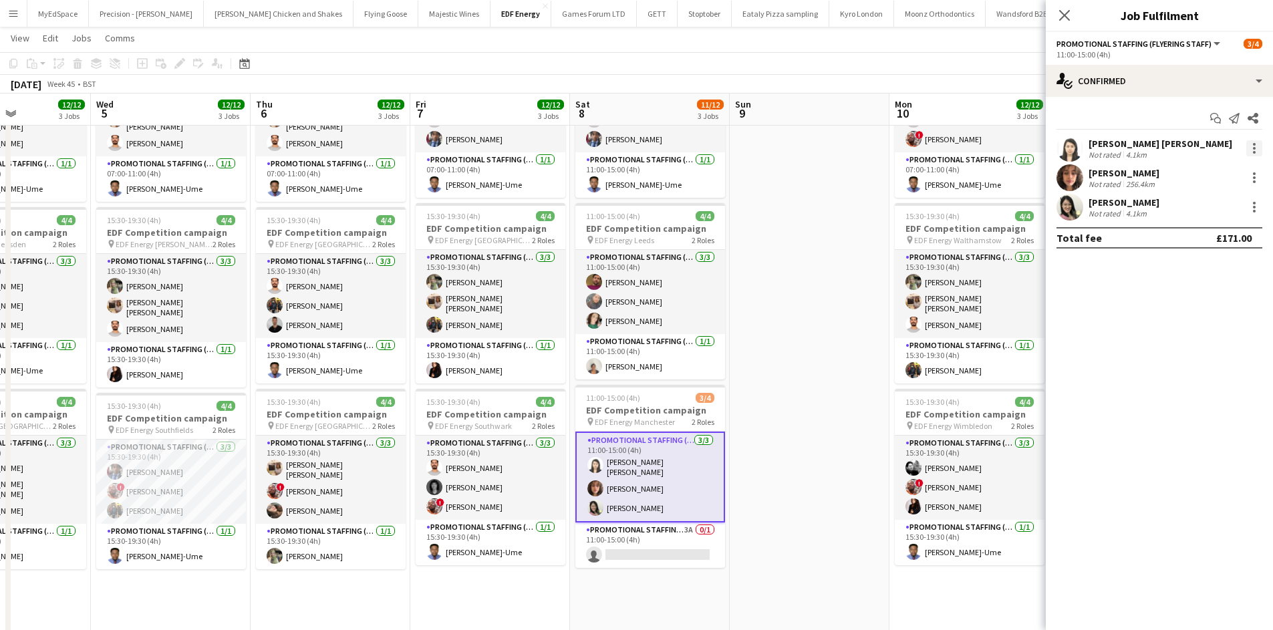
click at [1253, 145] on div at bounding box center [1255, 148] width 16 height 16
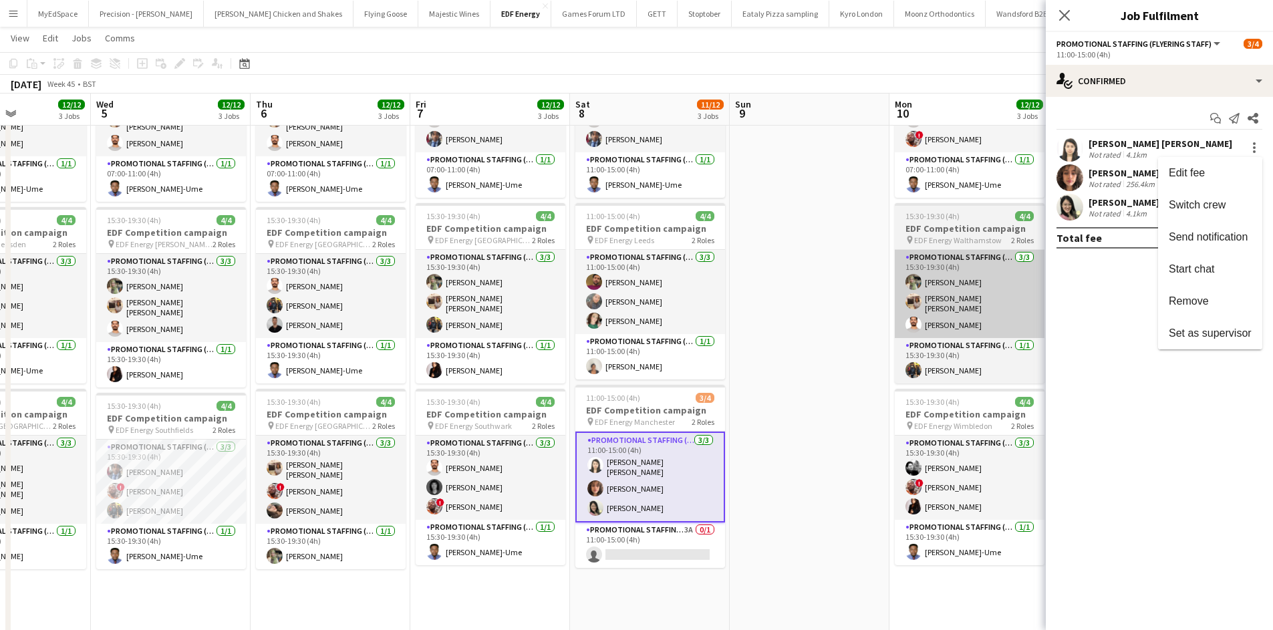
click at [1208, 308] on button "Remove" at bounding box center [1210, 301] width 104 height 32
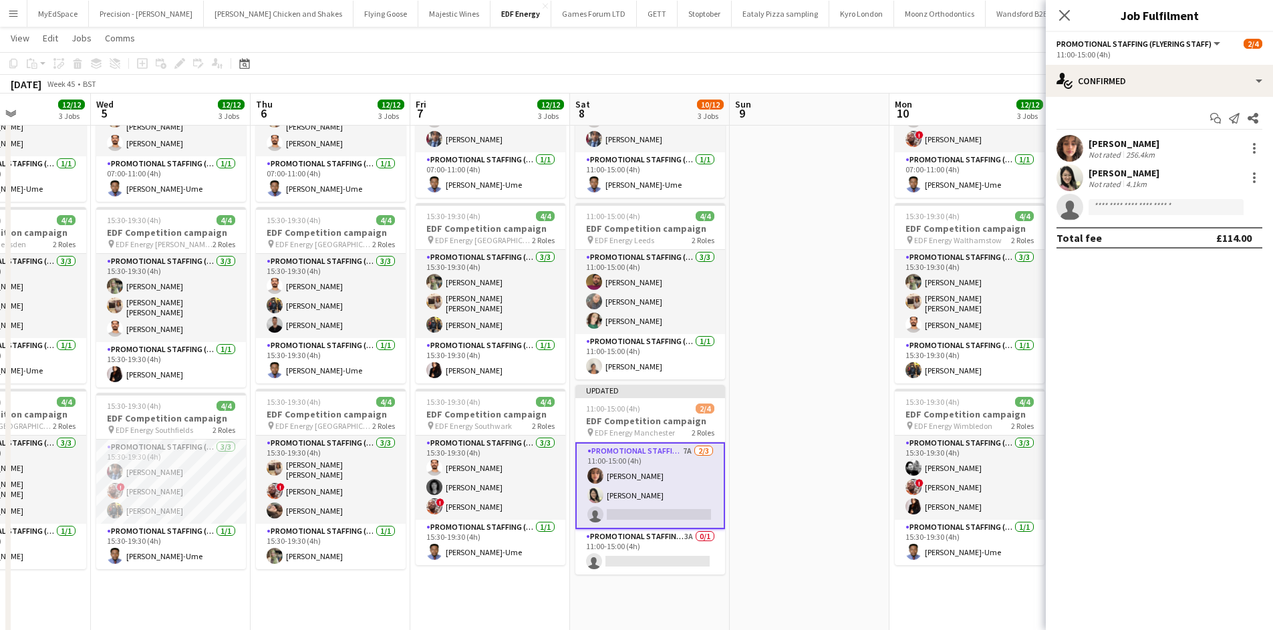
click at [829, 238] on app-date-cell at bounding box center [810, 419] width 160 height 806
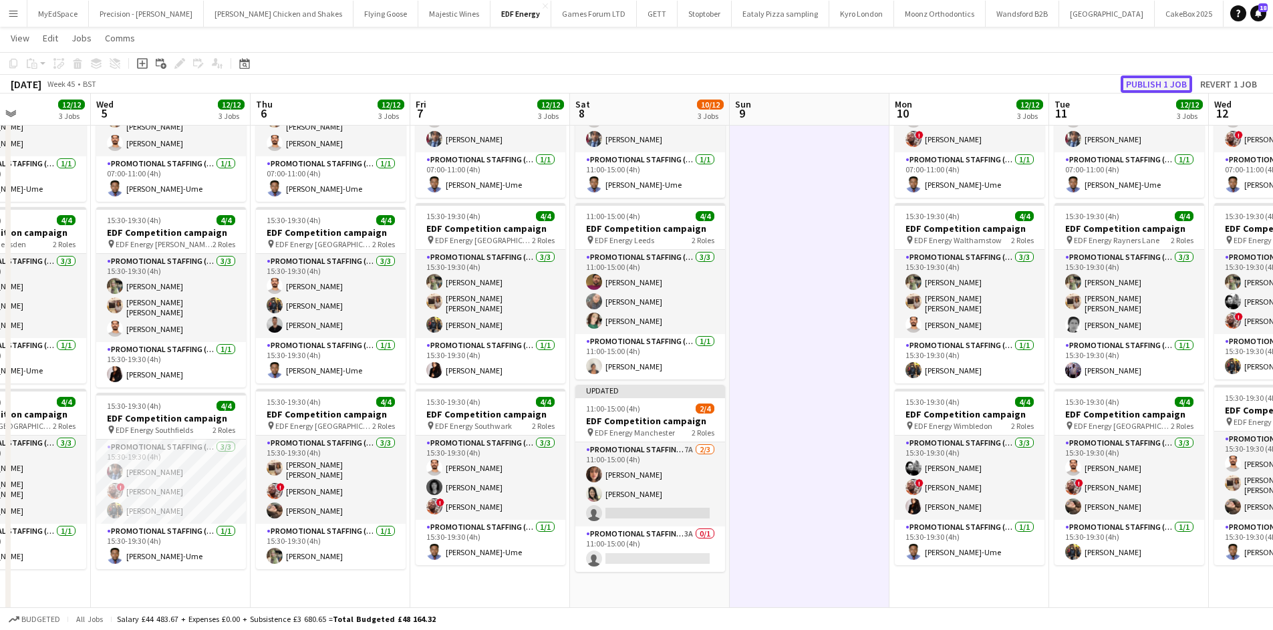
click at [1189, 84] on button "Publish 1 job" at bounding box center [1157, 84] width 72 height 17
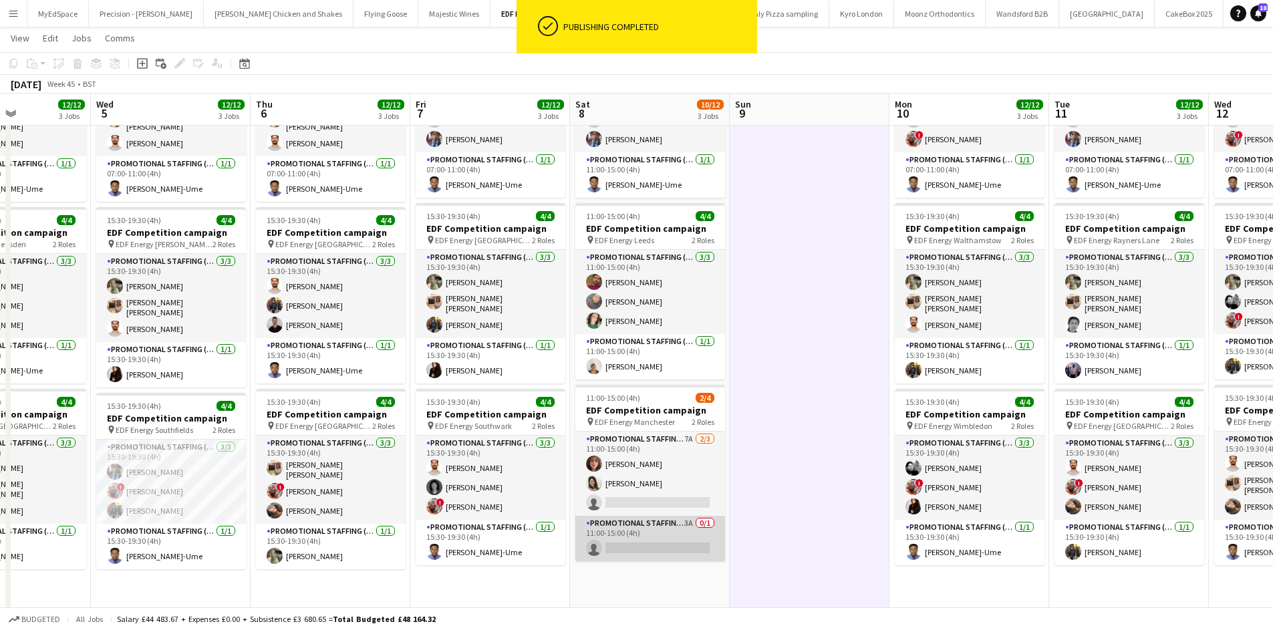
drag, startPoint x: 636, startPoint y: 557, endPoint x: 644, endPoint y: 539, distance: 19.4
click at [636, 555] on app-card-role "Promotional Staffing (Team Leader) 3A 0/1 11:00-15:00 (4h) single-neutral-actio…" at bounding box center [651, 538] width 150 height 45
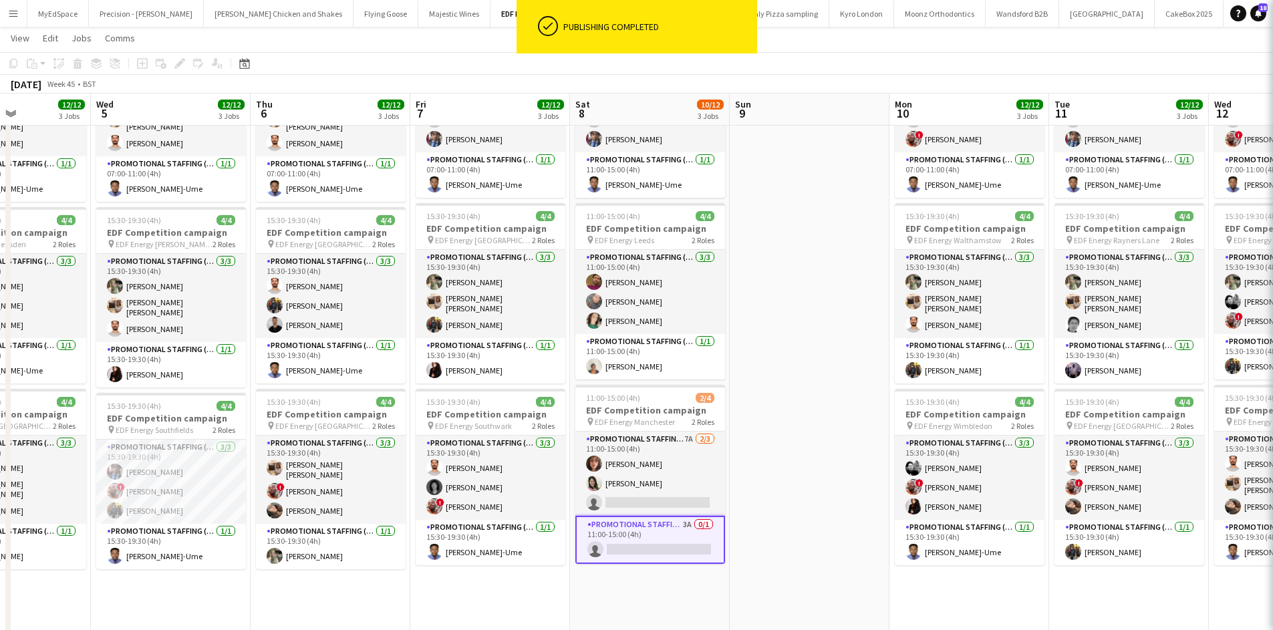
scroll to position [0, 547]
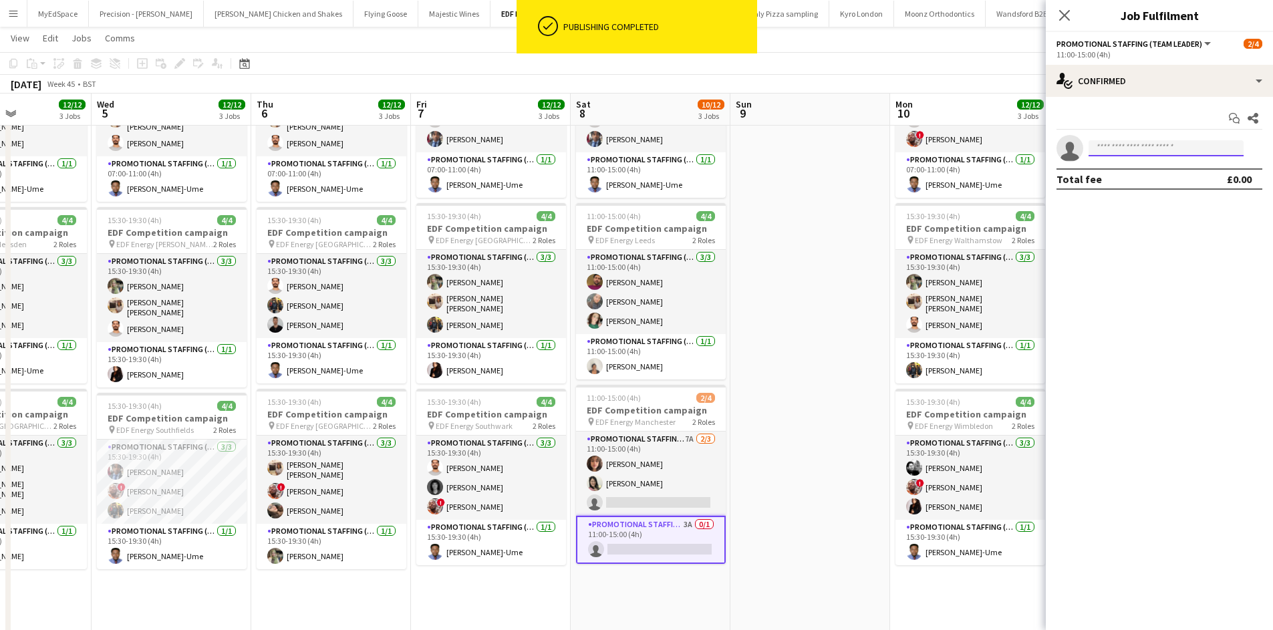
click at [1104, 144] on input at bounding box center [1166, 148] width 155 height 16
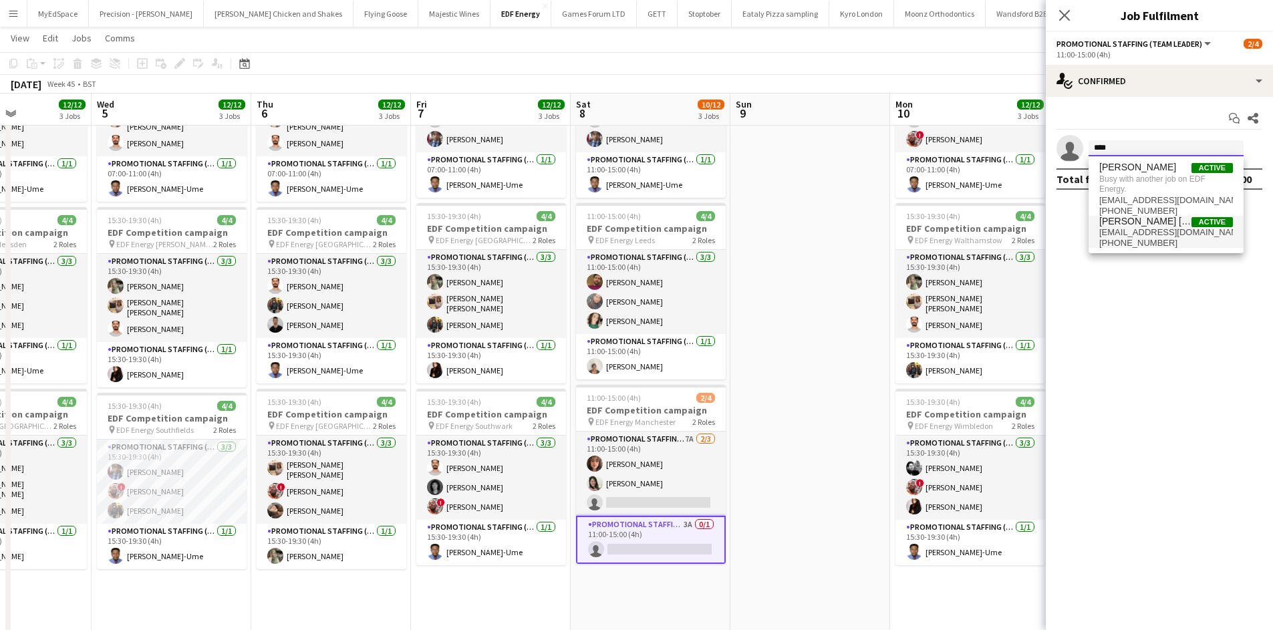
type input "****"
click at [1159, 235] on span "winniewong1218@gmail.com" at bounding box center [1167, 232] width 134 height 11
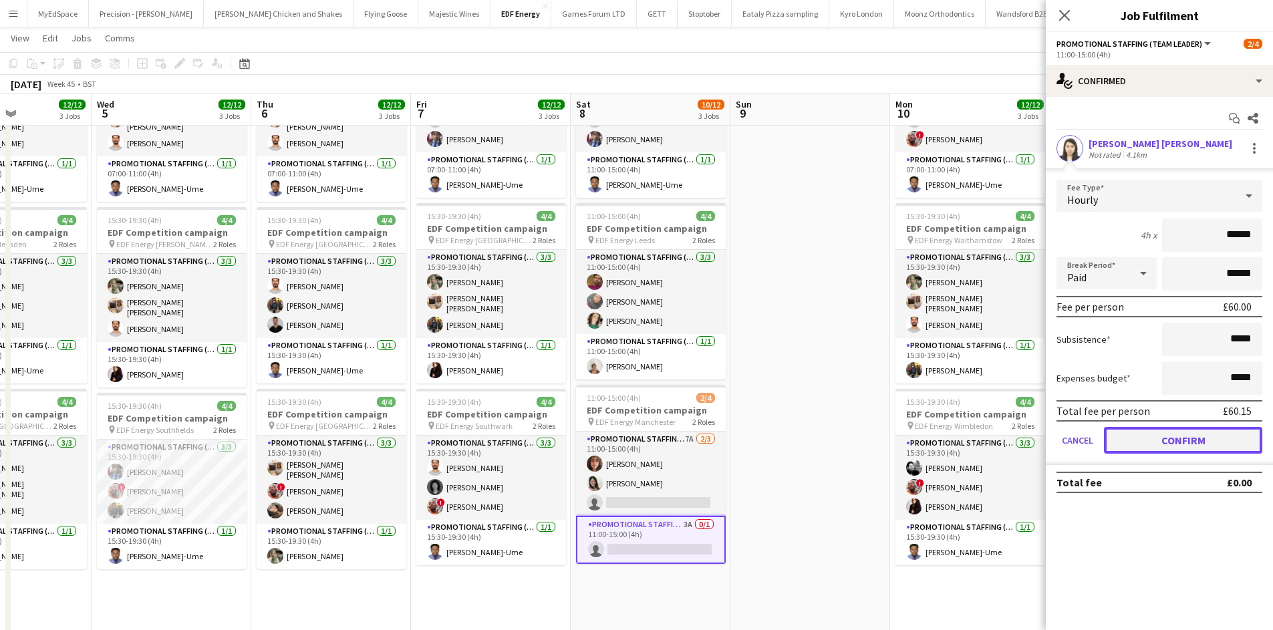
click at [1162, 446] on button "Confirm" at bounding box center [1183, 440] width 158 height 27
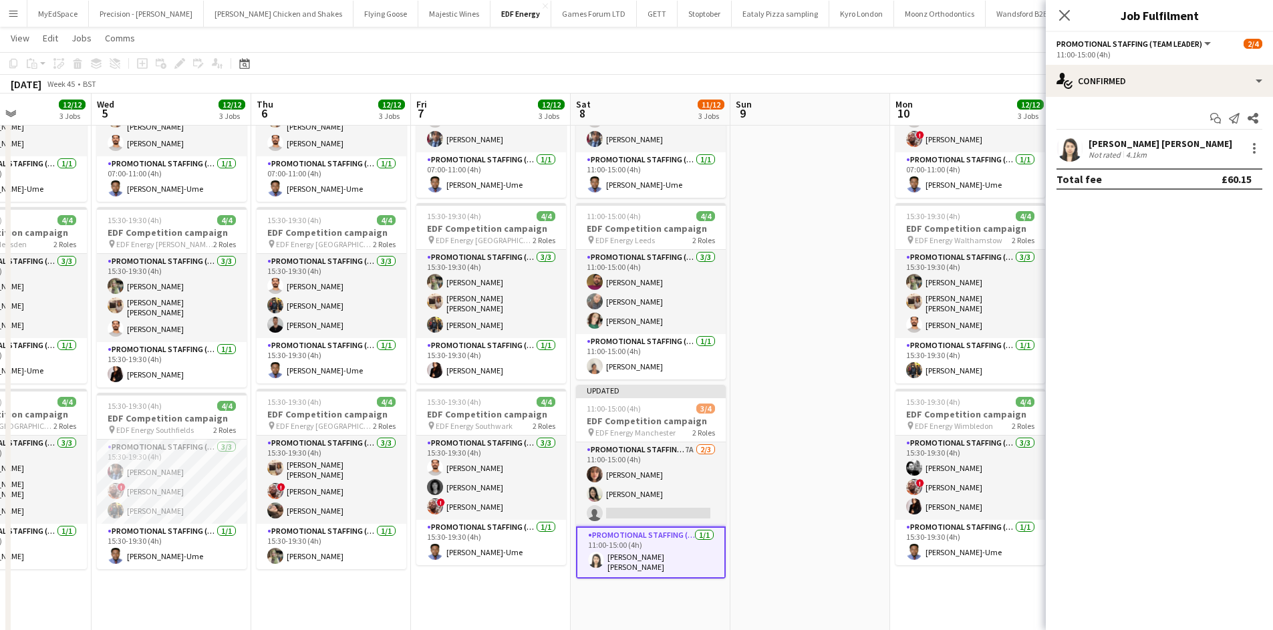
drag, startPoint x: 766, startPoint y: 433, endPoint x: 775, endPoint y: 419, distance: 16.5
click at [766, 433] on app-date-cell at bounding box center [811, 419] width 160 height 806
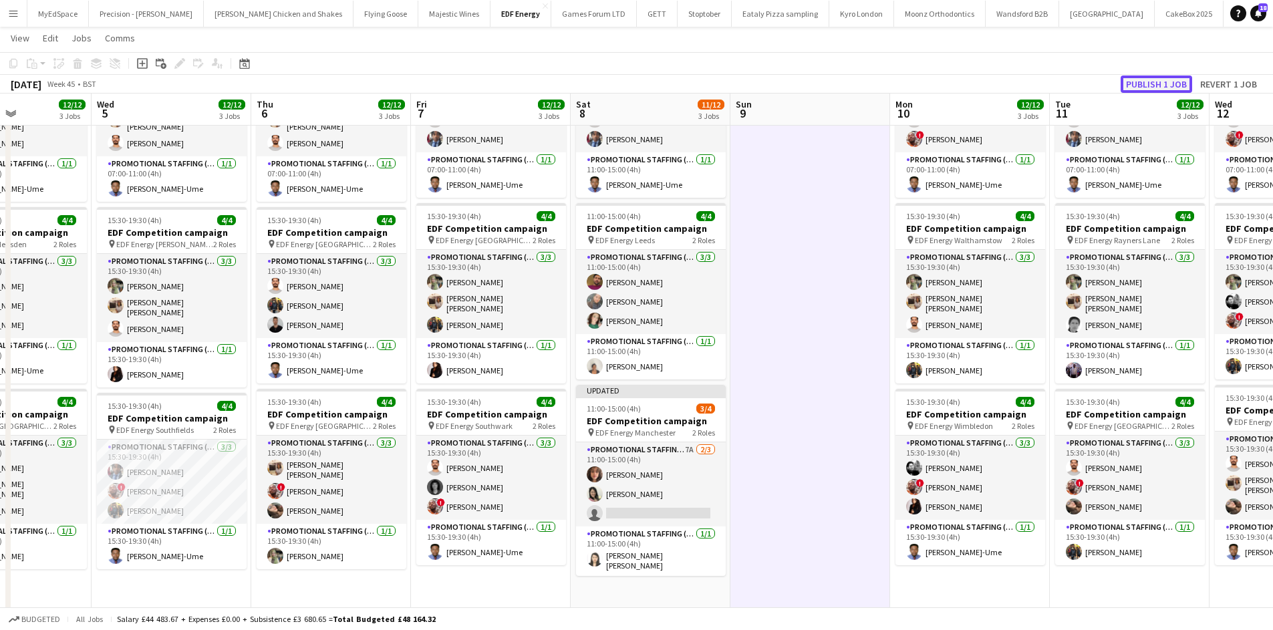
drag, startPoint x: 1146, startPoint y: 87, endPoint x: 1100, endPoint y: 104, distance: 49.3
click at [1146, 87] on button "Publish 1 job" at bounding box center [1157, 84] width 72 height 17
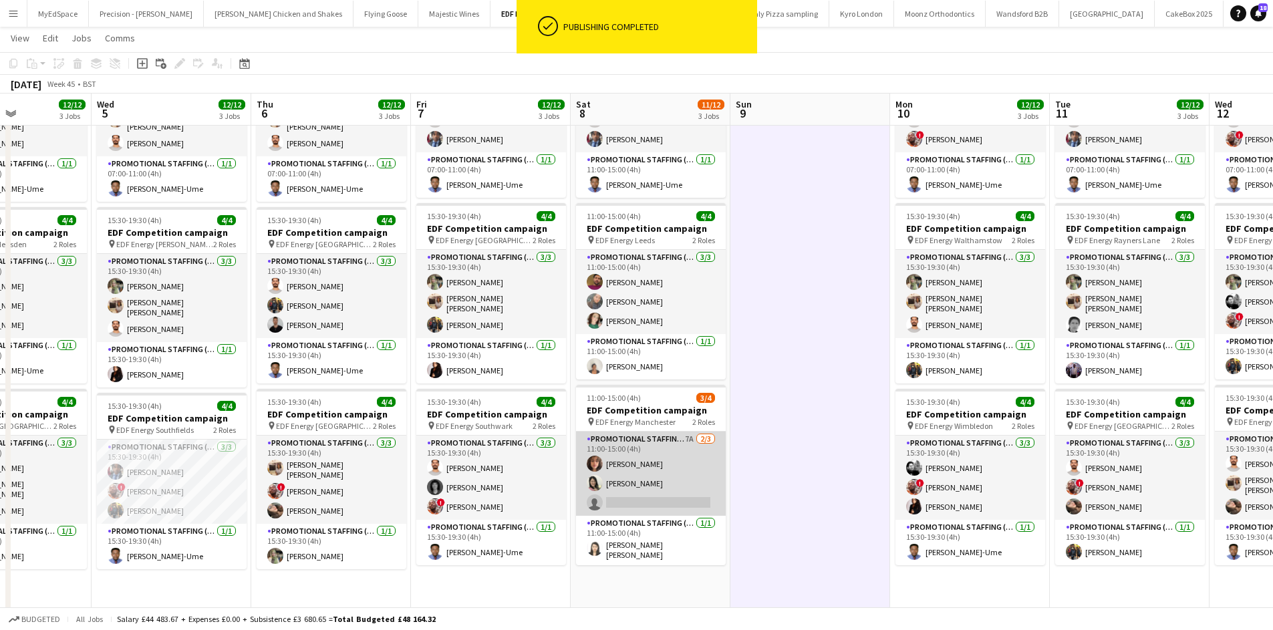
click at [688, 434] on app-card-role "Promotional Staffing (Flyering Staff) 7A 2/3 11:00-15:00 (4h) Francesca Ba Phoe…" at bounding box center [651, 474] width 150 height 84
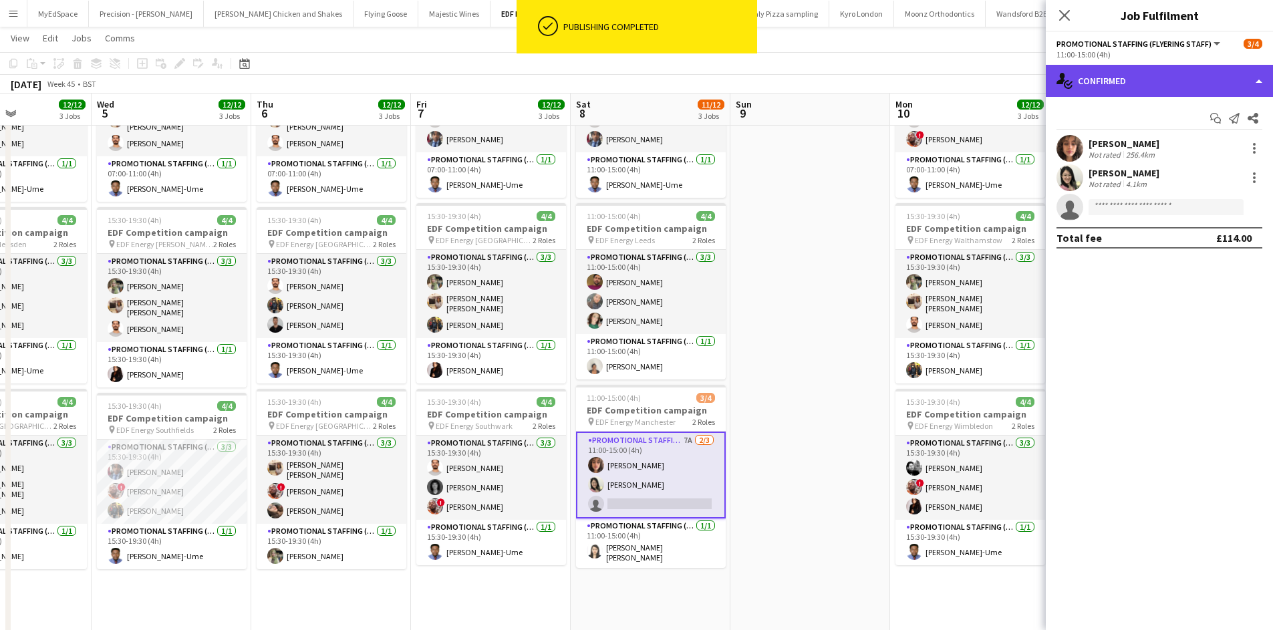
click at [1176, 86] on div "single-neutral-actions-check-2 Confirmed" at bounding box center [1159, 81] width 227 height 32
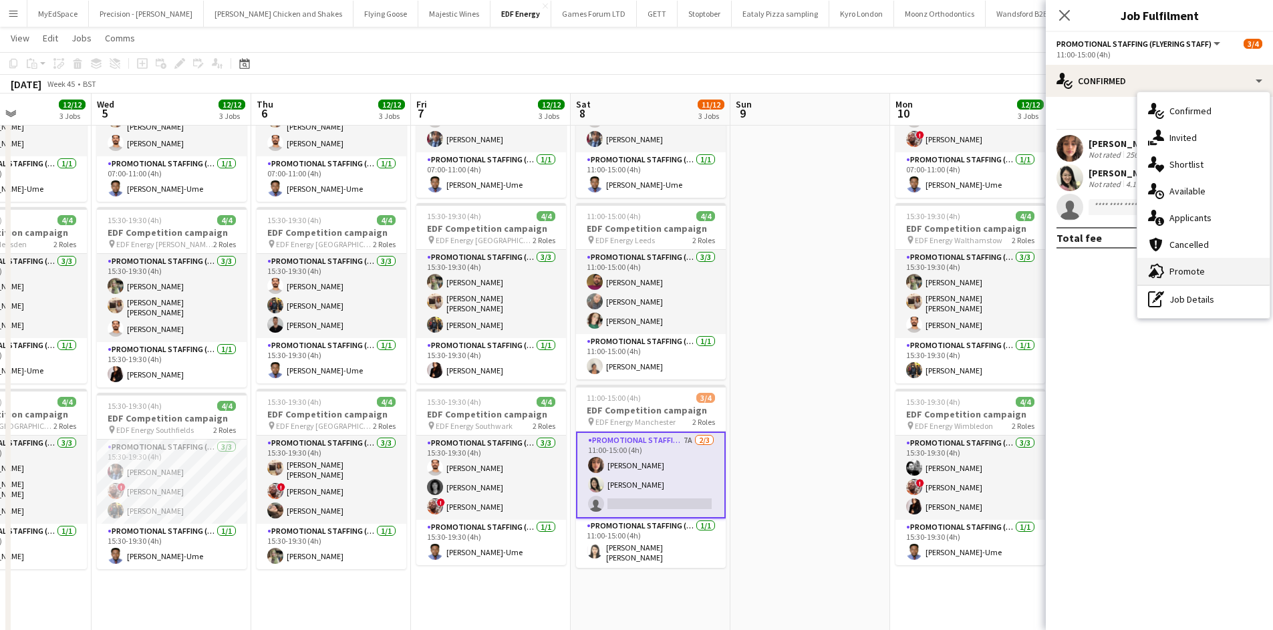
click at [1217, 261] on div "advertising-megaphone Promote" at bounding box center [1204, 271] width 132 height 27
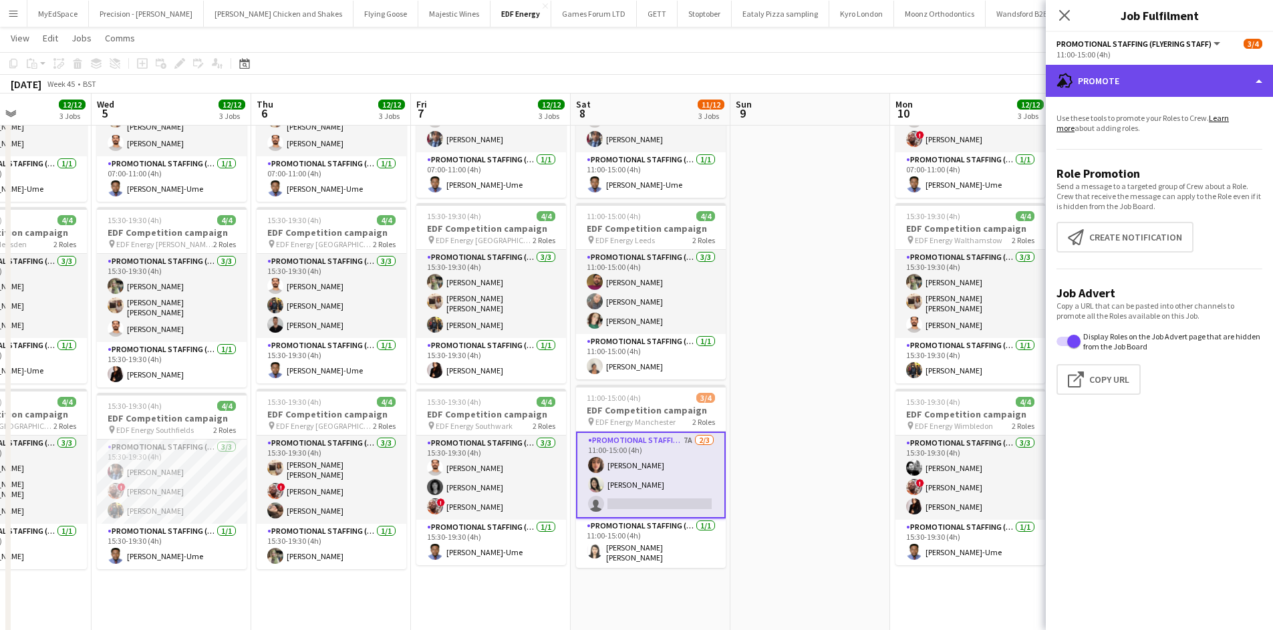
click at [1179, 74] on div "advertising-megaphone Promote" at bounding box center [1159, 81] width 227 height 32
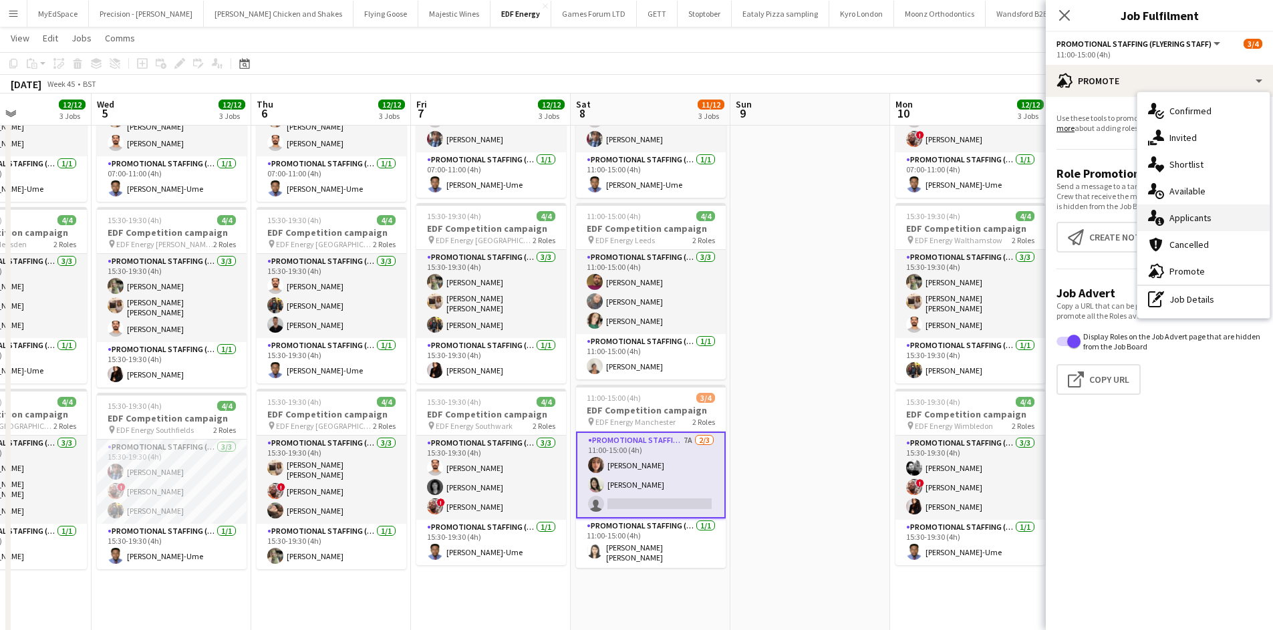
click at [1228, 209] on div "single-neutral-actions-information Applicants" at bounding box center [1204, 218] width 132 height 27
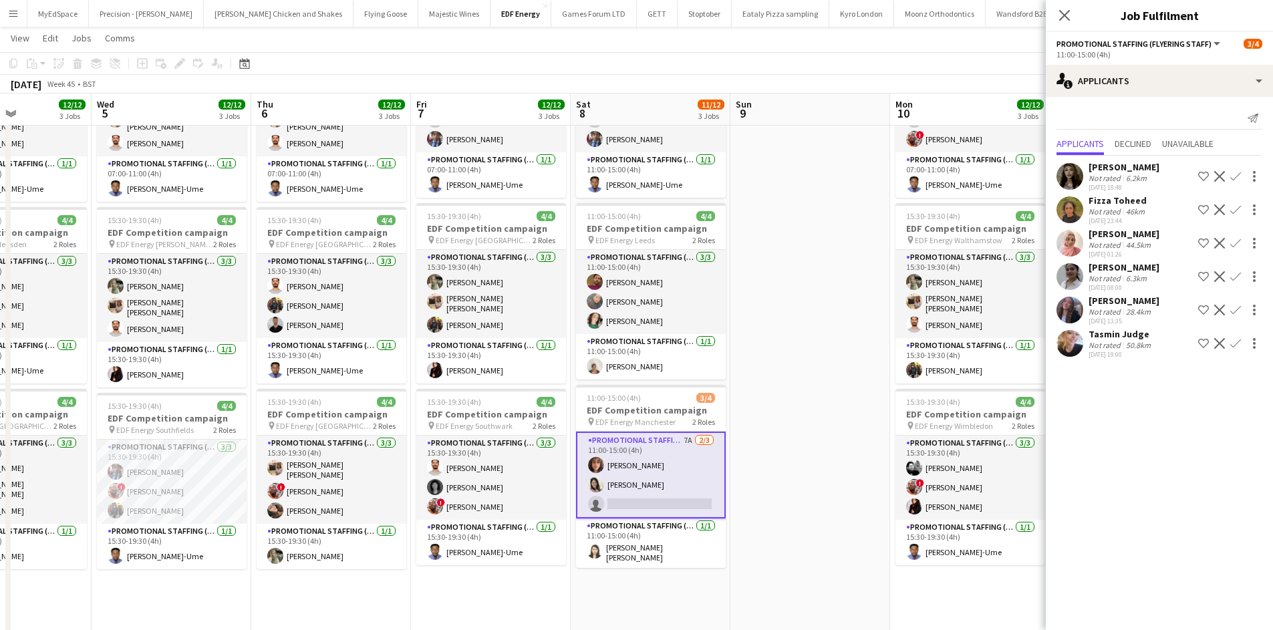
click at [1239, 240] on app-icon "Confirm" at bounding box center [1236, 243] width 11 height 11
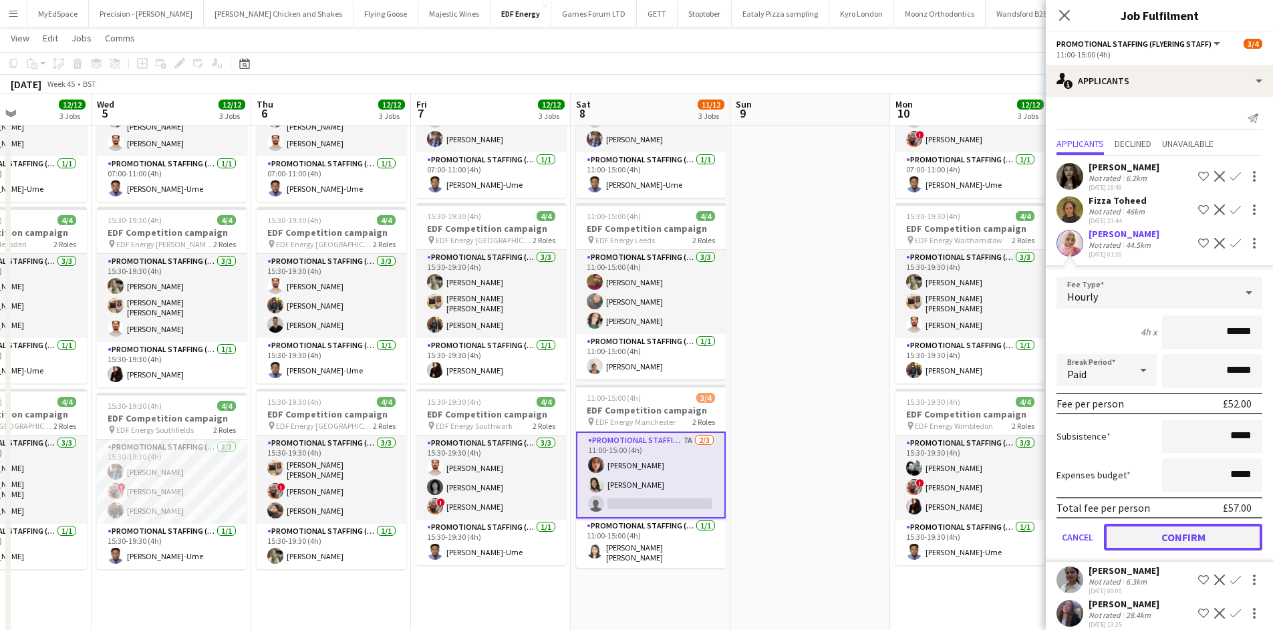
click at [1189, 532] on button "Confirm" at bounding box center [1183, 537] width 158 height 27
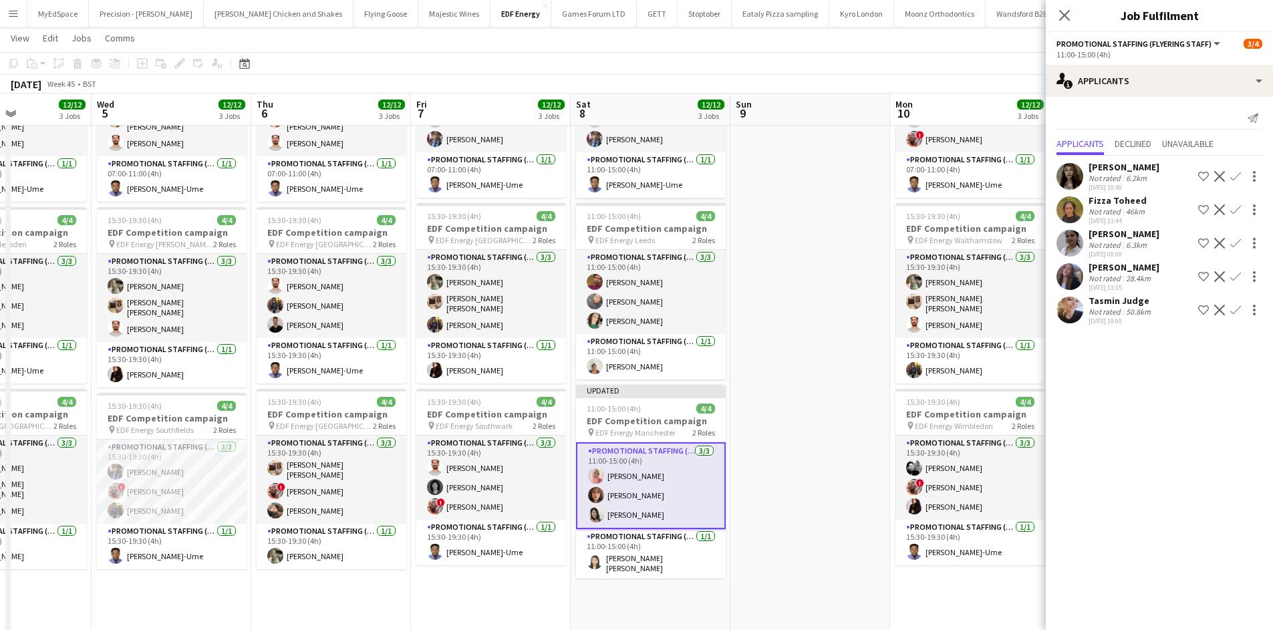
drag, startPoint x: 785, startPoint y: 328, endPoint x: 821, endPoint y: 322, distance: 36.1
click at [787, 327] on app-date-cell at bounding box center [811, 419] width 160 height 806
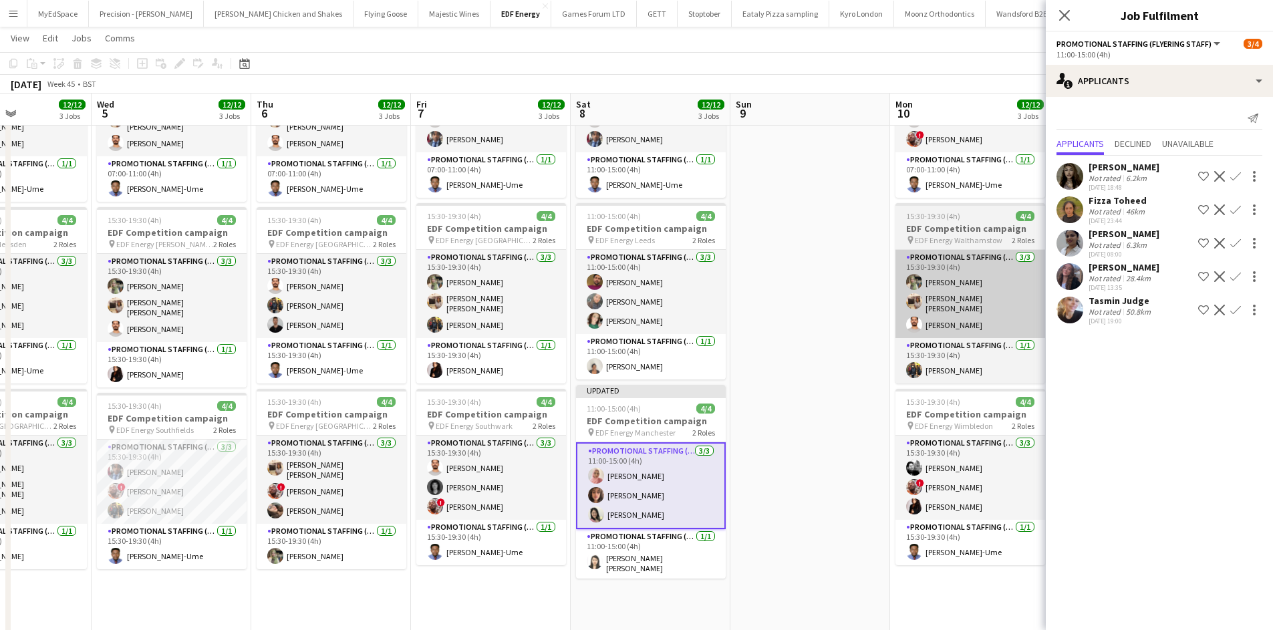
scroll to position [0, 546]
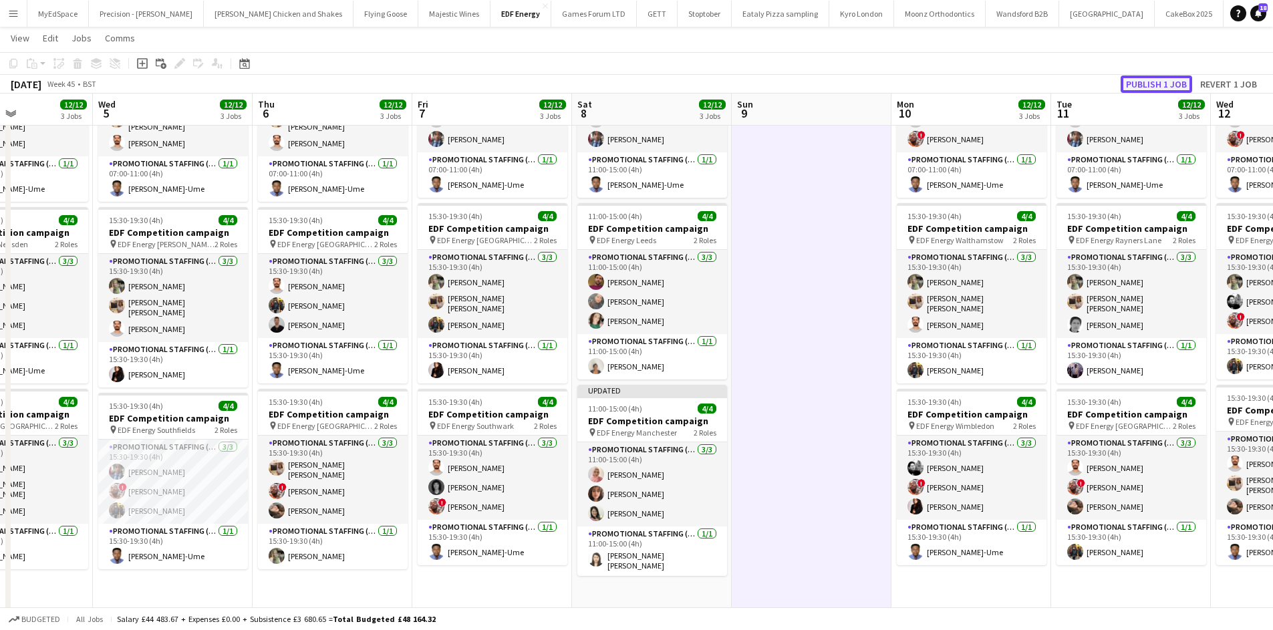
click at [1141, 90] on button "Publish 1 job" at bounding box center [1157, 84] width 72 height 17
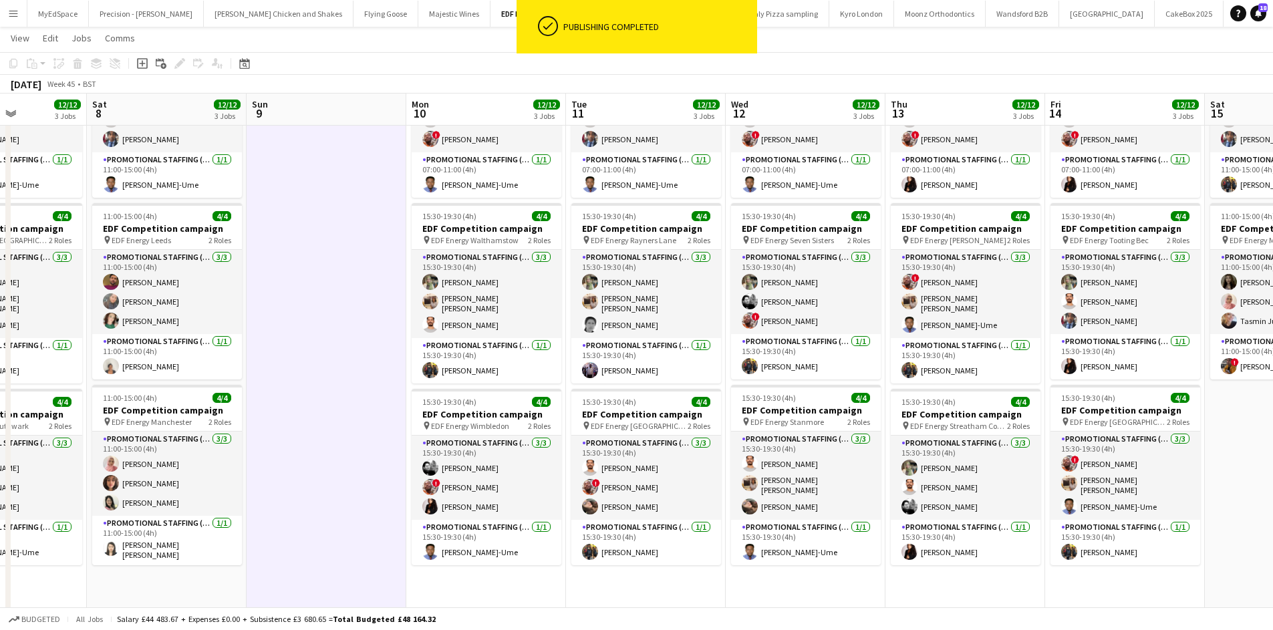
drag, startPoint x: 1079, startPoint y: 483, endPoint x: 697, endPoint y: 463, distance: 382.2
click at [586, 456] on app-calendar-viewport "Mon 3 12/12 3 Jobs Tue 4 12/12 3 Jobs Wed 5 12/12 3 Jobs Thu 6 12/12 3 Jobs Fri…" at bounding box center [636, 370] width 1273 height 904
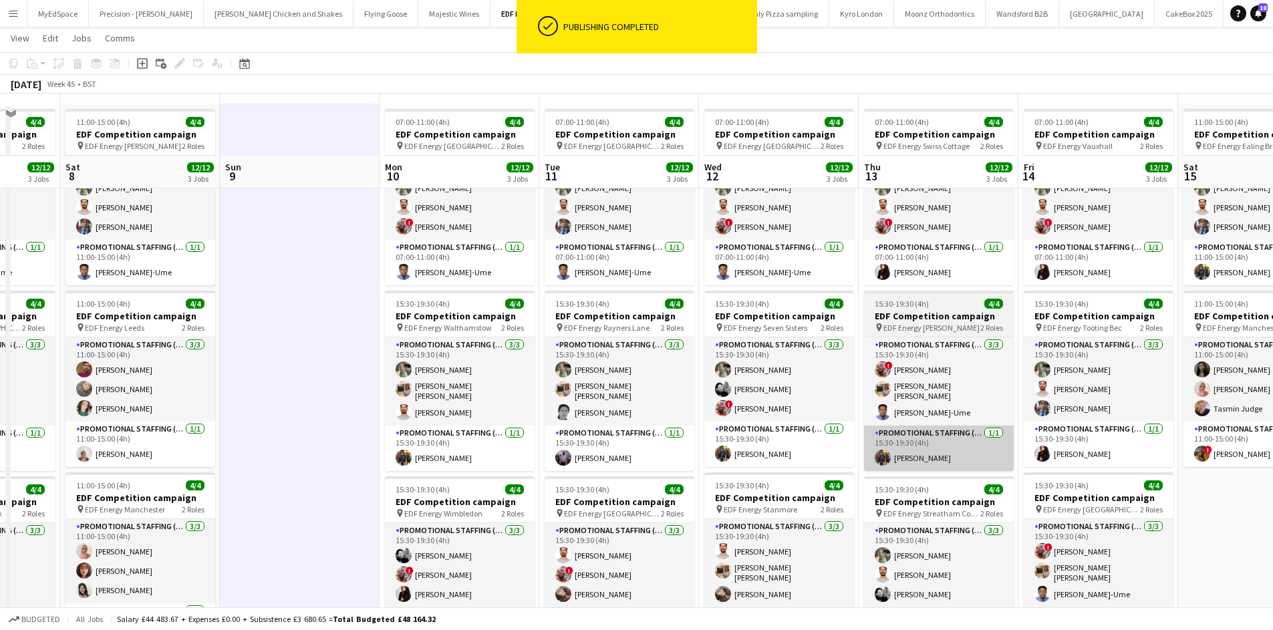
scroll to position [0, 0]
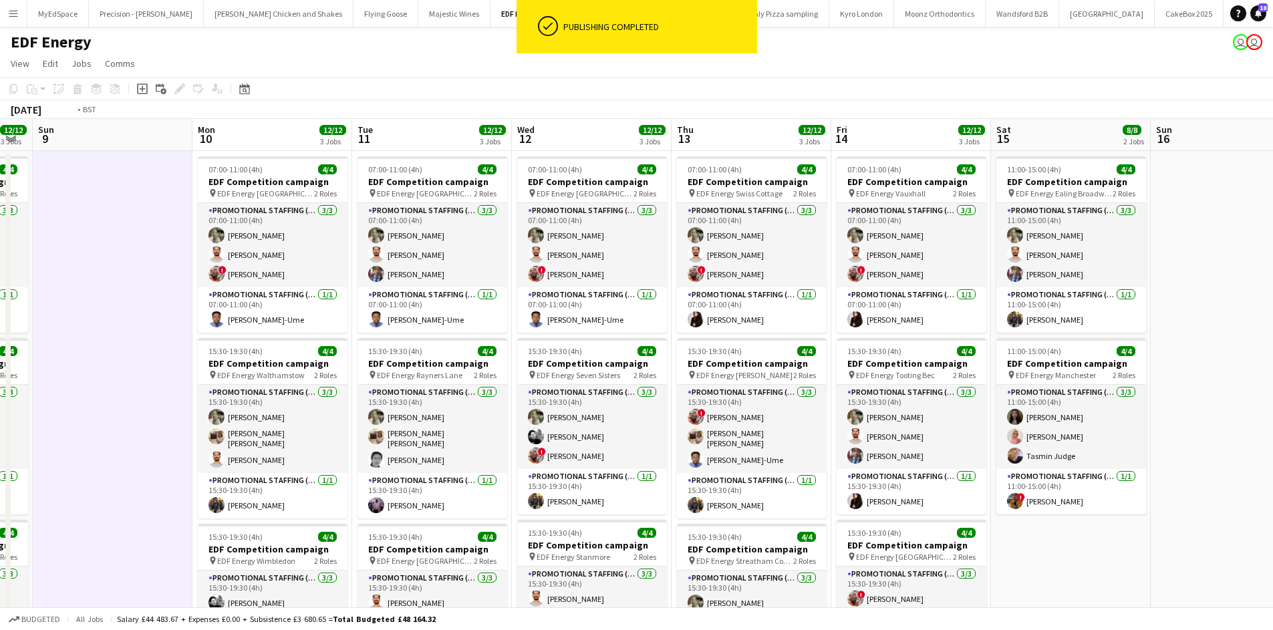
drag, startPoint x: 1073, startPoint y: 475, endPoint x: 553, endPoint y: 374, distance: 529.9
click at [553, 374] on app-calendar-viewport "Wed 5 12/12 3 Jobs Thu 6 12/12 3 Jobs Fri 7 12/12 3 Jobs Sat 8 12/12 3 Jobs Sun…" at bounding box center [636, 538] width 1273 height 838
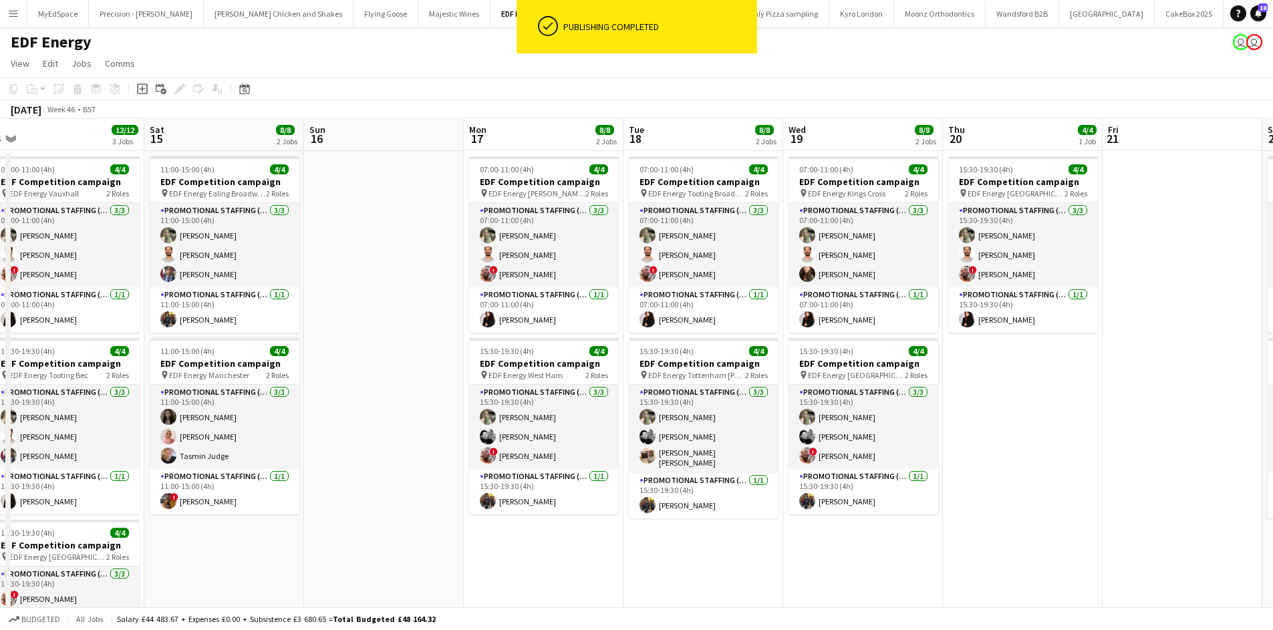
drag, startPoint x: 954, startPoint y: 426, endPoint x: 428, endPoint y: 328, distance: 534.5
click at [428, 328] on app-calendar-viewport "Tue 11 12/12 3 Jobs Wed 12 12/12 3 Jobs Thu 13 12/12 3 Jobs Fri 14 12/12 3 Jobs…" at bounding box center [636, 538] width 1273 height 838
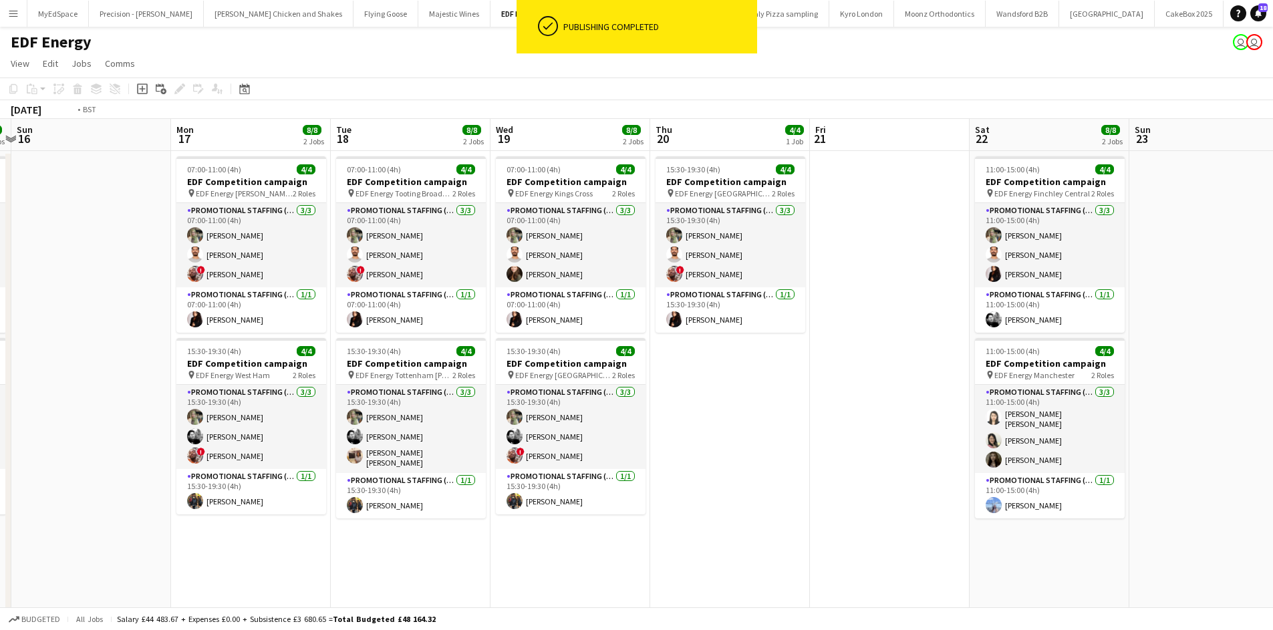
drag, startPoint x: 1008, startPoint y: 312, endPoint x: 489, endPoint y: 322, distance: 519.5
click at [369, 322] on app-calendar-viewport "Thu 13 12/12 3 Jobs Fri 14 12/12 3 Jobs Sat 15 8/8 2 Jobs Sun 16 Mon 17 8/8 2 J…" at bounding box center [636, 538] width 1273 height 838
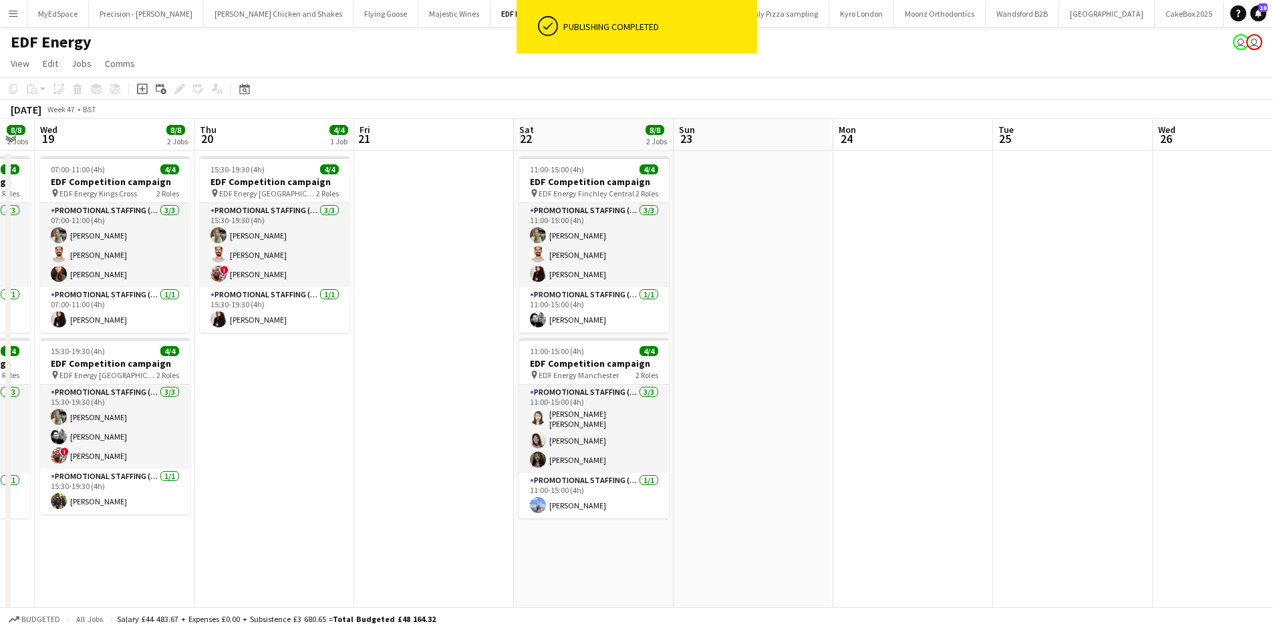
drag, startPoint x: 909, startPoint y: 331, endPoint x: 885, endPoint y: 334, distance: 24.3
click at [888, 331] on app-calendar-viewport "Sat 15 8/8 2 Jobs Sun 16 Mon 17 8/8 2 Jobs Tue 18 8/8 2 Jobs Wed 19 8/8 2 Jobs …" at bounding box center [636, 538] width 1273 height 838
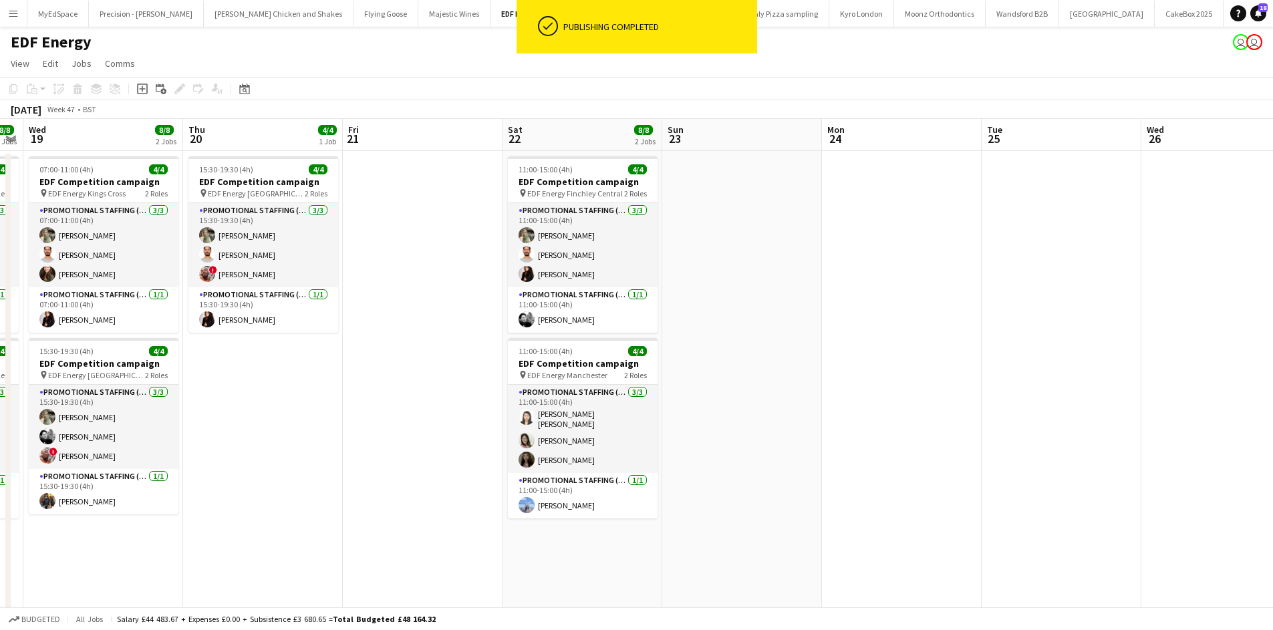
click at [923, 361] on app-date-cell at bounding box center [902, 554] width 160 height 806
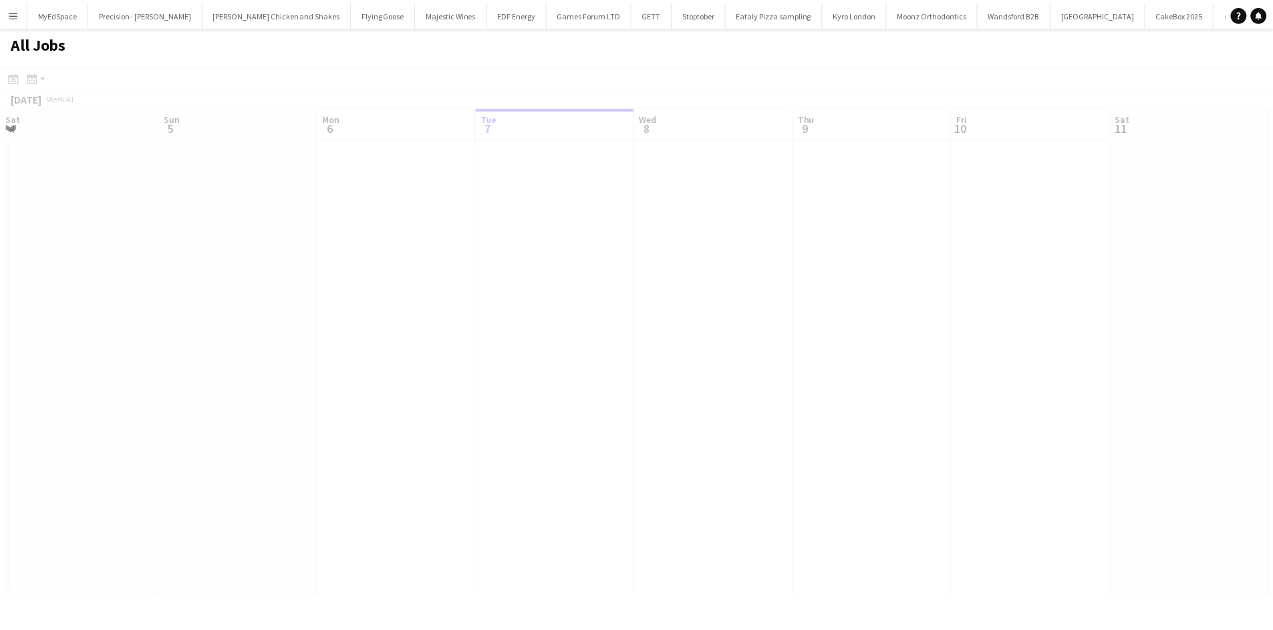
scroll to position [0, 320]
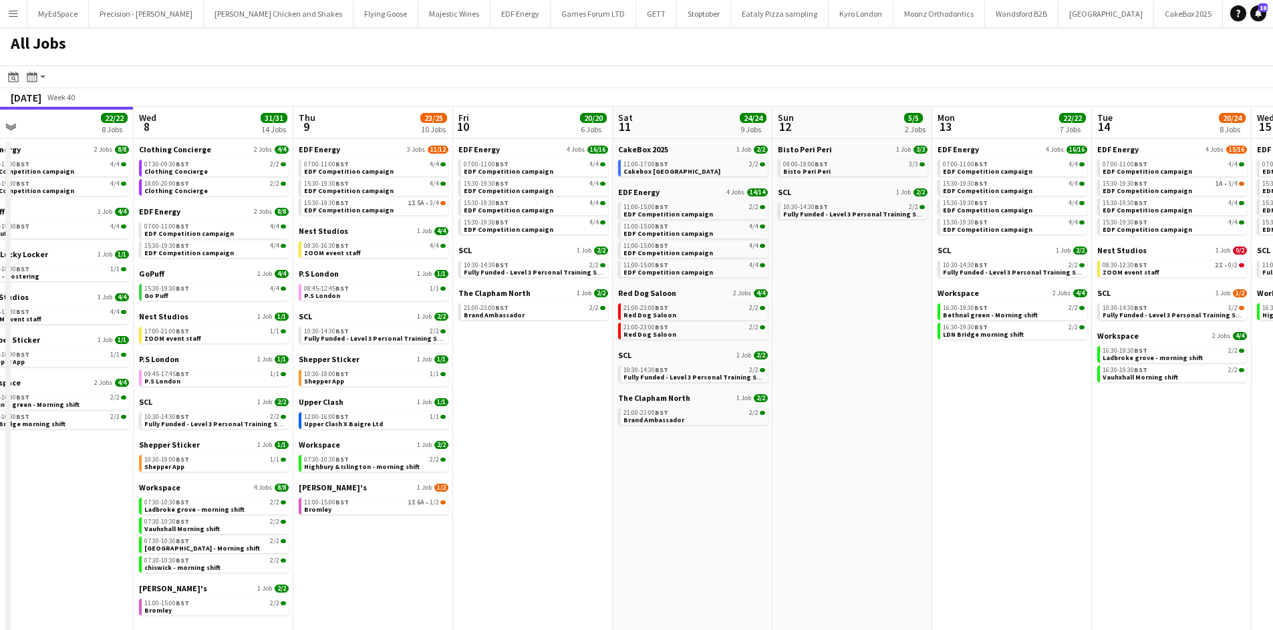
drag, startPoint x: 1120, startPoint y: 459, endPoint x: 581, endPoint y: 400, distance: 542.0
click at [581, 400] on app-calendar-viewport "Sat 4 40/40 10 Jobs Sun 5 2/2 1 Job Mon 6 14/14 4 Jobs Tue 7 22/22 8 Jobs Wed 8…" at bounding box center [636, 378] width 1273 height 543
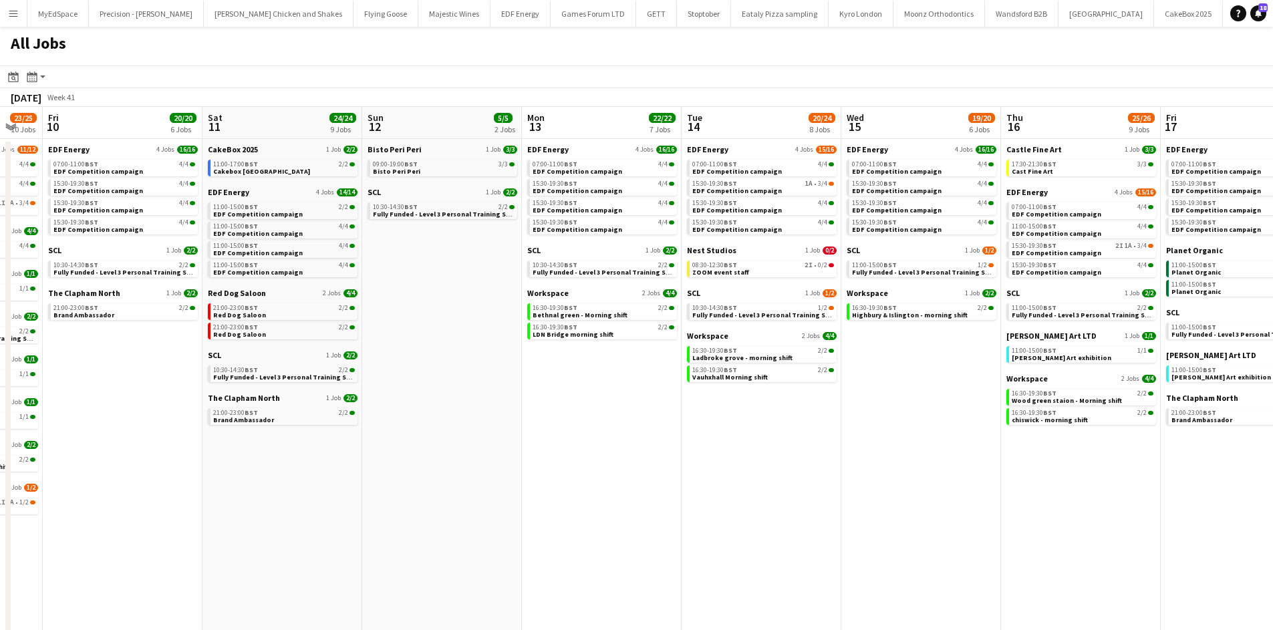
scroll to position [0, 470]
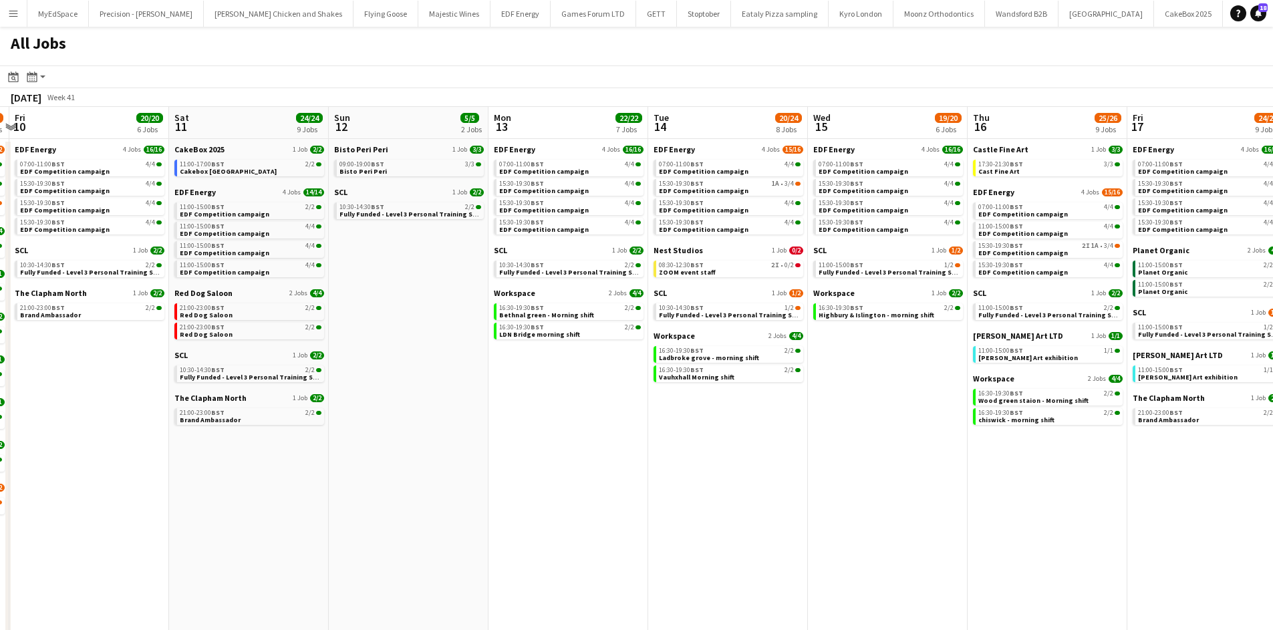
drag, startPoint x: 963, startPoint y: 403, endPoint x: 894, endPoint y: 386, distance: 70.2
click at [894, 386] on app-calendar-viewport "Tue 7 22/22 8 Jobs Wed 8 31/31 14 Jobs Thu 9 23/25 10 Jobs Fri 10 20/20 6 Jobs …" at bounding box center [636, 378] width 1273 height 543
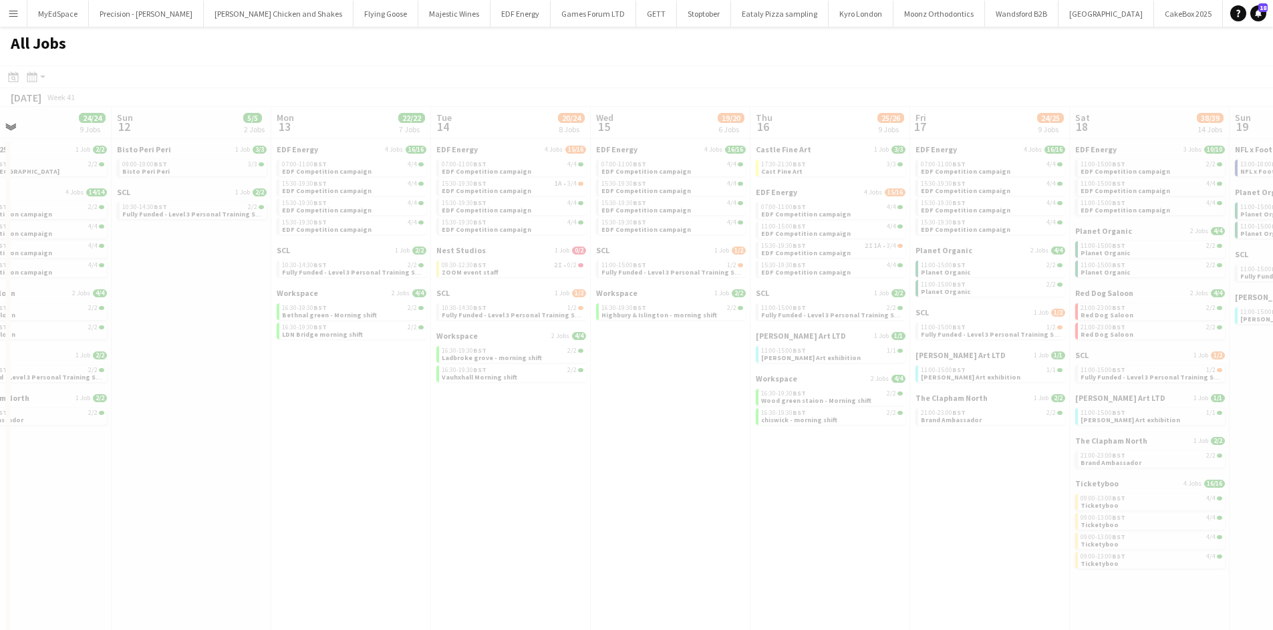
drag, startPoint x: 812, startPoint y: 422, endPoint x: 633, endPoint y: 413, distance: 179.4
click at [633, 413] on app-all-jobs "All Jobs Date picker [DATE] [DATE] [DATE] M [DATE] T [DATE] W [DATE] T [DATE] F…" at bounding box center [636, 339] width 1273 height 624
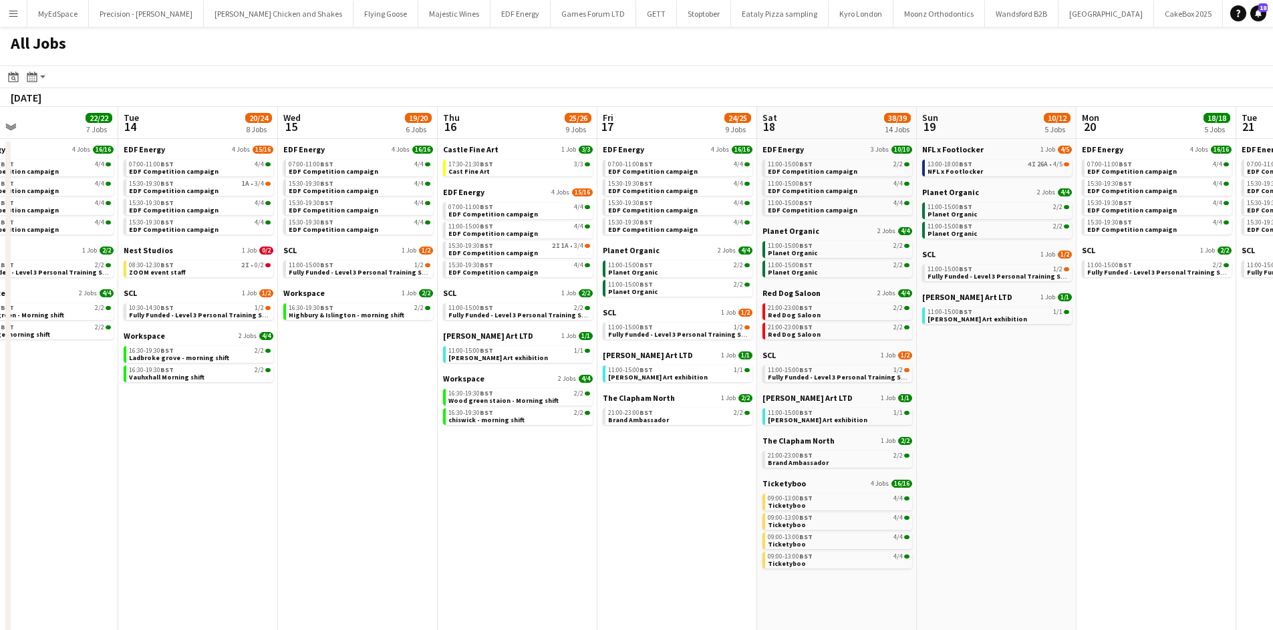
drag, startPoint x: 1056, startPoint y: 502, endPoint x: 743, endPoint y: 466, distance: 314.9
click at [743, 466] on app-calendar-viewport "Thu 9 23/25 10 Jobs Fri 10 20/20 6 Jobs Sat 11 24/24 9 Jobs Sun 12 5/5 2 Jobs M…" at bounding box center [636, 378] width 1273 height 543
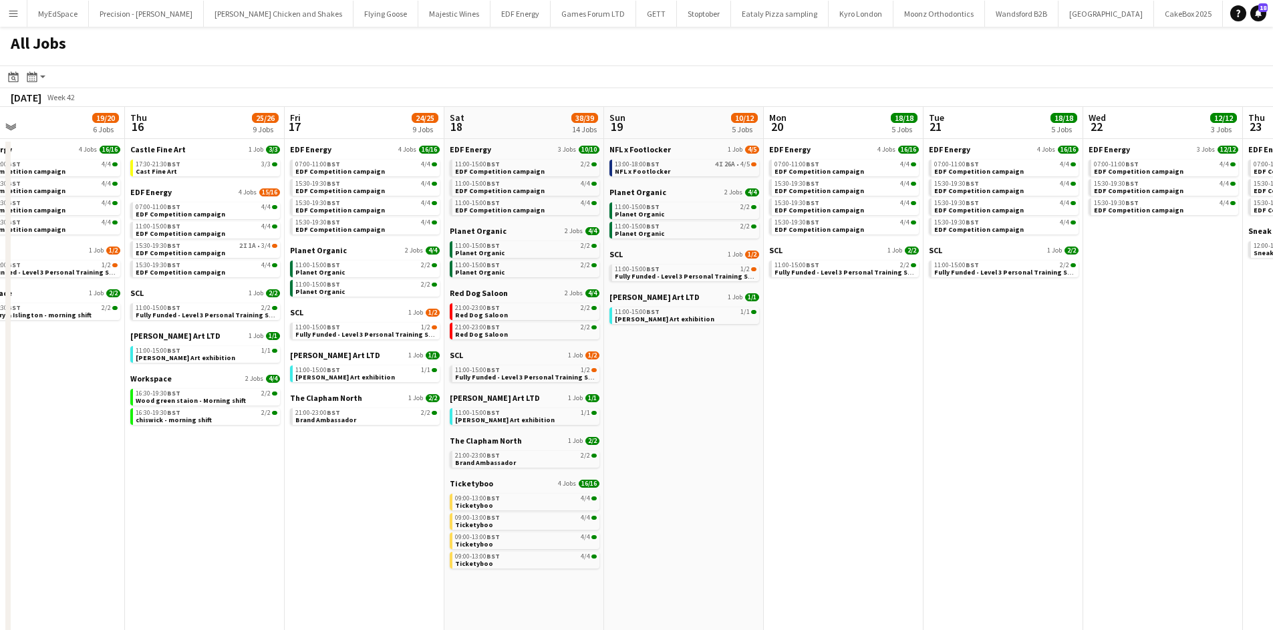
drag, startPoint x: 1105, startPoint y: 509, endPoint x: 874, endPoint y: 475, distance: 233.8
click at [874, 475] on app-calendar-viewport "Sat 11 24/24 9 Jobs Sun 12 5/5 2 Jobs Mon 13 22/22 7 Jobs Tue 14 20/24 8 Jobs W…" at bounding box center [636, 378] width 1273 height 543
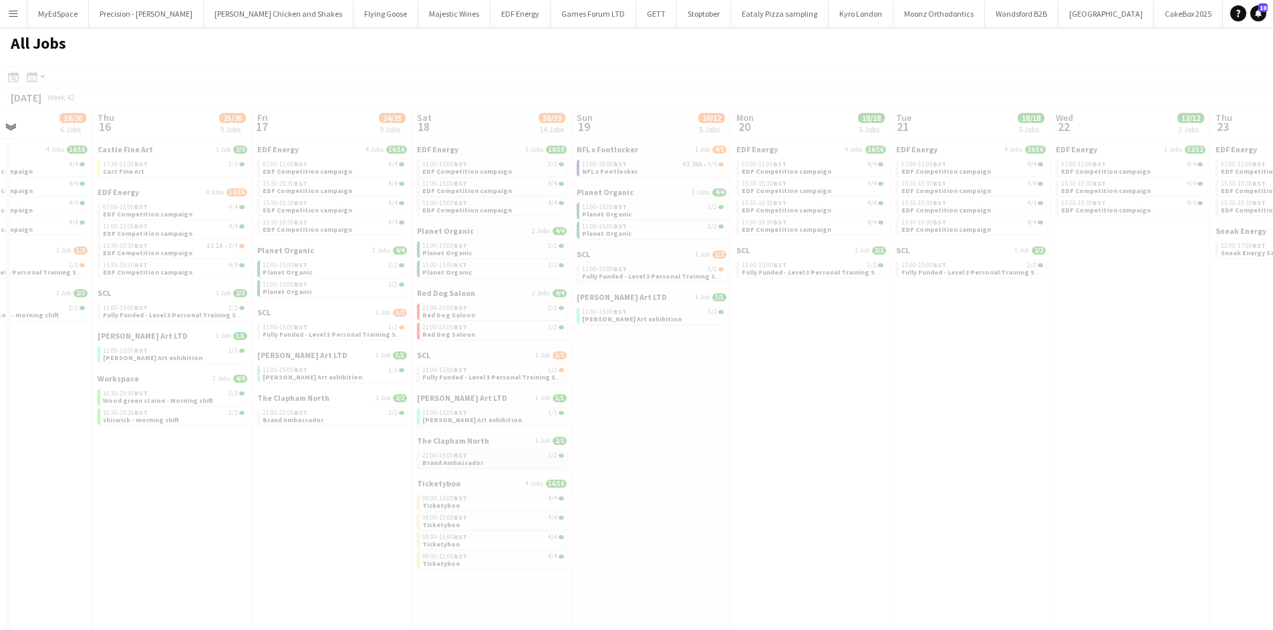
drag, startPoint x: 840, startPoint y: 475, endPoint x: 501, endPoint y: 465, distance: 339.8
click at [430, 472] on app-all-jobs "All Jobs Date picker [DATE] [DATE] [DATE] M [DATE] T [DATE] W [DATE] T [DATE] F…" at bounding box center [636, 339] width 1273 height 624
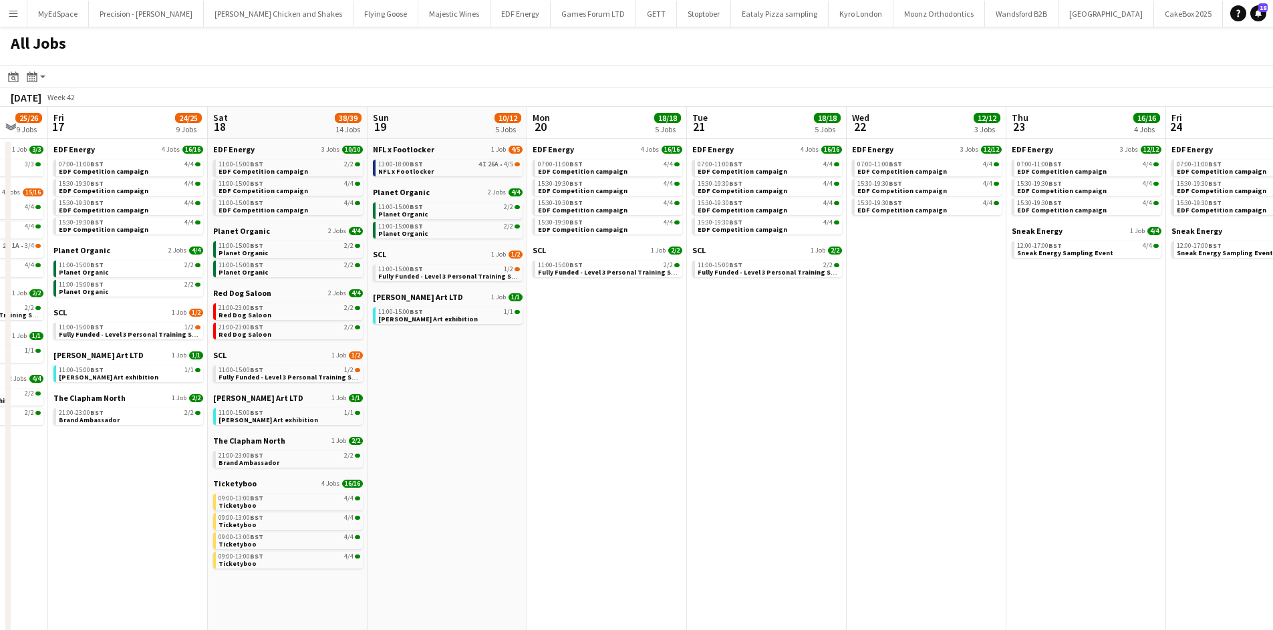
drag, startPoint x: 1071, startPoint y: 460, endPoint x: 733, endPoint y: 461, distance: 337.6
click at [733, 461] on app-calendar-viewport "Mon 13 22/22 7 Jobs Tue 14 20/24 8 Jobs Wed 15 19/20 6 Jobs Thu 16 25/26 9 Jobs…" at bounding box center [636, 378] width 1273 height 543
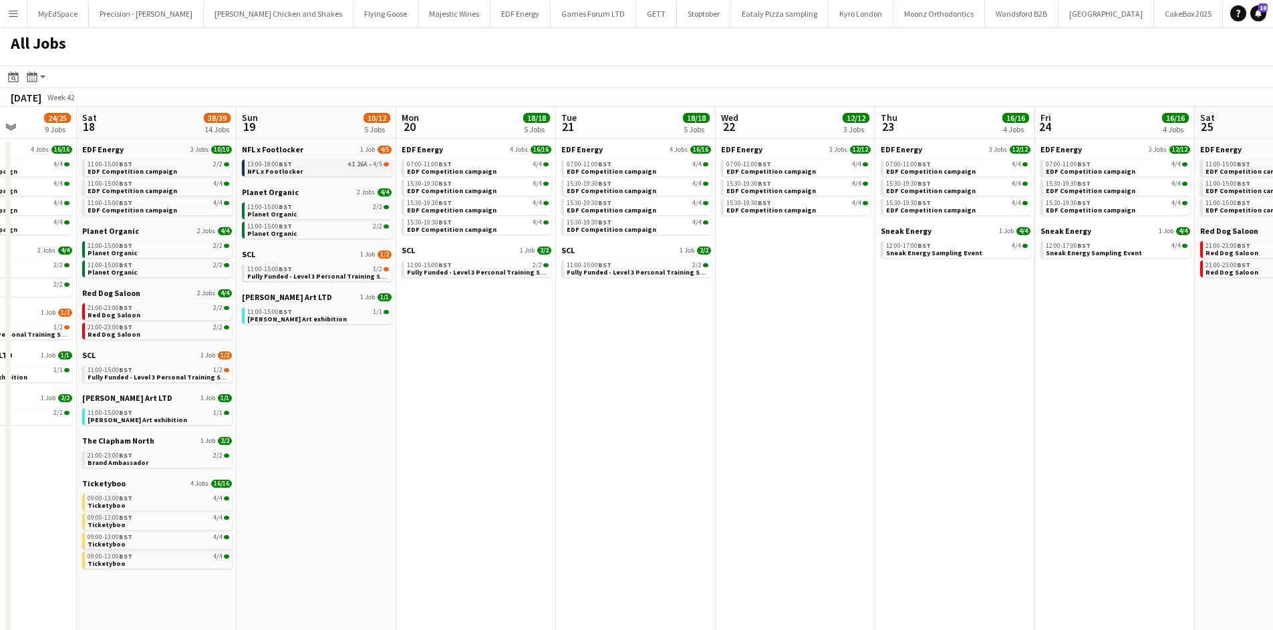
click at [378, 166] on span "4/5" at bounding box center [377, 164] width 9 height 7
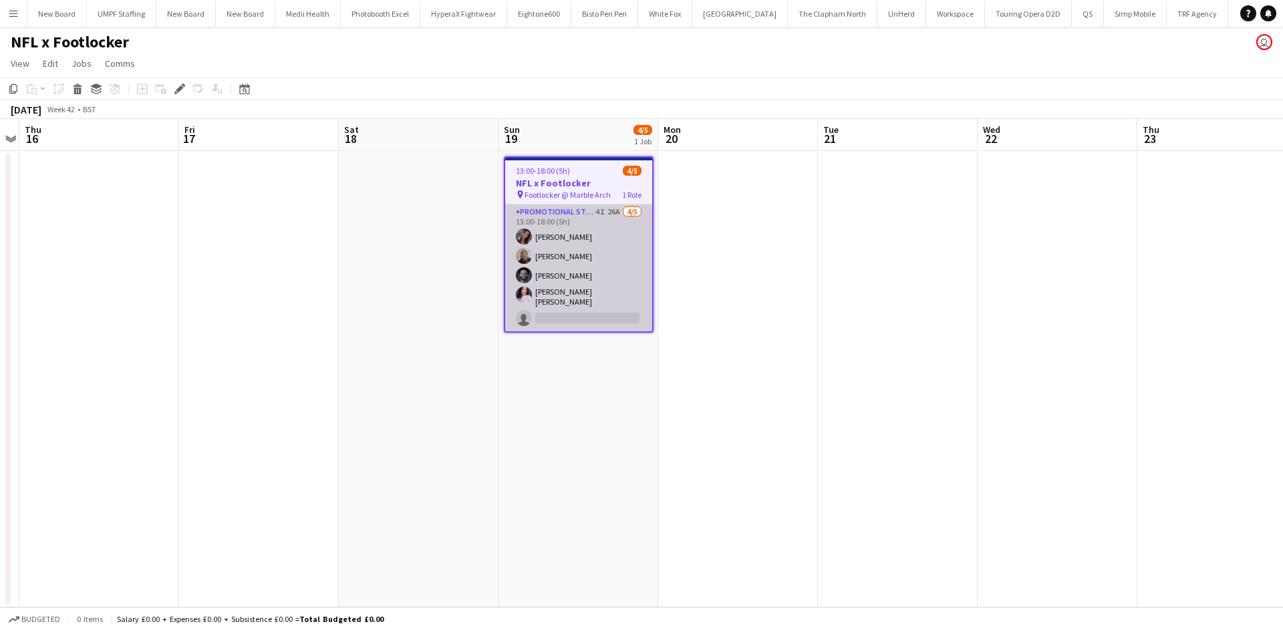
scroll to position [0, 4384]
drag, startPoint x: 614, startPoint y: 212, endPoint x: 610, endPoint y: 227, distance: 15.9
click at [614, 212] on app-card-role "Promotional Staffing (Brand Ambassadors) 4I 26A [DATE] 13:00-18:00 (5h) [PERSON…" at bounding box center [578, 268] width 147 height 127
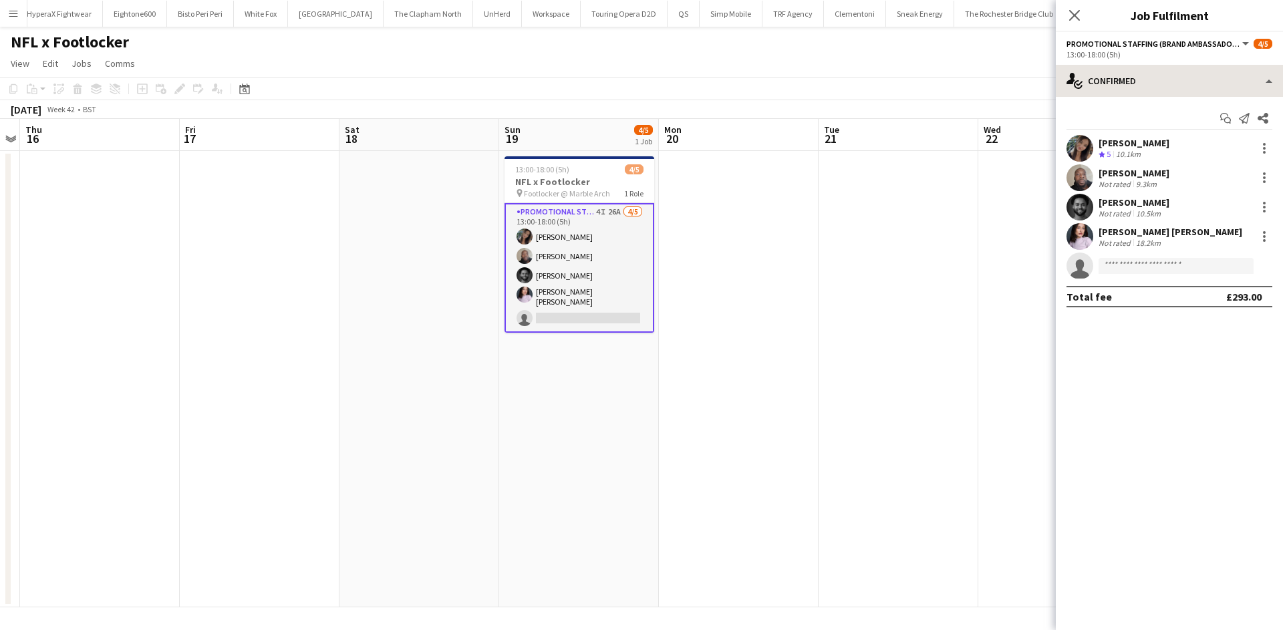
scroll to position [0, 4623]
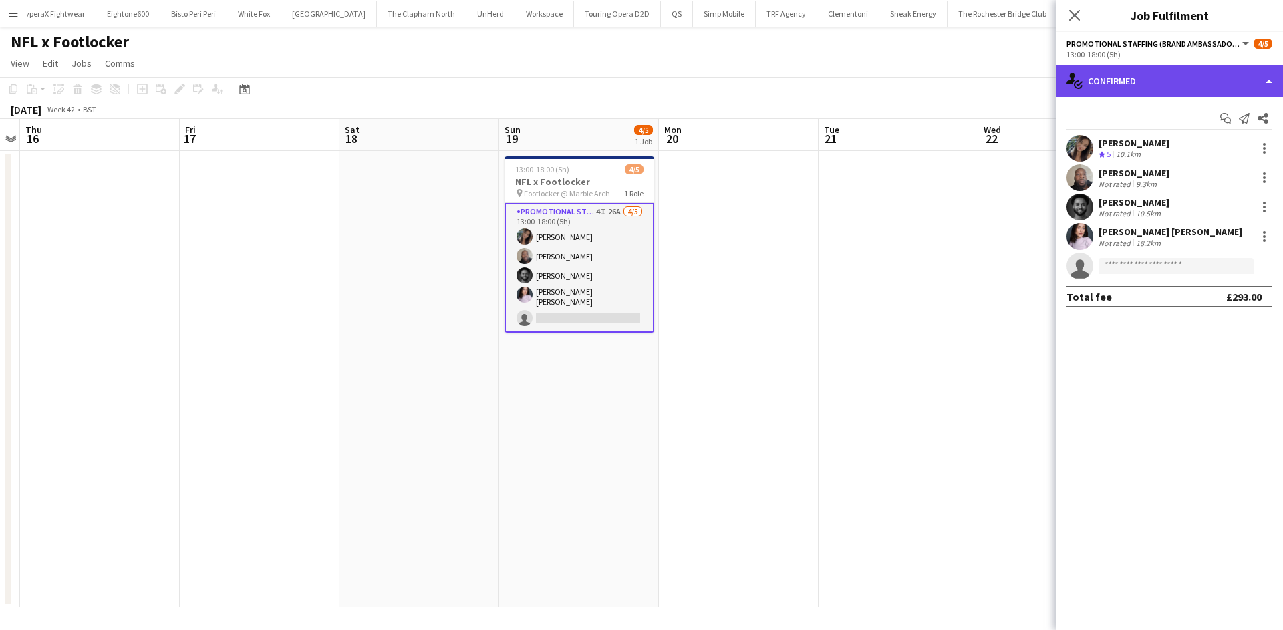
click at [1207, 88] on div "single-neutral-actions-check-2 Confirmed" at bounding box center [1169, 81] width 227 height 32
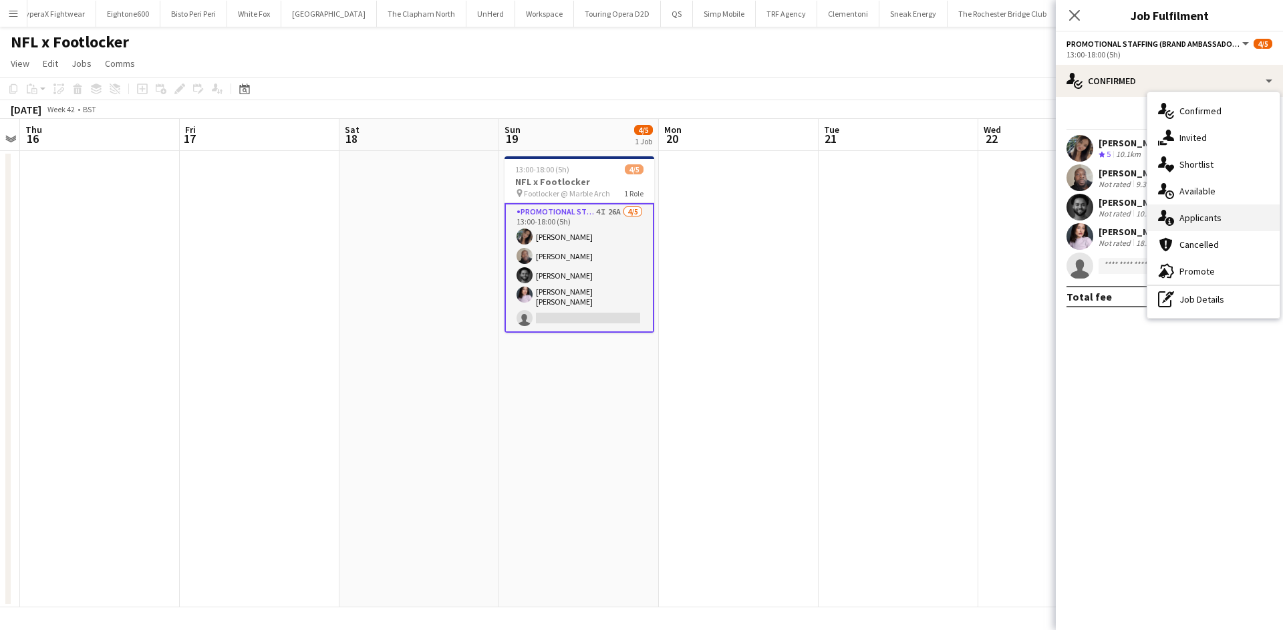
click at [1215, 213] on span "Applicants" at bounding box center [1201, 218] width 42 height 12
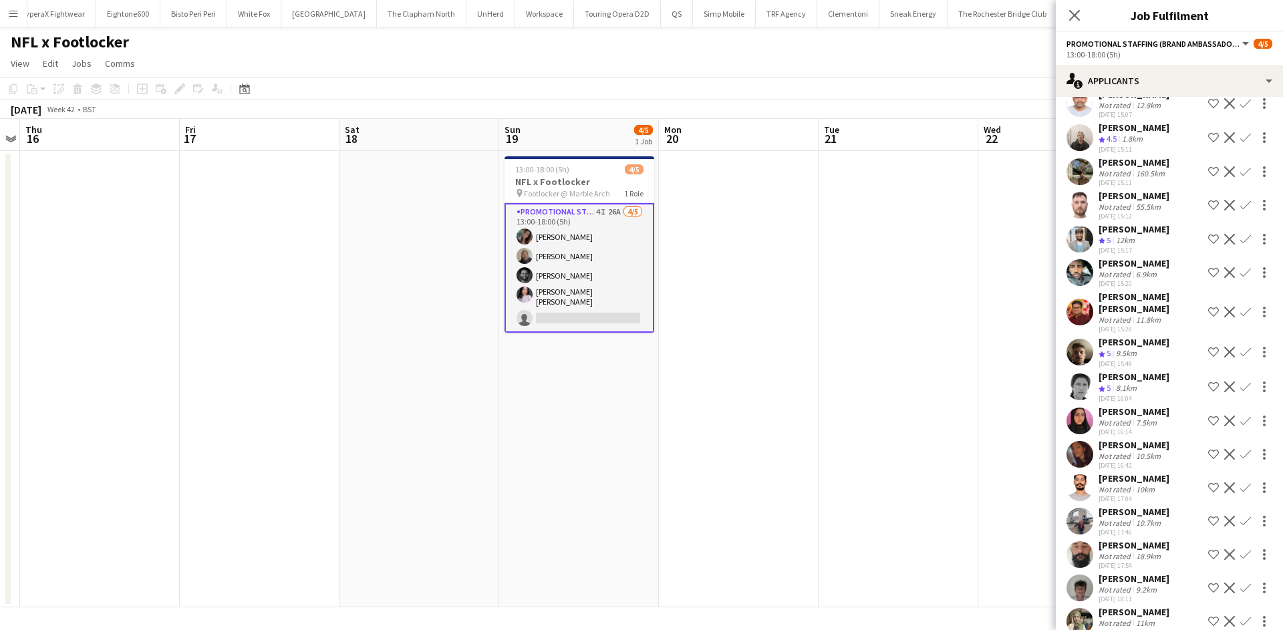
scroll to position [366, 0]
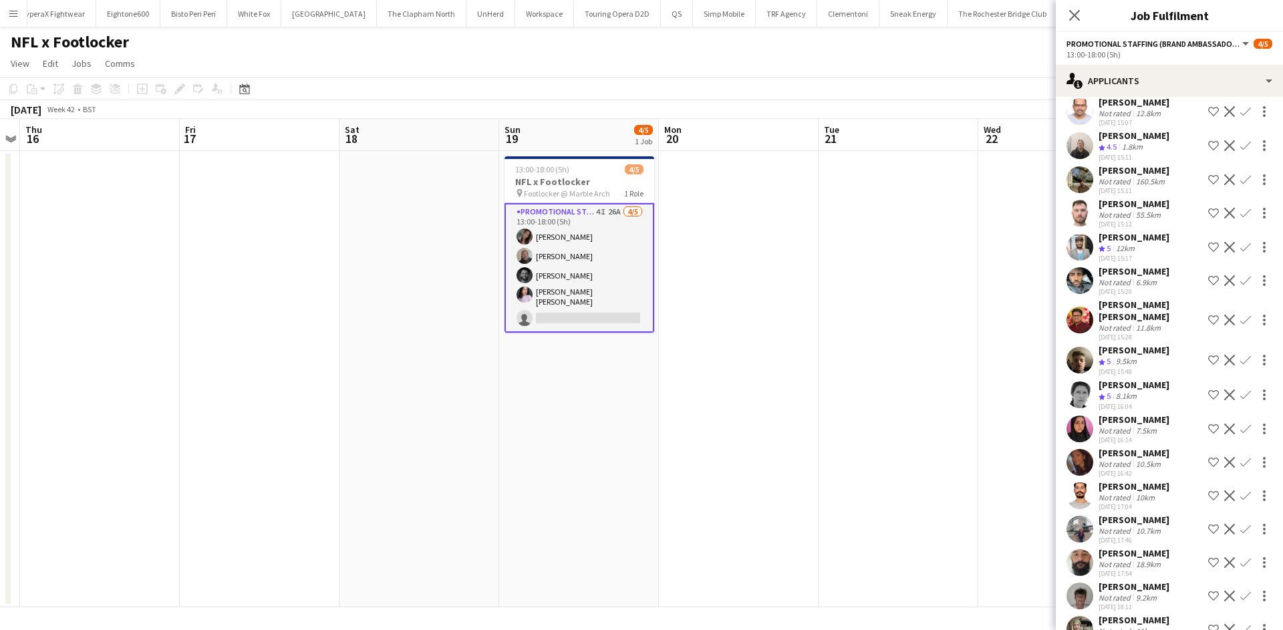
click at [1125, 536] on div "Not rated" at bounding box center [1116, 531] width 35 height 10
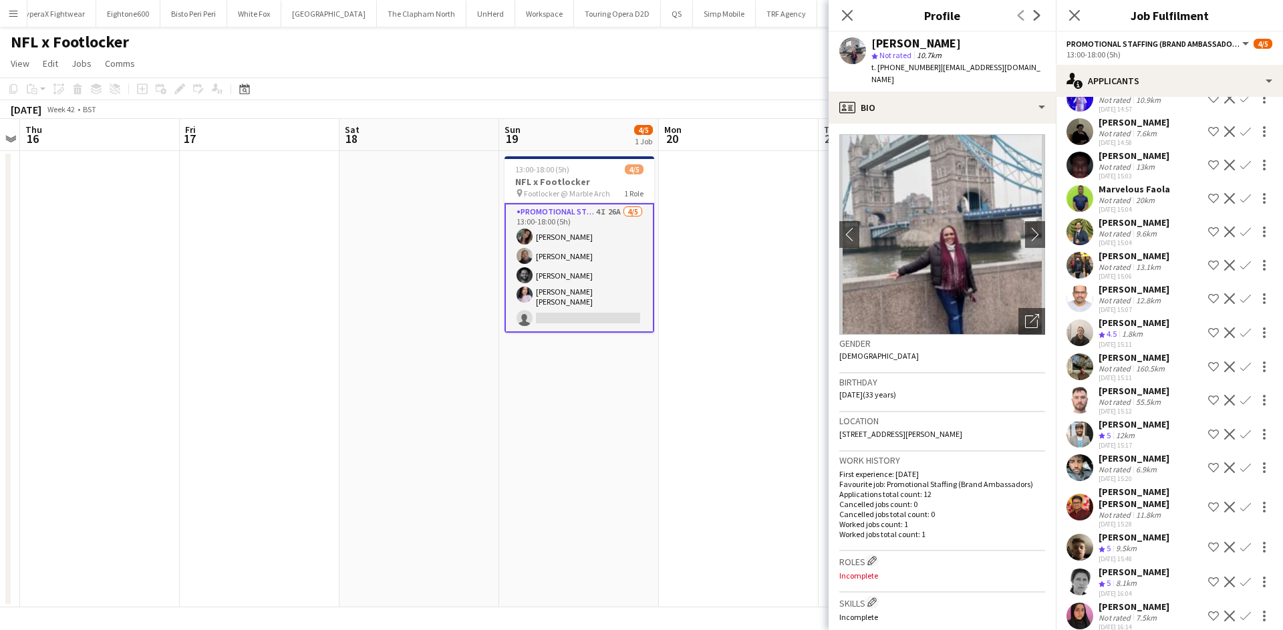
scroll to position [165, 0]
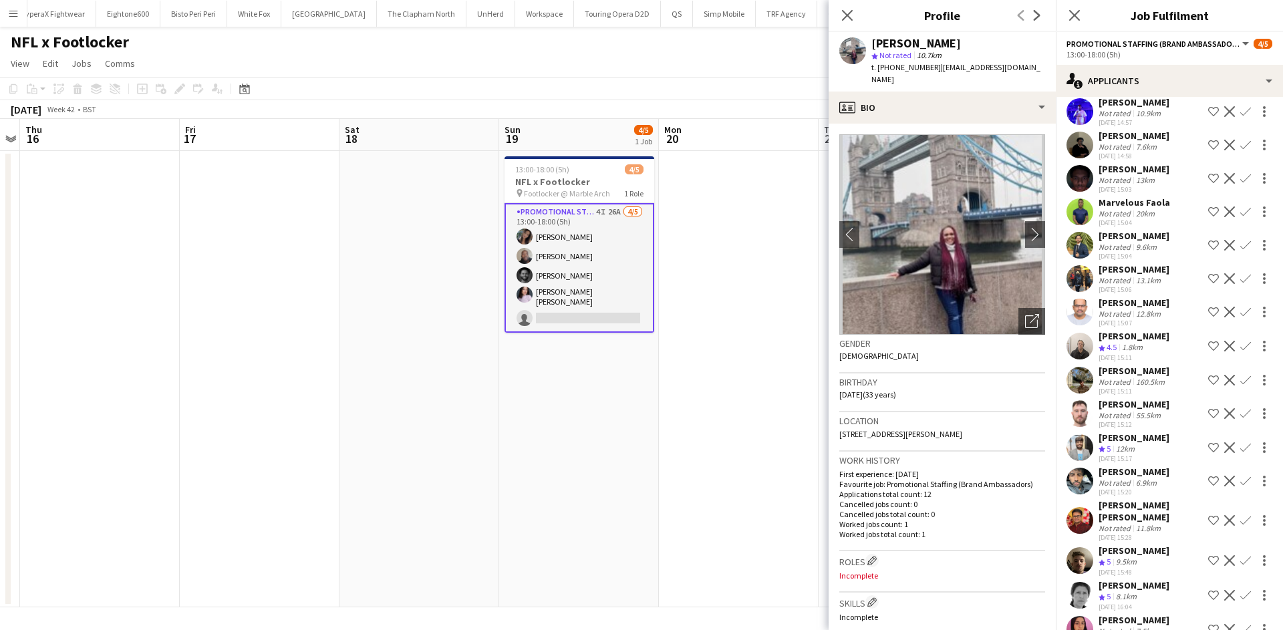
click at [1140, 387] on div "160.5km" at bounding box center [1151, 382] width 34 height 10
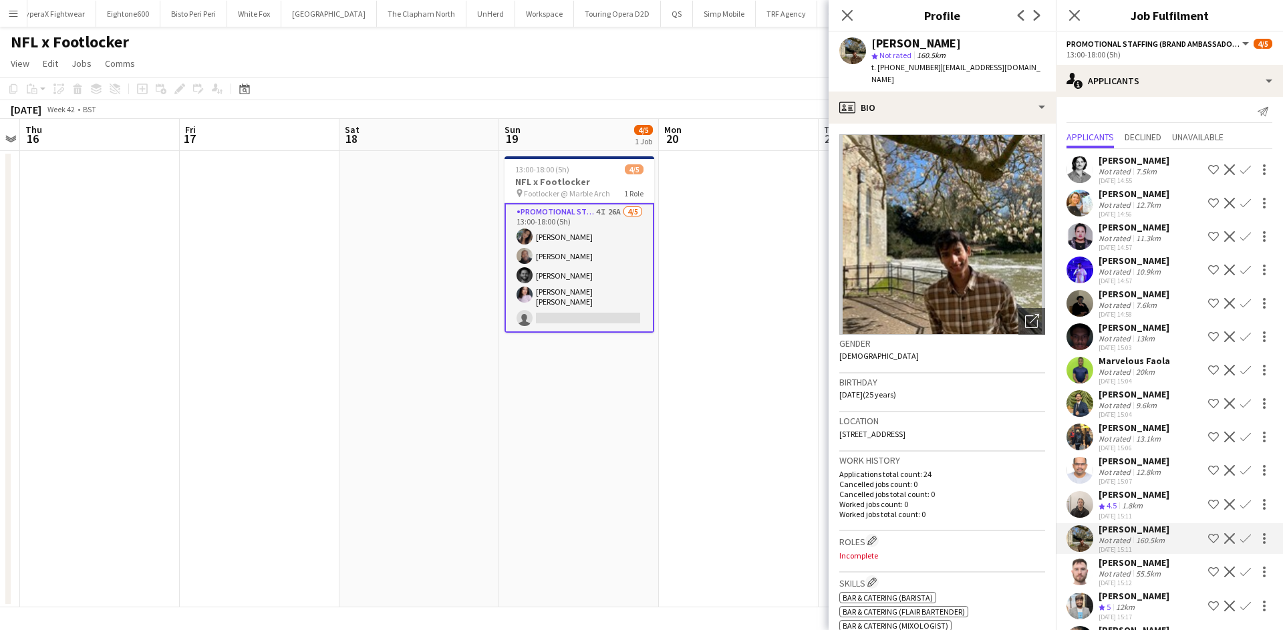
scroll to position [0, 0]
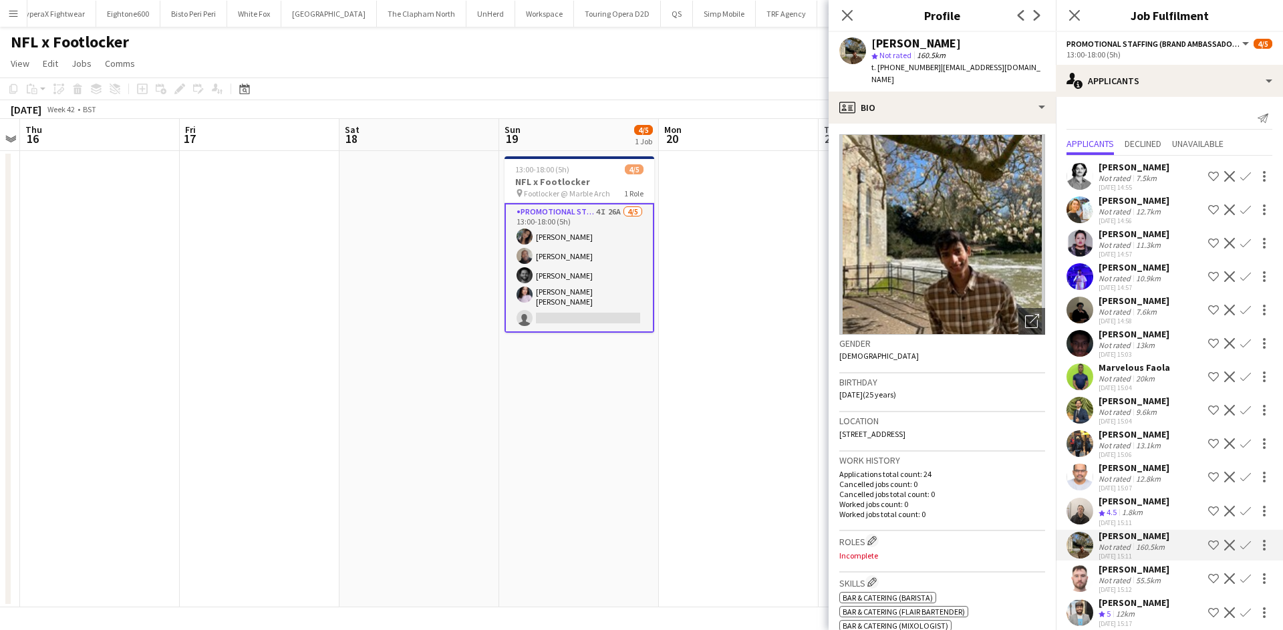
click at [805, 343] on app-date-cell at bounding box center [739, 379] width 160 height 457
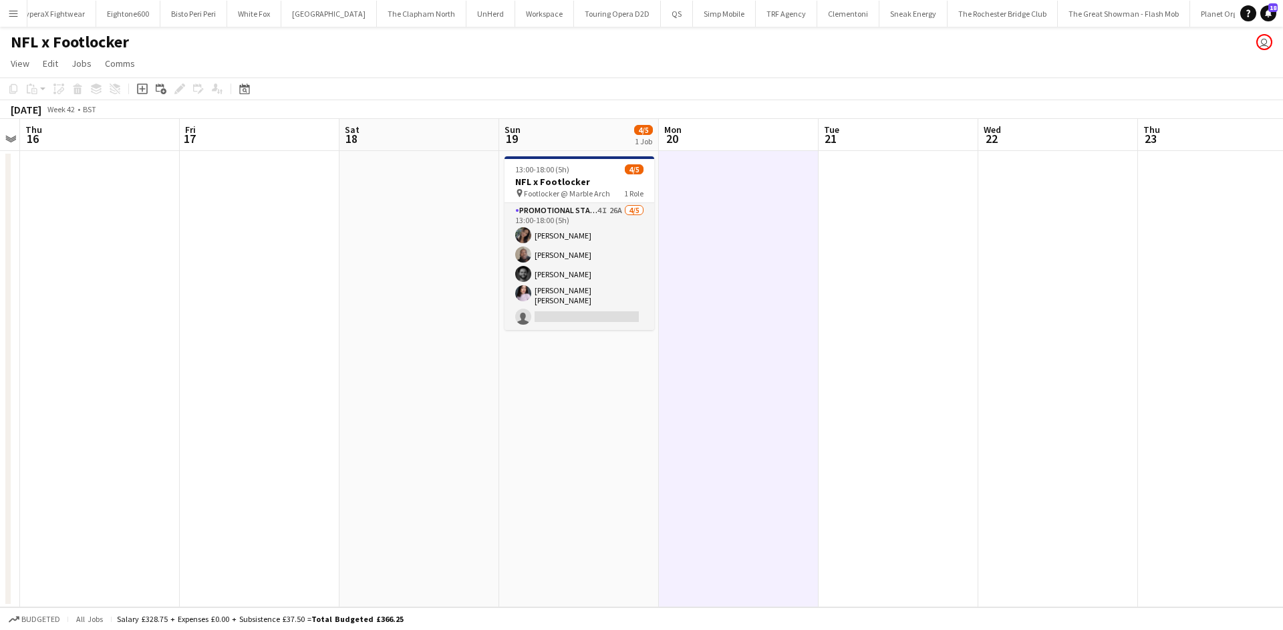
drag, startPoint x: 613, startPoint y: 214, endPoint x: 1044, endPoint y: 208, distance: 430.5
click at [613, 213] on app-card-role "Promotional Staffing (Brand Ambassadors) 4I 26A [DATE] 13:00-18:00 (5h) [PERSON…" at bounding box center [580, 266] width 150 height 127
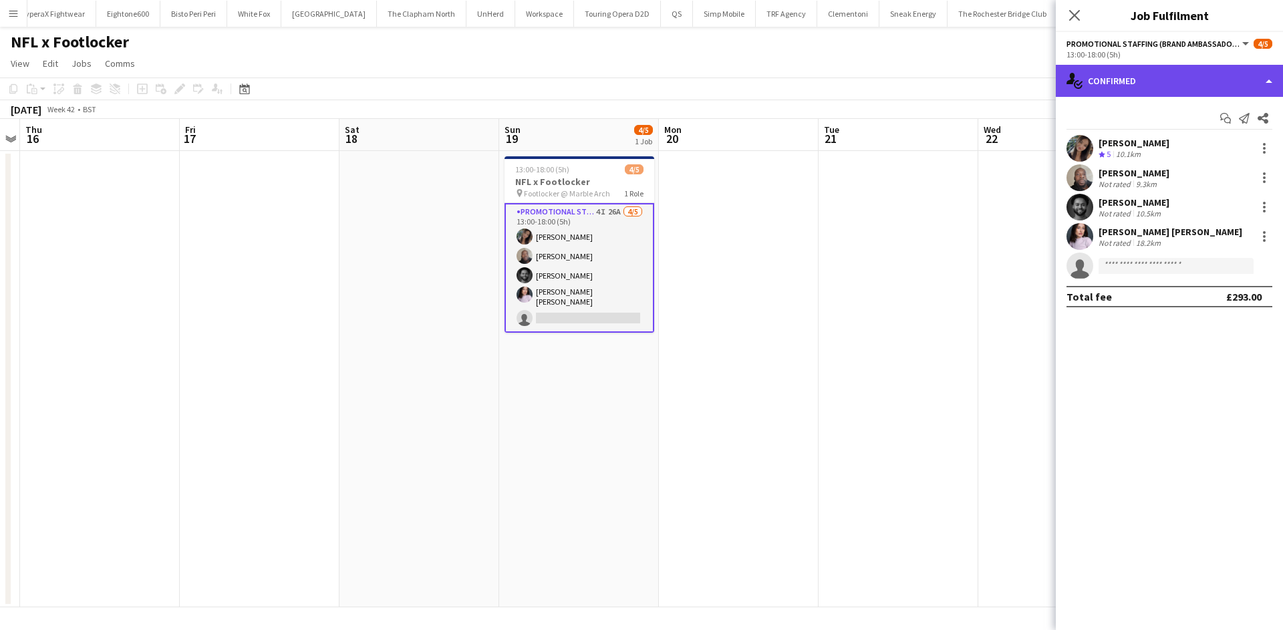
click at [1177, 75] on div "single-neutral-actions-check-2 Confirmed" at bounding box center [1169, 81] width 227 height 32
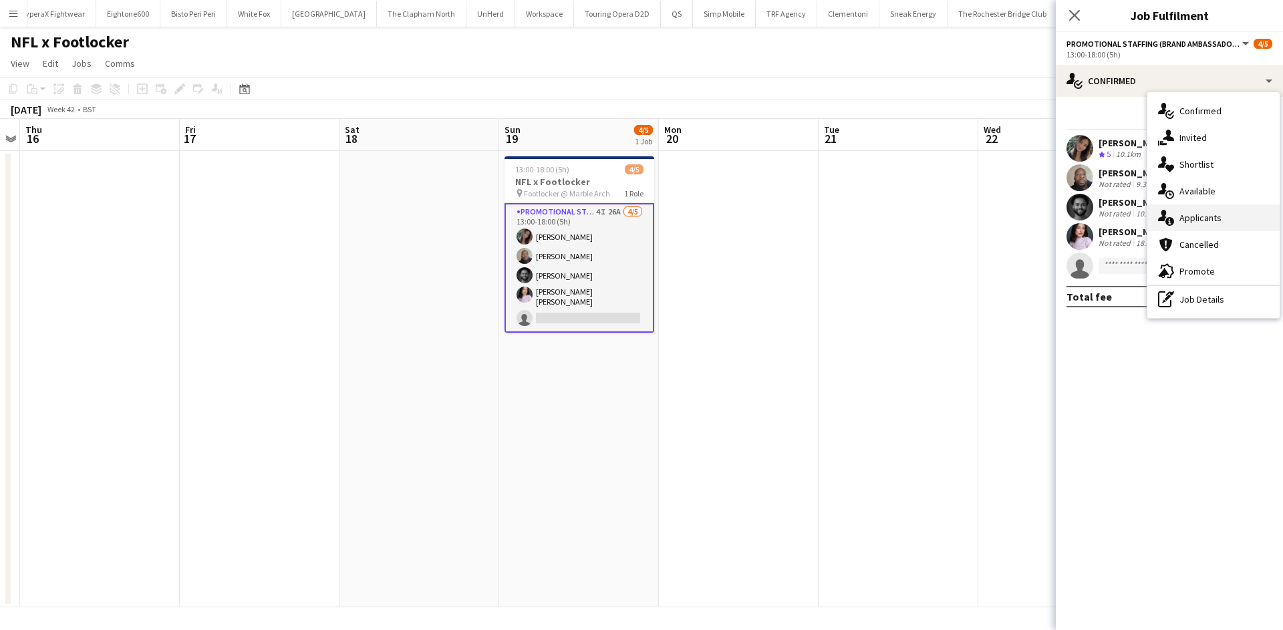
click at [1218, 218] on span "Applicants" at bounding box center [1201, 218] width 42 height 12
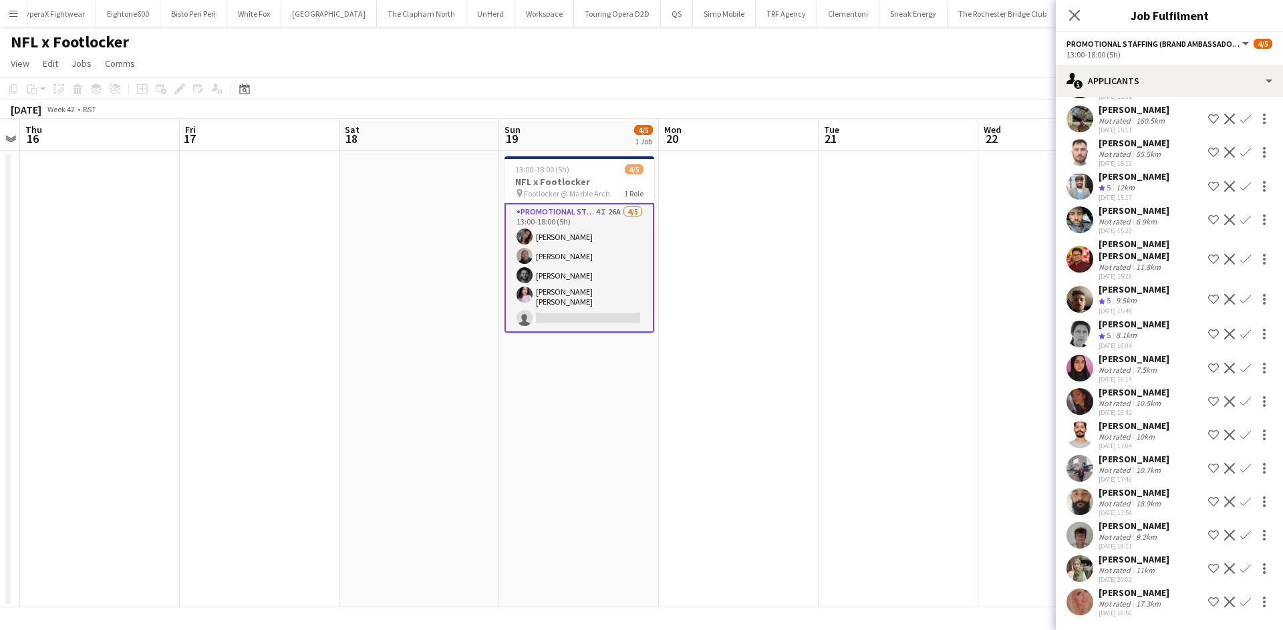
scroll to position [451, 0]
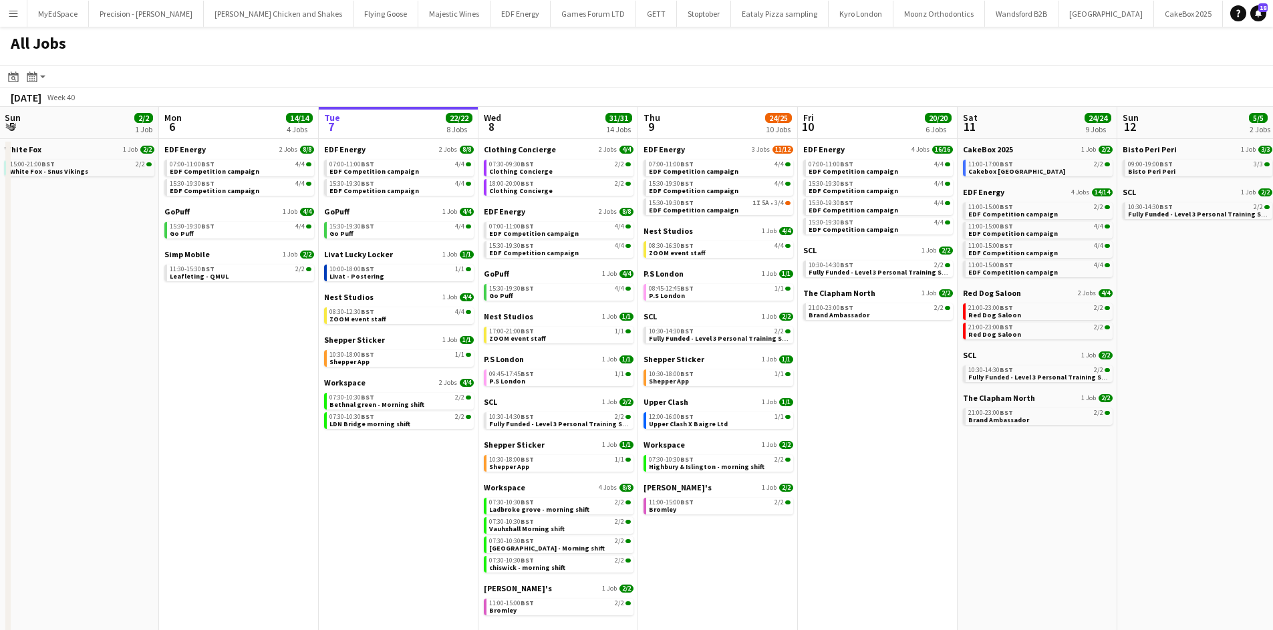
drag, startPoint x: 557, startPoint y: 549, endPoint x: 711, endPoint y: 549, distance: 154.4
click at [711, 549] on app-calendar-viewport "Fri 3 25/25 10 Jobs Sat 4 40/40 10 Jobs Sun 5 2/2 1 Job Mon 6 14/14 4 Jobs Tue …" at bounding box center [636, 378] width 1273 height 543
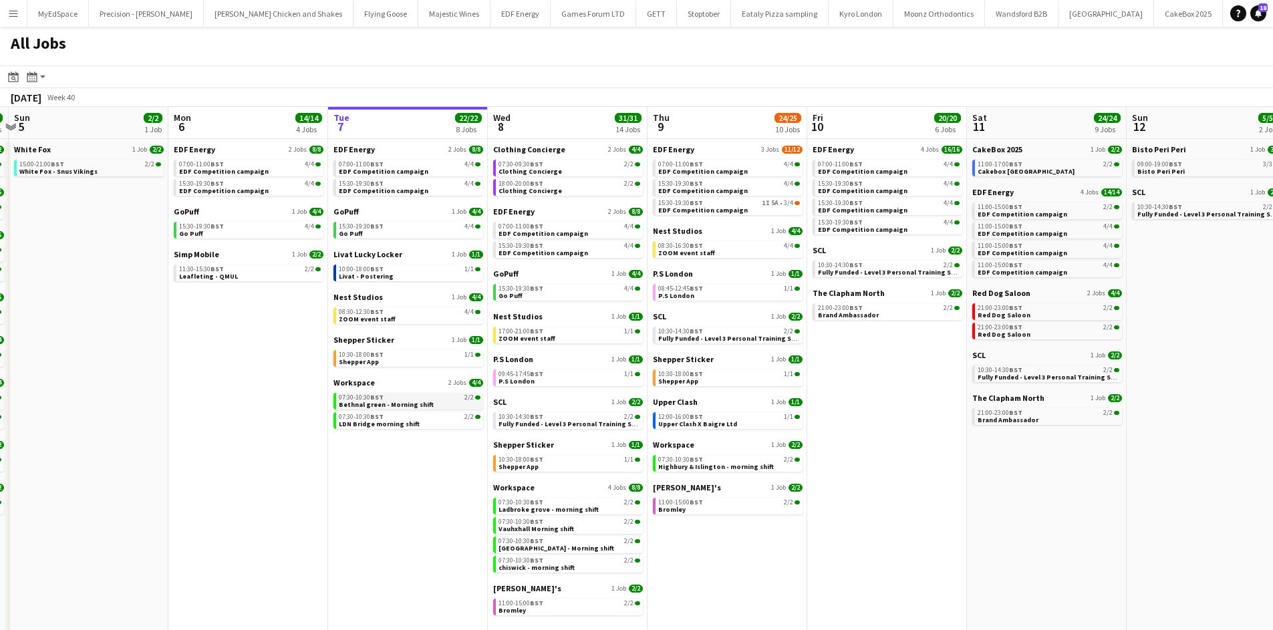
click at [392, 404] on span "Bethnal green - Morning shift" at bounding box center [386, 404] width 95 height 9
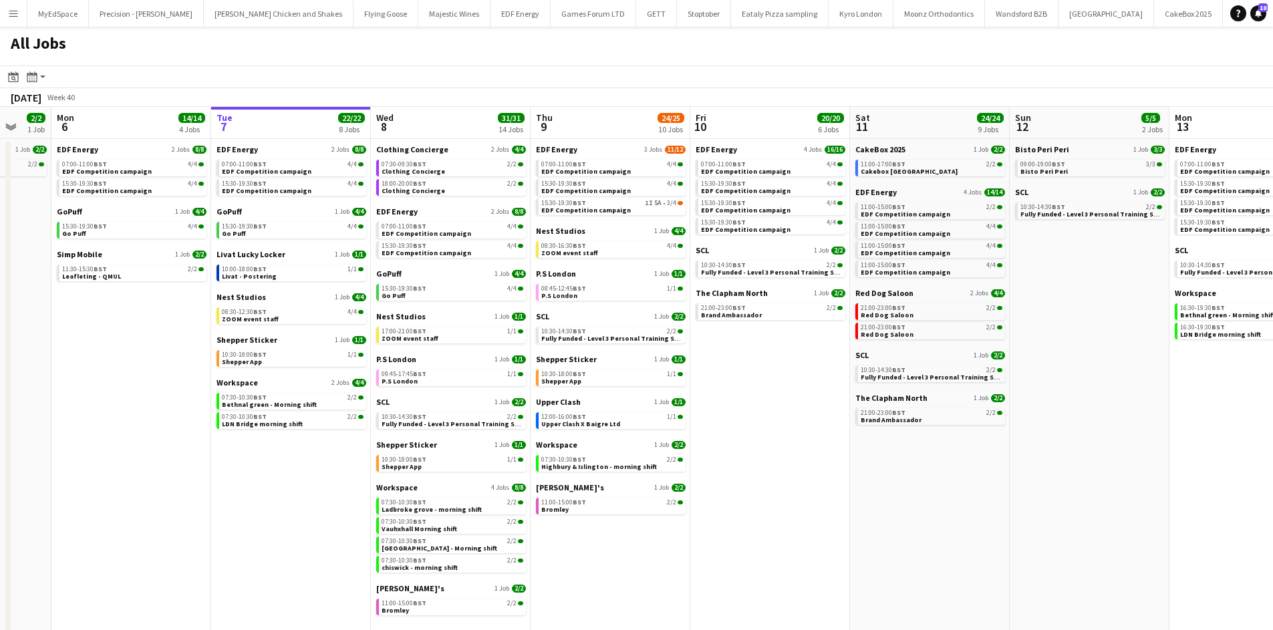
drag, startPoint x: 957, startPoint y: 465, endPoint x: 825, endPoint y: 451, distance: 133.1
click at [825, 451] on app-calendar-viewport "Fri 3 25/25 10 Jobs Sat 4 40/40 10 Jobs Sun 5 2/2 1 Job Mon 6 14/14 4 Jobs Tue …" at bounding box center [636, 378] width 1273 height 543
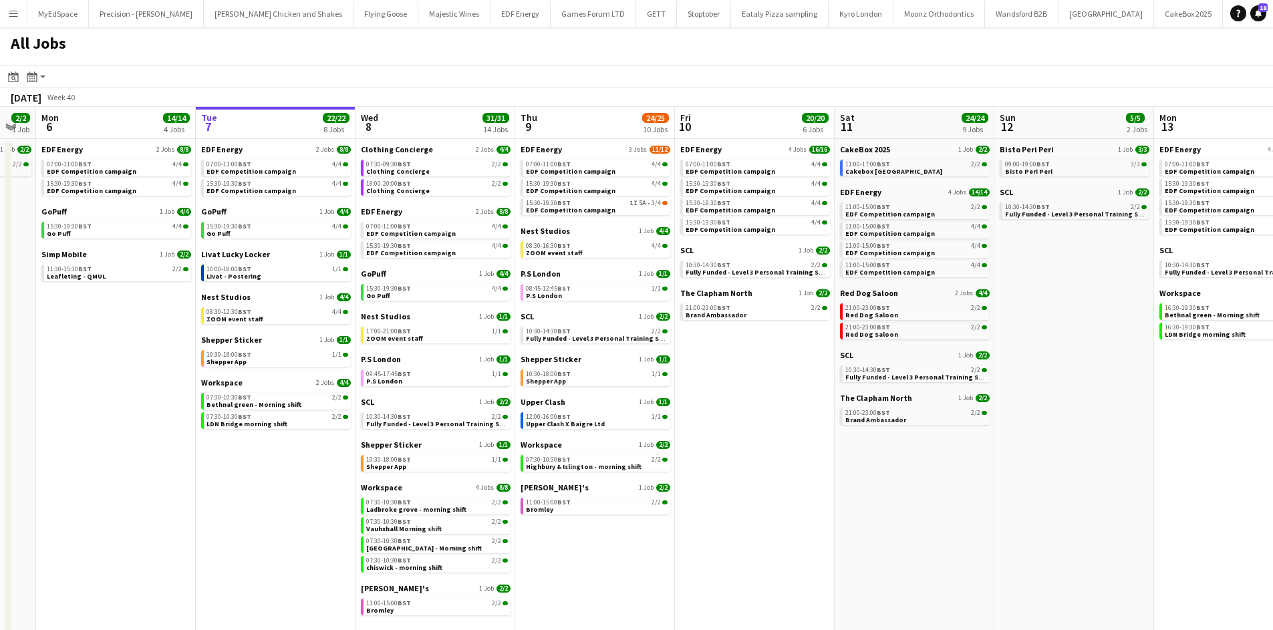
scroll to position [0, 383]
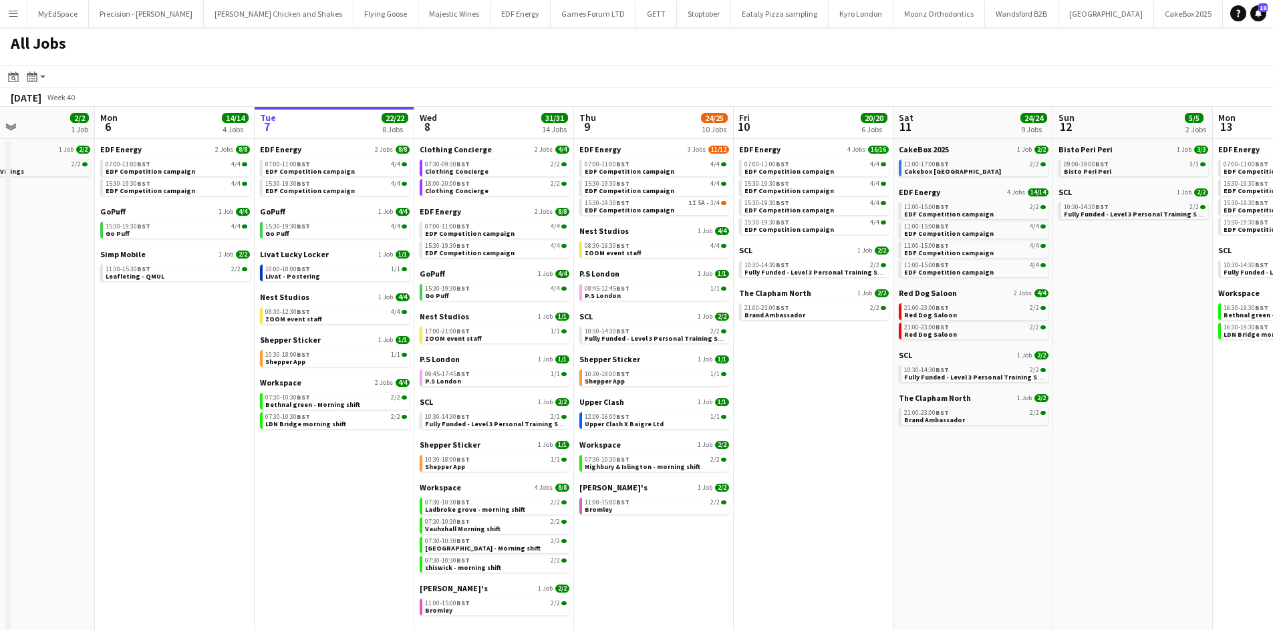
drag, startPoint x: 775, startPoint y: 481, endPoint x: 818, endPoint y: 481, distance: 42.8
click at [819, 481] on app-calendar-viewport "Fri 3 25/25 10 Jobs Sat 4 40/40 10 Jobs Sun 5 2/2 1 Job Mon 6 14/14 4 Jobs Tue …" at bounding box center [636, 378] width 1273 height 543
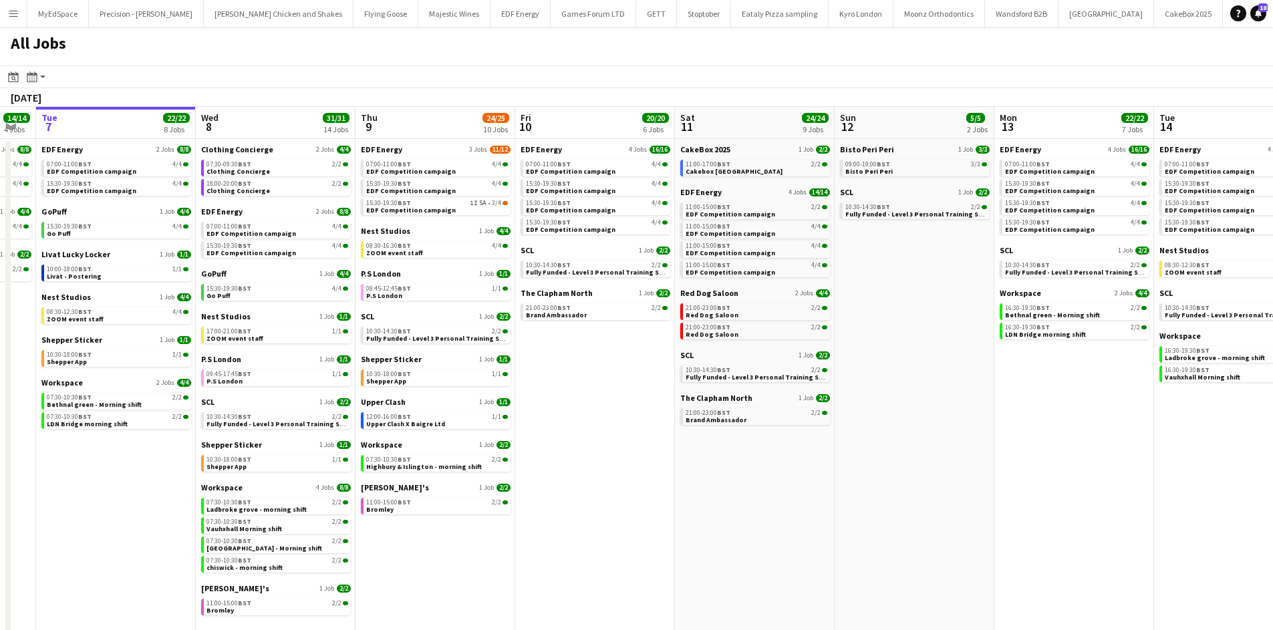
drag, startPoint x: 1021, startPoint y: 489, endPoint x: 843, endPoint y: 499, distance: 178.7
click at [778, 504] on app-calendar-viewport "Fri 3 25/25 10 Jobs Sat 4 40/40 10 Jobs Sun 5 2/2 1 Job Mon 6 14/14 4 Jobs Tue …" at bounding box center [636, 378] width 1273 height 543
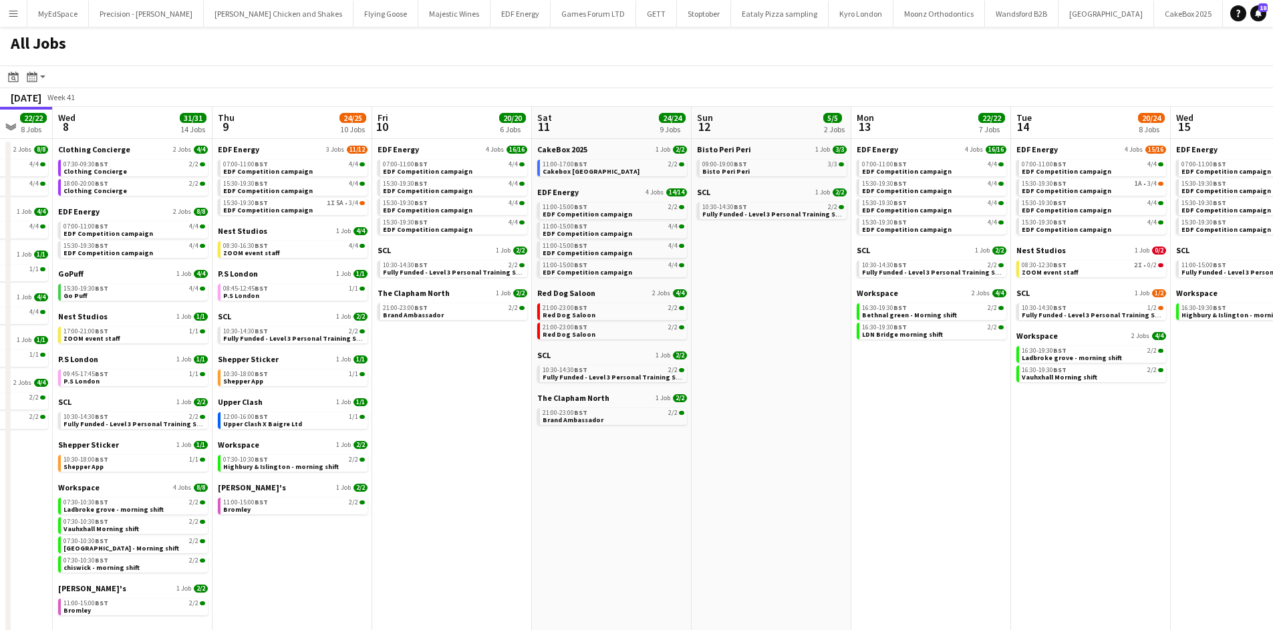
drag, startPoint x: 846, startPoint y: 513, endPoint x: 655, endPoint y: 483, distance: 193.0
click at [654, 483] on app-calendar-viewport "Sun 5 2/2 1 Job Mon 6 14/14 4 Jobs Tue 7 22/22 8 Jobs Wed 8 31/31 14 Jobs Thu 9…" at bounding box center [636, 378] width 1273 height 543
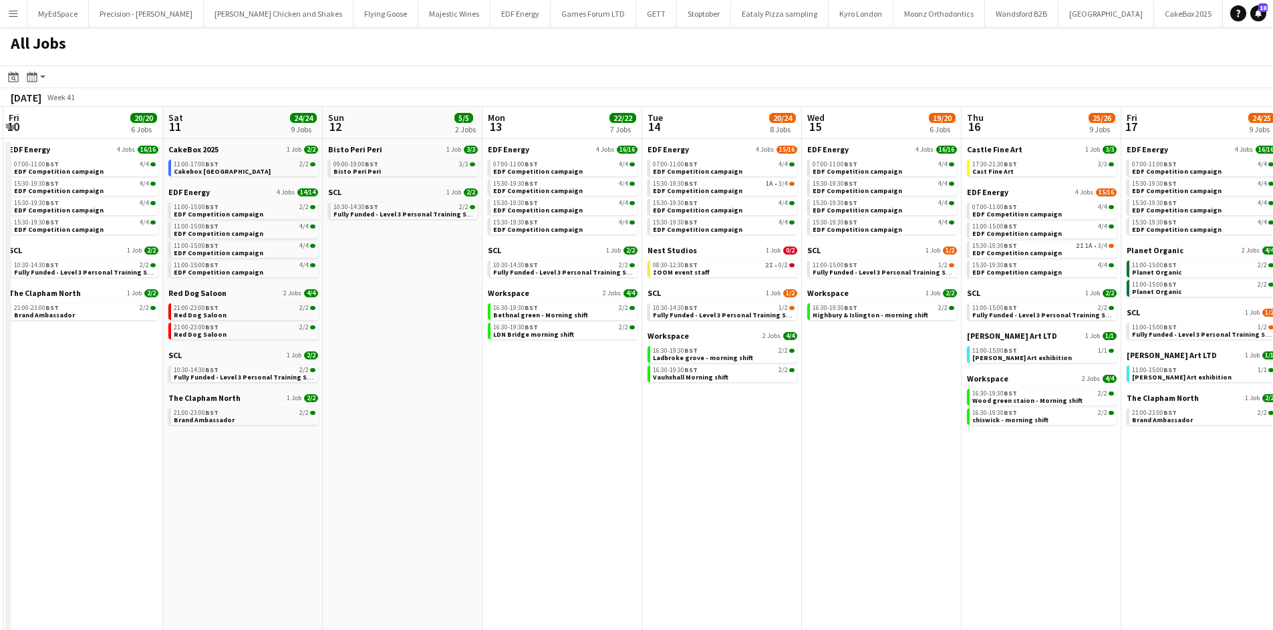
drag, startPoint x: 1098, startPoint y: 479, endPoint x: 1092, endPoint y: 477, distance: 6.8
click at [1092, 477] on app-calendar-viewport "Tue 7 22/22 8 Jobs Wed 8 31/31 14 Jobs Thu 9 24/25 10 Jobs Fri 10 20/20 6 Jobs …" at bounding box center [636, 378] width 1273 height 543
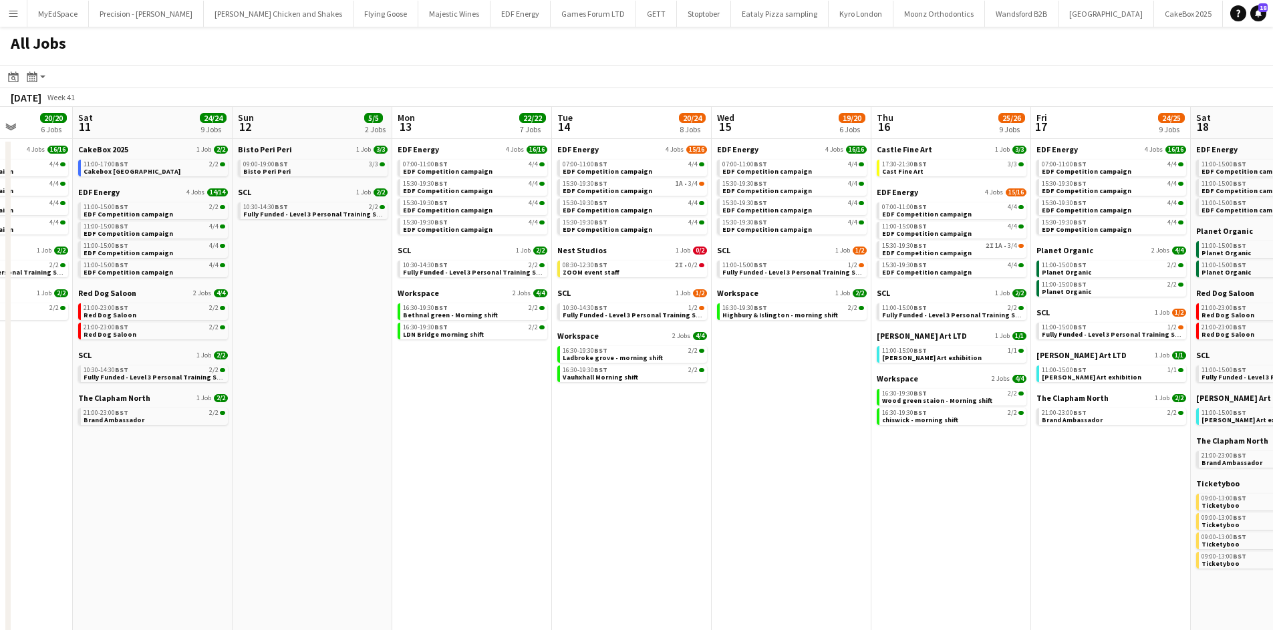
drag, startPoint x: 1246, startPoint y: 517, endPoint x: 1124, endPoint y: 509, distance: 121.9
click at [1124, 509] on app-calendar-viewport "Tue 7 22/22 8 Jobs Wed 8 31/31 14 Jobs Thu 9 24/25 10 Jobs Fri 10 20/20 6 Jobs …" at bounding box center [636, 378] width 1273 height 543
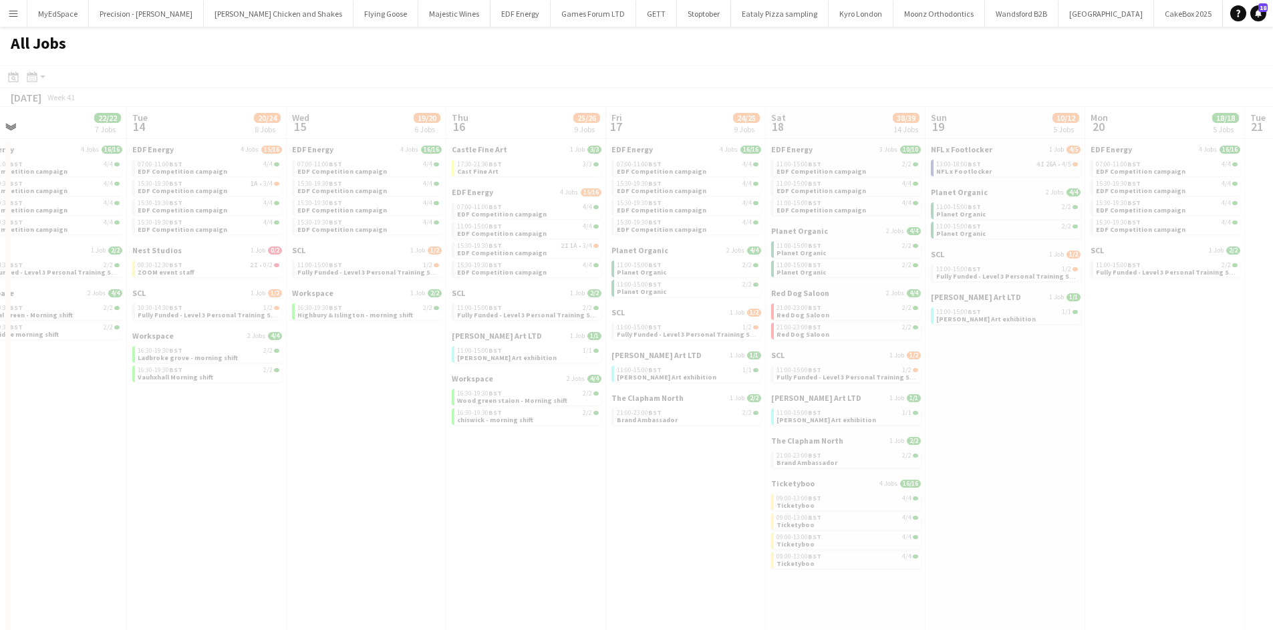
click at [854, 481] on app-all-jobs "All Jobs Date picker OCT 2025 OCT 2025 Monday M Tuesday T Wednesday W Thursday …" at bounding box center [636, 339] width 1273 height 624
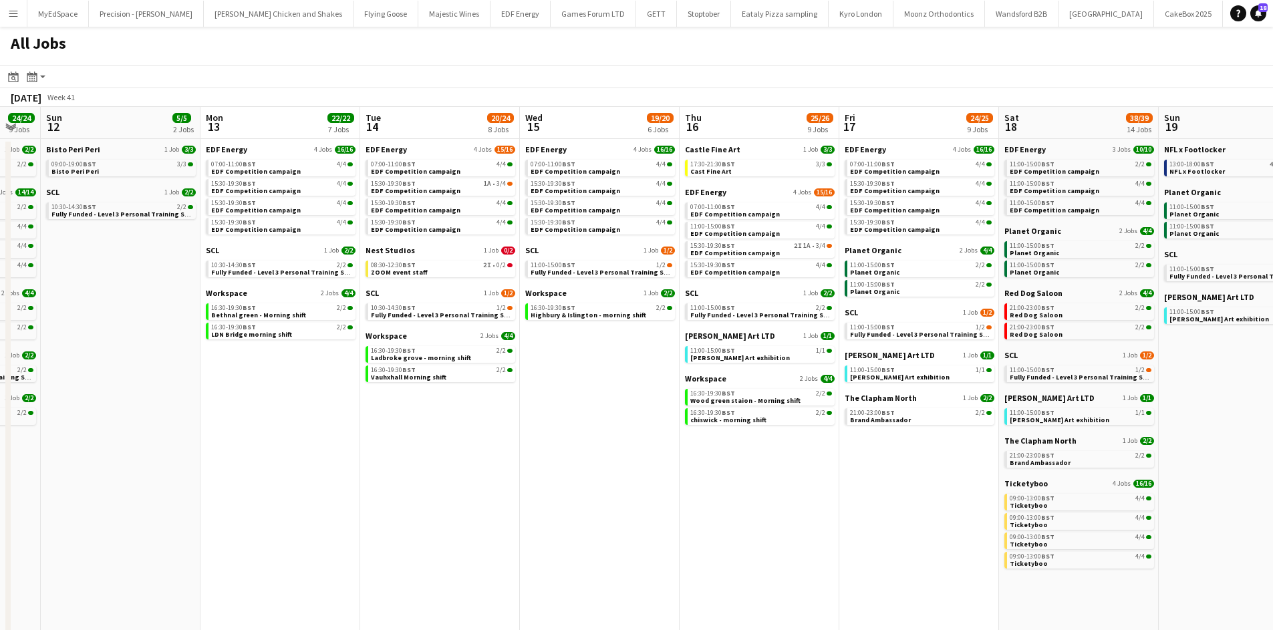
scroll to position [0, 469]
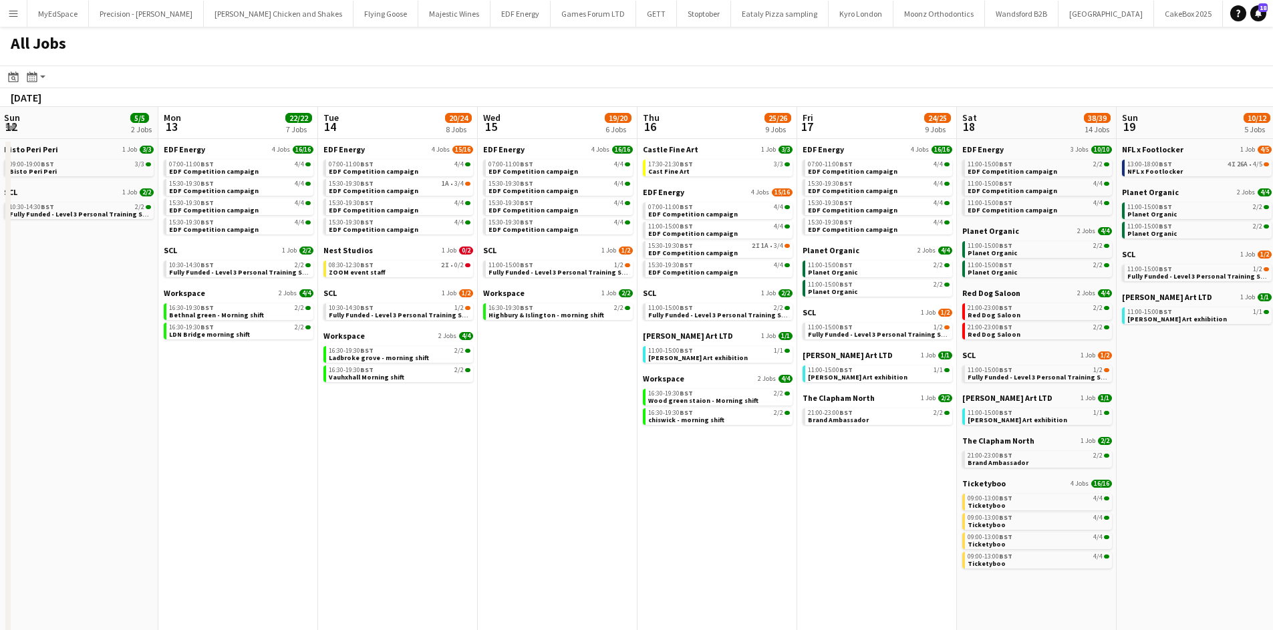
drag, startPoint x: 1180, startPoint y: 432, endPoint x: 841, endPoint y: 397, distance: 340.7
click at [852, 400] on app-calendar-viewport "Thu 9 24/25 10 Jobs Fri 10 20/20 6 Jobs Sat 11 24/24 9 Jobs Sun 12 5/5 2 Jobs M…" at bounding box center [636, 378] width 1273 height 543
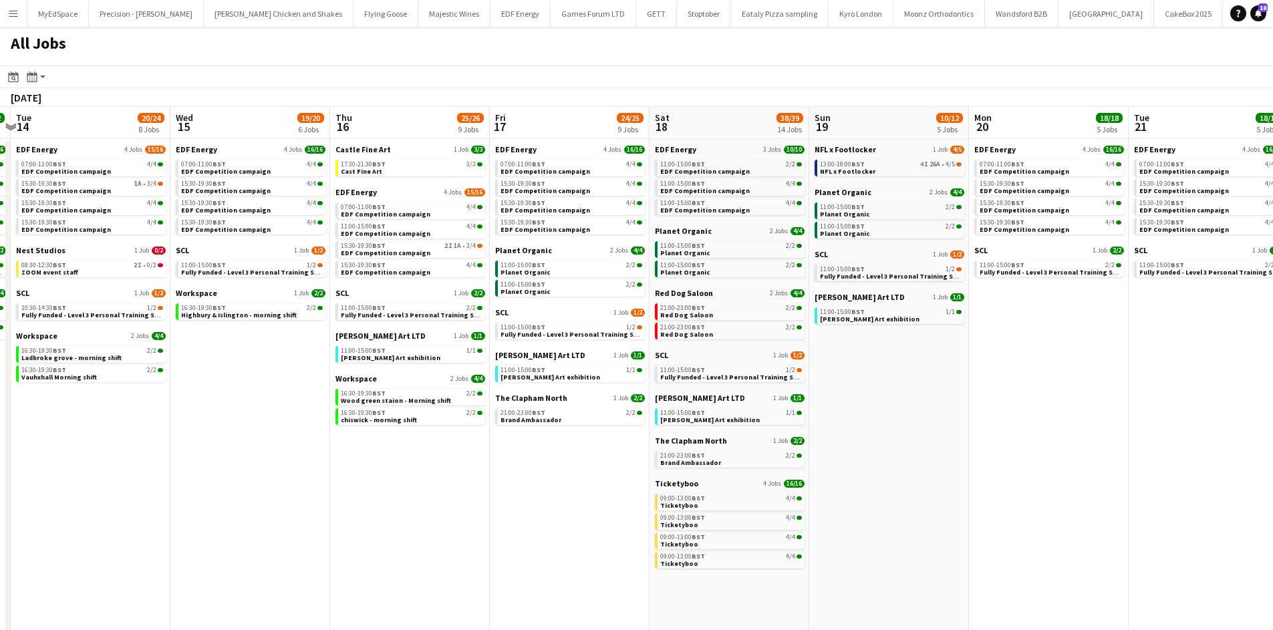
drag, startPoint x: 554, startPoint y: 594, endPoint x: 904, endPoint y: 595, distance: 350.3
click at [934, 600] on app-calendar-viewport "Sat 11 24/24 9 Jobs Sun 12 5/5 2 Jobs Mon 13 22/22 7 Jobs Tue 14 20/24 8 Jobs W…" at bounding box center [636, 378] width 1273 height 543
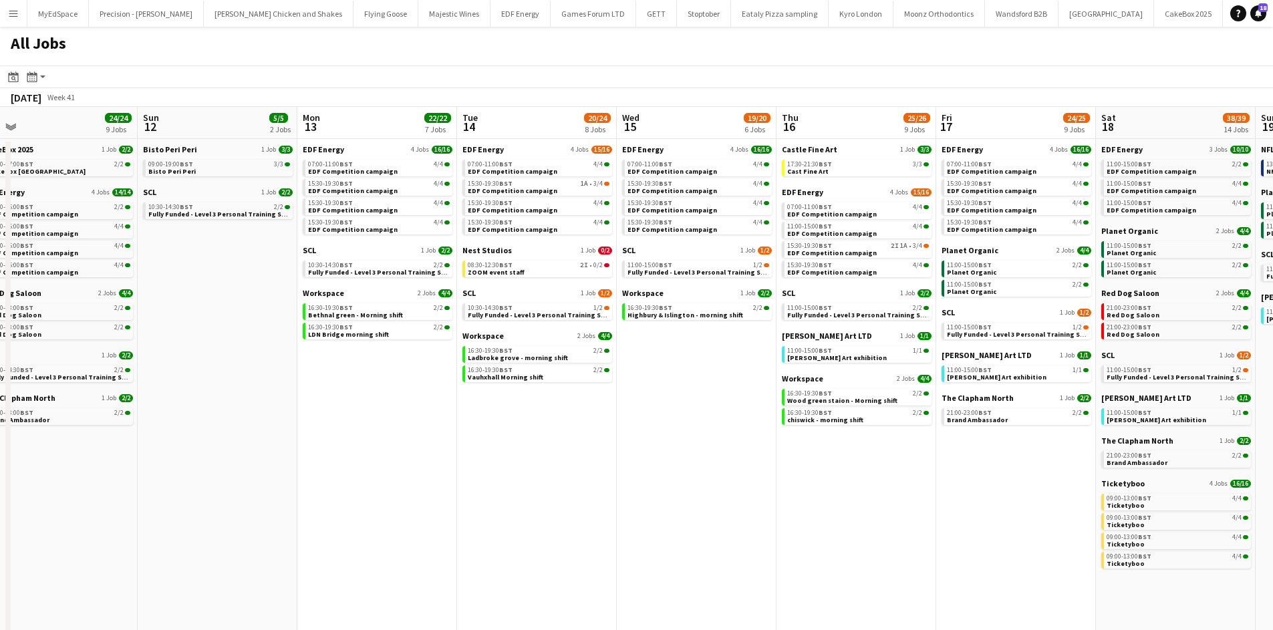
drag, startPoint x: 535, startPoint y: 568, endPoint x: 981, endPoint y: 553, distance: 446.8
click at [981, 554] on app-calendar-viewport "Thu 9 24/25 10 Jobs Fri 10 20/20 6 Jobs Sat 11 24/24 9 Jobs Sun 12 5/5 2 Jobs M…" at bounding box center [636, 378] width 1273 height 543
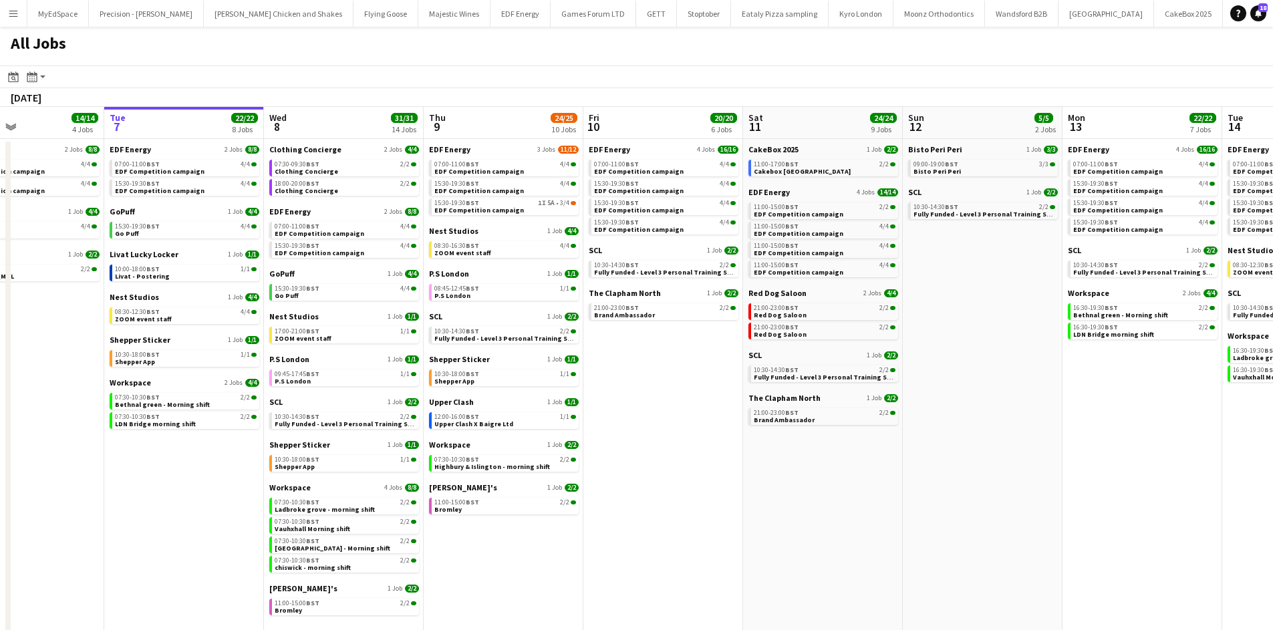
drag, startPoint x: 983, startPoint y: 536, endPoint x: 719, endPoint y: 527, distance: 264.2
click at [1027, 532] on app-calendar-viewport "Sat 4 40/40 10 Jobs Sun 5 2/2 1 Job Mon 6 14/14 4 Jobs Tue 7 22/22 8 Jobs Wed 8…" at bounding box center [636, 378] width 1273 height 543
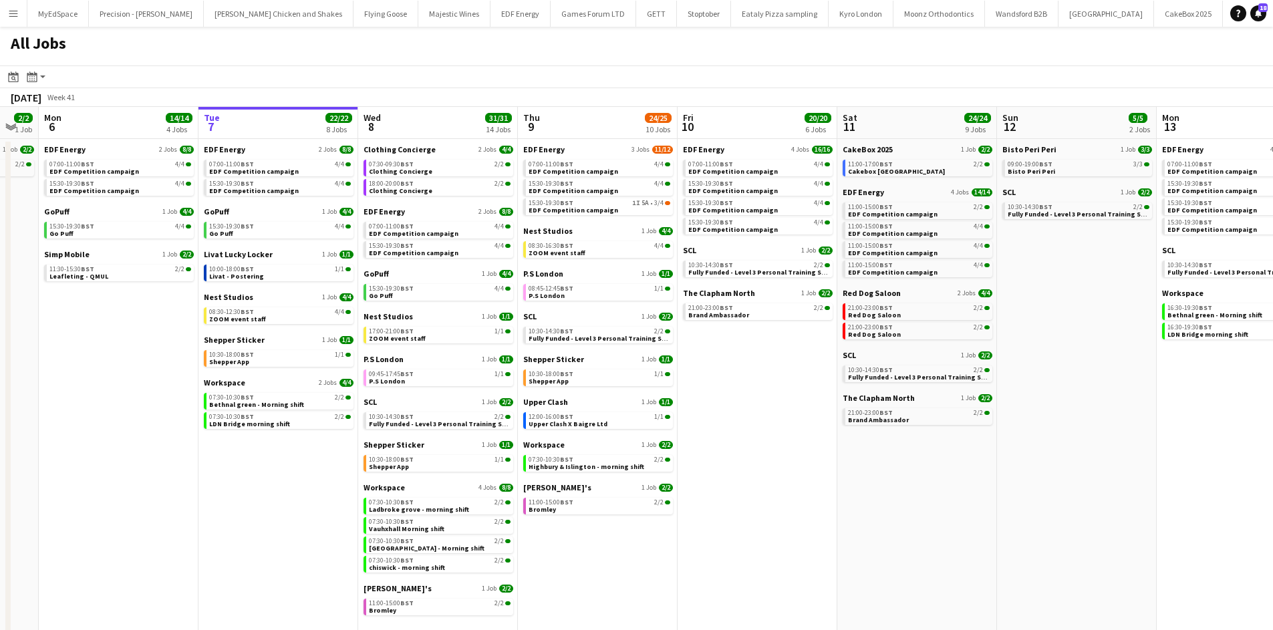
click at [995, 525] on app-calendar-viewport "Sat 4 40/40 10 Jobs Sun 5 2/2 1 Job Mon 6 14/14 4 Jobs Tue 7 22/22 8 Jobs Wed 8…" at bounding box center [636, 378] width 1273 height 543
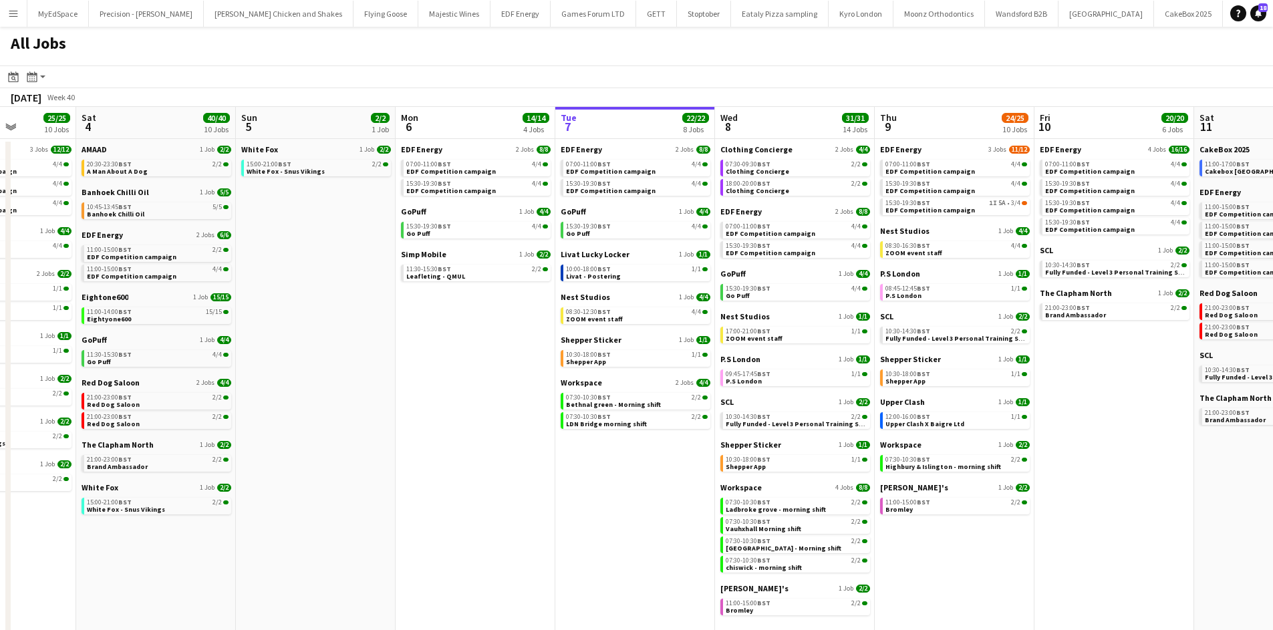
click at [942, 443] on app-all-jobs "All Jobs Date picker OCT 2025 OCT 2025 Monday M Tuesday T Wednesday W Thursday …" at bounding box center [636, 339] width 1273 height 624
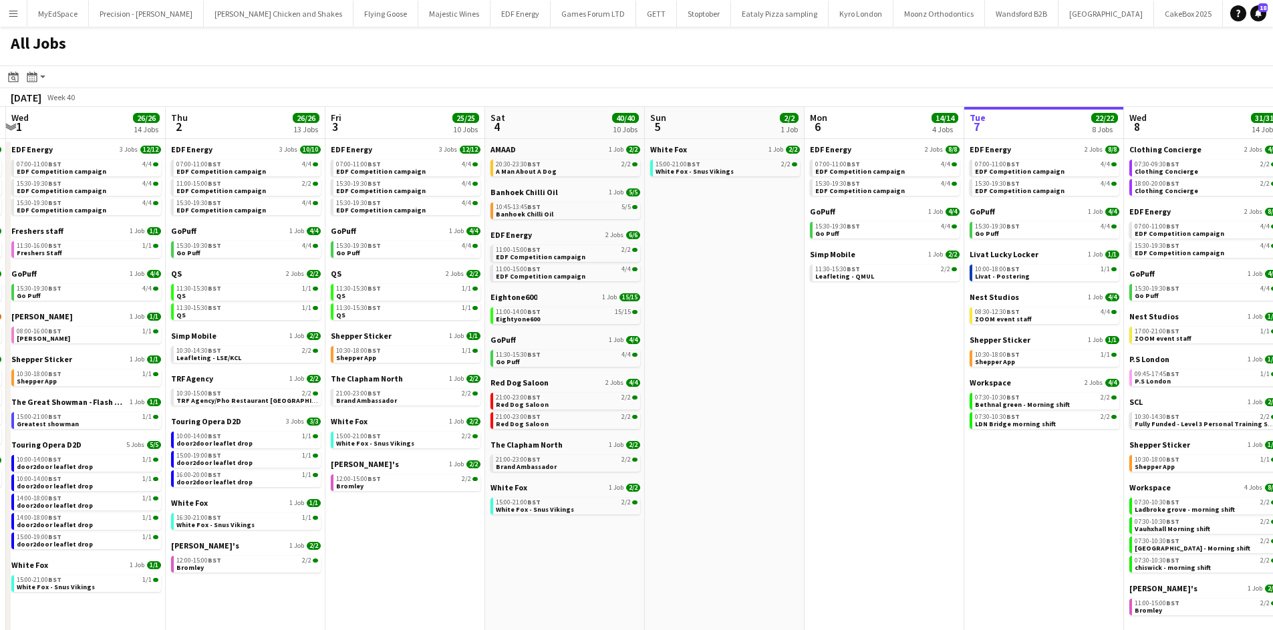
drag, startPoint x: 608, startPoint y: 438, endPoint x: 858, endPoint y: 438, distance: 249.3
click at [858, 438] on app-calendar-viewport "Mon 29 21/21 9 Jobs Tue 30 23/24 11 Jobs Wed 1 26/26 14 Jobs Thu 2 26/26 13 Job…" at bounding box center [636, 378] width 1273 height 543
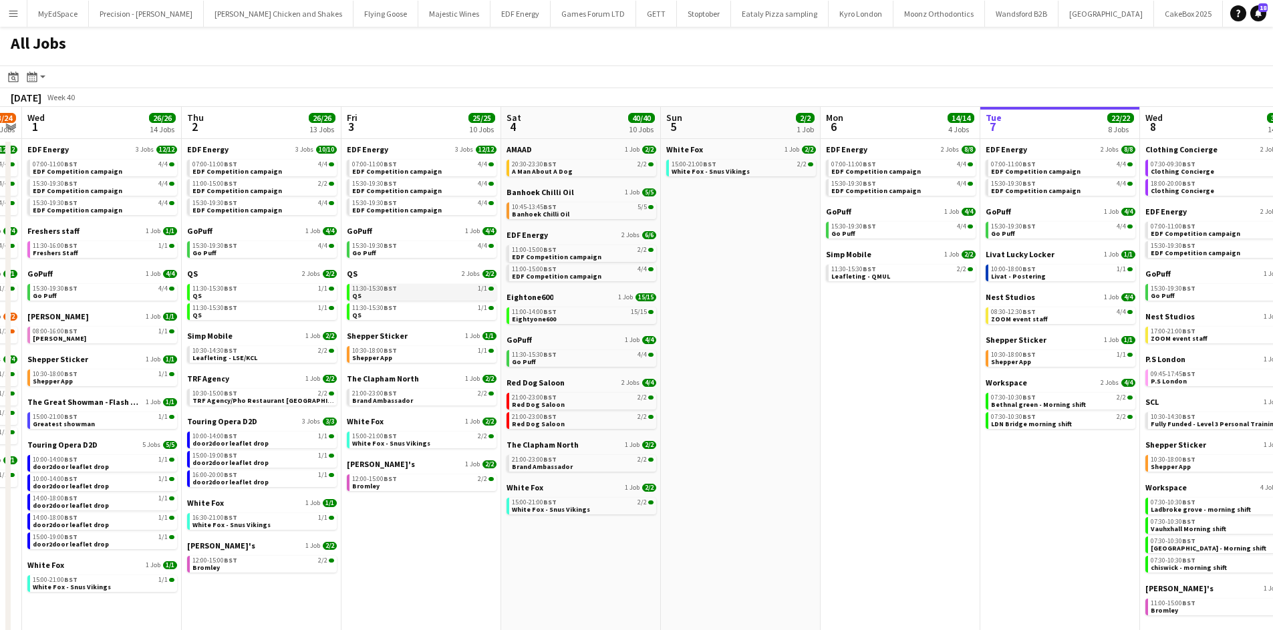
click at [418, 288] on div "11:30-15:30 BST 1/1" at bounding box center [423, 288] width 142 height 7
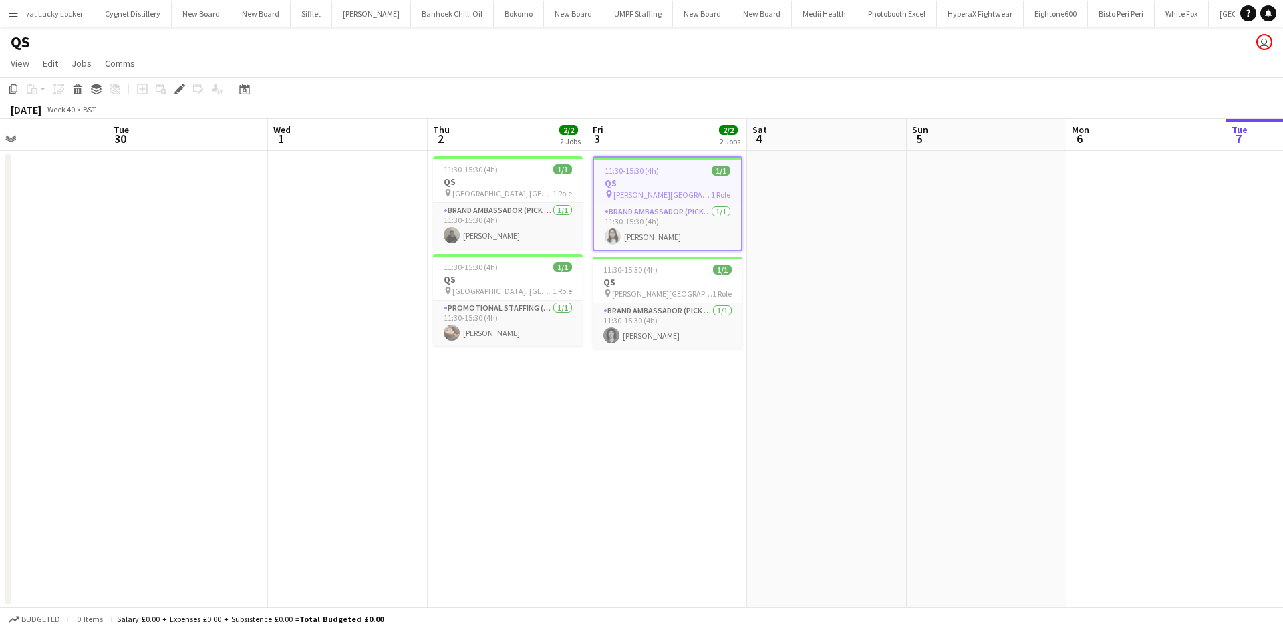
drag, startPoint x: 571, startPoint y: 473, endPoint x: 616, endPoint y: 473, distance: 44.8
click at [616, 473] on app-calendar-viewport "Sat 27 Sun 28 Mon 29 Tue 30 Wed 1 Thu 2 2/2 2 Jobs Fri 3 2/2 2 Jobs Sat 4 Sun 5…" at bounding box center [641, 363] width 1283 height 489
